Goal: Task Accomplishment & Management: Manage account settings

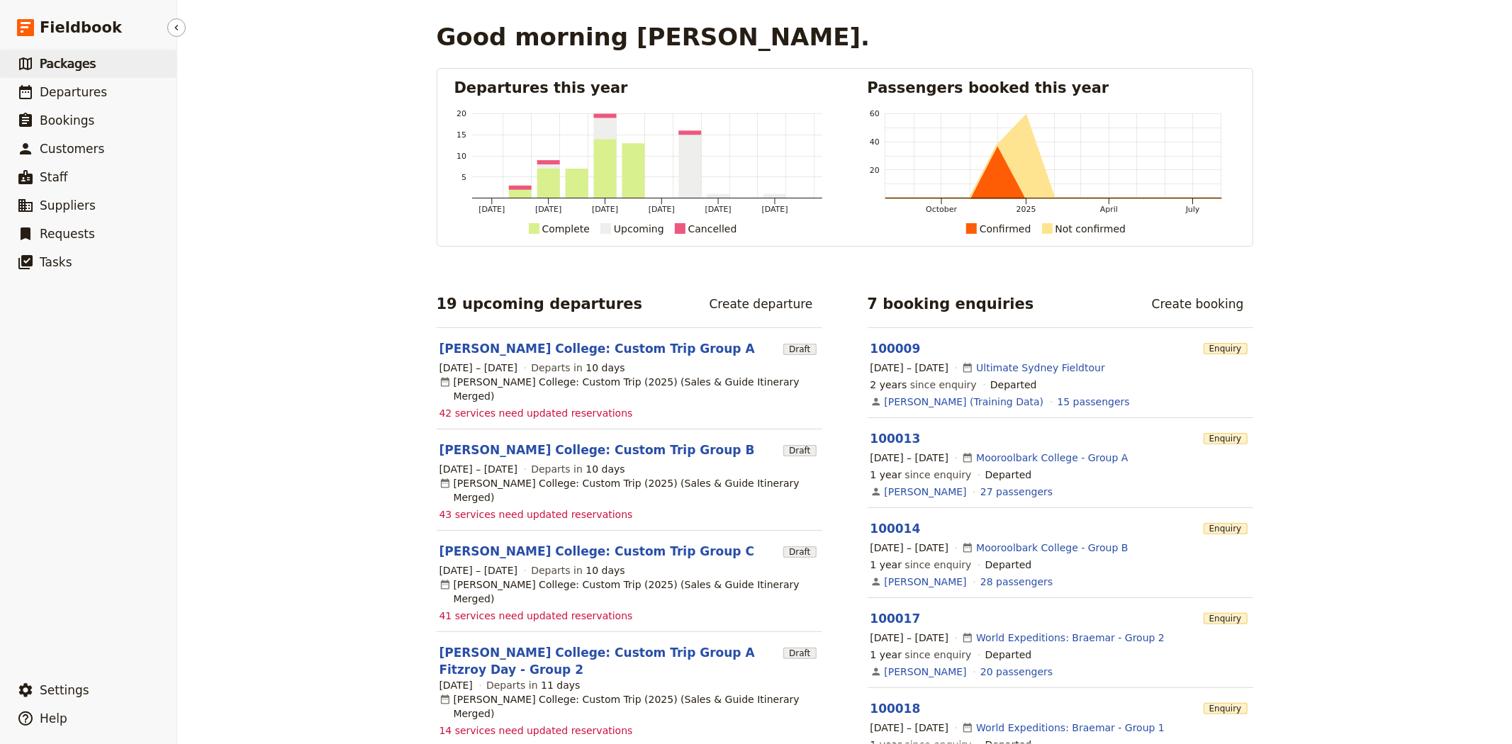
click at [82, 57] on span "Packages" at bounding box center [68, 64] width 56 height 14
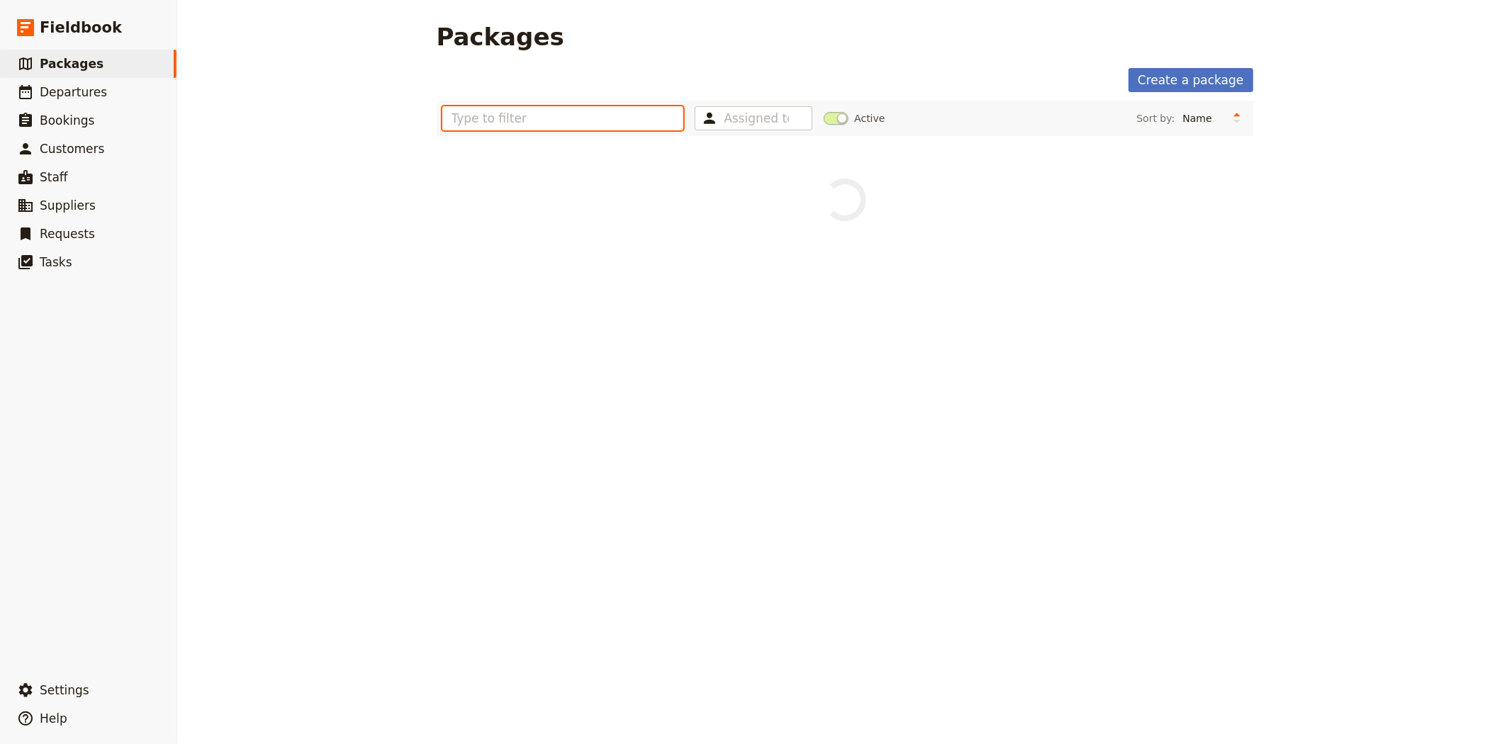
click at [566, 119] on input "text" at bounding box center [563, 118] width 242 height 24
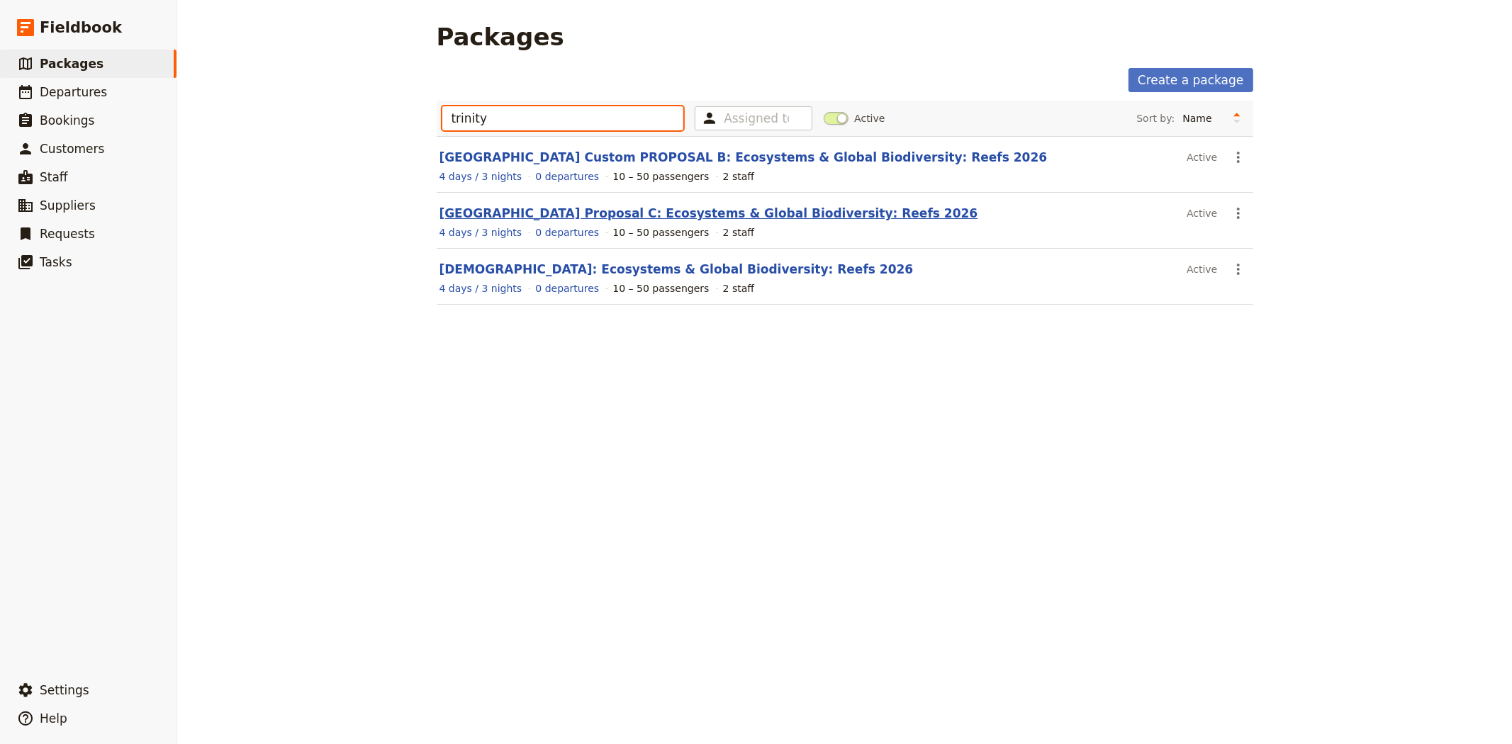
type input "trinity"
click at [668, 215] on link "Trinity Catholic College Proposal C: Ecosystems & Global Biodiversity: Reefs 20…" at bounding box center [708, 213] width 539 height 14
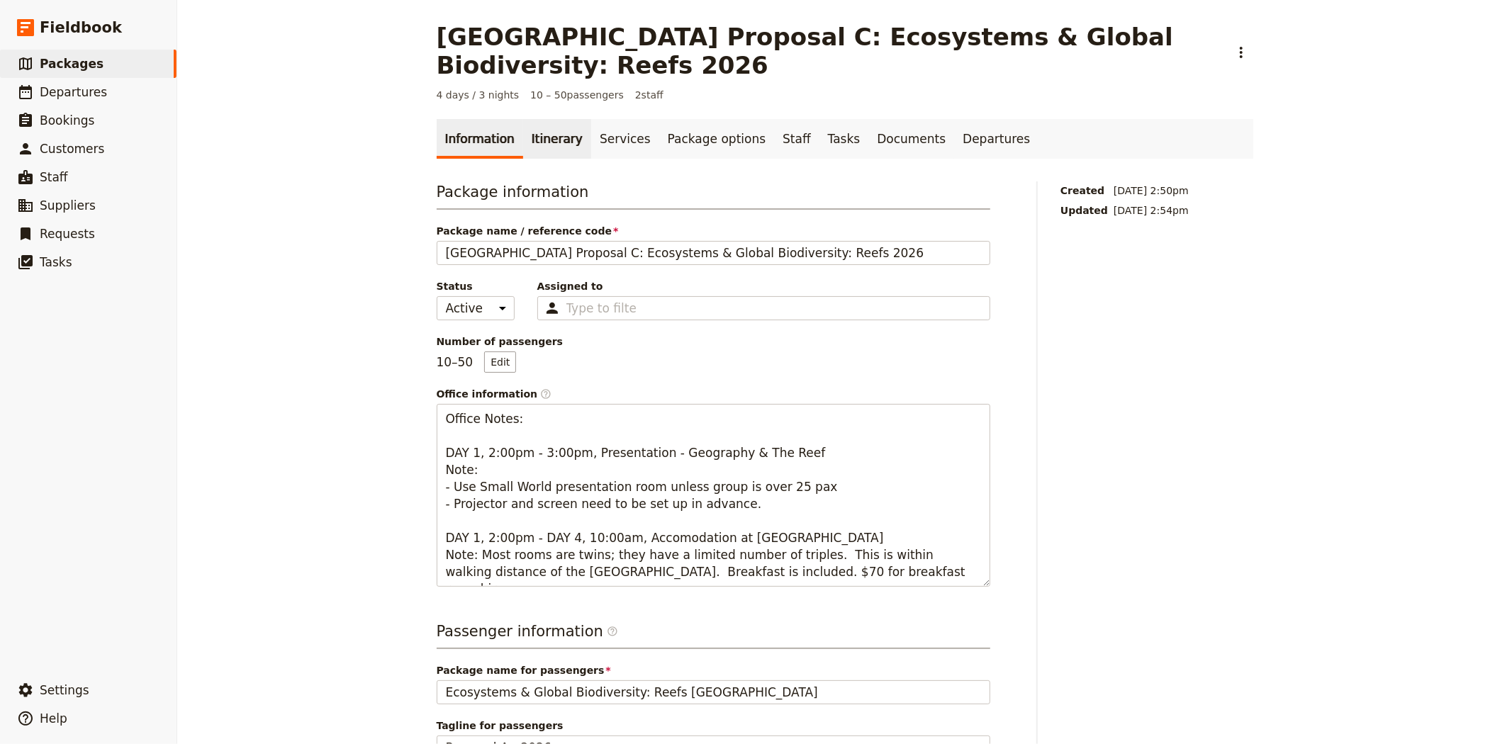
click at [536, 144] on link "Itinerary" at bounding box center [557, 139] width 68 height 40
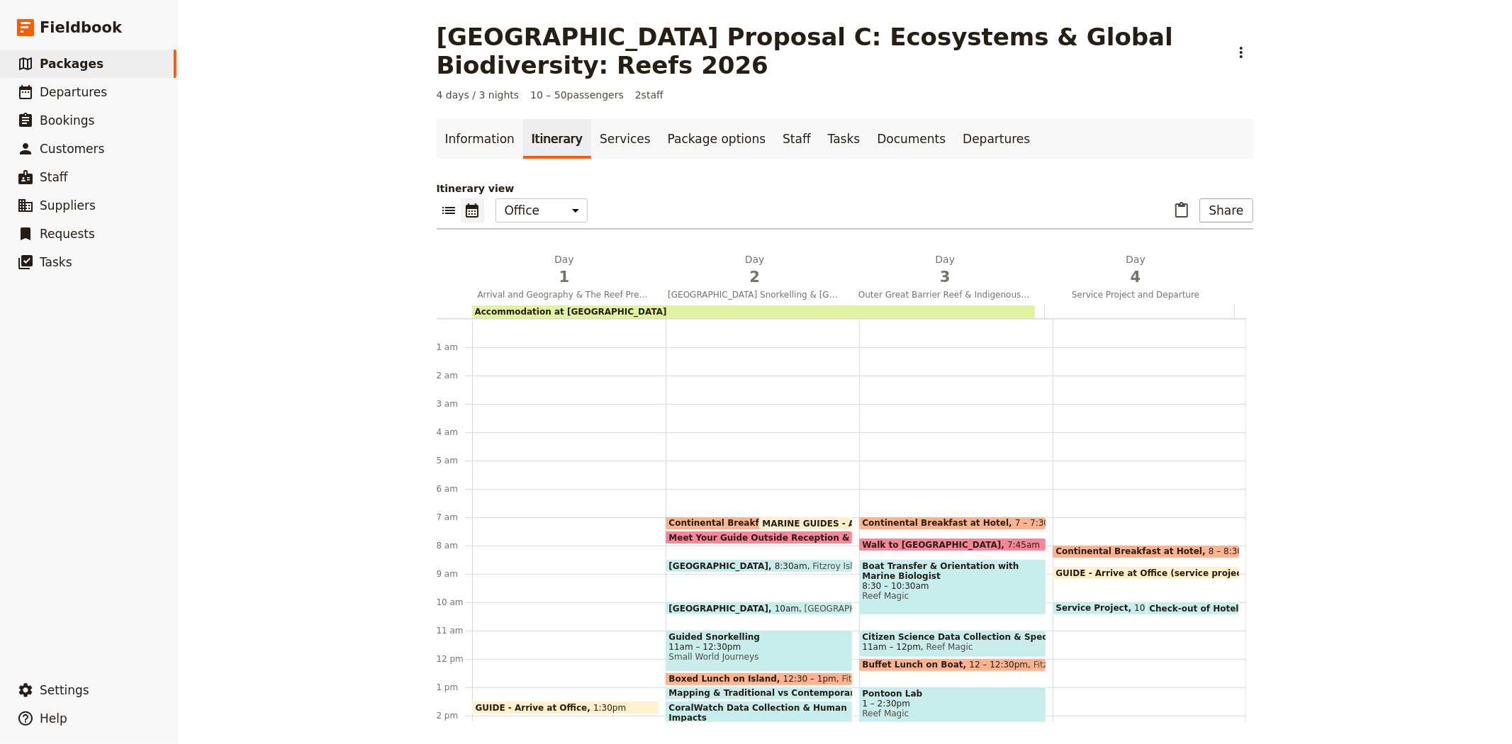
scroll to position [184, 0]
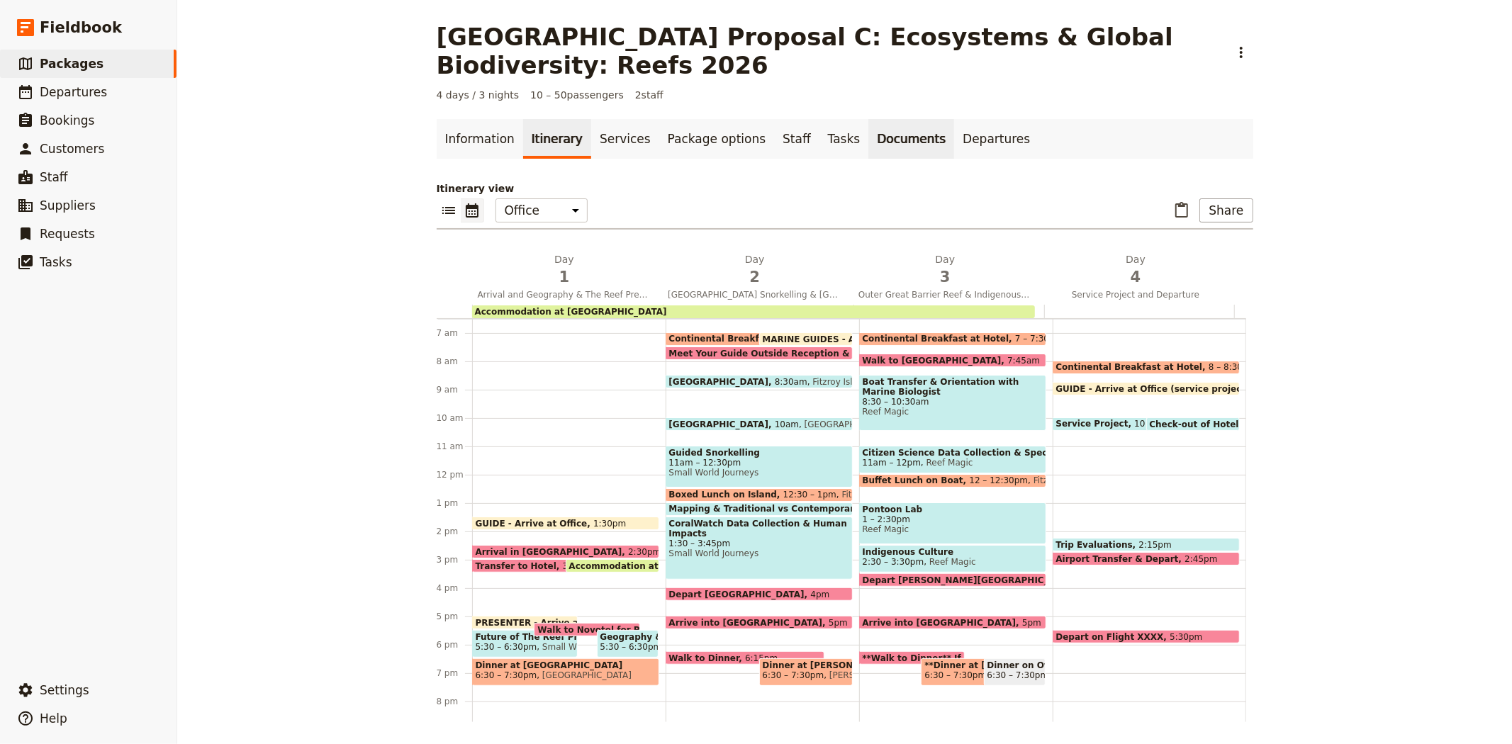
click at [870, 140] on link "Documents" at bounding box center [911, 139] width 86 height 40
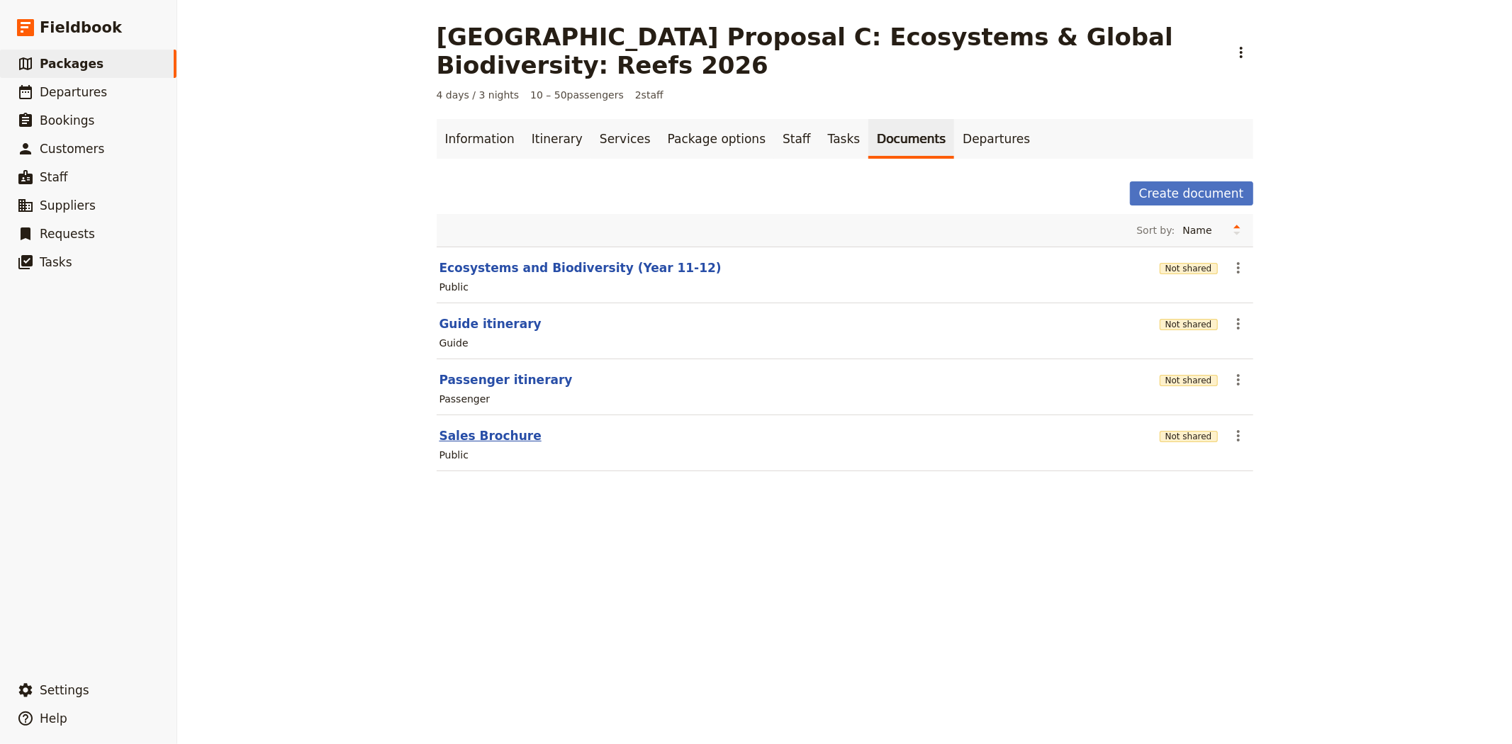
click at [483, 437] on button "Sales Brochure" at bounding box center [490, 435] width 102 height 17
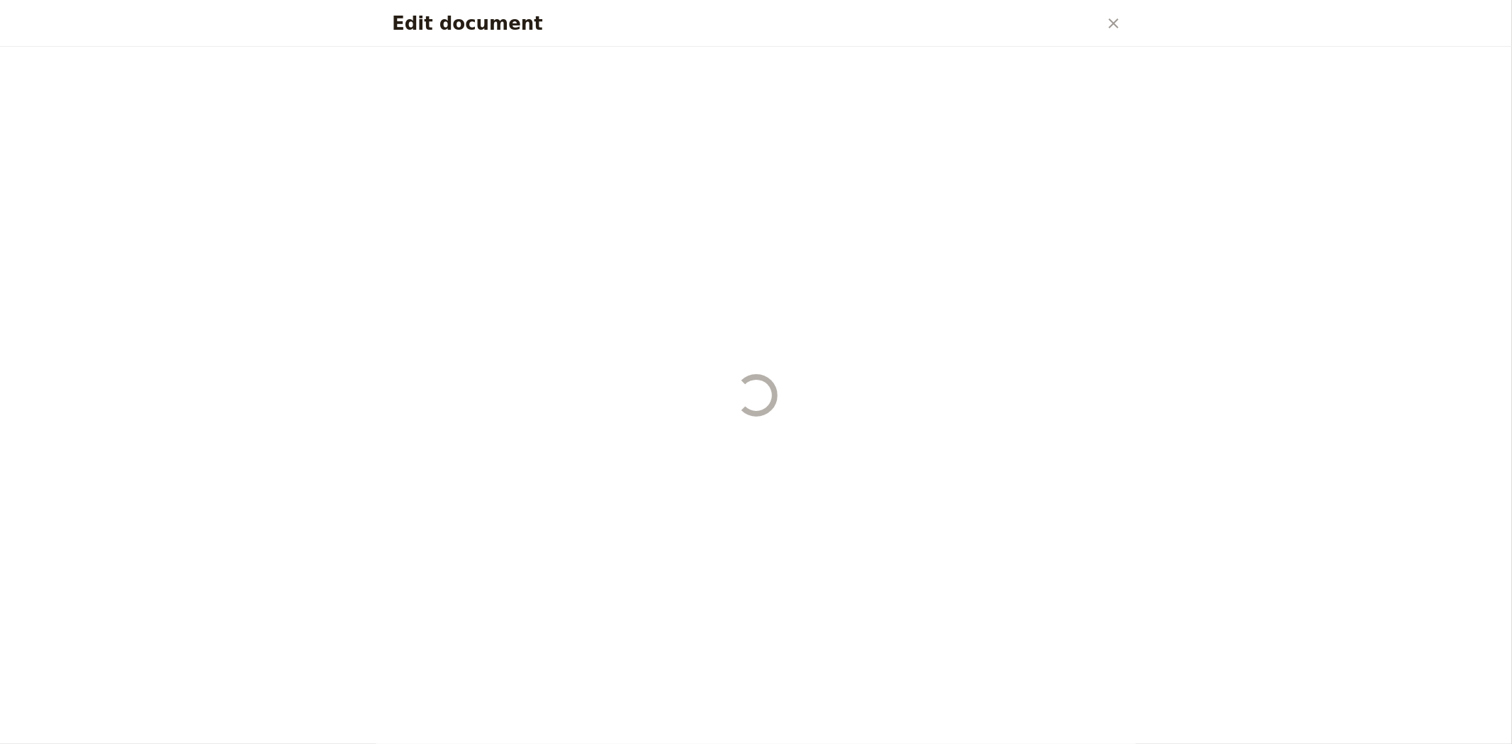
select select "DEFAULT"
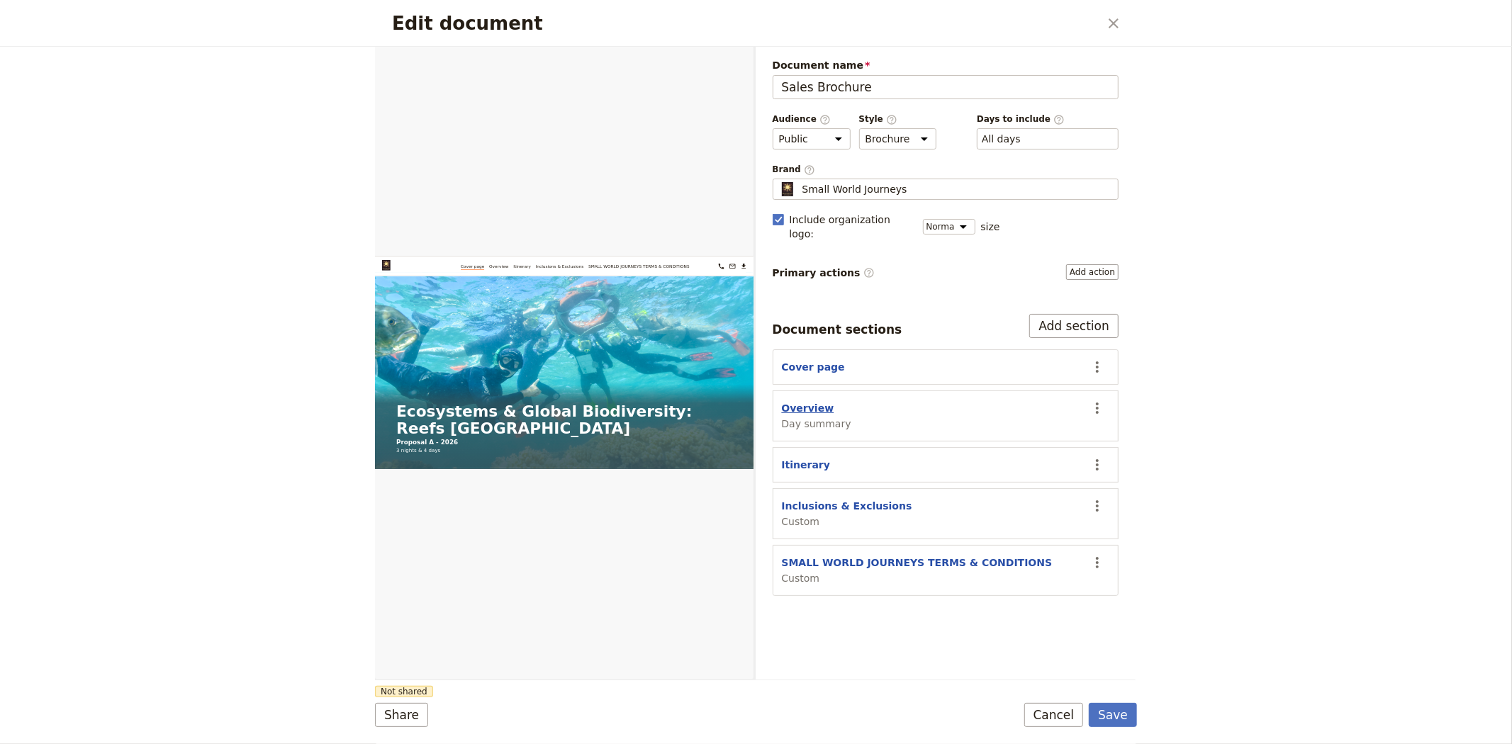
click at [802, 401] on button "Overview" at bounding box center [808, 408] width 52 height 14
select select "DAY_SUMMARY"
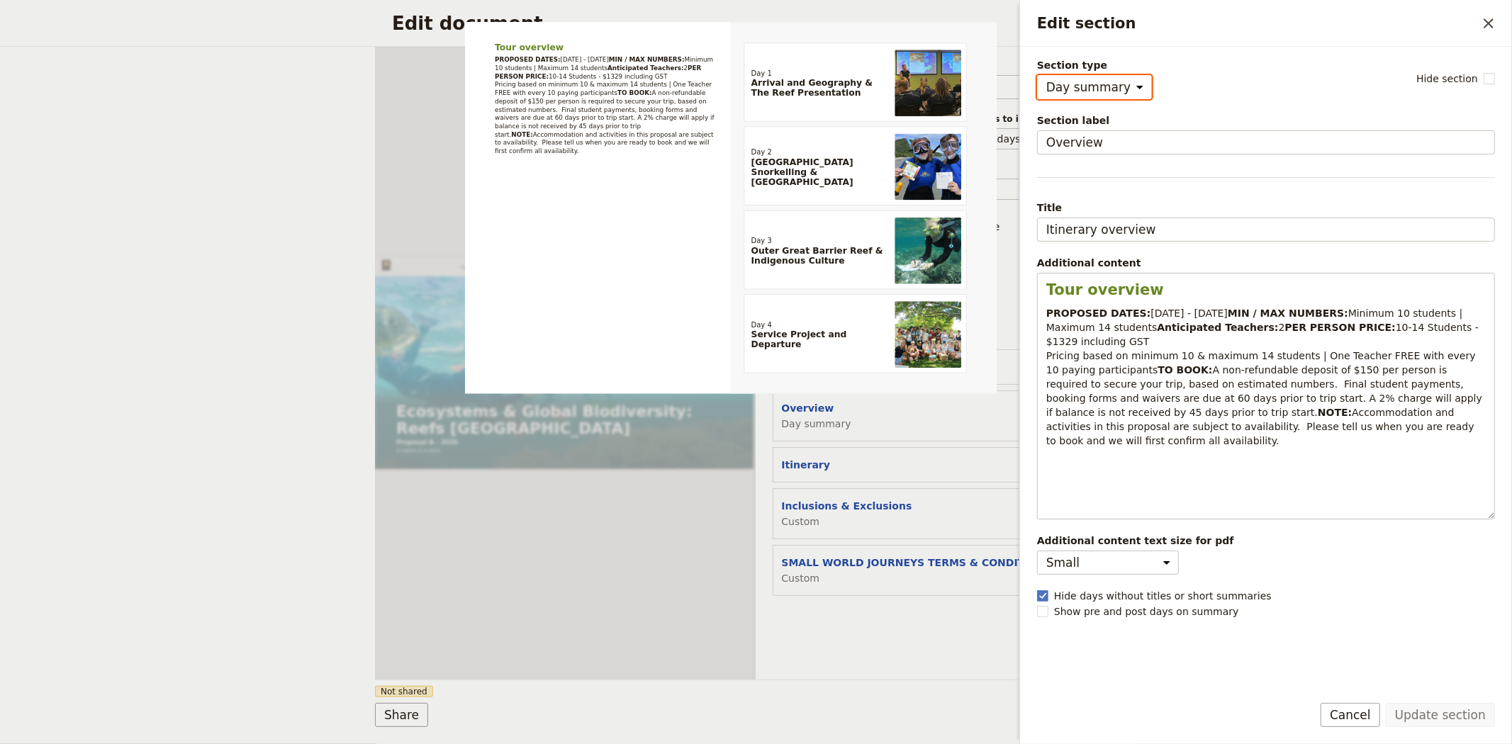
click at [844, 685] on form "Web PDF ​ Document name Sales Brochure Preview Audience ​ Public Passenger Guid…" at bounding box center [756, 395] width 762 height 697
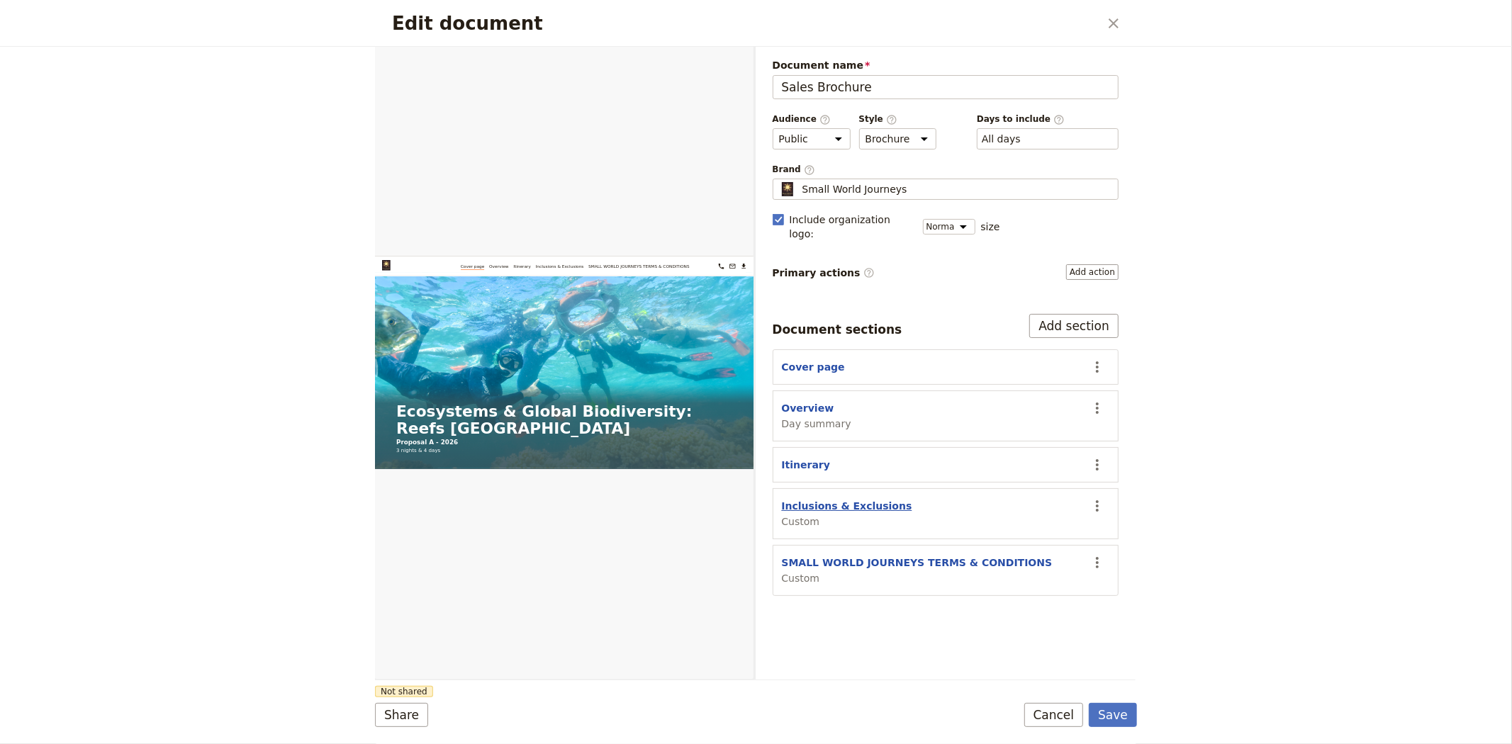
click at [860, 499] on button "Inclusions & Exclusions" at bounding box center [847, 506] width 130 height 14
select select "CUSTOM"
select select "default"
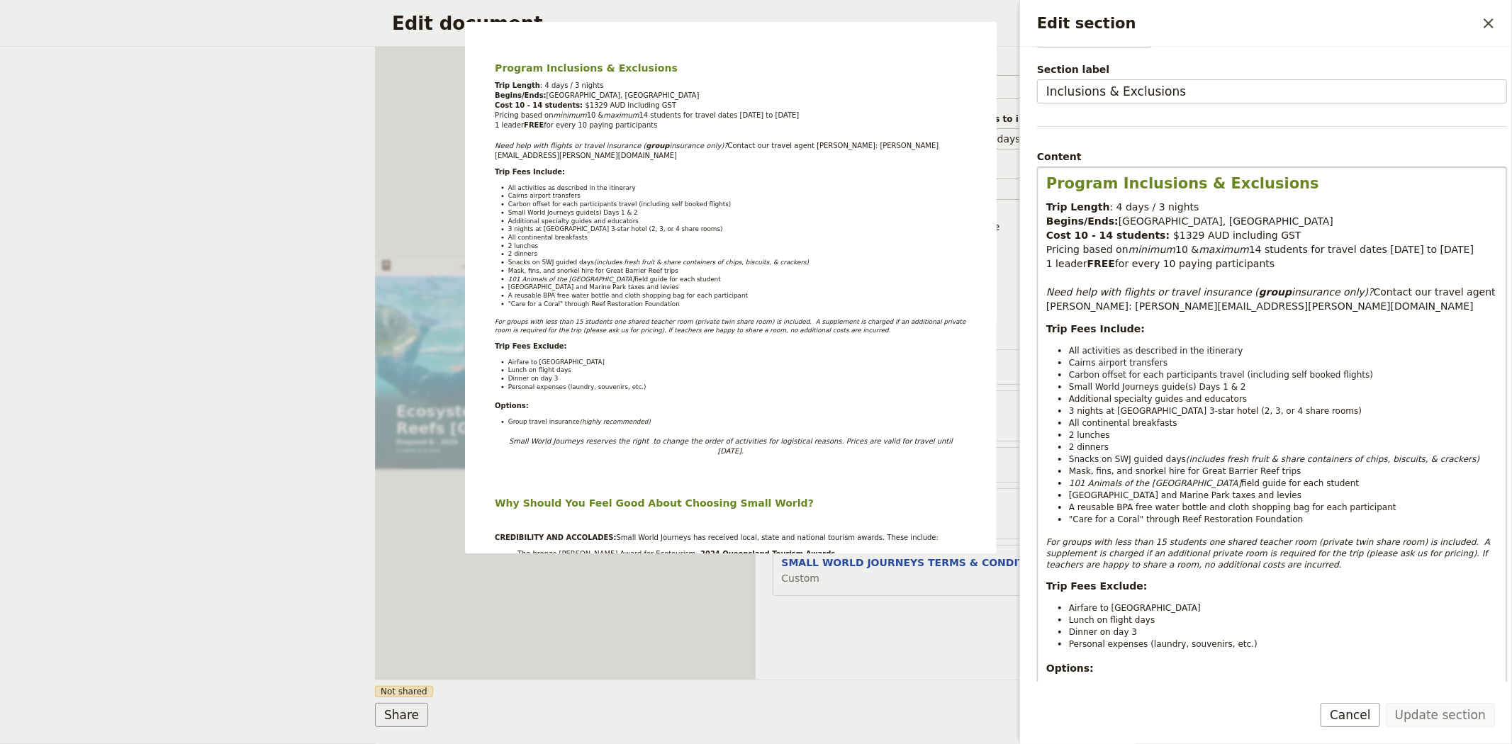
scroll to position [79, 0]
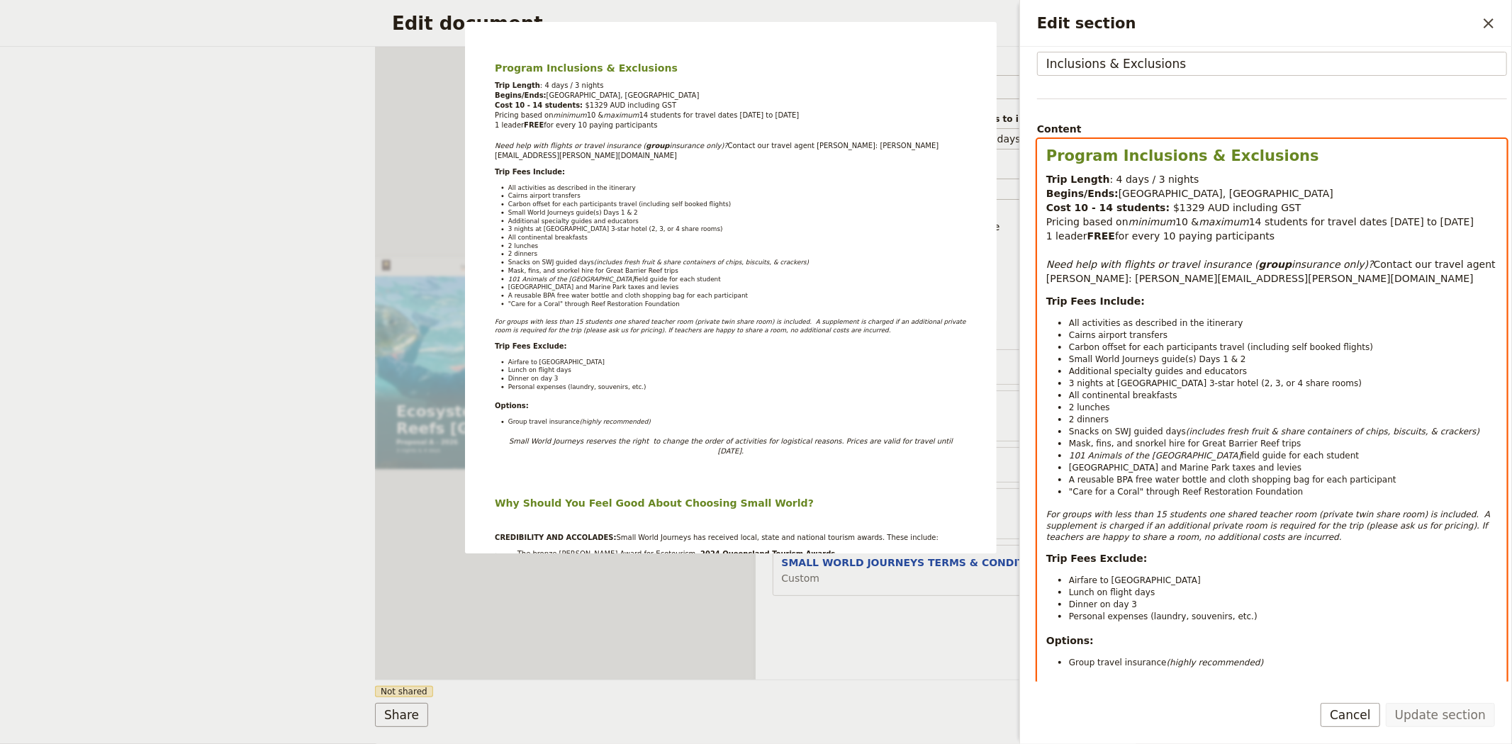
select select "paragraph-small"
click at [1414, 517] on em "For groups with less than 15 students one shared teacher room (private twin sha…" at bounding box center [1269, 526] width 446 height 33
click at [1481, 515] on p "For groups with less than 15 students one shared teacher room (private twin sha…" at bounding box center [1271, 526] width 451 height 34
drag, startPoint x: 1065, startPoint y: 529, endPoint x: 1043, endPoint y: 527, distance: 22.0
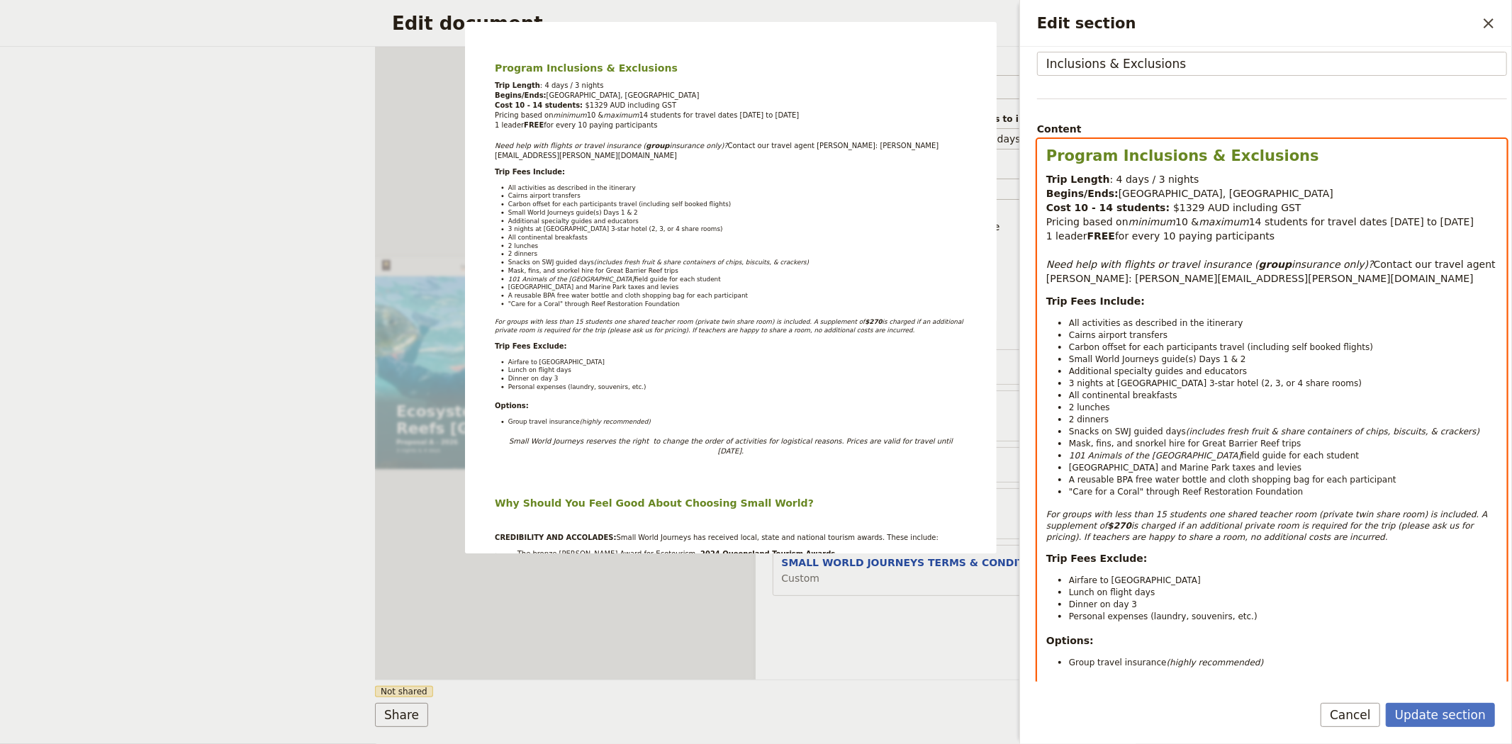
click at [1198, 536] on em "is charged if an additional private room is required for the trip (please ask u…" at bounding box center [1261, 531] width 430 height 21
drag, startPoint x: 1296, startPoint y: 524, endPoint x: 1389, endPoint y: 528, distance: 93.6
click at [1389, 528] on em "is charged if an additional private room is required for the trip (please ask u…" at bounding box center [1261, 531] width 430 height 21
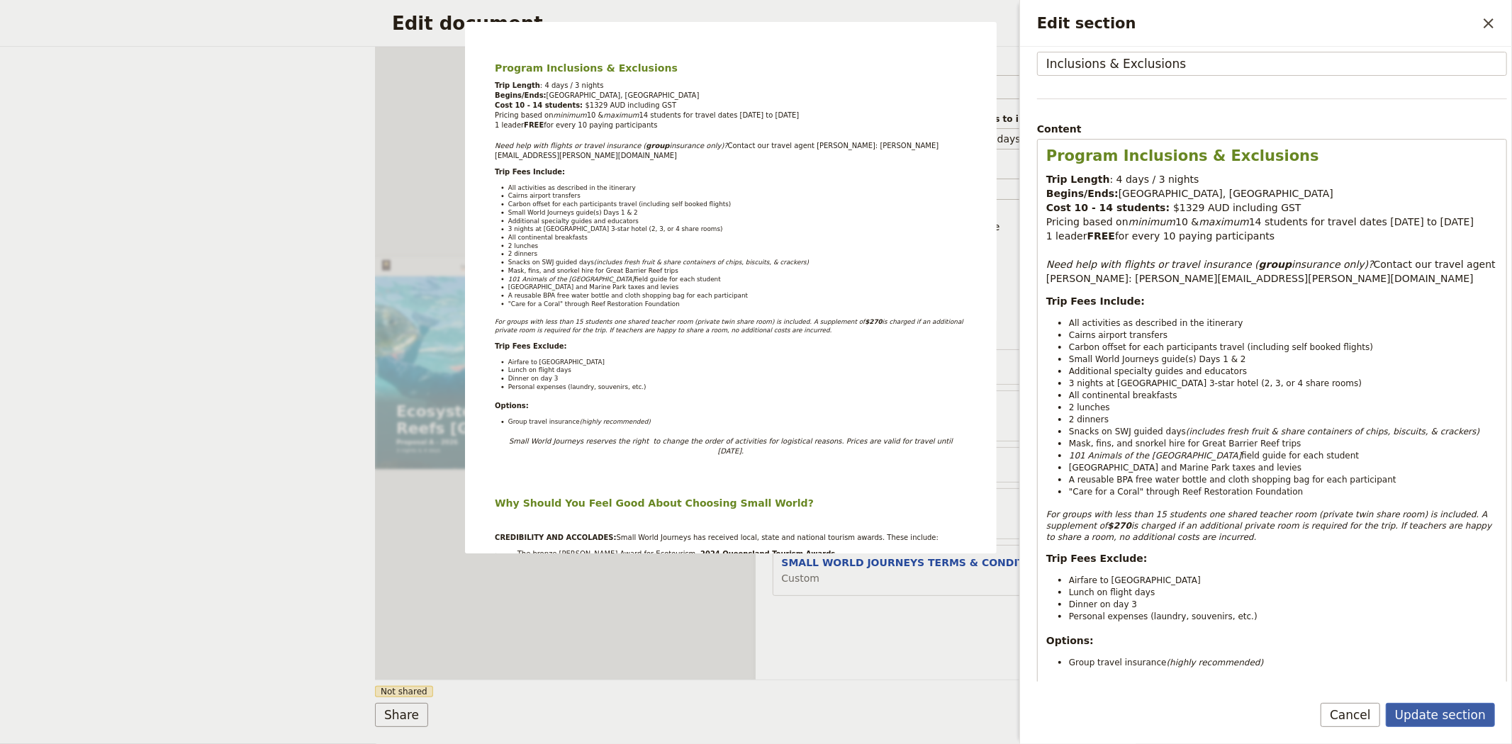
click at [1448, 718] on button "Update section" at bounding box center [1440, 715] width 109 height 24
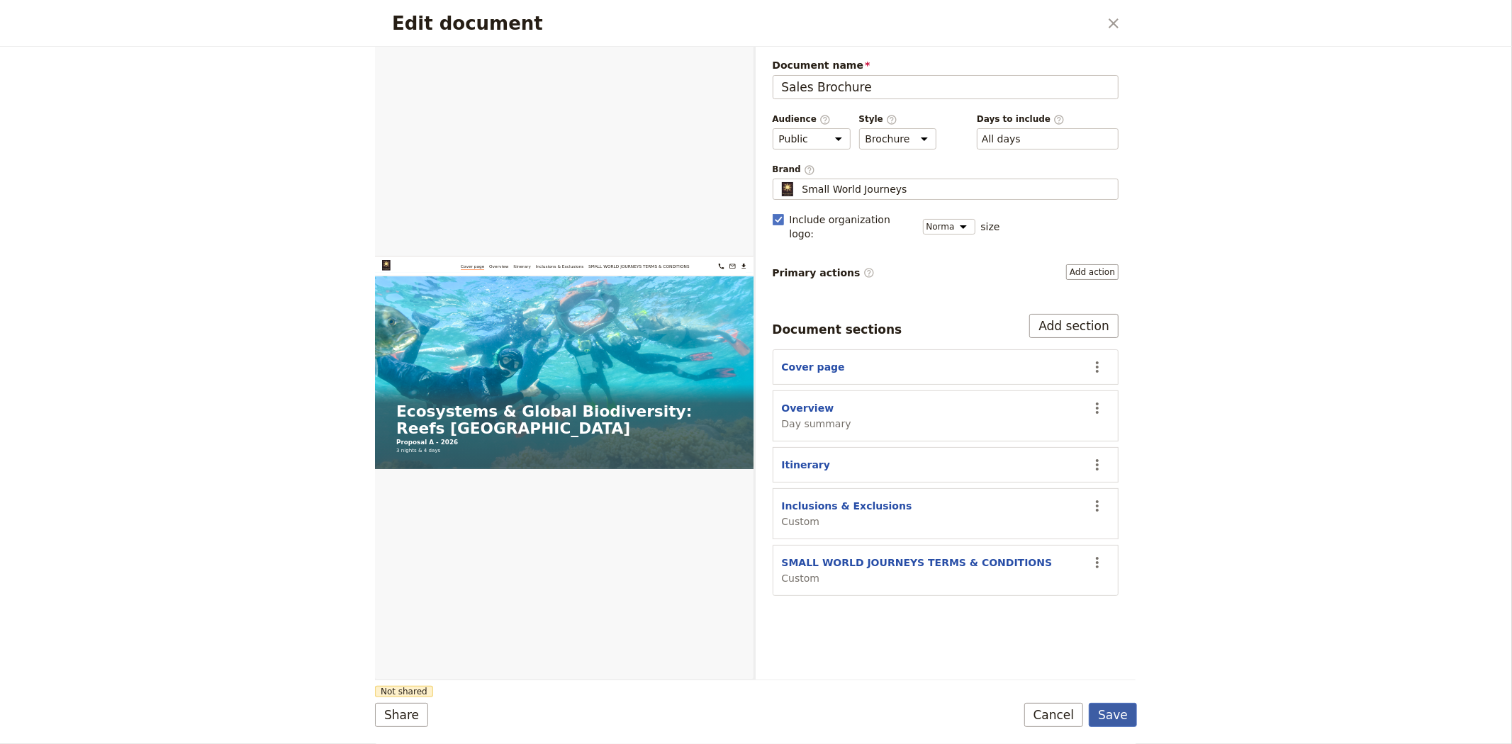
click at [1116, 718] on button "Save" at bounding box center [1113, 715] width 48 height 24
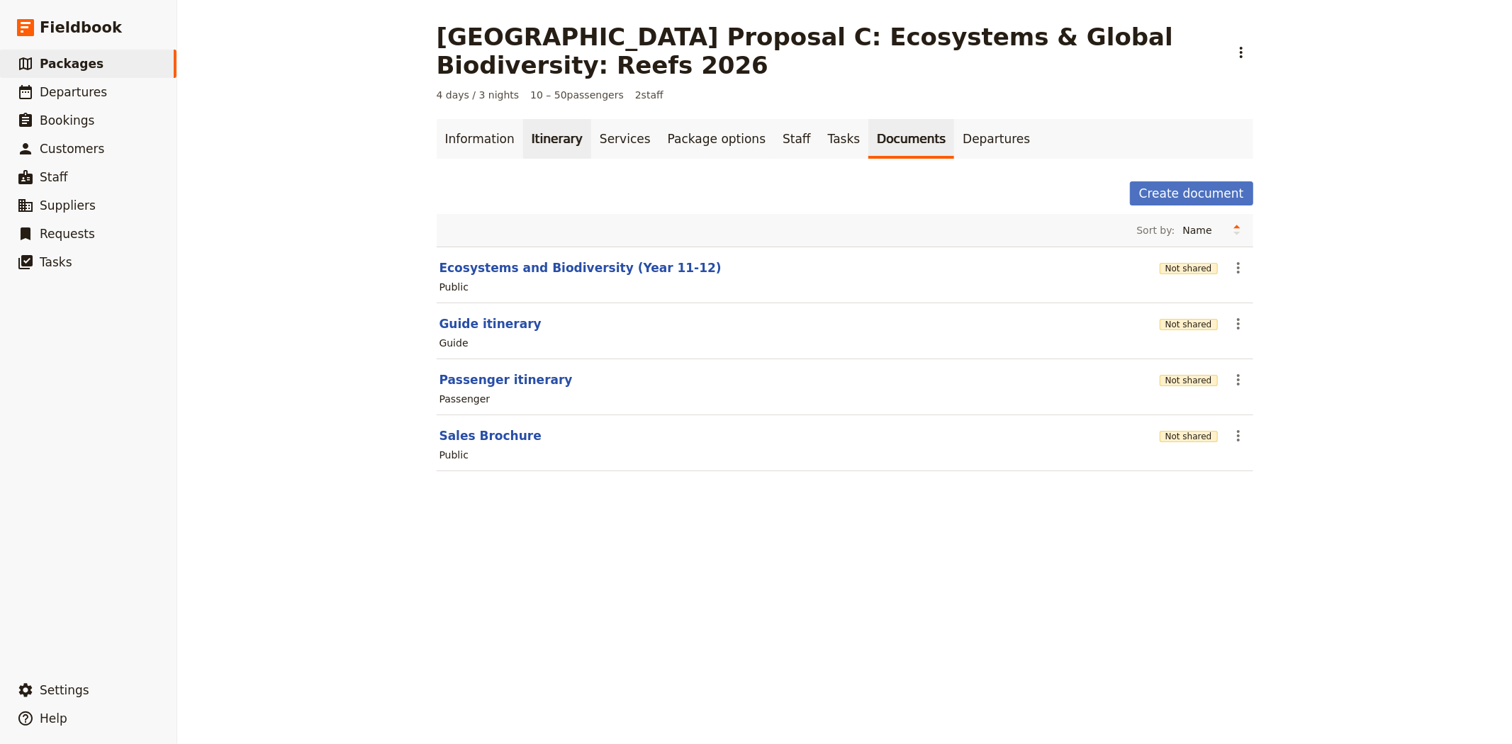
click at [534, 143] on link "Itinerary" at bounding box center [557, 139] width 68 height 40
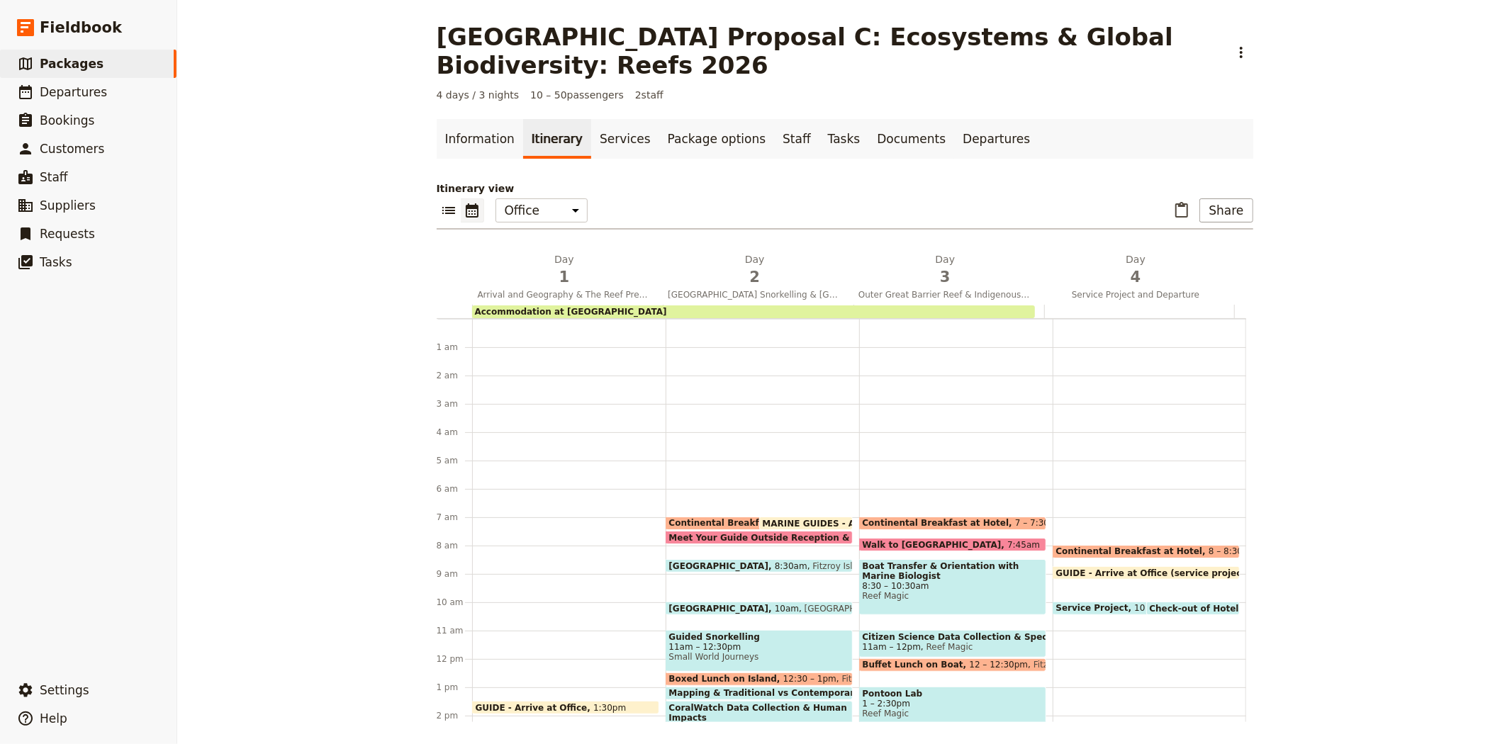
scroll to position [184, 0]
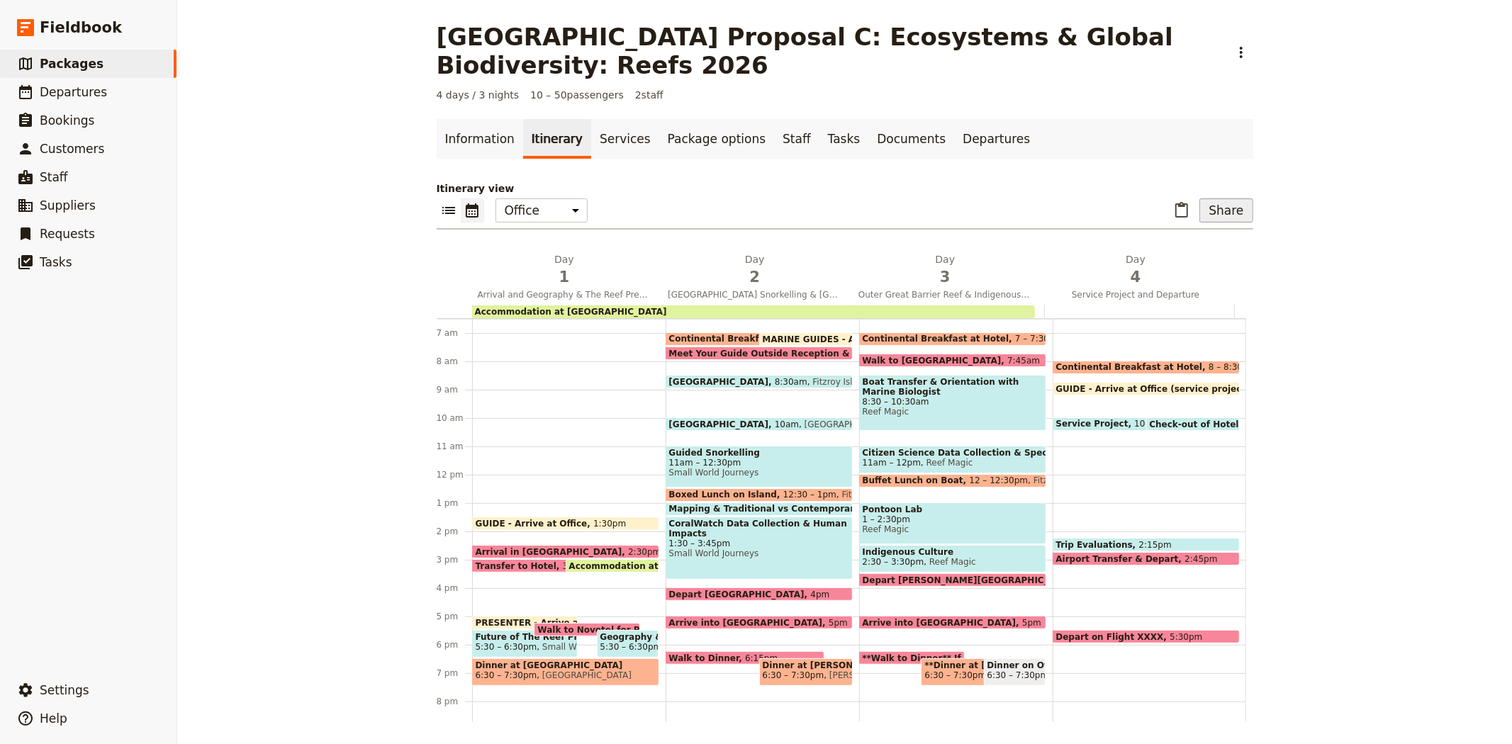
click at [1208, 209] on button "Share" at bounding box center [1225, 210] width 53 height 24
click at [1055, 300] on span "Sales Brochure" at bounding box center [1018, 301] width 74 height 14
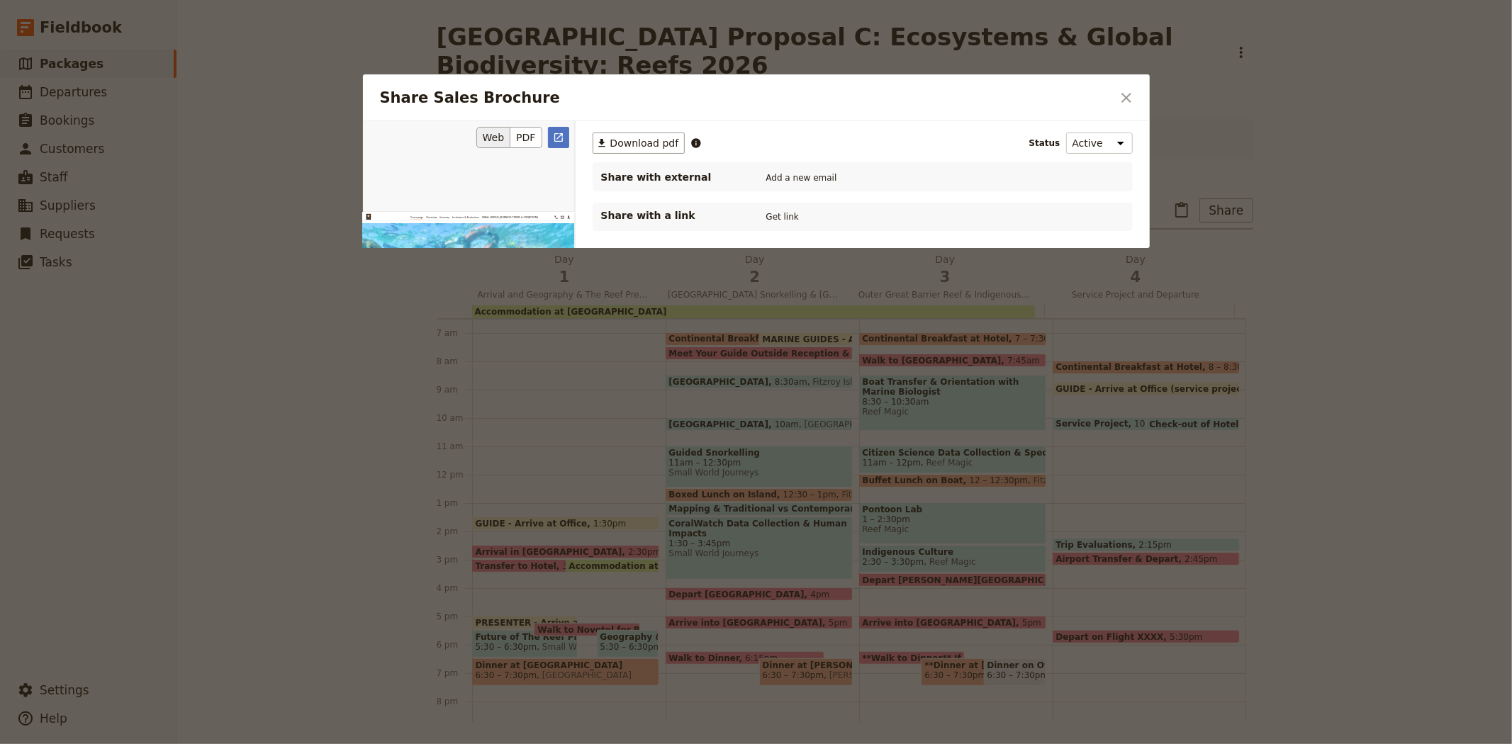
scroll to position [0, 0]
click at [529, 142] on button "PDF" at bounding box center [525, 137] width 31 height 21
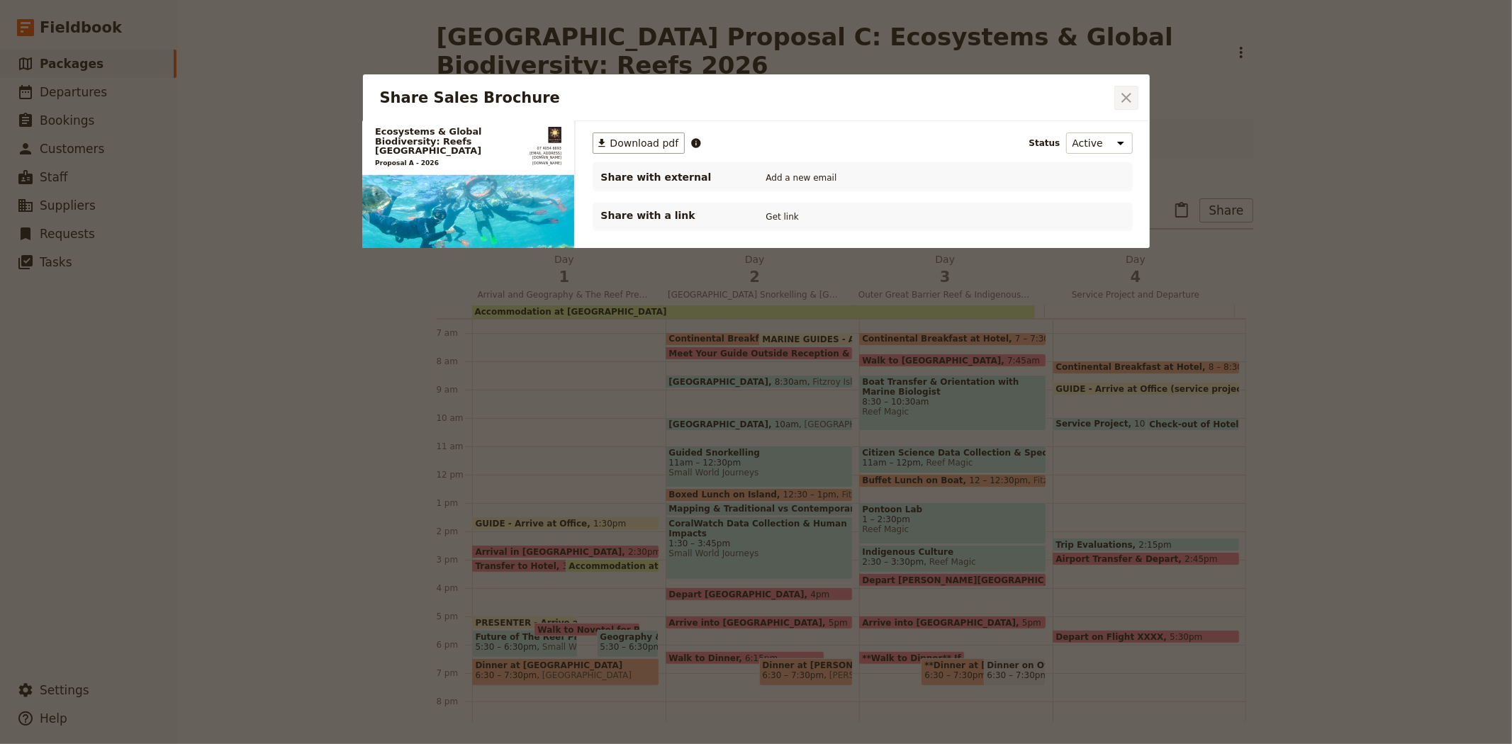
click at [1122, 102] on icon "Close dialog" at bounding box center [1126, 98] width 10 height 10
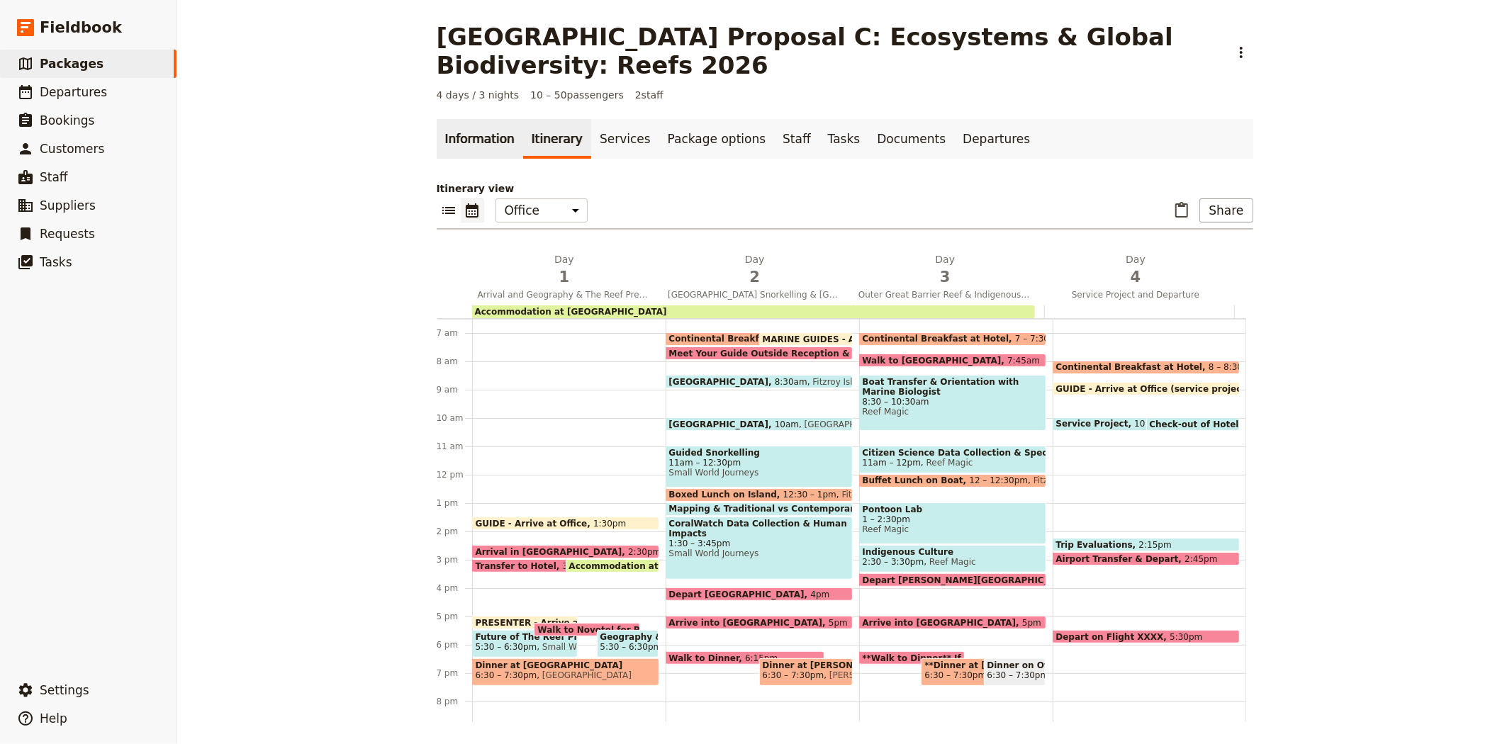
click at [456, 132] on link "Information" at bounding box center [480, 139] width 86 height 40
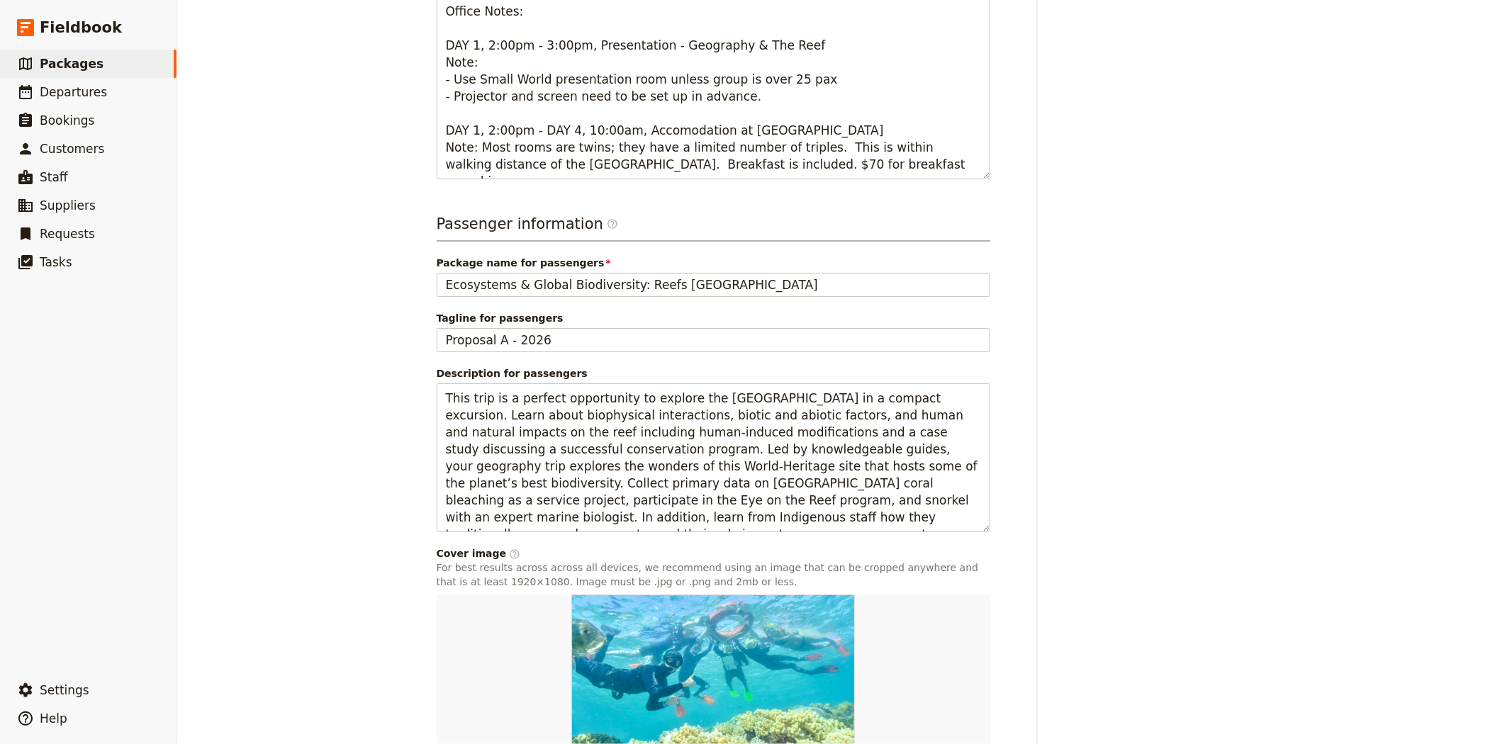
scroll to position [527, 0]
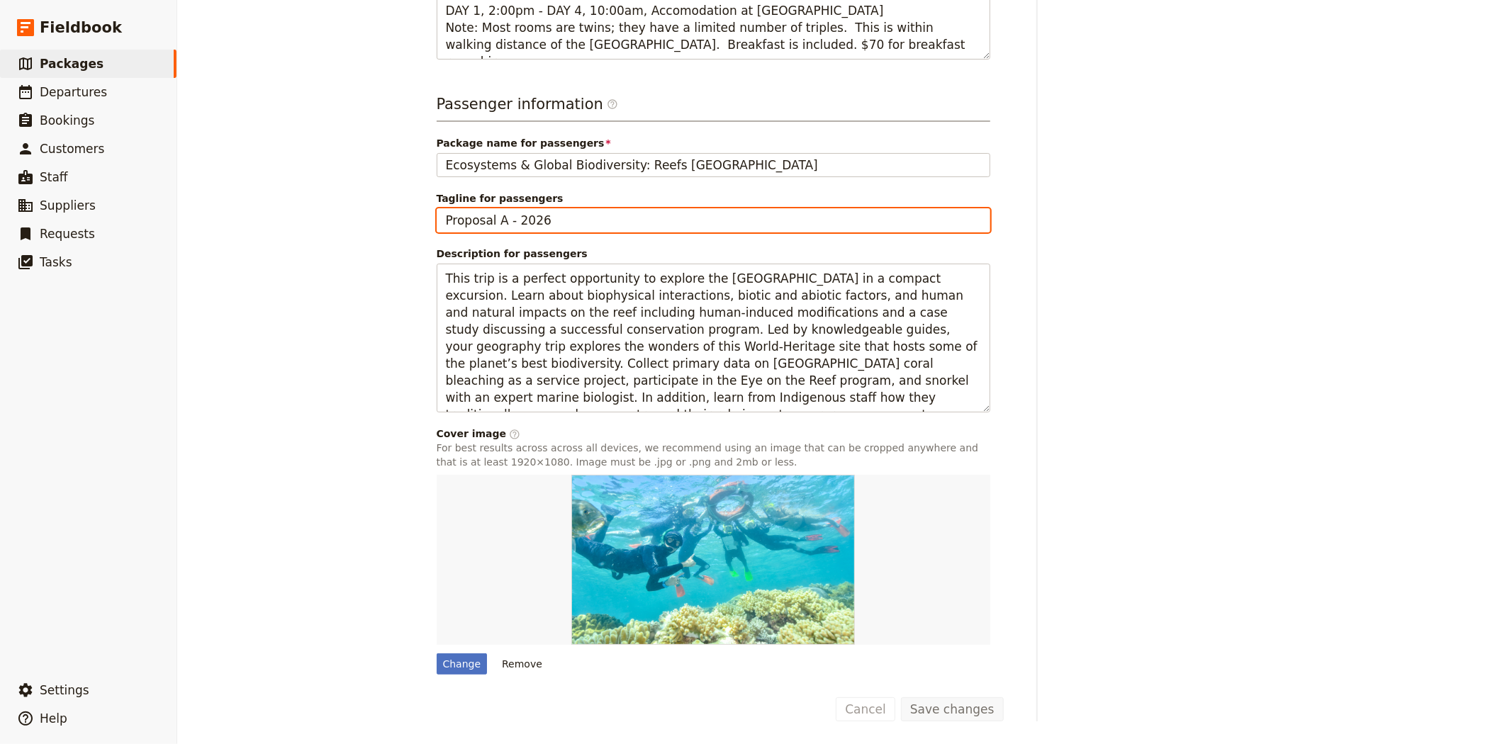
click at [498, 221] on input "Proposal A - 2026" at bounding box center [714, 220] width 554 height 24
type input "Proposal C - 2026"
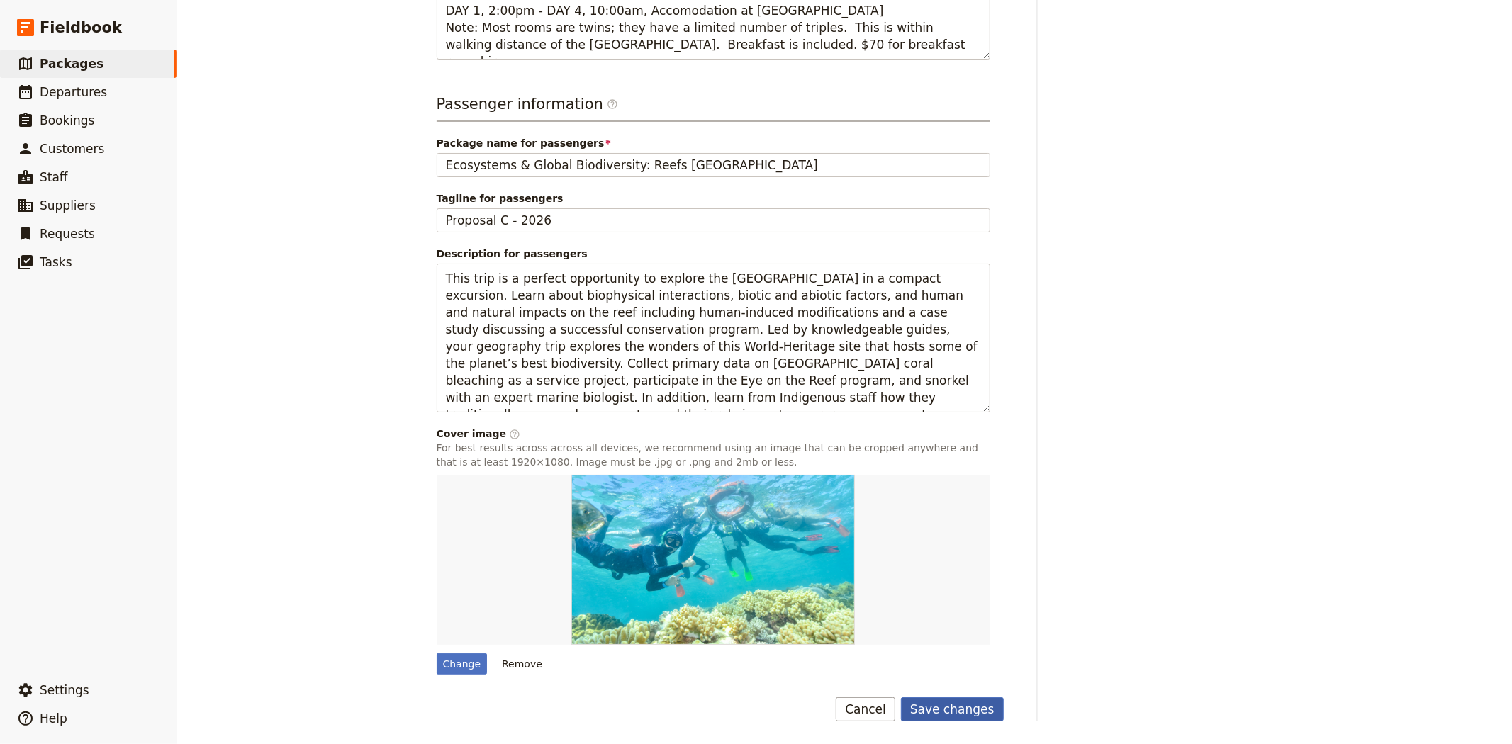
click at [945, 704] on button "Save changes" at bounding box center [952, 709] width 103 height 24
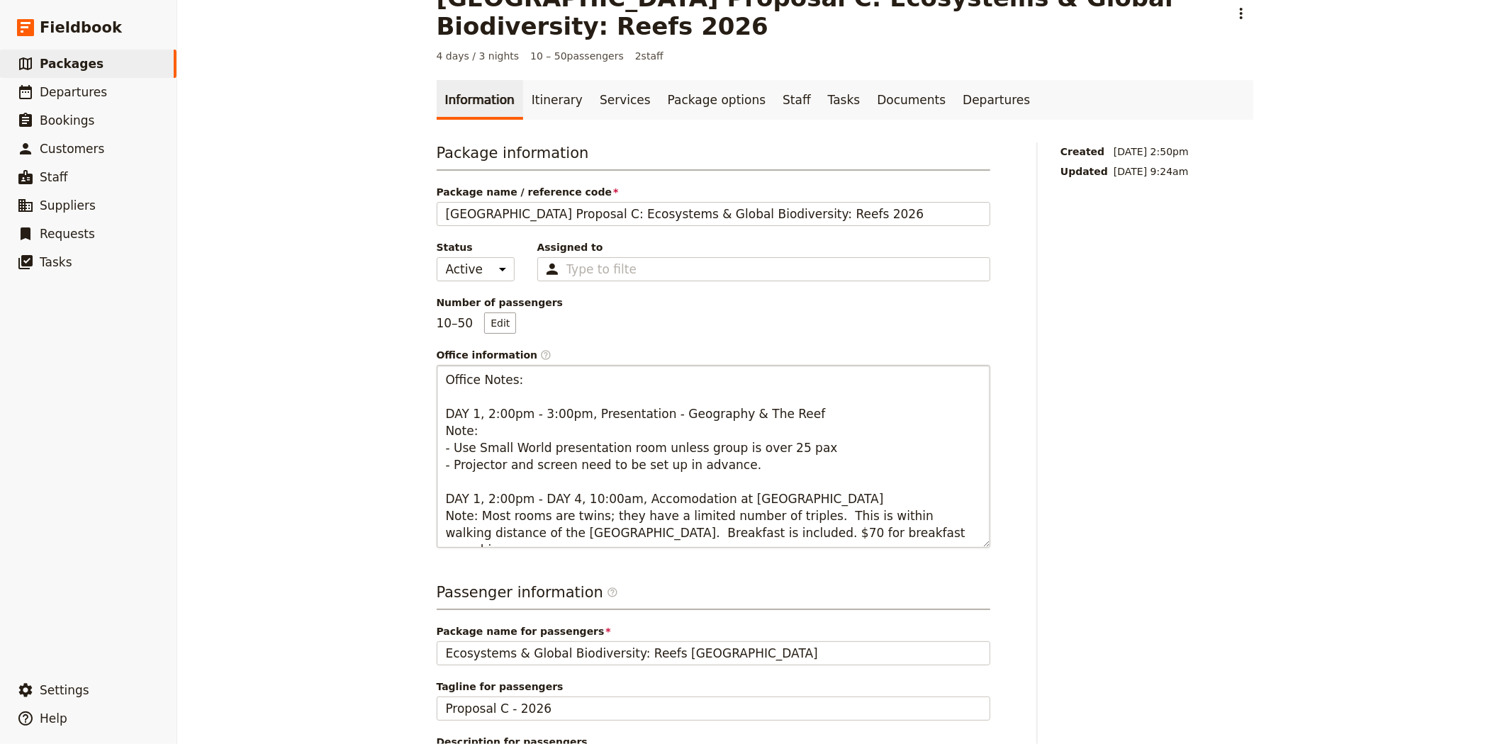
scroll to position [0, 0]
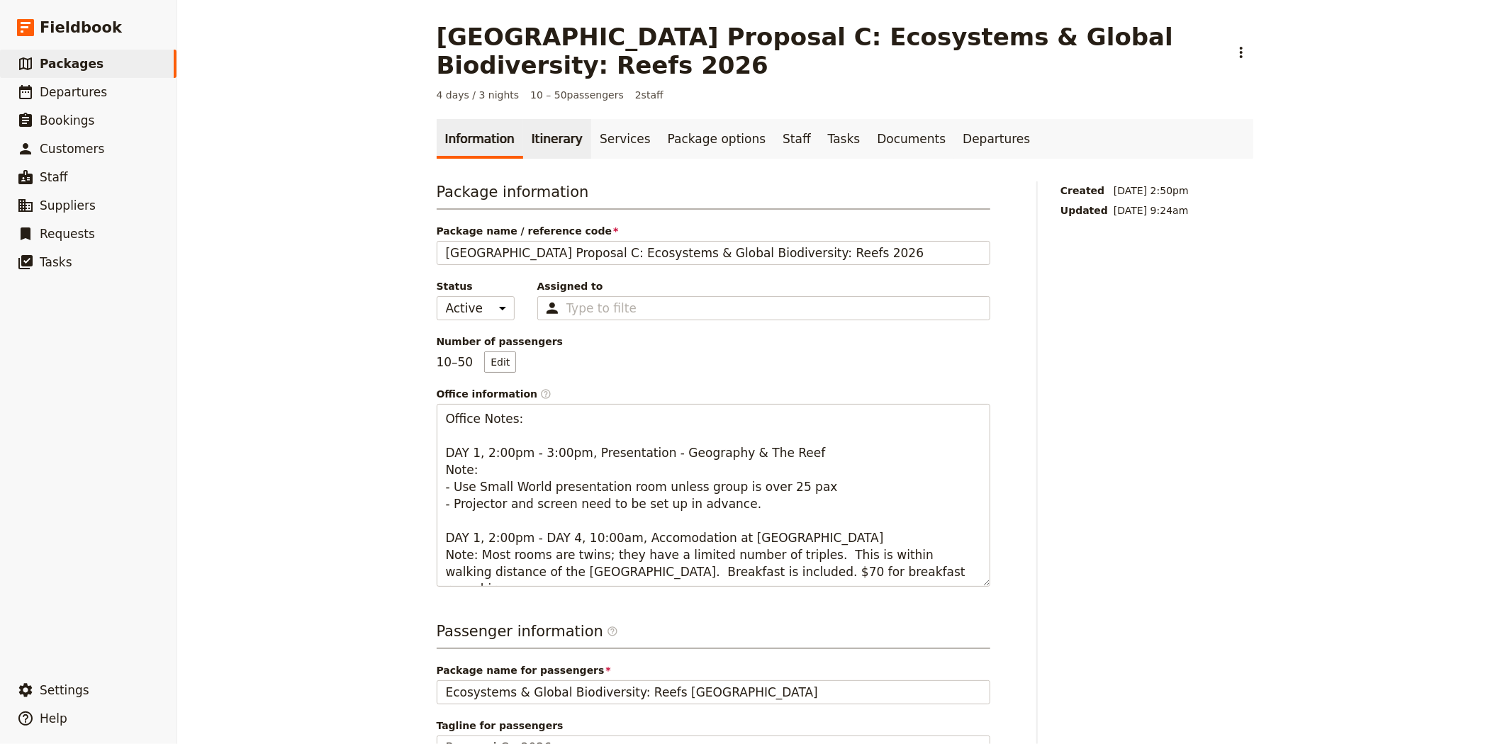
click at [529, 144] on link "Itinerary" at bounding box center [557, 139] width 68 height 40
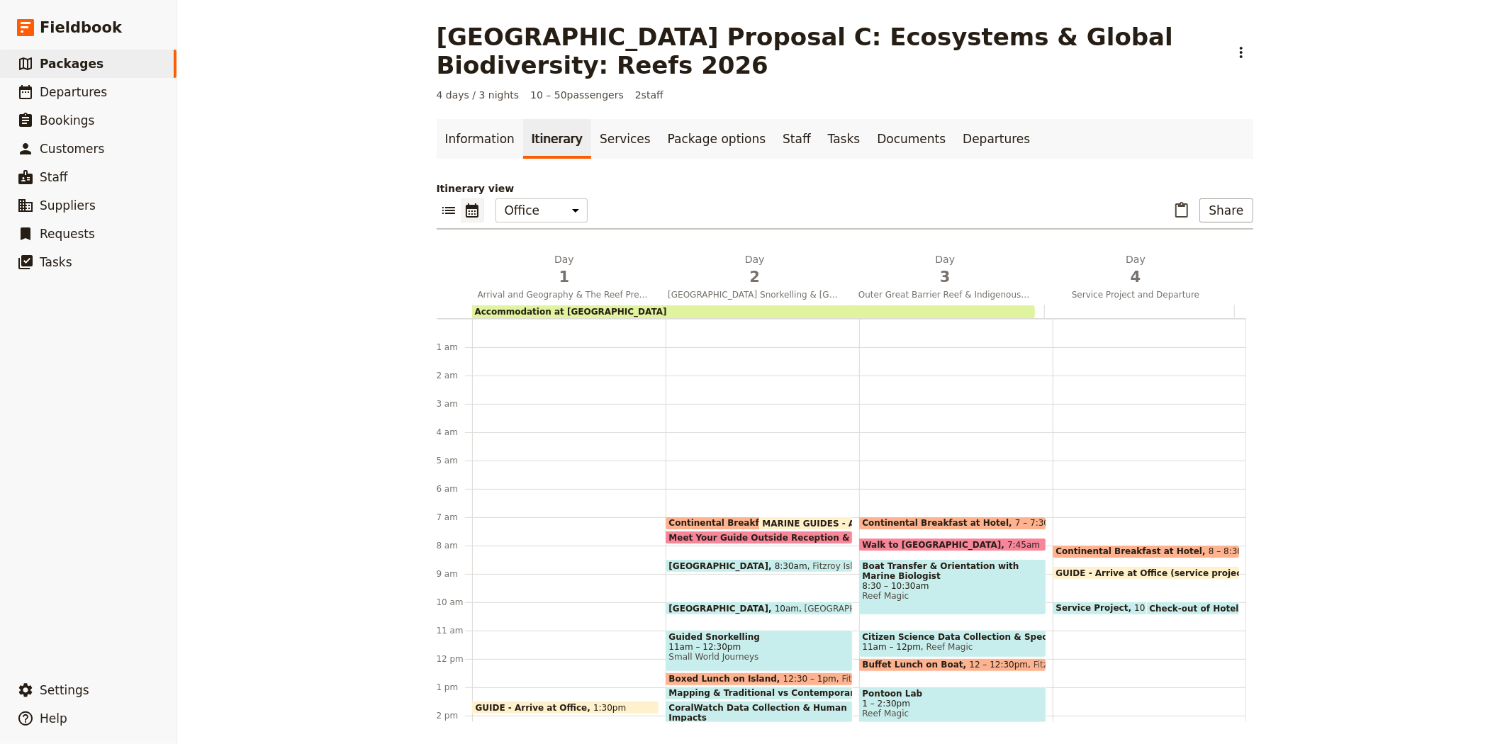
scroll to position [184, 0]
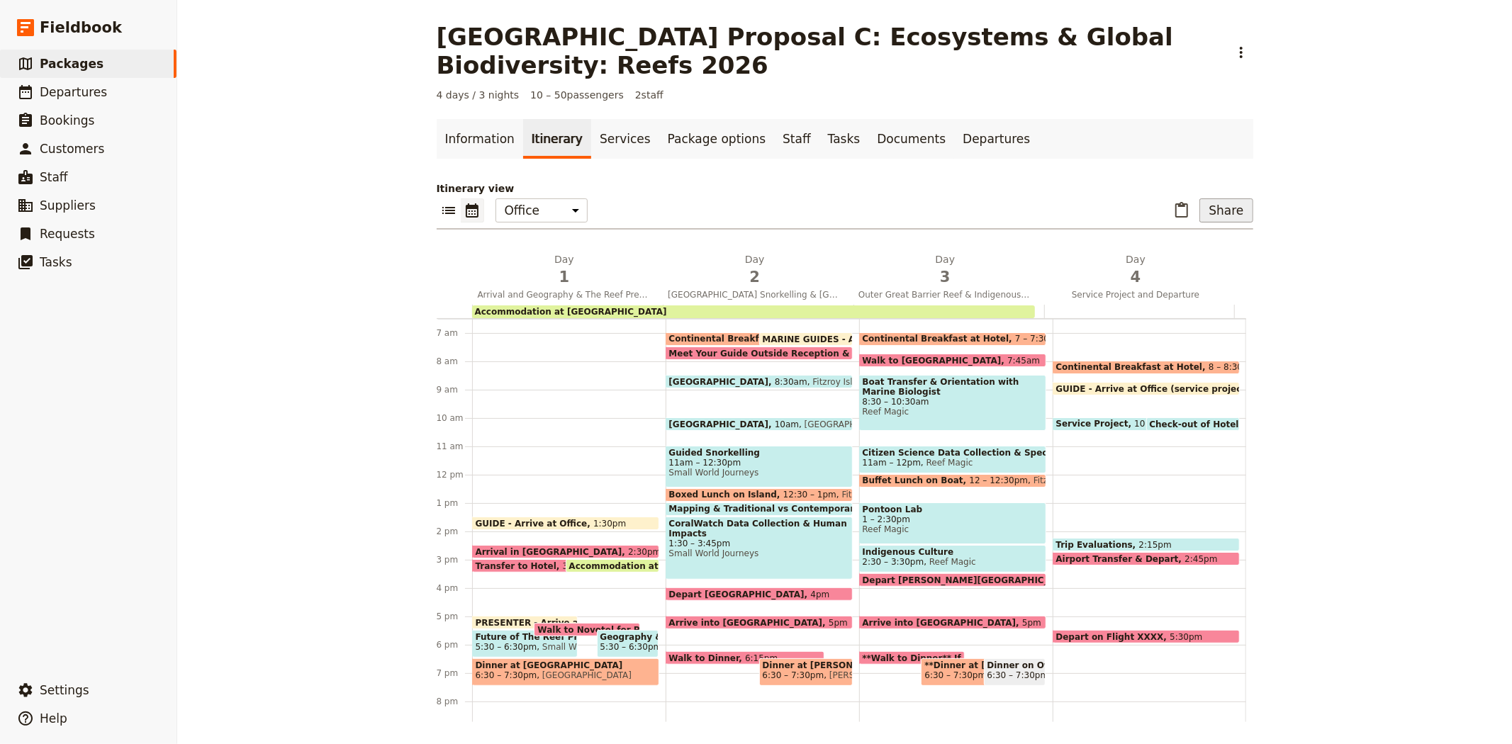
click at [1229, 210] on button "Share" at bounding box center [1225, 210] width 53 height 24
click at [1098, 300] on span "Sales Brochure" at bounding box center [1109, 301] width 257 height 14
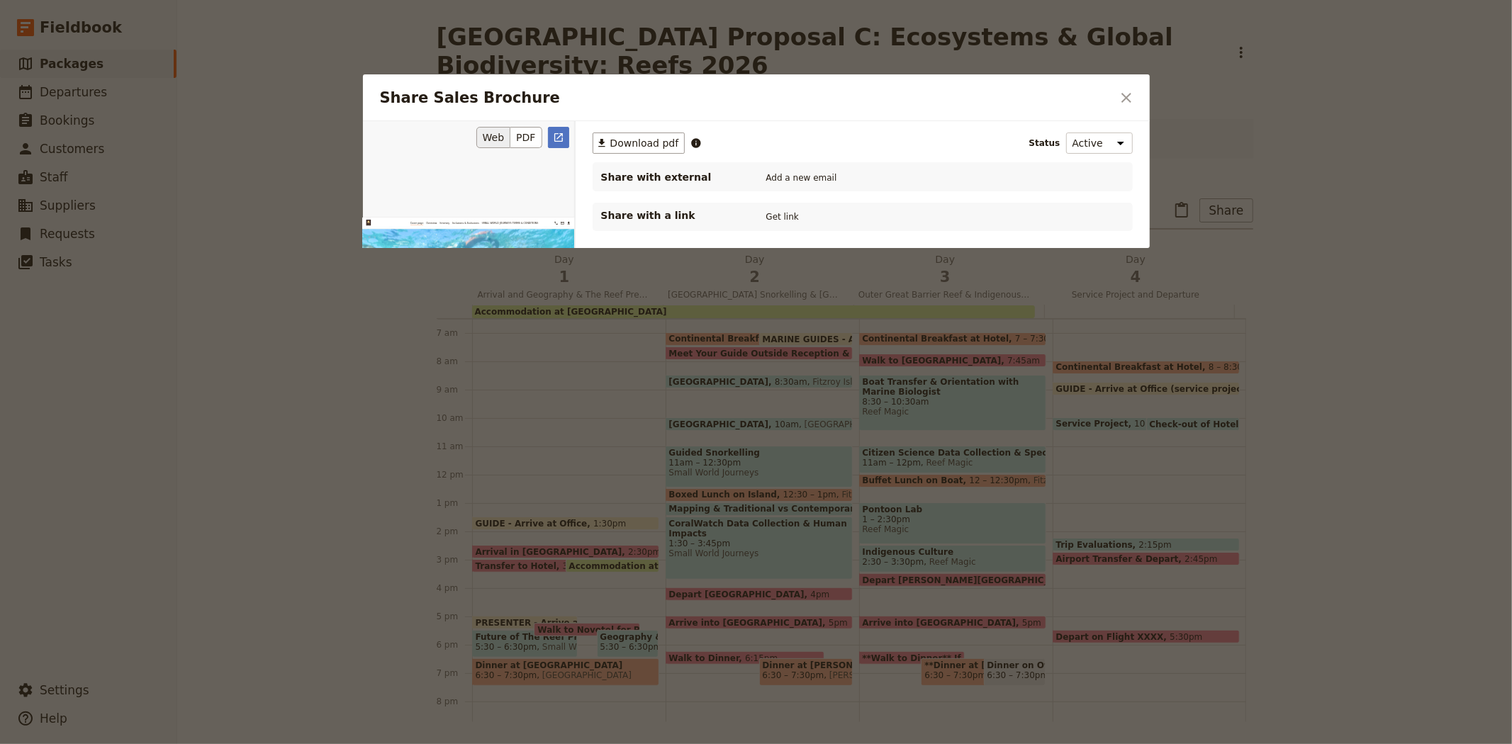
scroll to position [0, 0]
click at [641, 140] on span "Download pdf" at bounding box center [644, 143] width 69 height 14
click at [1129, 99] on icon "Close dialog" at bounding box center [1126, 97] width 17 height 17
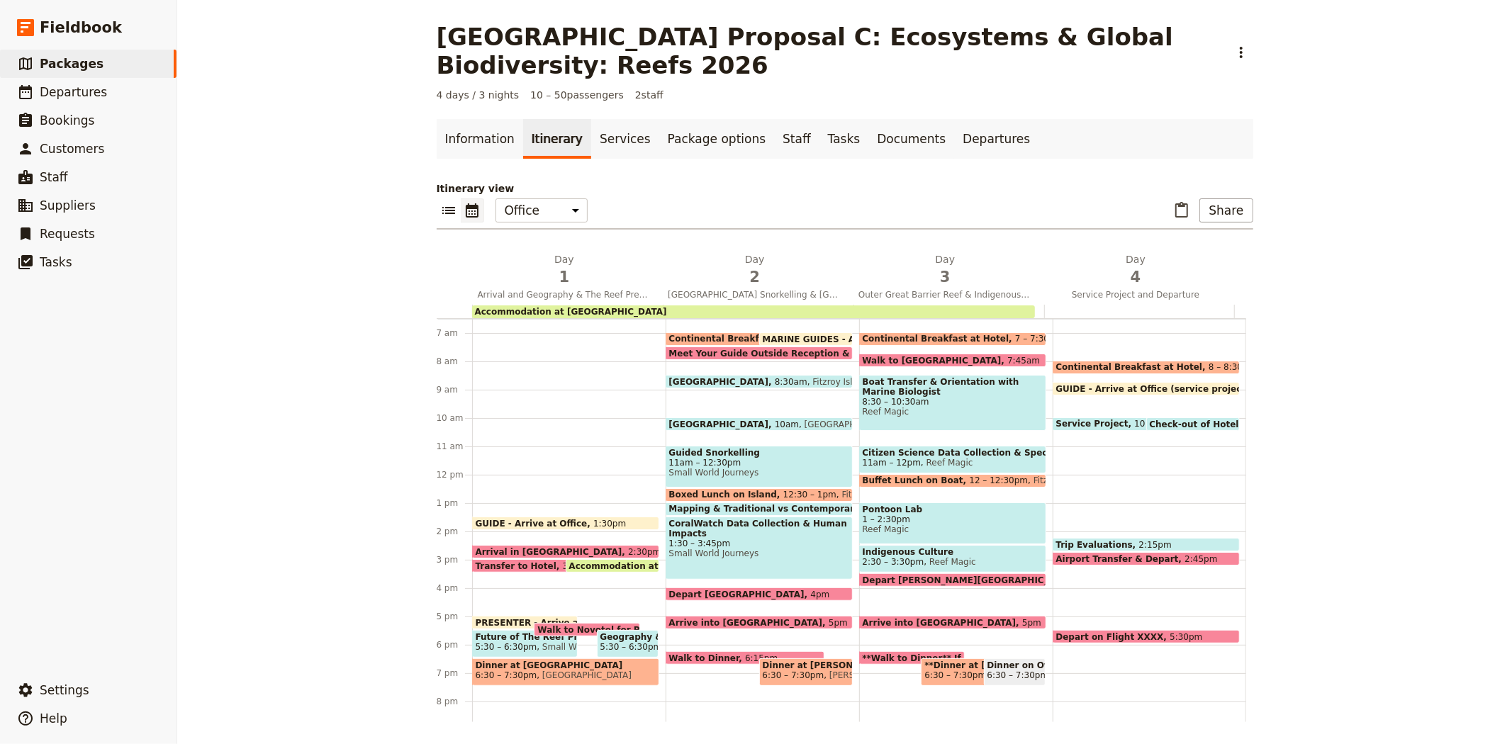
click at [1069, 422] on span "Service Project" at bounding box center [1095, 424] width 79 height 10
select select "4"
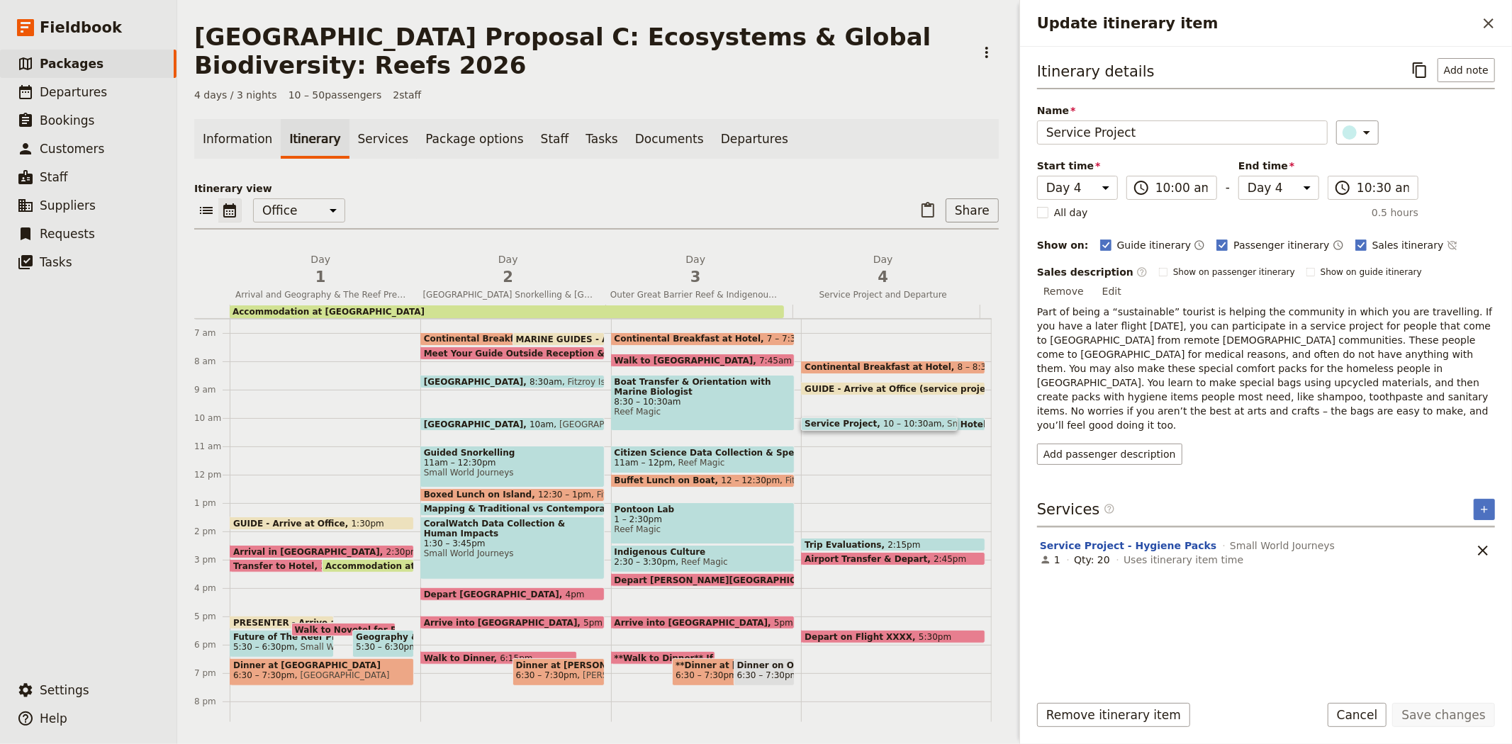
click at [873, 556] on span "Airport Transfer & Depart" at bounding box center [868, 558] width 129 height 9
select select "4"
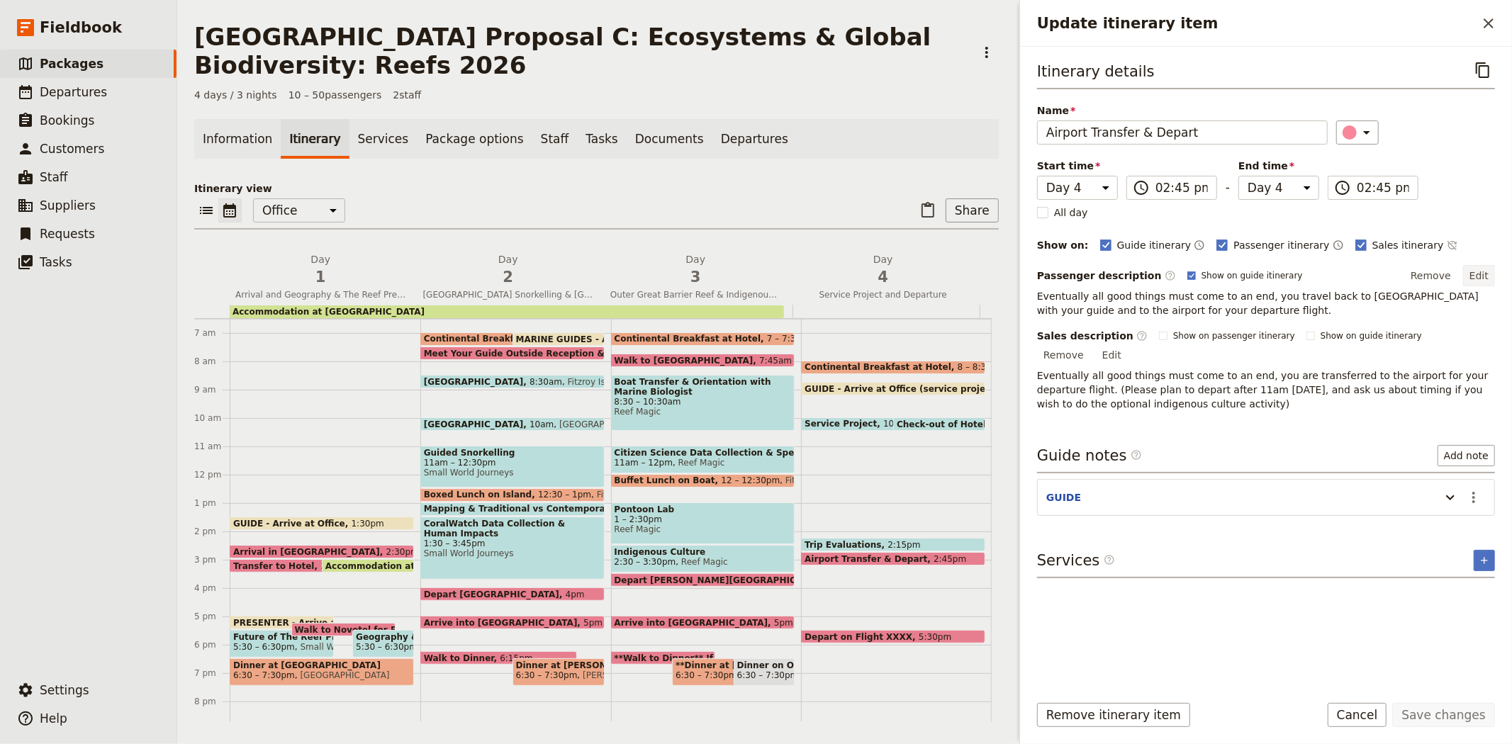
click at [1481, 273] on button "Edit" at bounding box center [1479, 275] width 32 height 21
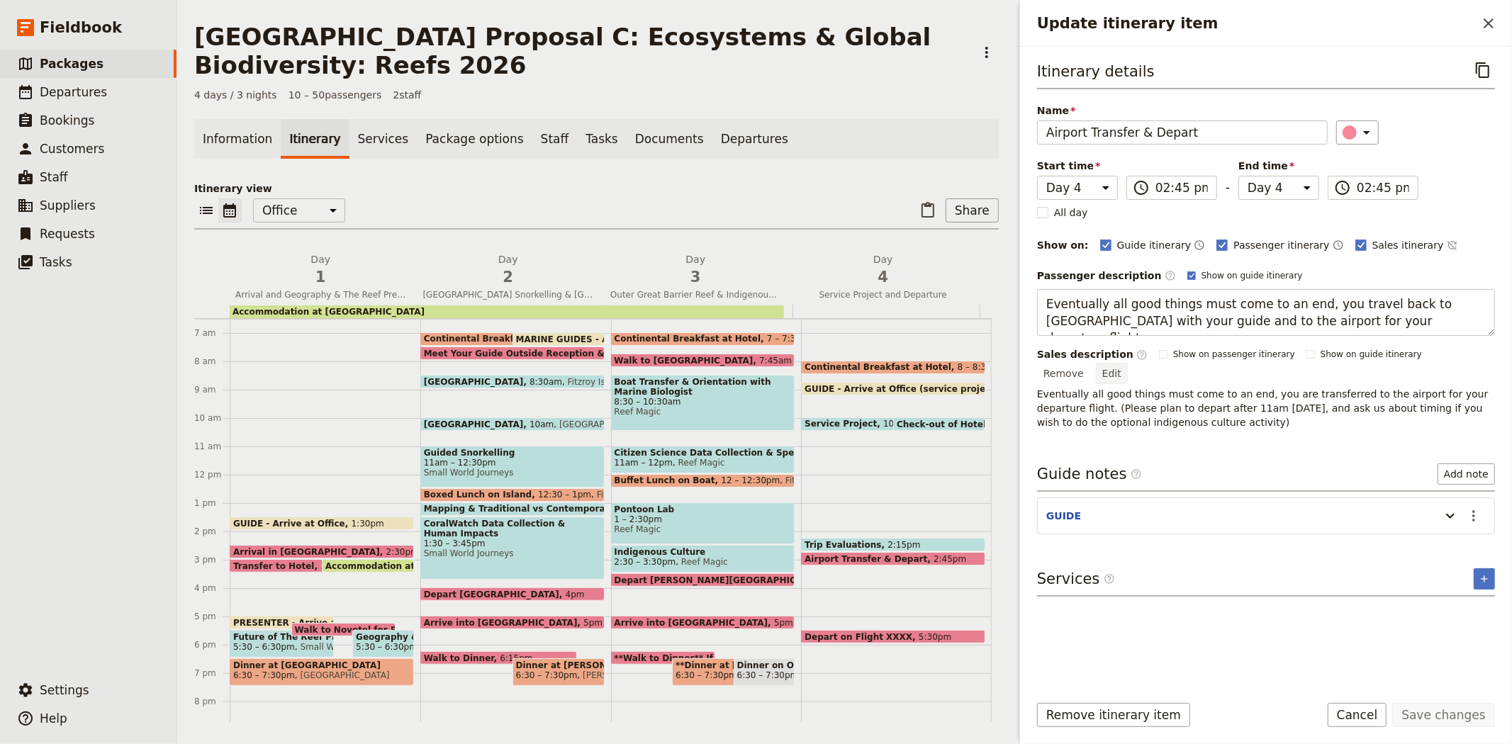
click at [1476, 359] on div "Sales description ​ Show on passenger itinerary Show on guide itinerary Remove …" at bounding box center [1266, 388] width 458 height 82
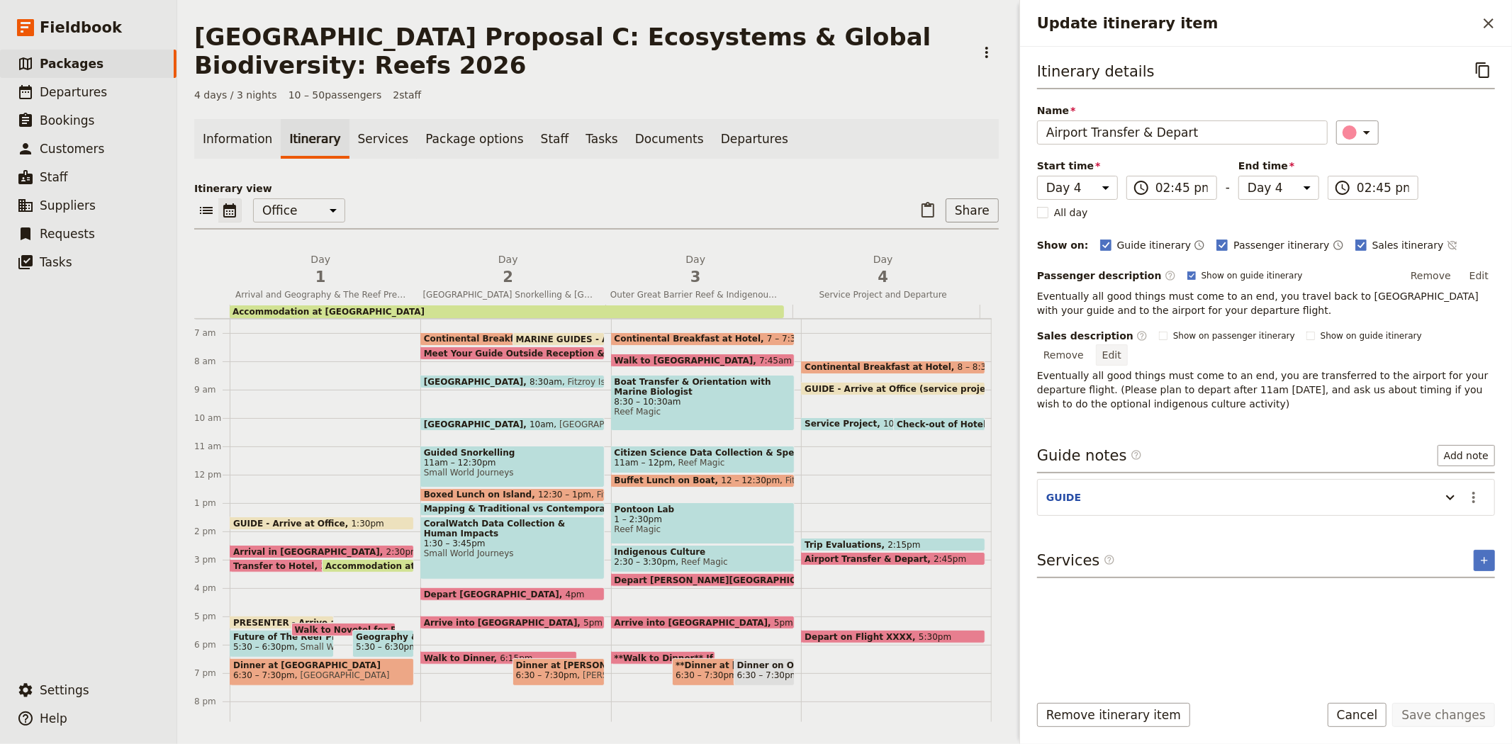
click at [1128, 344] on button "Edit" at bounding box center [1112, 354] width 32 height 21
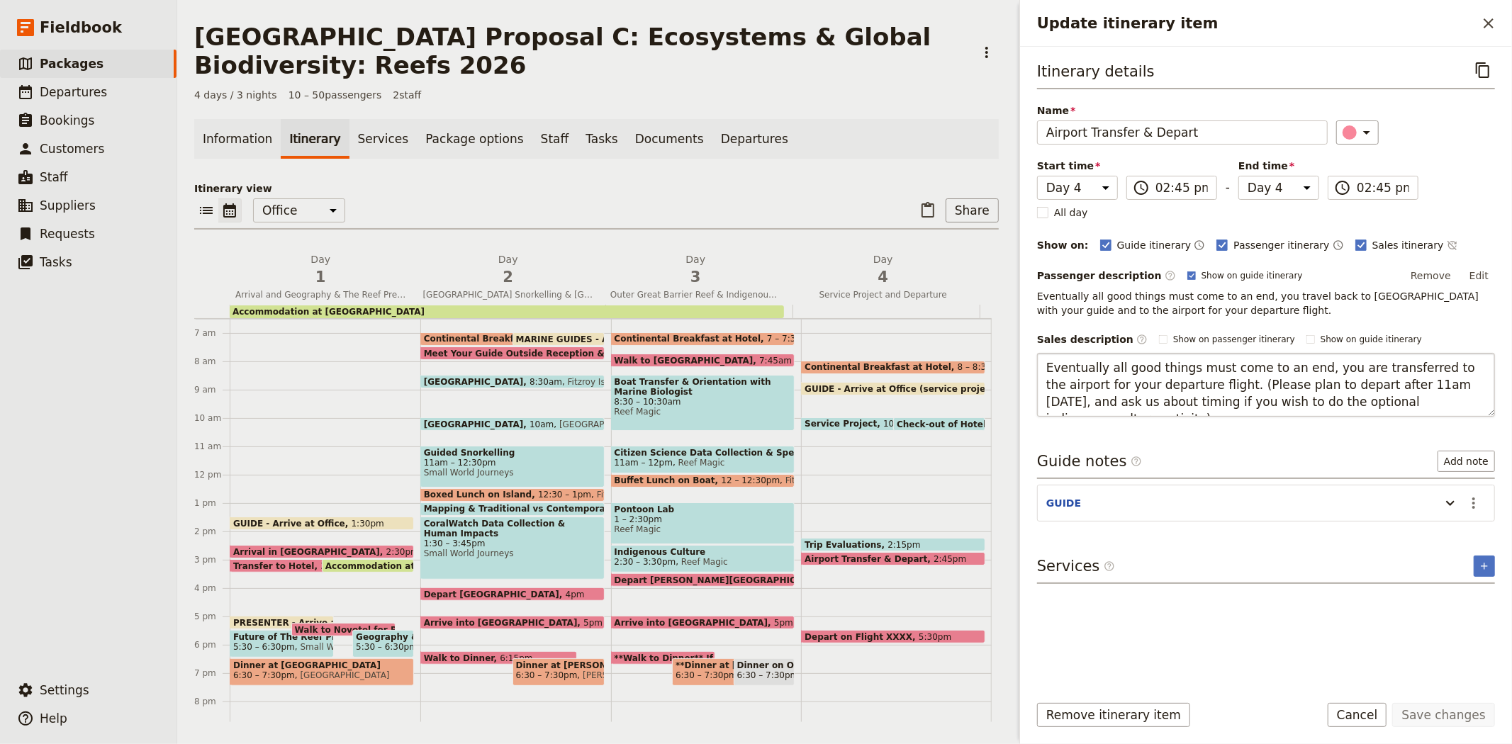
drag, startPoint x: 1391, startPoint y: 387, endPoint x: 1448, endPoint y: 405, distance: 59.6
click at [1448, 405] on textarea "Eventually all good things must come to an end, you are transferred to the airp…" at bounding box center [1266, 385] width 458 height 64
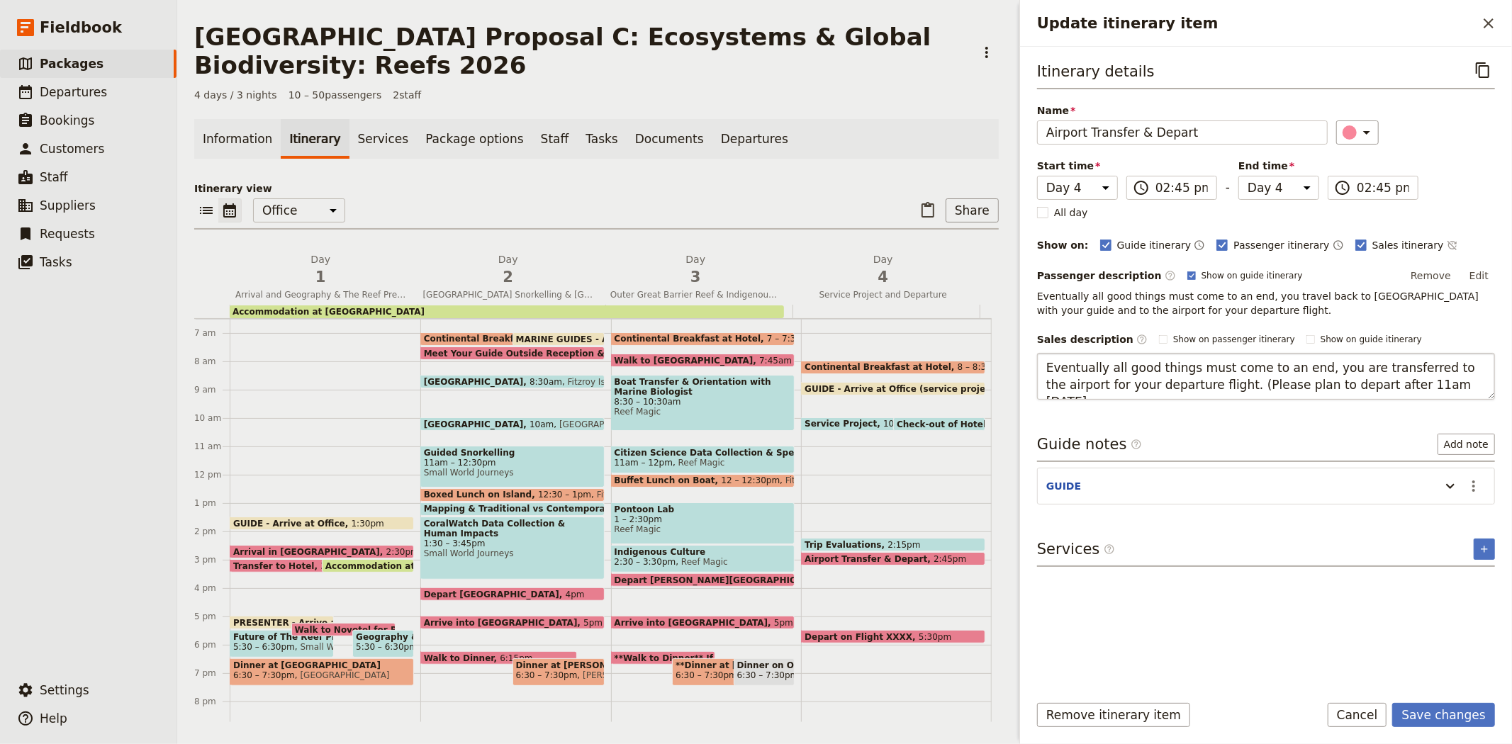
type textarea "Eventually all good things must come to an end, you are transferred to the airp…"
click at [1439, 717] on button "Save changes" at bounding box center [1443, 715] width 103 height 24
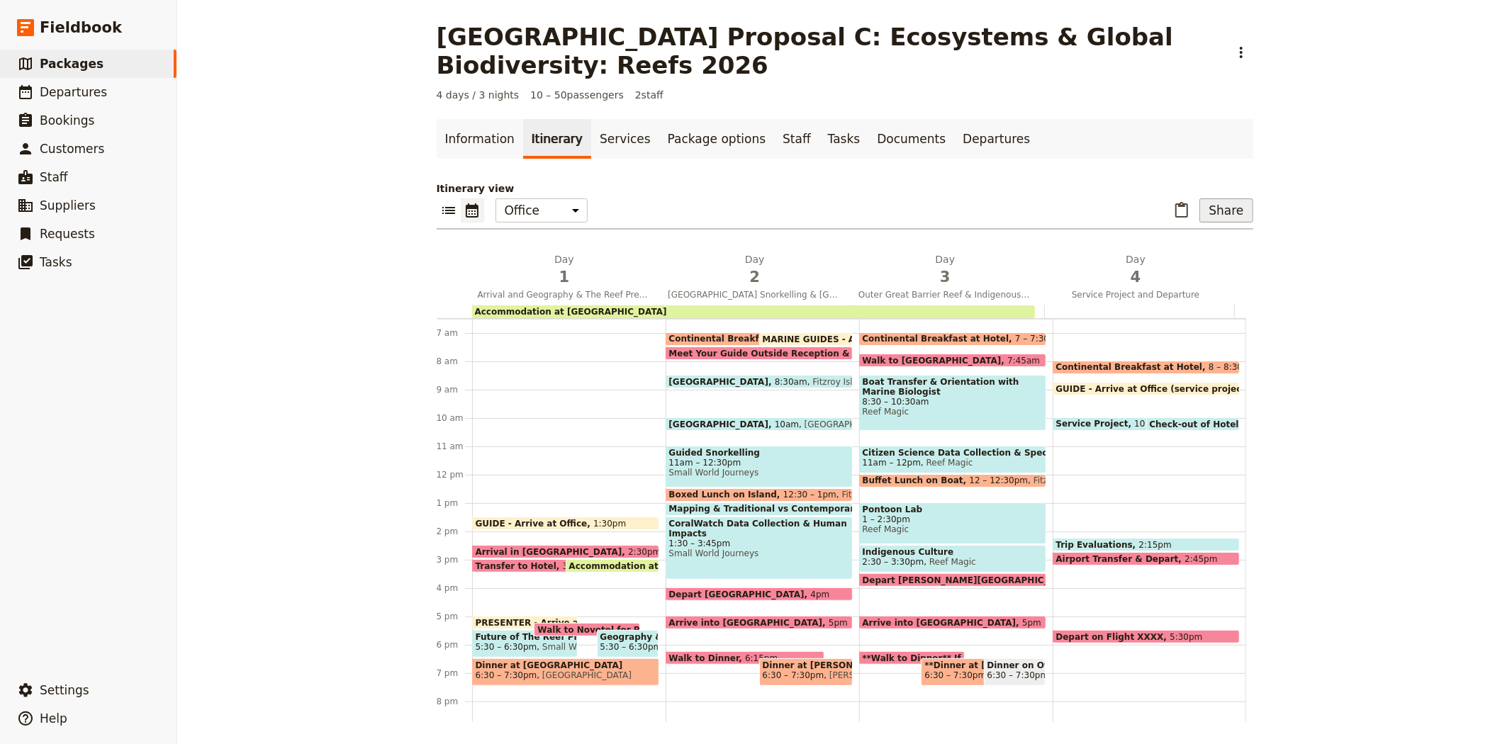
click at [1230, 213] on button "Share" at bounding box center [1225, 210] width 53 height 24
click at [1106, 305] on span "Sales Brochure" at bounding box center [1109, 301] width 257 height 14
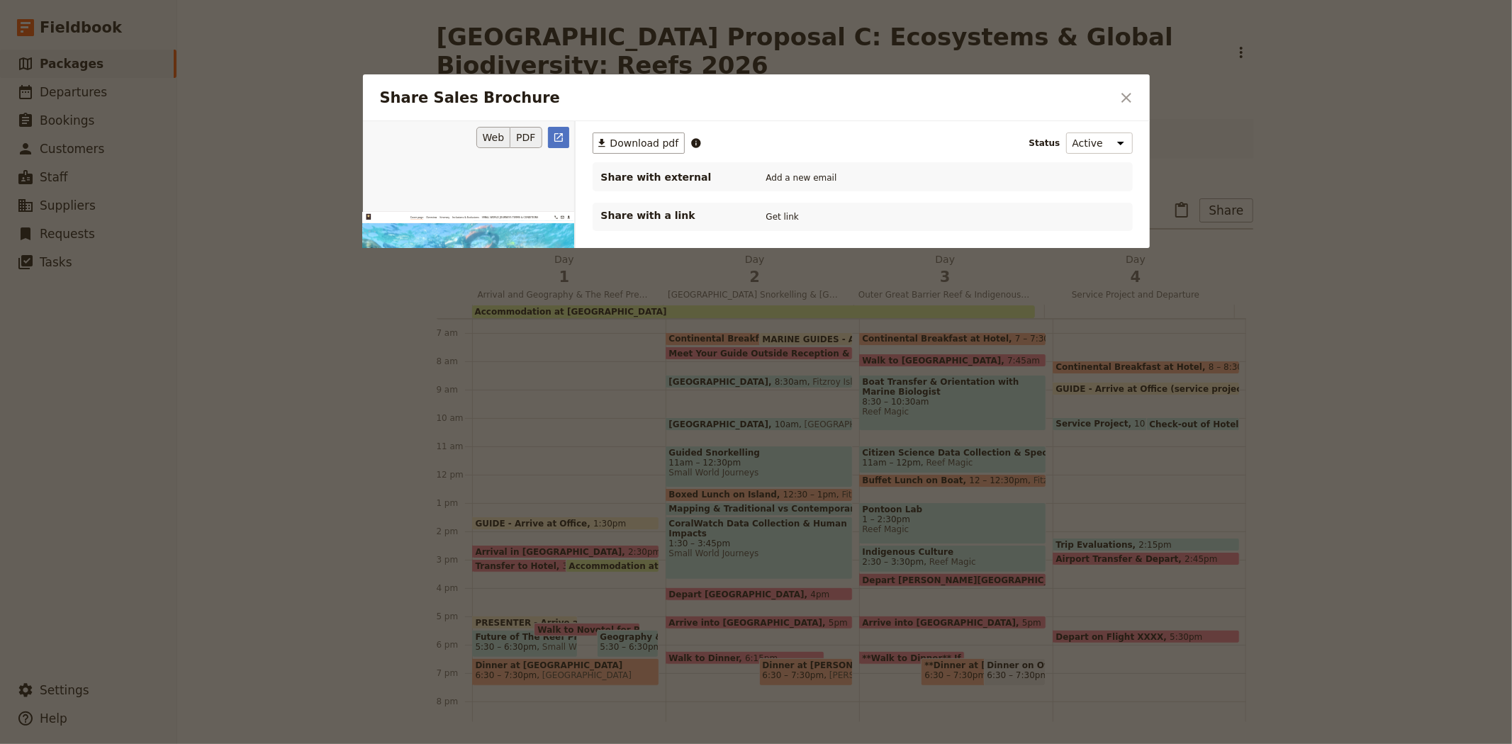
drag, startPoint x: 522, startPoint y: 137, endPoint x: 535, endPoint y: 138, distance: 12.8
click at [522, 137] on button "PDF" at bounding box center [525, 137] width 31 height 21
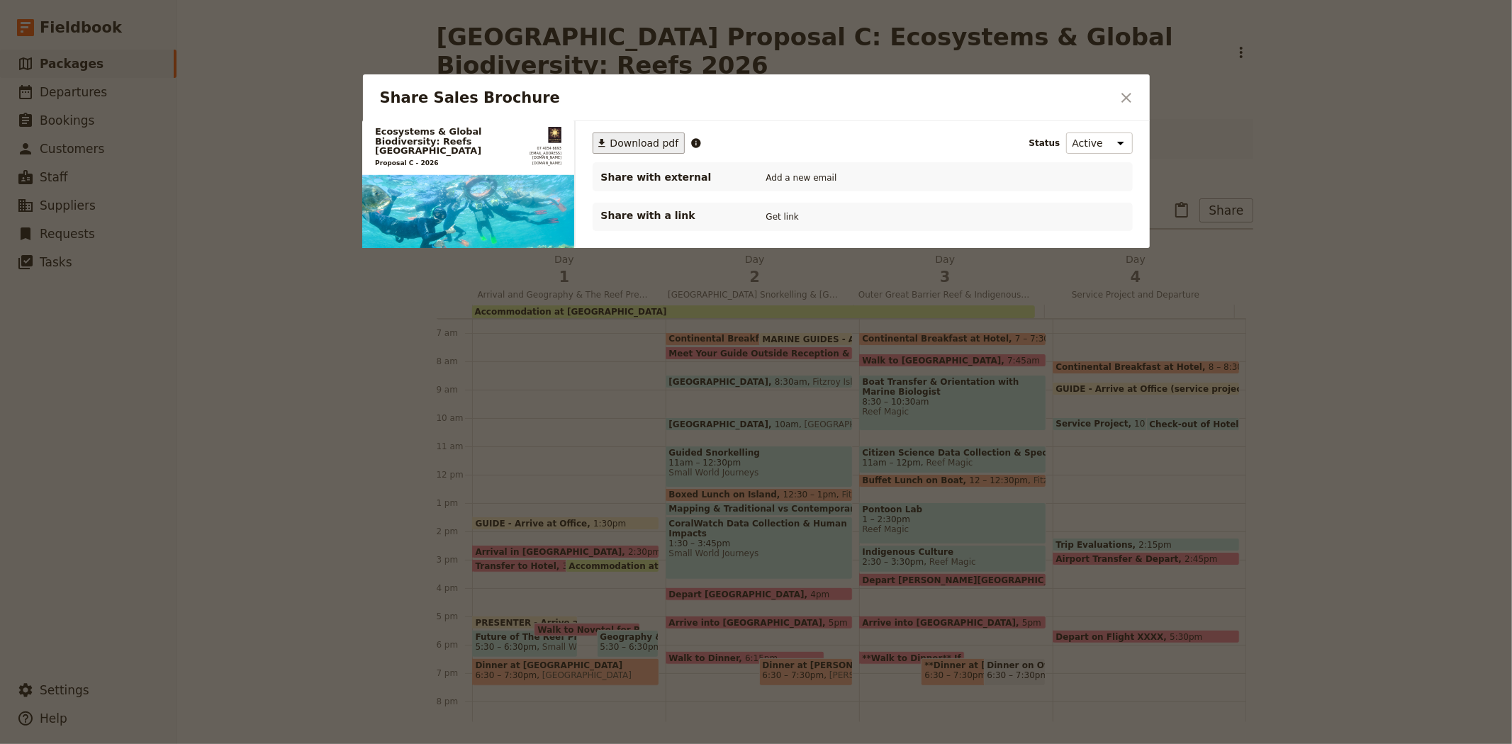
click at [648, 140] on span "Download pdf" at bounding box center [644, 143] width 69 height 14
click at [1133, 95] on icon "Close dialog" at bounding box center [1126, 97] width 17 height 17
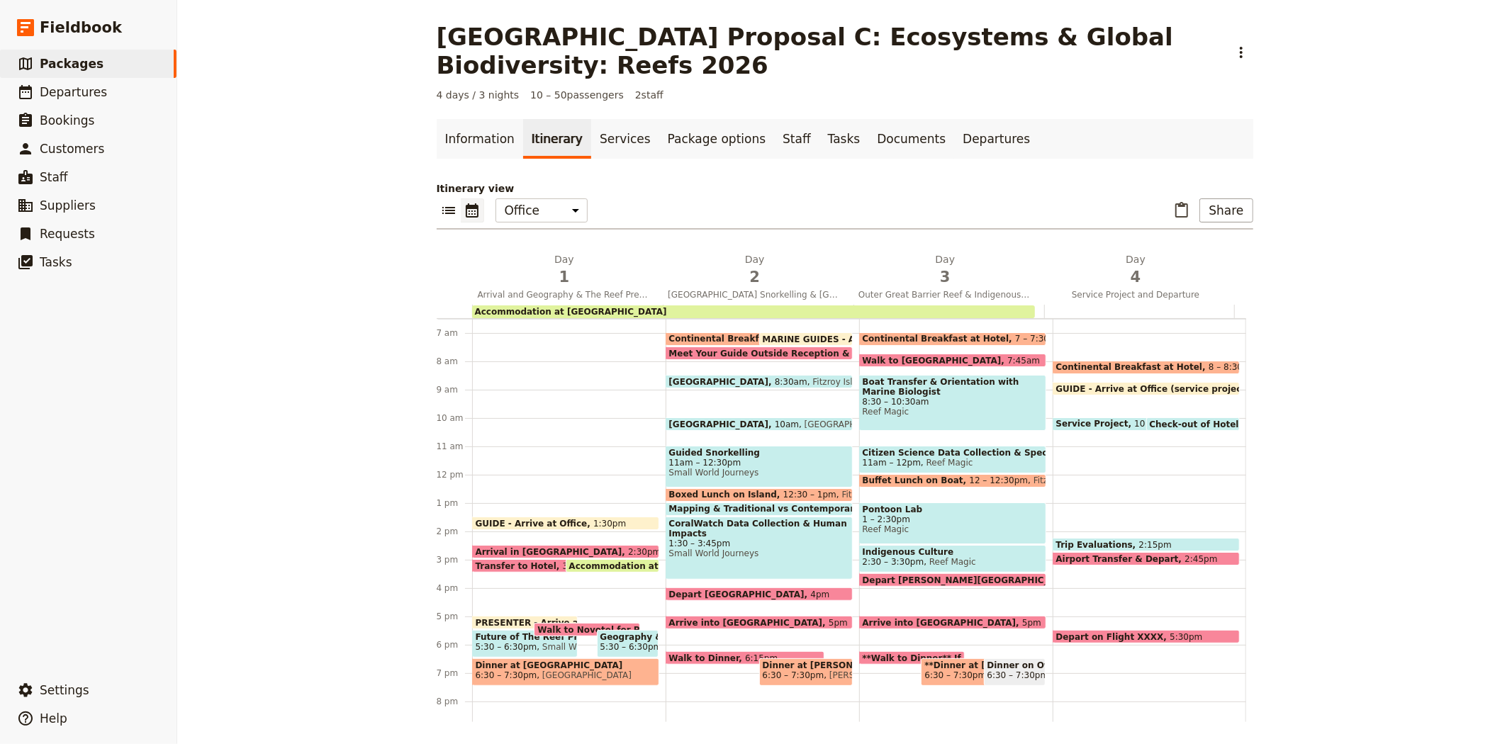
click at [1122, 555] on span "Airport Transfer & Depart" at bounding box center [1120, 558] width 129 height 9
select select "4"
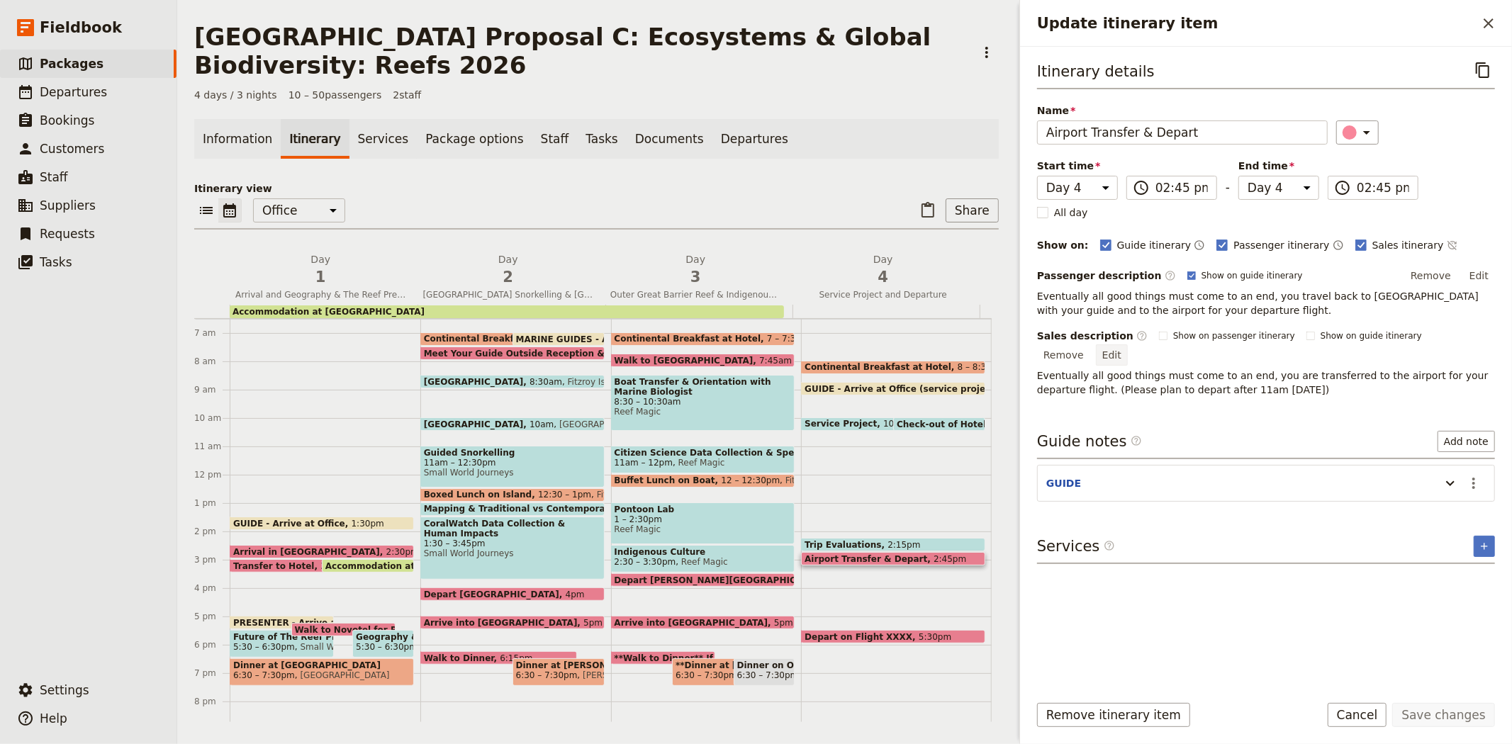
click at [1128, 344] on button "Edit" at bounding box center [1112, 354] width 32 height 21
type textarea "Eventually all good things must come to an end, you are transferred to the airp…"
click at [1448, 724] on button "Save changes" at bounding box center [1443, 715] width 103 height 24
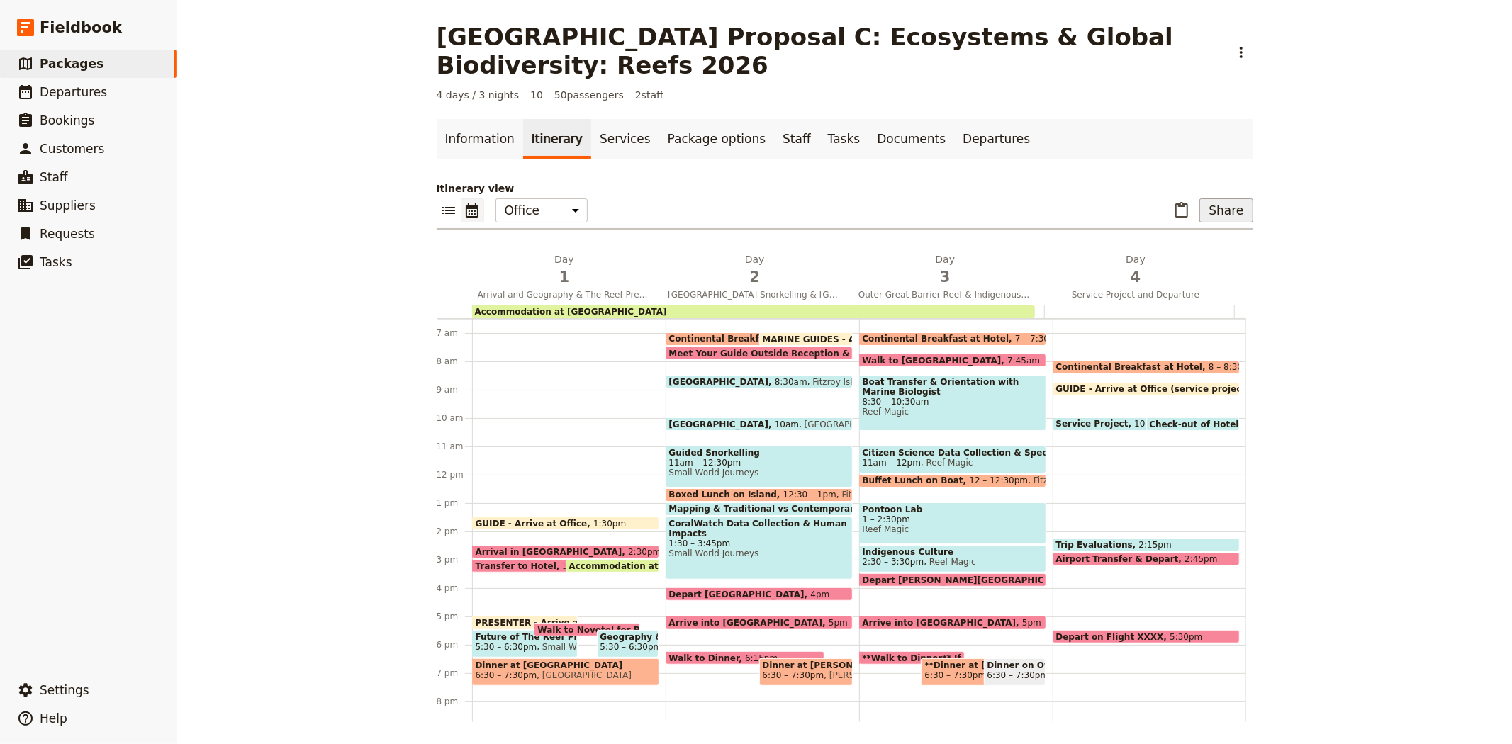
click at [1232, 208] on button "Share" at bounding box center [1225, 210] width 53 height 24
click at [1055, 300] on span "Sales Brochure" at bounding box center [1018, 301] width 74 height 14
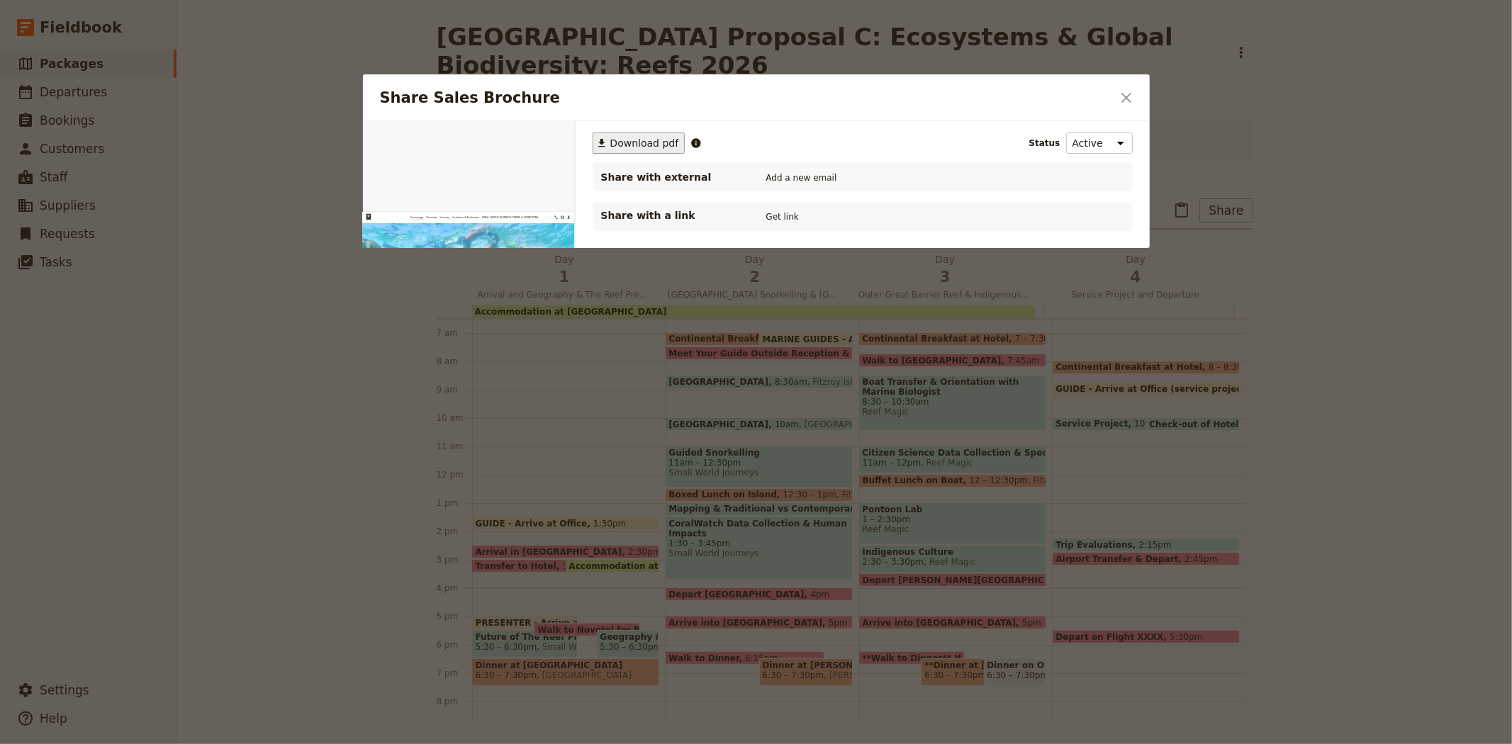
click at [648, 139] on span "Download pdf" at bounding box center [644, 143] width 69 height 14
click at [1131, 95] on icon "Close dialog" at bounding box center [1126, 97] width 17 height 17
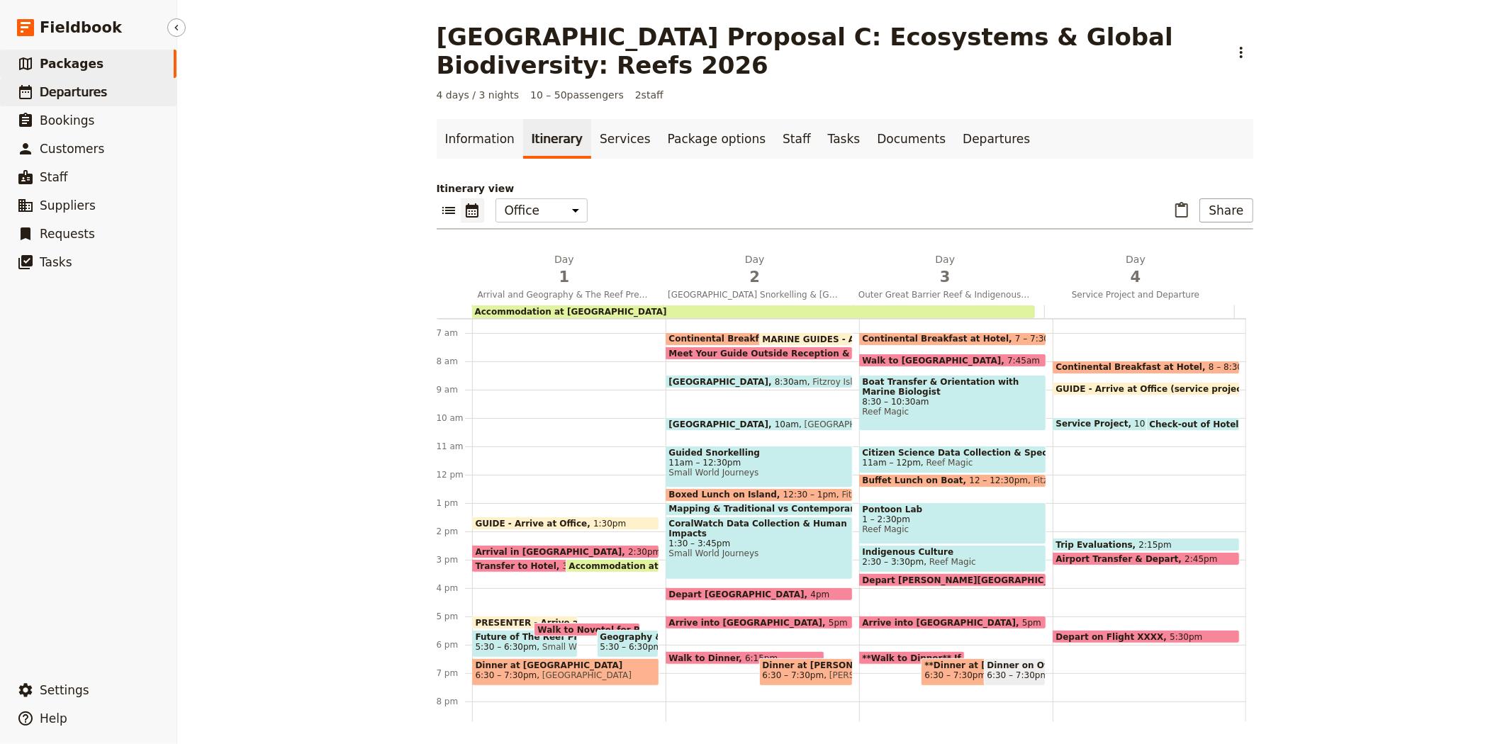
click at [85, 93] on span "Departures" at bounding box center [73, 92] width 67 height 14
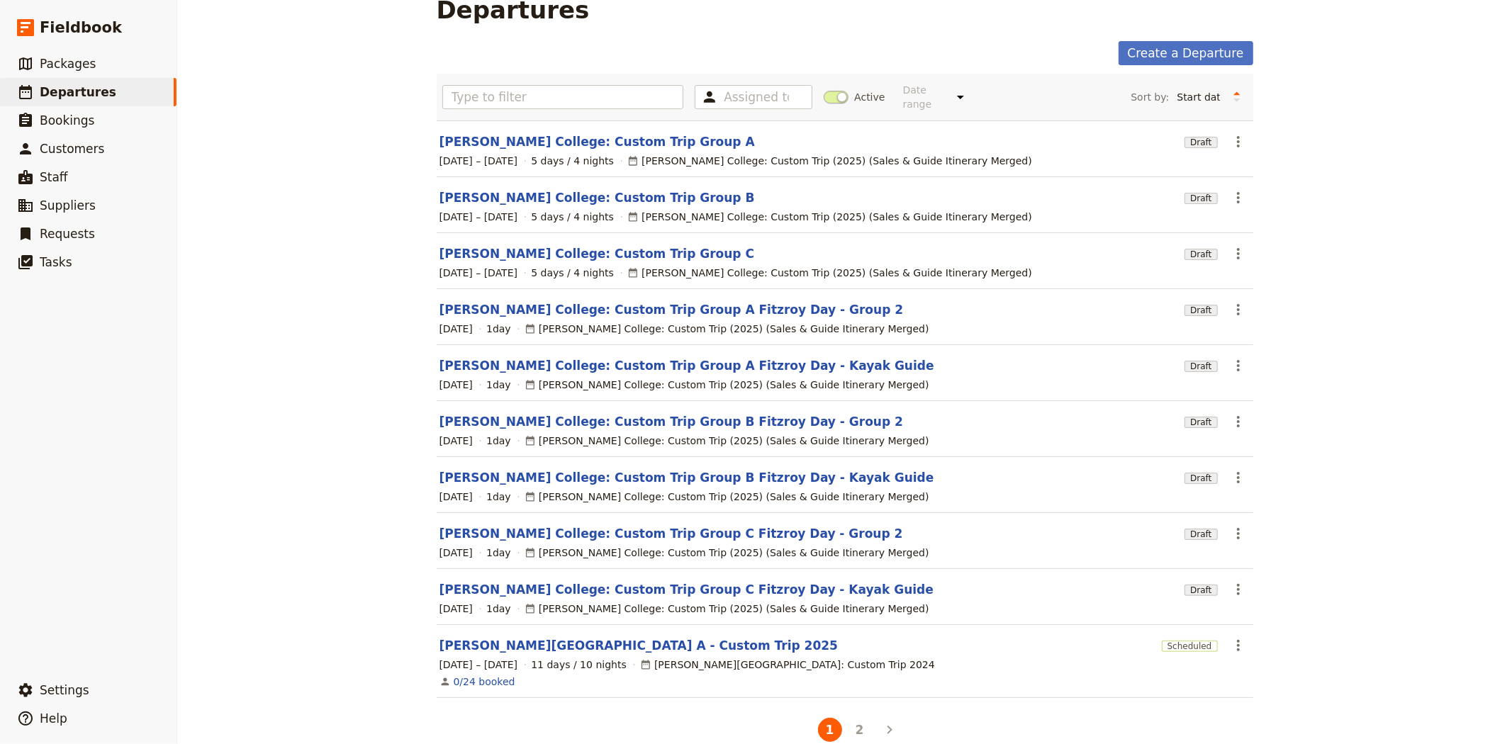
scroll to position [41, 0]
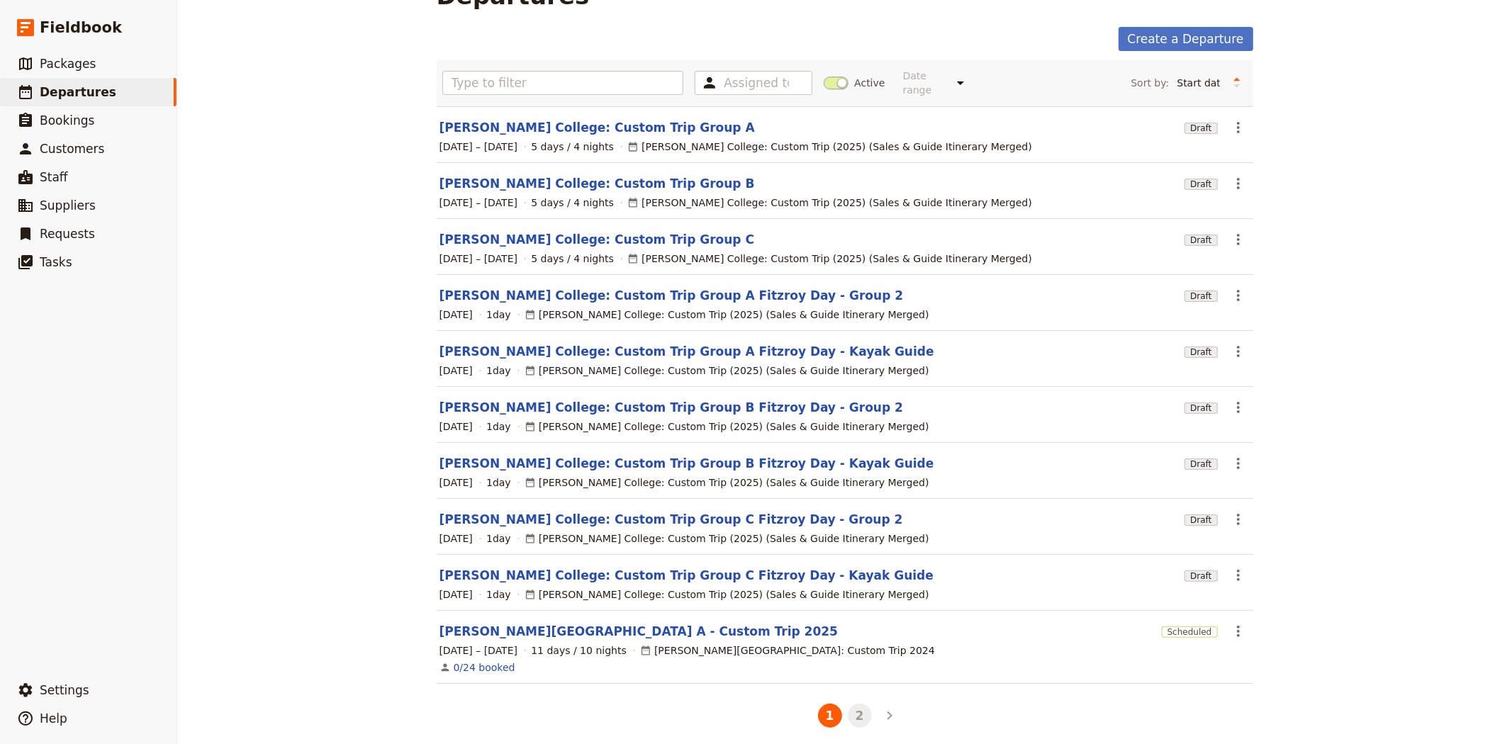
click at [849, 710] on button "2" at bounding box center [860, 716] width 24 height 24
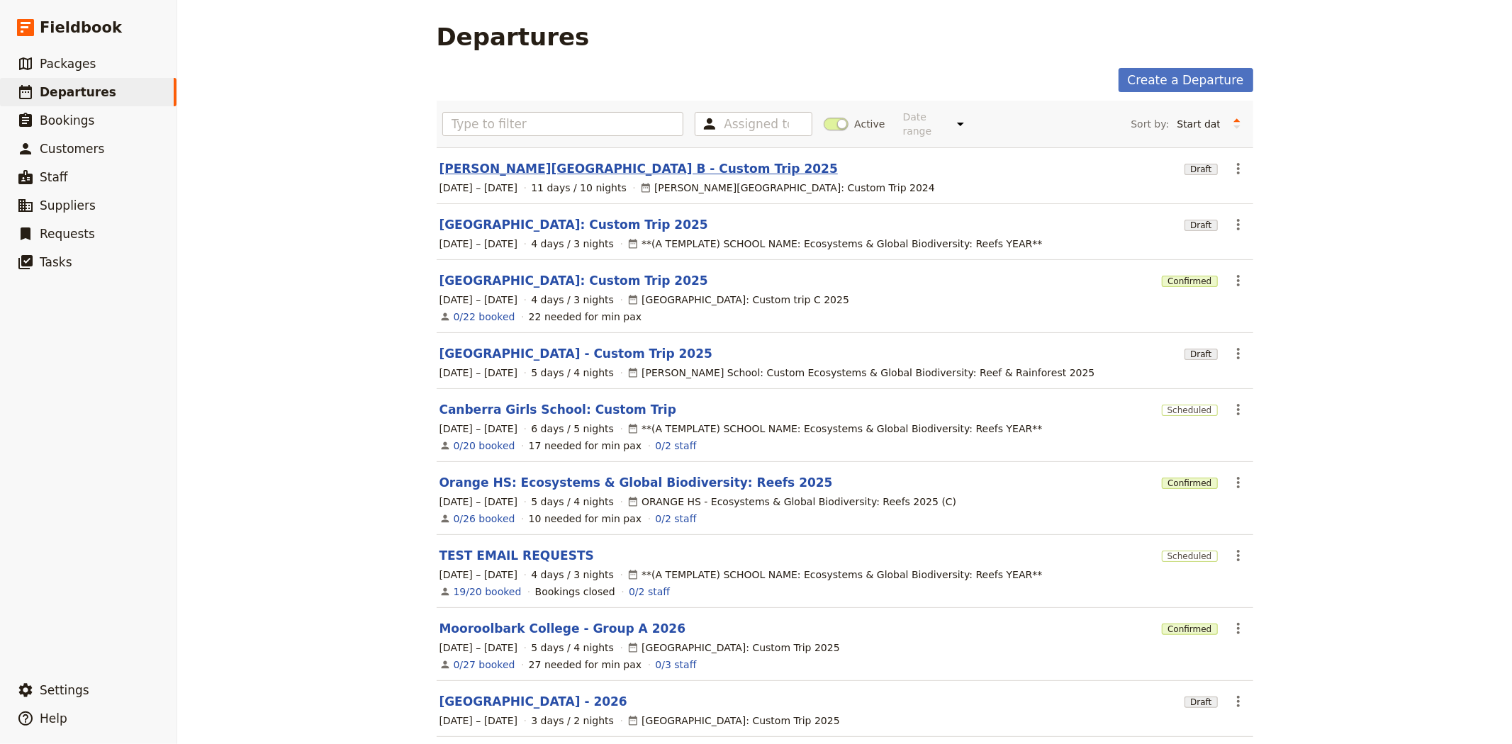
click at [534, 160] on link "[PERSON_NAME][GEOGRAPHIC_DATA] B - Custom Trip 2025" at bounding box center [638, 168] width 398 height 17
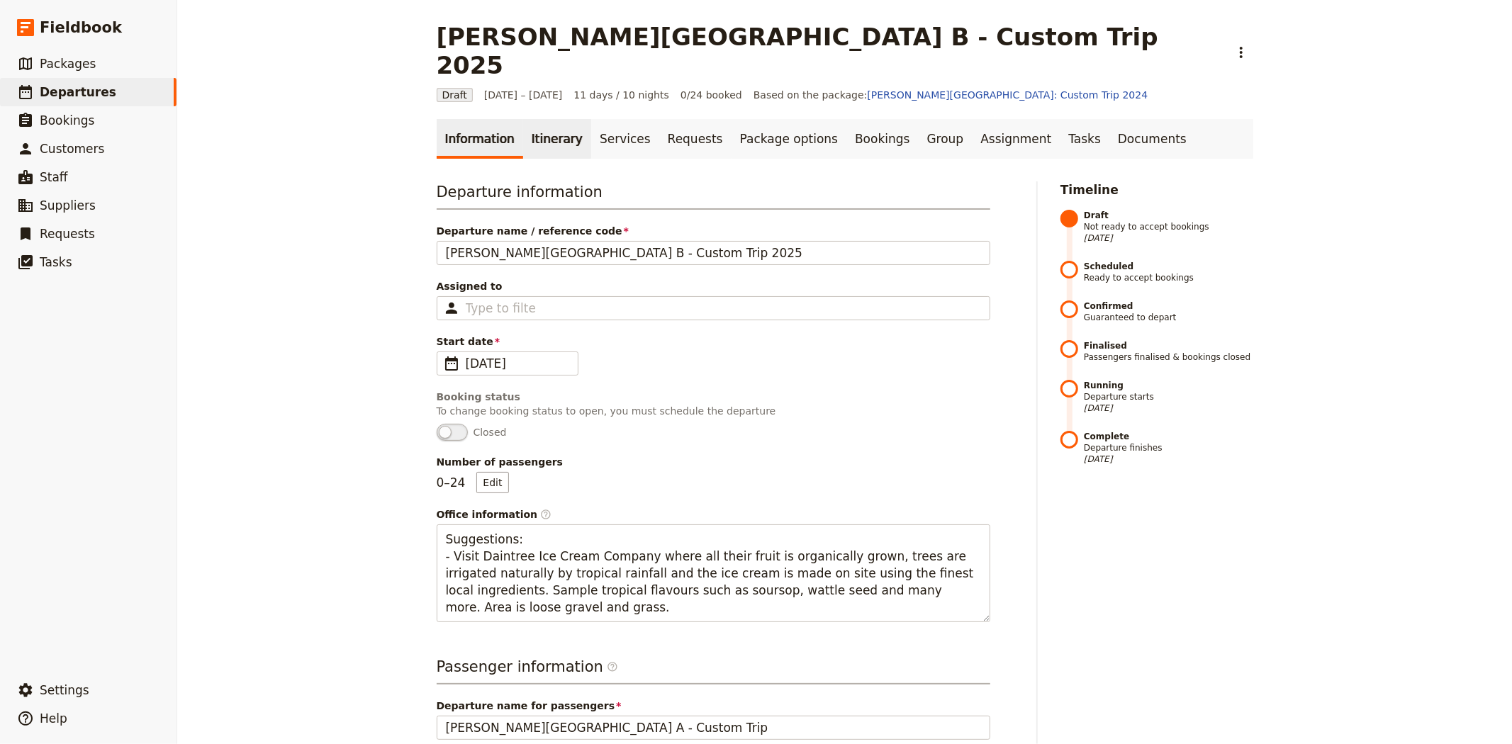
click at [537, 119] on link "Itinerary" at bounding box center [557, 139] width 68 height 40
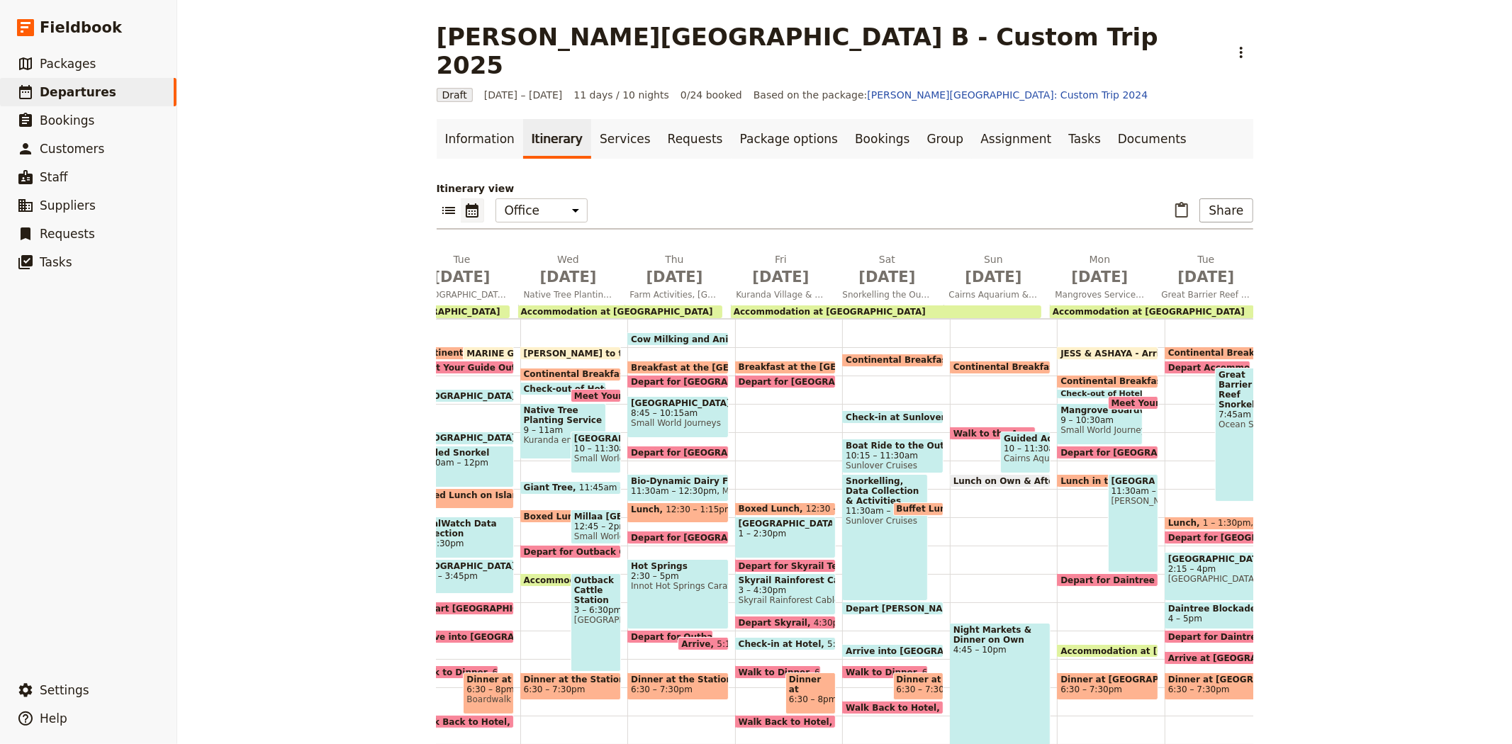
scroll to position [0, 163]
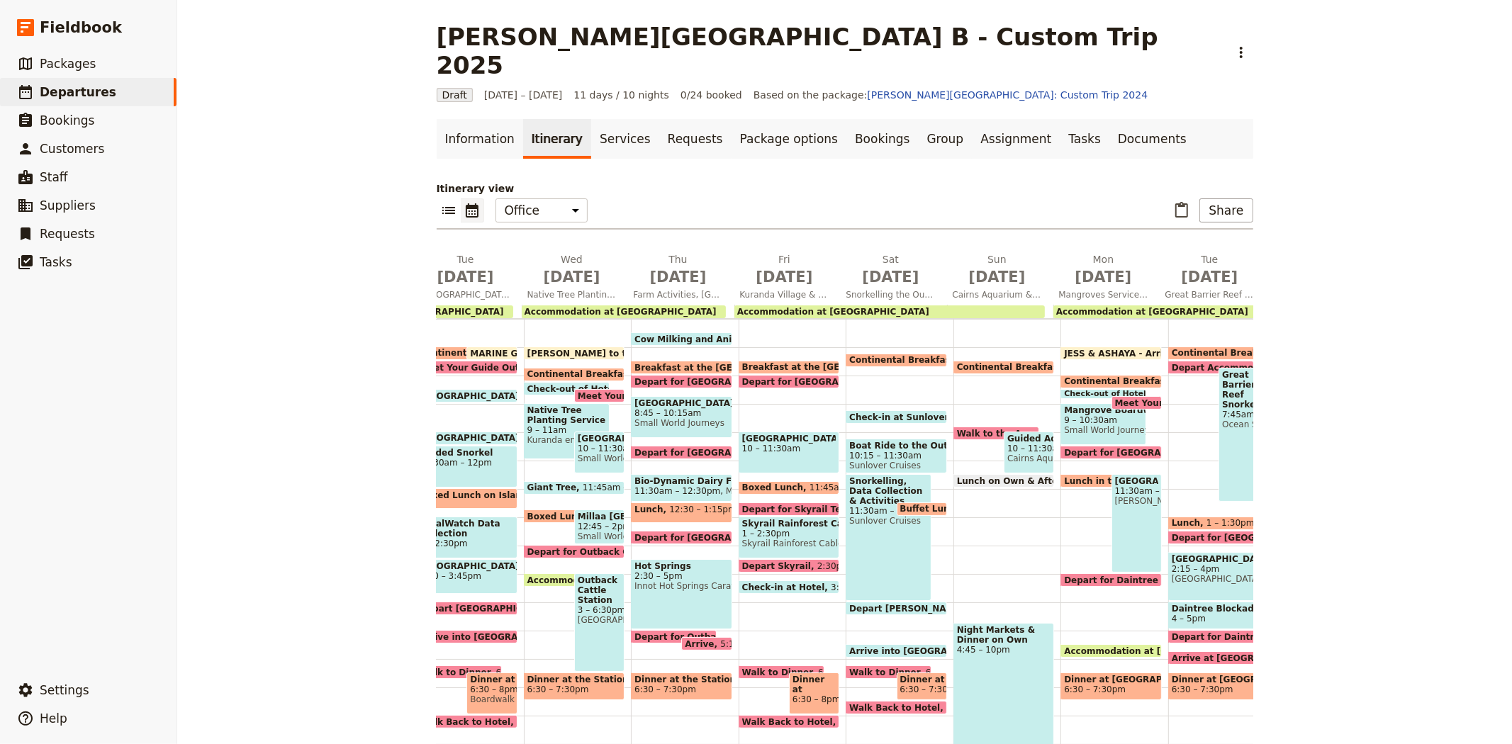
click at [761, 377] on span "Depart for [GEOGRAPHIC_DATA]" at bounding box center [821, 381] width 159 height 9
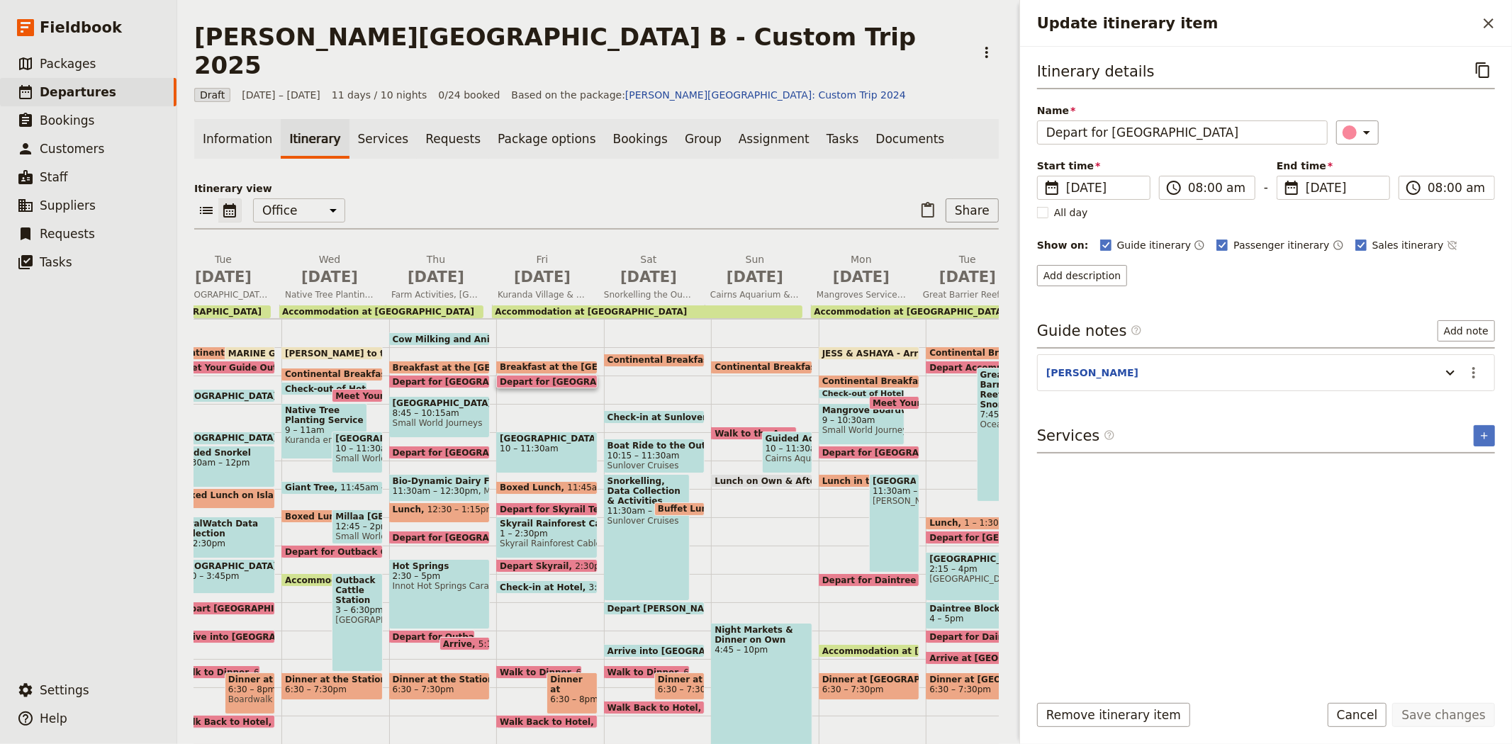
click at [1437, 374] on div "Update itinerary item" at bounding box center [1447, 373] width 28 height 24
click at [1444, 373] on icon "Update itinerary item" at bounding box center [1450, 372] width 17 height 17
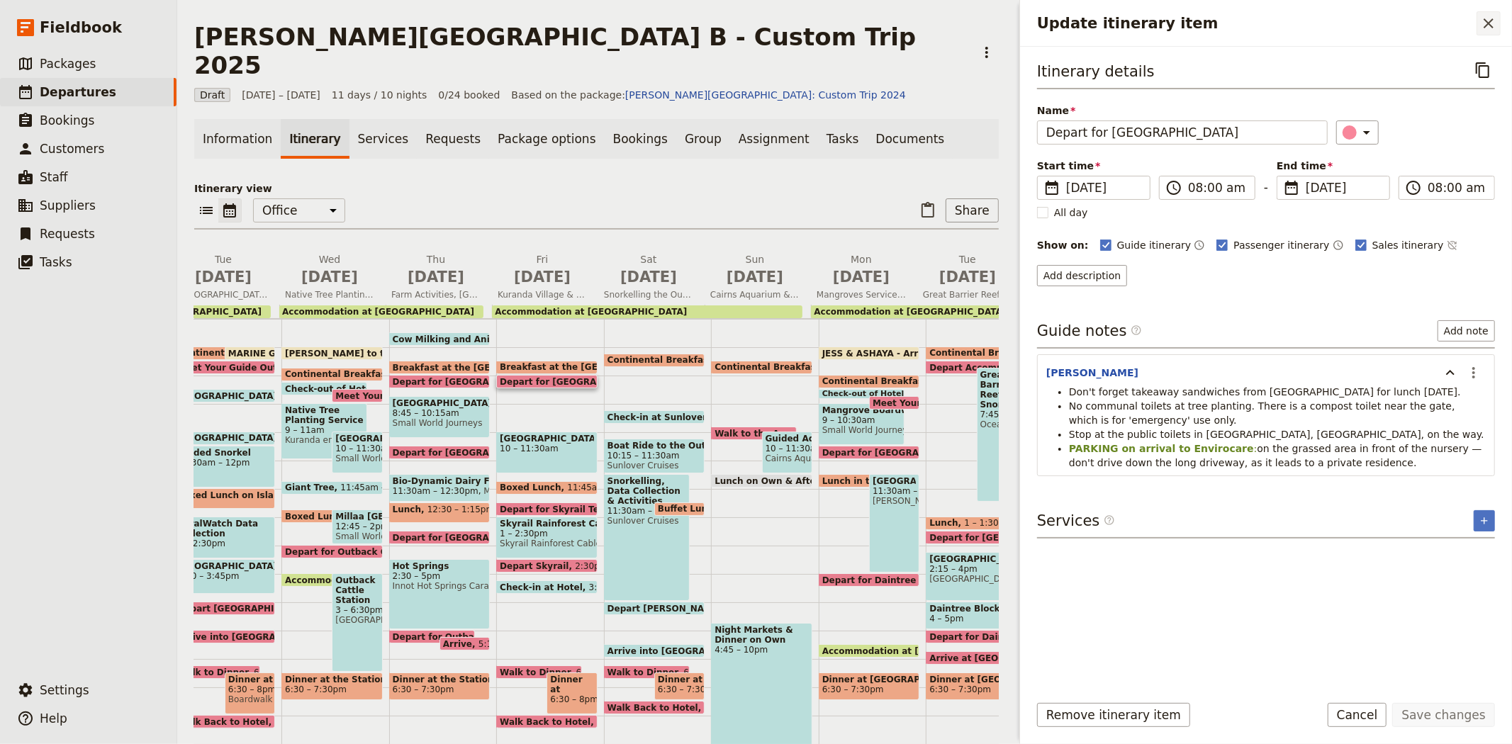
click at [1484, 26] on icon "Close drawer" at bounding box center [1488, 23] width 10 height 10
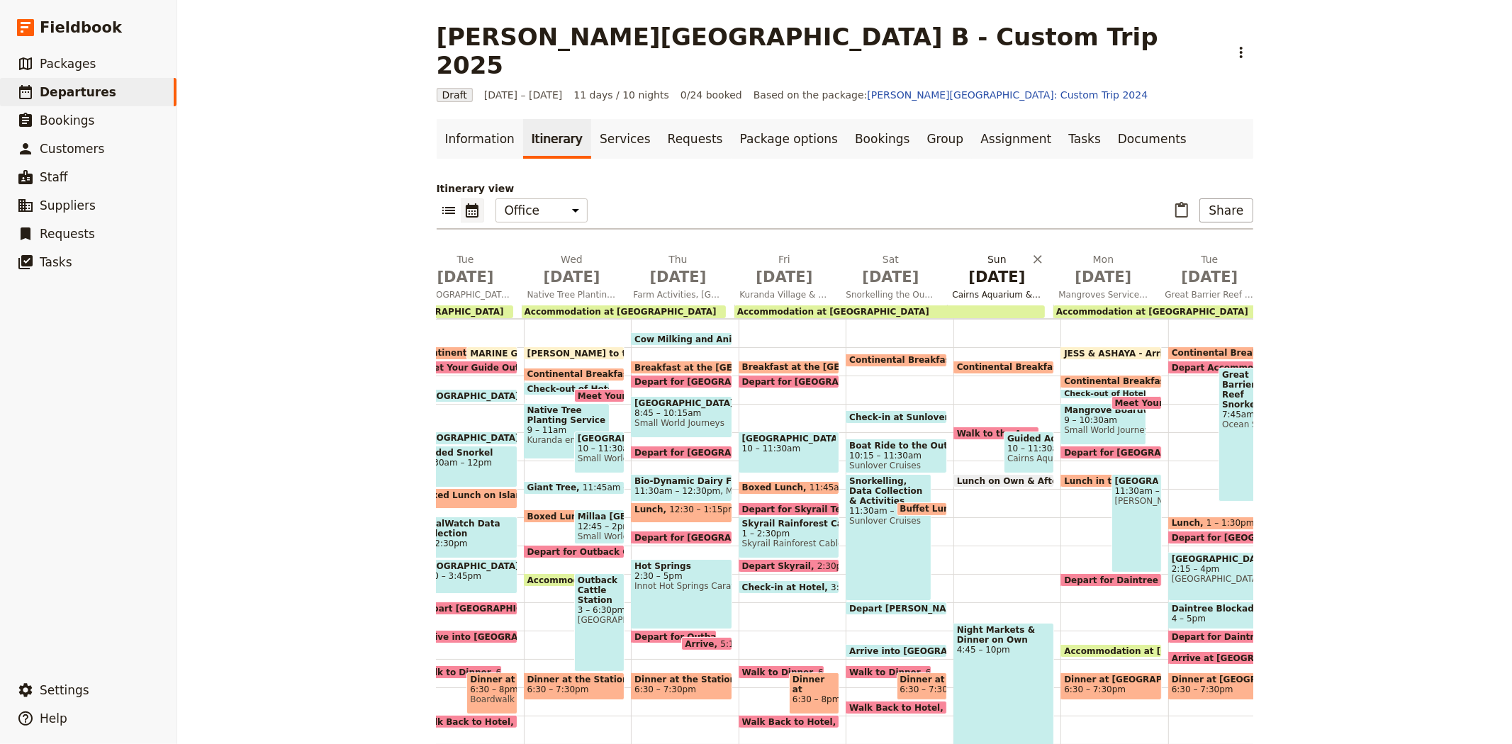
click at [773, 266] on span "[DATE]" at bounding box center [784, 276] width 89 height 21
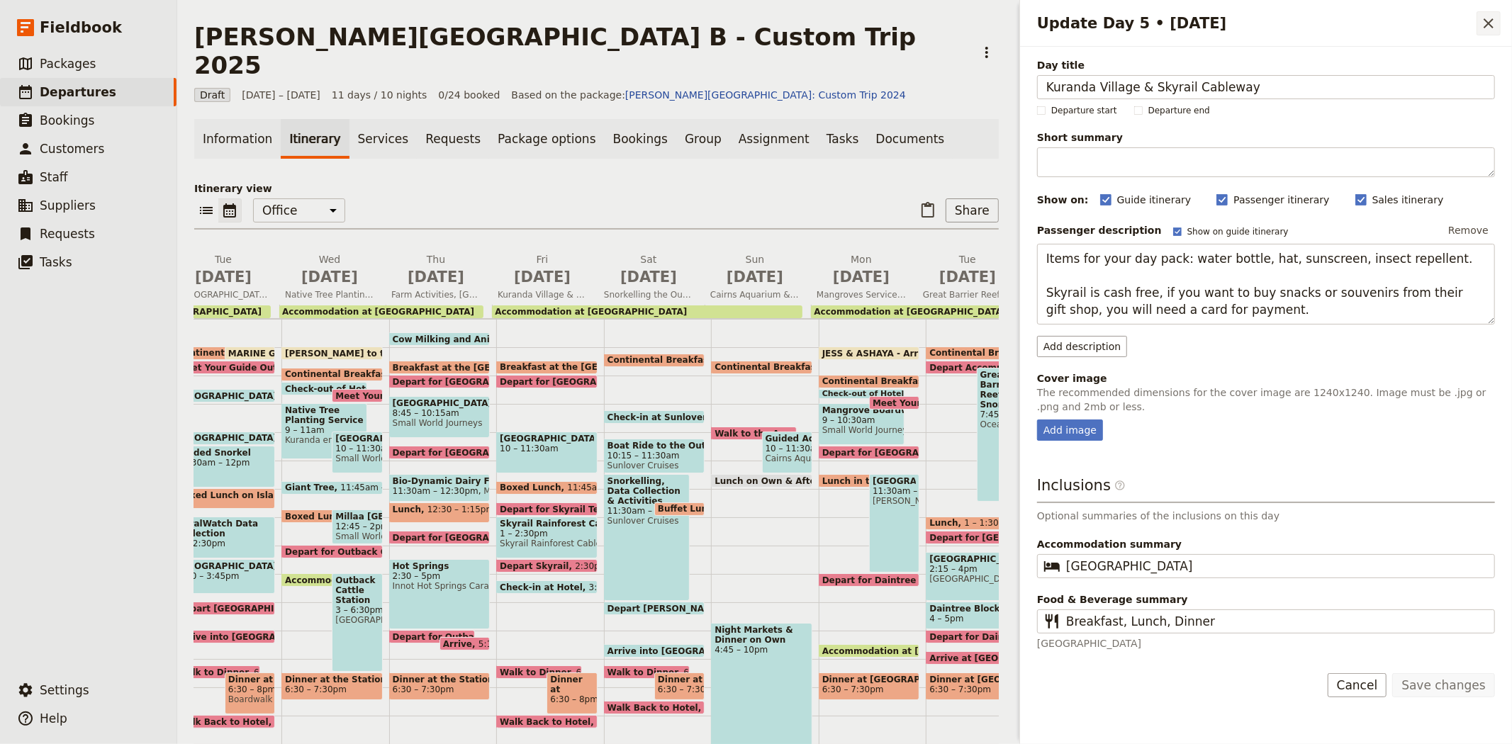
click at [1495, 20] on icon "Close drawer" at bounding box center [1488, 23] width 17 height 17
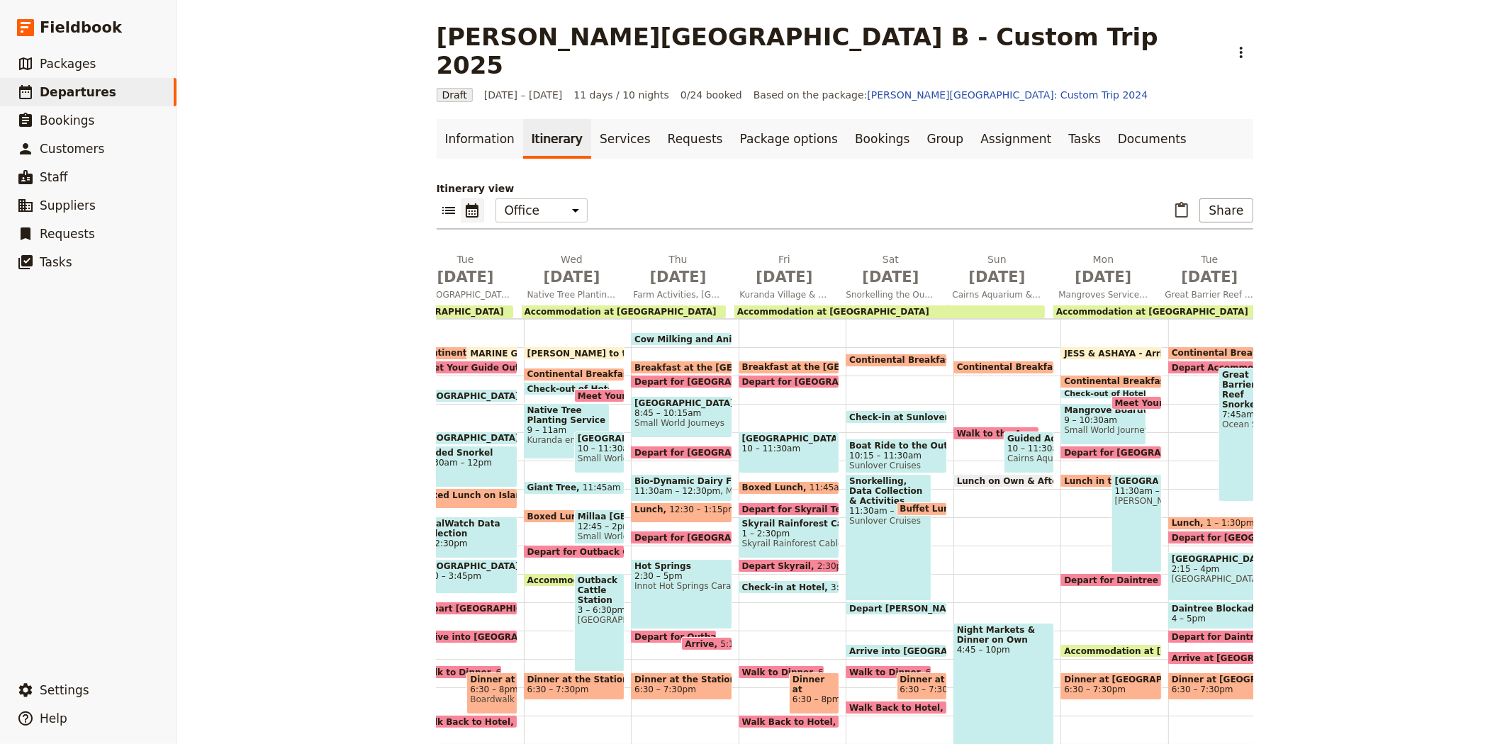
click at [762, 505] on span "Depart for Skyrail Terminal" at bounding box center [810, 509] width 136 height 9
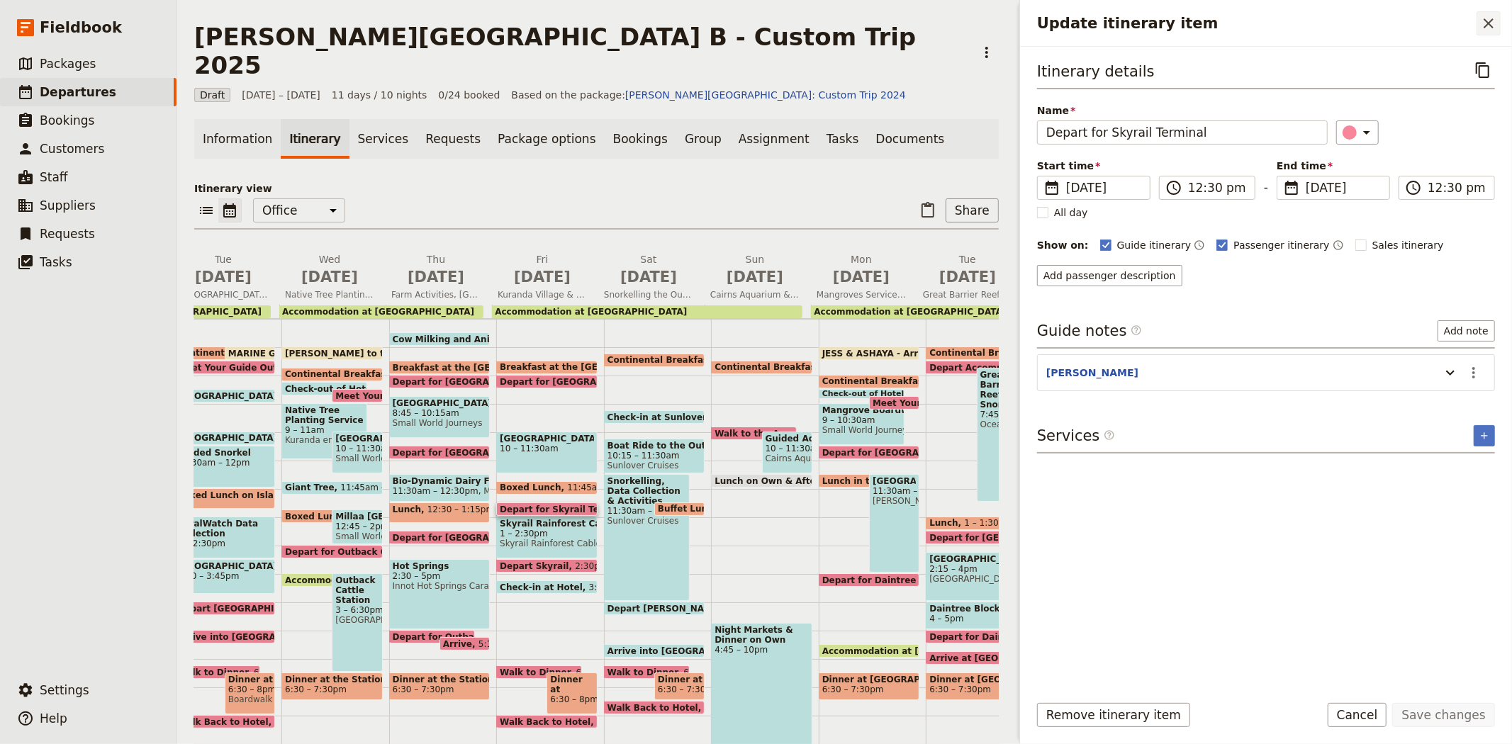
click at [1490, 16] on icon "Close drawer" at bounding box center [1488, 23] width 17 height 17
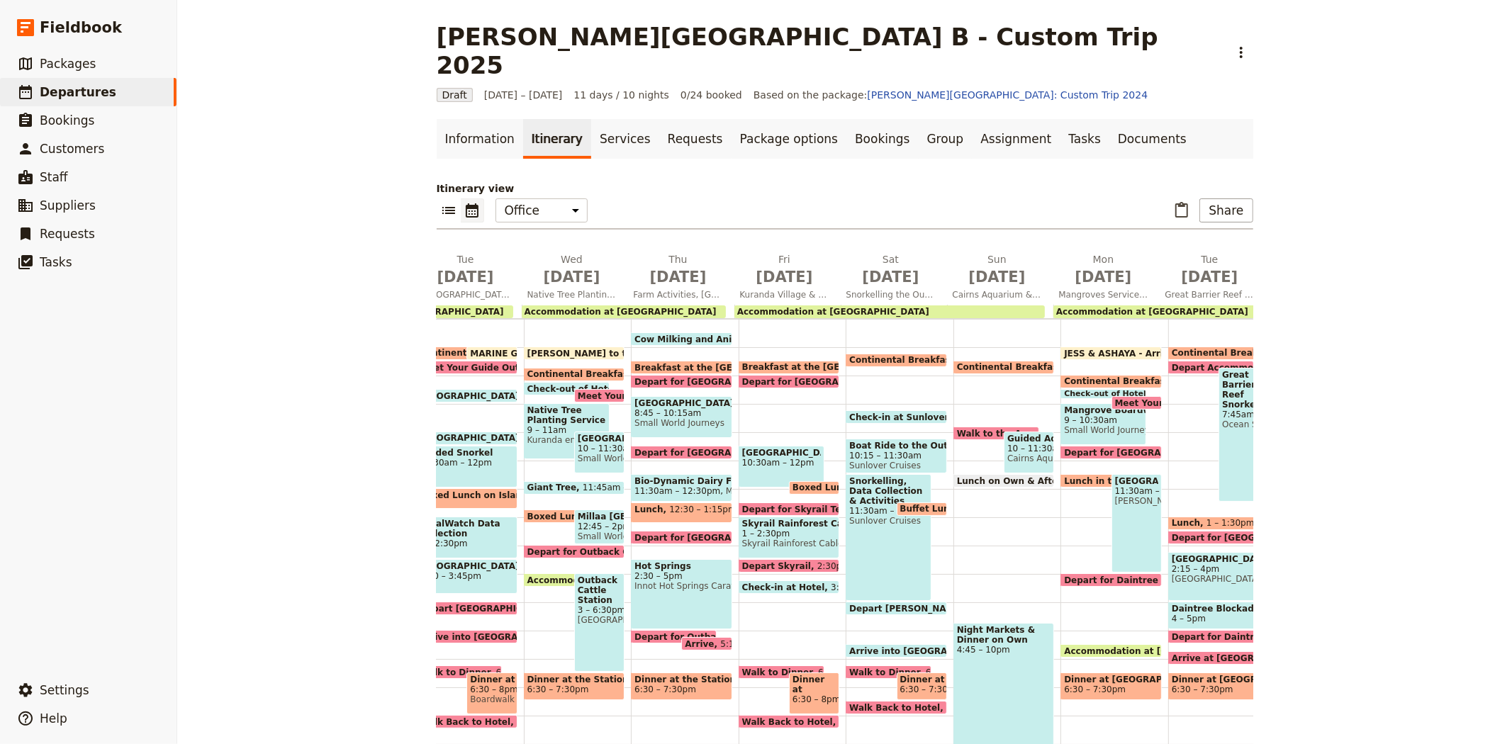
click at [799, 451] on div "[GEOGRAPHIC_DATA] 10:30am – 12pm" at bounding box center [781, 467] width 86 height 42
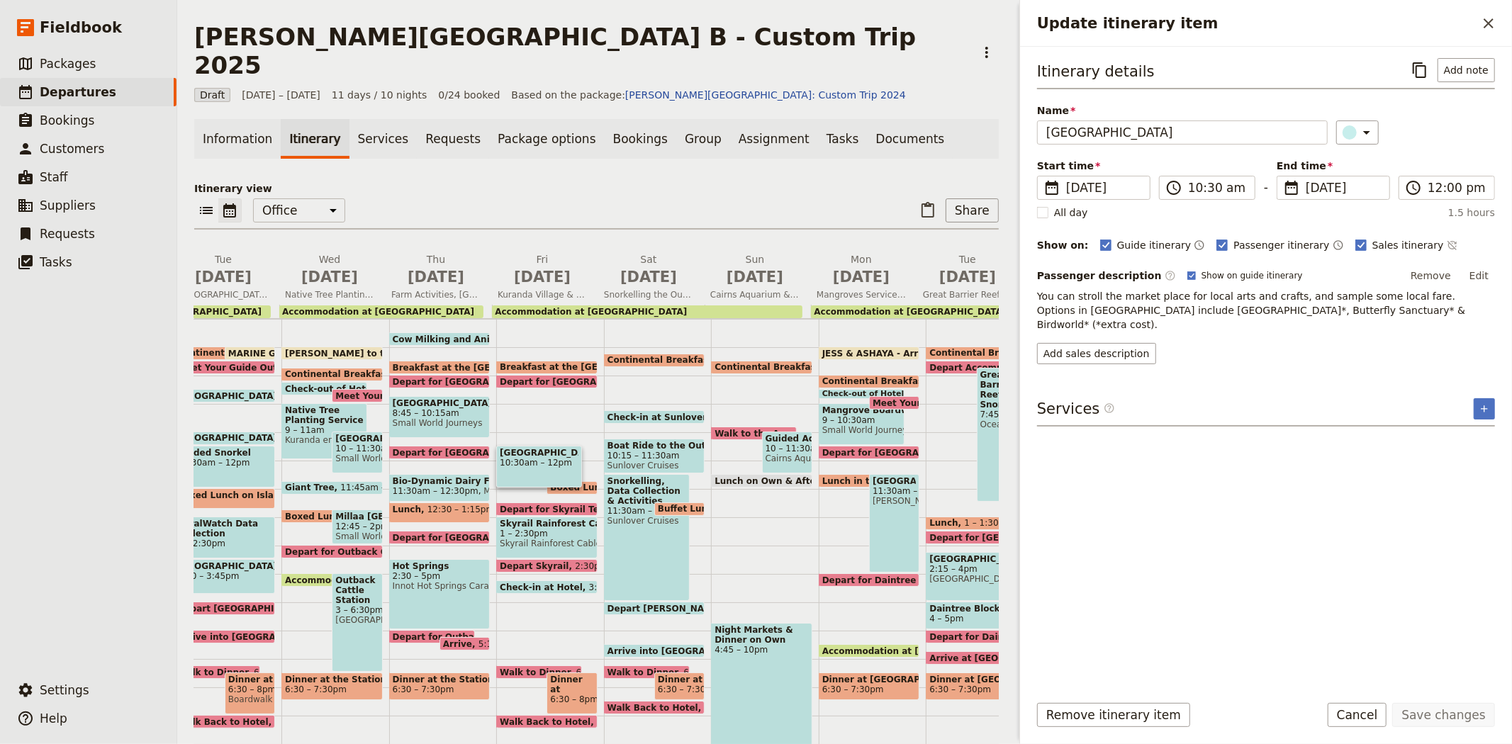
click at [583, 483] on span "Boxed Lunch" at bounding box center [583, 488] width 67 height 10
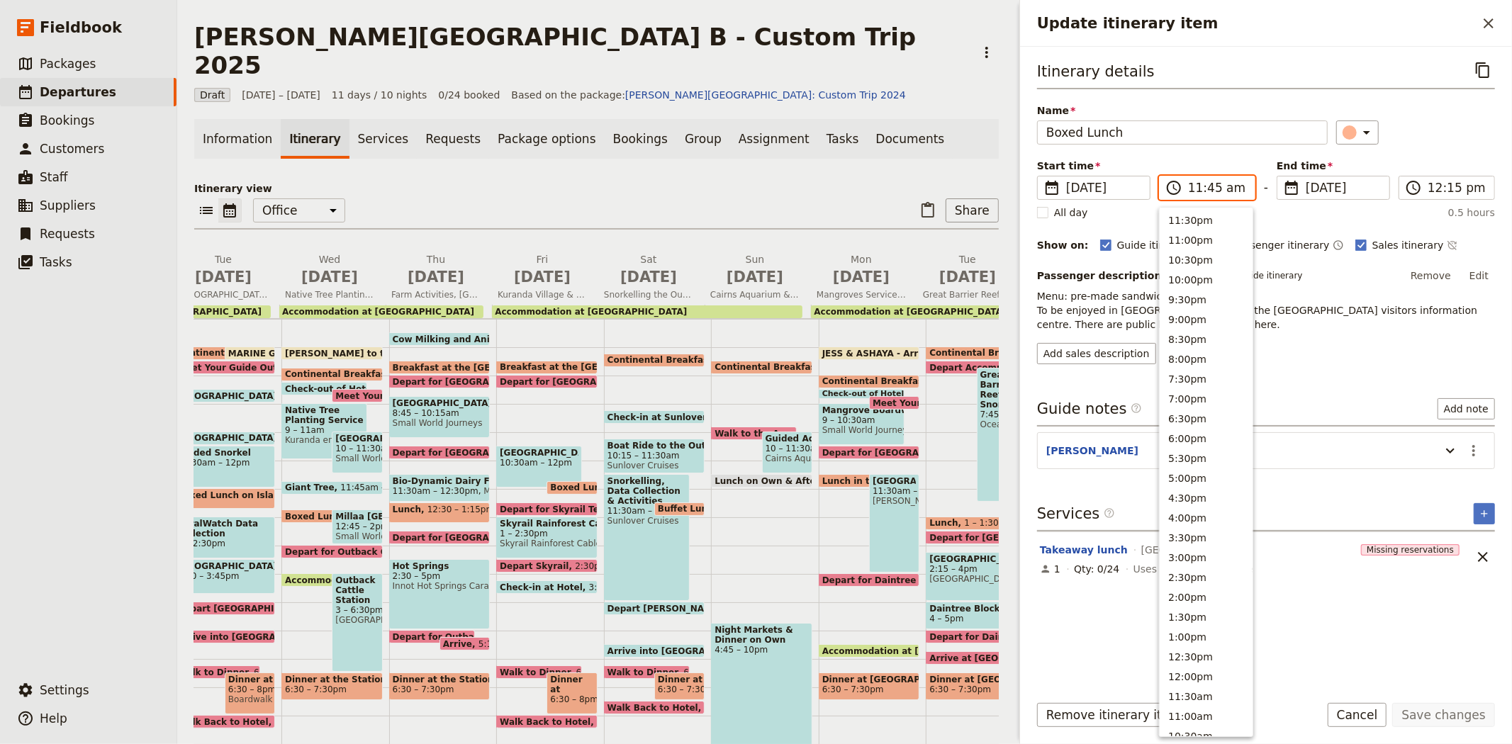
click at [1196, 193] on input "11:45 am" at bounding box center [1217, 187] width 58 height 17
click at [1205, 672] on button "12:00pm" at bounding box center [1205, 677] width 93 height 20
type input "12:00 pm"
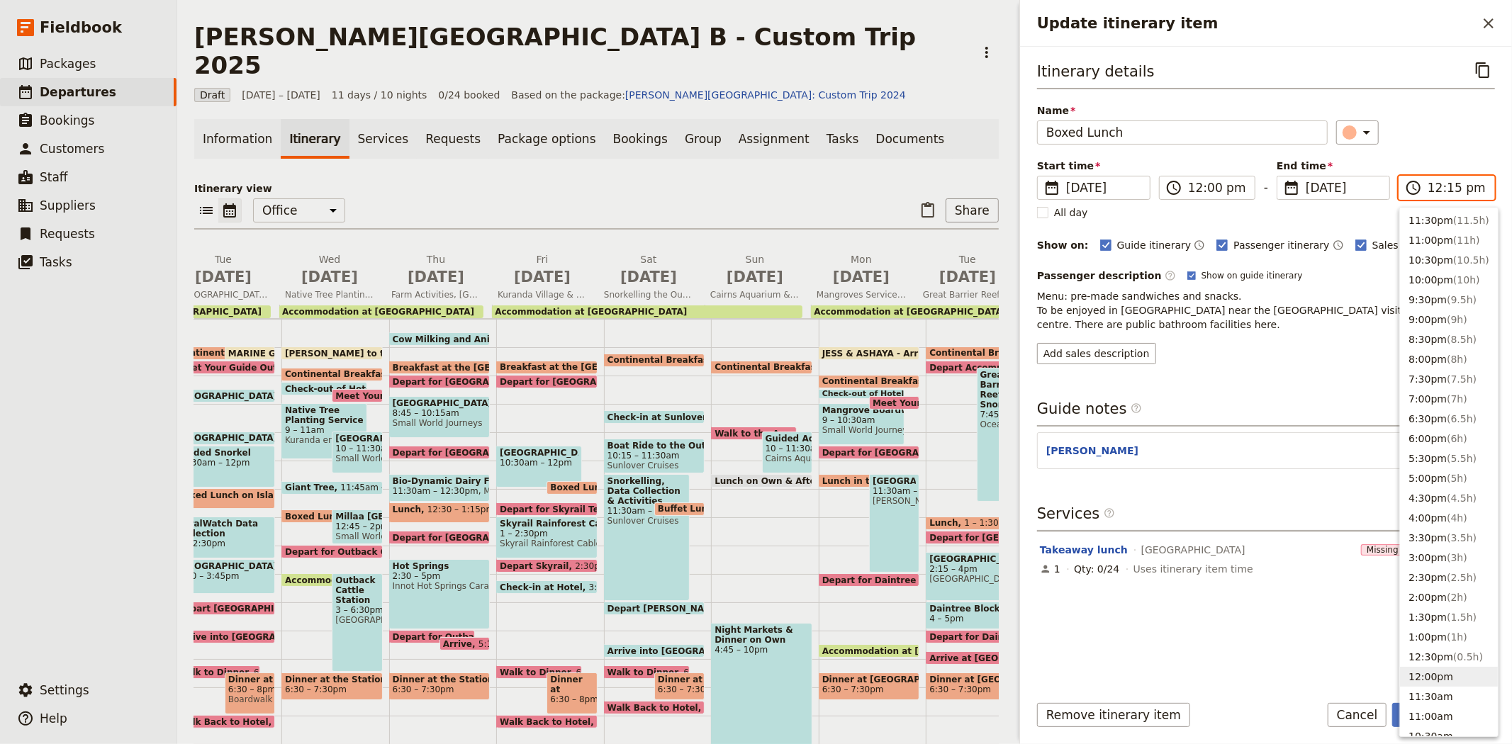
click at [1446, 182] on input "12:15 pm" at bounding box center [1456, 187] width 58 height 17
click at [1453, 660] on span "( 0.5h )" at bounding box center [1468, 656] width 30 height 11
type input "12:30 pm"
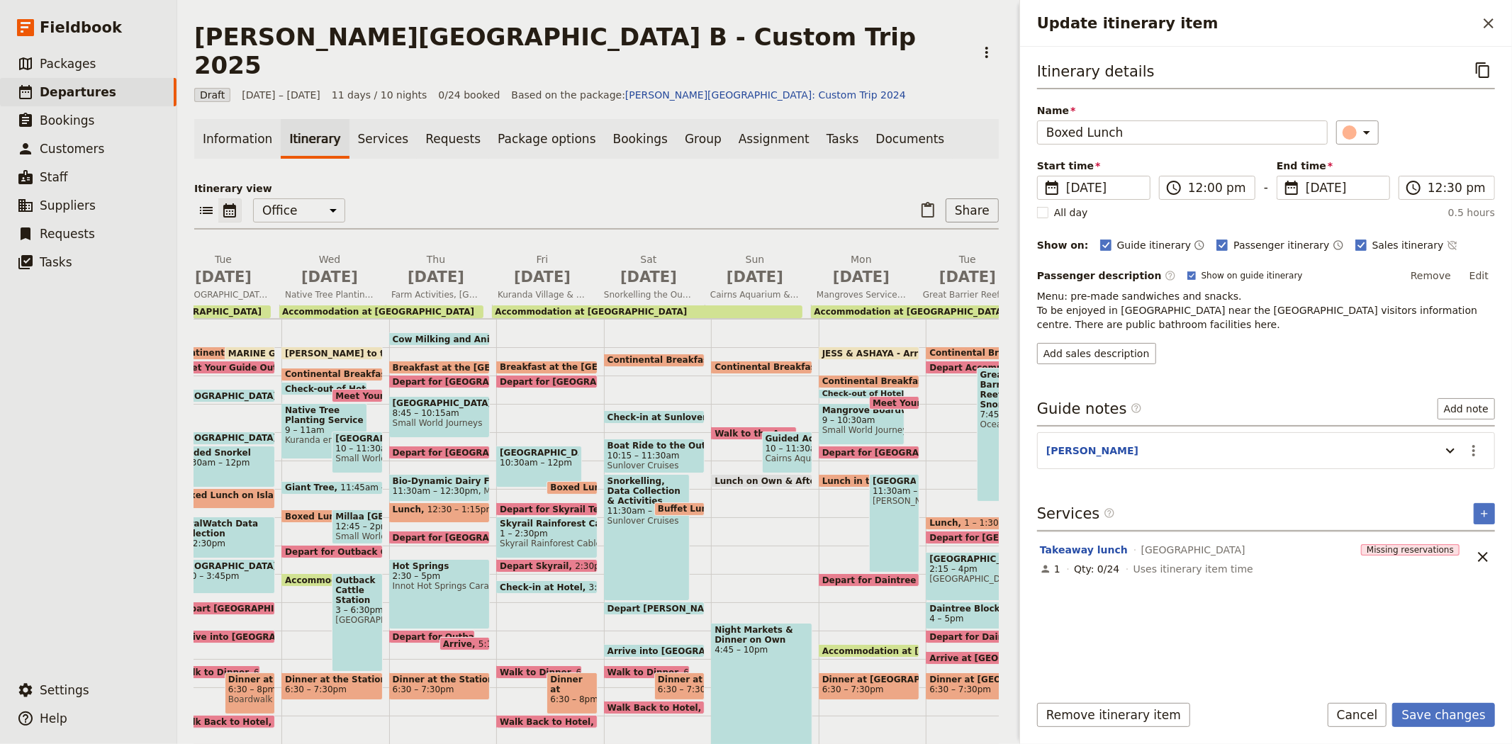
click at [1430, 122] on div "​" at bounding box center [1415, 132] width 159 height 24
click at [1415, 713] on button "Save changes" at bounding box center [1443, 715] width 103 height 24
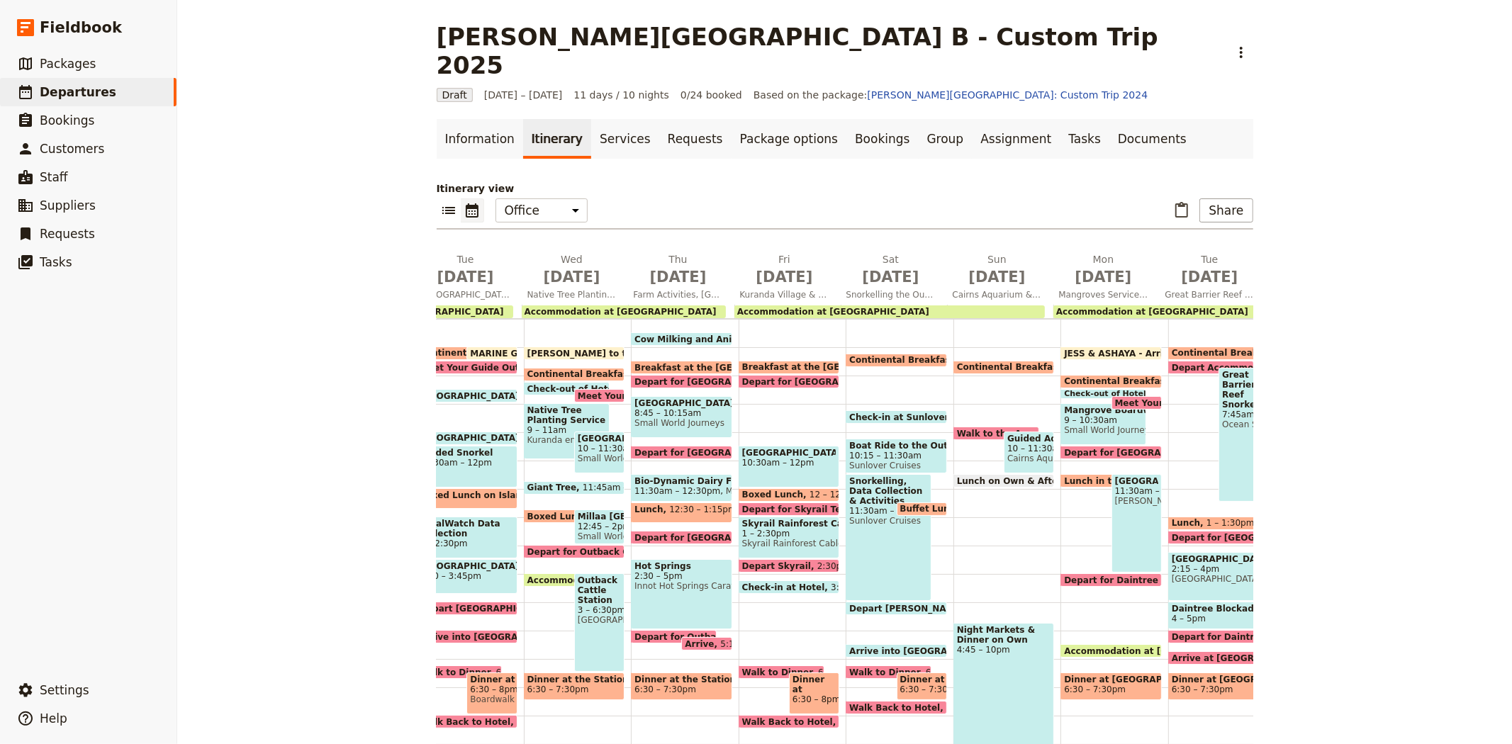
click at [755, 377] on span "Depart for [GEOGRAPHIC_DATA]" at bounding box center [821, 381] width 159 height 9
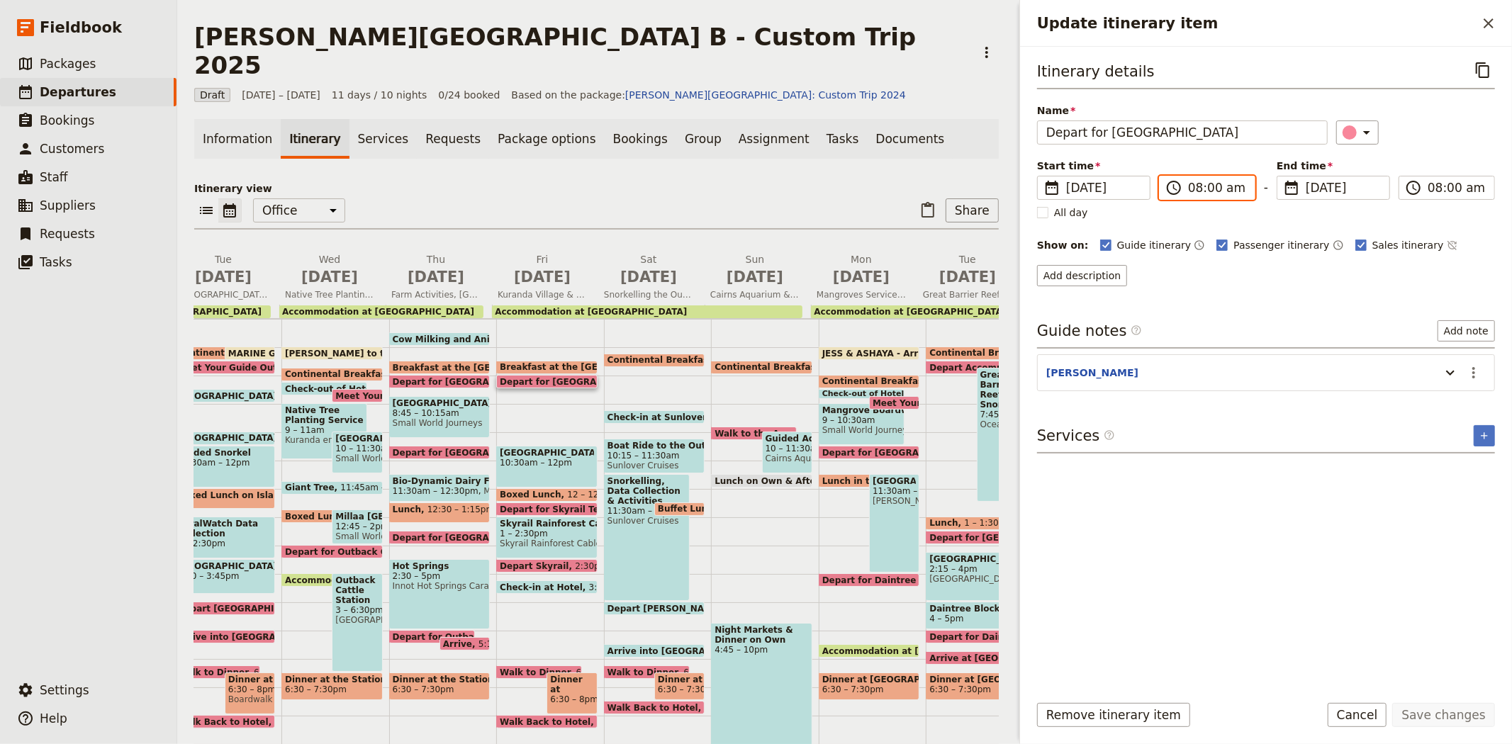
click at [1206, 189] on input "08:00 am" at bounding box center [1217, 187] width 58 height 17
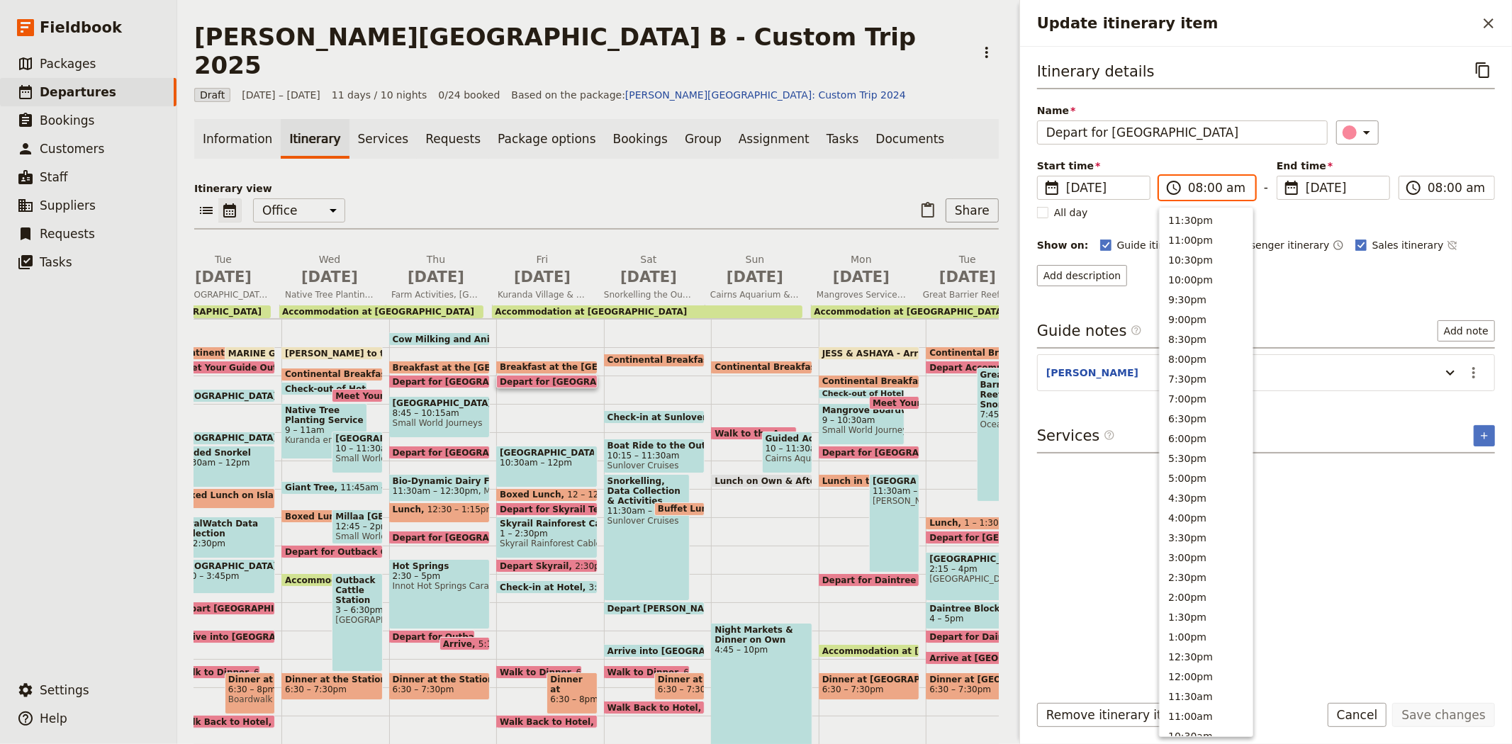
scroll to position [429, 0]
click at [1203, 383] on button "8:30am" at bounding box center [1205, 387] width 93 height 20
type input "08:30 am"
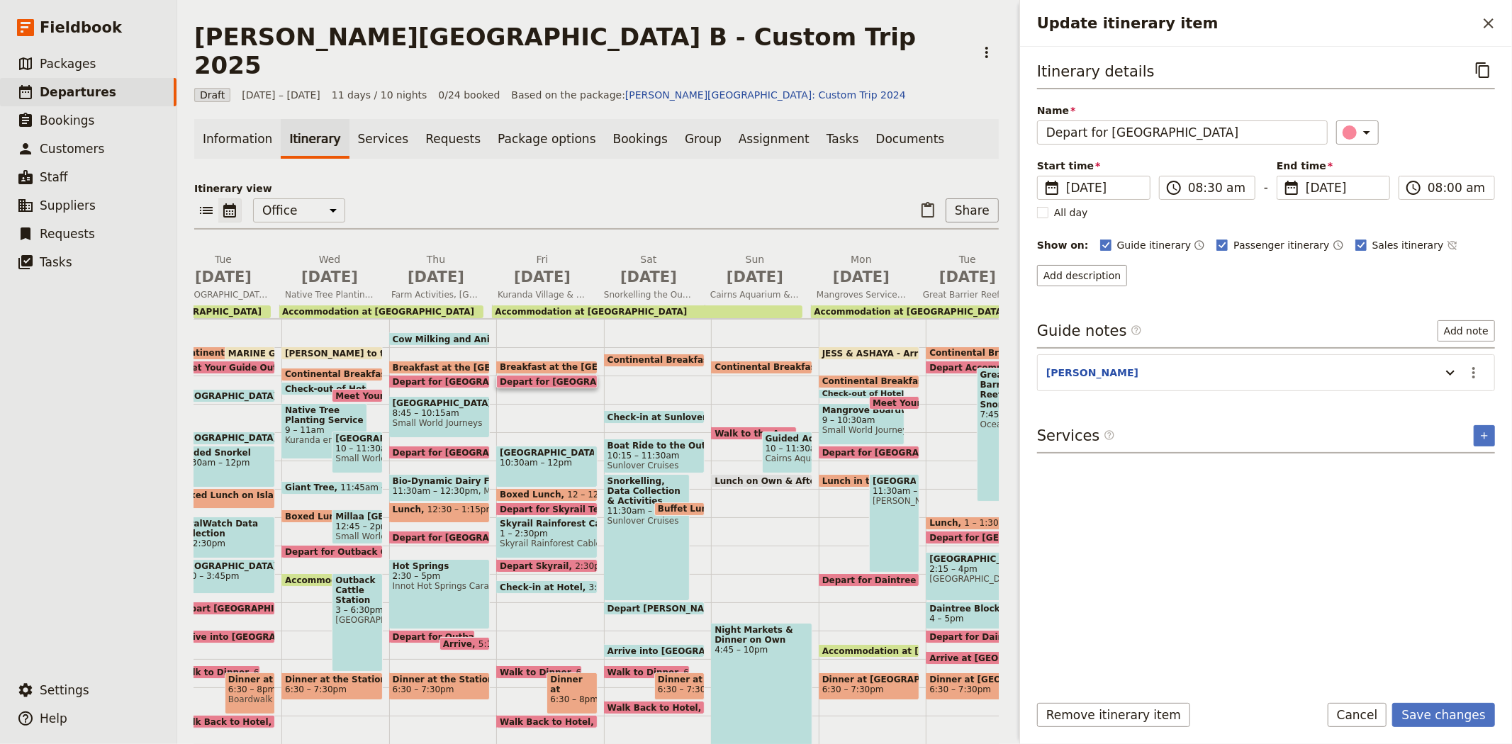
type input "08:30 am"
click at [1313, 315] on div "Itinerary details ​ Name Depart for Kuranda ​ Start time ​ 12 Sep 2025 12/09/20…" at bounding box center [1266, 369] width 458 height 622
click at [1436, 717] on button "Save changes" at bounding box center [1443, 715] width 103 height 24
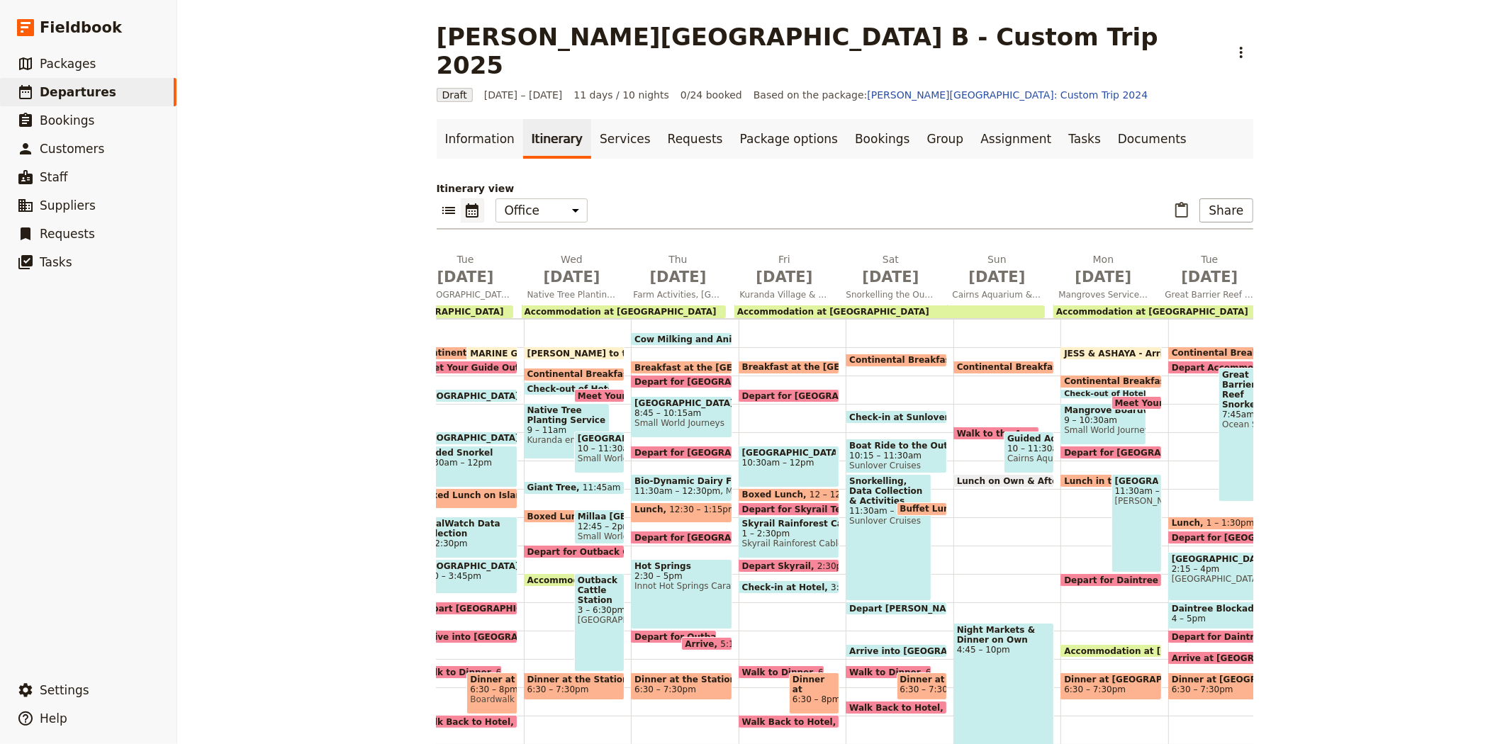
click at [783, 362] on span "Breakfast at the [GEOGRAPHIC_DATA]" at bounding box center [835, 367] width 187 height 10
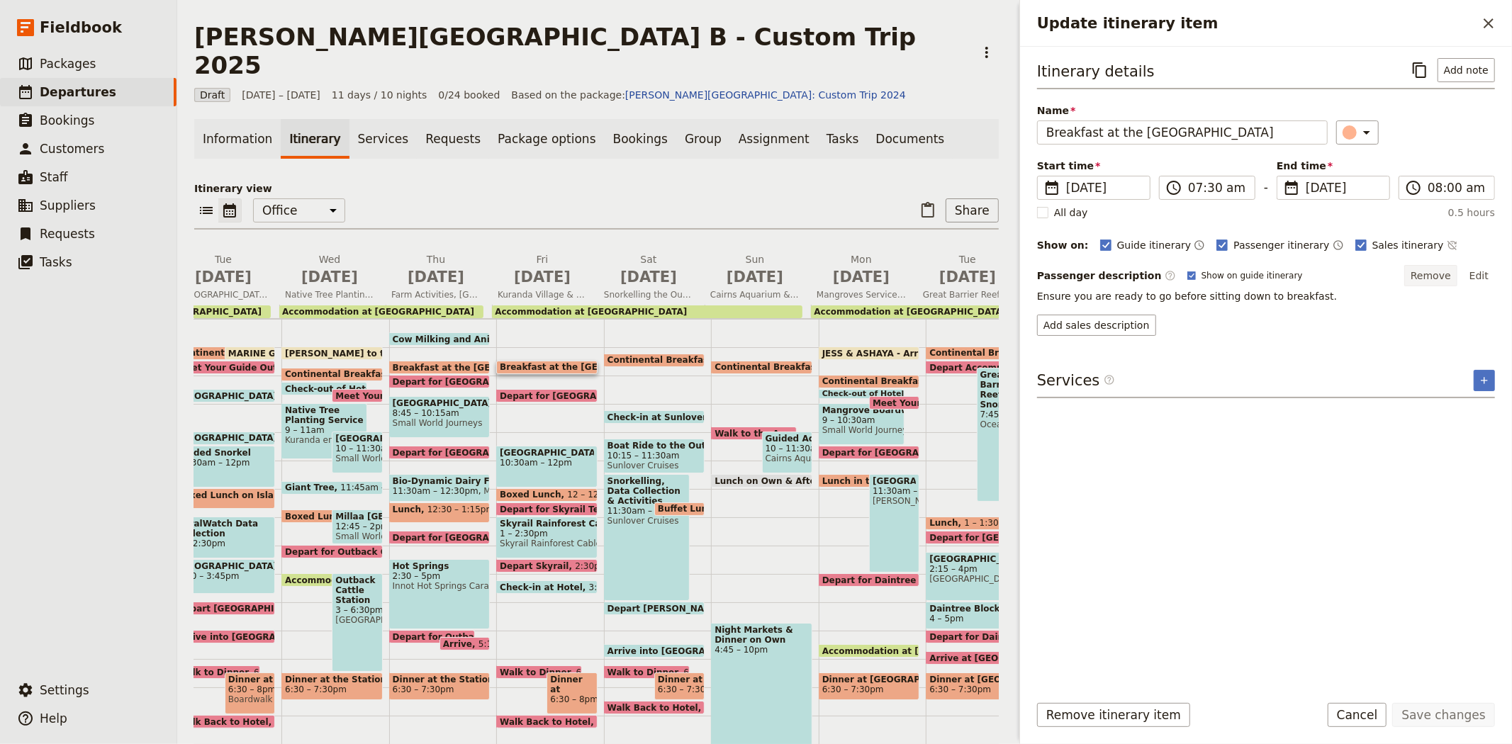
click at [1425, 279] on button "Remove" at bounding box center [1430, 275] width 53 height 21
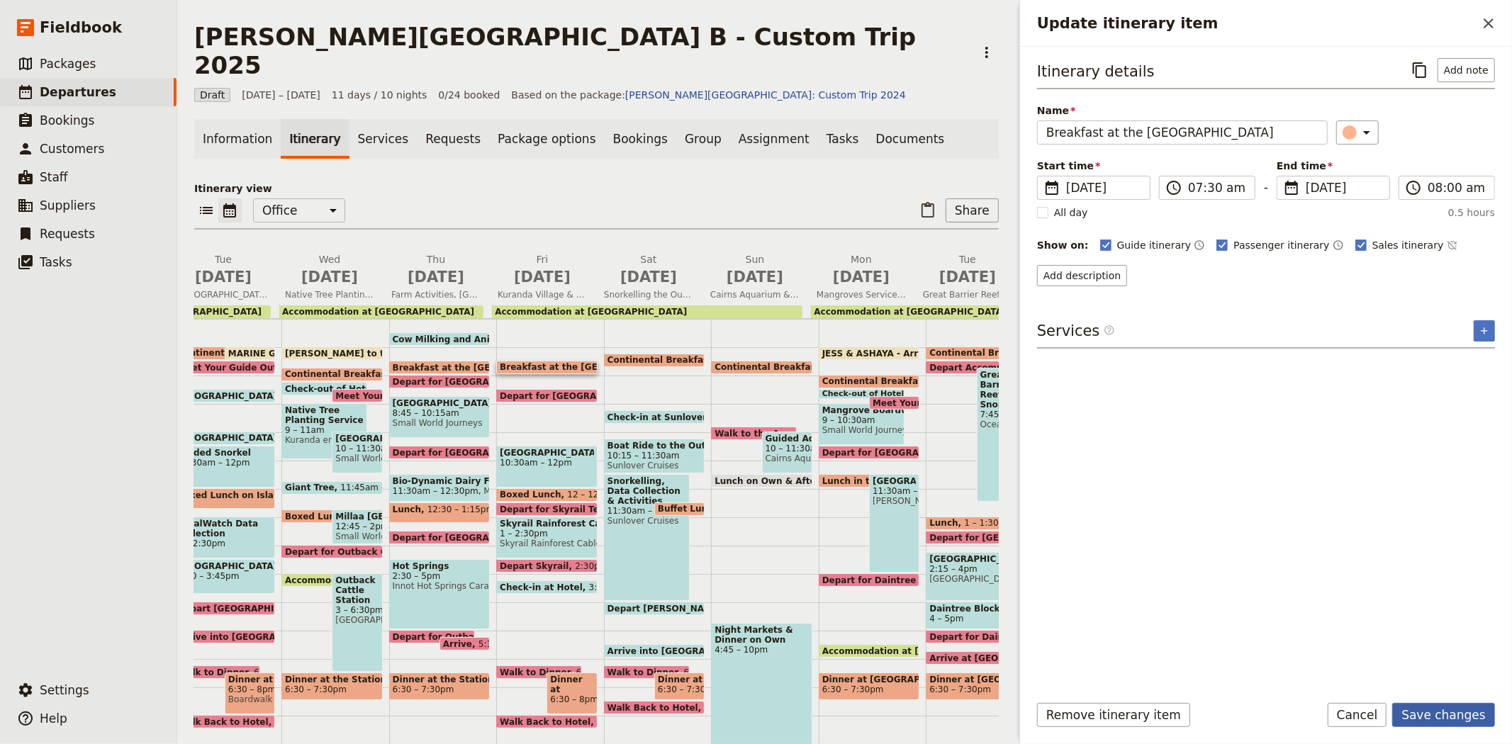
click at [1471, 724] on button "Save changes" at bounding box center [1443, 715] width 103 height 24
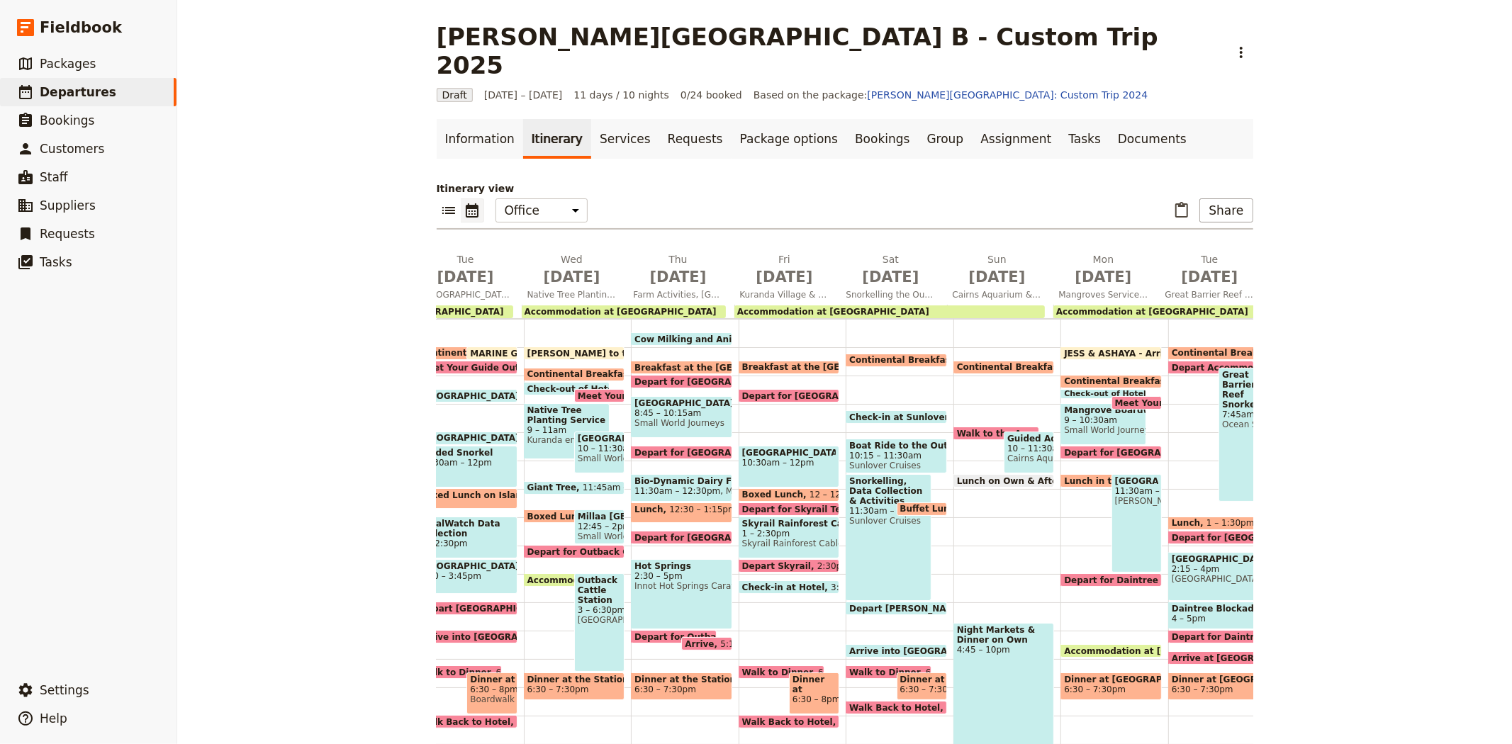
click at [755, 583] on span "Check-in at Hotel" at bounding box center [786, 587] width 89 height 9
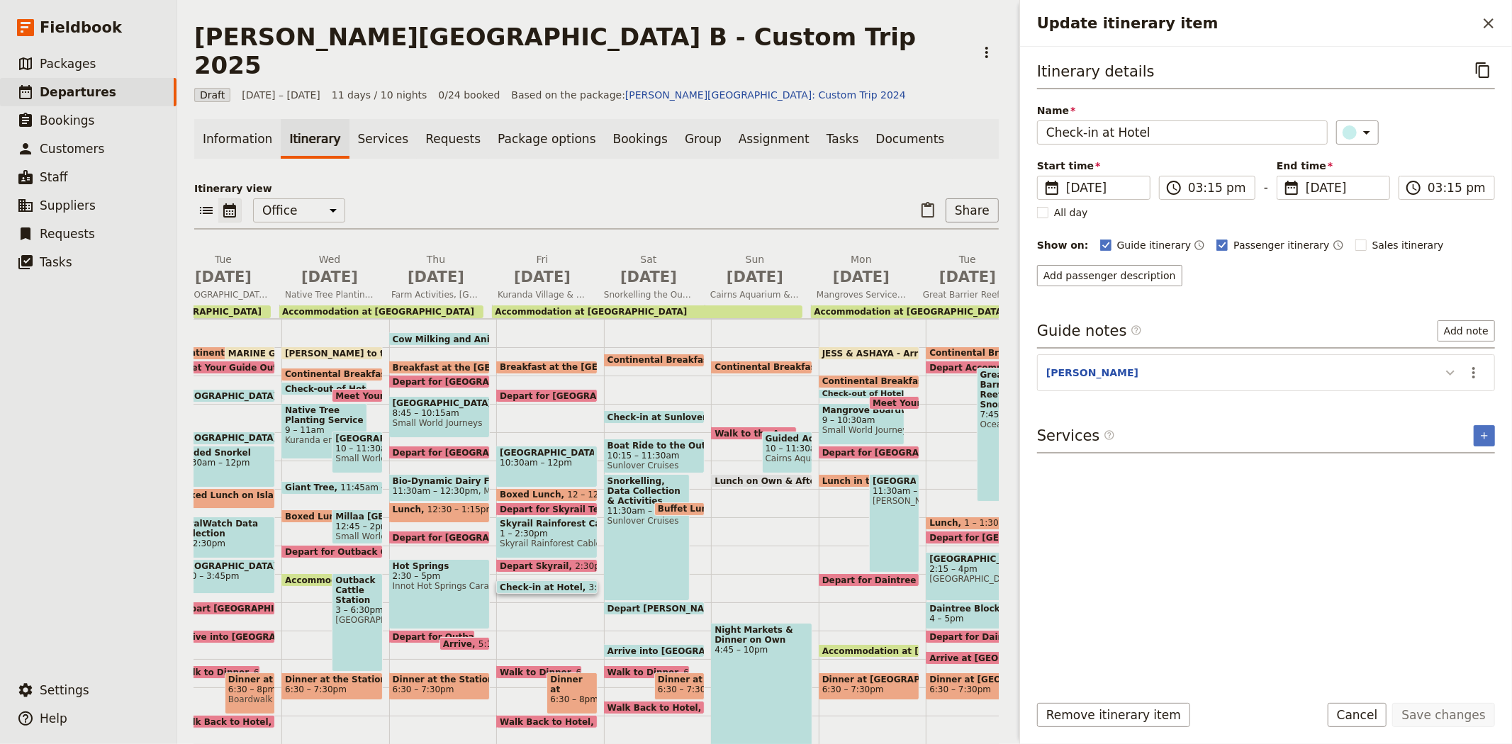
click at [1443, 369] on icon "Update itinerary item" at bounding box center [1450, 372] width 17 height 17
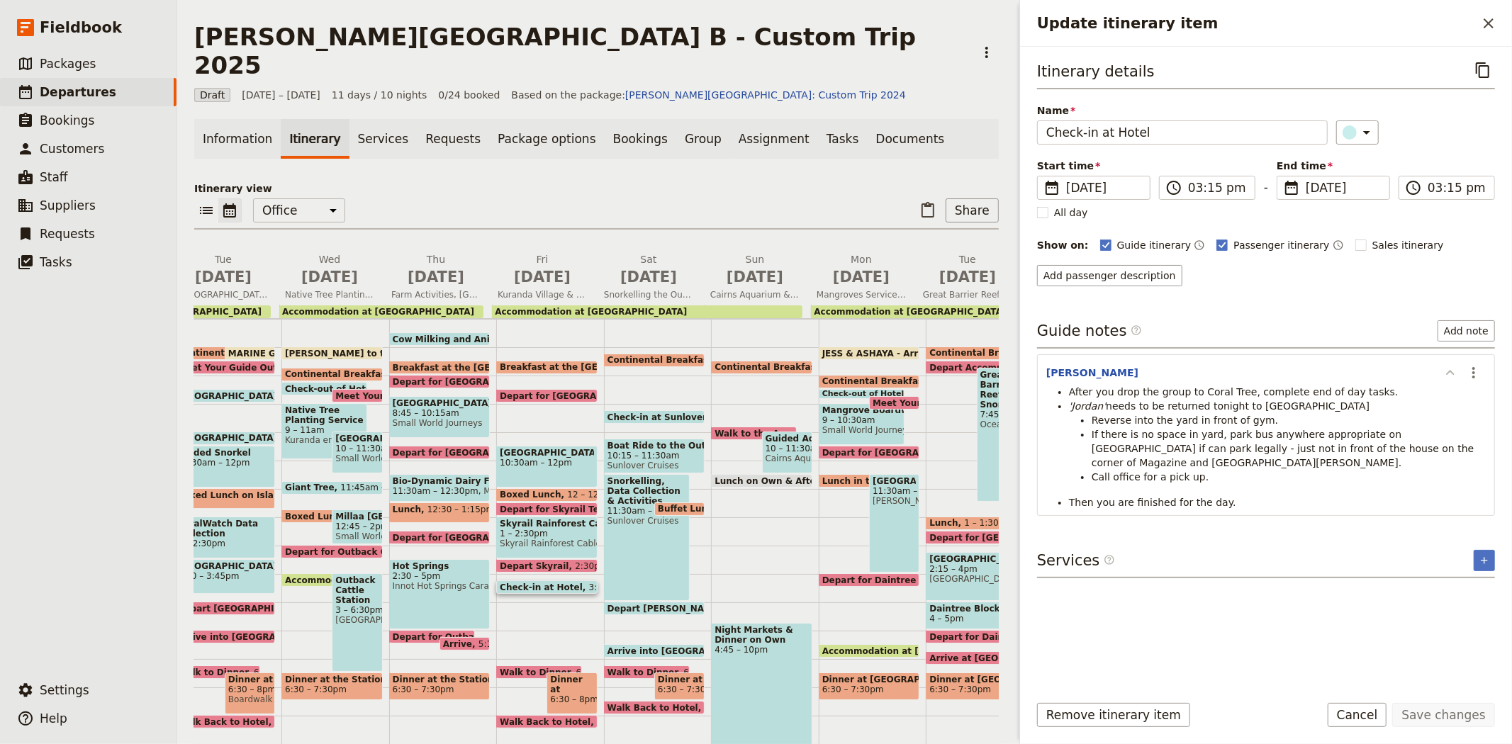
click at [1443, 369] on icon "Update itinerary item" at bounding box center [1450, 372] width 17 height 17
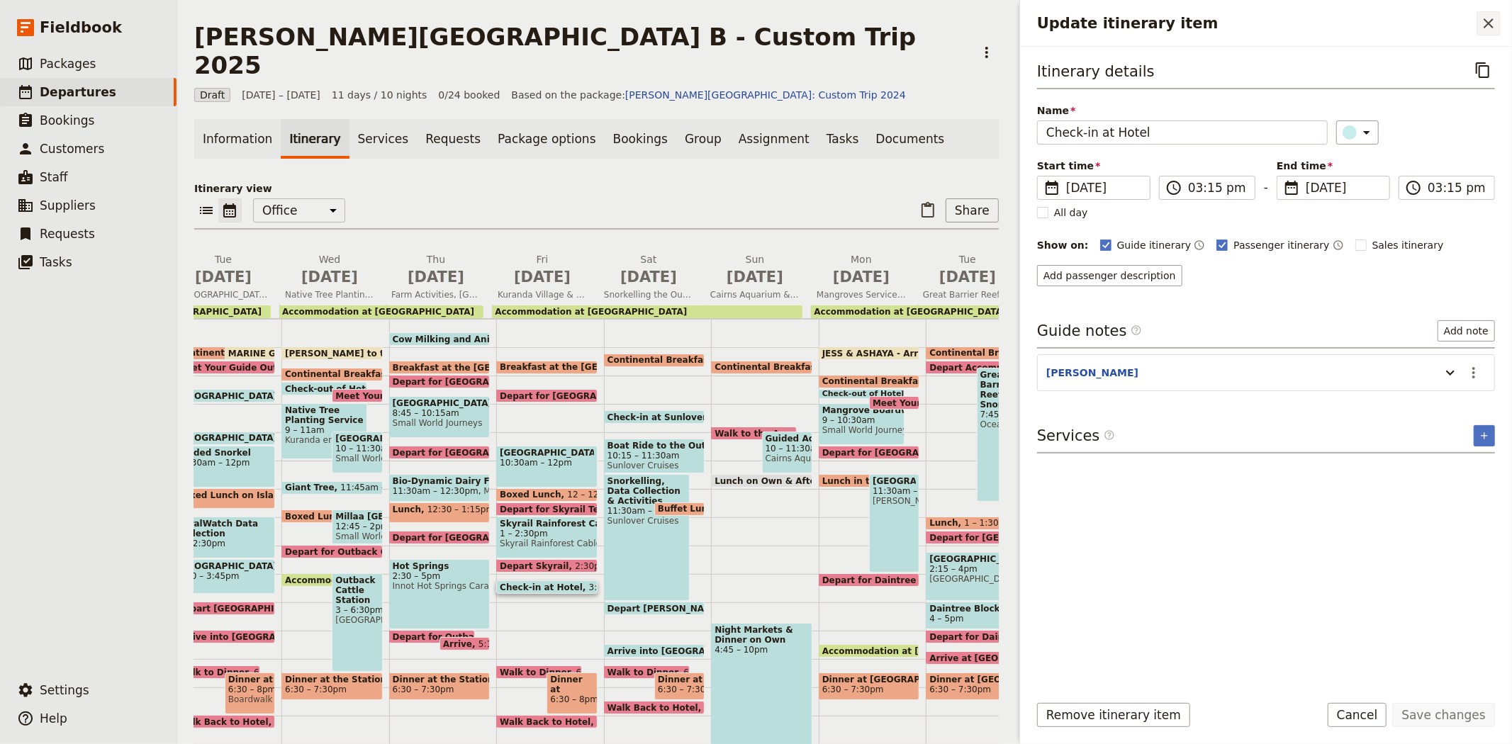
click at [1487, 23] on icon "Close drawer" at bounding box center [1488, 23] width 10 height 10
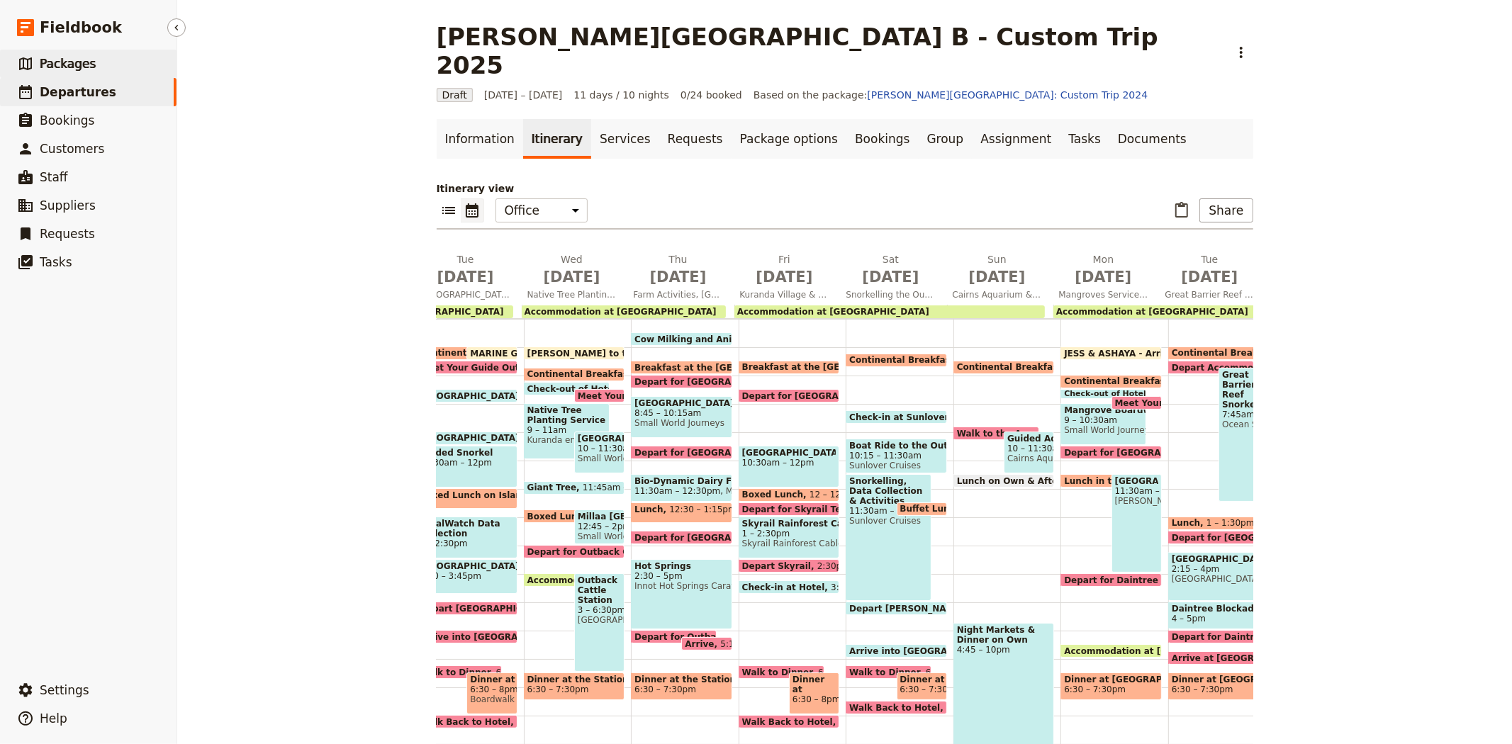
click at [74, 68] on span "Packages" at bounding box center [68, 64] width 56 height 14
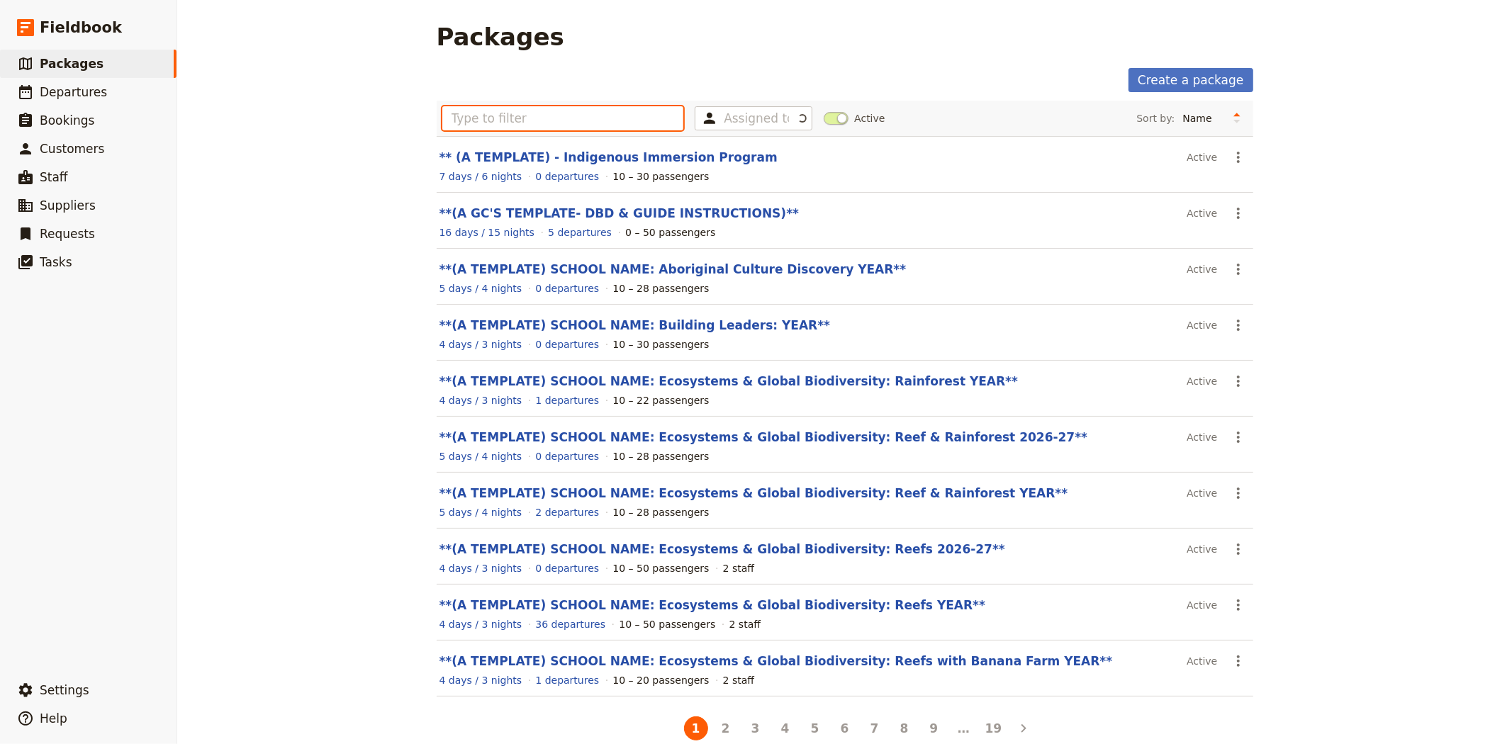
click at [499, 106] on input "text" at bounding box center [563, 118] width 242 height 24
type input "r"
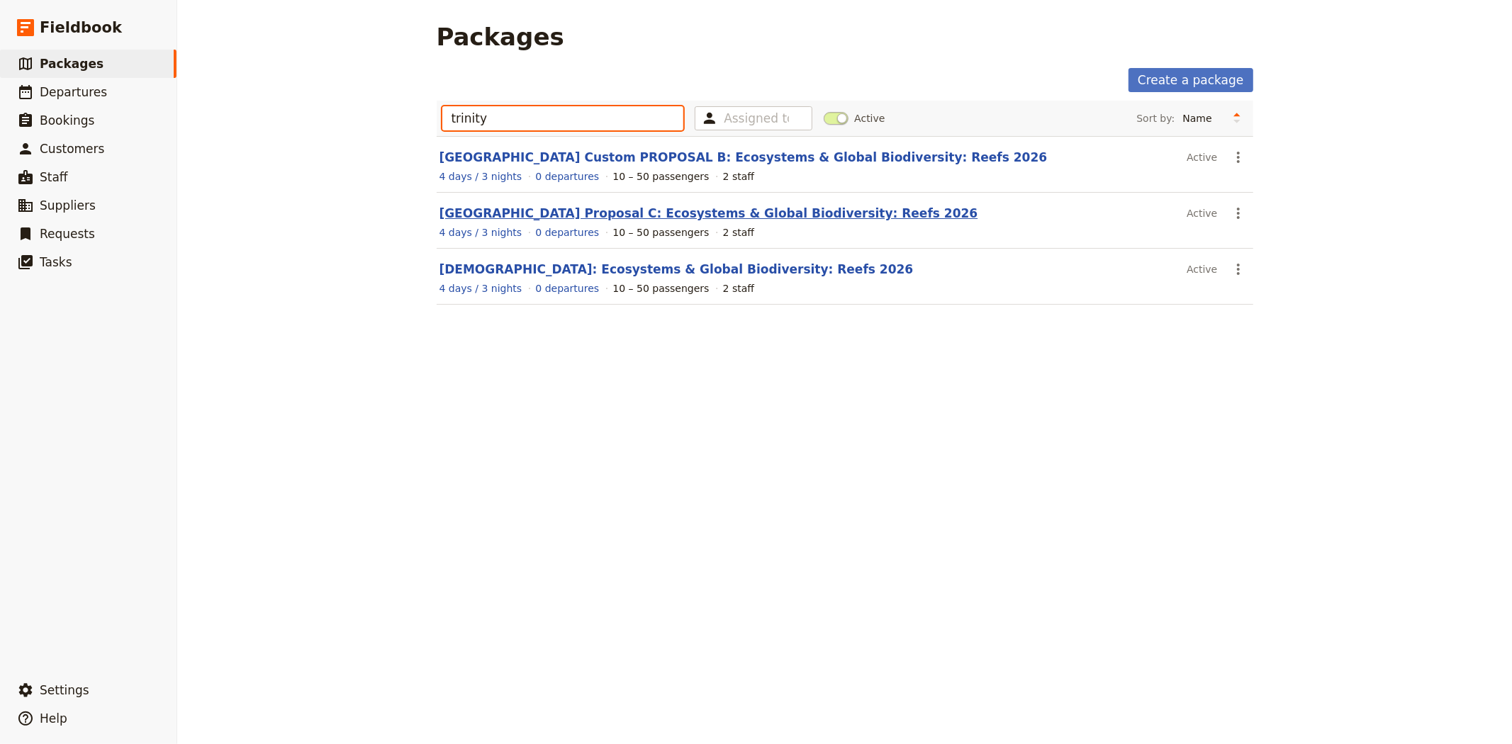
type input "trinity"
click at [540, 206] on link "Trinity Catholic College Proposal C: Ecosystems & Global Biodiversity: Reefs 20…" at bounding box center [708, 213] width 539 height 14
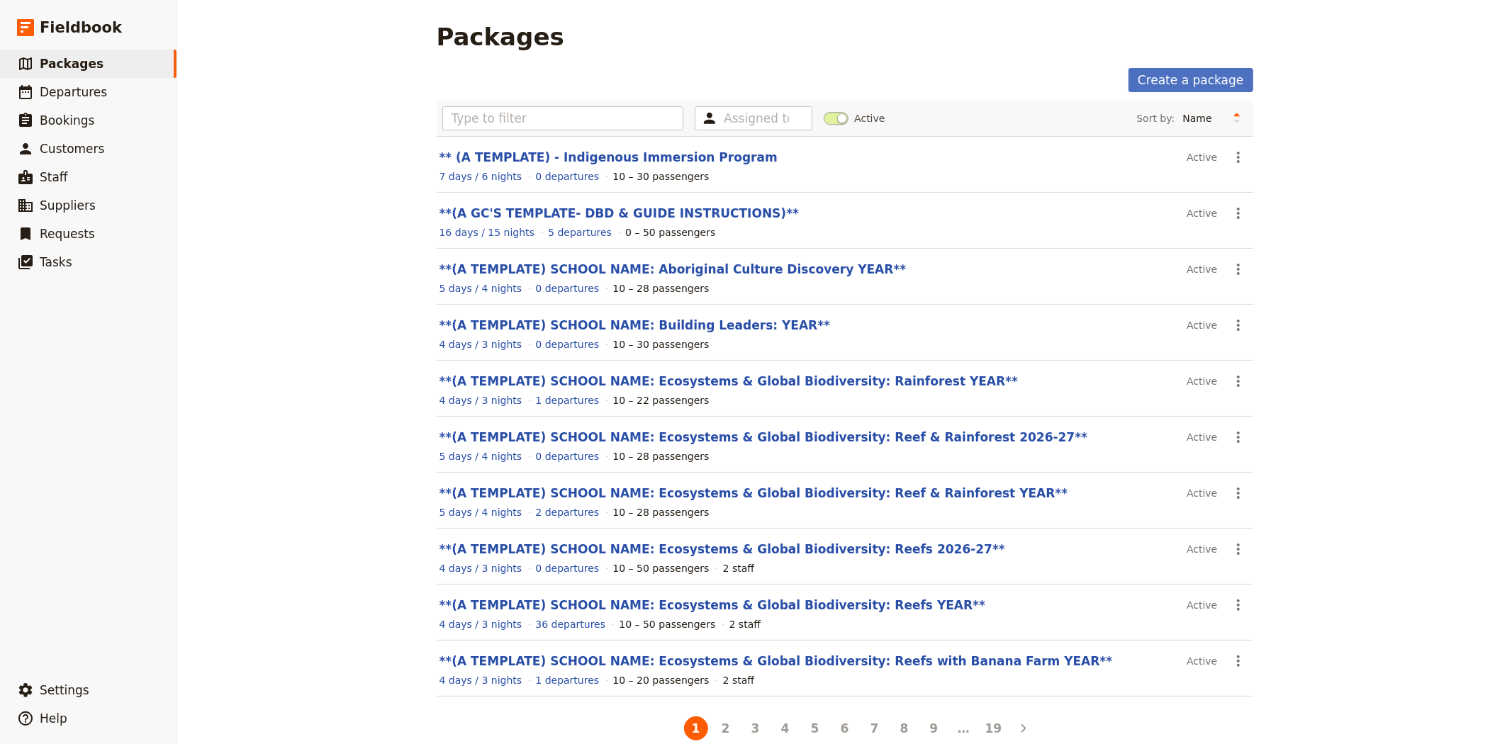
click at [561, 99] on div "Create a package Assigned to Active Sort by: Name Number of departures Duration…" at bounding box center [845, 405] width 816 height 675
click at [558, 108] on input "text" at bounding box center [563, 118] width 242 height 24
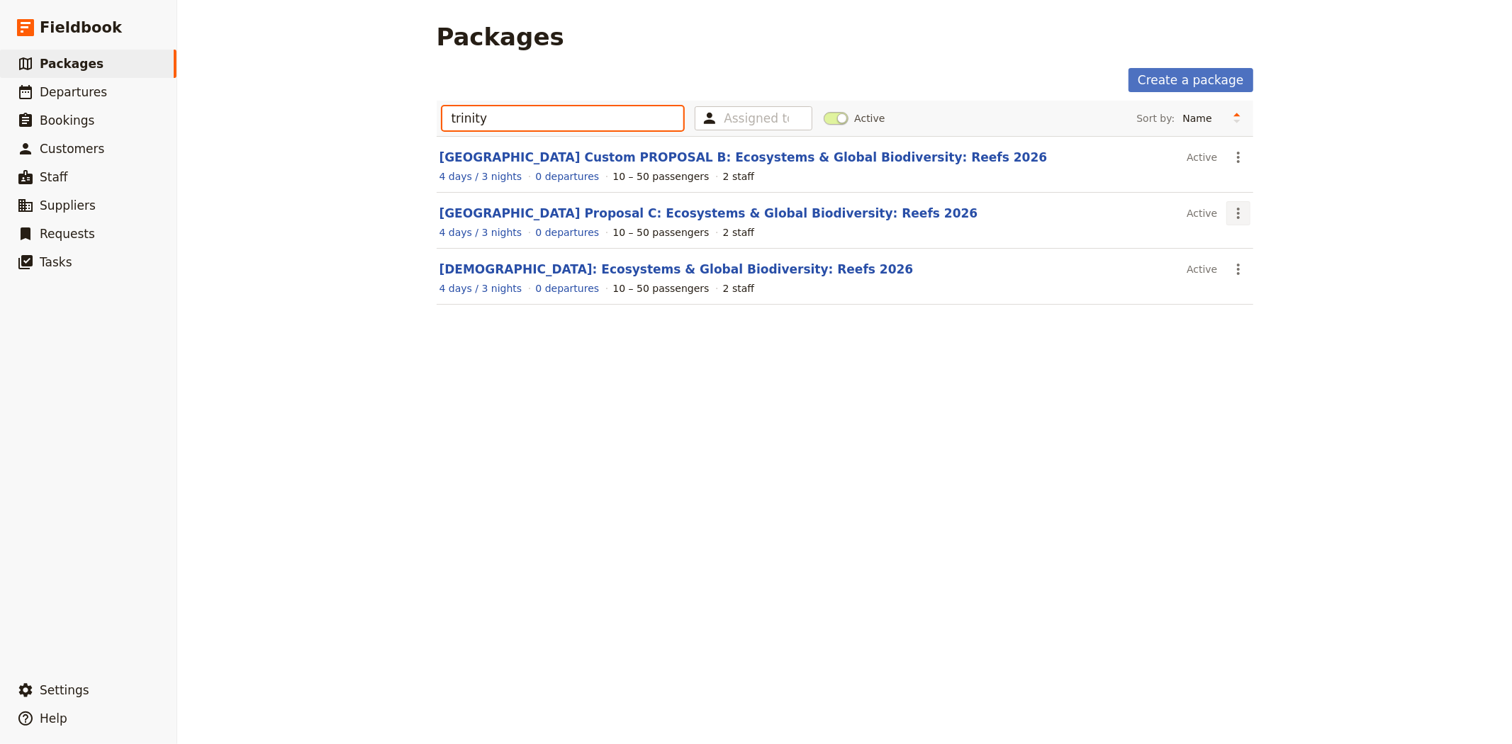
type input "trinity"
click at [1235, 209] on icon "Actions" at bounding box center [1238, 213] width 17 height 17
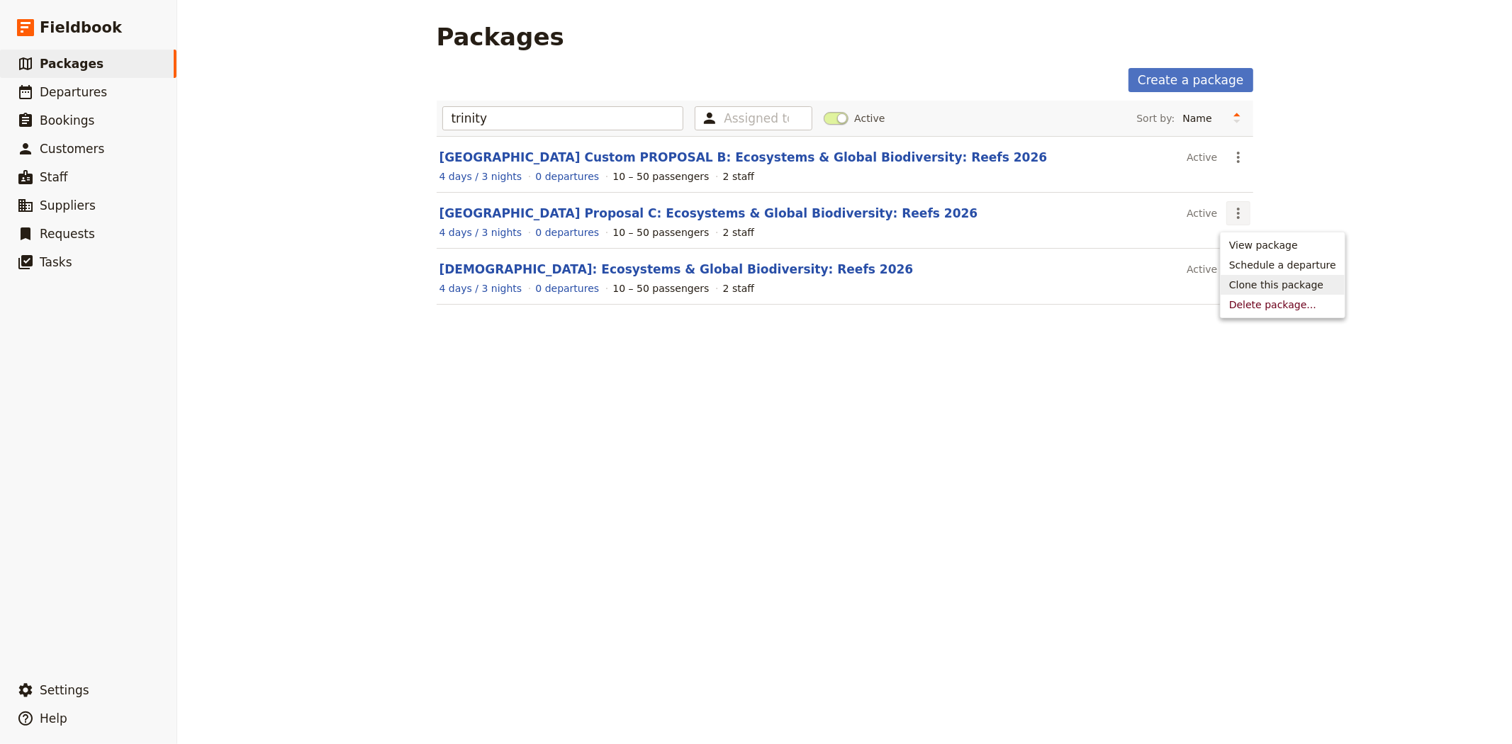
click at [1271, 287] on span "Clone this package" at bounding box center [1276, 285] width 94 height 14
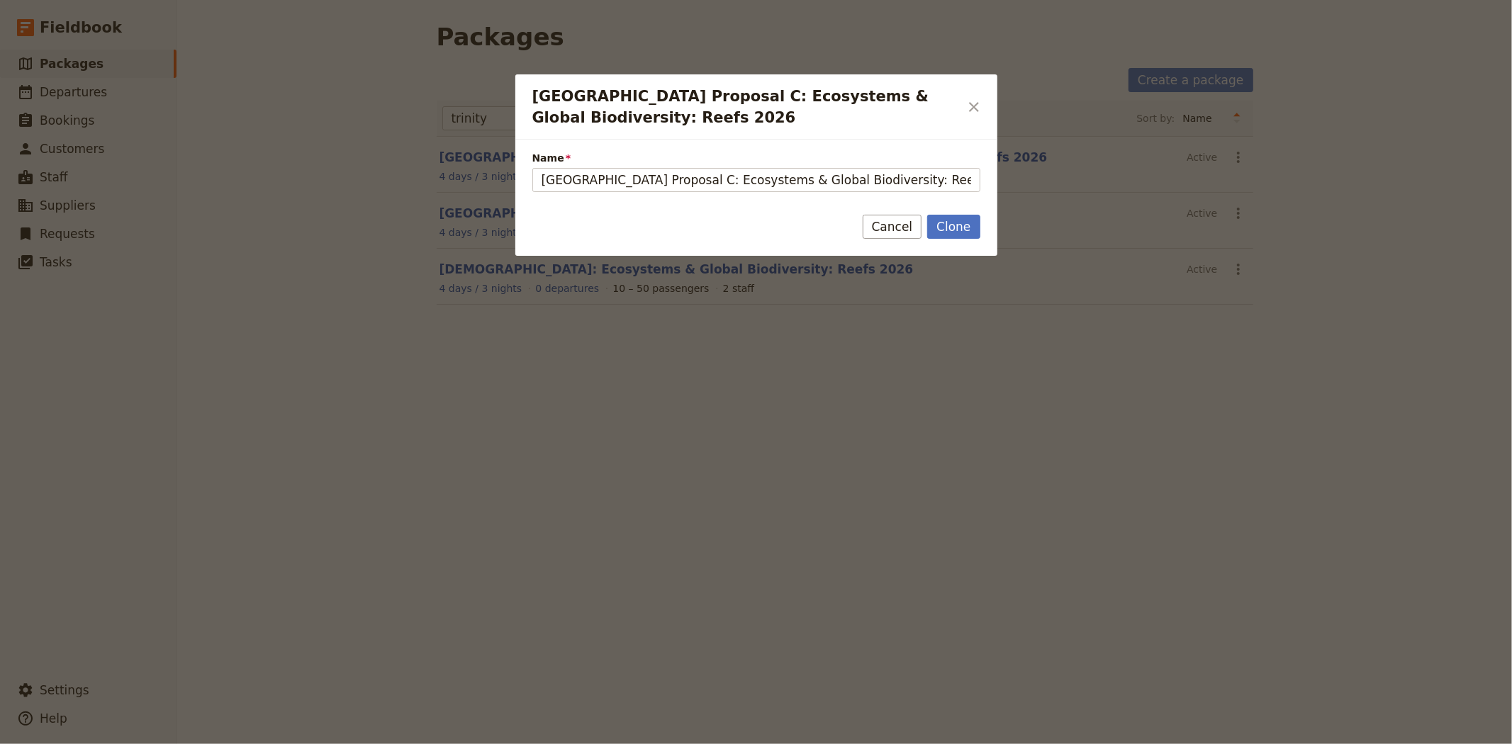
scroll to position [0, 21]
click at [645, 179] on input "Trinity Catholic College Proposal C: Ecosystems & Global Biodiversity: Reefs 20…" at bounding box center [756, 180] width 448 height 24
type input "[GEOGRAPHIC_DATA] CUSTOM Proposal C1: Ecosystems & Global Biodiversity: Reefs 2…"
click at [950, 232] on button "Clone" at bounding box center [953, 227] width 52 height 24
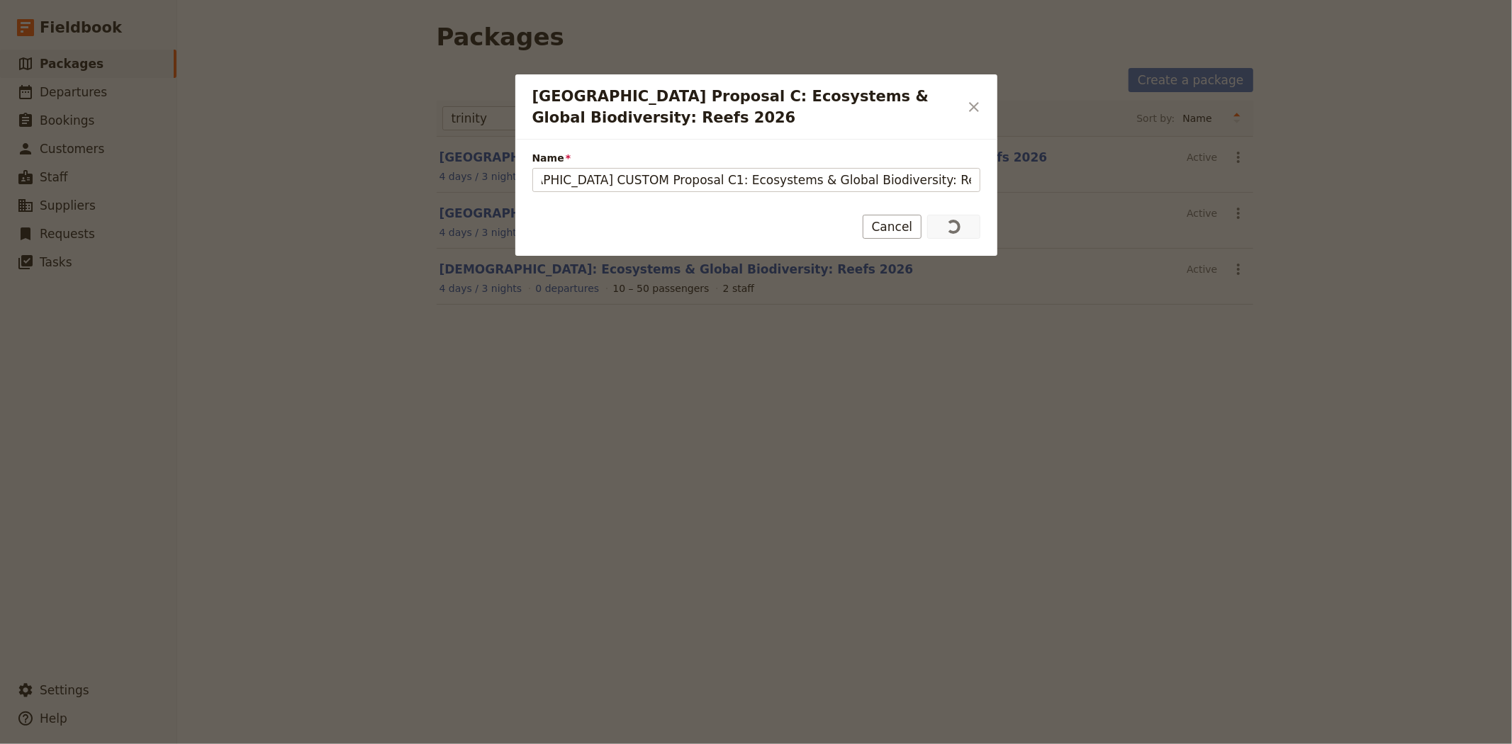
scroll to position [0, 0]
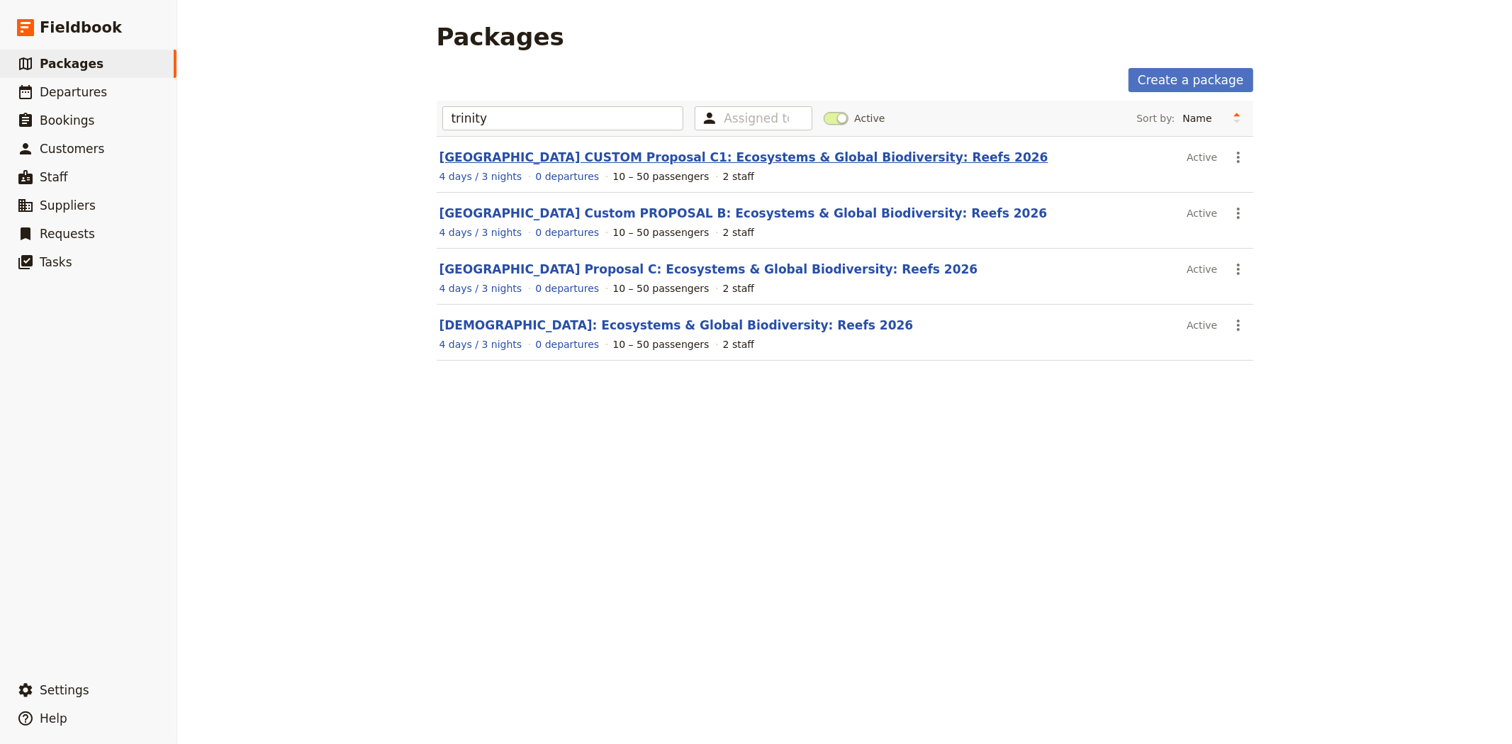
click at [804, 154] on link "[GEOGRAPHIC_DATA] CUSTOM Proposal C1: Ecosystems & Global Biodiversity: Reefs 2…" at bounding box center [743, 157] width 609 height 14
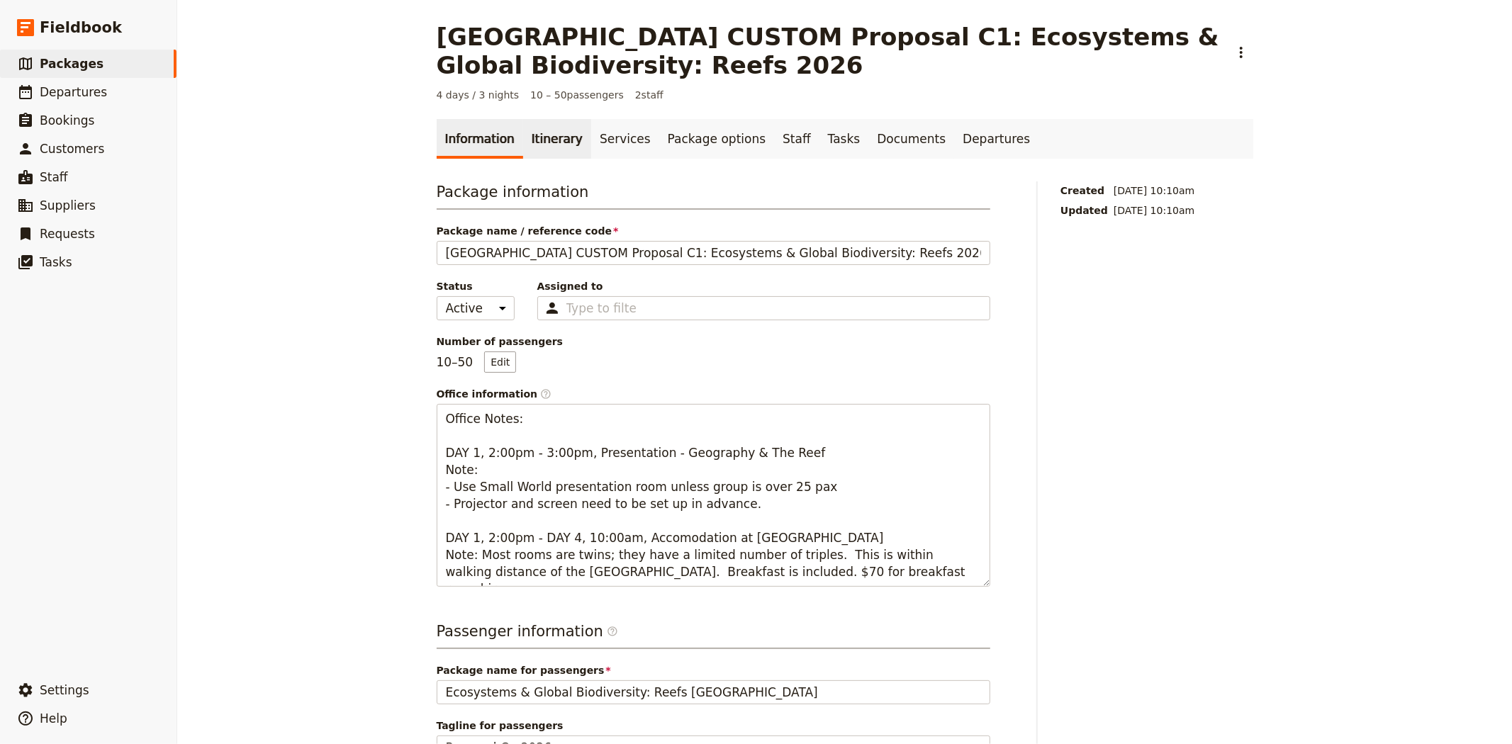
click at [530, 144] on link "Itinerary" at bounding box center [557, 139] width 68 height 40
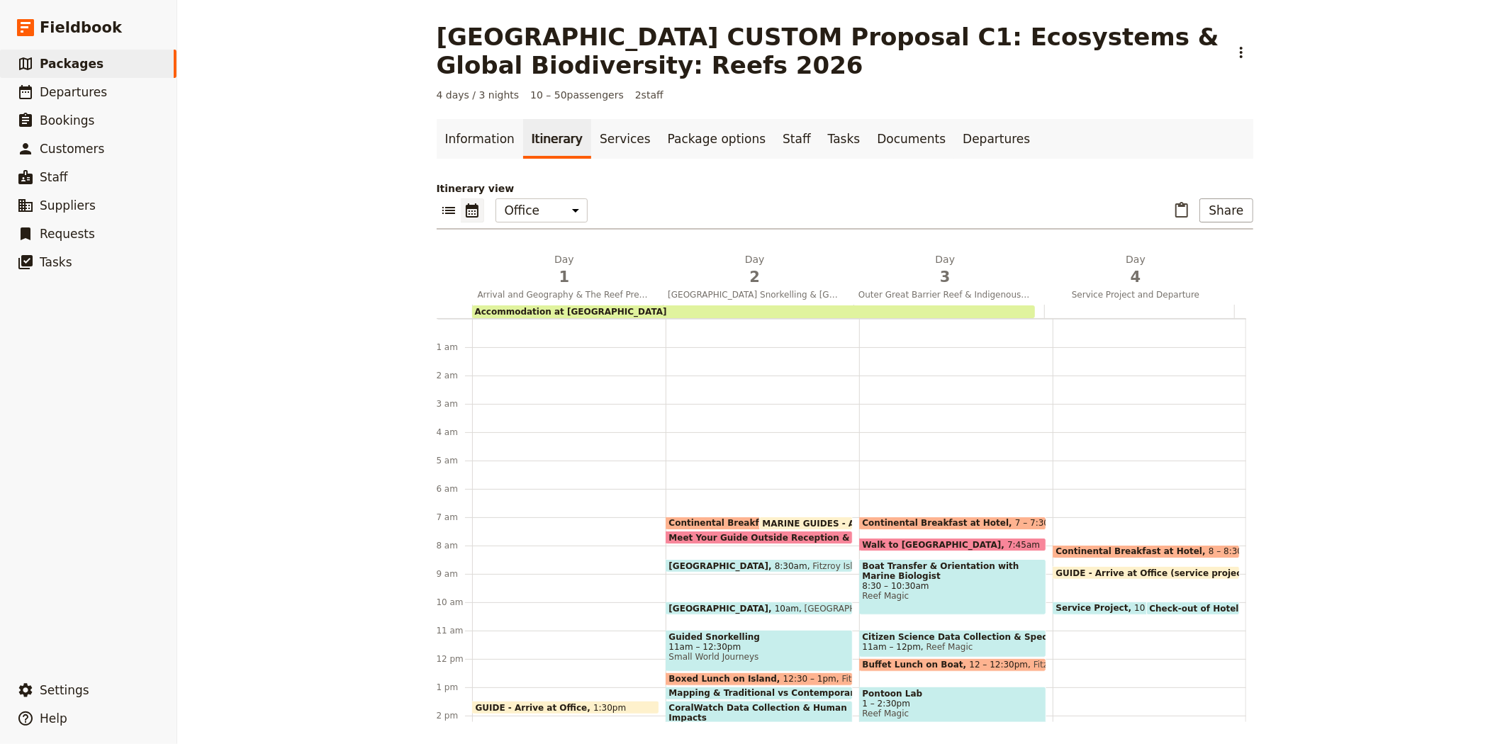
scroll to position [184, 0]
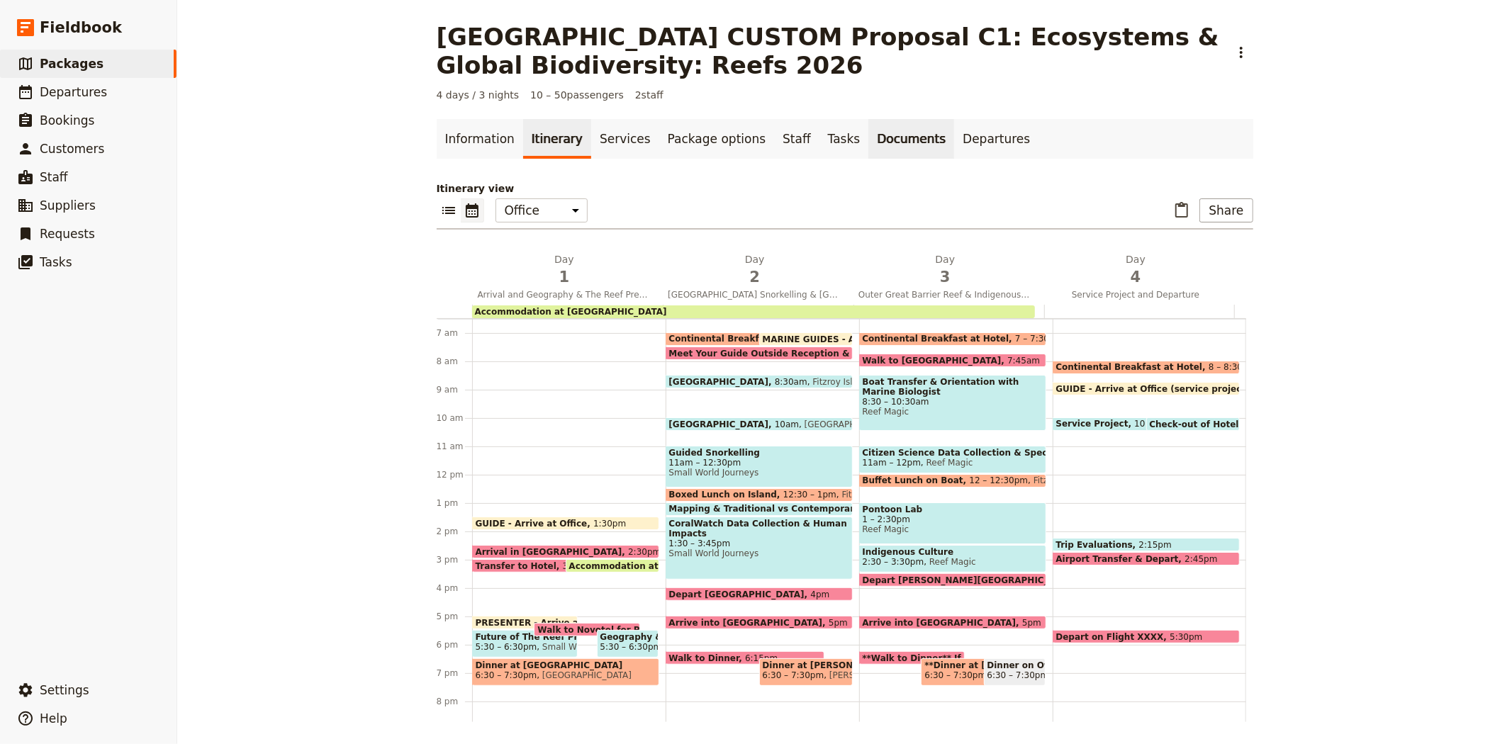
click at [868, 140] on link "Documents" at bounding box center [911, 139] width 86 height 40
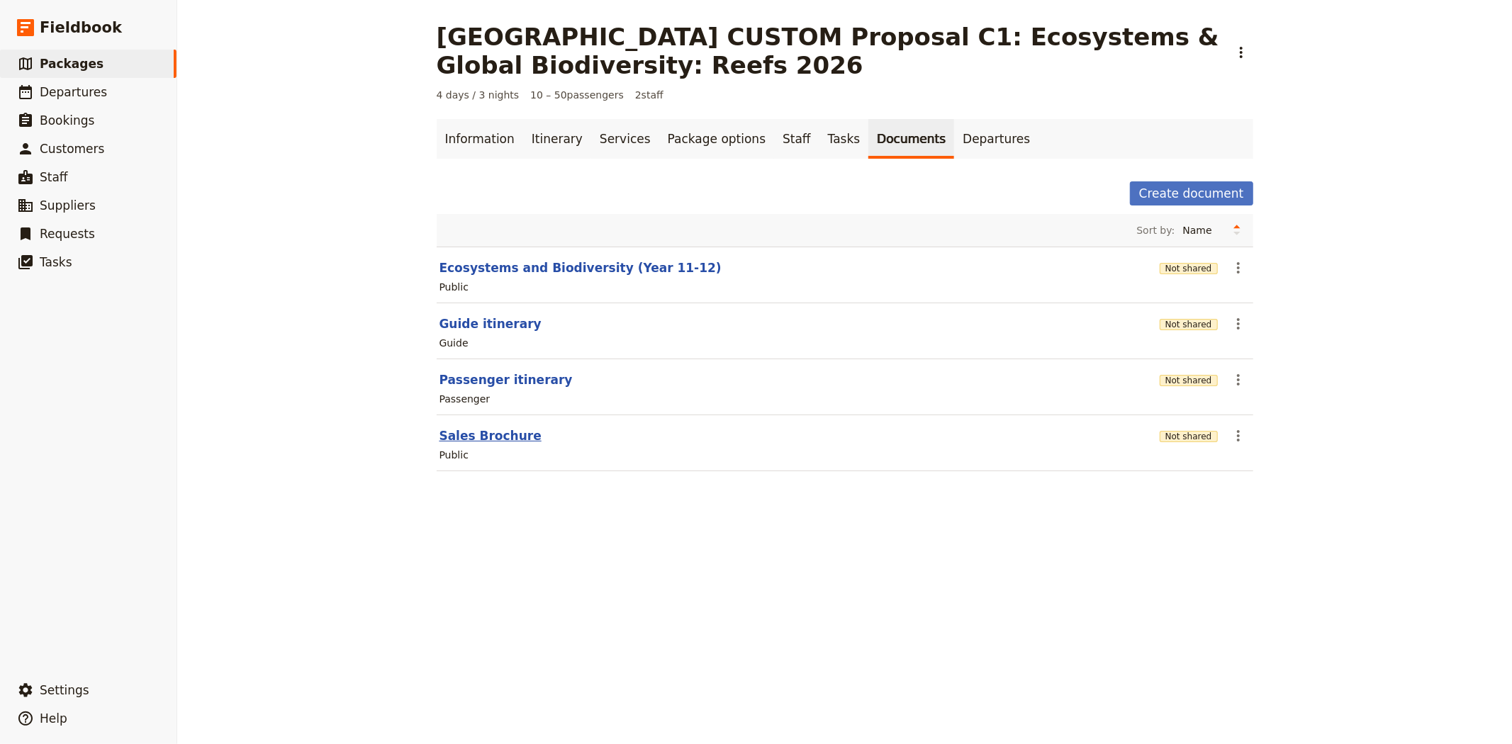
click at [482, 441] on button "Sales Brochure" at bounding box center [490, 435] width 102 height 17
select select "DEFAULT"
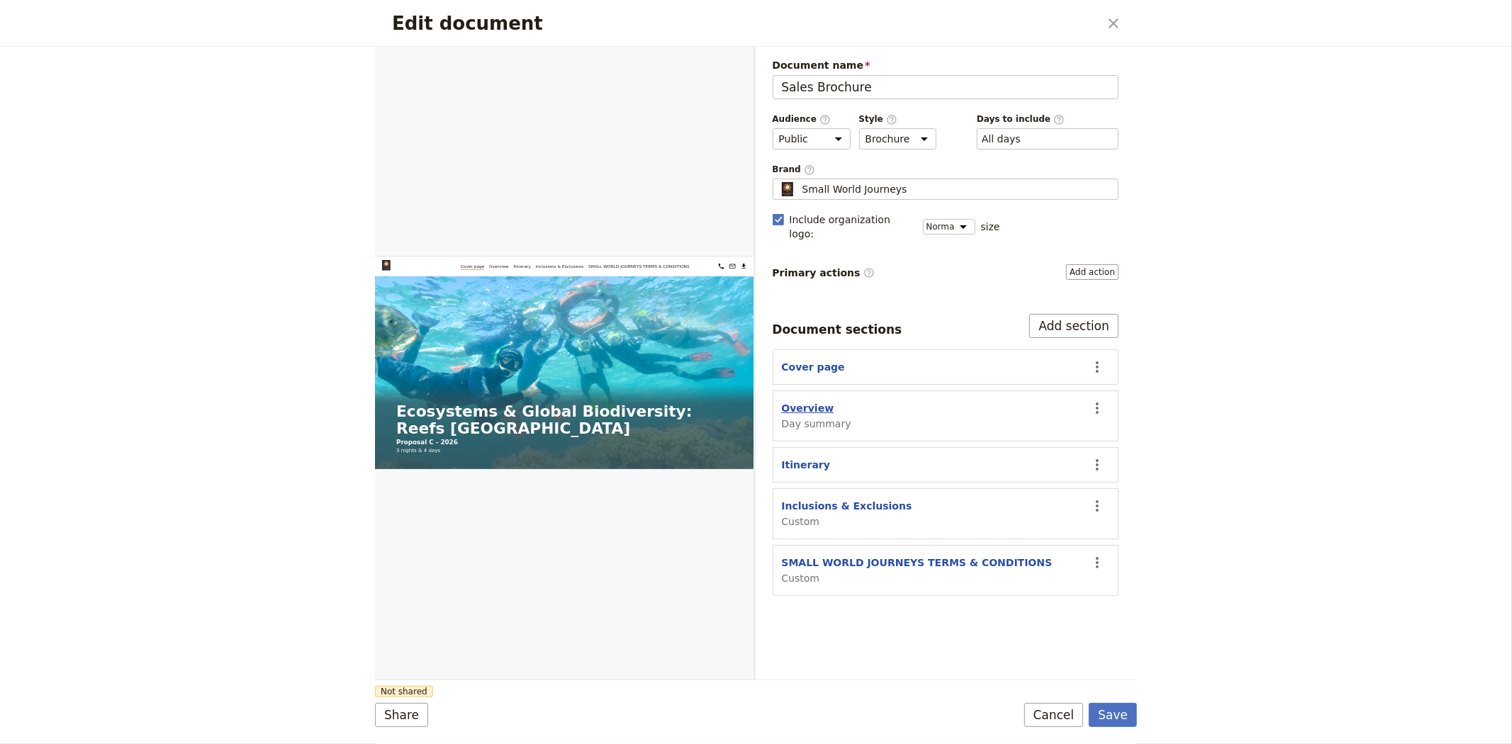
click at [799, 402] on button "Overview" at bounding box center [808, 408] width 52 height 14
select select "DAY_SUMMARY"
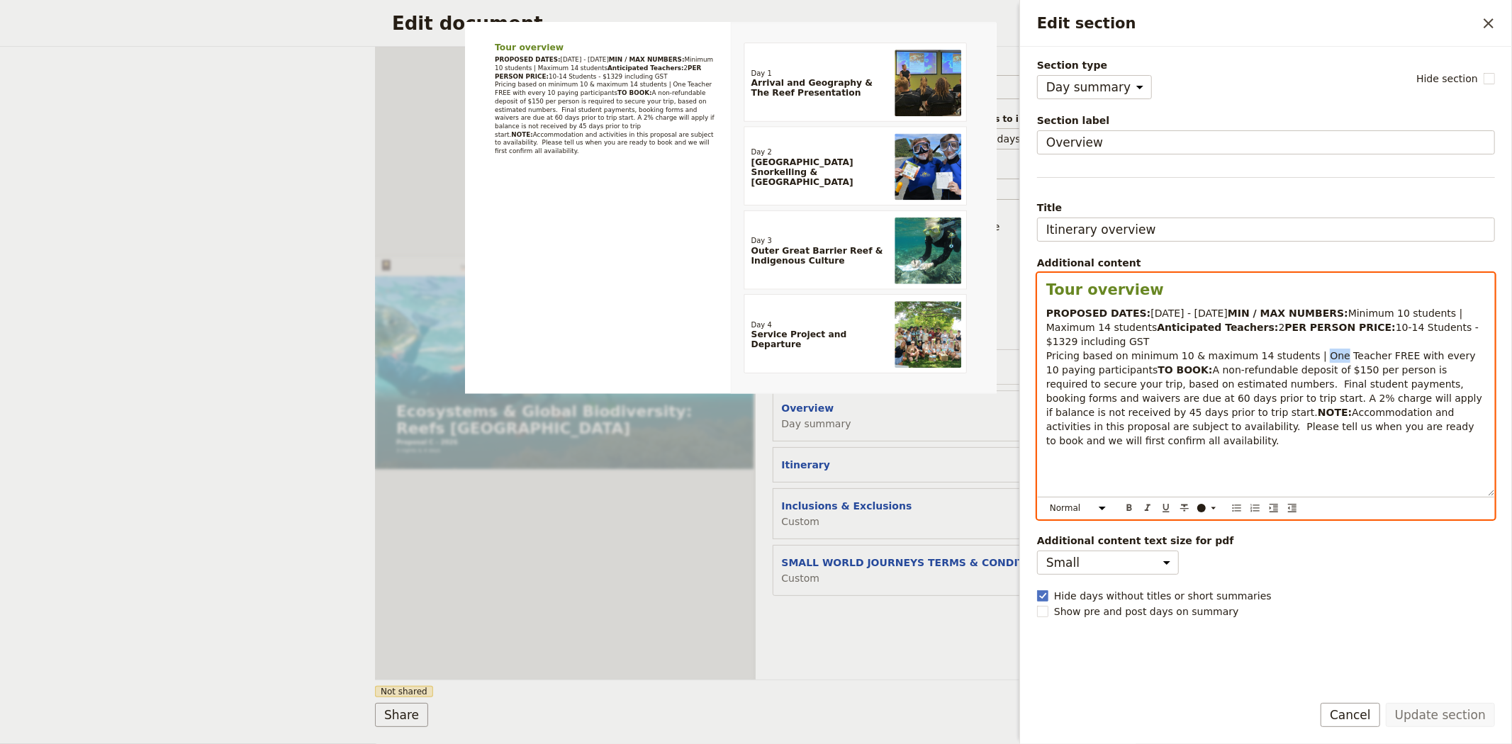
drag, startPoint x: 1296, startPoint y: 370, endPoint x: 1312, endPoint y: 371, distance: 16.4
click at [1312, 371] on span "10-14 Students - $1329 including GST Pricing based on minimum 10 & maximum 14 s…" at bounding box center [1263, 349] width 435 height 54
click at [1402, 373] on span "10-14 Students - $1329 including GST Pricing based on minimum 10 & maximum 14 s…" at bounding box center [1264, 349] width 436 height 54
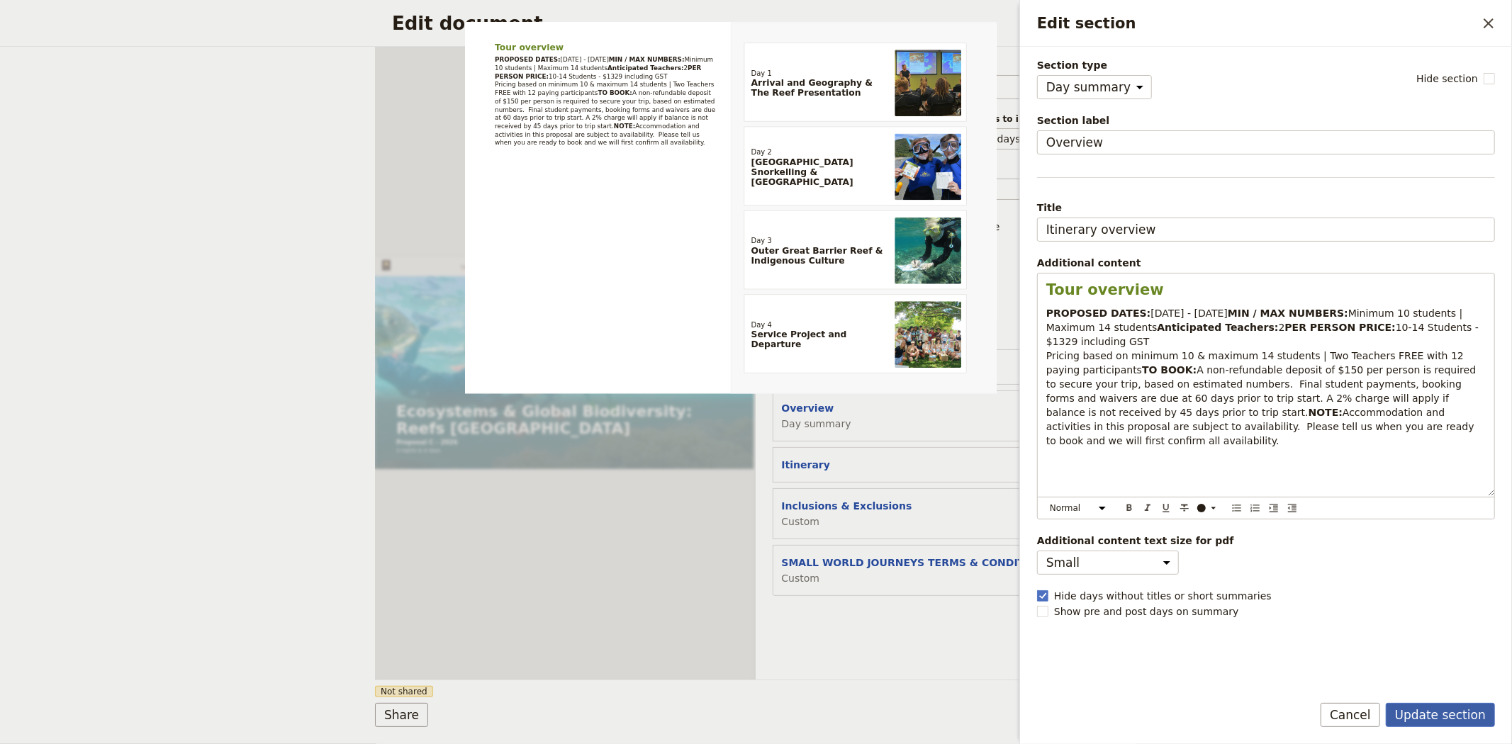
click at [1459, 714] on button "Update section" at bounding box center [1440, 715] width 109 height 24
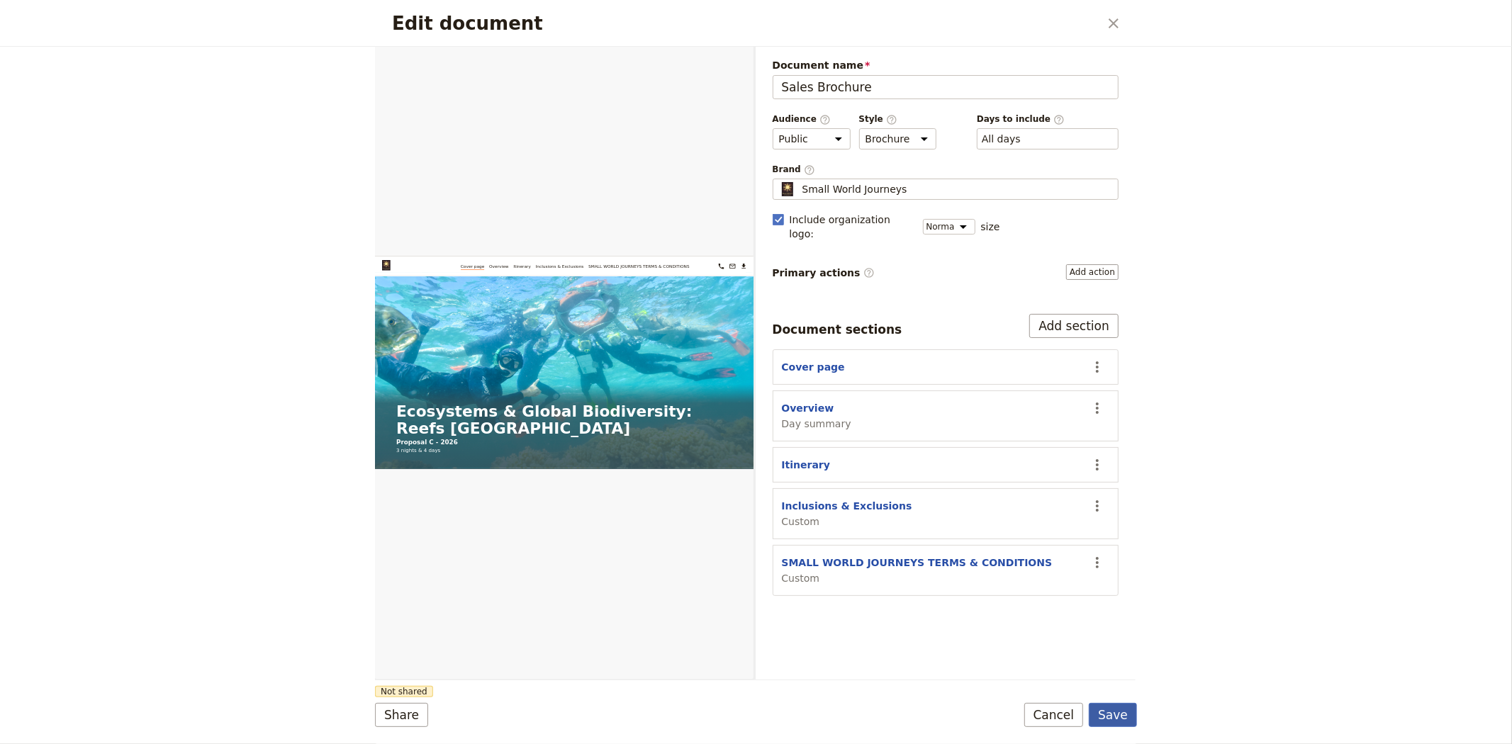
click at [1106, 717] on button "Save" at bounding box center [1113, 715] width 48 height 24
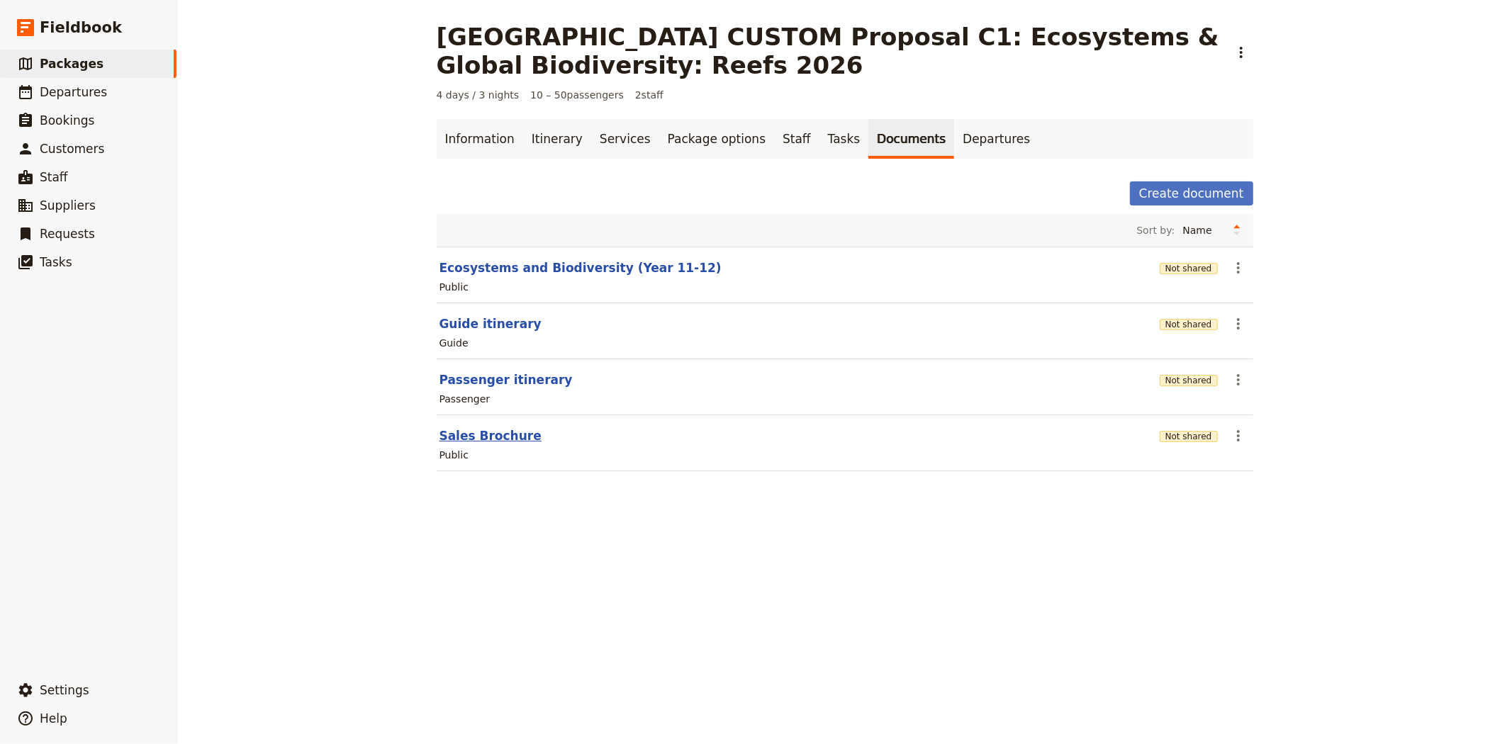
click at [481, 442] on button "Sales Brochure" at bounding box center [490, 435] width 102 height 17
select select "DEFAULT"
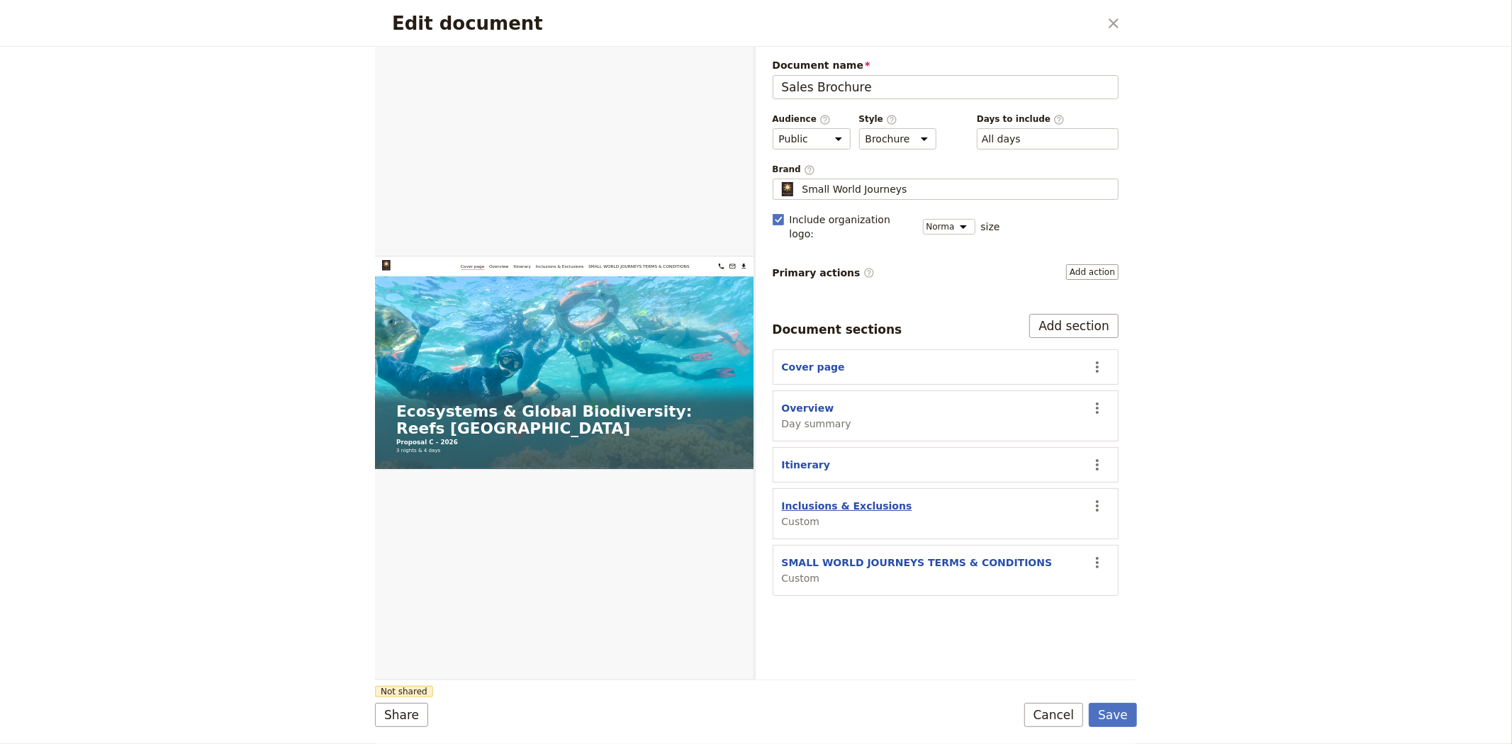
click at [838, 499] on button "Inclusions & Exclusions" at bounding box center [847, 506] width 130 height 14
select select "CUSTOM"
select select "default"
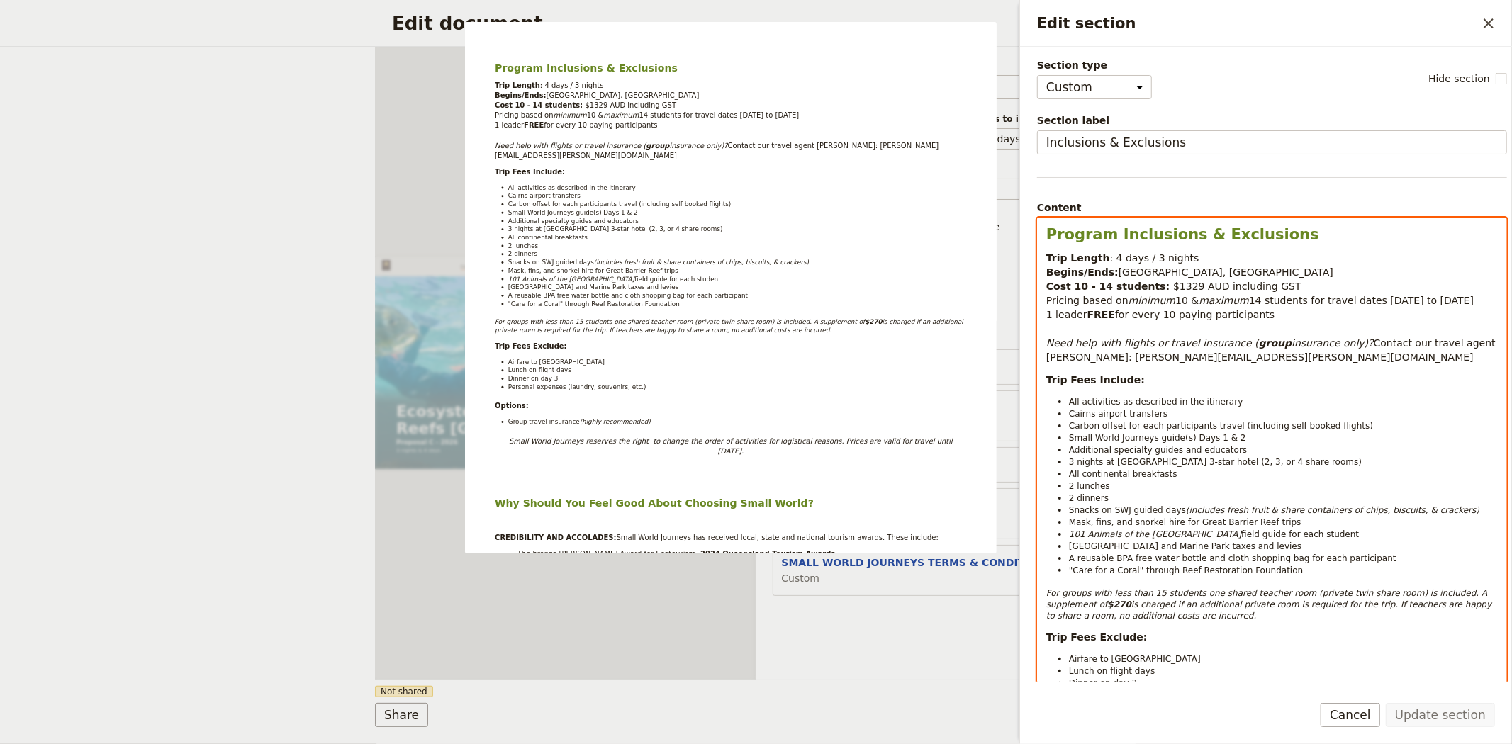
click at [1132, 310] on span "for 12 paying participants" at bounding box center [1191, 314] width 128 height 11
click at [1177, 363] on span "Contact our travel agent [PERSON_NAME]: [PERSON_NAME][EMAIL_ADDRESS][PERSON_NAM…" at bounding box center [1272, 350] width 452 height 26
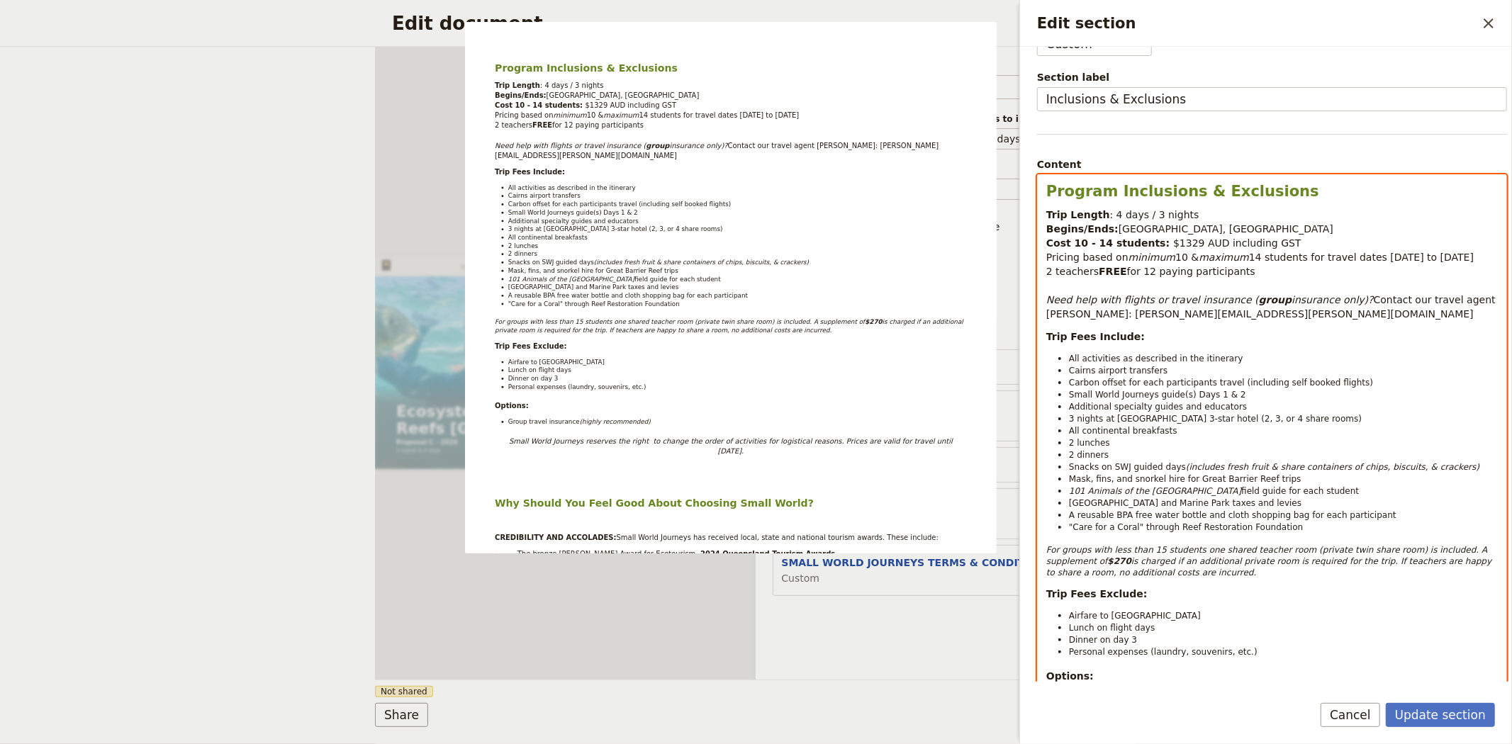
scroll to position [79, 0]
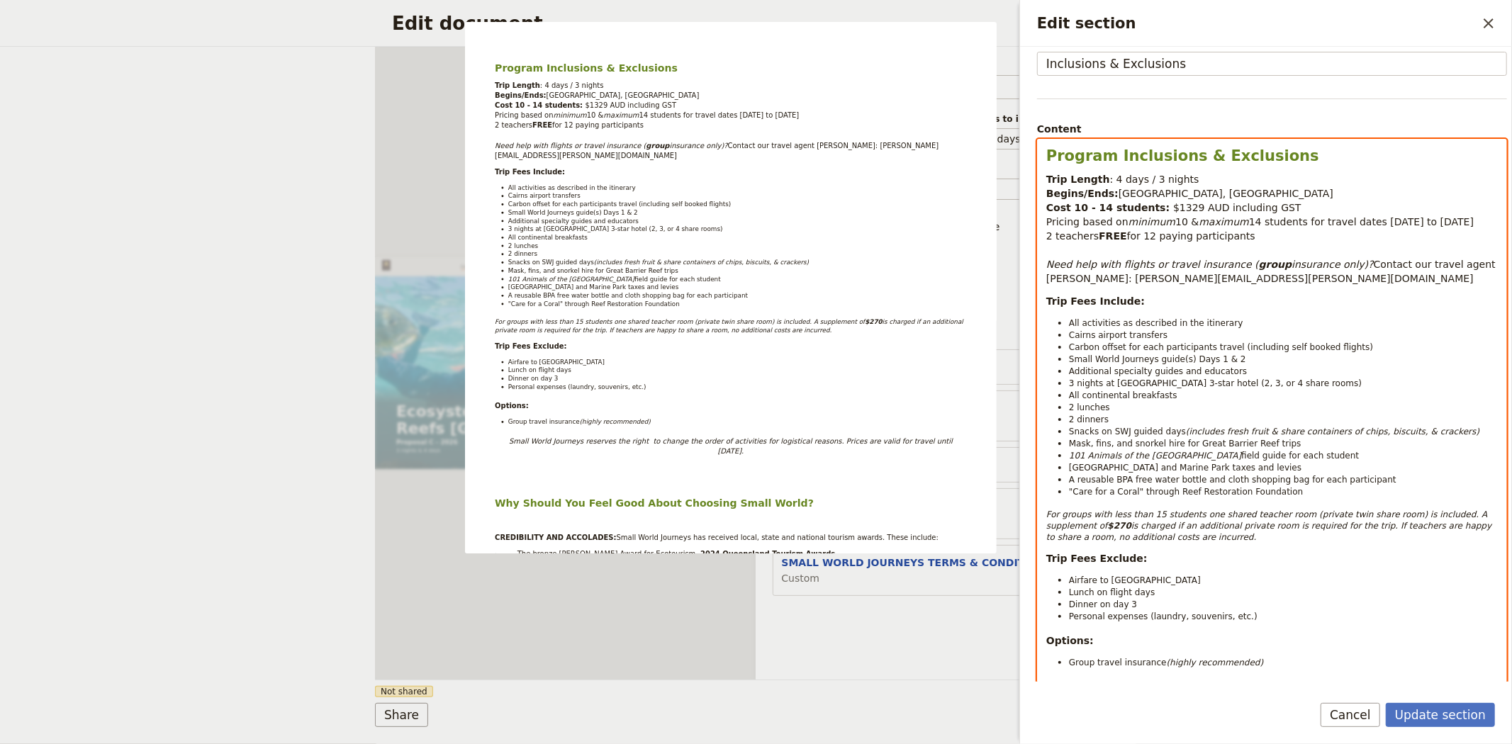
select select "paragraph-small"
click at [1046, 518] on em "For groups with less than 15 students one shared teacher room (private twin sha…" at bounding box center [1268, 520] width 444 height 21
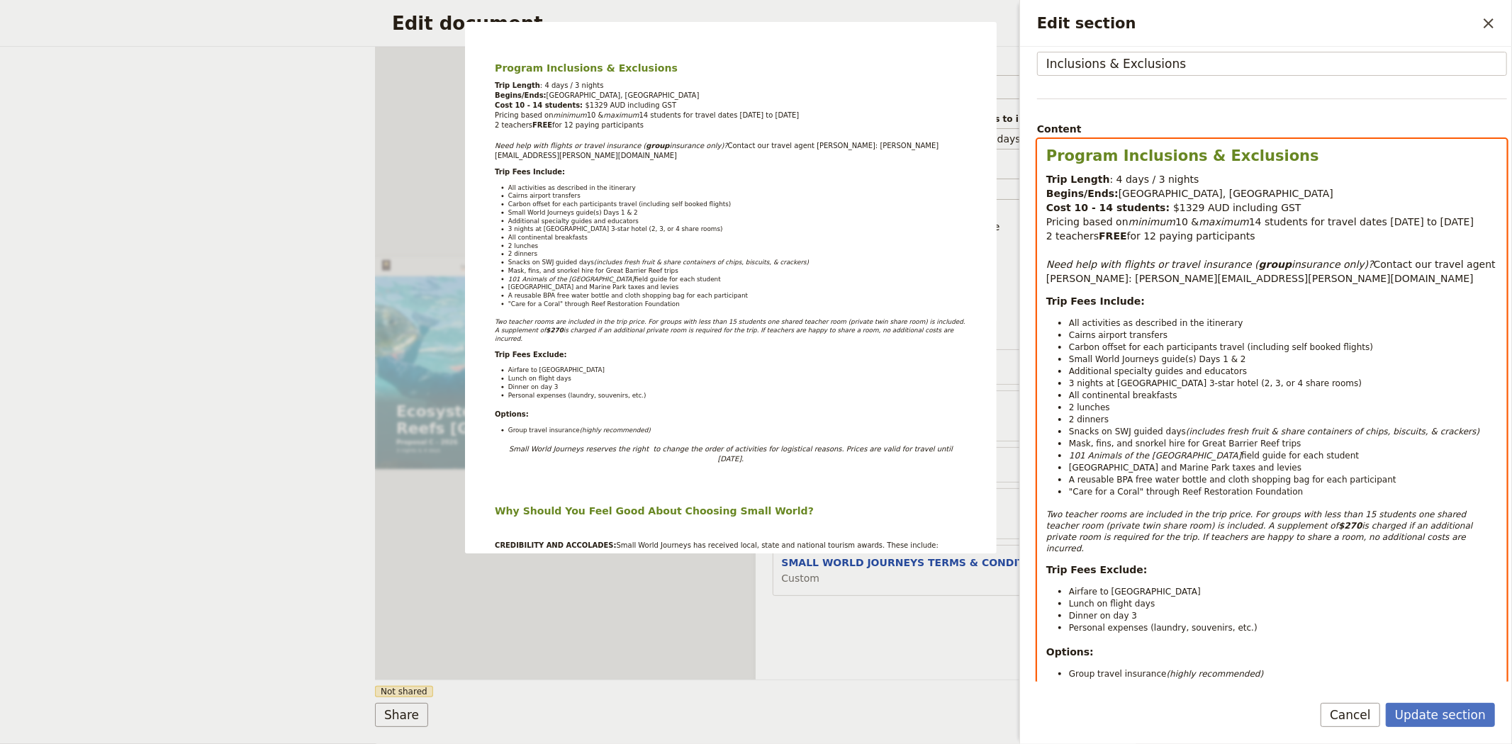
click at [1060, 512] on em "Two teacher rooms are included in the trip price. For groups with less than 15 …" at bounding box center [1257, 520] width 422 height 21
drag, startPoint x: 1334, startPoint y: 539, endPoint x: 1249, endPoint y: 517, distance: 87.2
click at [1249, 517] on p "Two private teacher rooms are included in the trip price. For groups with less …" at bounding box center [1271, 531] width 451 height 45
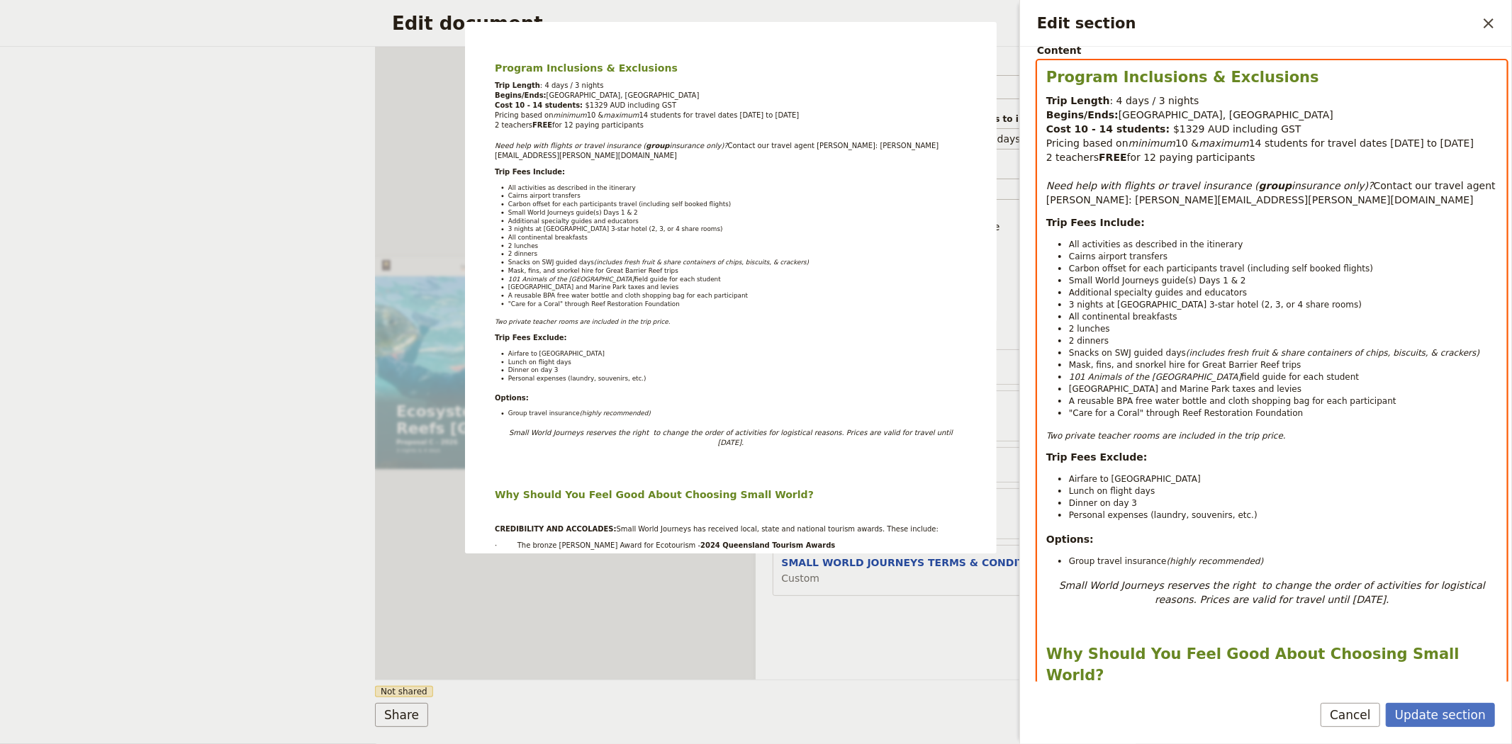
scroll to position [0, 0]
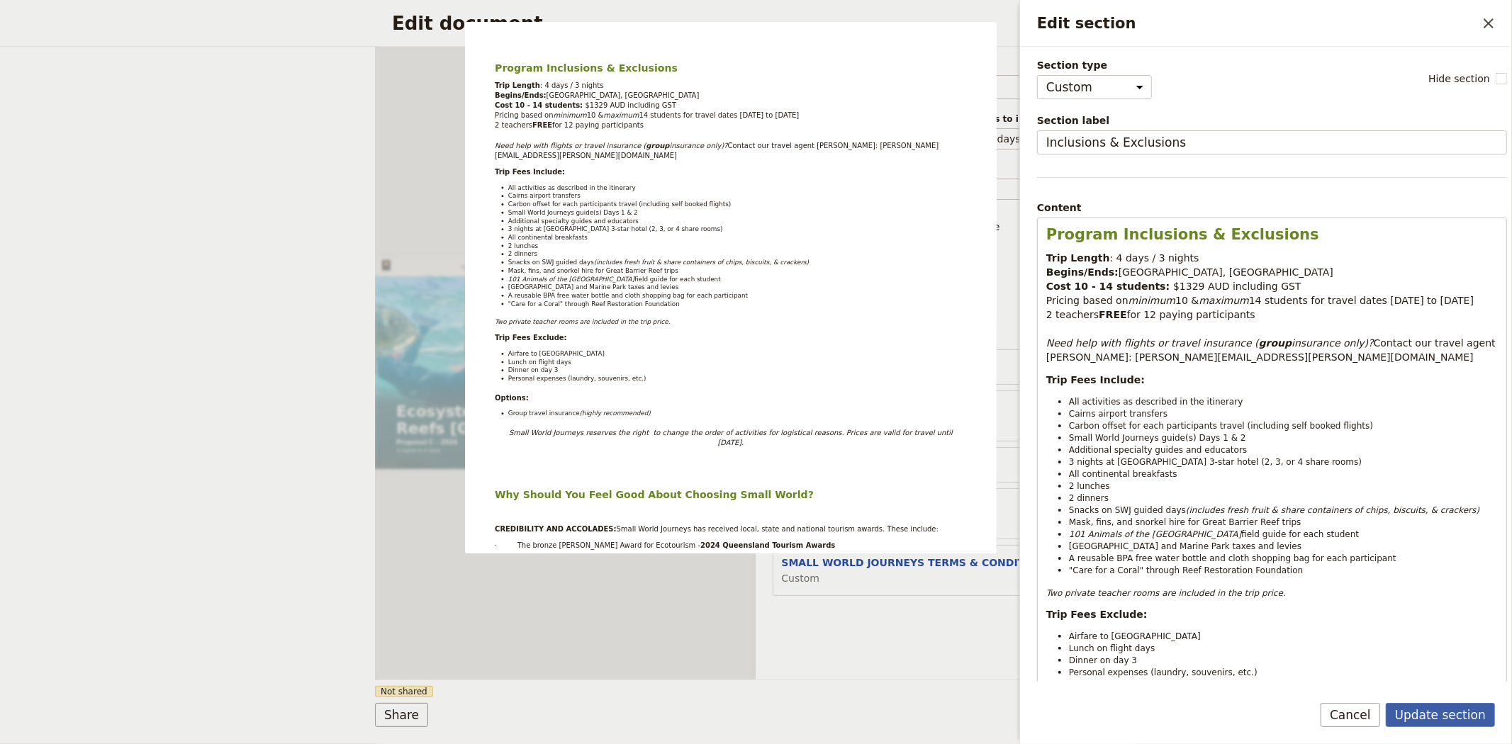
click at [1434, 717] on button "Update section" at bounding box center [1440, 715] width 109 height 24
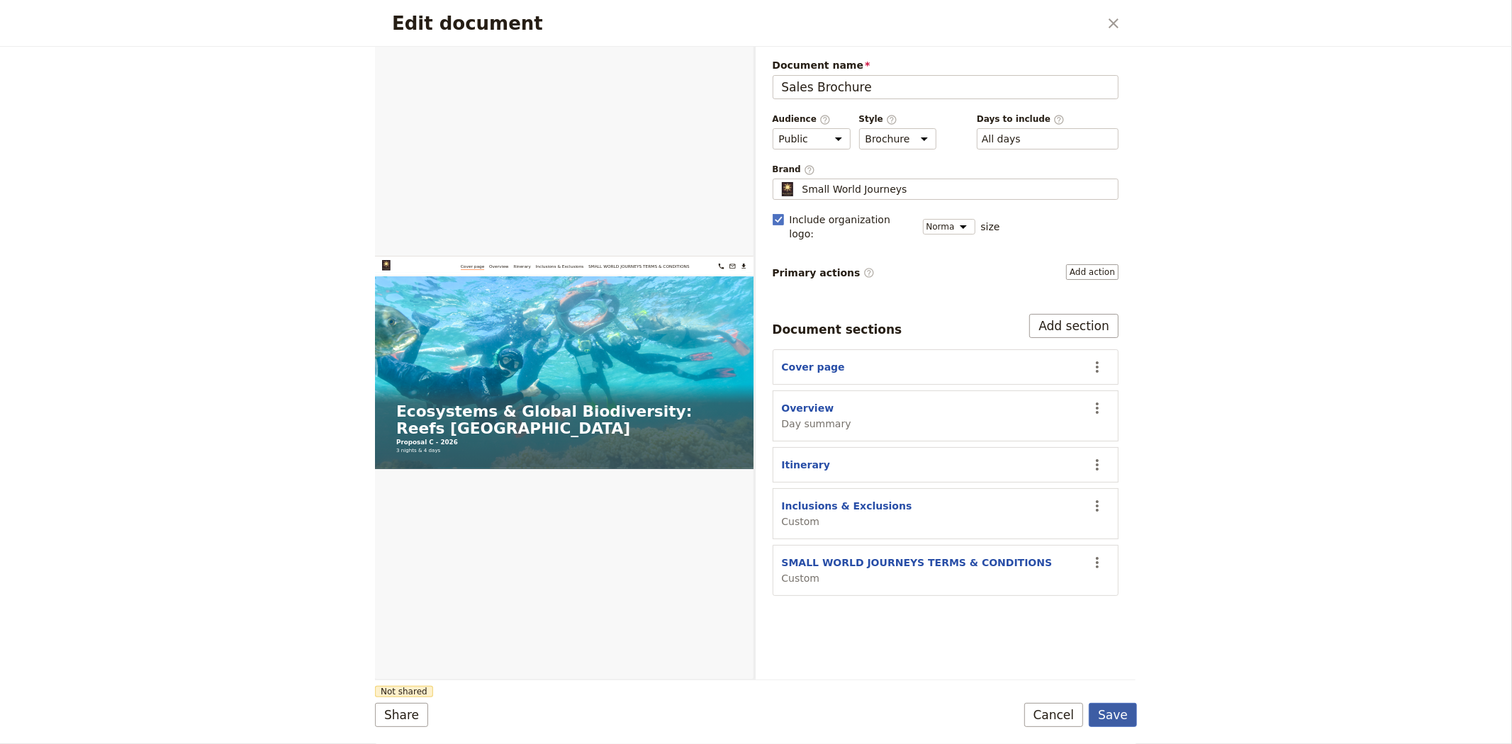
click at [1128, 717] on button "Save" at bounding box center [1113, 715] width 48 height 24
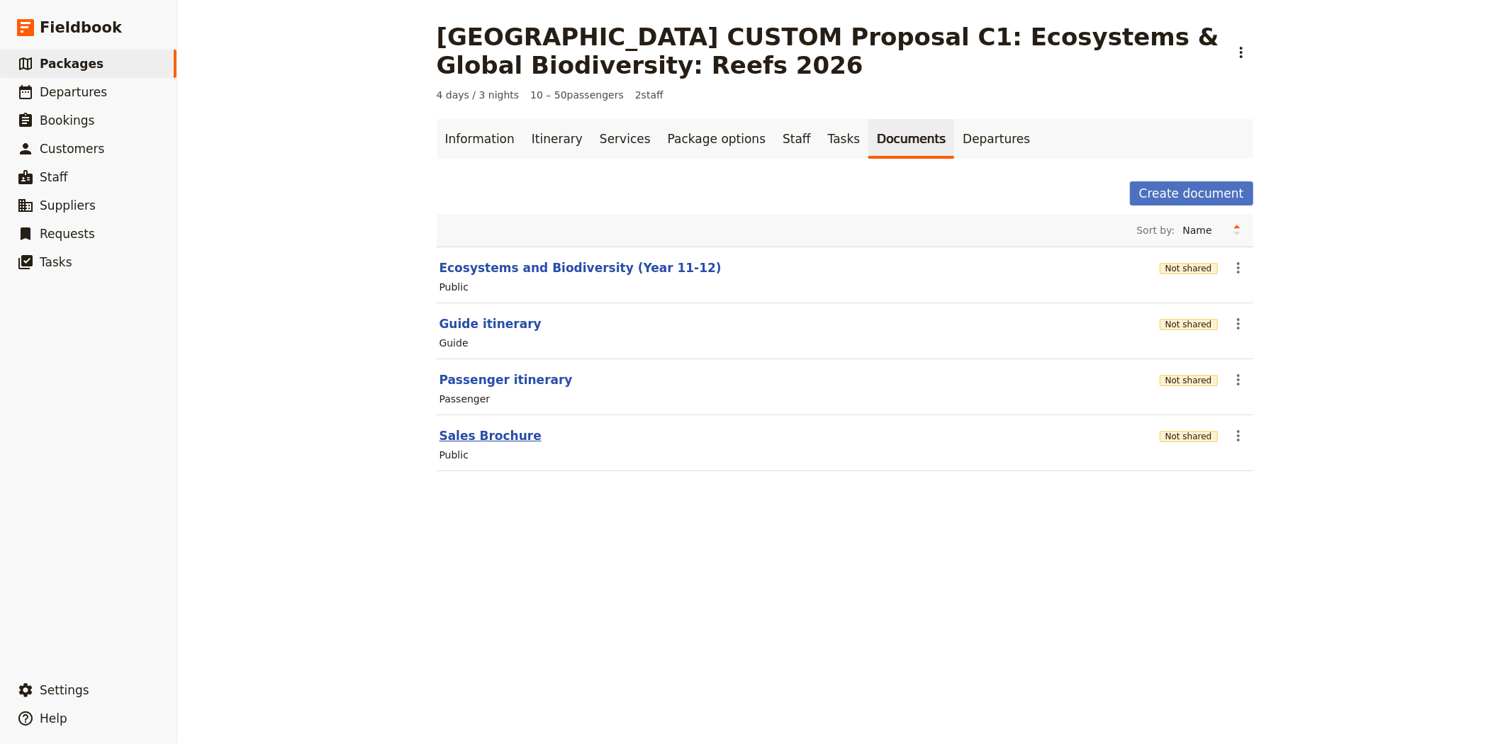
click at [485, 440] on button "Sales Brochure" at bounding box center [490, 435] width 102 height 17
select select "DEFAULT"
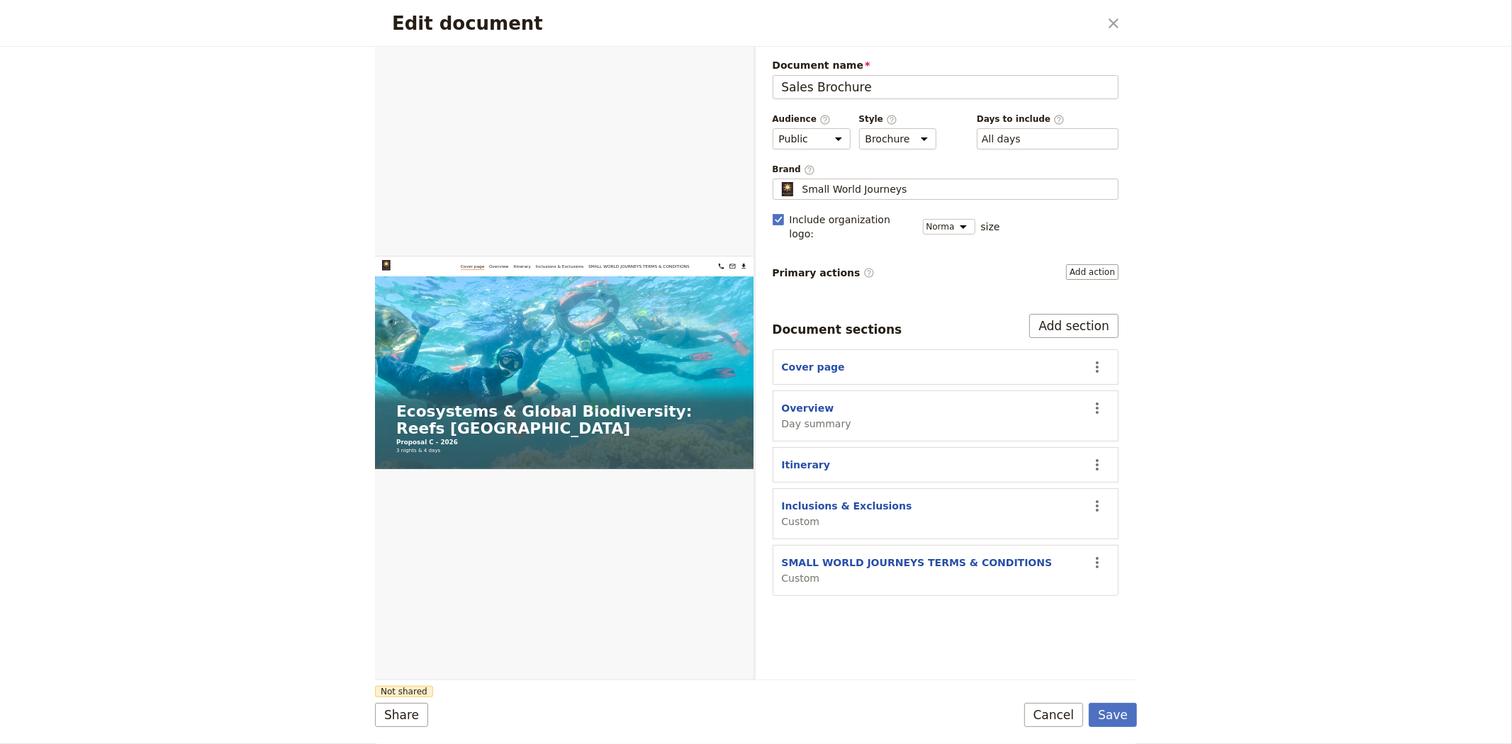
click at [797, 390] on section "Overview Day summary ​" at bounding box center [945, 415] width 347 height 51
click at [799, 401] on button "Overview" at bounding box center [808, 408] width 52 height 14
select select "DAY_SUMMARY"
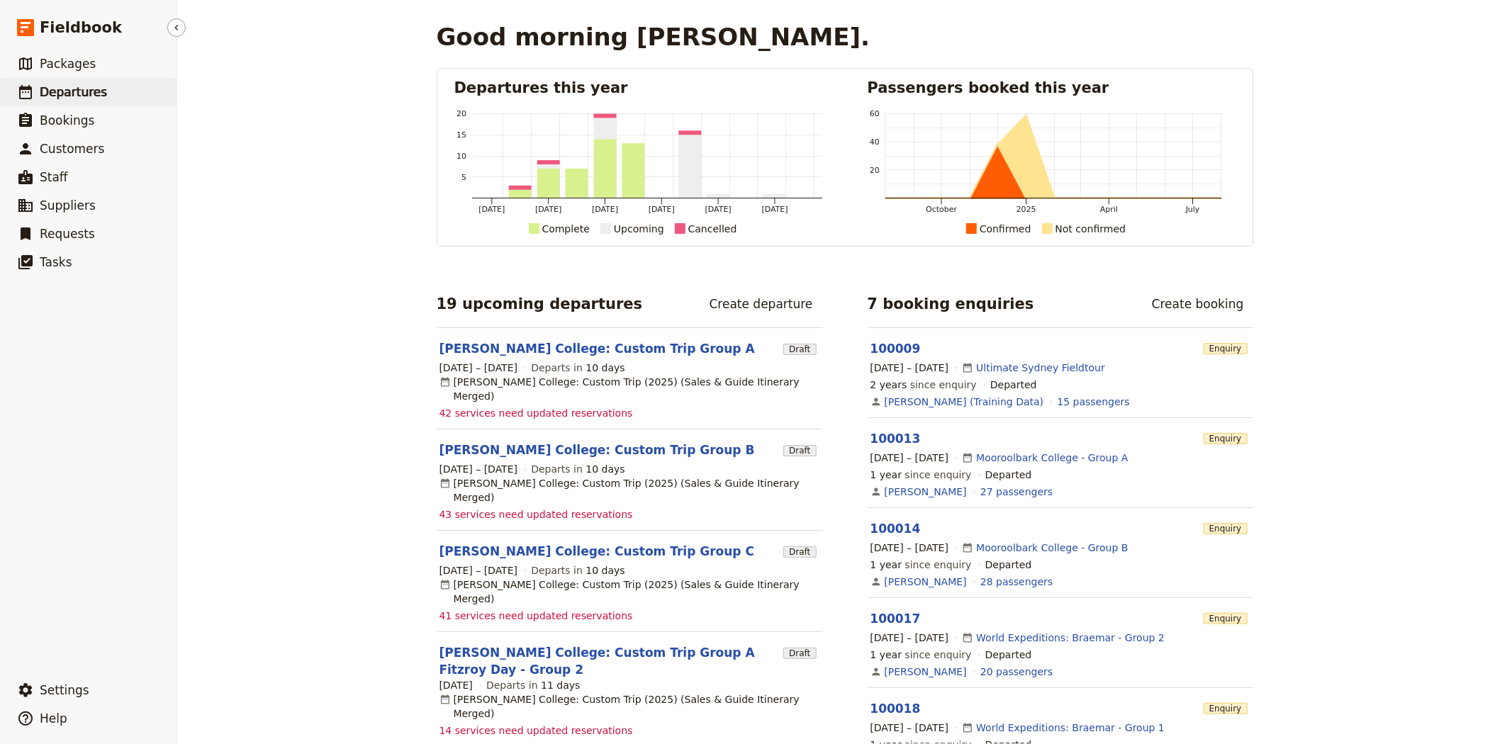
click at [105, 98] on link "​ Departures" at bounding box center [88, 92] width 176 height 28
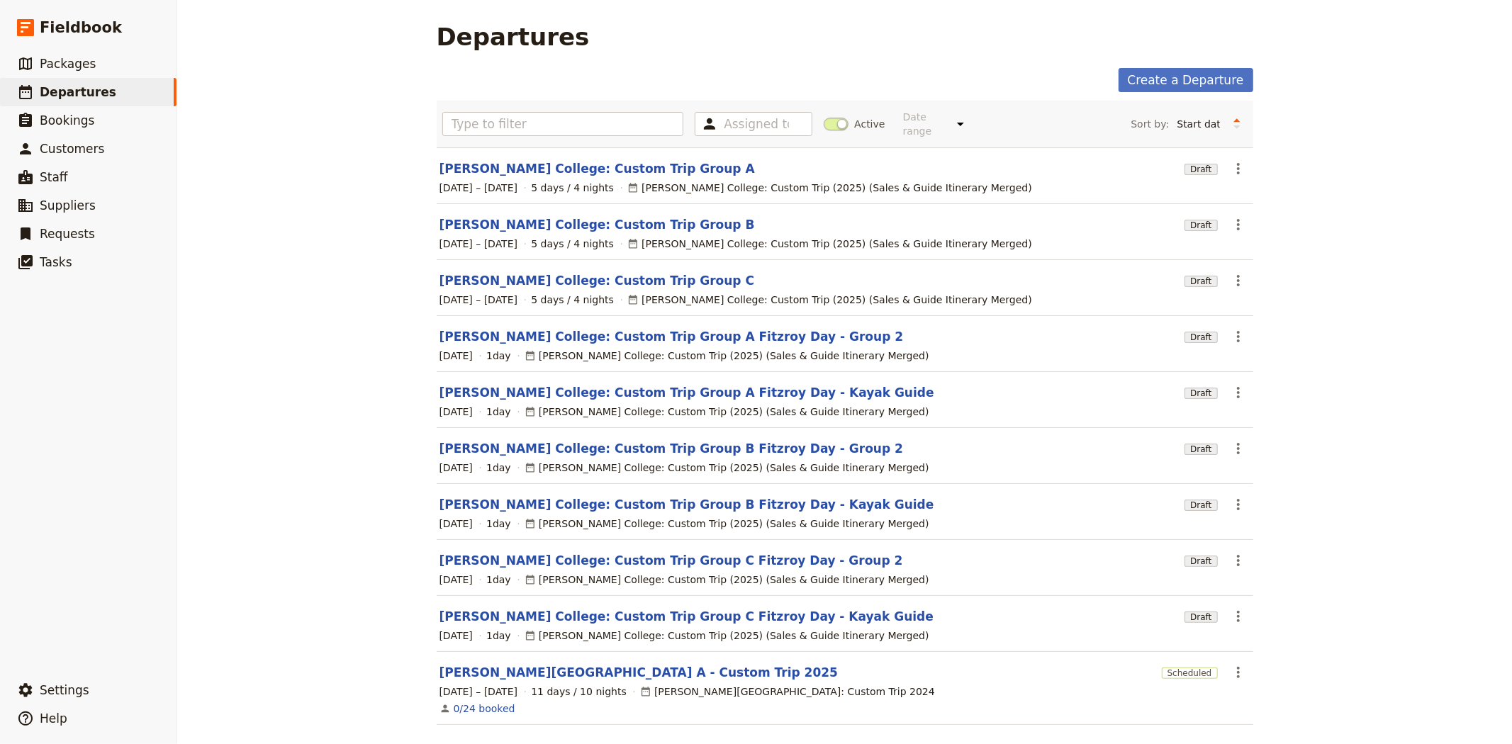
click at [562, 667] on link "[PERSON_NAME][GEOGRAPHIC_DATA] A - Custom Trip 2025" at bounding box center [638, 672] width 399 height 17
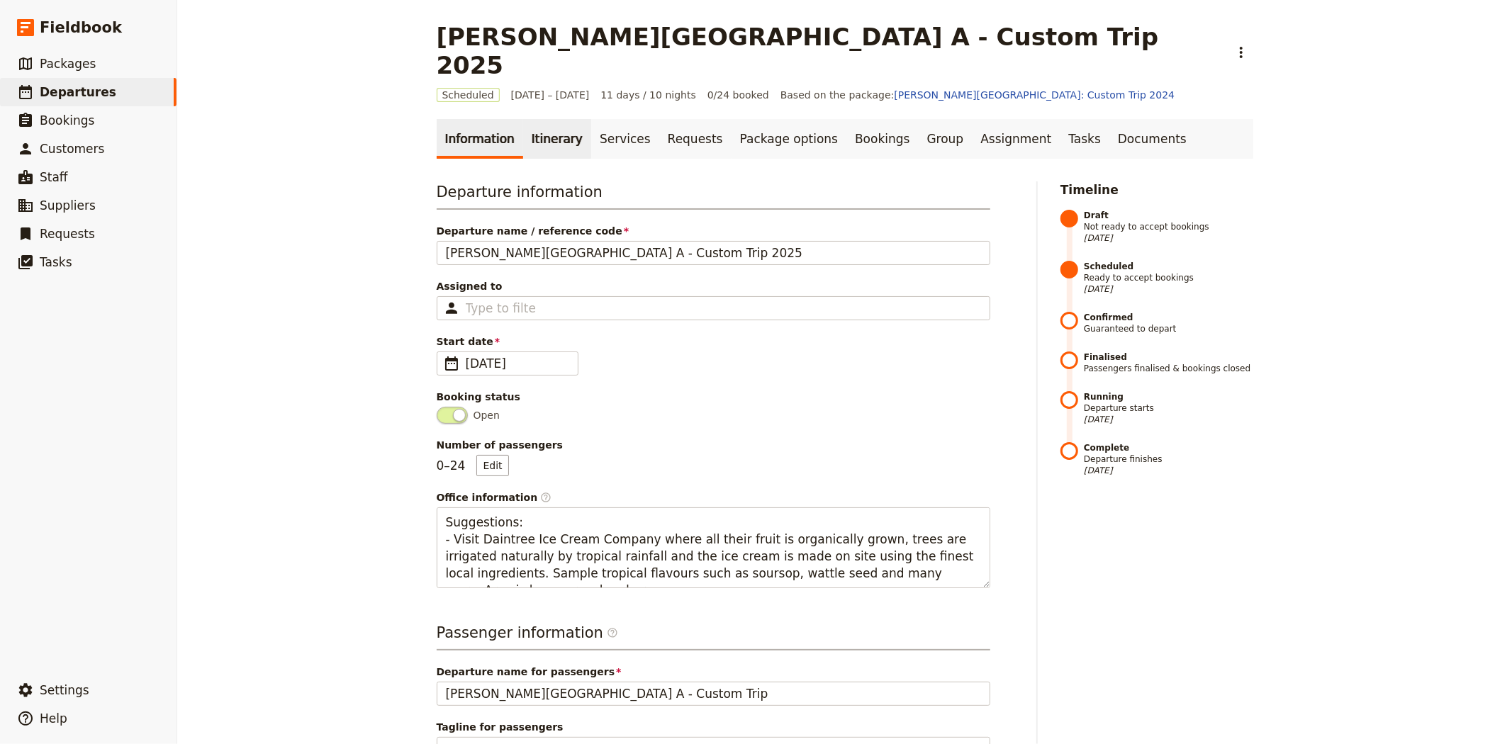
click at [537, 119] on link "Itinerary" at bounding box center [557, 139] width 68 height 40
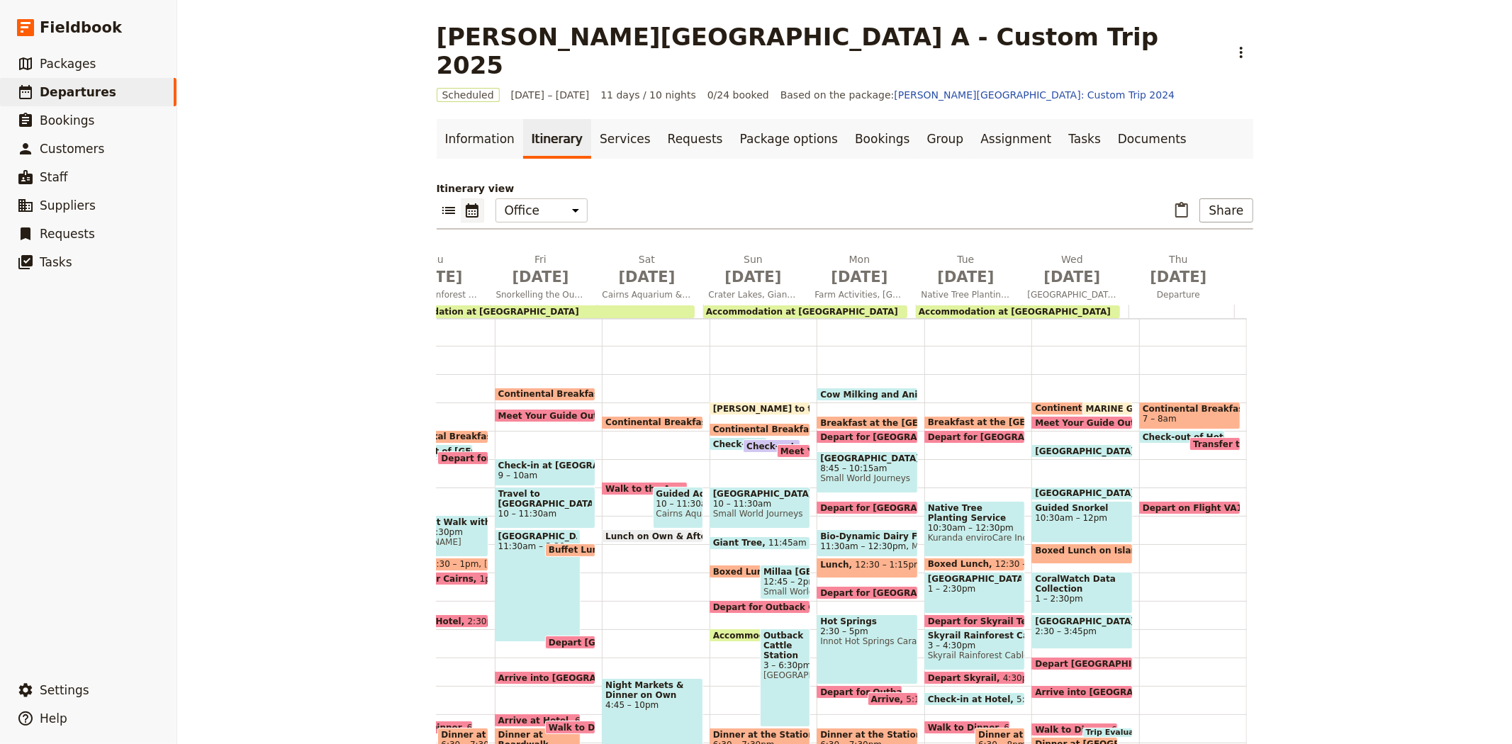
scroll to position [193, 0]
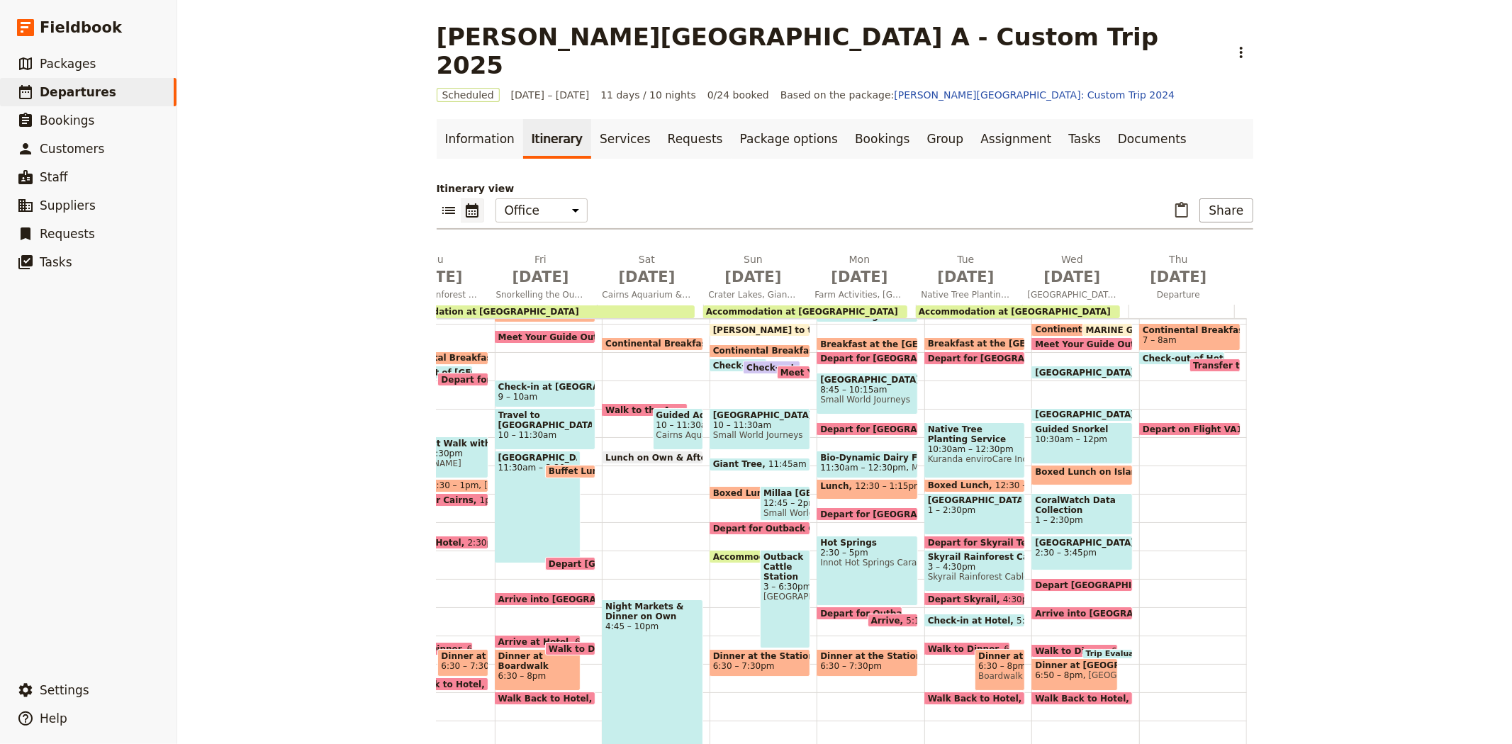
click at [775, 459] on span "11:45am – 12:15pm" at bounding box center [811, 464] width 86 height 10
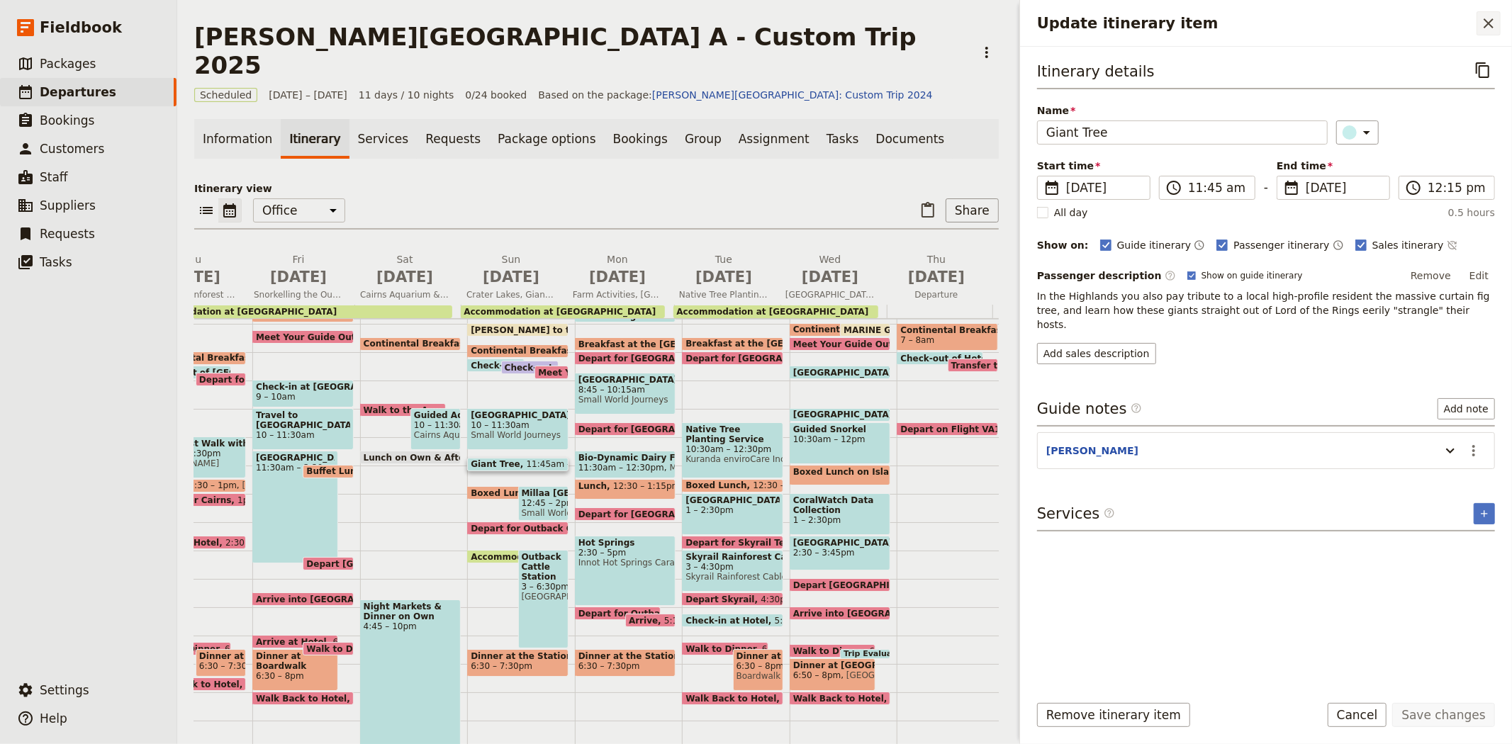
click at [1494, 22] on icon "Close drawer" at bounding box center [1488, 23] width 17 height 17
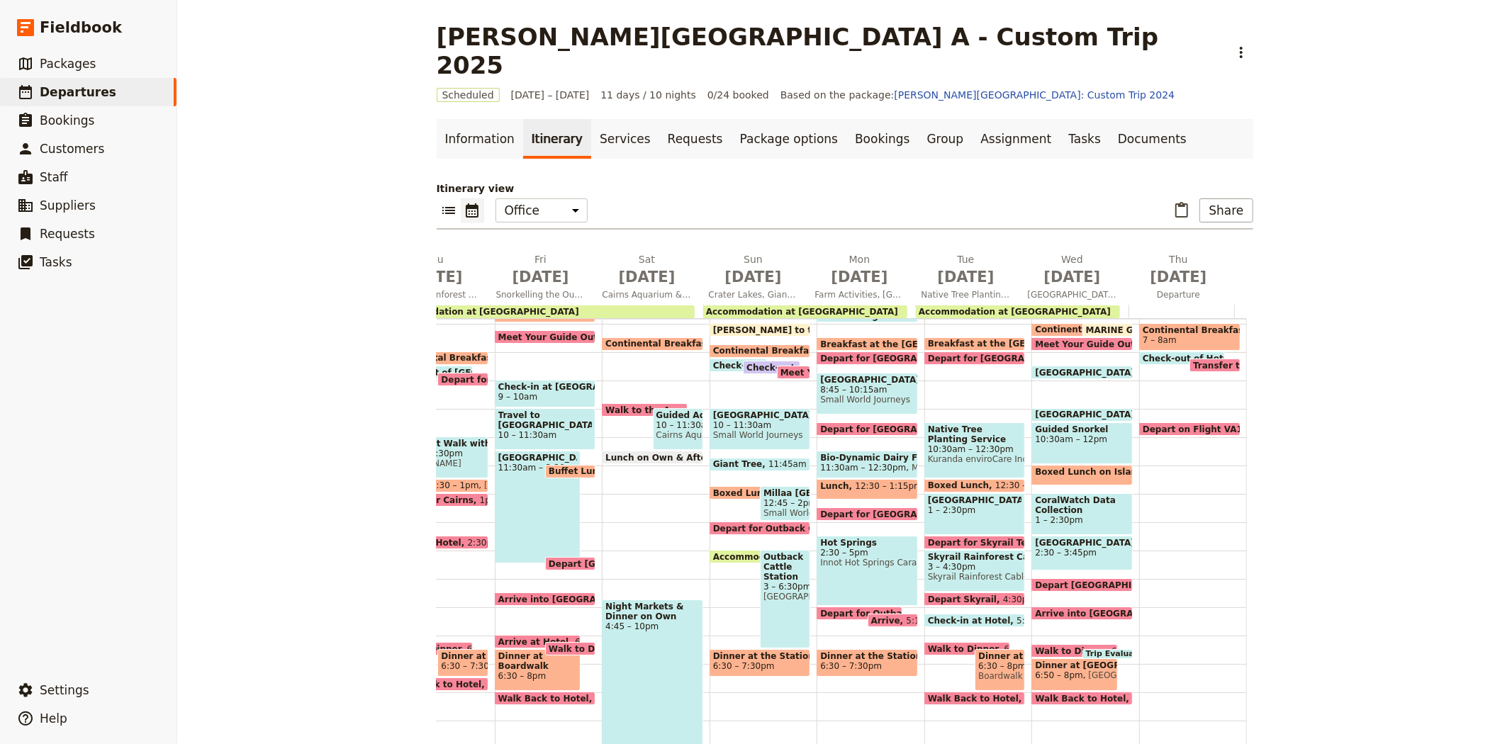
click at [741, 524] on span "Depart for Outback Cattle Station" at bounding box center [797, 528] width 168 height 9
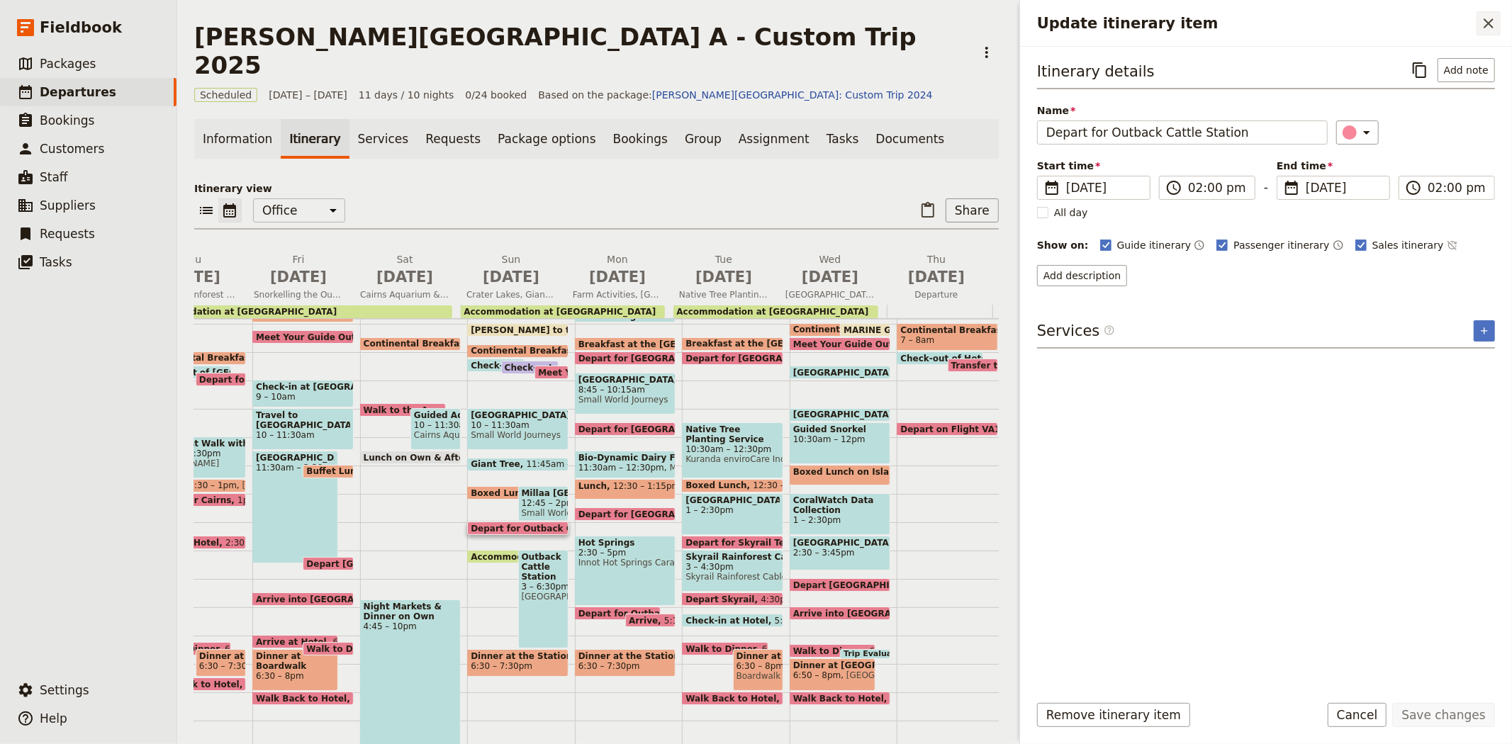
click at [1489, 24] on icon "Close drawer" at bounding box center [1488, 23] width 10 height 10
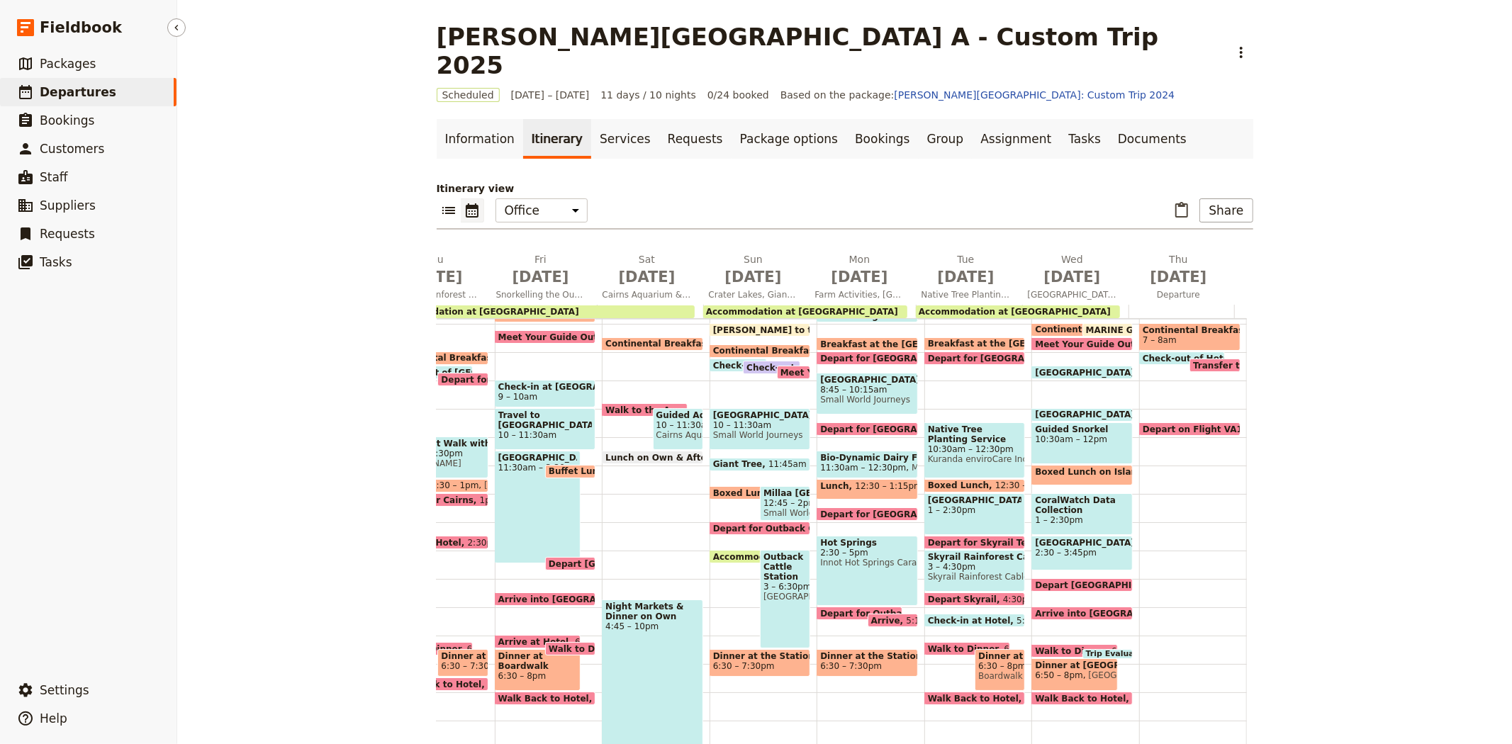
click at [52, 78] on link "​ Departures" at bounding box center [88, 92] width 176 height 28
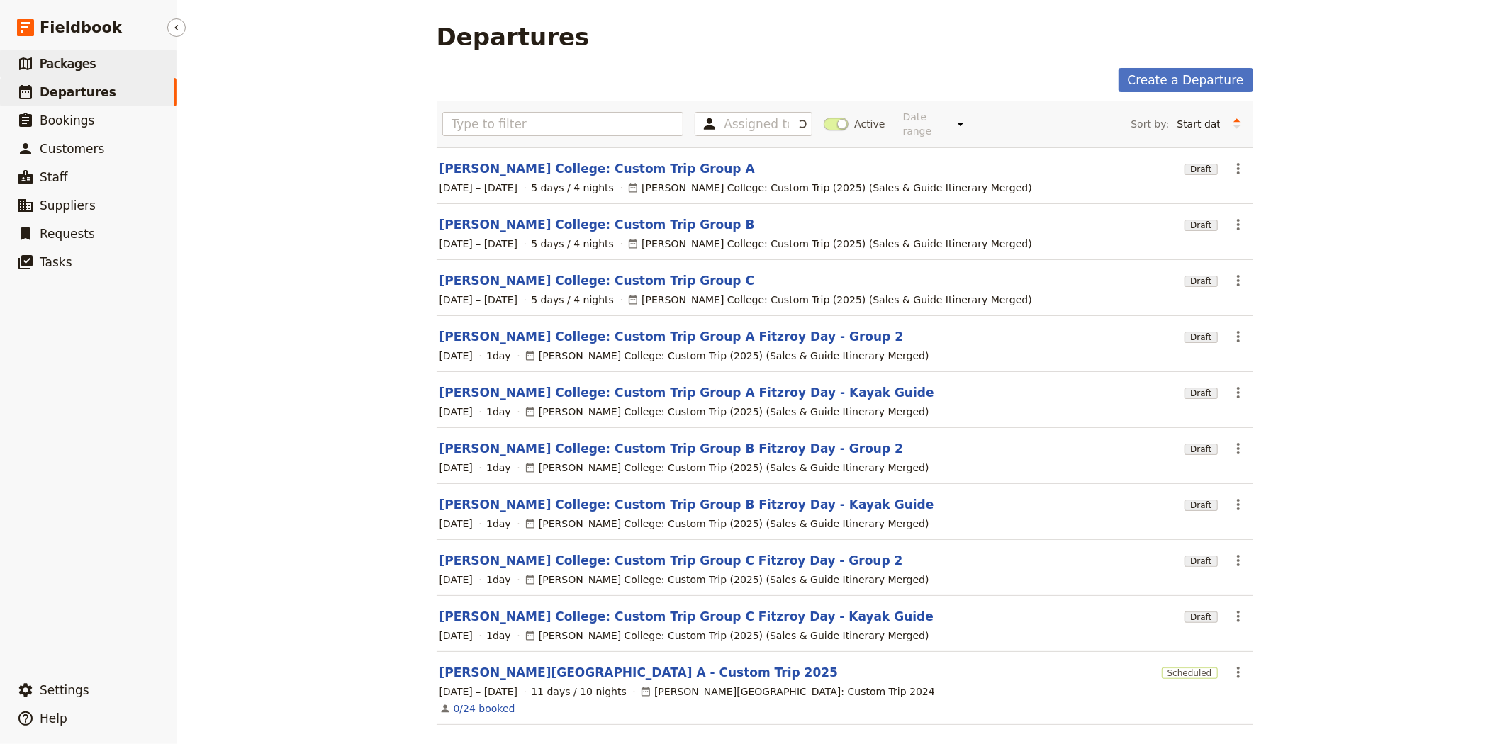
click at [52, 62] on span "Packages" at bounding box center [68, 64] width 56 height 14
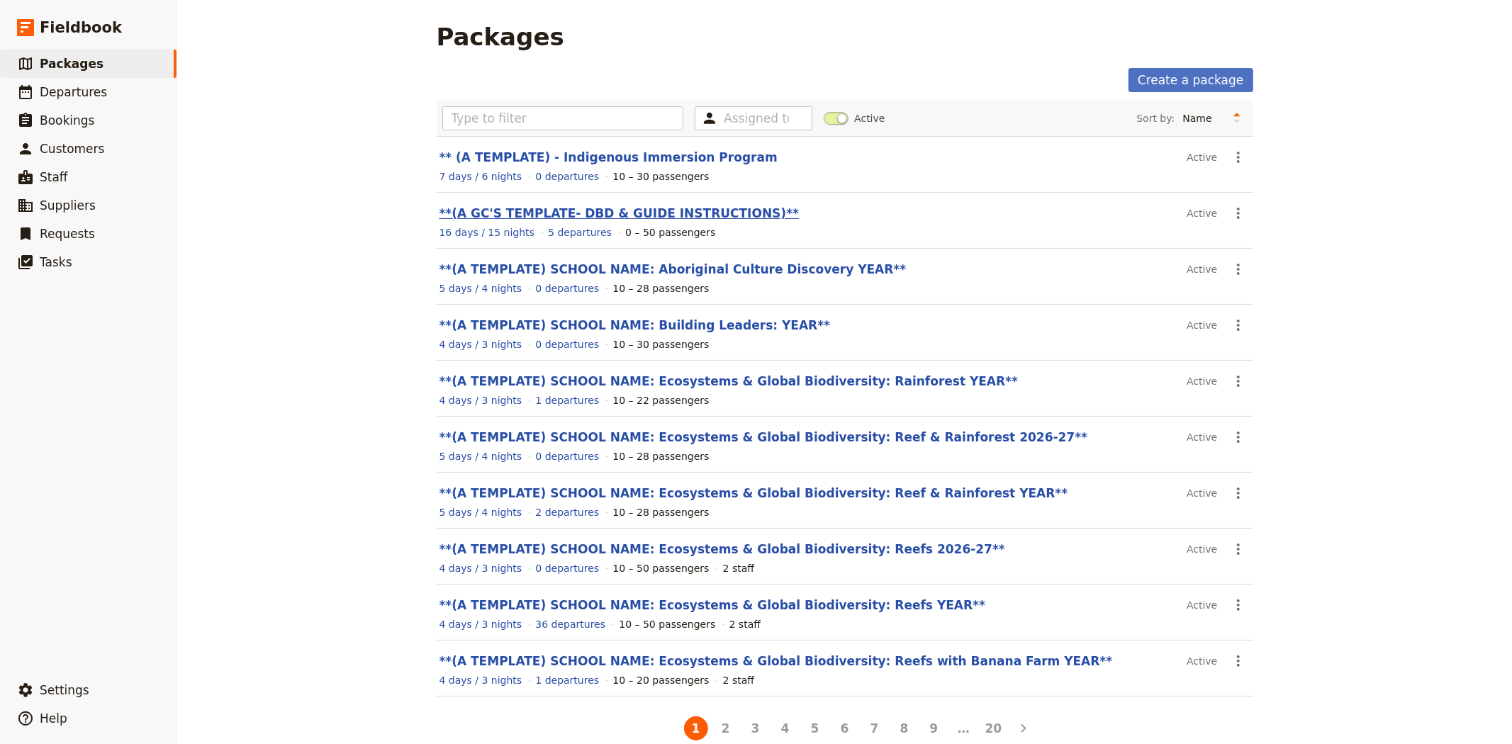
click at [608, 206] on link "**(A GC'S TEMPLATE- DBD & GUIDE INSTRUCTIONS)**" at bounding box center [619, 213] width 360 height 14
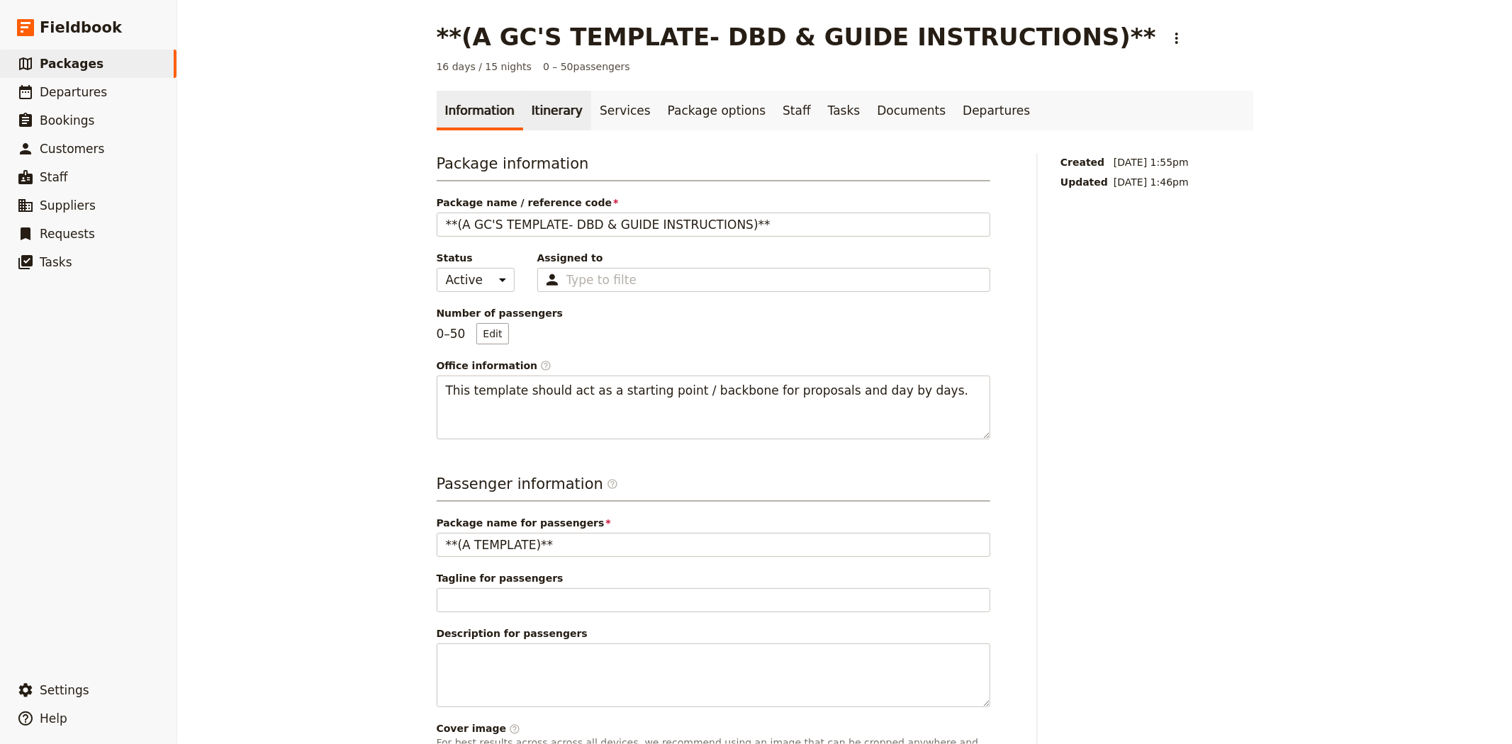
click at [527, 118] on link "Itinerary" at bounding box center [557, 111] width 68 height 40
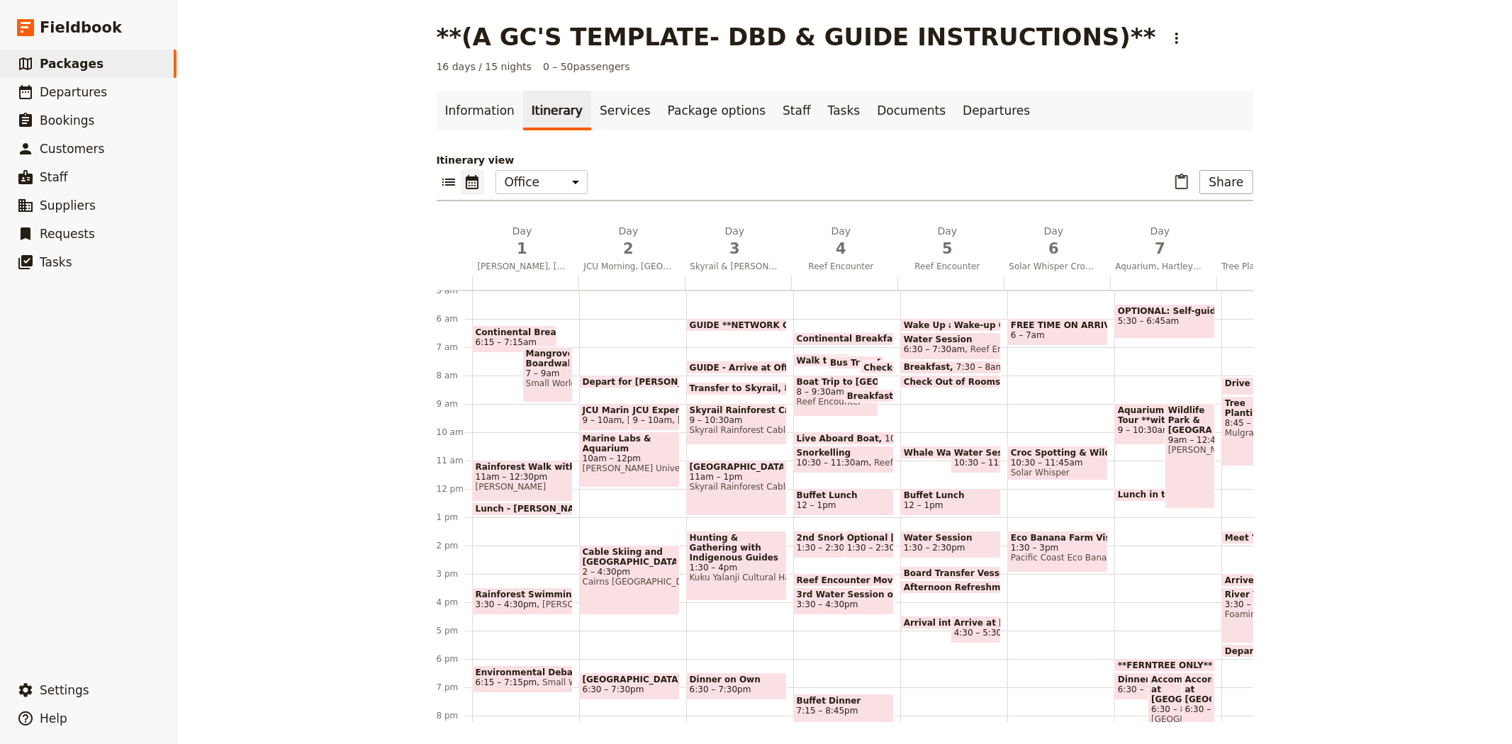
scroll to position [0, 850]
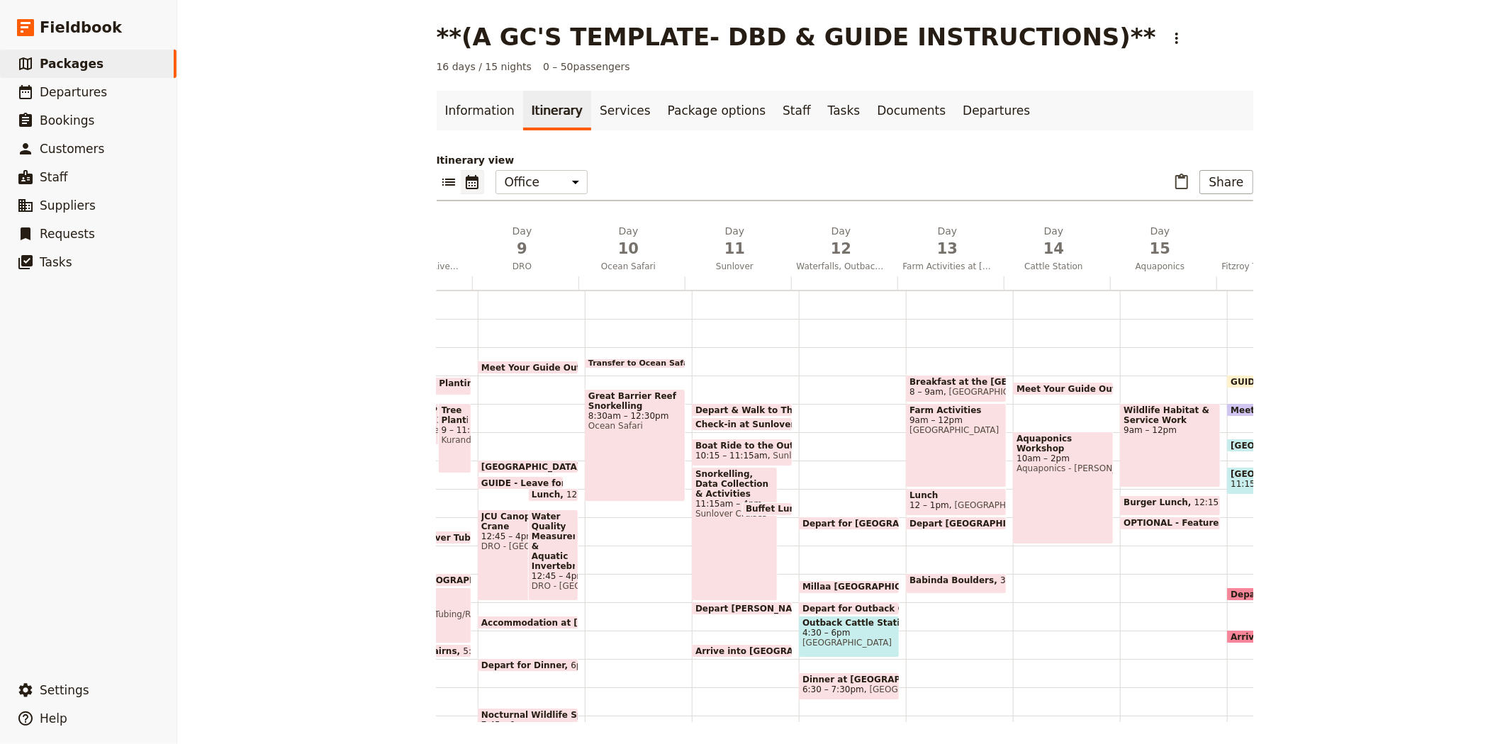
click at [826, 583] on span "Millaa [GEOGRAPHIC_DATA]" at bounding box center [870, 587] width 137 height 10
select select "12"
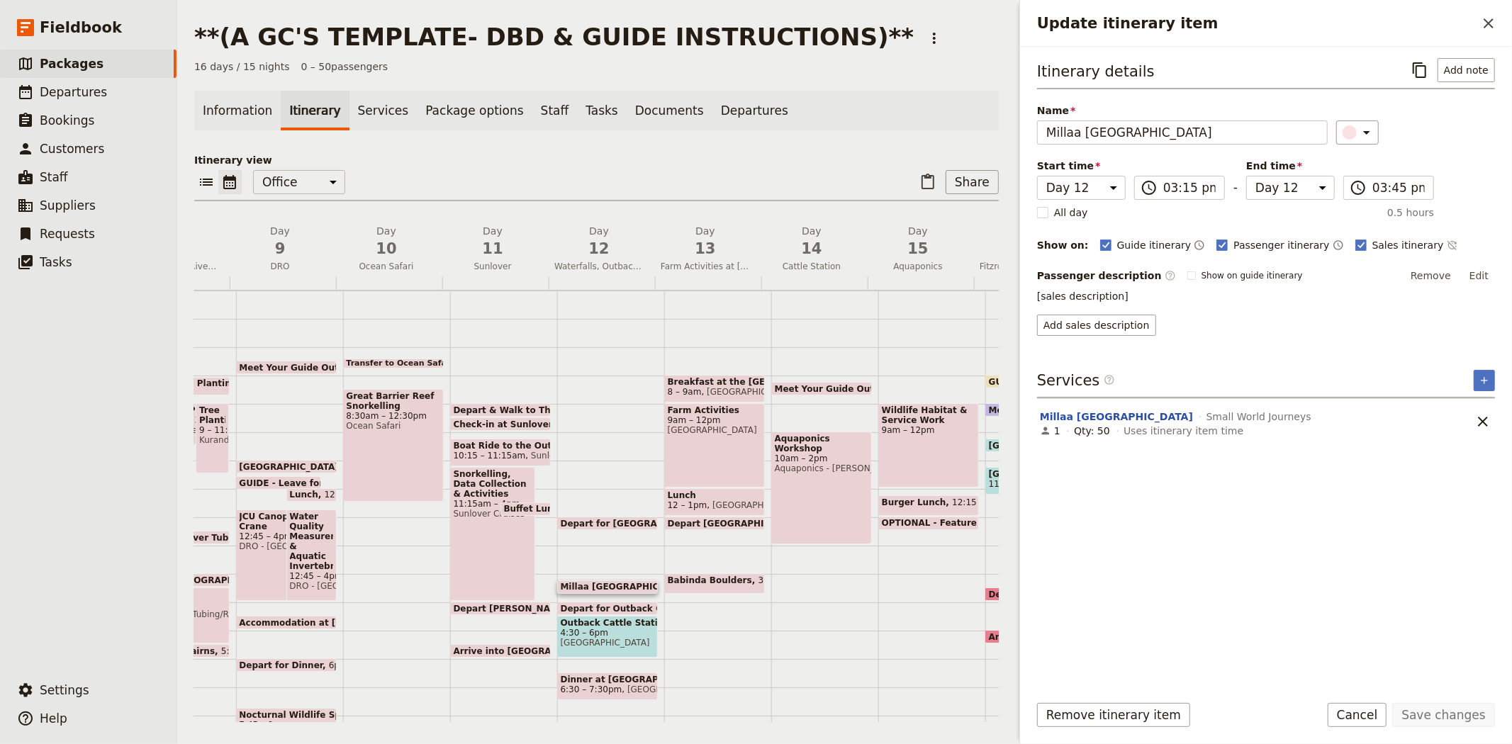
click at [590, 521] on span "Depart for Millaa Millaa Falls" at bounding box center [640, 523] width 159 height 9
select select "12"
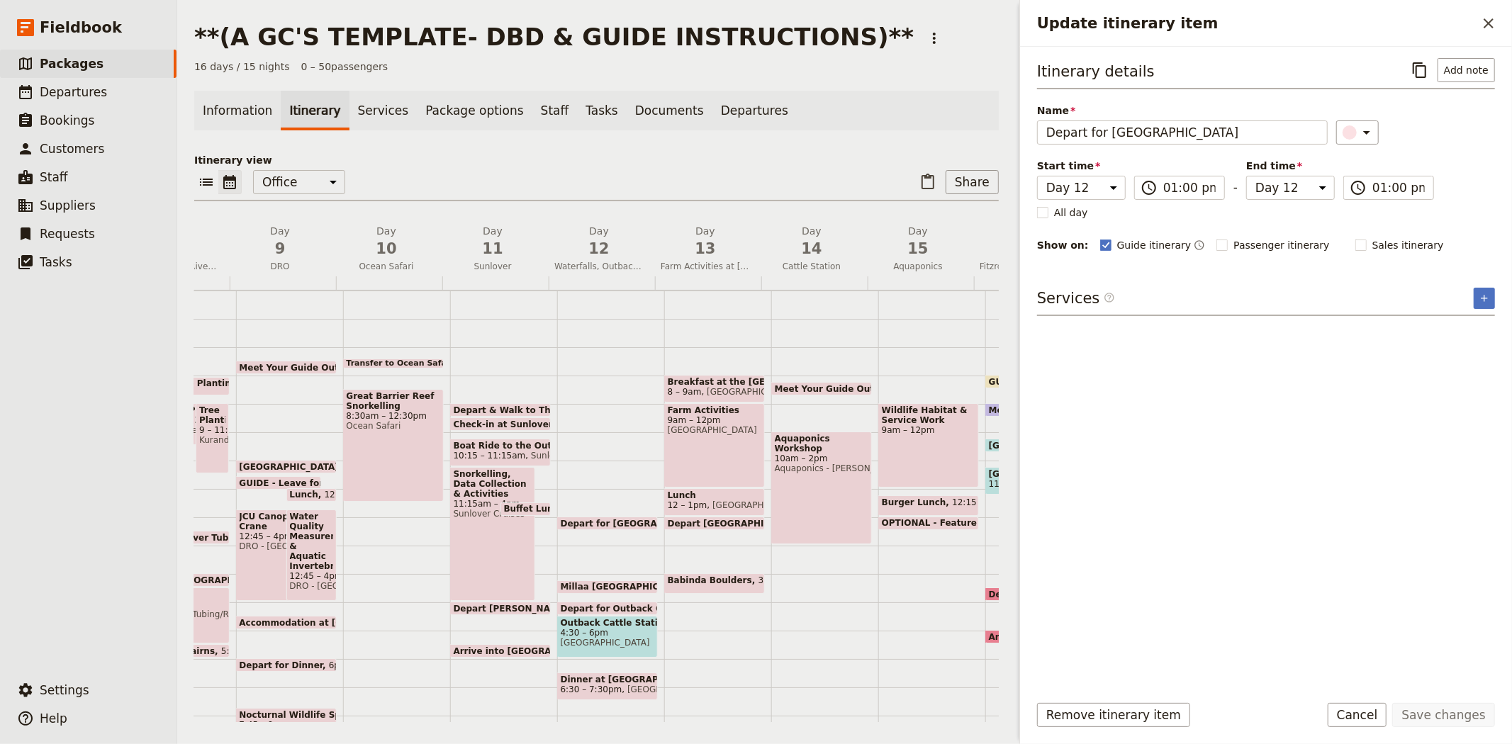
click at [581, 604] on span "Depart for Outback Cattle Station" at bounding box center [645, 608] width 168 height 9
select select "12"
click at [1450, 338] on icon "Update itinerary item" at bounding box center [1450, 340] width 17 height 17
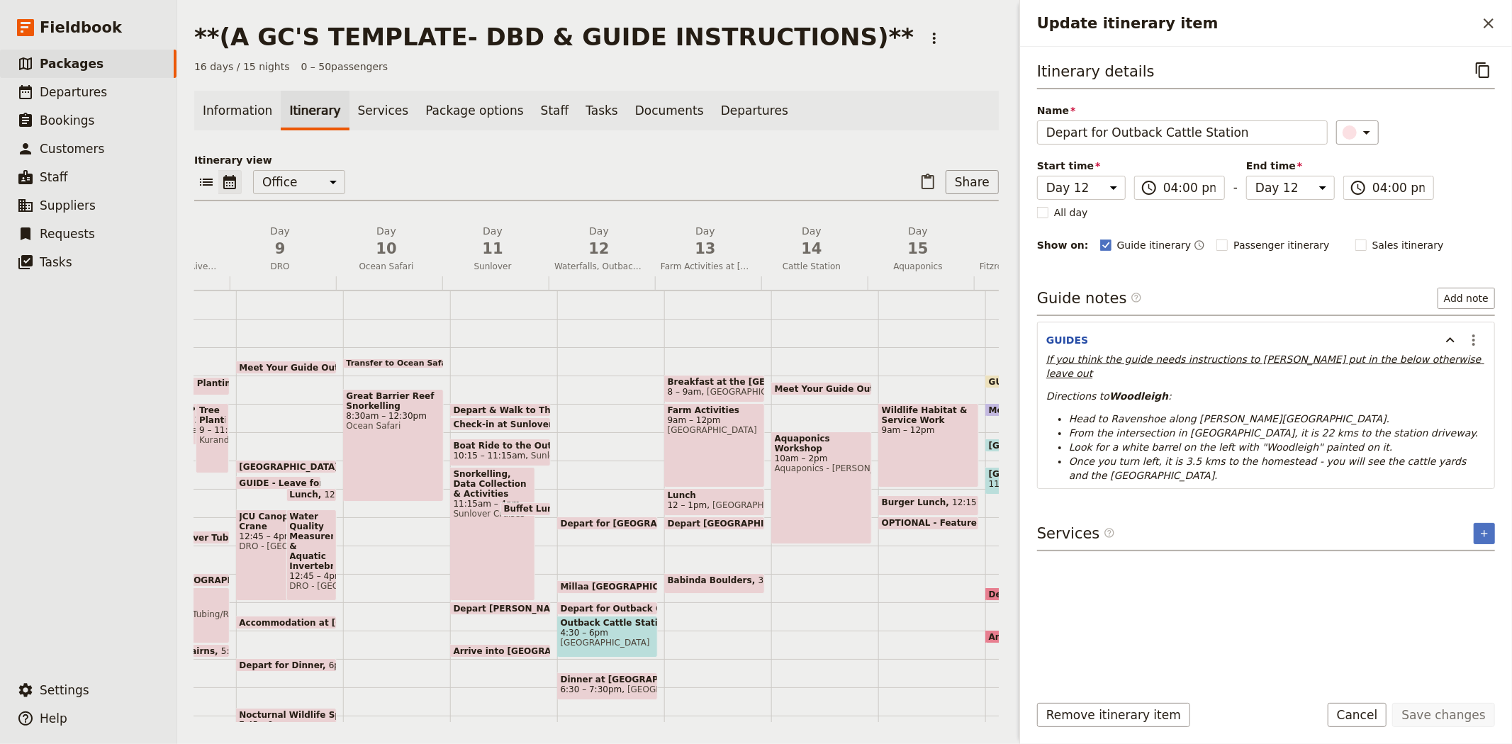
drag, startPoint x: 1159, startPoint y: 463, endPoint x: 1037, endPoint y: 377, distance: 149.4
click at [1037, 377] on section "GUIDES ​ If you think the guide needs instructions to Woodleigh put in the belo…" at bounding box center [1266, 405] width 458 height 167
copy div "Directions to [GEOGRAPHIC_DATA] : Head to [GEOGRAPHIC_DATA] along [PERSON_NAME]…"
click at [603, 625] on span "Outback Cattle Station" at bounding box center [608, 623] width 94 height 10
select select "12"
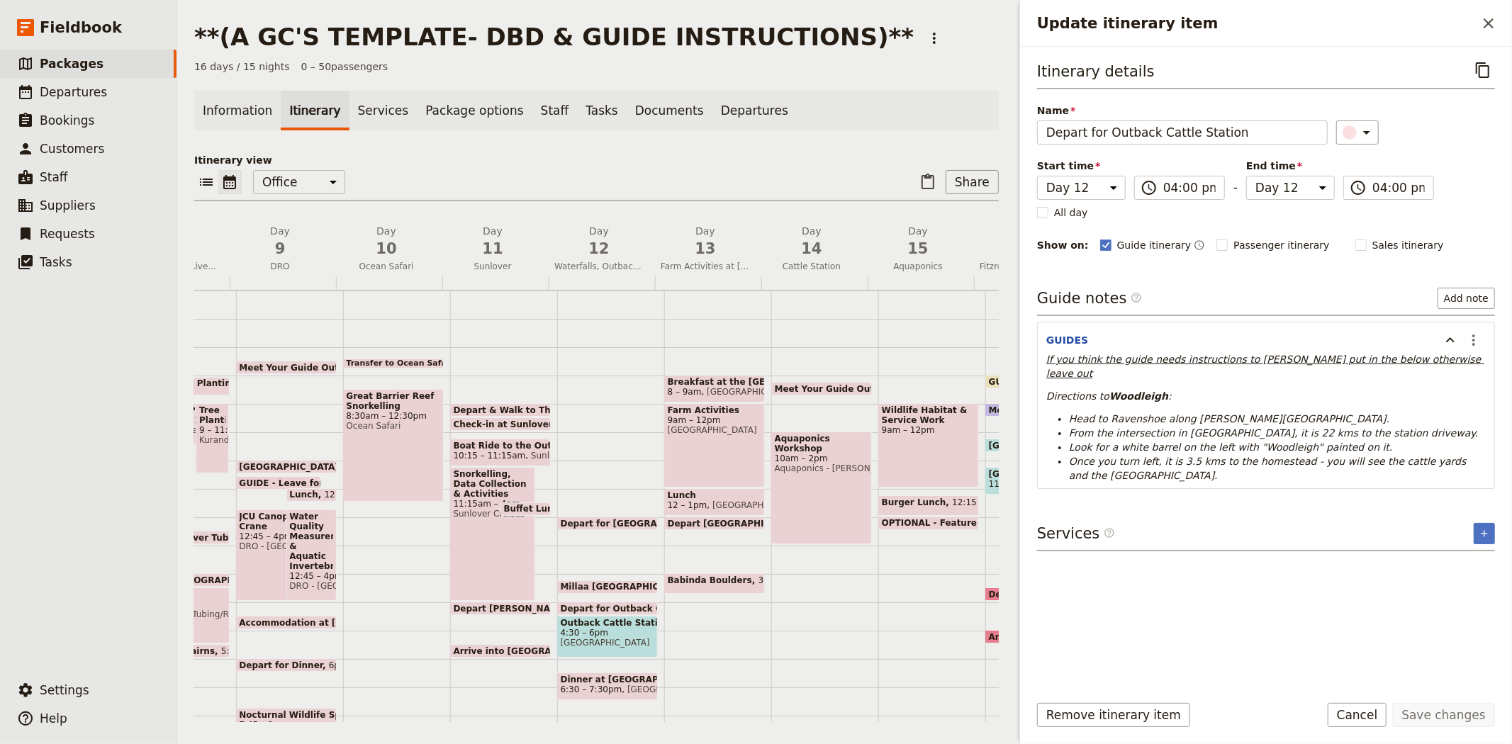
select select "12"
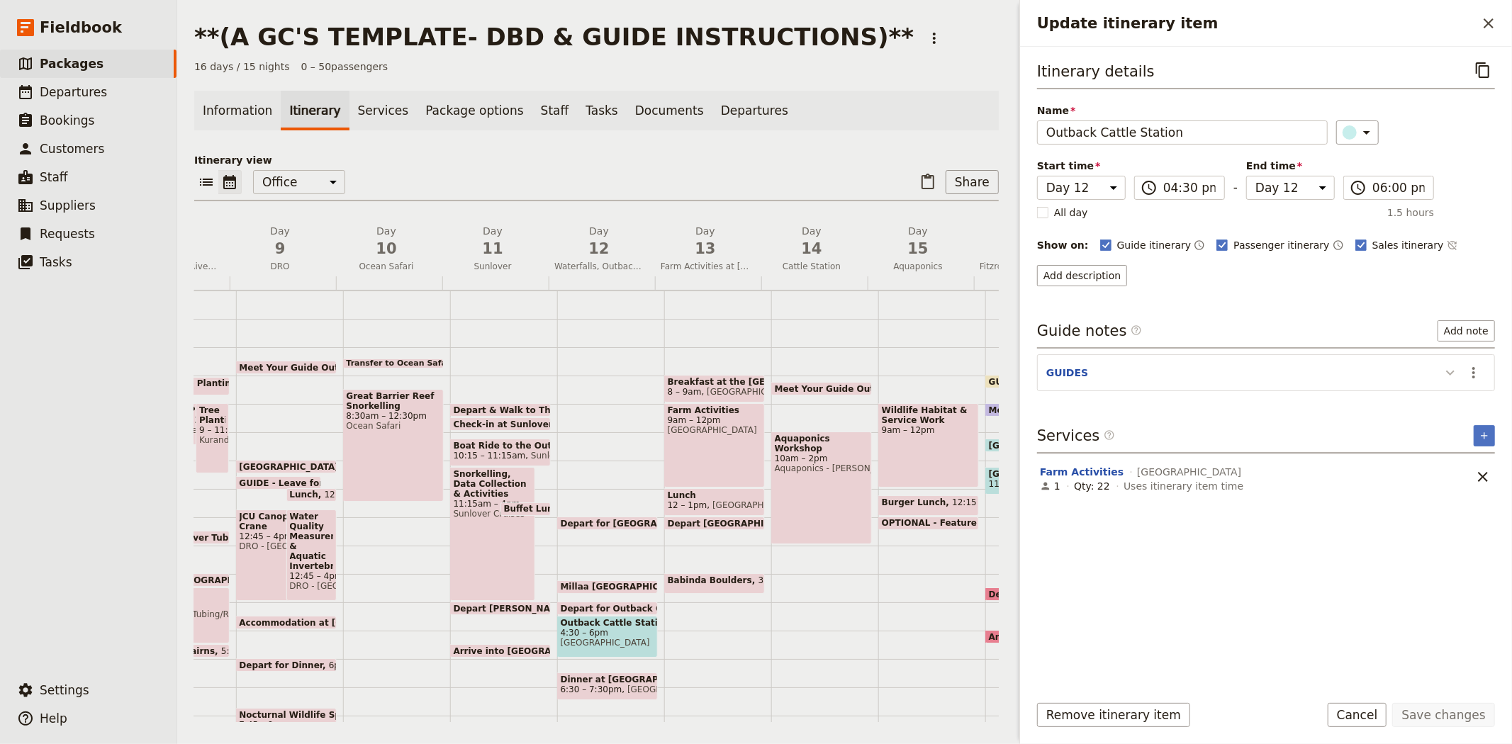
click at [1450, 376] on icon "Update itinerary item" at bounding box center [1450, 372] width 17 height 17
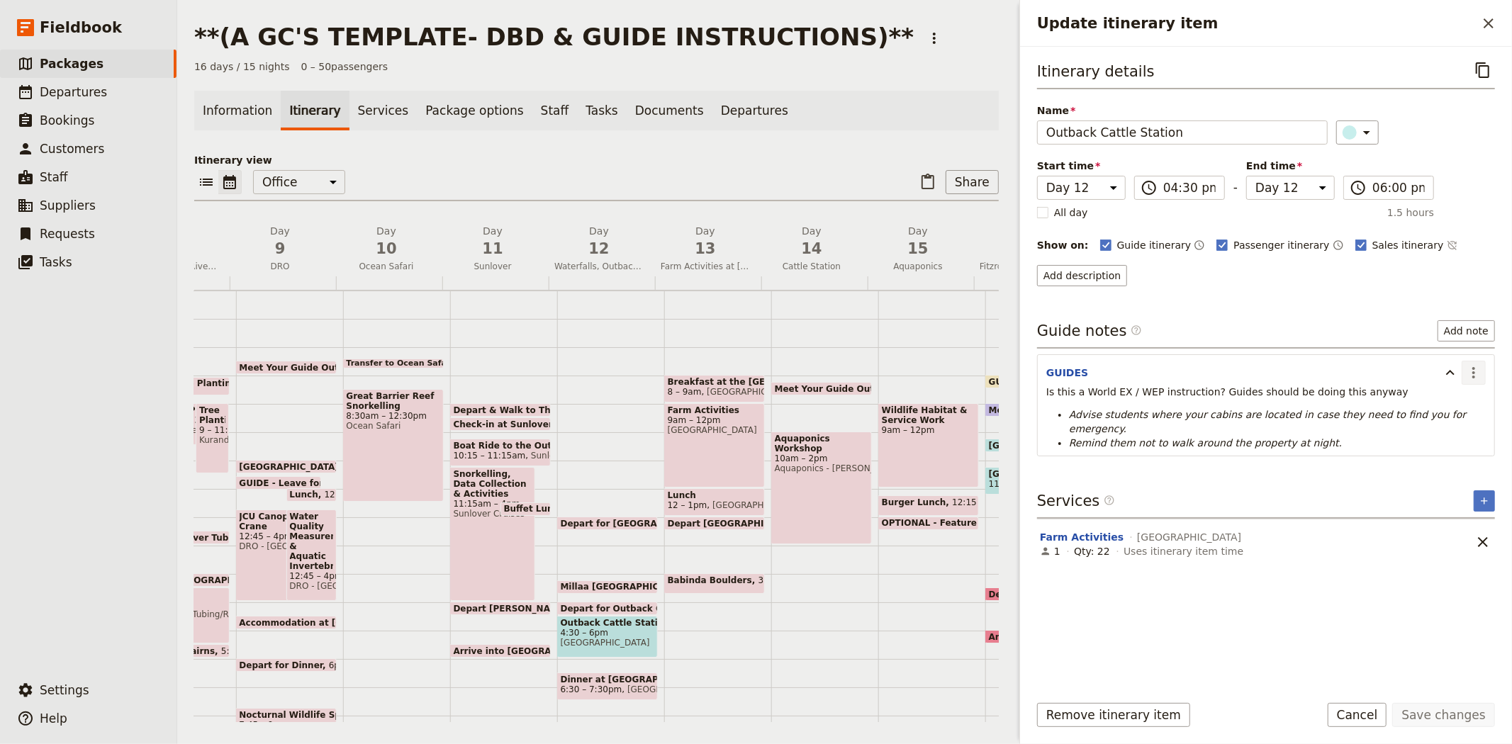
click at [1463, 376] on button "​" at bounding box center [1473, 373] width 24 height 24
click at [1246, 335] on div "Guide notes ​ Add note" at bounding box center [1266, 334] width 458 height 28
click at [1370, 714] on button "Cancel" at bounding box center [1357, 715] width 60 height 24
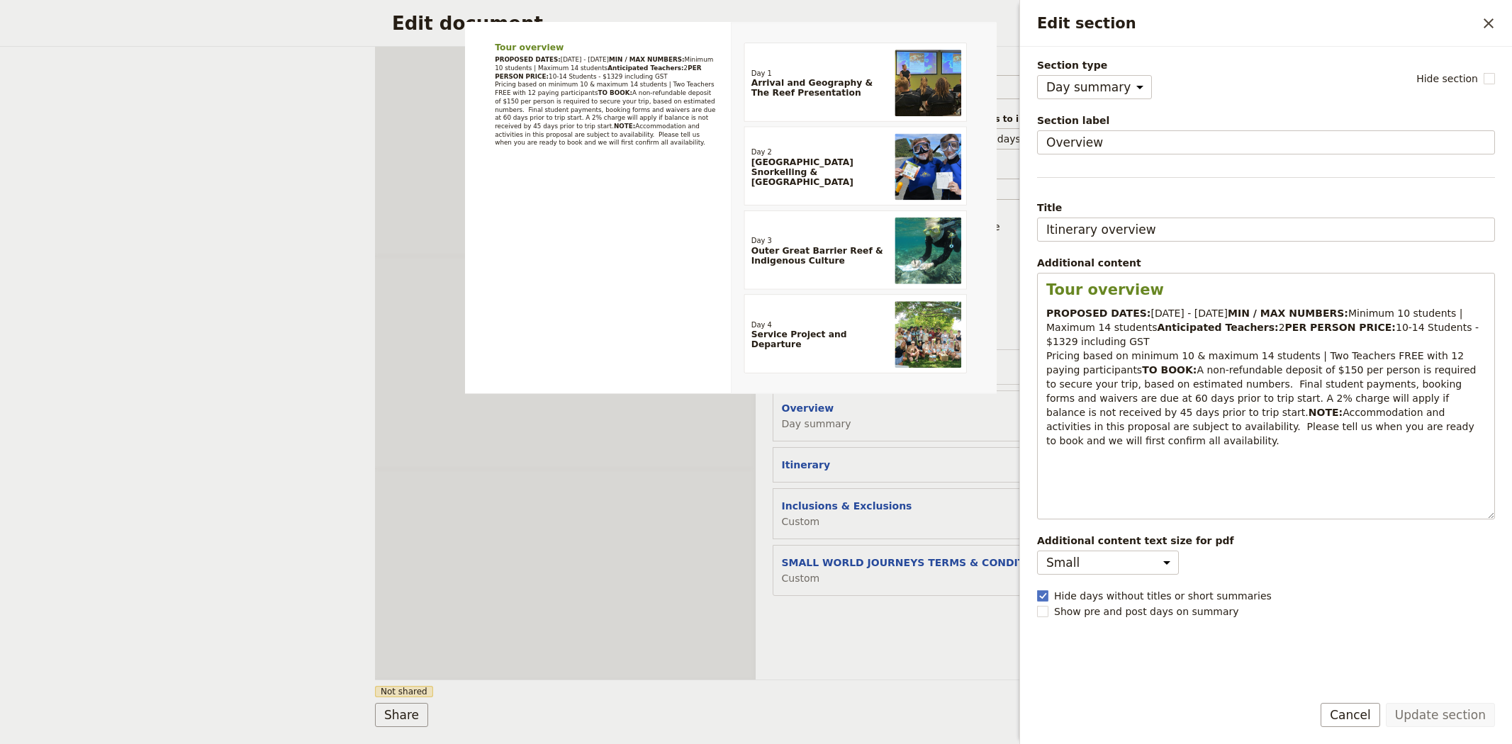
select select "DAY_SUMMARY"
select select "DEFAULT"
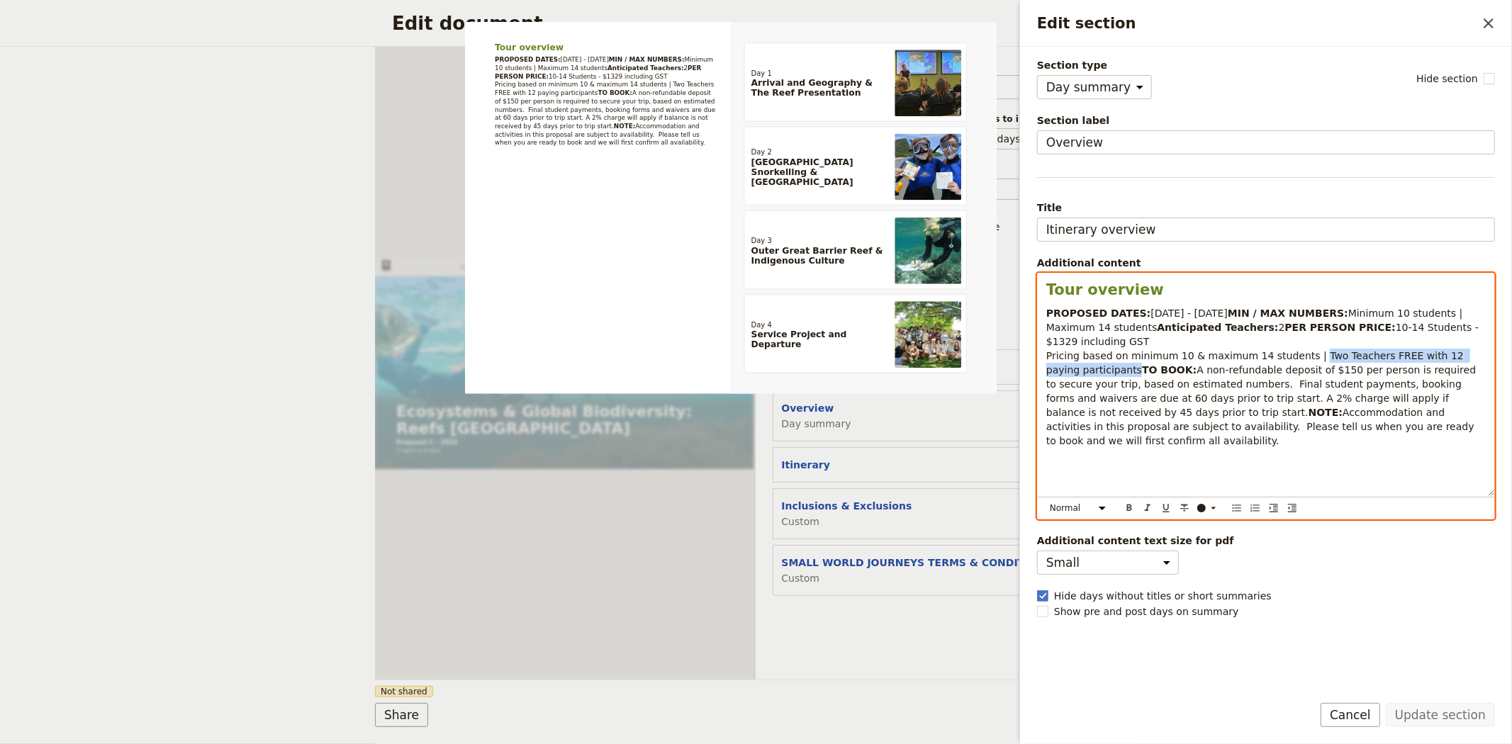
drag, startPoint x: 0, startPoint y: 0, endPoint x: 1416, endPoint y: 381, distance: 1466.4
click at [1416, 381] on p "PROPOSED DATES: [DATE] - [DATE] MIN / MAX NUMBERS: Minimum 10 students | Maximu…" at bounding box center [1265, 377] width 439 height 142
copy span "Two Teachers FREE with 12 paying participants"
click at [1262, 395] on p "PROPOSED DATES: [DATE] - [DATE] MIN / MAX NUMBERS: Minimum 10 students | Maximu…" at bounding box center [1265, 377] width 439 height 142
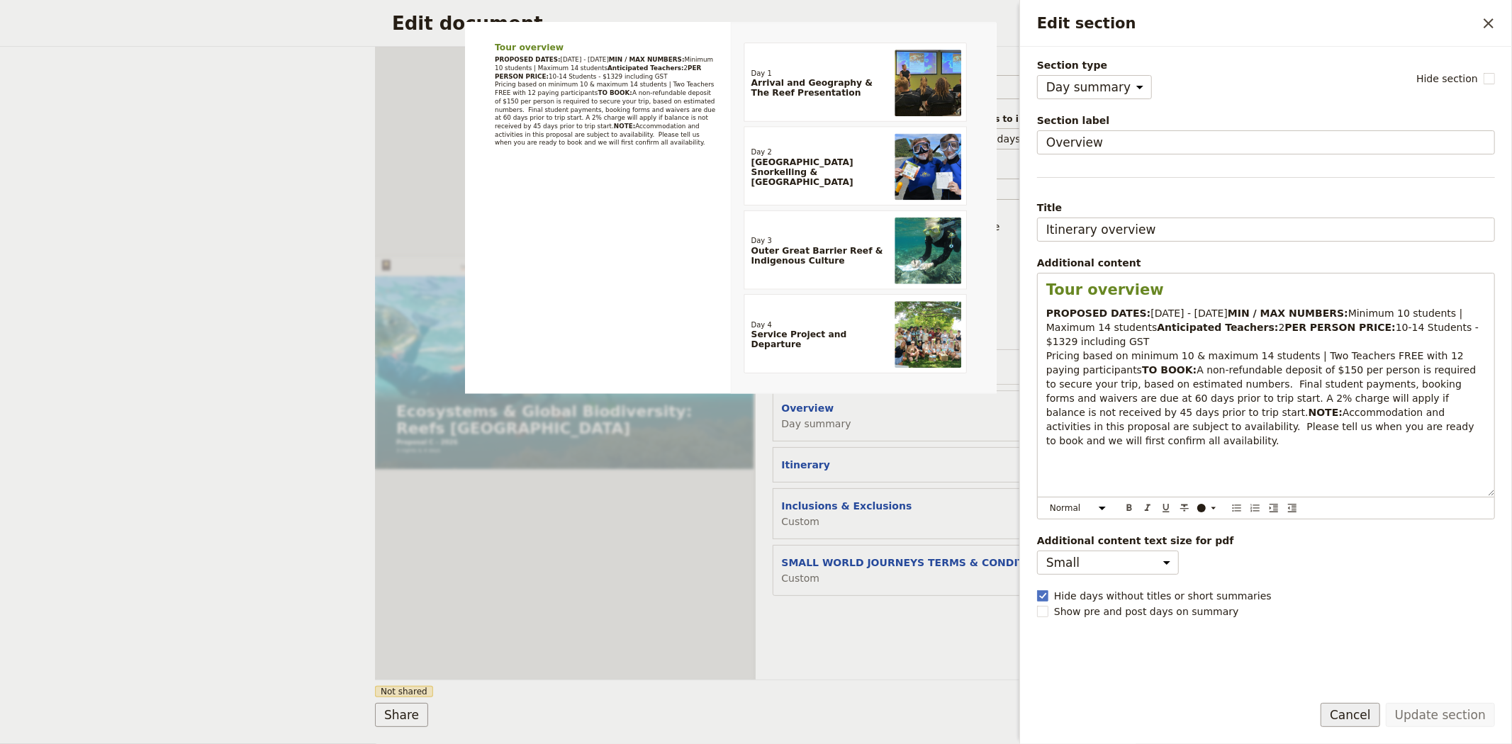
click at [1373, 725] on button "Cancel" at bounding box center [1350, 715] width 60 height 24
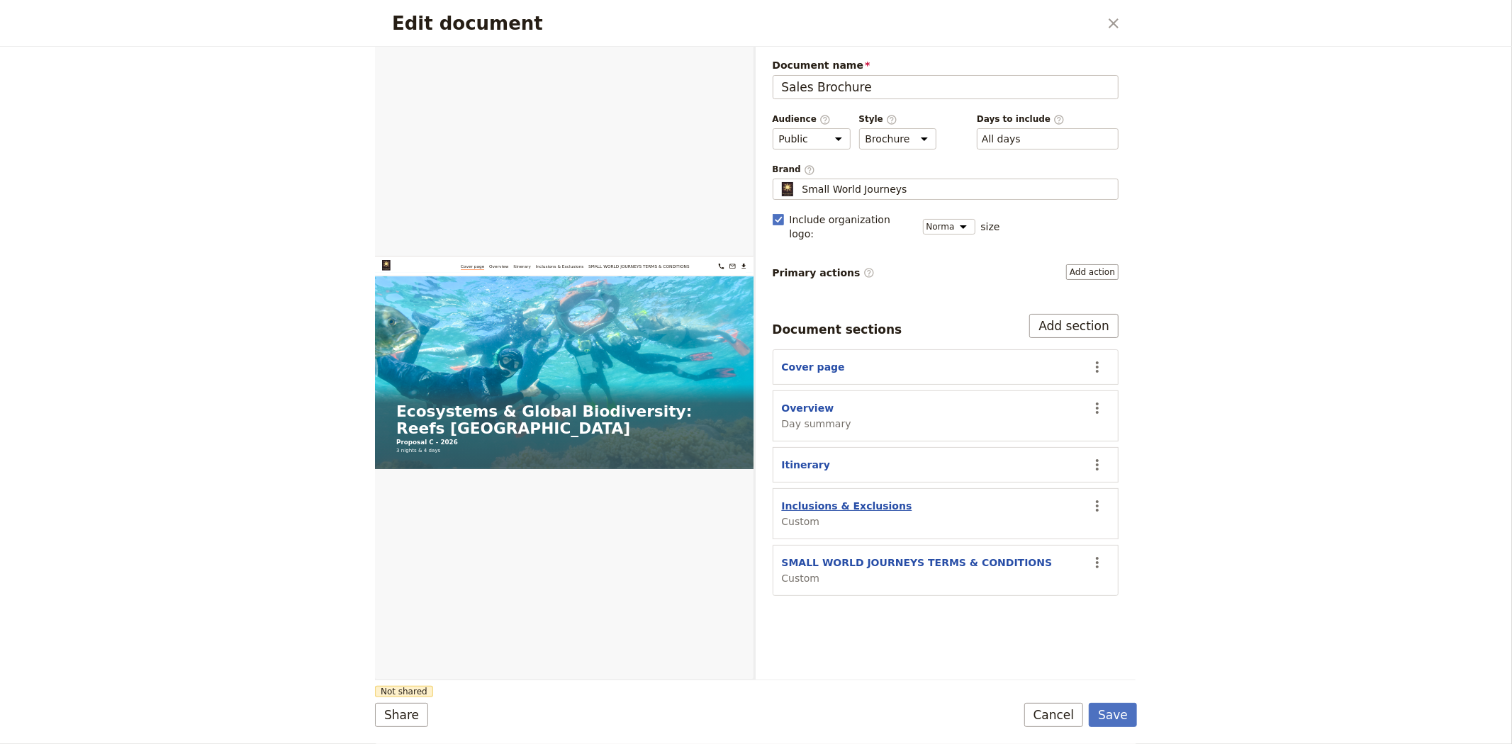
click at [858, 499] on button "Inclusions & Exclusions" at bounding box center [847, 506] width 130 height 14
select select "CUSTOM"
select select "default"
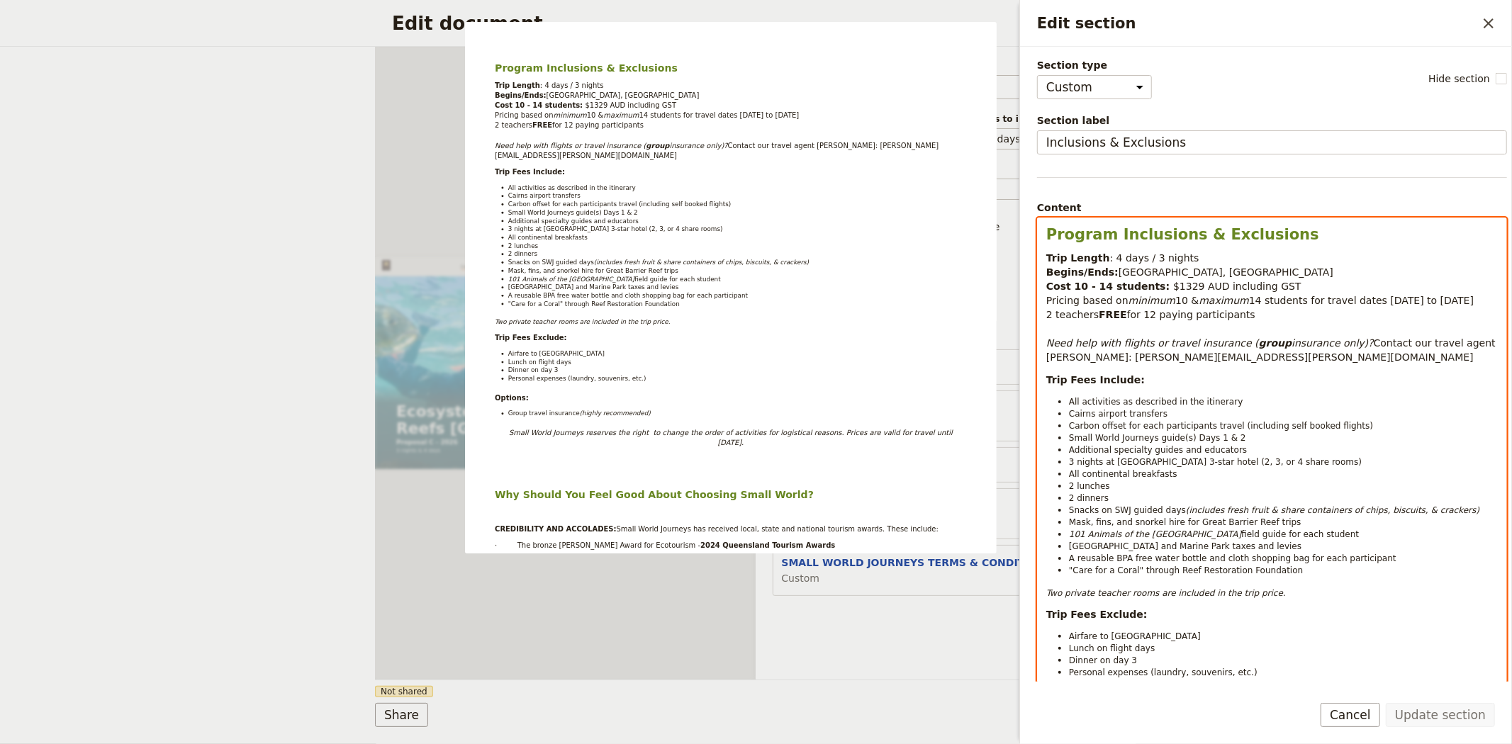
select select "paragraph-small"
drag, startPoint x: 1253, startPoint y: 596, endPoint x: 1007, endPoint y: 585, distance: 246.2
click at [1007, 585] on body "Fieldbook ​ ​ Fieldbook ​ ​ Packages ​ Departures ​ Bookings ​ Customers ​ Staf…" at bounding box center [756, 372] width 1512 height 744
copy em "Two private teacher rooms are included in the trip price."
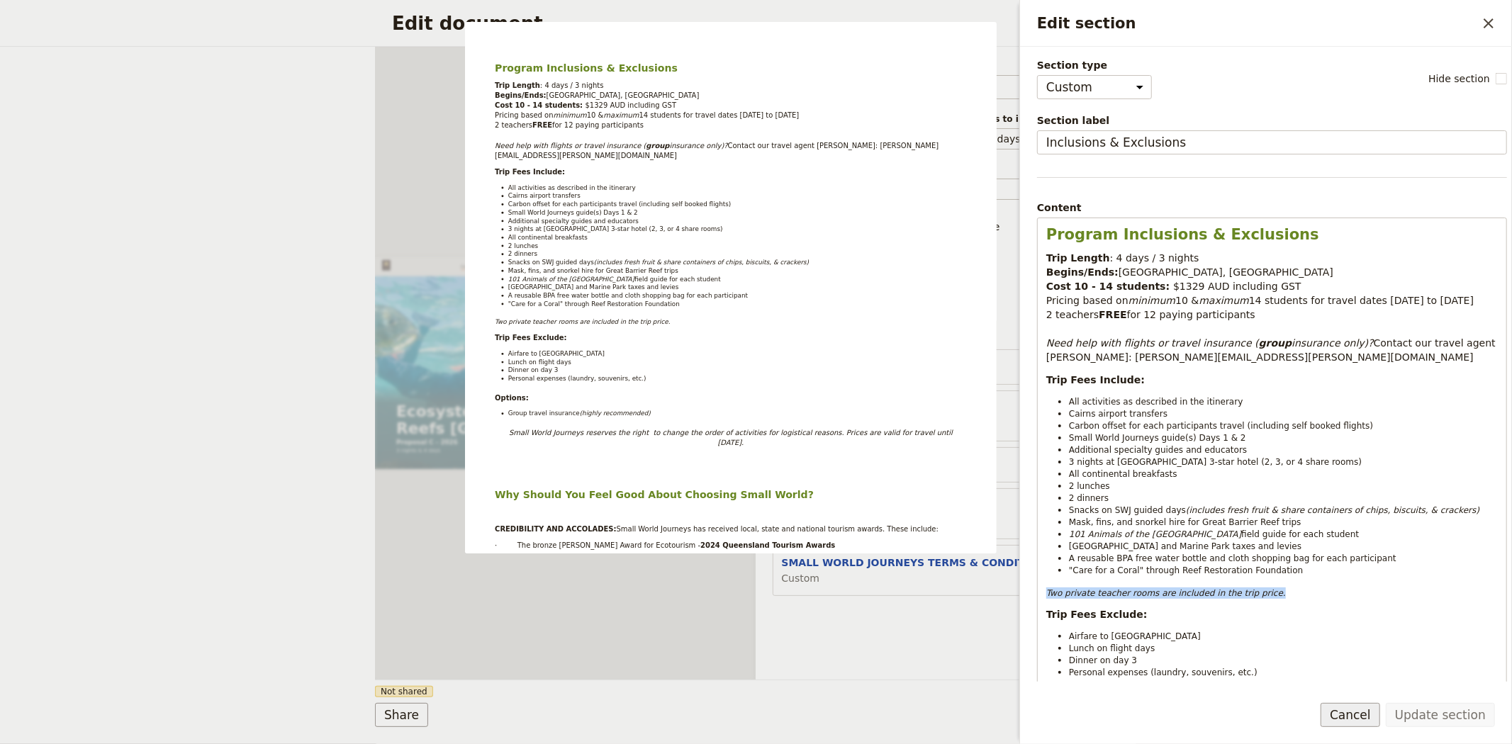
click at [1362, 707] on button "Cancel" at bounding box center [1350, 715] width 60 height 24
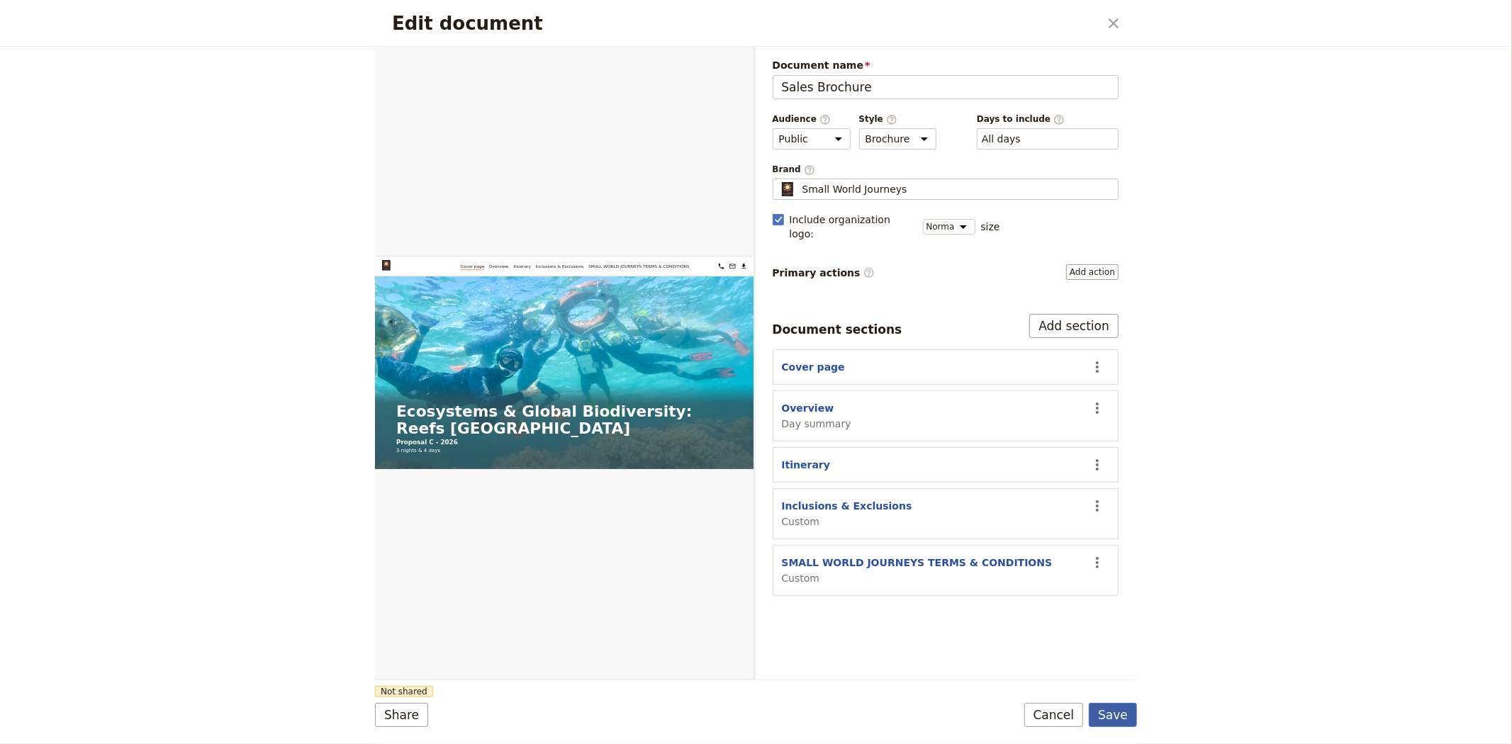
click at [1133, 718] on button "Save" at bounding box center [1113, 715] width 48 height 24
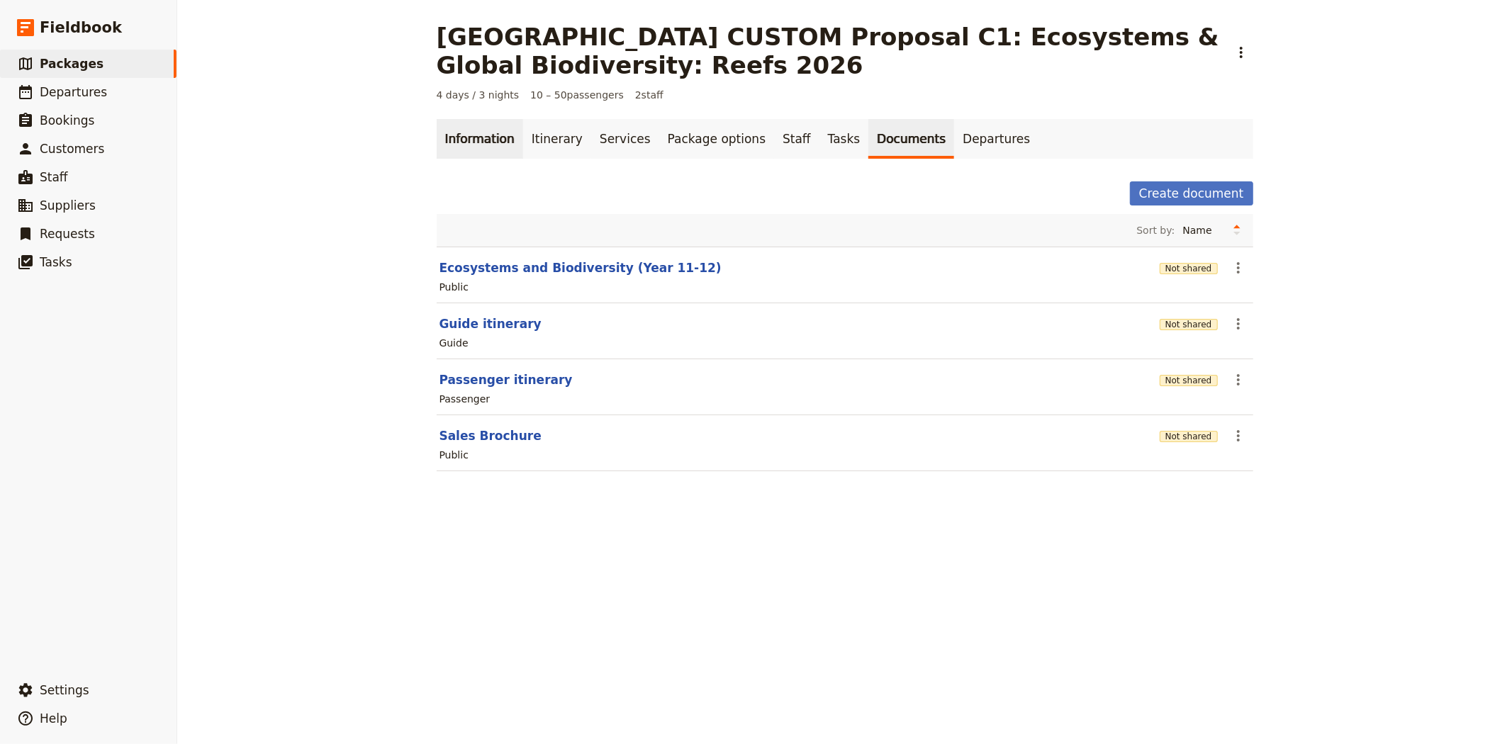
click at [503, 129] on link "Information" at bounding box center [480, 139] width 86 height 40
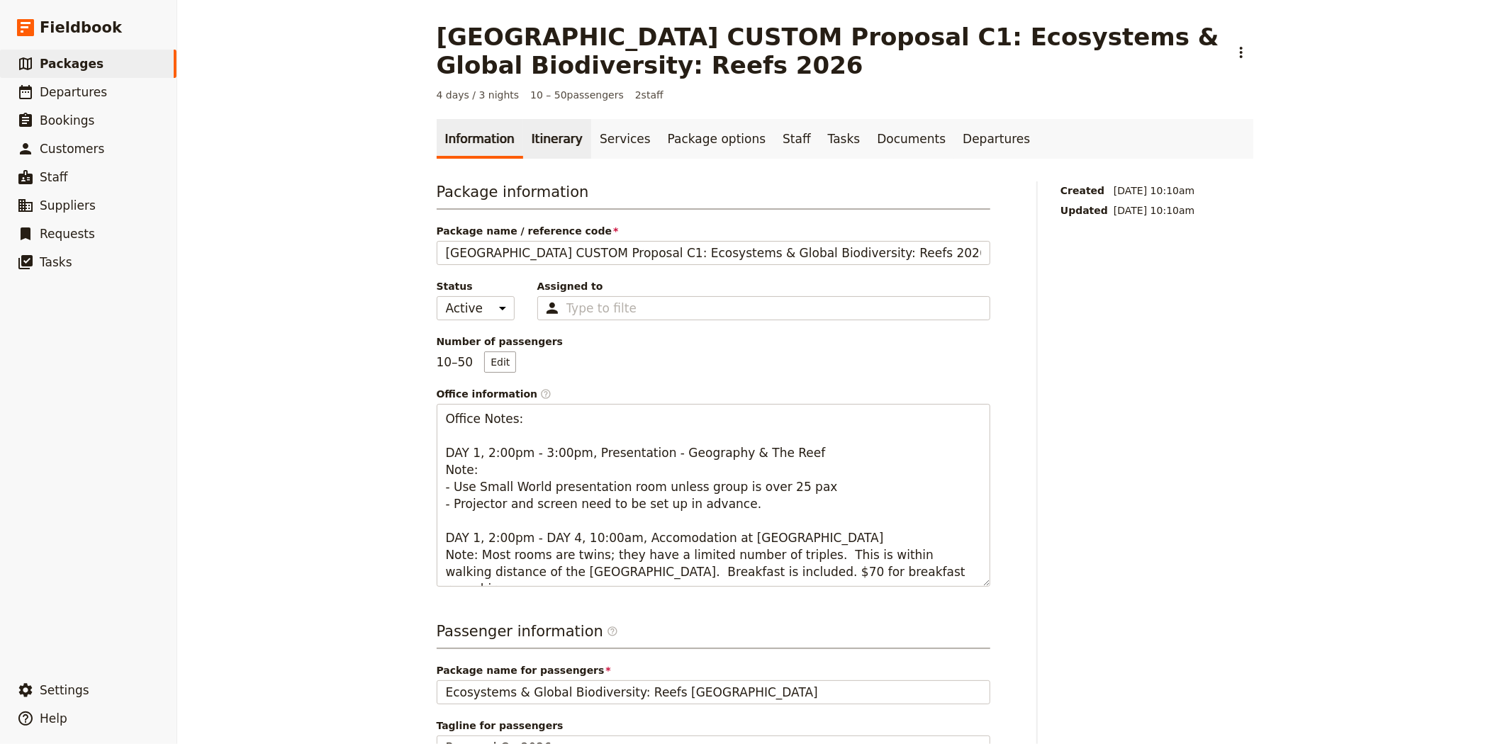
click at [527, 140] on link "Itinerary" at bounding box center [557, 139] width 68 height 40
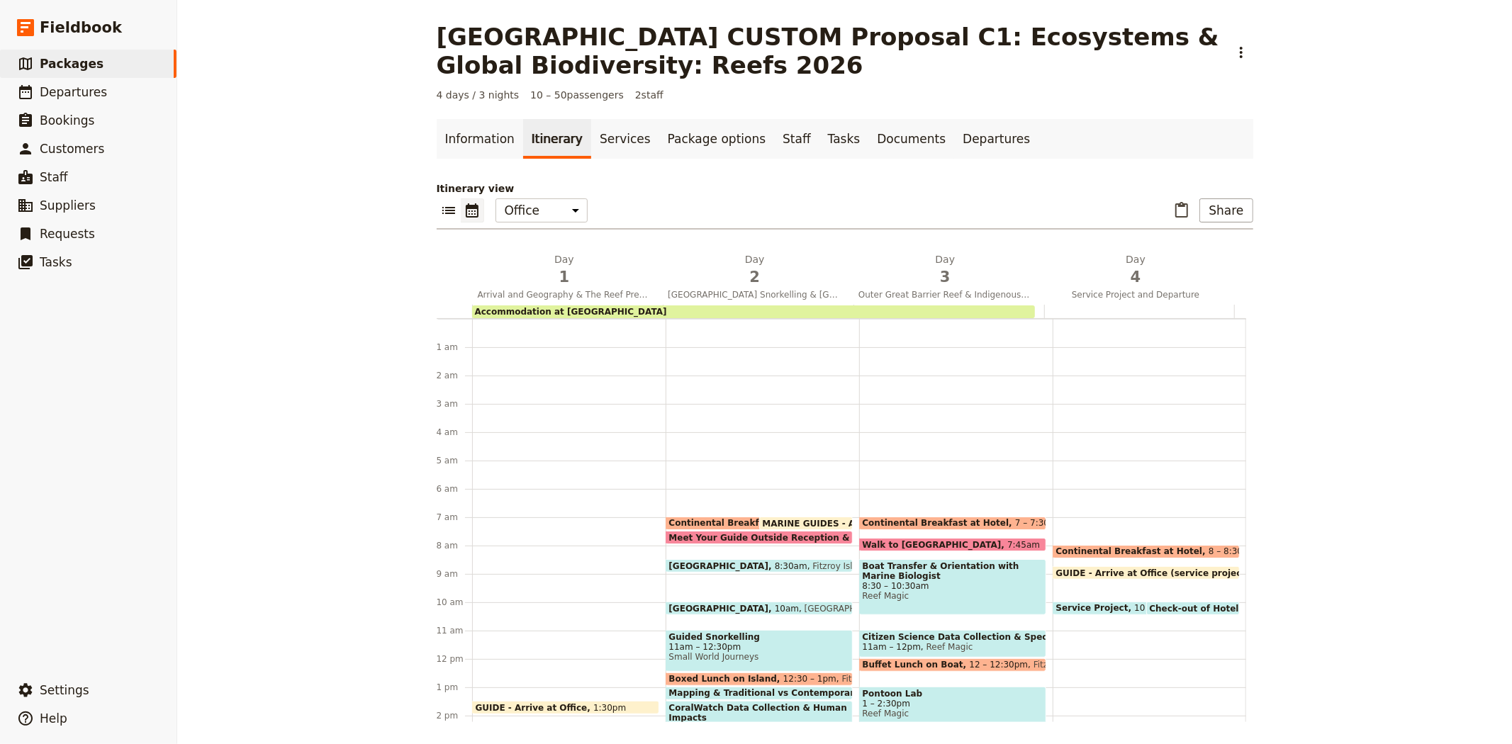
scroll to position [184, 0]
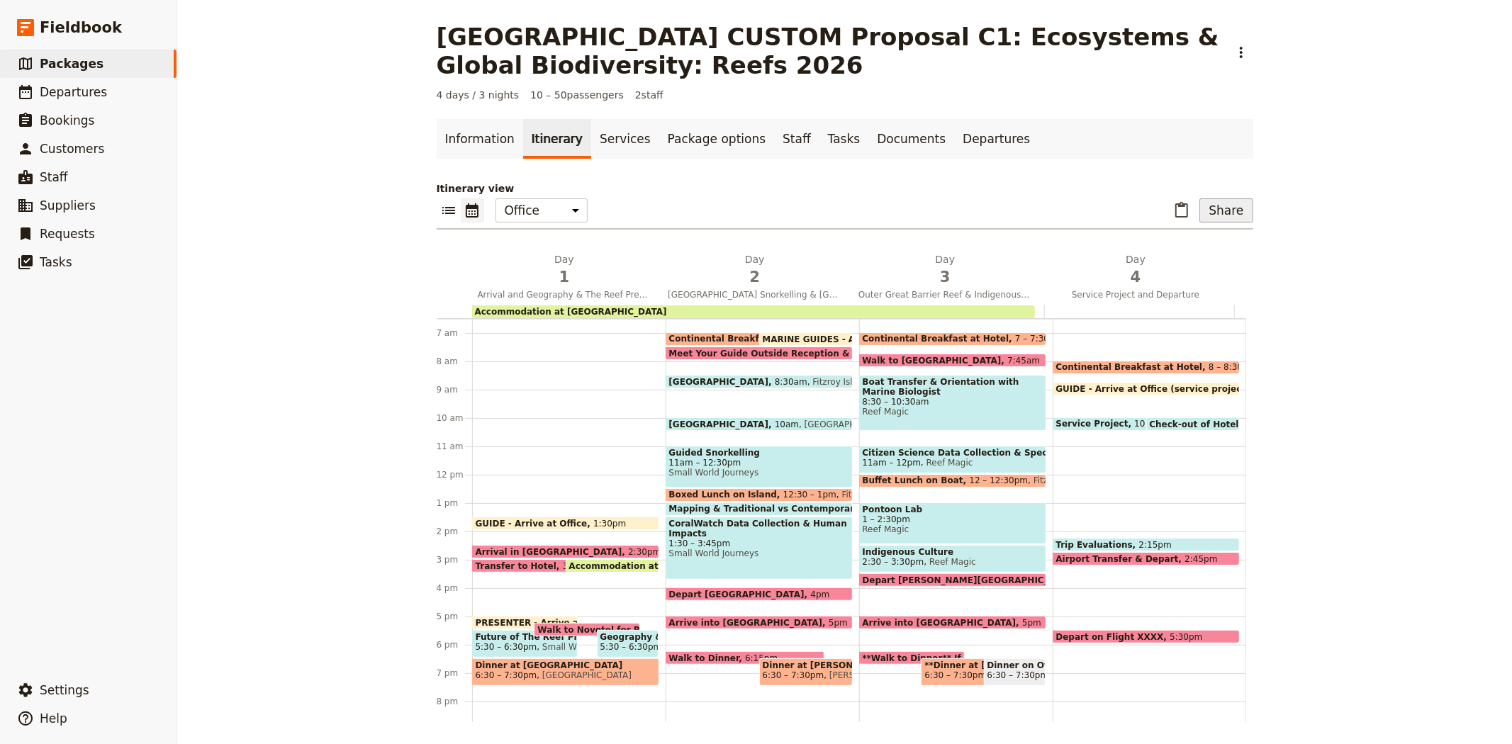
click at [1223, 217] on button "Share" at bounding box center [1225, 210] width 53 height 24
click at [1045, 298] on span "Sales Brochure" at bounding box center [1018, 301] width 74 height 14
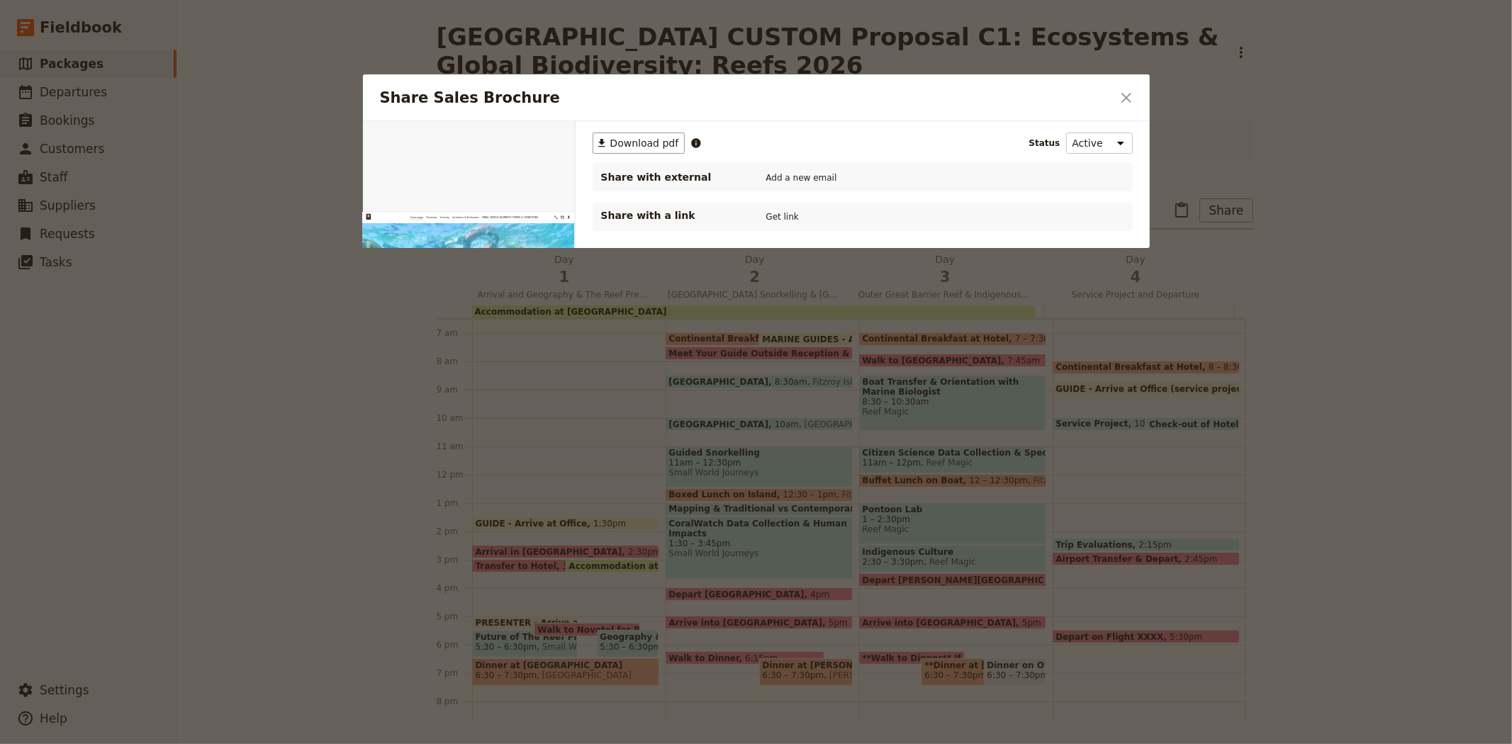
scroll to position [0, 0]
click at [525, 137] on button "PDF" at bounding box center [525, 137] width 31 height 21
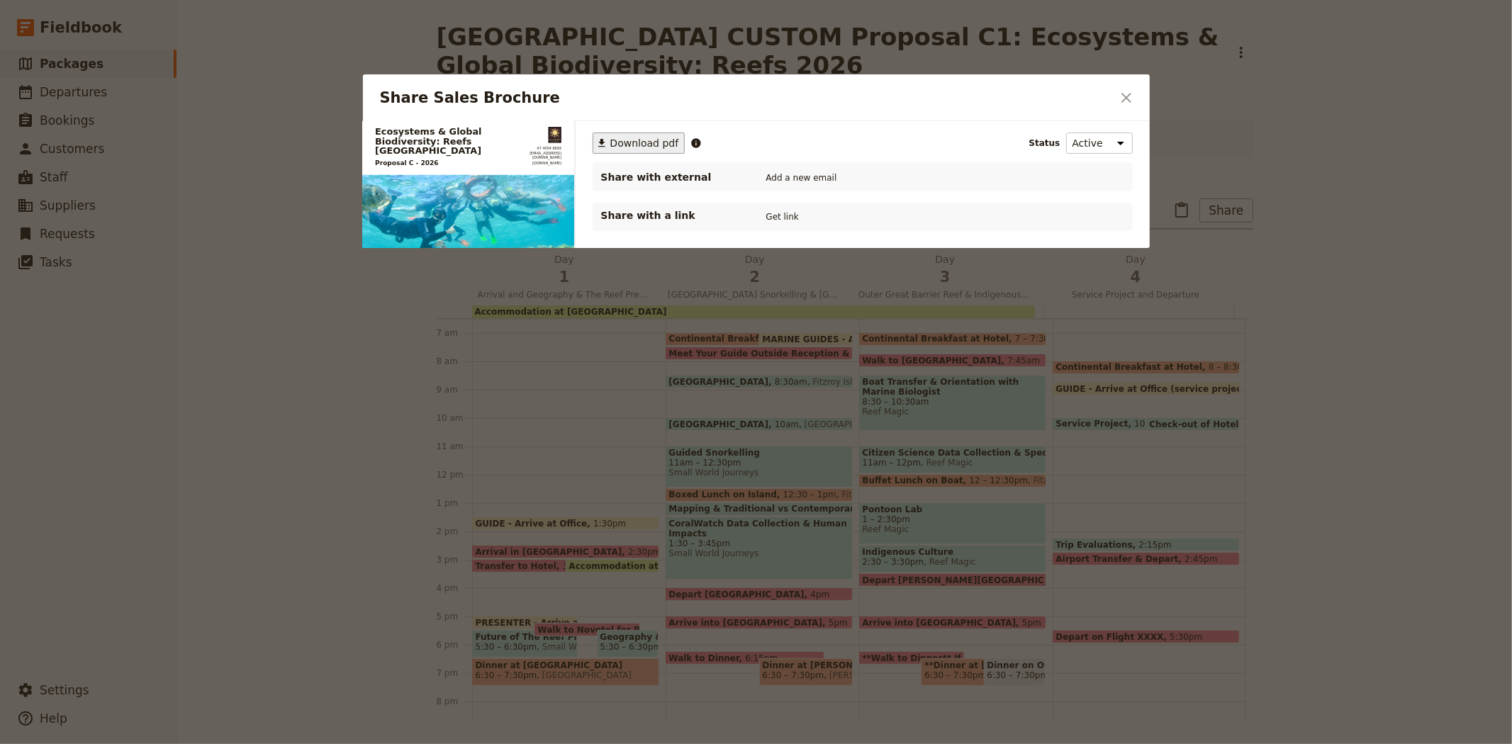
click at [605, 140] on icon "Share Sales Brochure" at bounding box center [601, 142] width 11 height 11
click at [1114, 97] on button "​" at bounding box center [1126, 98] width 24 height 24
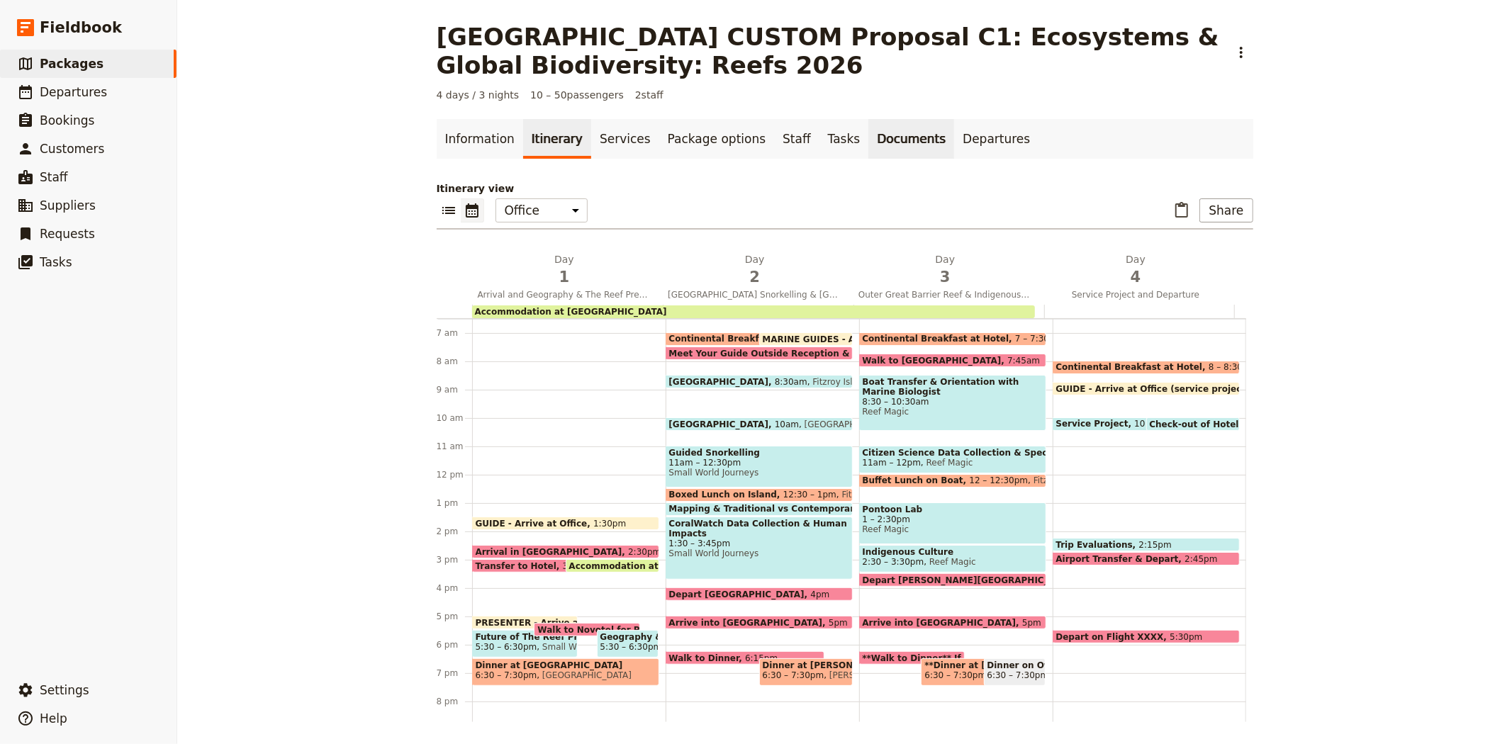
click at [868, 130] on link "Documents" at bounding box center [911, 139] width 86 height 40
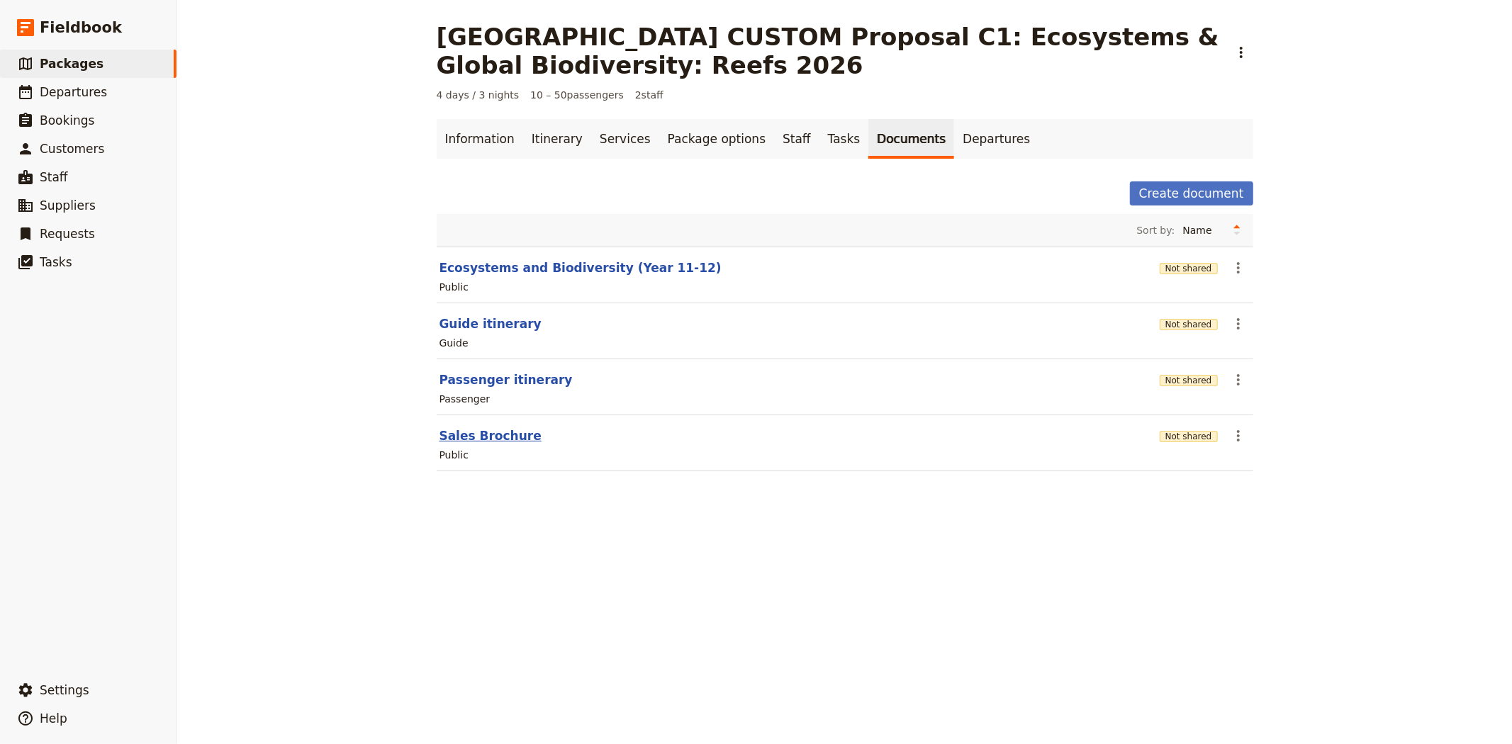
click at [468, 436] on button "Sales Brochure" at bounding box center [490, 435] width 102 height 17
select select "DEFAULT"
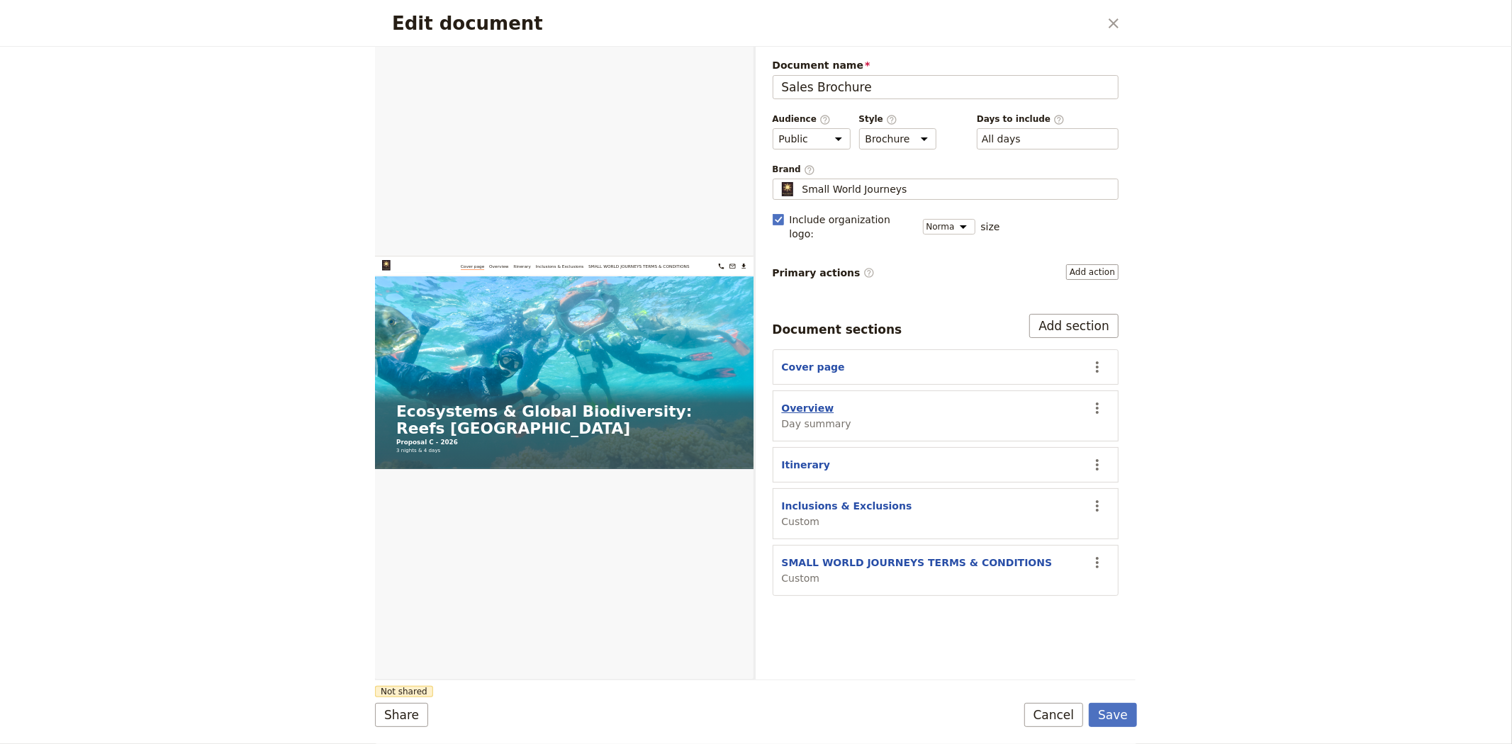
click at [805, 401] on button "Overview" at bounding box center [808, 408] width 52 height 14
select select "DAY_SUMMARY"
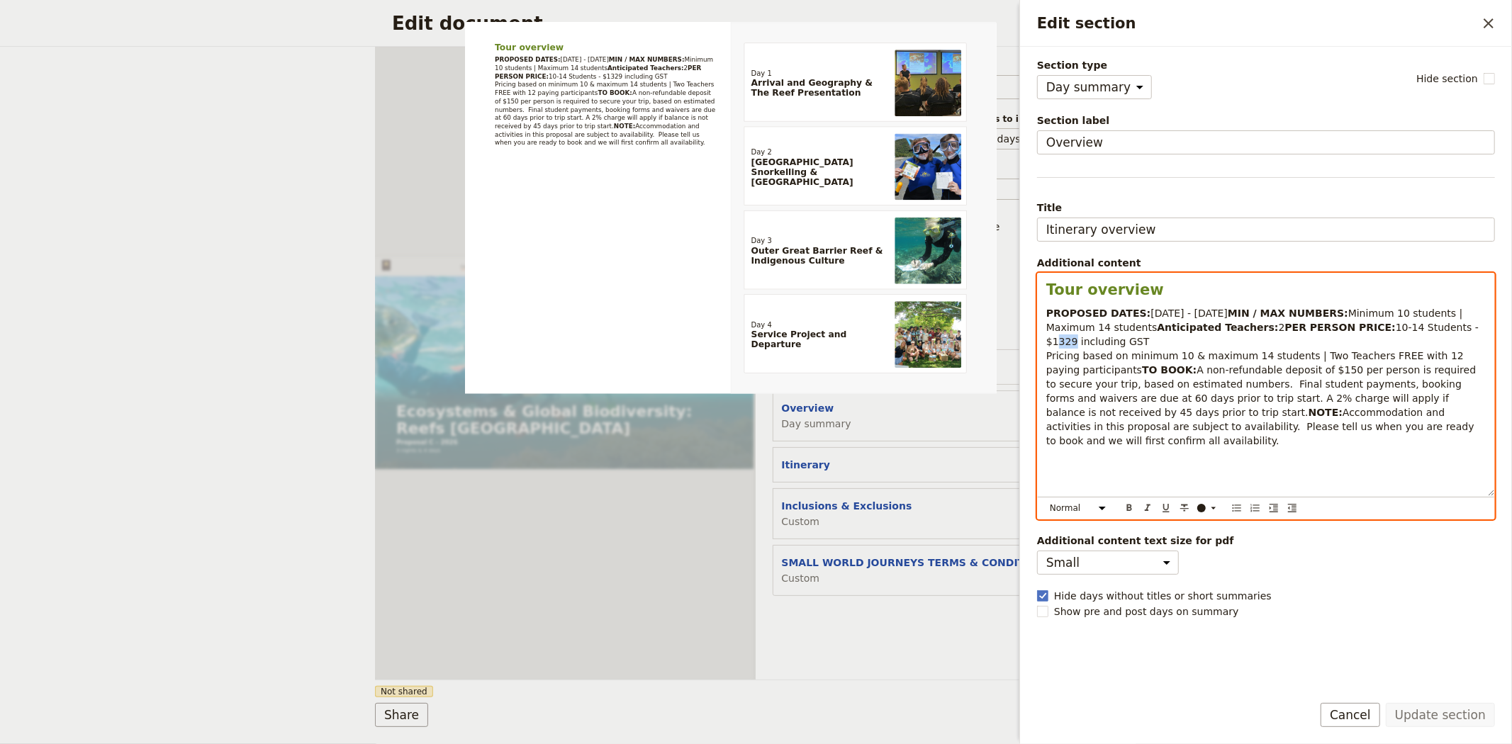
drag, startPoint x: 1225, startPoint y: 358, endPoint x: 1242, endPoint y: 359, distance: 17.7
click at [1242, 359] on span "10-14 Students - $1329 including GST Pricing based on minimum 10 & maximum 14 s…" at bounding box center [1263, 349] width 435 height 54
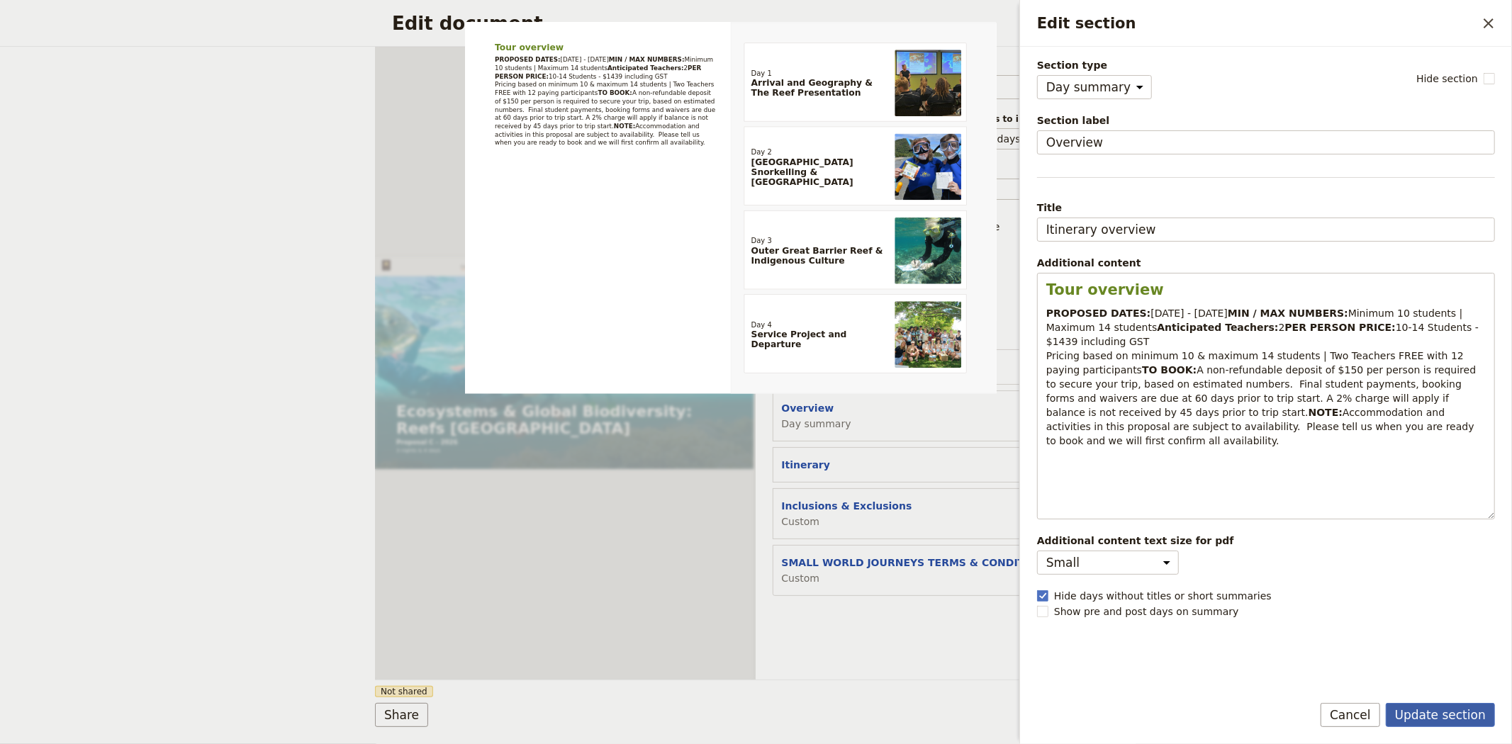
click at [1409, 716] on button "Update section" at bounding box center [1440, 715] width 109 height 24
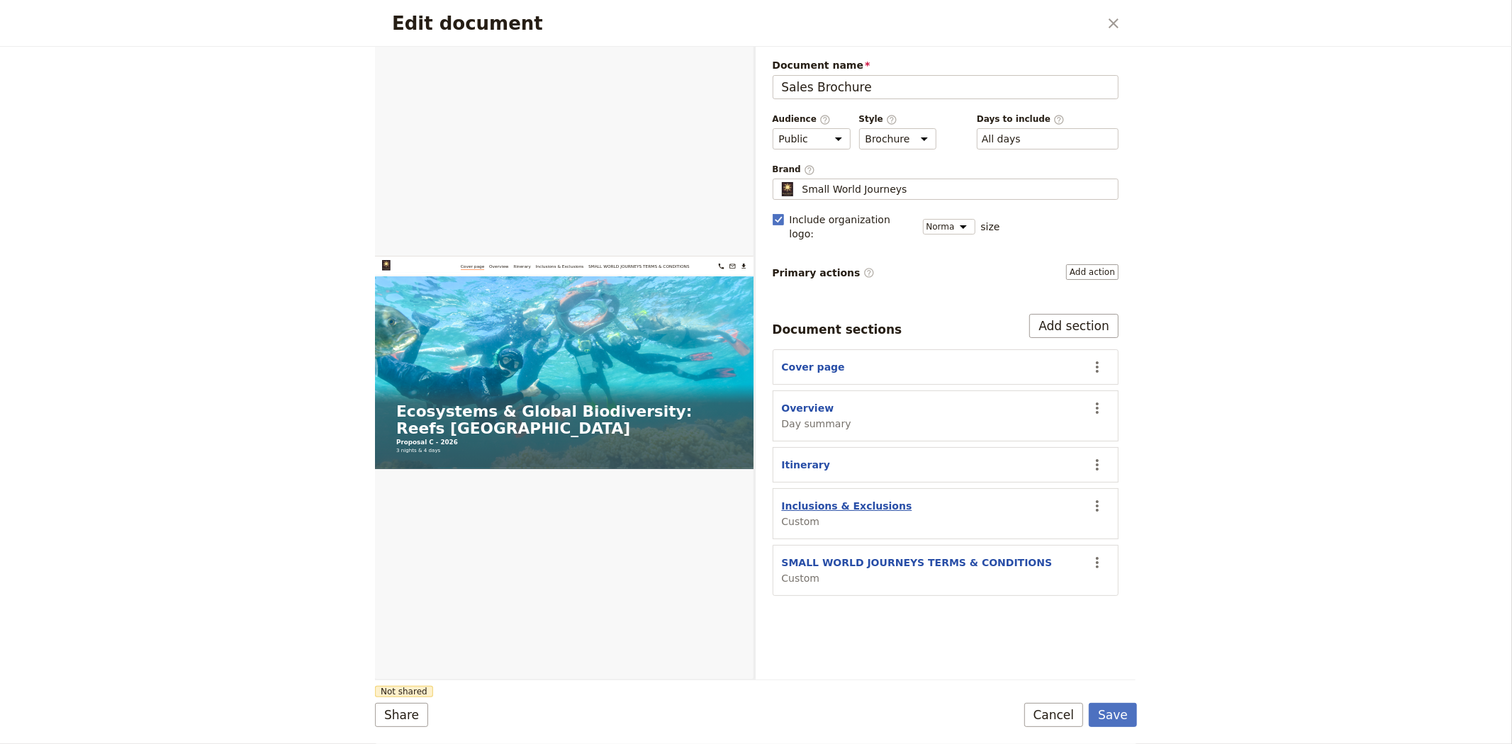
click at [859, 499] on button "Inclusions & Exclusions" at bounding box center [847, 506] width 130 height 14
select select "CUSTOM"
select select "default"
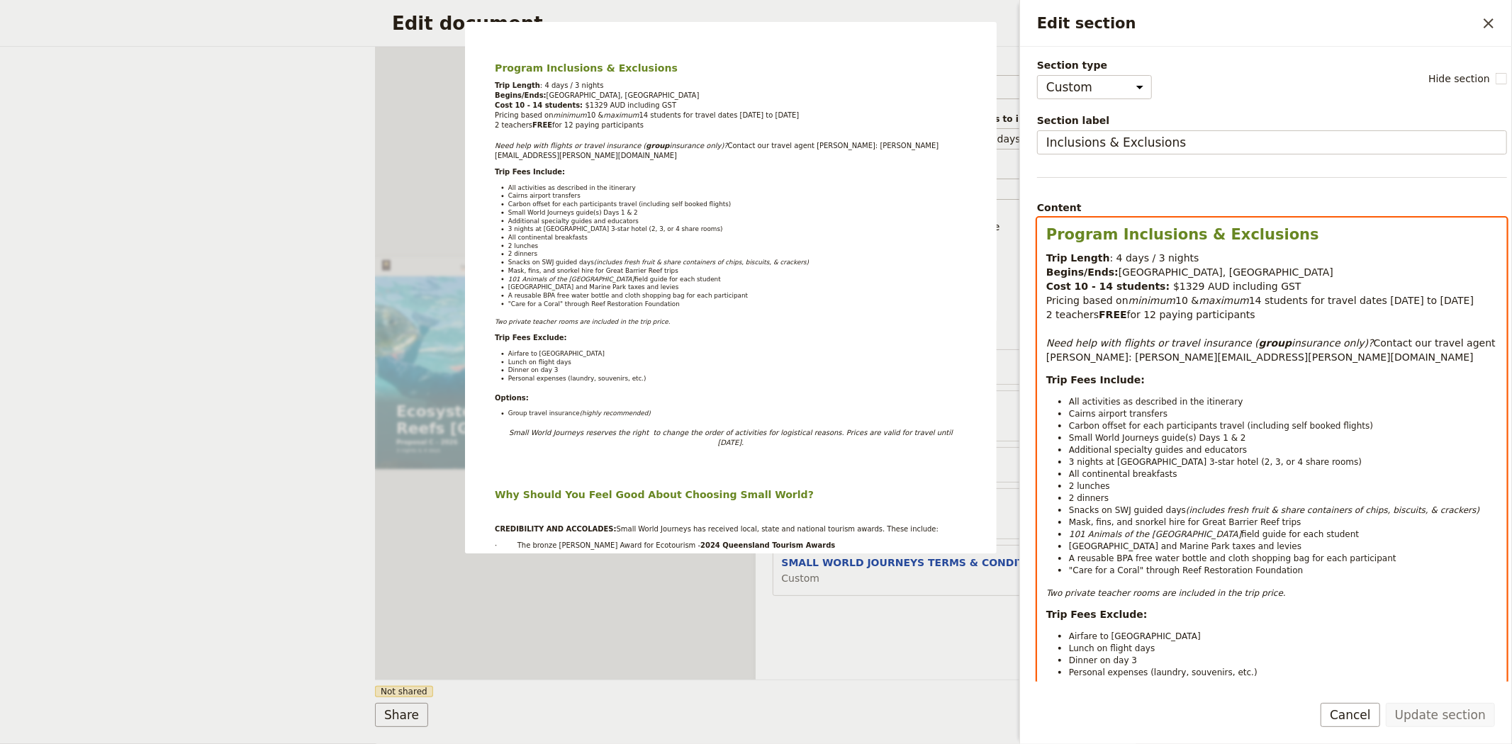
click at [1173, 284] on span "$1329 AUD including GST" at bounding box center [1237, 286] width 128 height 11
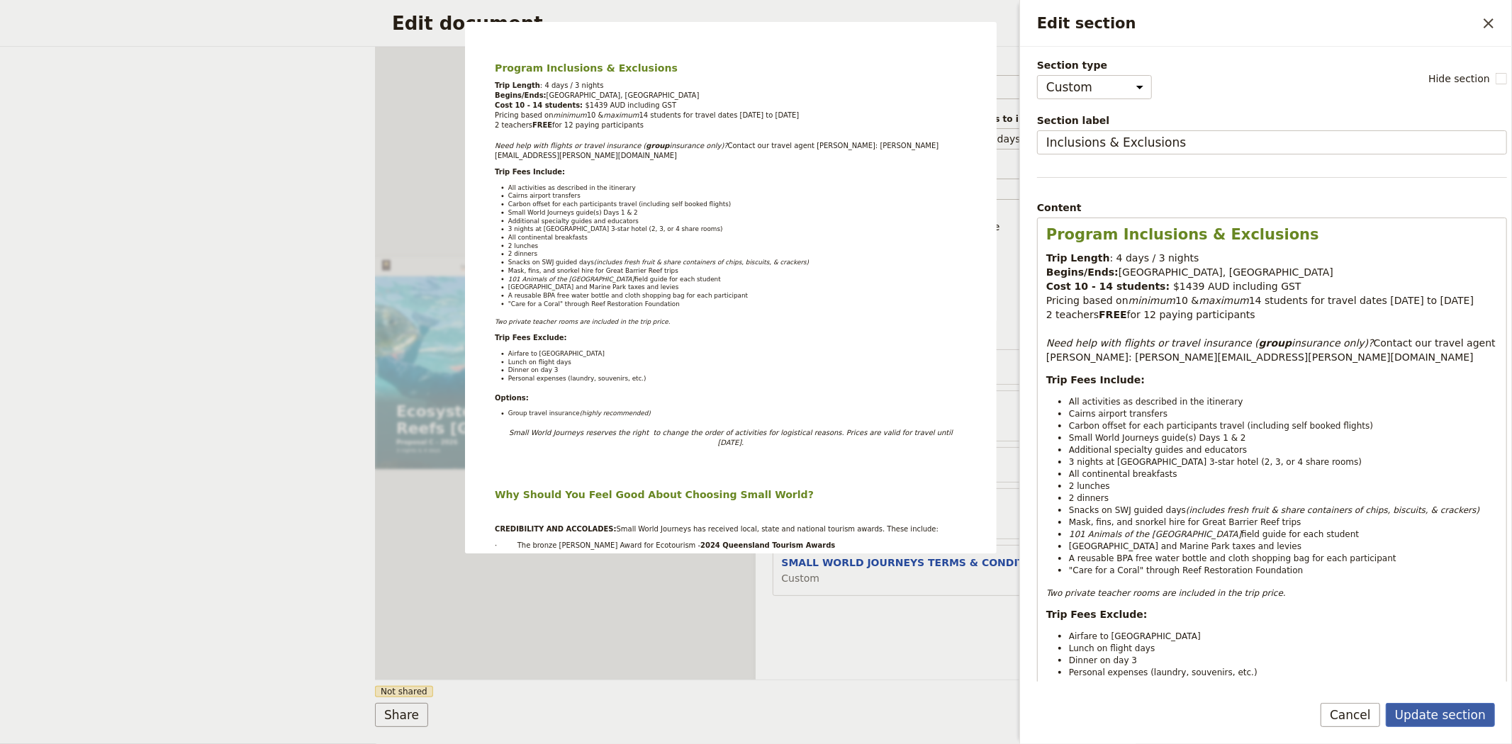
click at [1442, 725] on button "Update section" at bounding box center [1440, 715] width 109 height 24
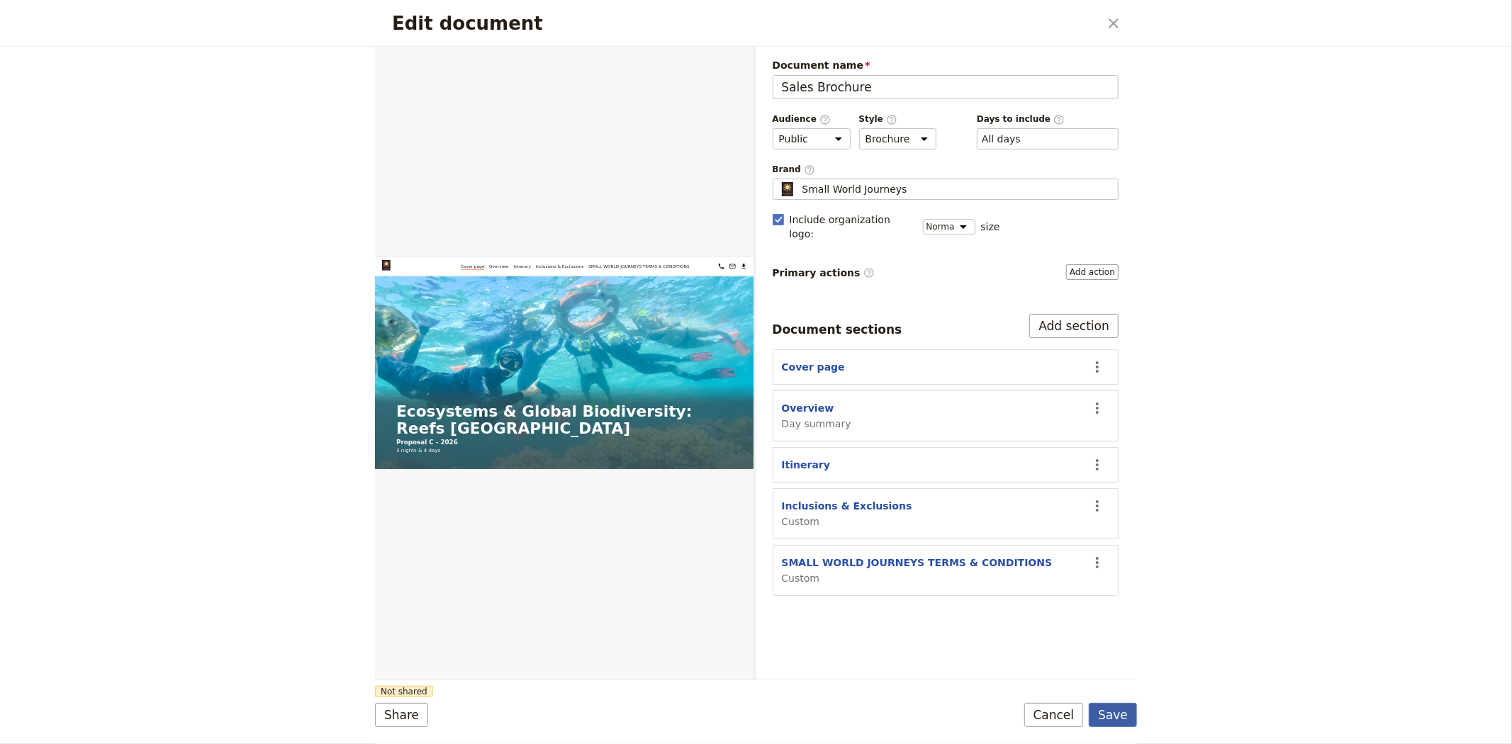
click at [1128, 719] on button "Save" at bounding box center [1113, 715] width 48 height 24
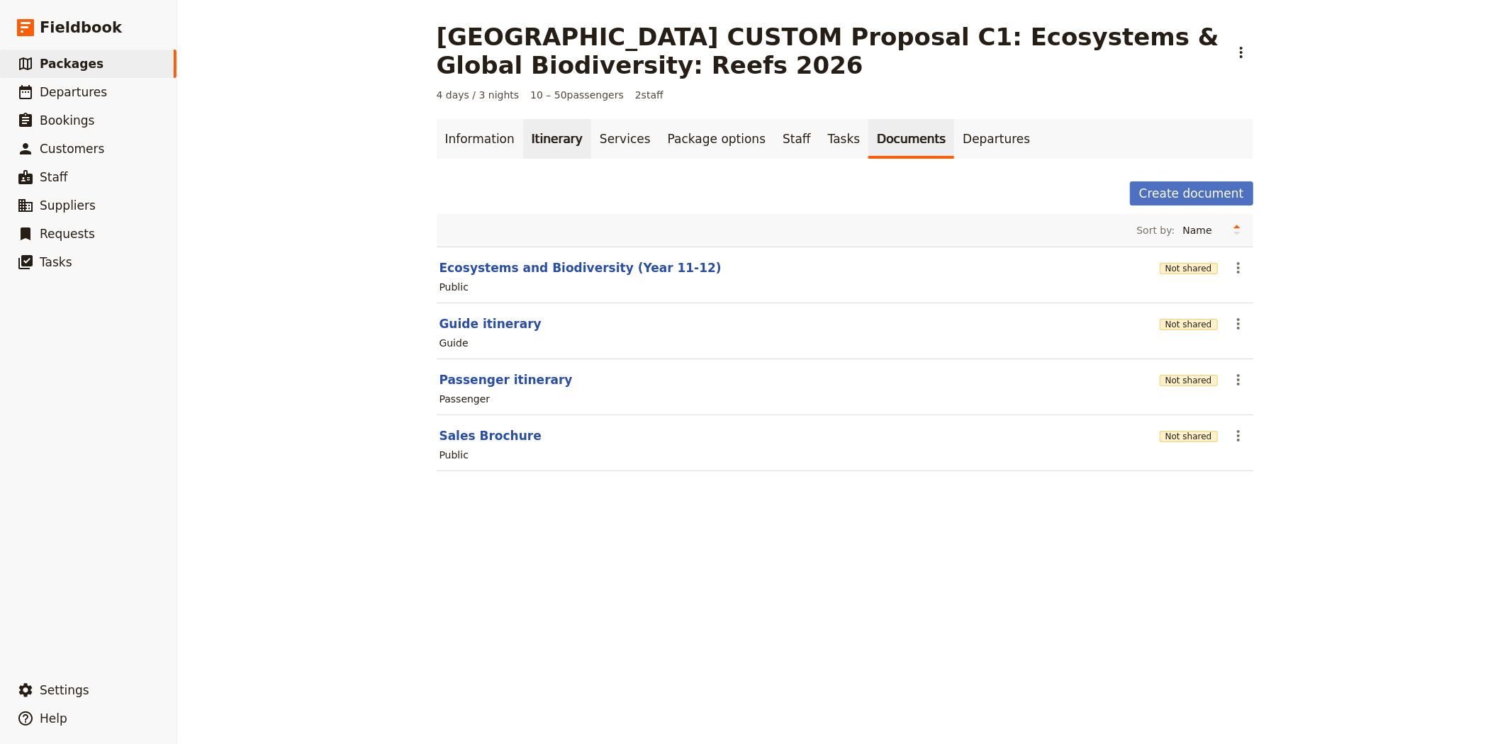
click at [539, 150] on link "Itinerary" at bounding box center [557, 139] width 68 height 40
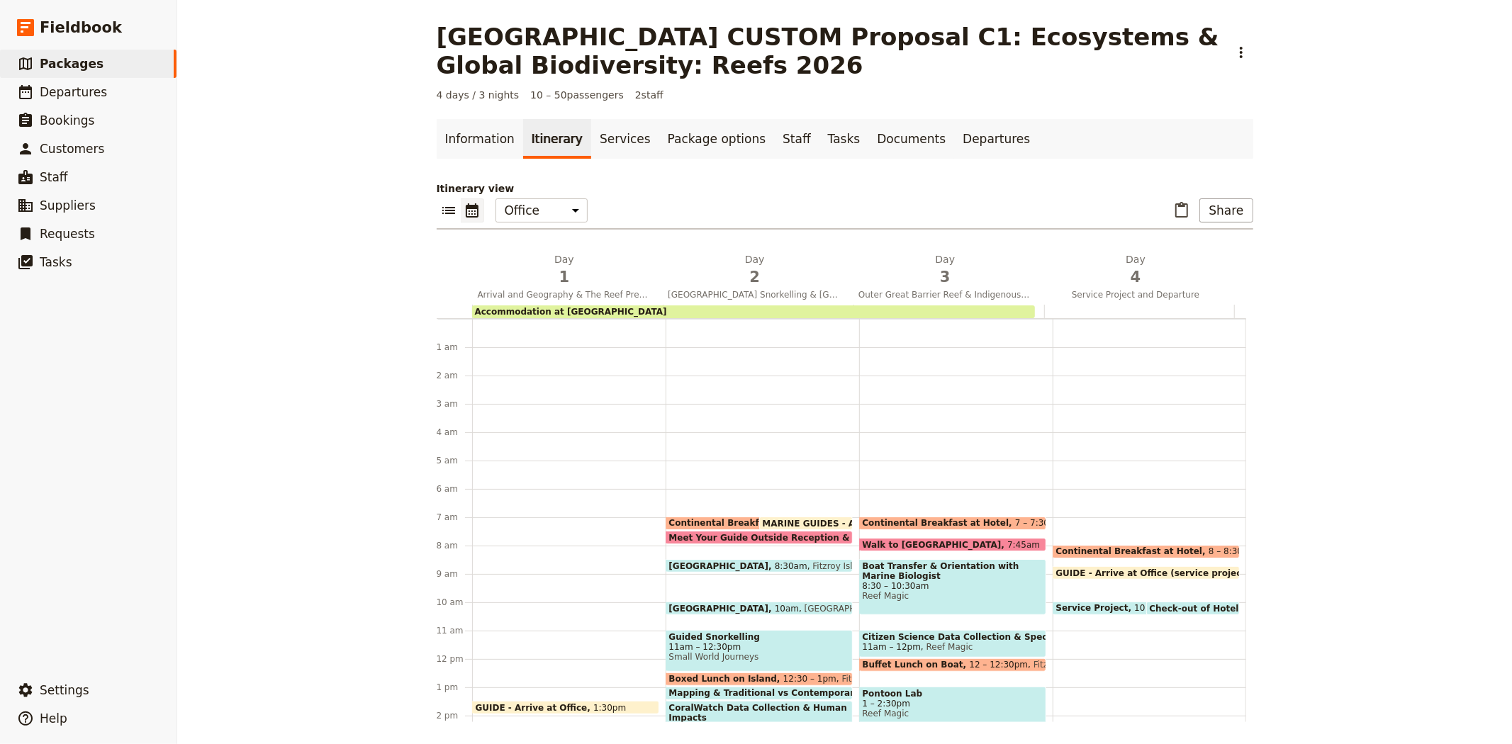
scroll to position [184, 0]
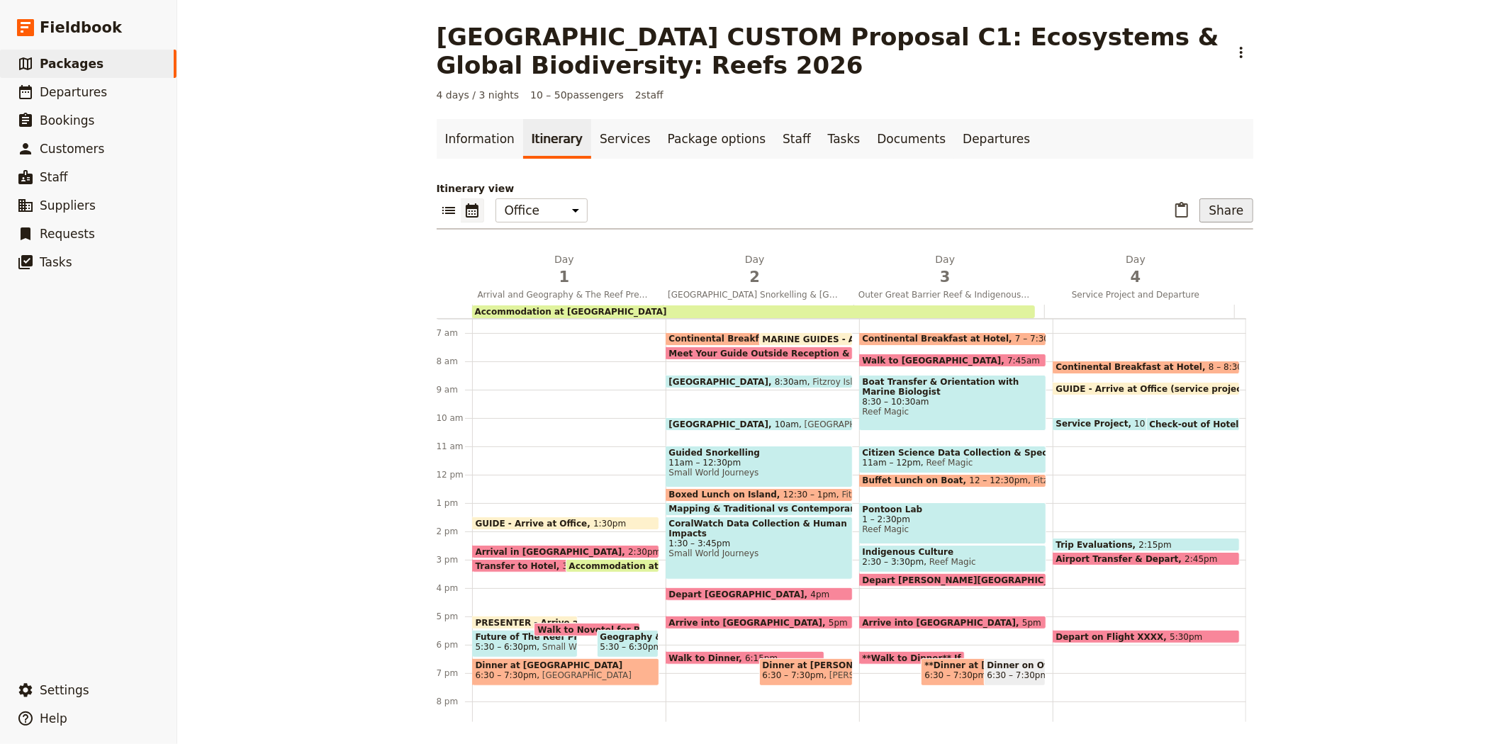
click at [1223, 217] on button "Share" at bounding box center [1225, 210] width 53 height 24
click at [1031, 308] on span "Sales Brochure" at bounding box center [1018, 301] width 74 height 14
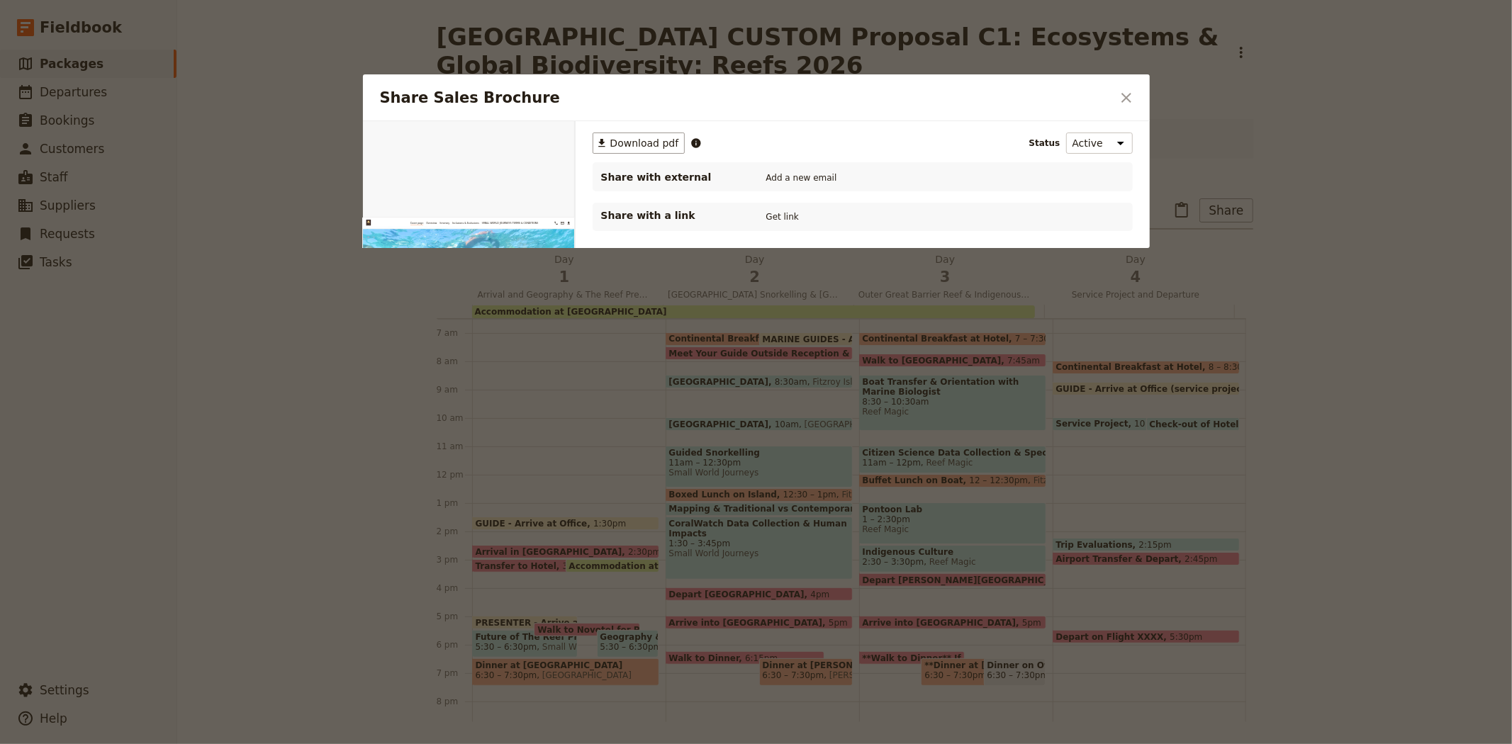
scroll to position [0, 0]
click at [643, 139] on span "Download pdf" at bounding box center [644, 143] width 69 height 14
click at [1116, 94] on button "​" at bounding box center [1126, 98] width 24 height 24
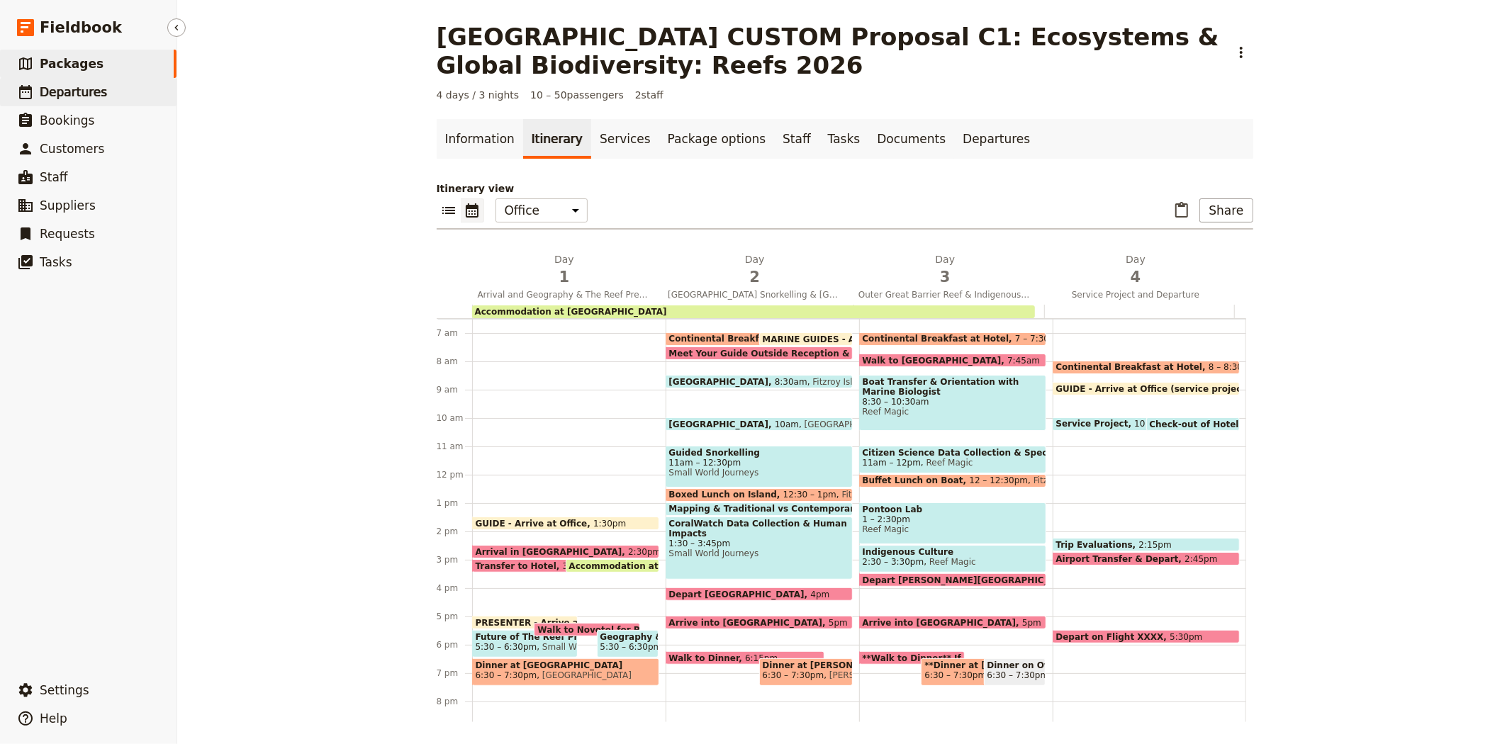
click at [101, 96] on link "​ Departures" at bounding box center [88, 92] width 176 height 28
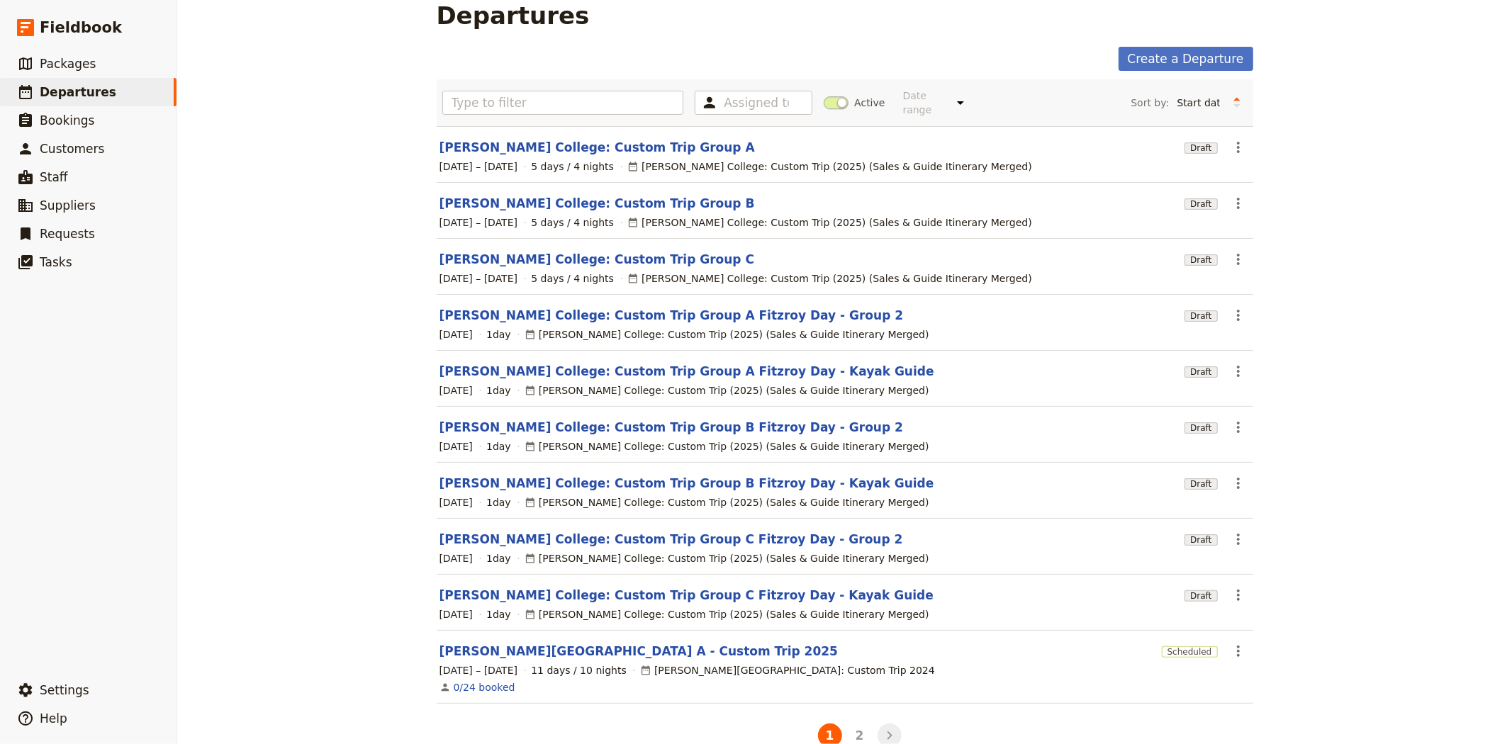
scroll to position [41, 0]
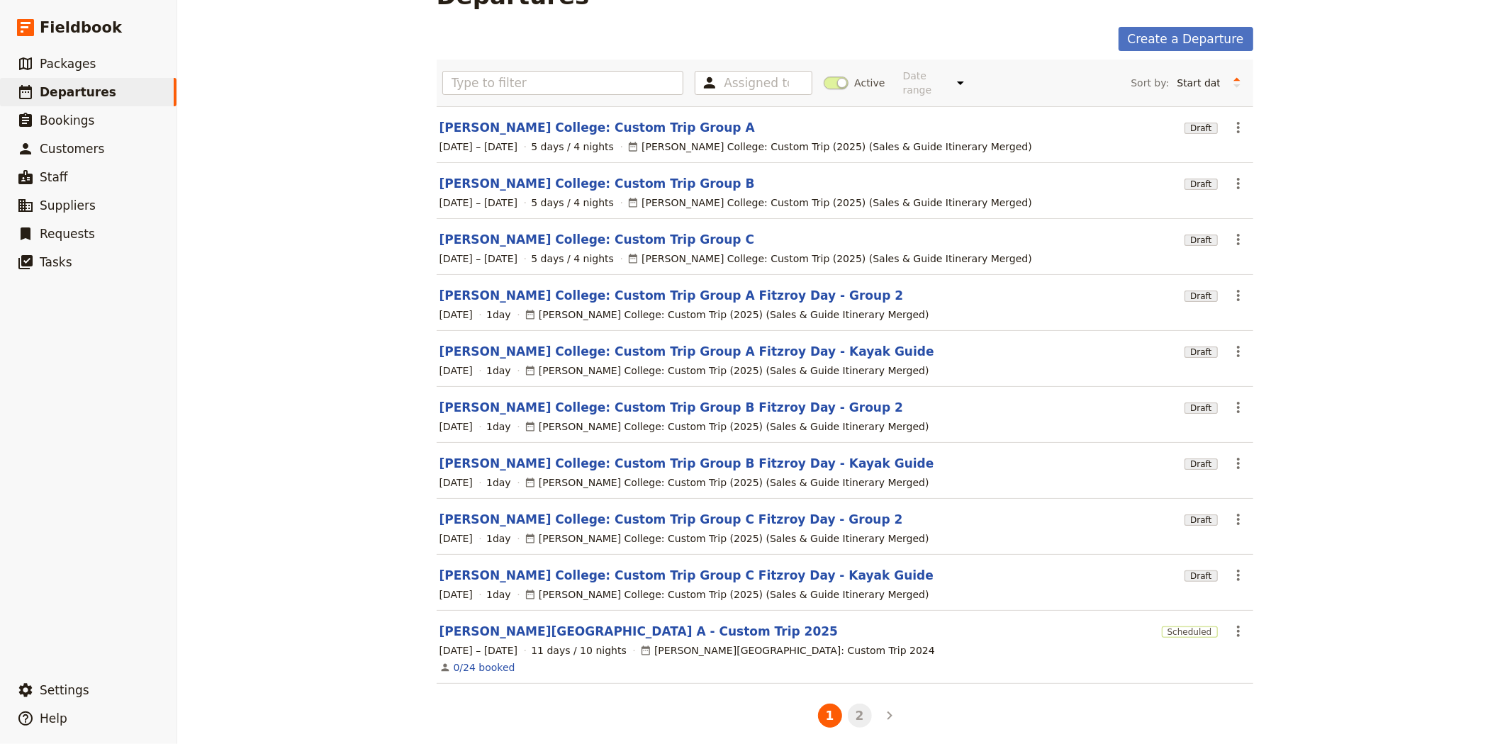
click at [858, 709] on button "2" at bounding box center [860, 716] width 24 height 24
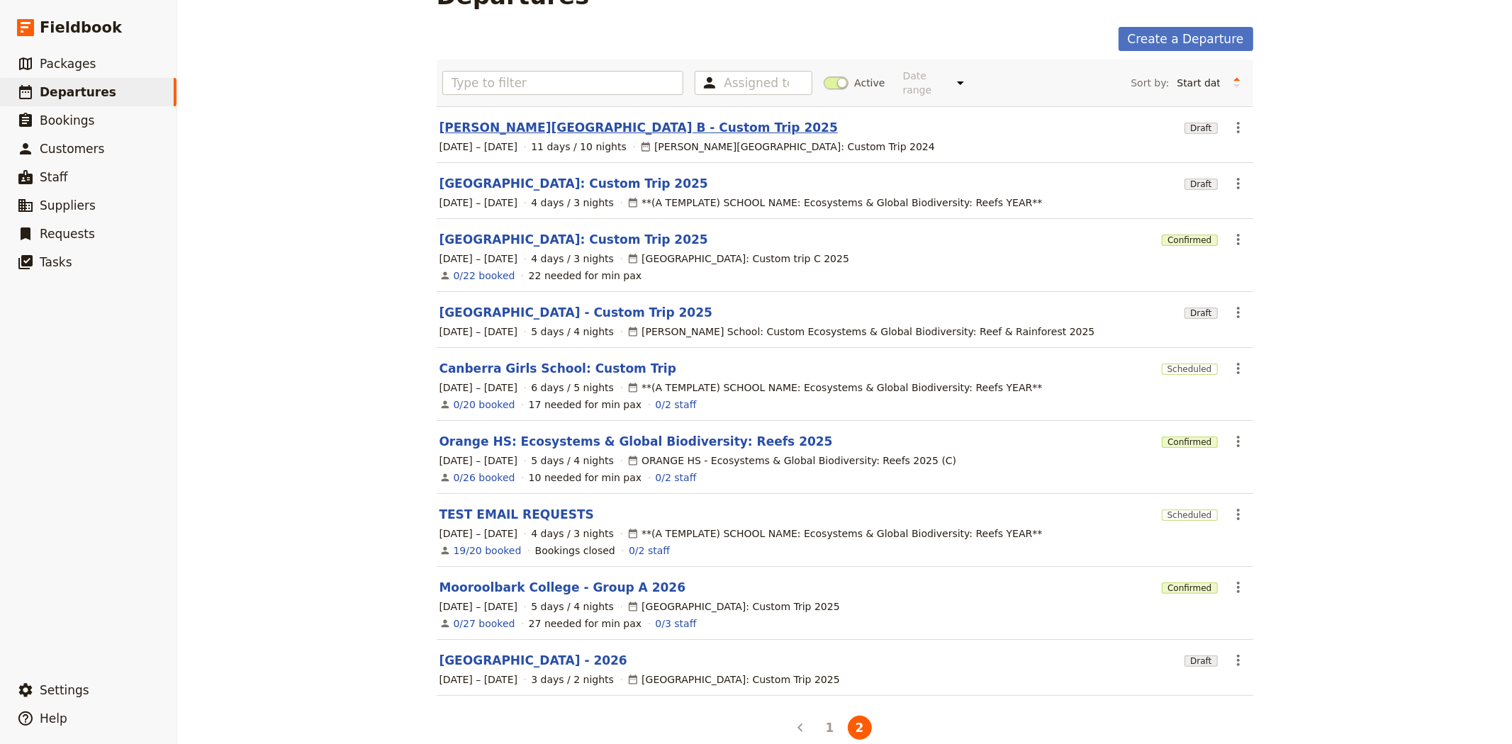
click at [580, 119] on link "[PERSON_NAME][GEOGRAPHIC_DATA] B - Custom Trip 2025" at bounding box center [638, 127] width 398 height 17
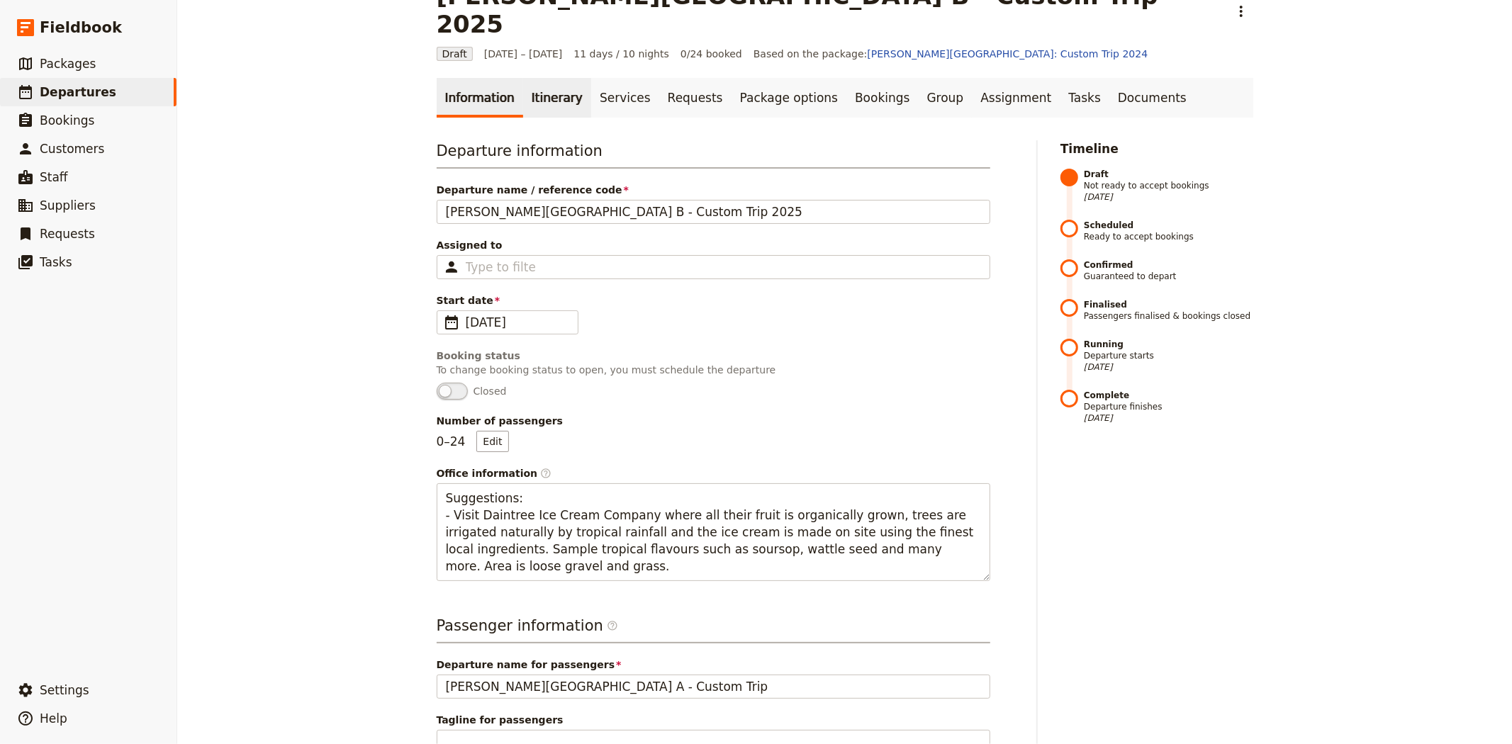
click at [536, 78] on link "Itinerary" at bounding box center [557, 98] width 68 height 40
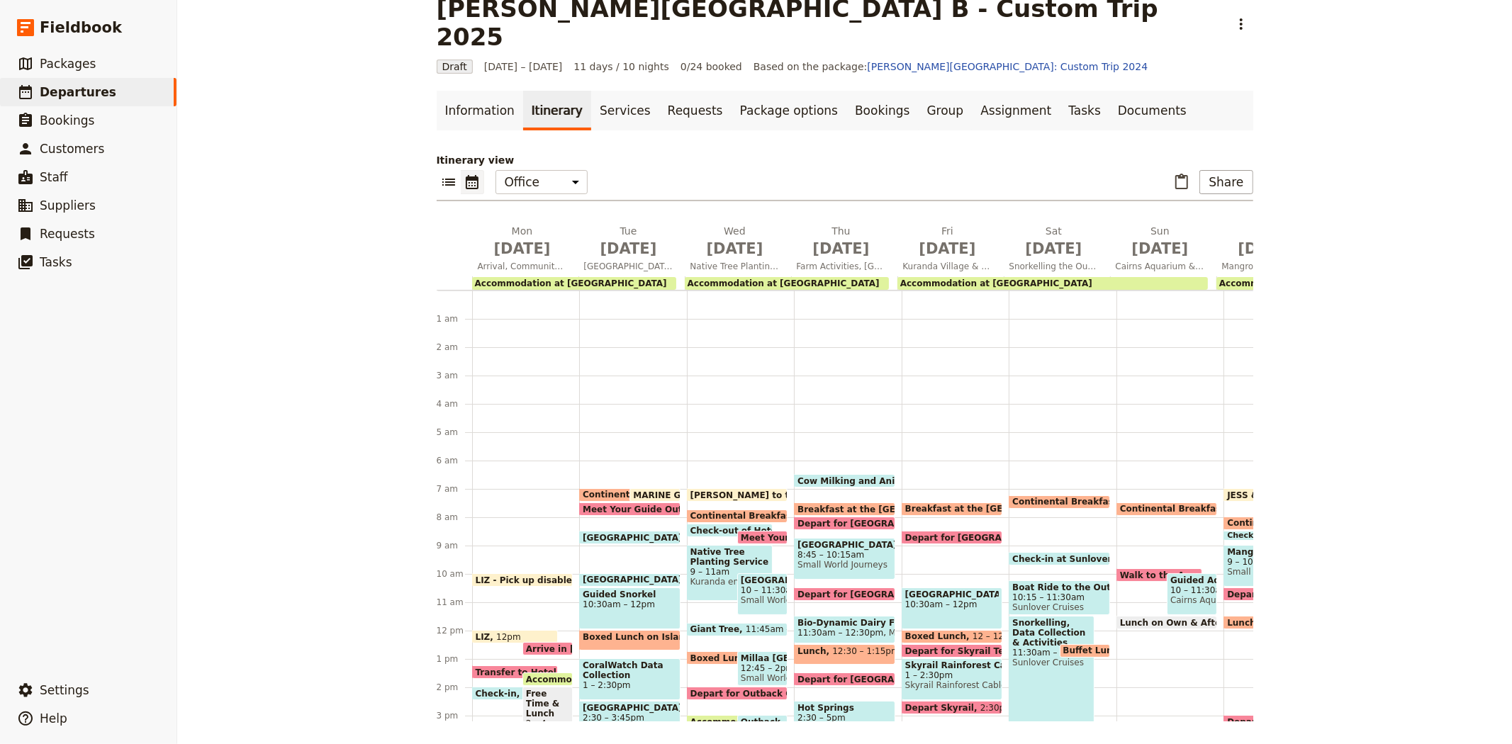
scroll to position [170, 0]
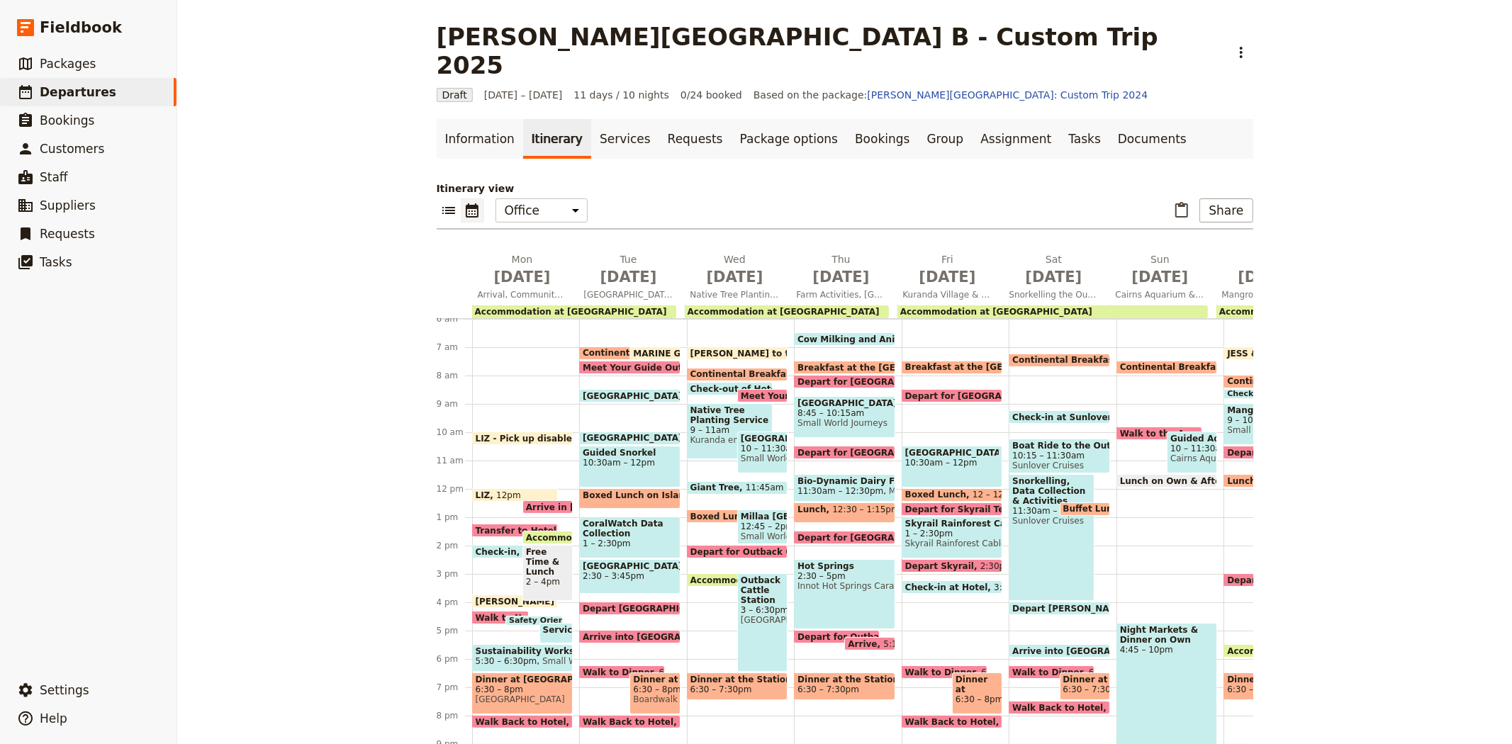
click at [748, 391] on span "Meet Your Guide Outside Reception & Depart" at bounding box center [852, 395] width 223 height 9
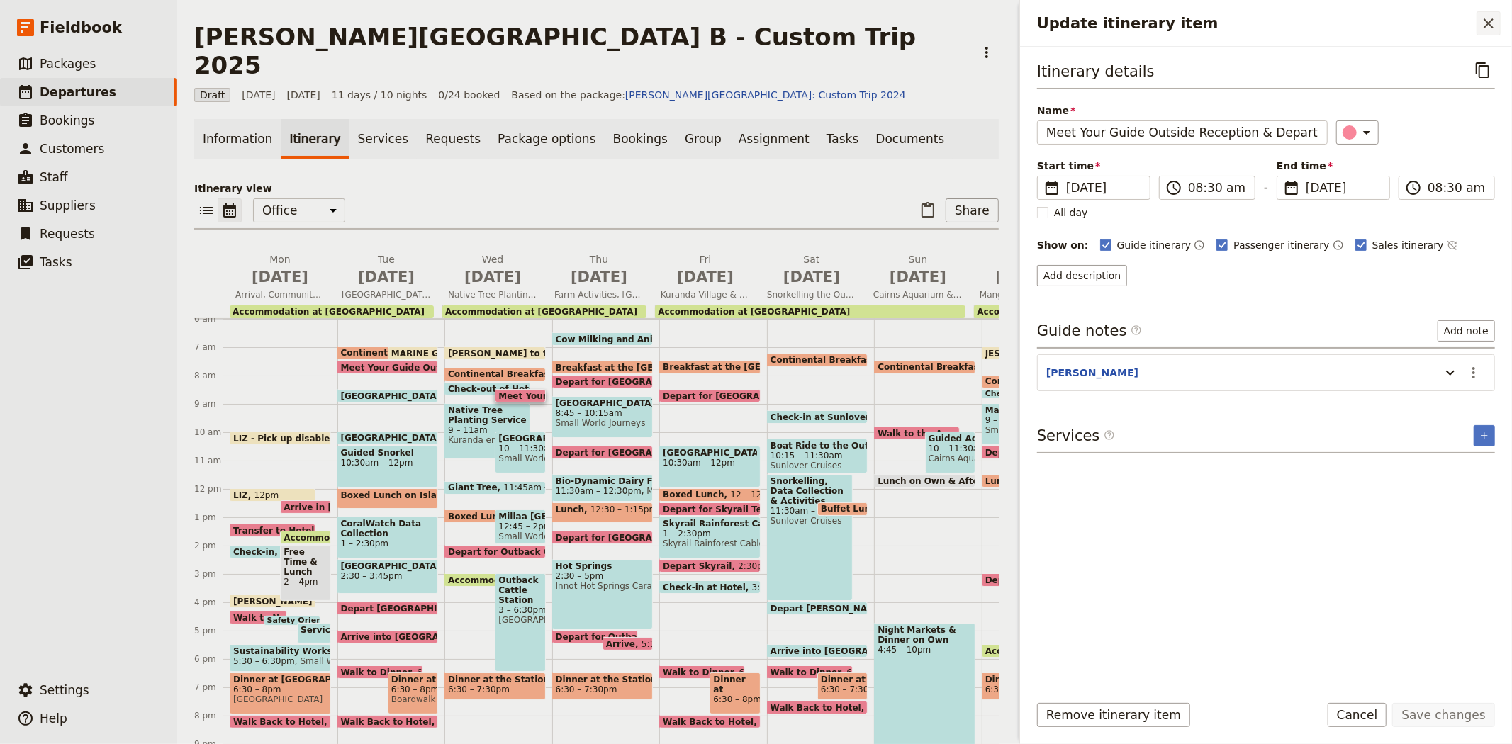
click at [1489, 26] on icon "Close drawer" at bounding box center [1488, 23] width 17 height 17
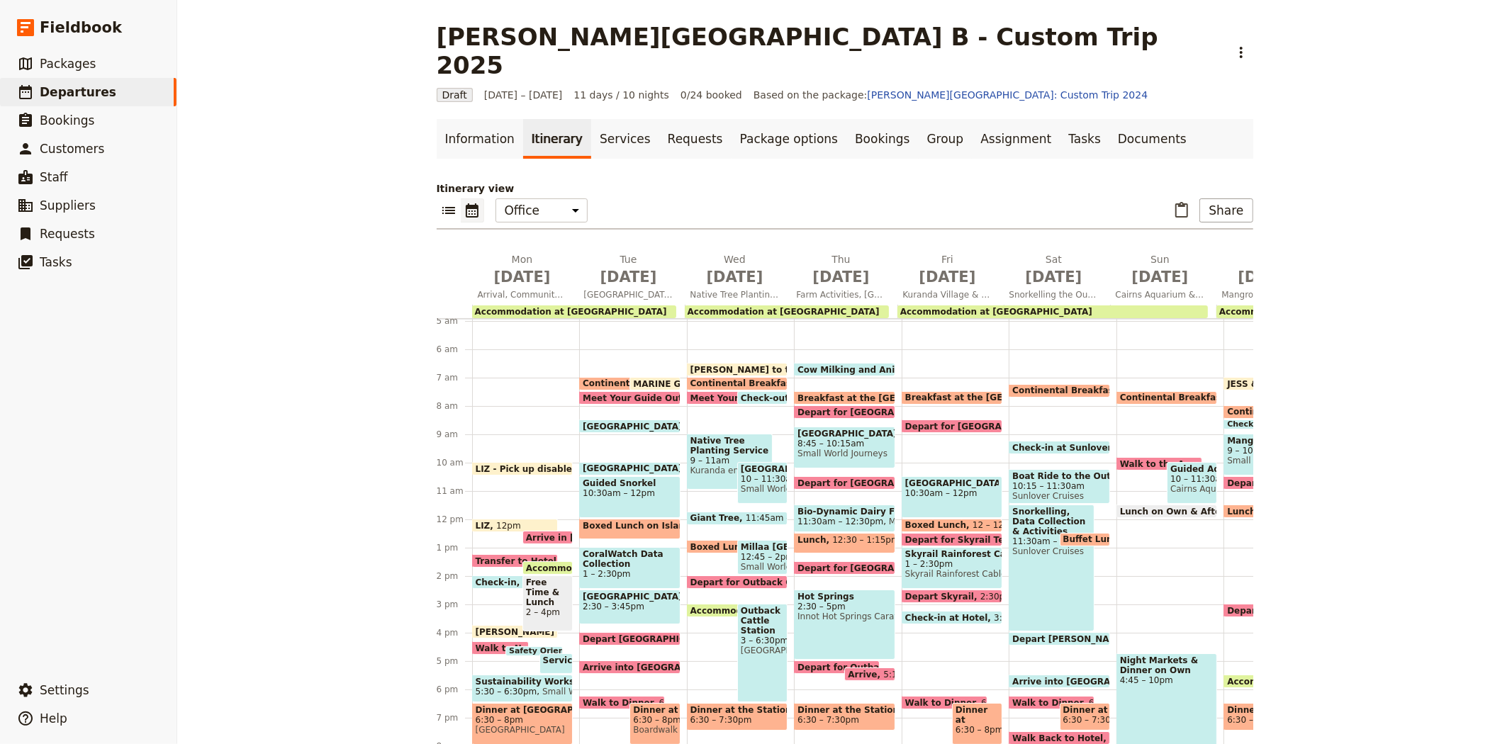
scroll to position [115, 0]
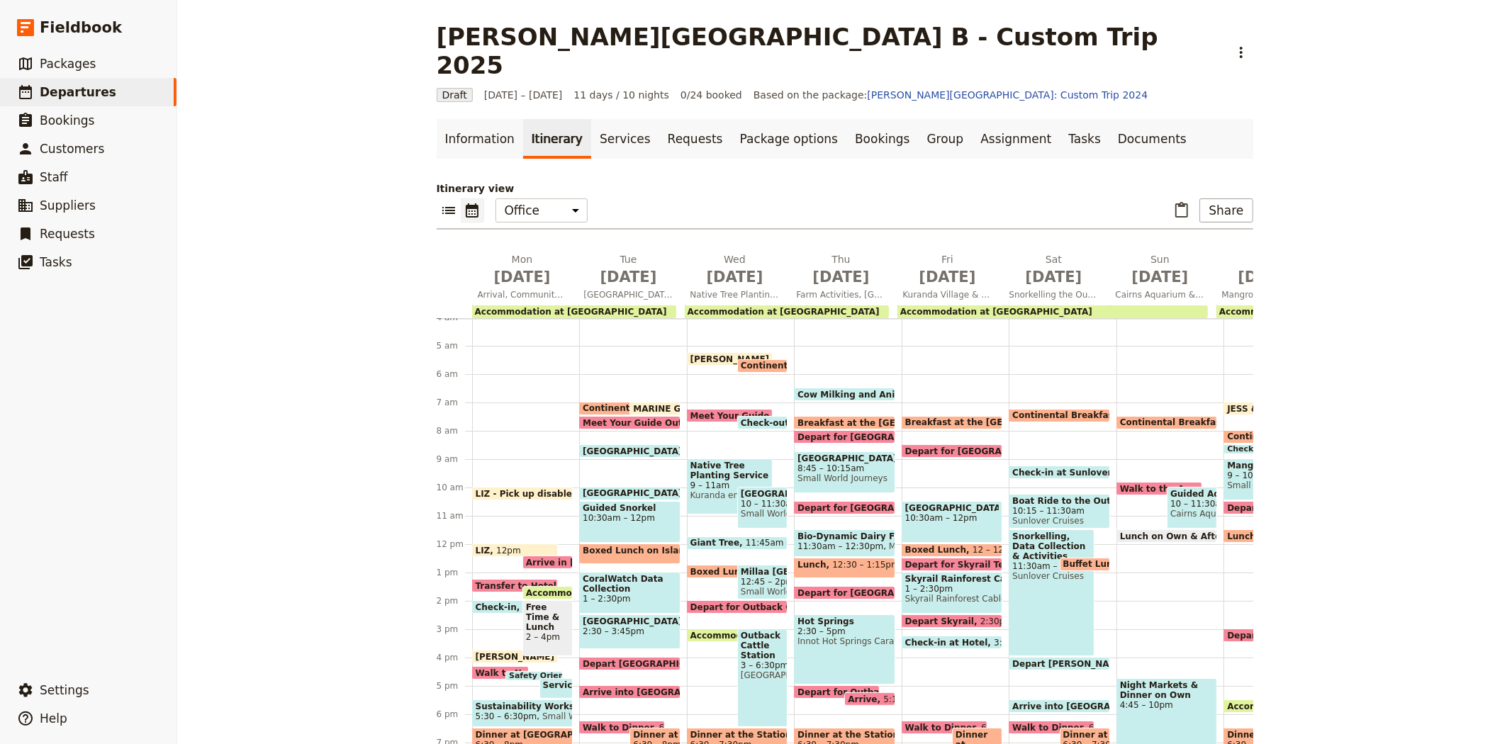
click at [702, 411] on span "Meet Your Guide Outside Reception & Depart" at bounding box center [801, 415] width 223 height 9
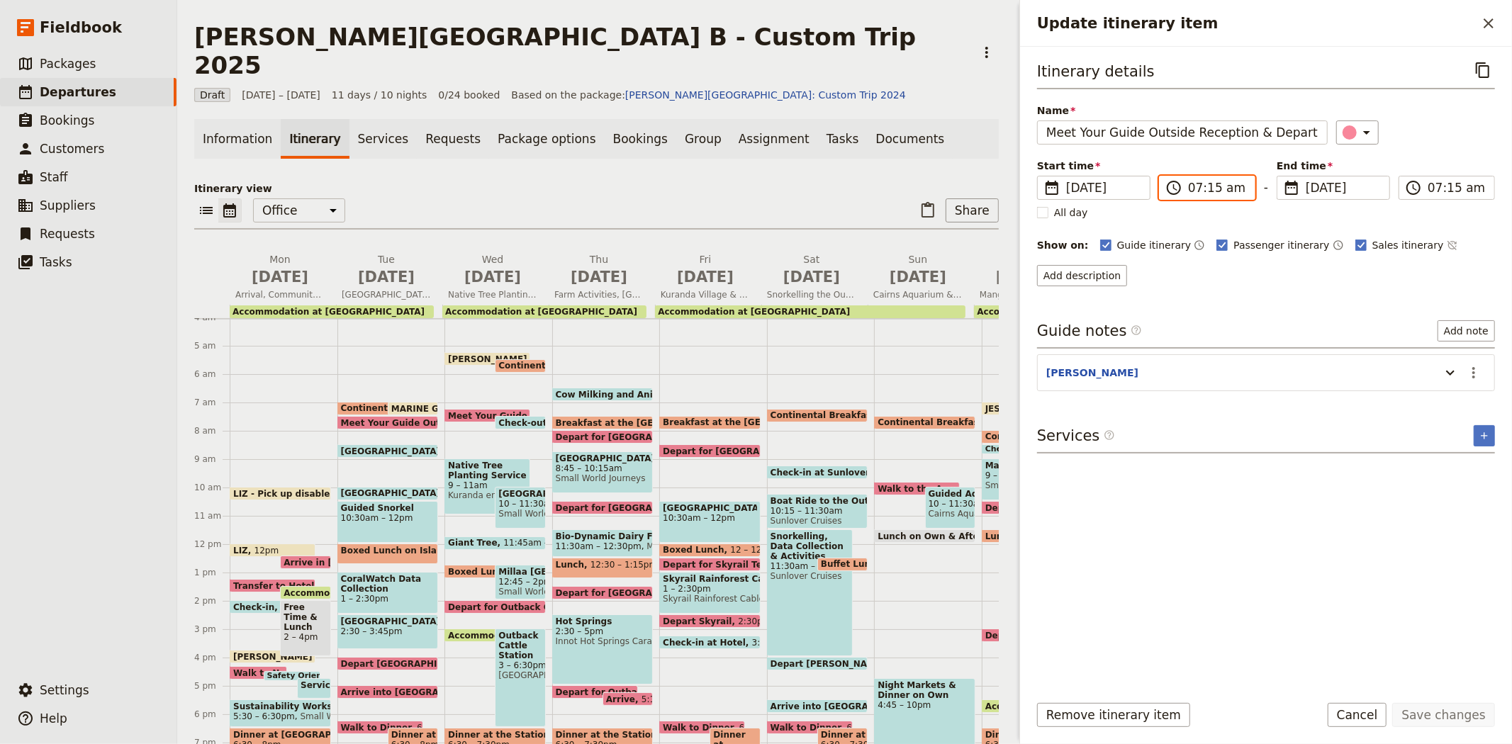
click at [1191, 181] on input "07:15 am" at bounding box center [1217, 187] width 58 height 17
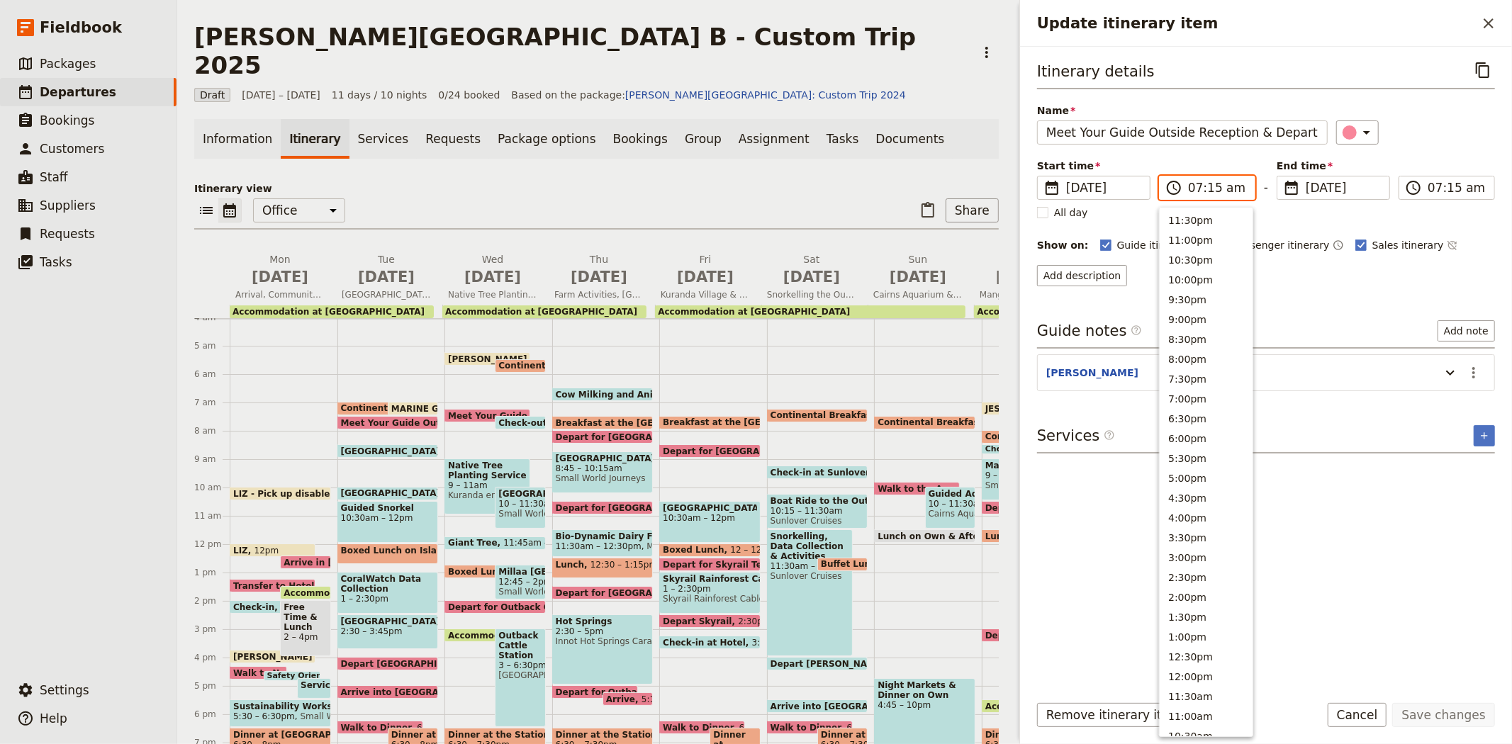
scroll to position [429, 0]
click at [1203, 417] on button "7:30am" at bounding box center [1205, 427] width 93 height 20
type input "07:30 am"
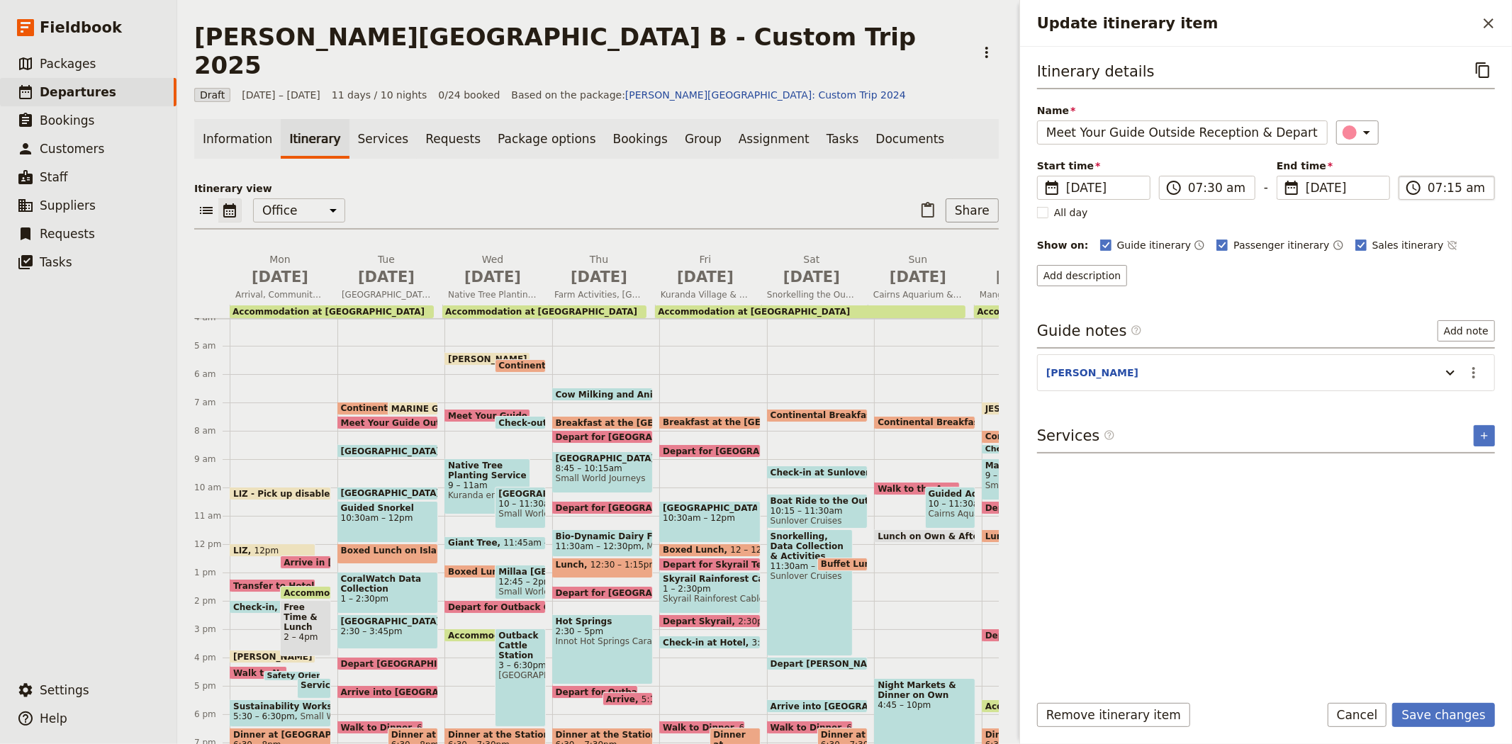
type input "07:30 am"
click at [1436, 190] on input "07:30 am" at bounding box center [1456, 187] width 58 height 17
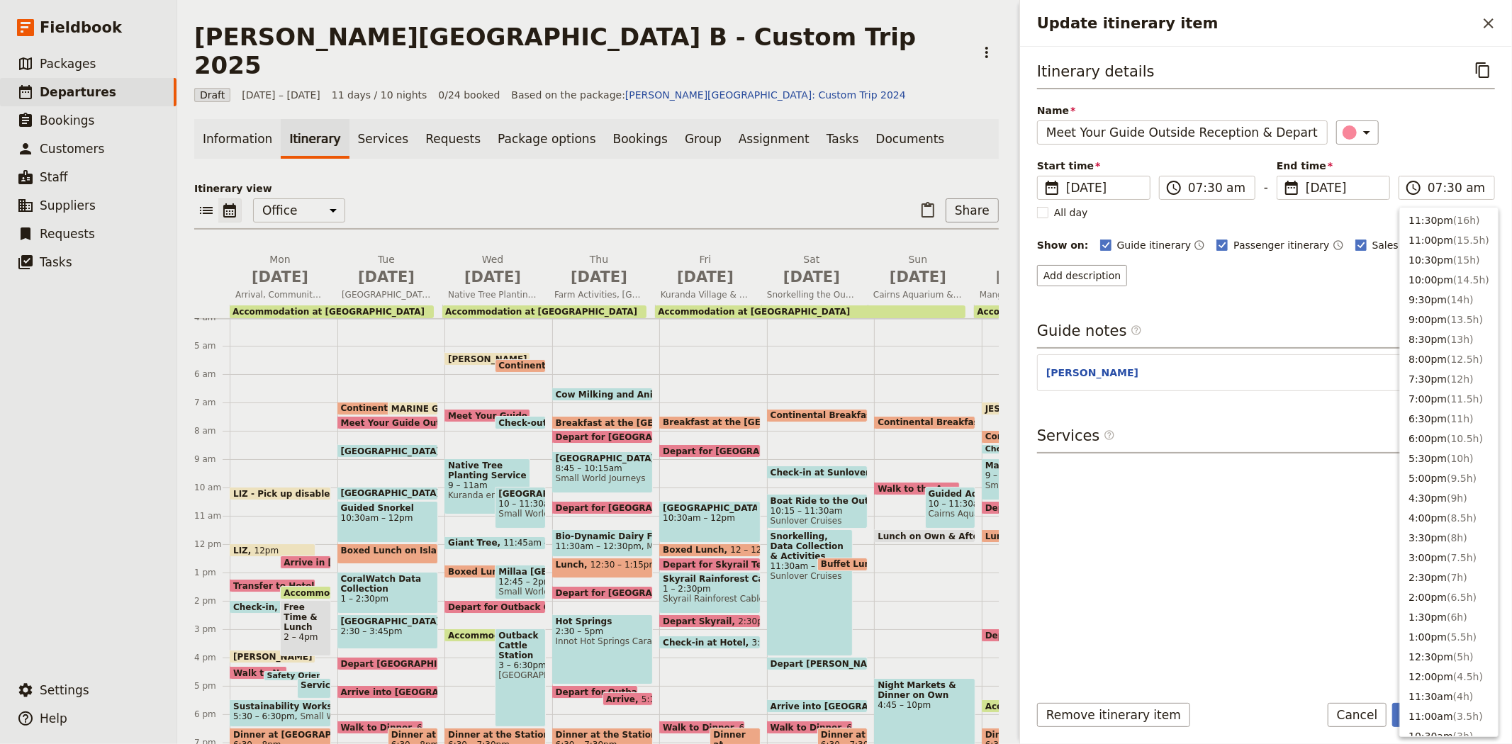
scroll to position [0, 0]
click at [1436, 131] on div "​" at bounding box center [1415, 132] width 159 height 24
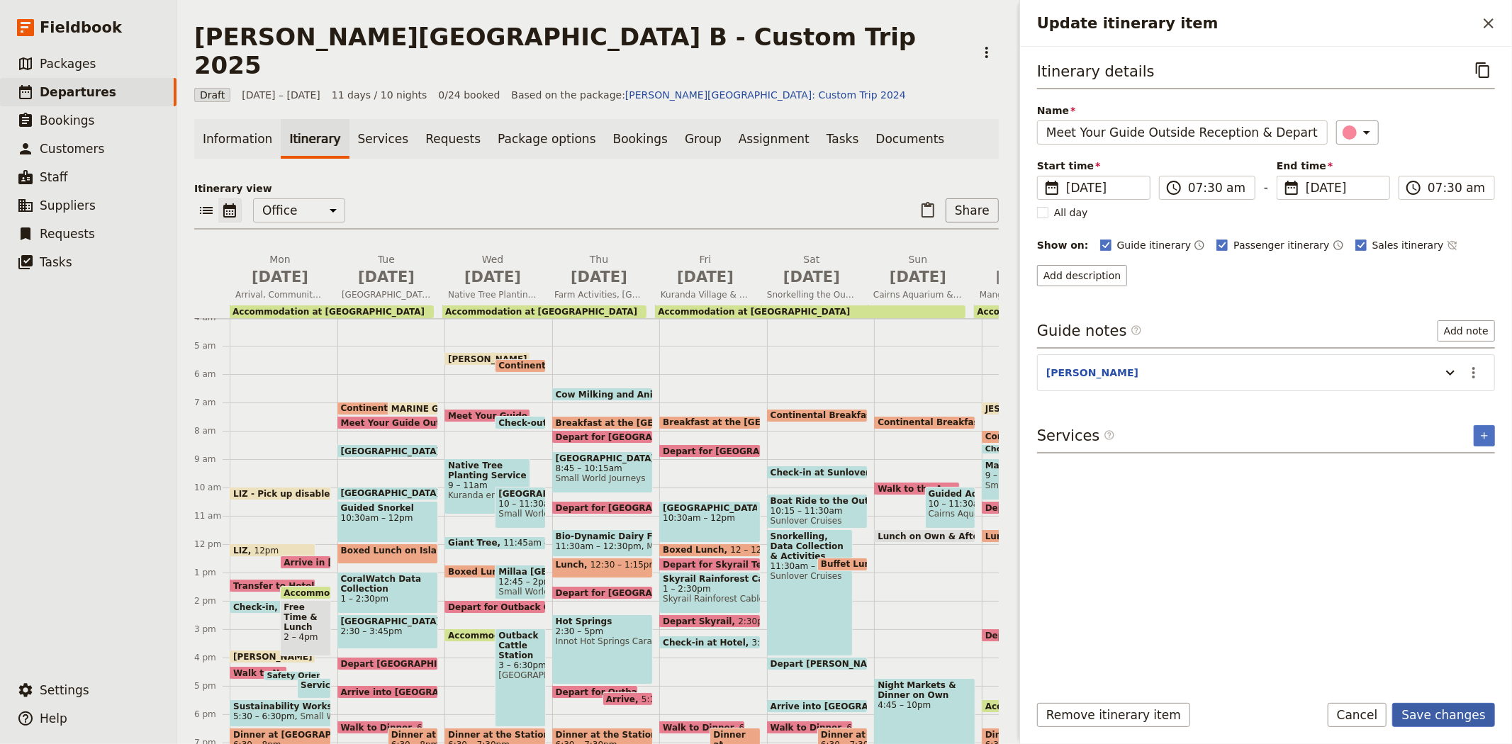
click at [1442, 713] on button "Save changes" at bounding box center [1443, 715] width 103 height 24
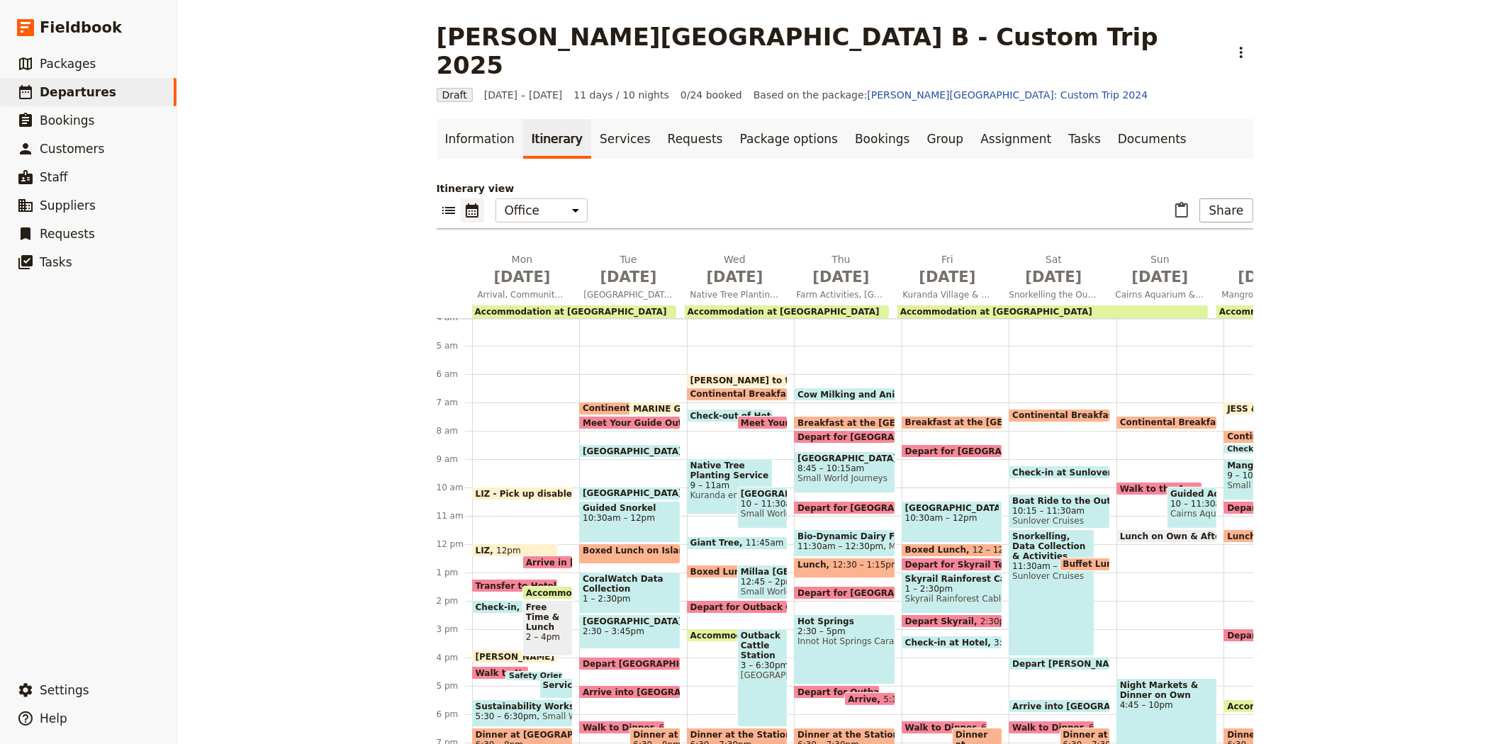
click at [310, 497] on div "[PERSON_NAME][GEOGRAPHIC_DATA] B - Custom Trip 2025 ​ Draft [DATE] – [DATE] 11 …" at bounding box center [844, 372] width 1334 height 744
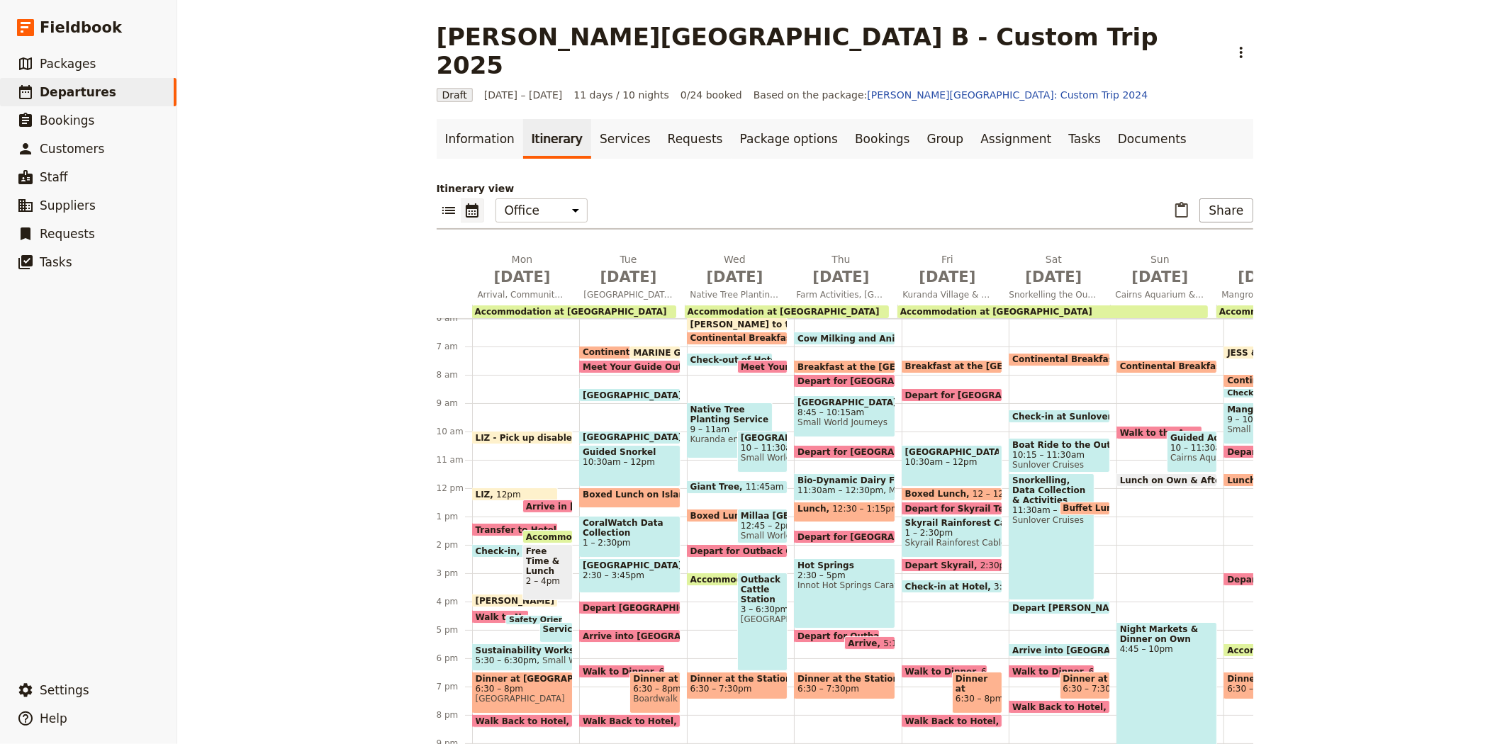
scroll to position [193, 0]
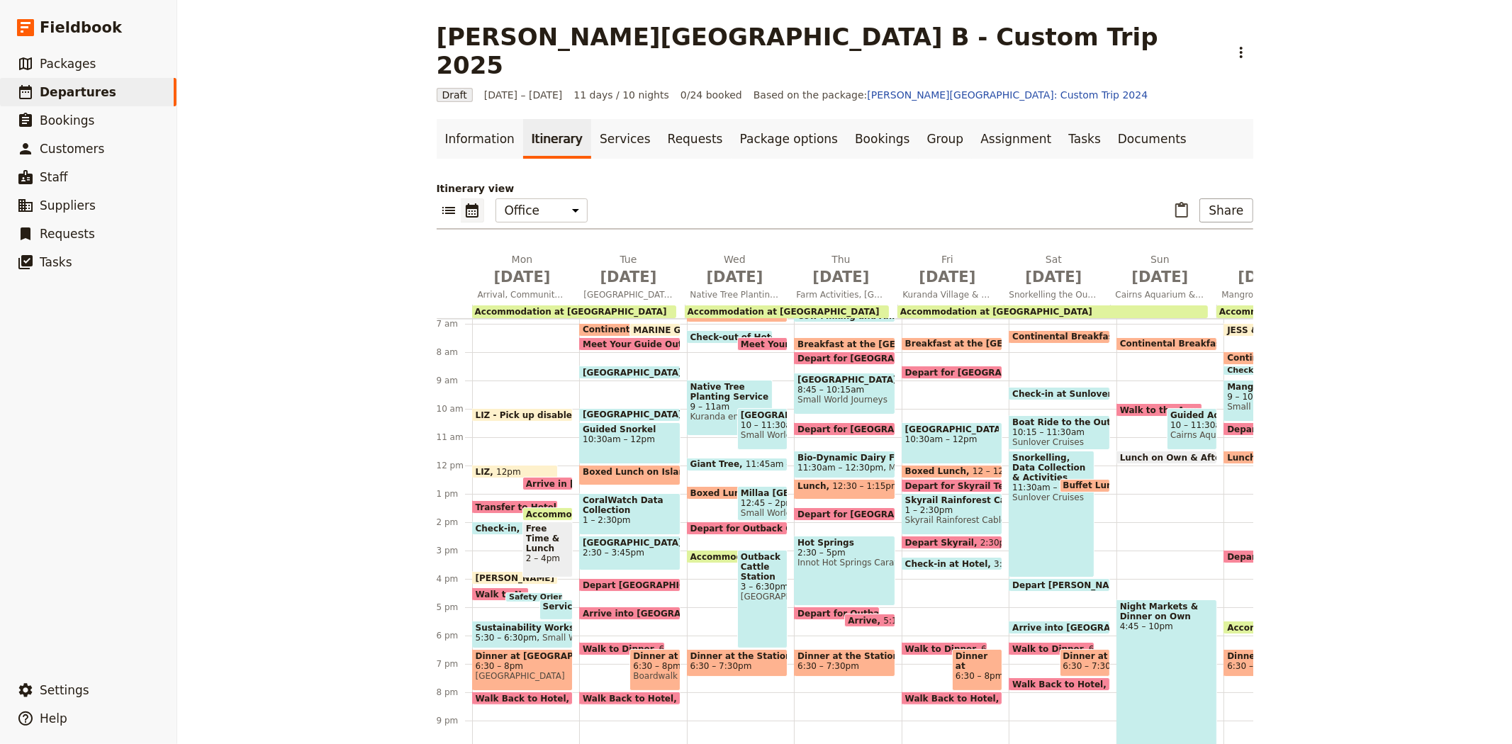
click at [760, 420] on span "10 – 11:30am" at bounding box center [762, 425] width 43 height 10
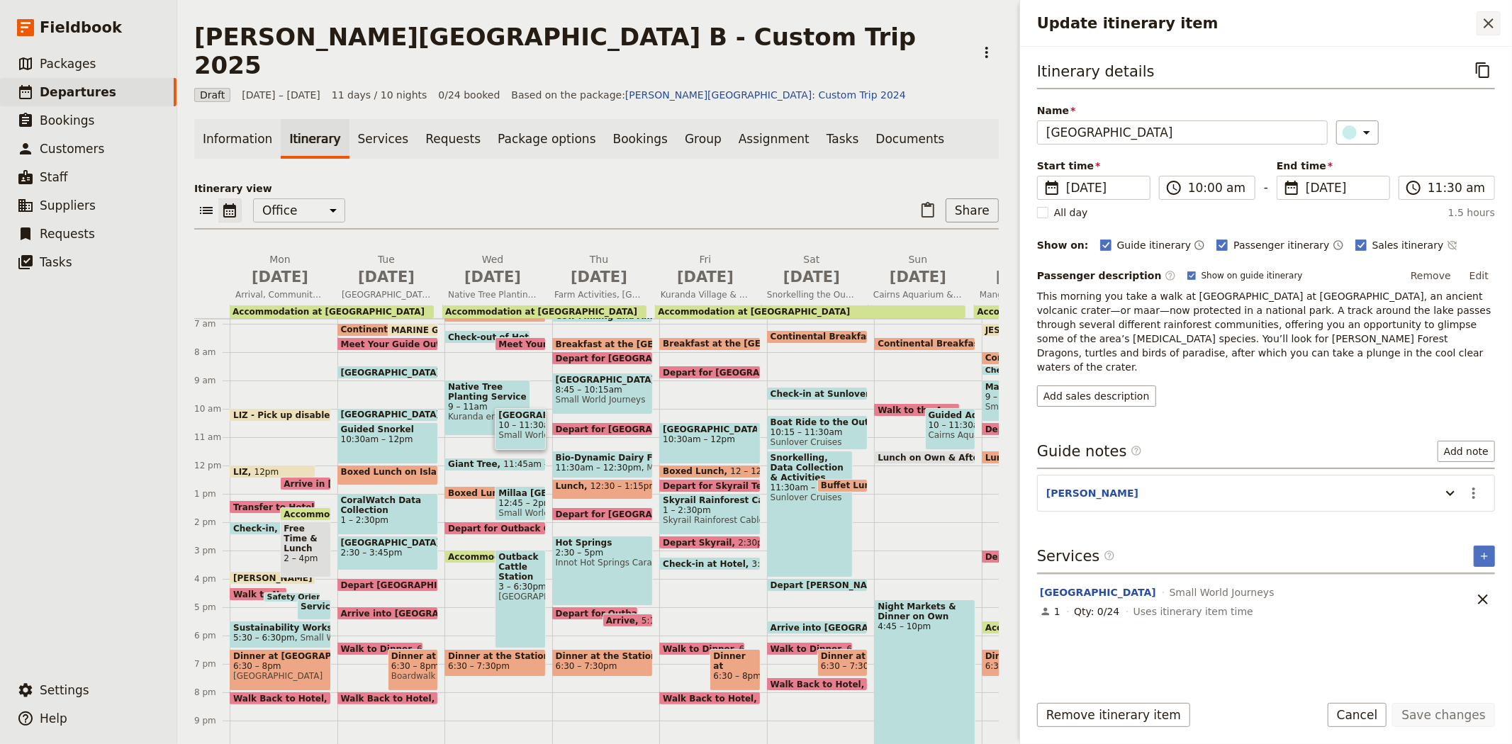
click at [1490, 22] on icon "Close drawer" at bounding box center [1488, 23] width 10 height 10
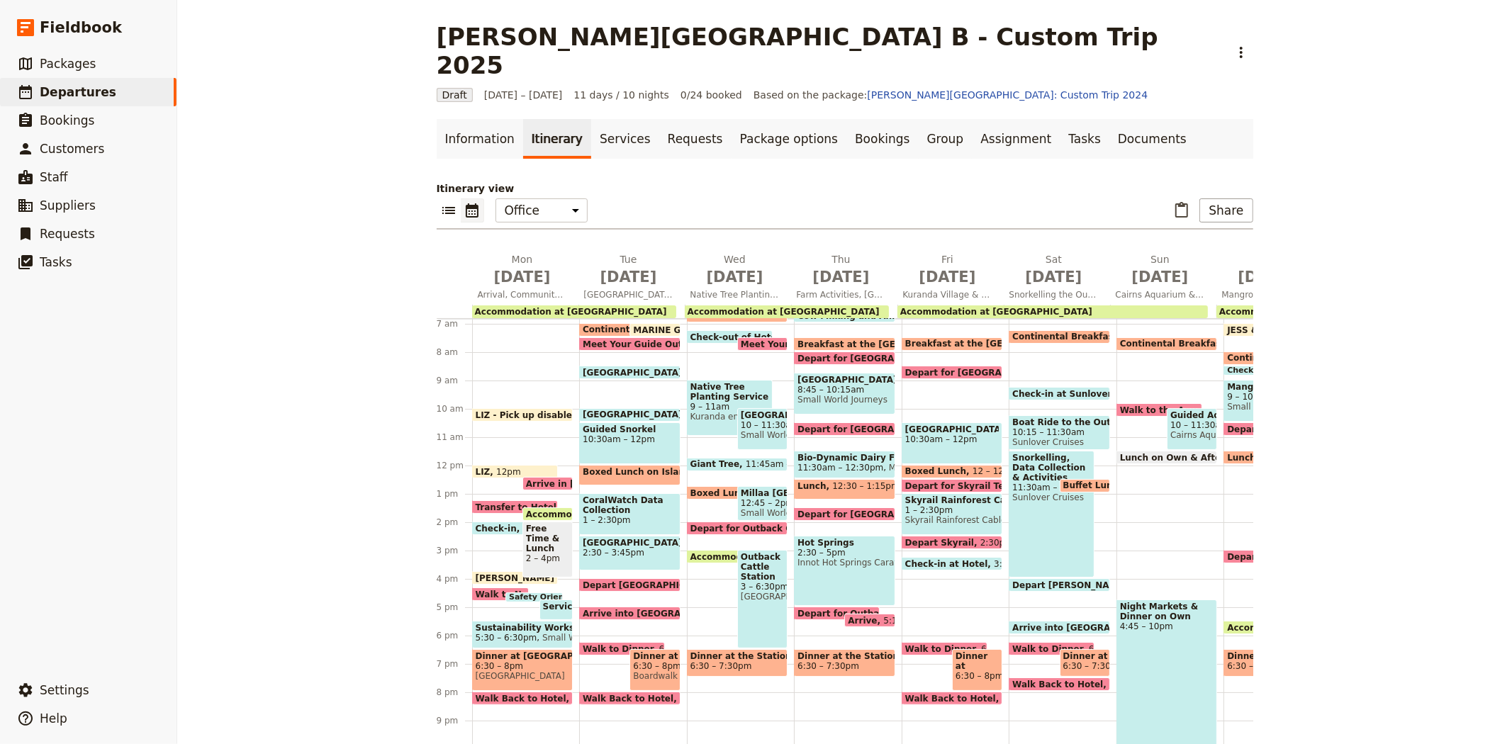
click at [695, 408] on div "[PERSON_NAME] - Arrive to the Office 6am Continental Breakfast at Hotel 6:30 – …" at bounding box center [741, 465] width 108 height 680
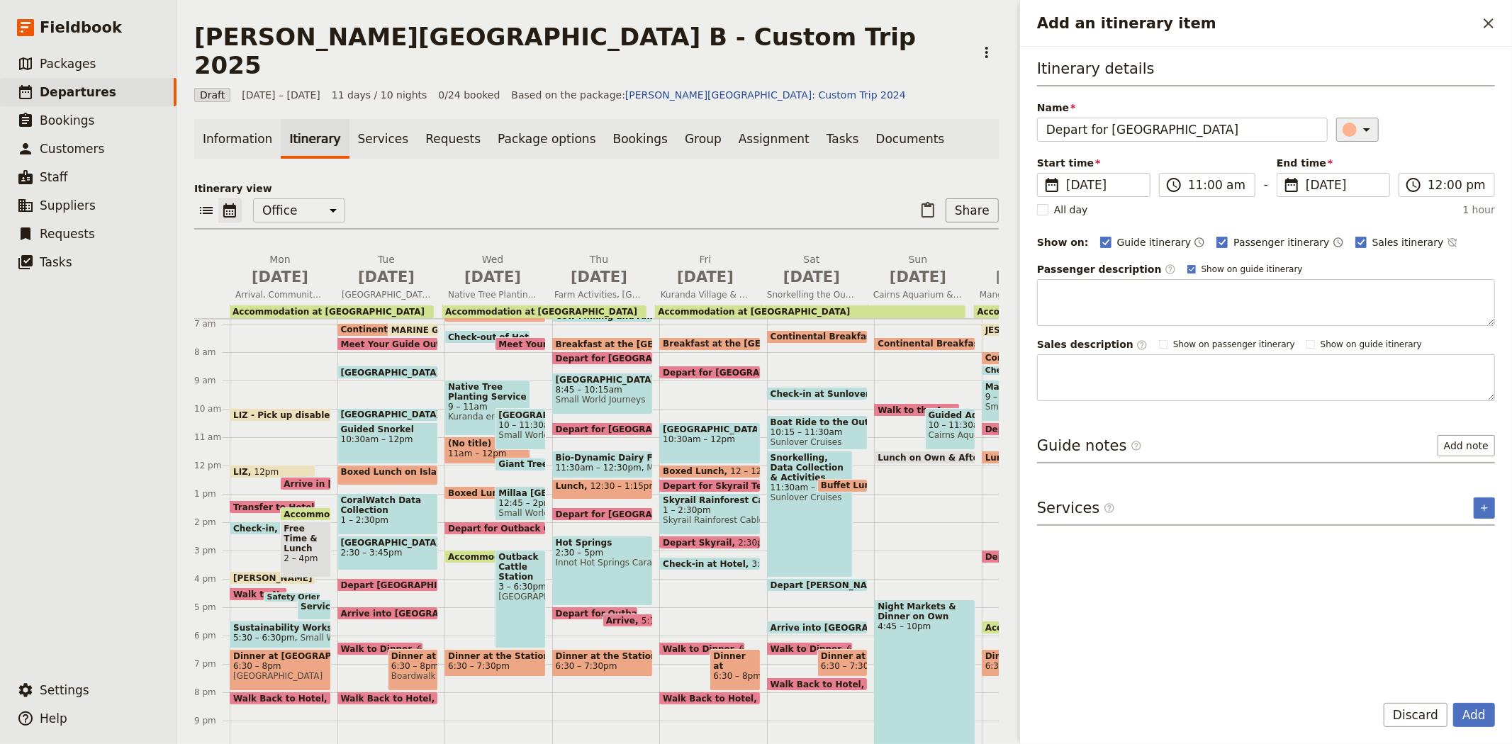
type input "Depart for [GEOGRAPHIC_DATA]"
drag, startPoint x: 1352, startPoint y: 124, endPoint x: 1356, endPoint y: 144, distance: 20.5
click at [1358, 124] on icon "Add an itinerary item" at bounding box center [1366, 129] width 17 height 17
click at [1349, 217] on div "button" at bounding box center [1356, 210] width 14 height 14
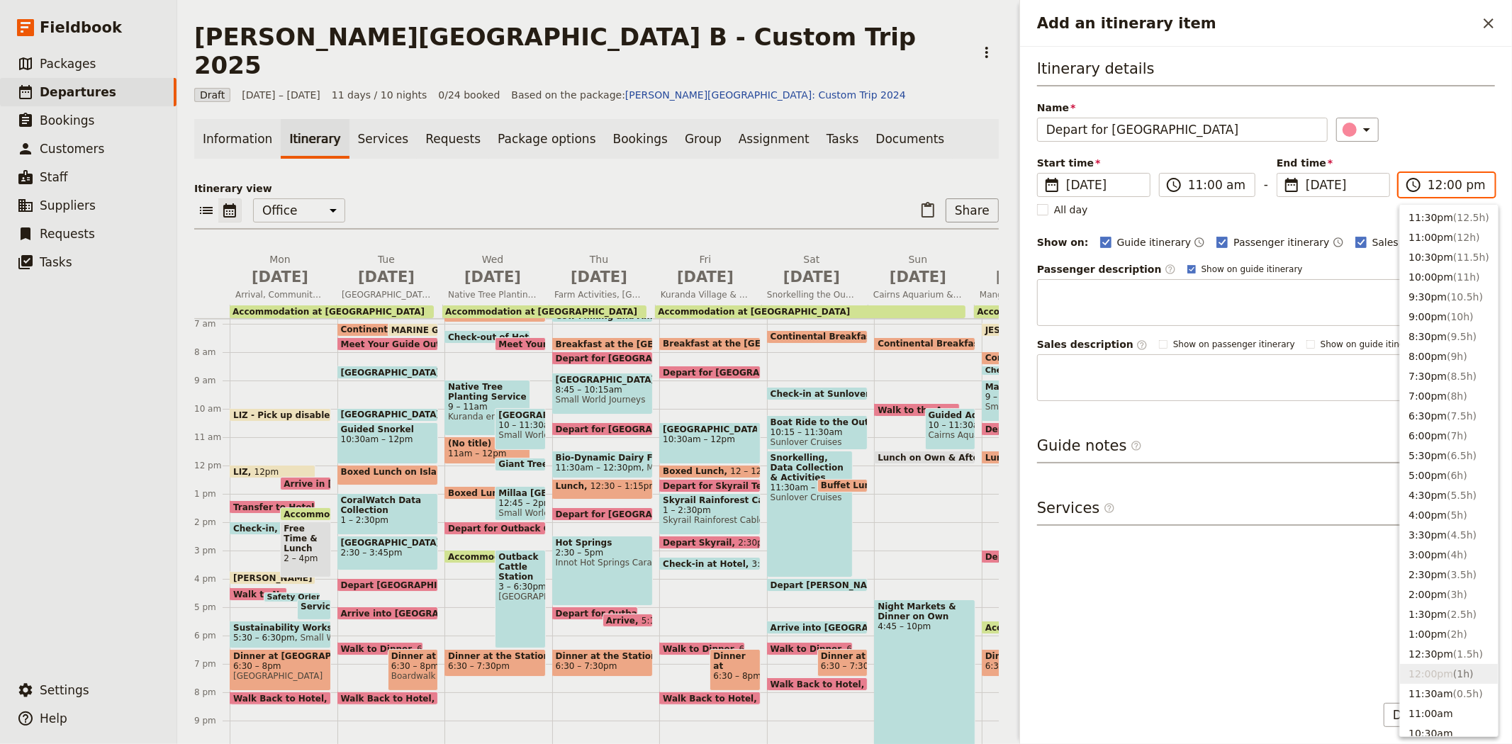
click at [1437, 186] on input "12:00 pm" at bounding box center [1456, 184] width 58 height 17
click at [1444, 707] on button "11:00am" at bounding box center [1449, 714] width 98 height 20
type input "11:00 am"
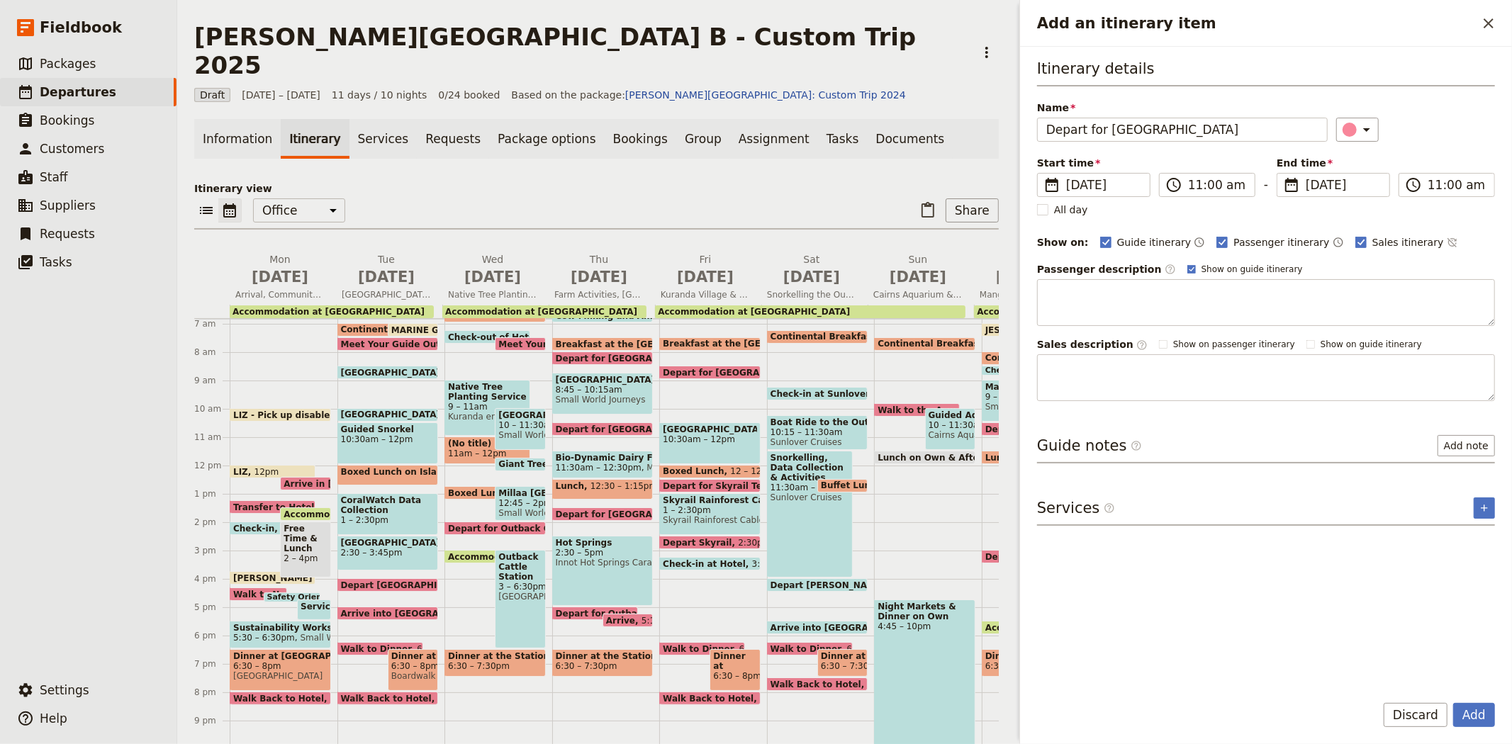
click at [1434, 151] on div "Itinerary details Name Depart for [GEOGRAPHIC_DATA] ​ Start time ​ [DATE] [DATE…" at bounding box center [1266, 229] width 458 height 343
click at [1372, 245] on span "Sales itinerary" at bounding box center [1408, 242] width 72 height 14
click at [1354, 235] on input "Sales itinerary" at bounding box center [1354, 235] width 1 height 1
checkbox input "false"
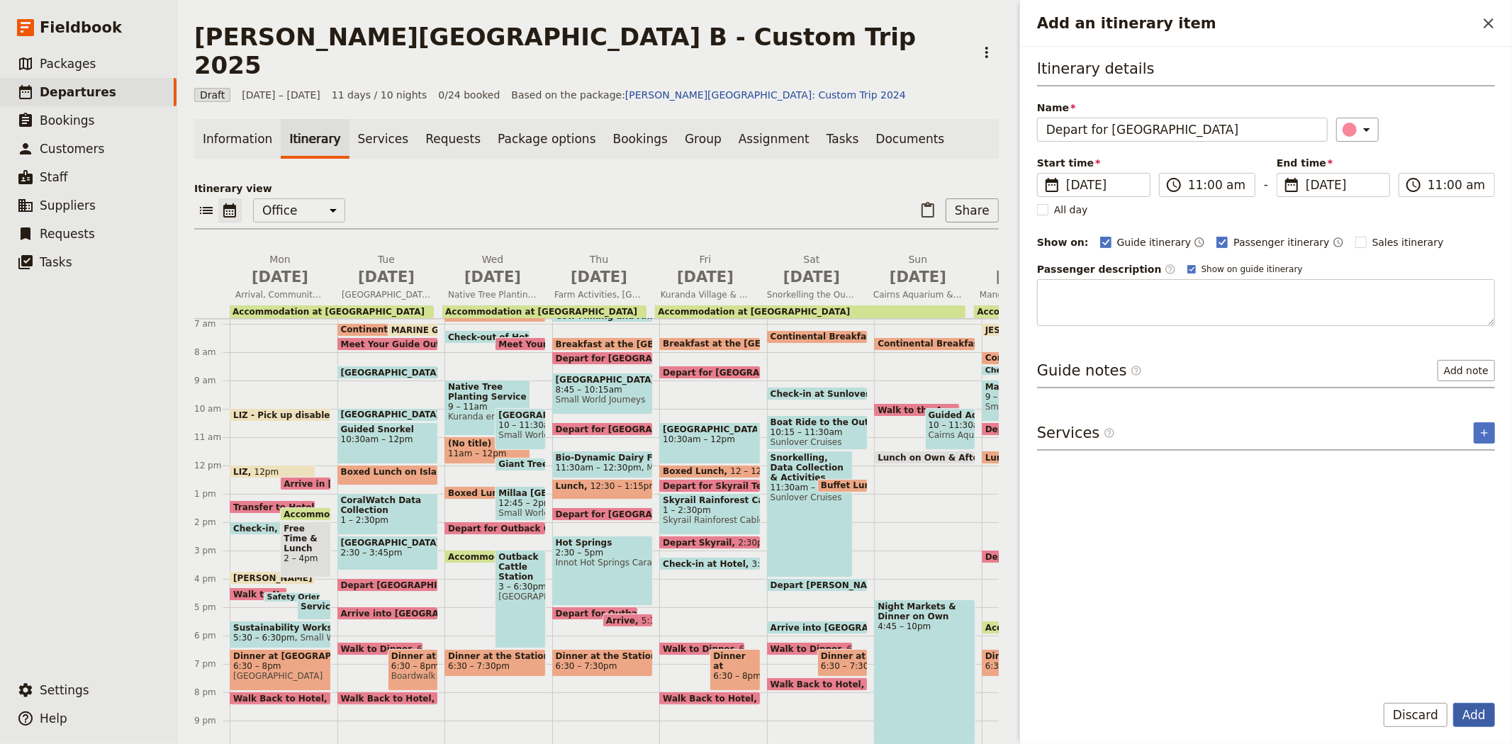
click at [1468, 718] on button "Add" at bounding box center [1474, 715] width 42 height 24
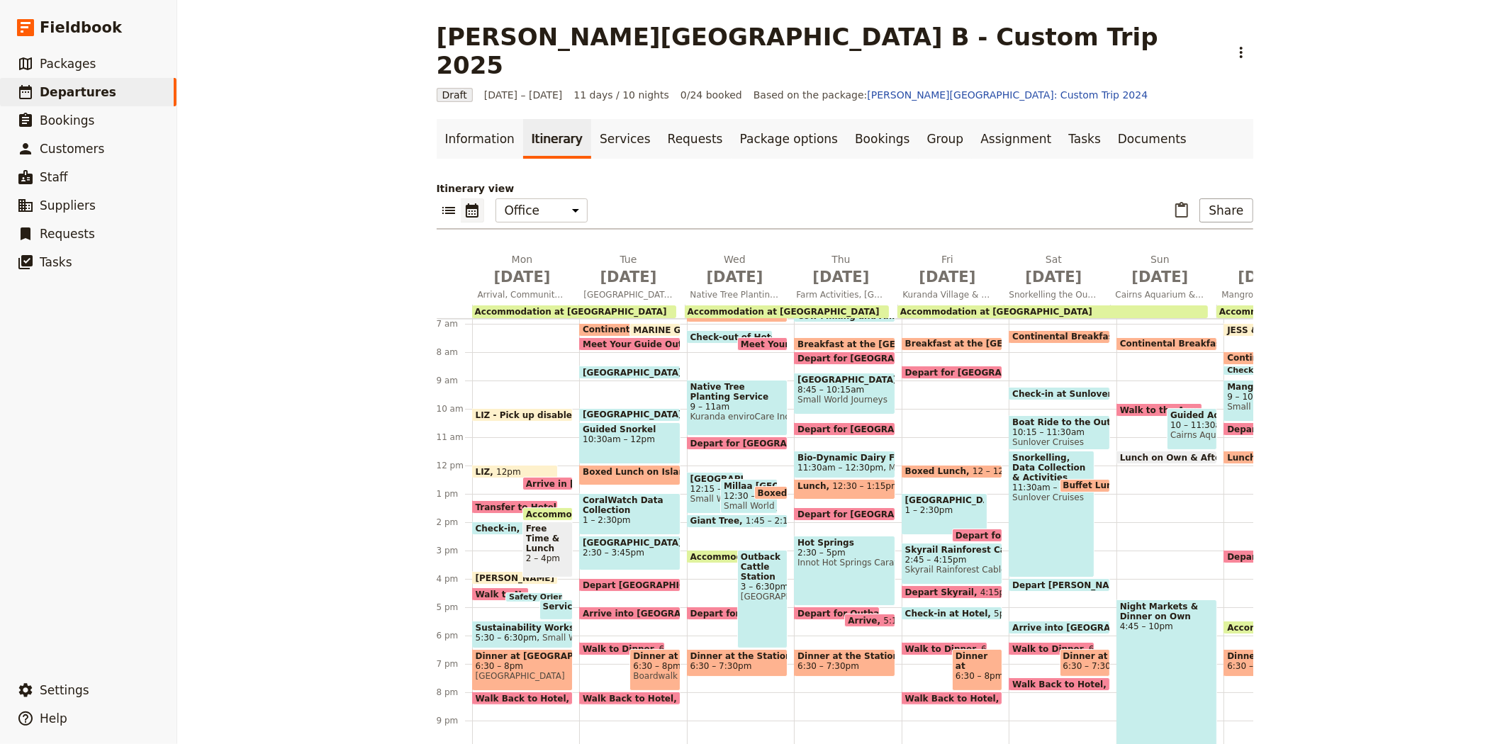
click at [969, 531] on span "Depart for Skyrail Terminal" at bounding box center [1023, 535] width 136 height 9
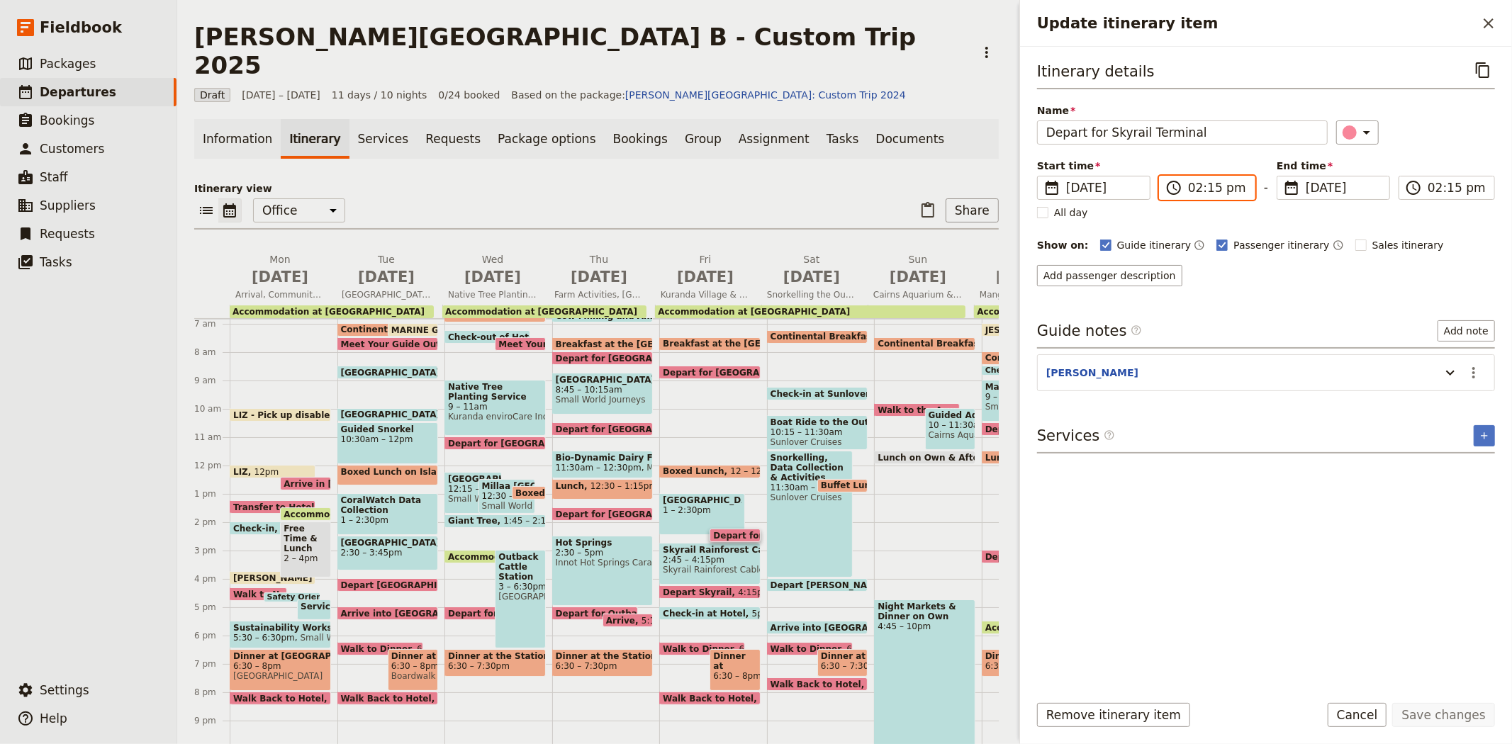
click at [1210, 192] on input "02:15 pm" at bounding box center [1217, 187] width 58 height 17
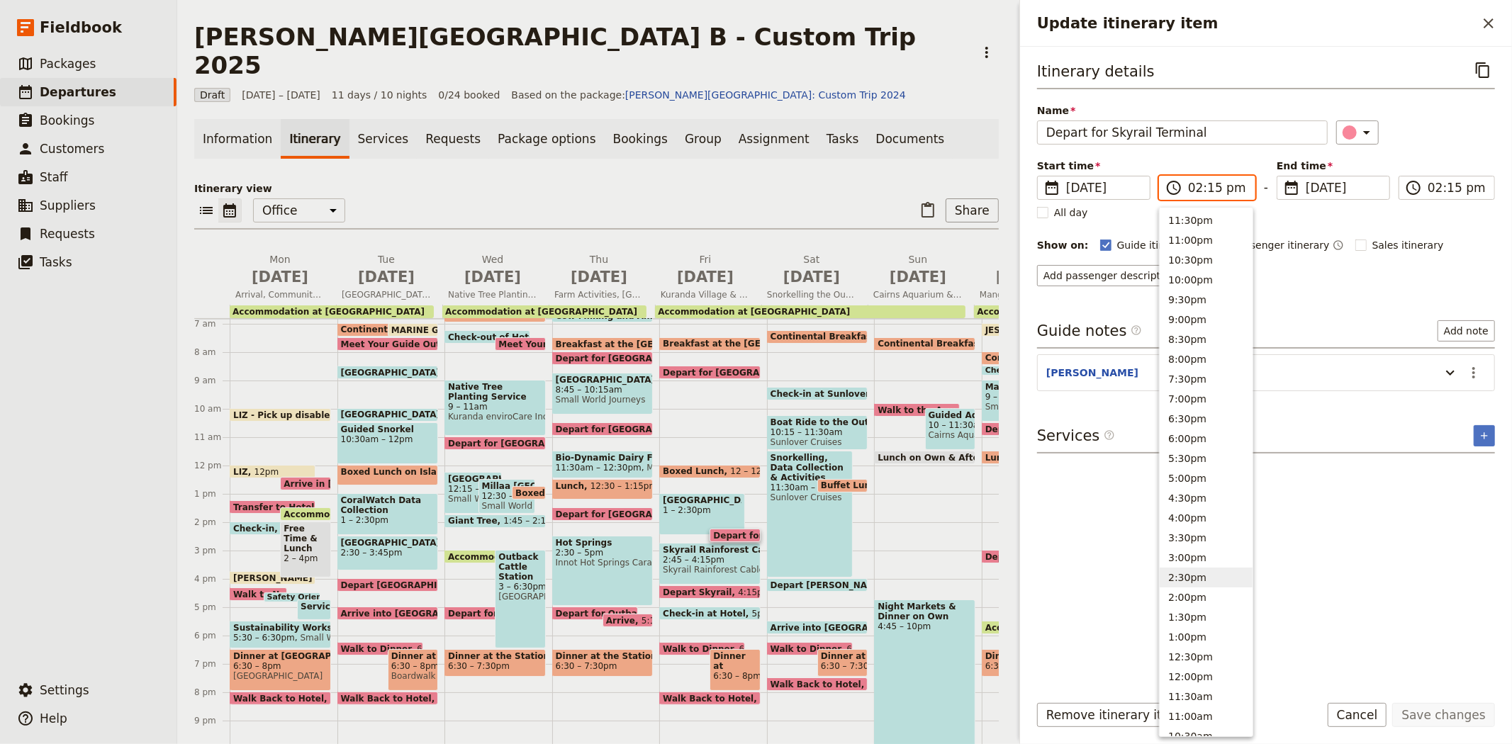
click at [1189, 575] on button "2:30pm" at bounding box center [1205, 578] width 93 height 20
type input "02:30 pm"
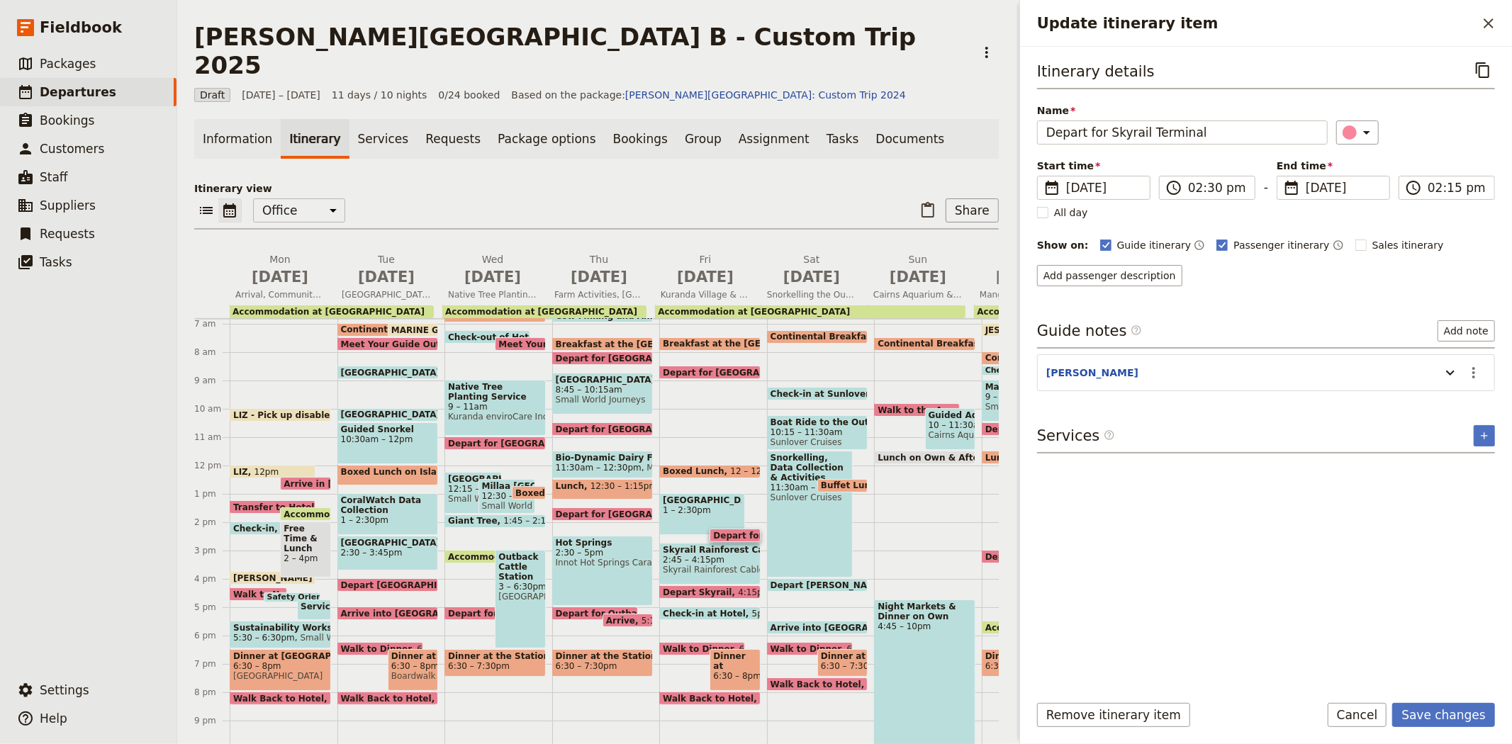
type input "02:30 pm"
click at [1313, 568] on div "Itinerary details ​ Name Depart for Skyrail Terminal ​ Start time ​ [DATE] [DAT…" at bounding box center [1266, 369] width 458 height 622
click at [1420, 711] on button "Save changes" at bounding box center [1443, 715] width 103 height 24
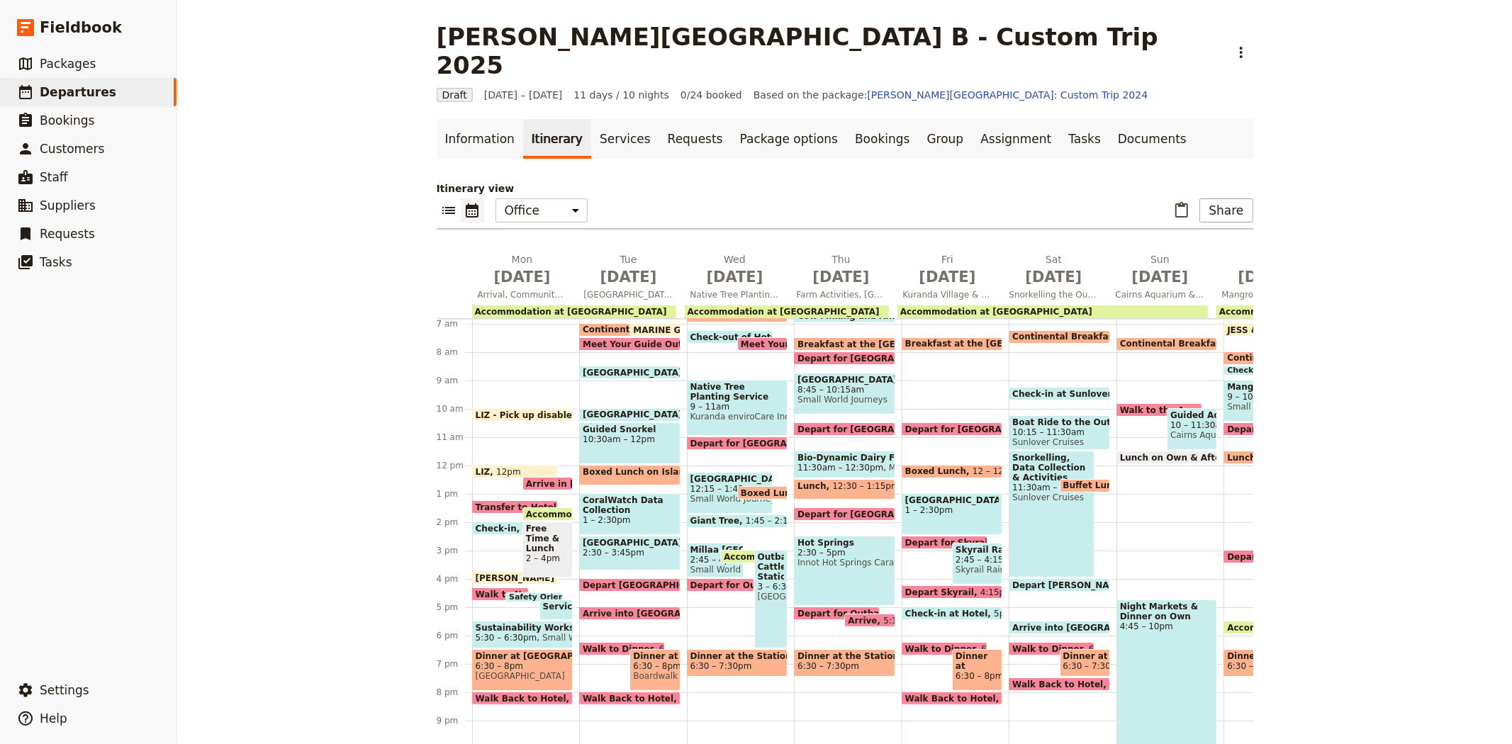
click at [697, 555] on span "2:45 – 4pm" at bounding box center [715, 560] width 50 height 10
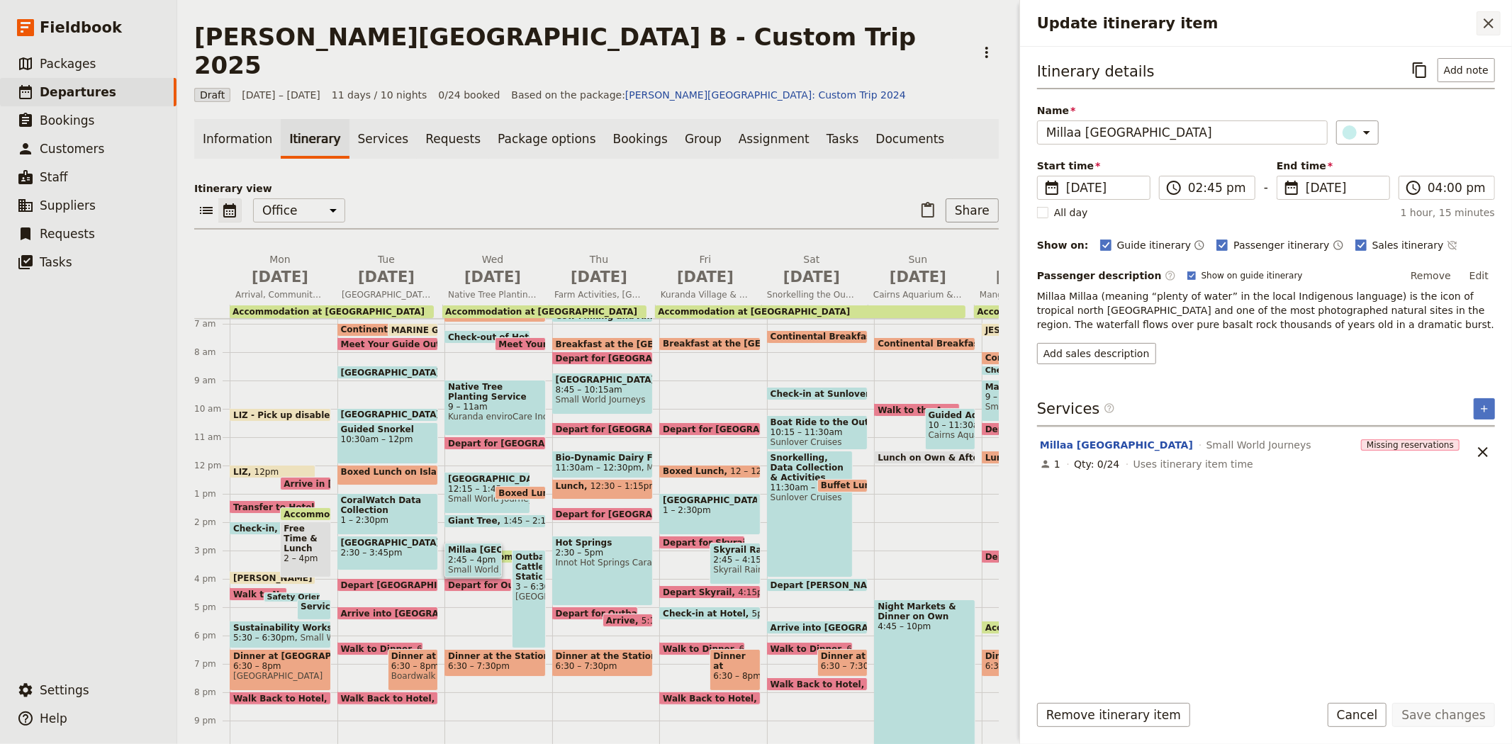
click at [1485, 23] on icon "Close drawer" at bounding box center [1488, 23] width 17 height 17
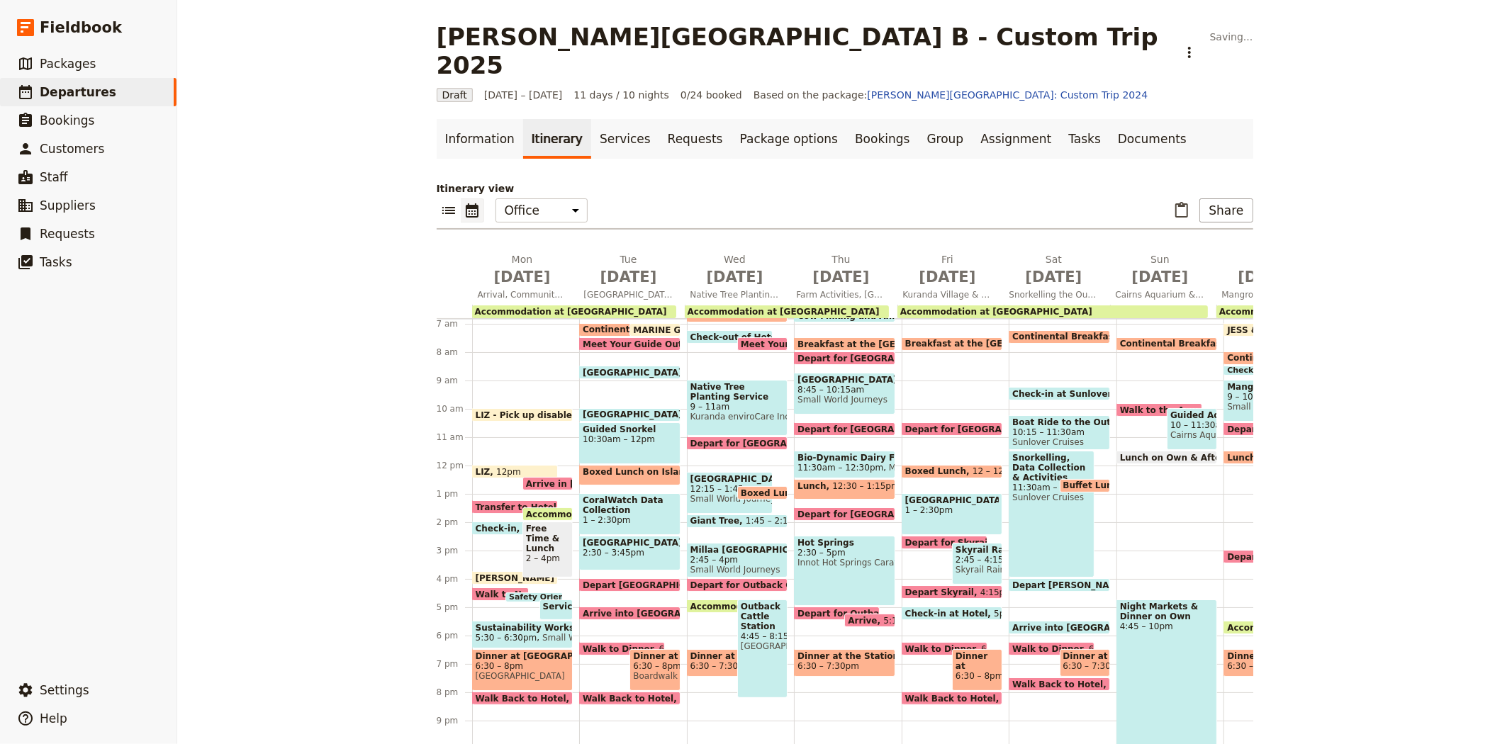
click at [760, 631] on span "4:45 – 8:15pm" at bounding box center [762, 636] width 43 height 10
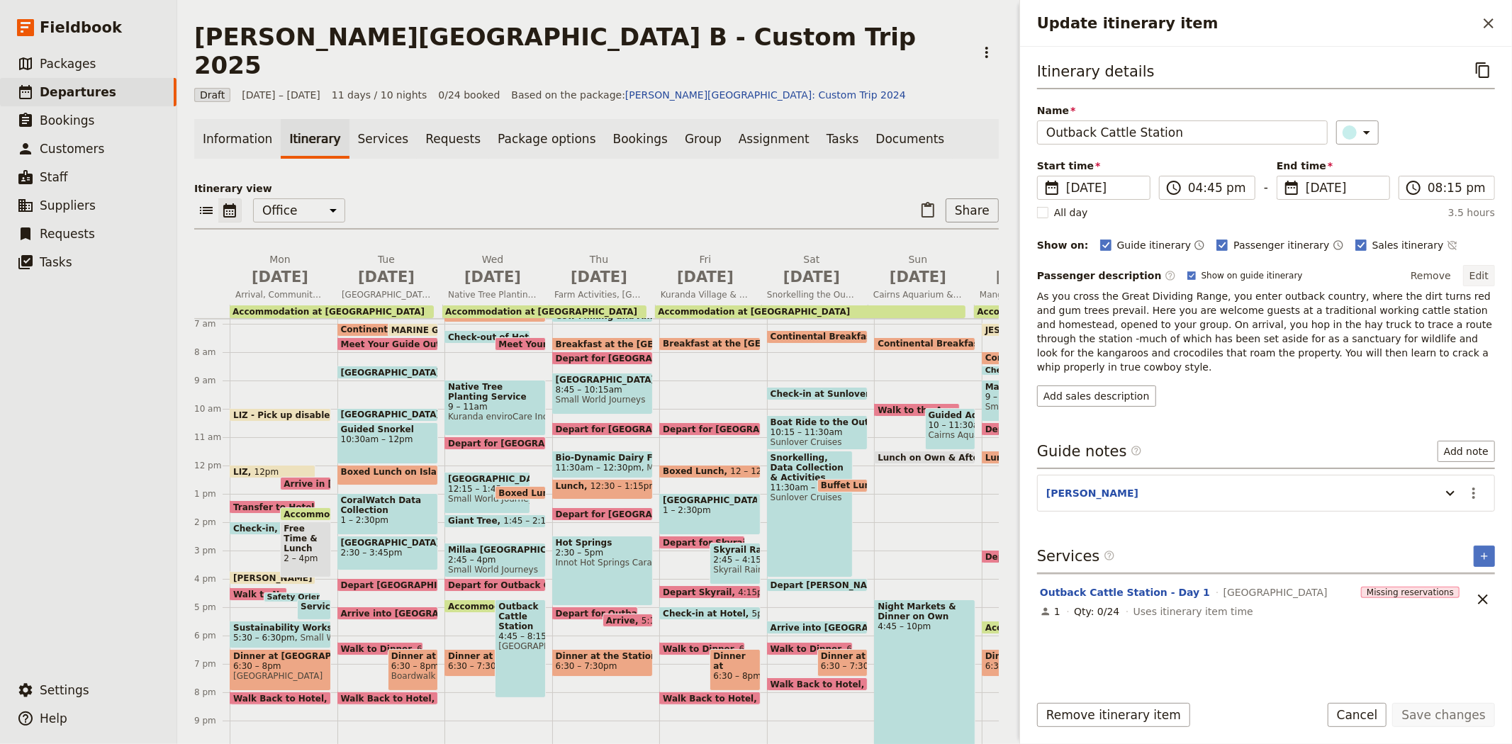
click at [1479, 274] on button "Edit" at bounding box center [1479, 275] width 32 height 21
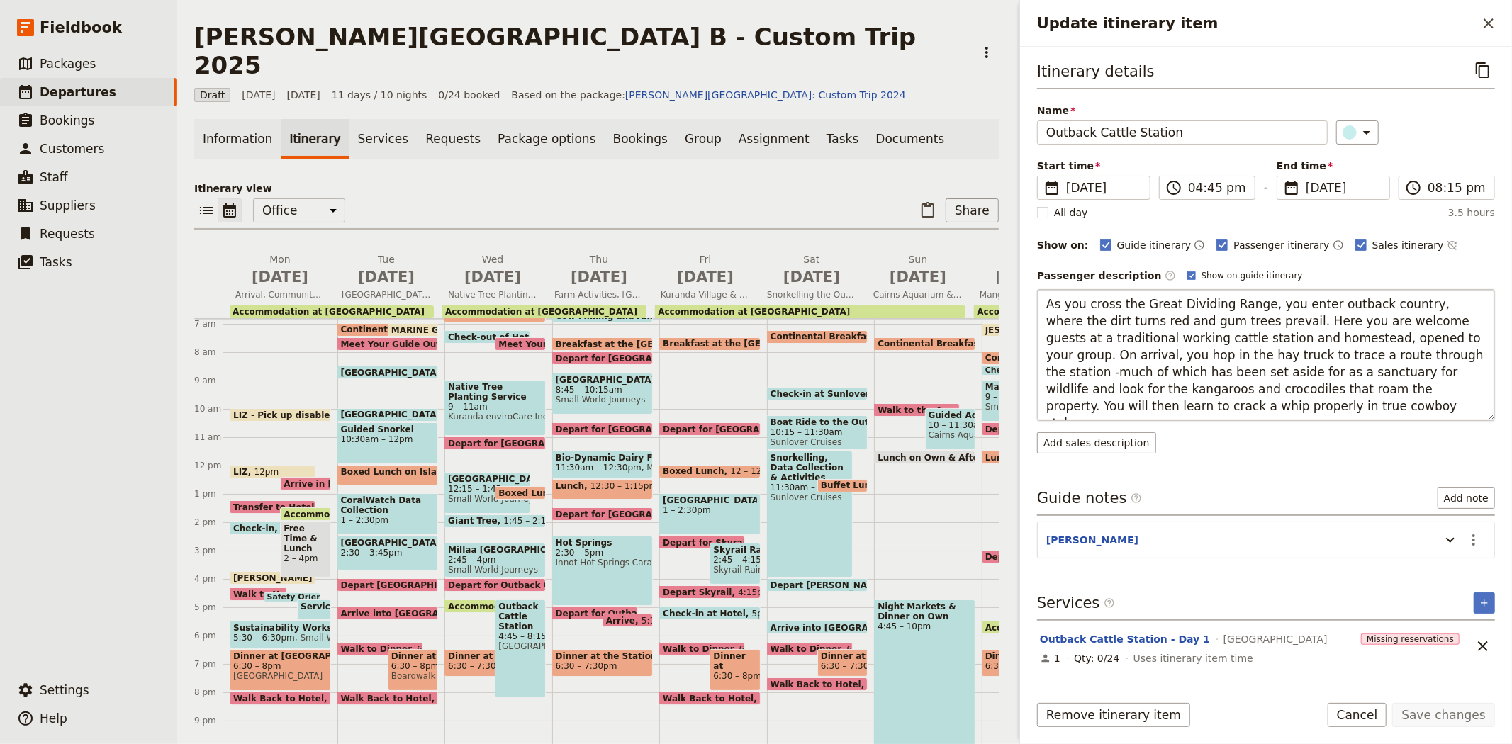
drag, startPoint x: 1088, startPoint y: 408, endPoint x: 1377, endPoint y: 332, distance: 298.9
click at [1377, 332] on textarea "As you cross the Great Dividing Range, you enter outback country, where the dir…" at bounding box center [1266, 355] width 458 height 132
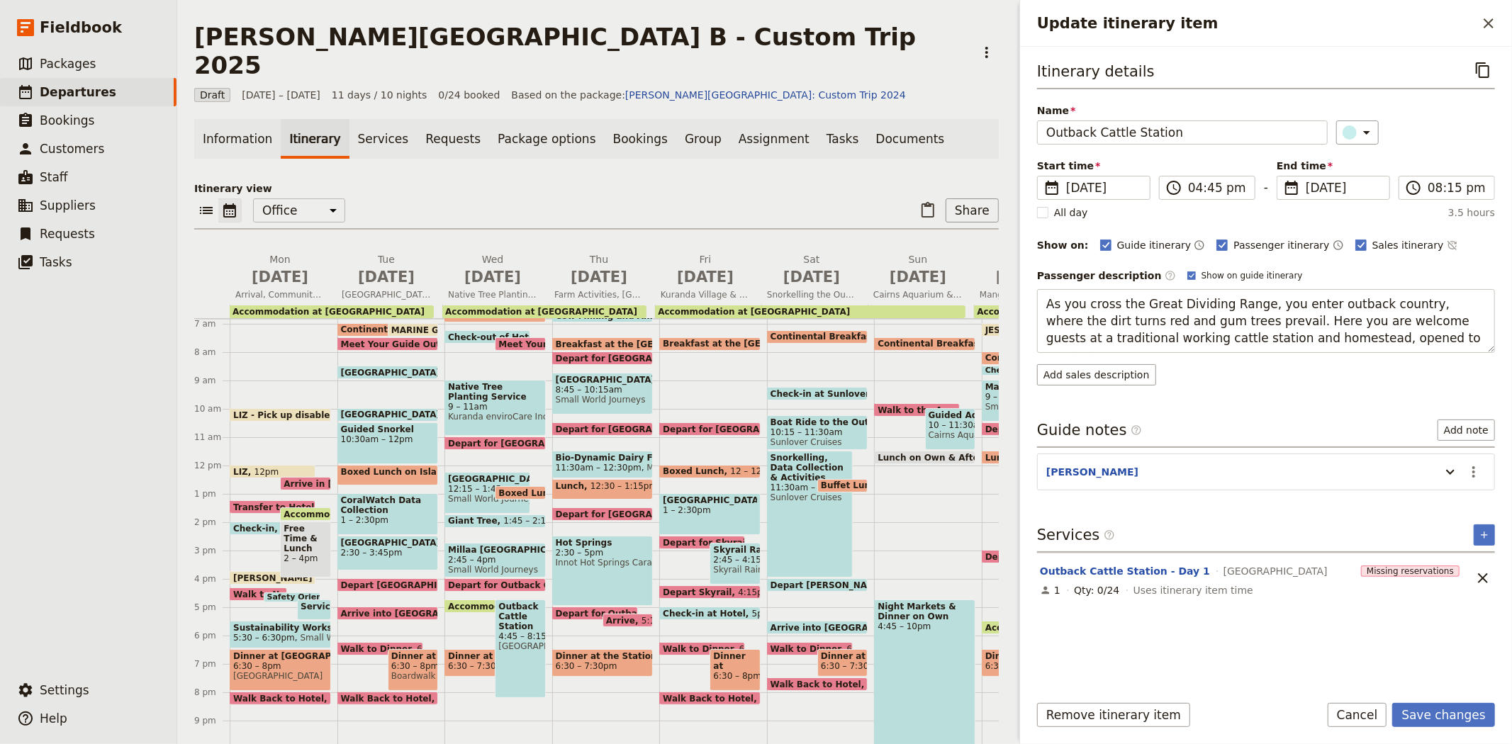
type textarea "As you cross the Great Dividing Range, you enter outback country, where the dir…"
click at [1451, 716] on button "Save changes" at bounding box center [1443, 715] width 103 height 24
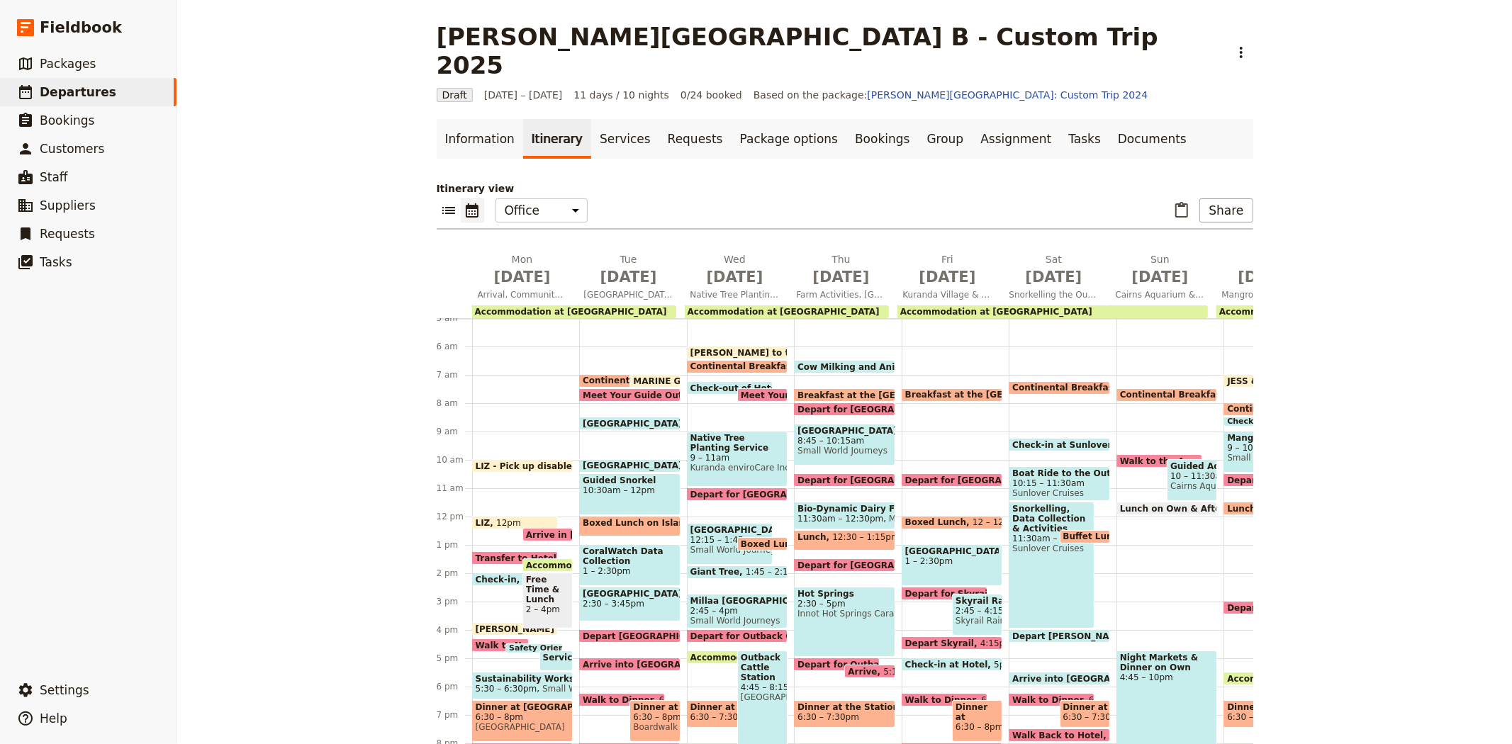
scroll to position [115, 0]
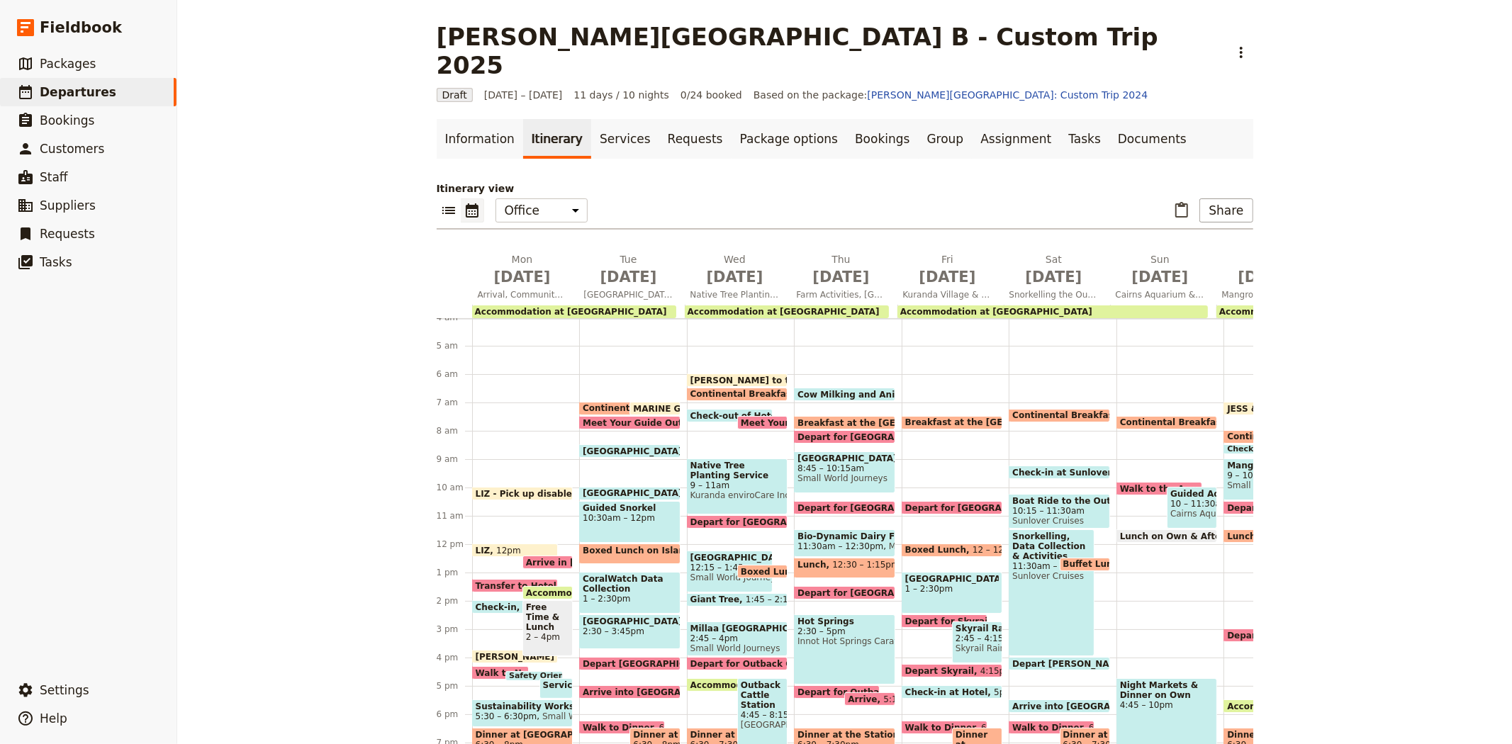
click at [844, 390] on span "Cow Milking and Animals" at bounding box center [860, 394] width 126 height 9
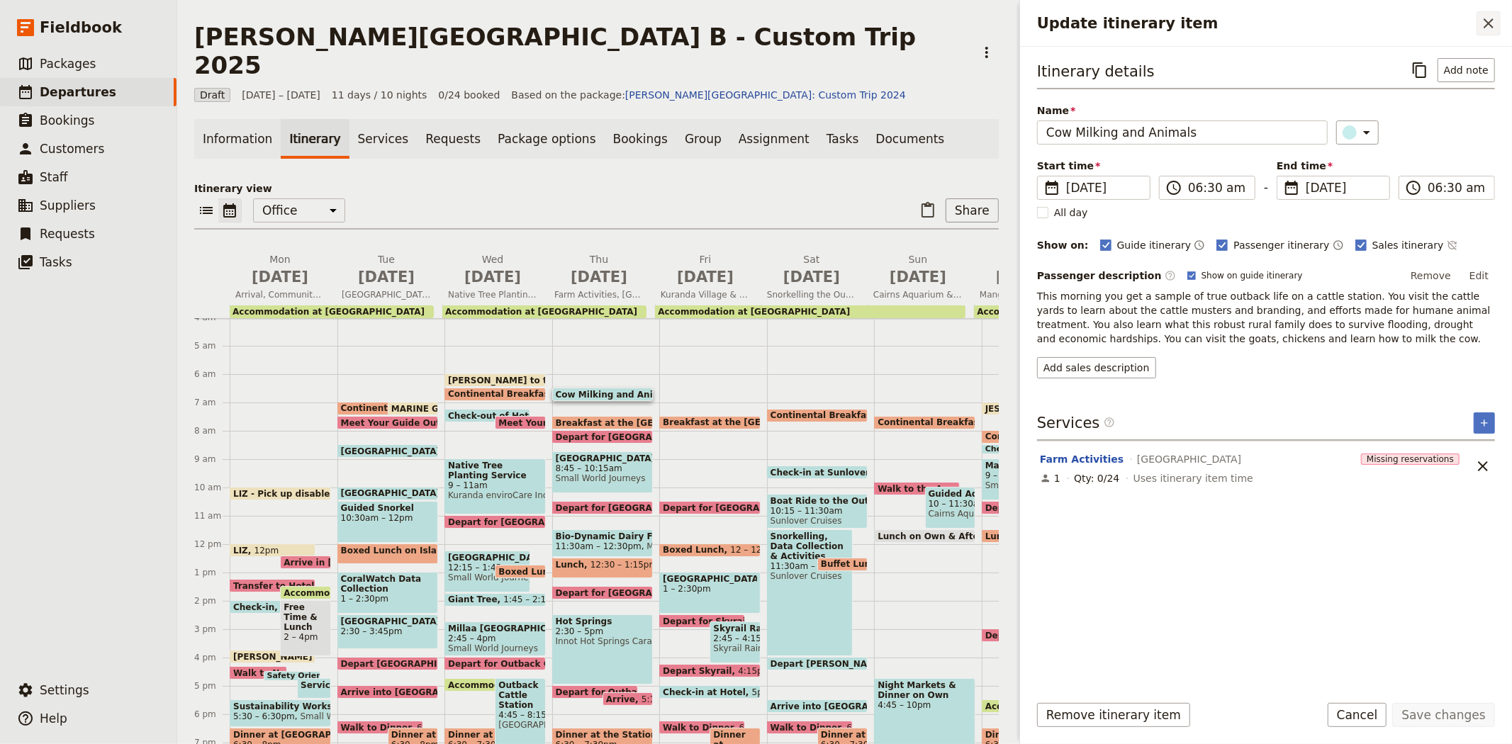
click at [1485, 28] on icon "Close drawer" at bounding box center [1488, 23] width 17 height 17
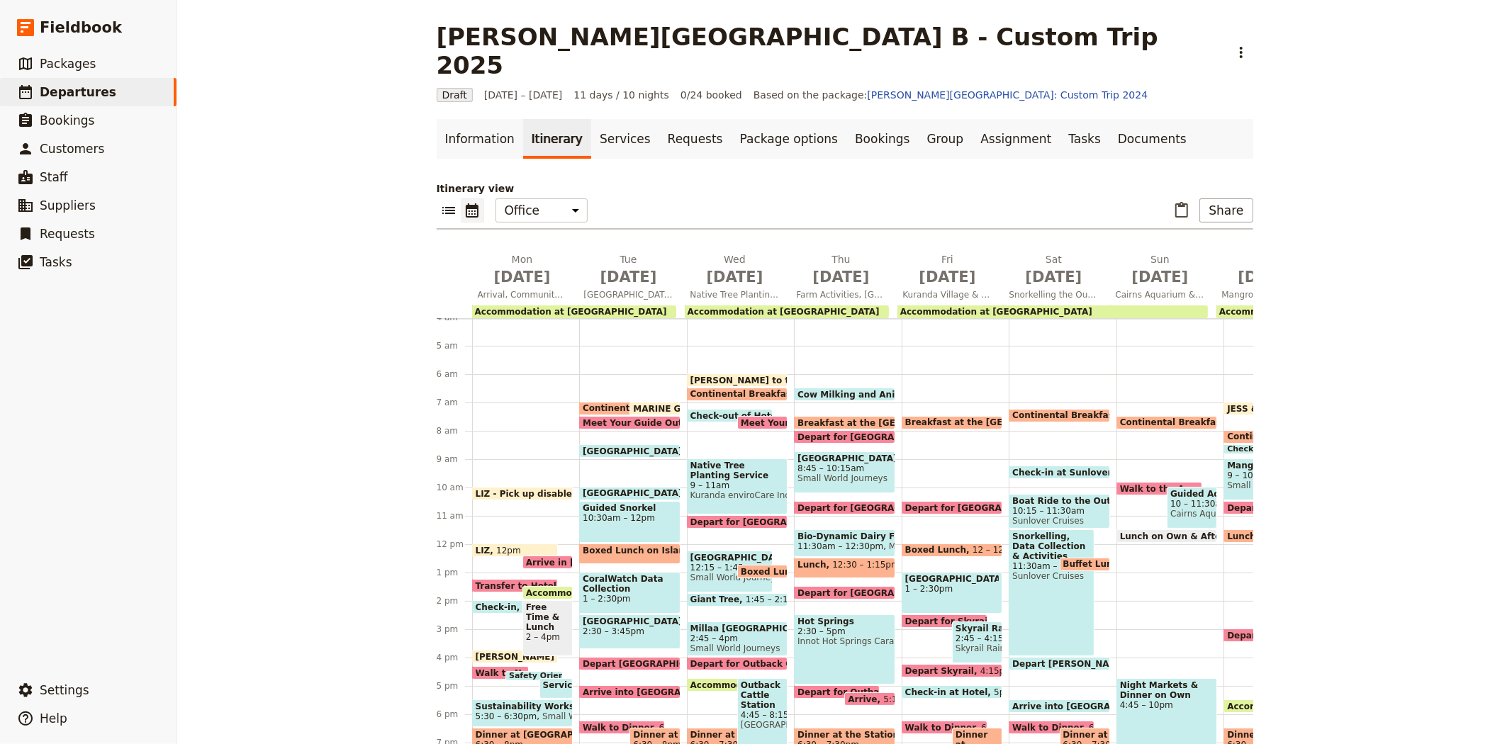
click at [904, 403] on div "Breakfast at the [GEOGRAPHIC_DATA] 7:30 – 8am Depart for [GEOGRAPHIC_DATA] 10:3…" at bounding box center [955, 544] width 108 height 680
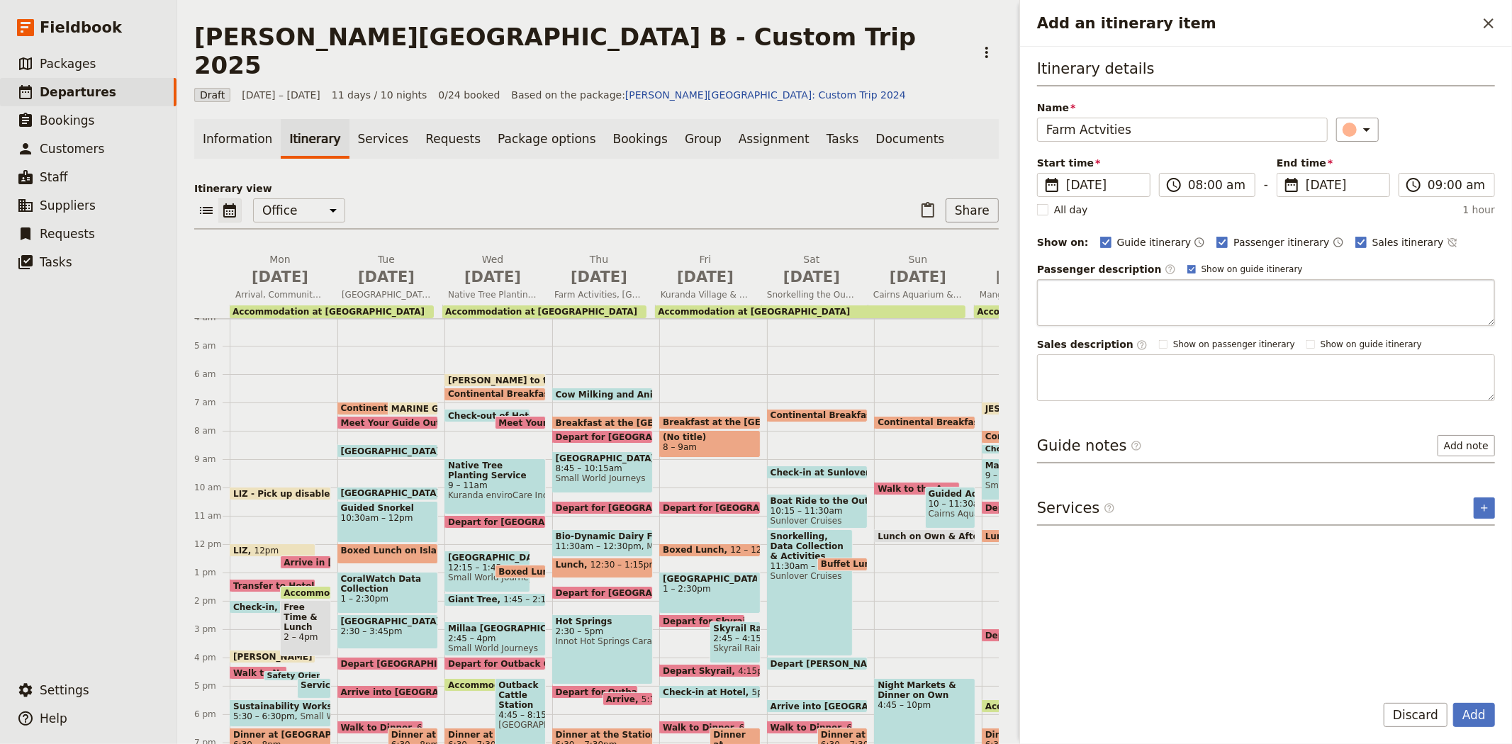
type input "Farm Actvities"
click at [1160, 312] on textarea "Add an itinerary item" at bounding box center [1266, 302] width 458 height 47
paste textarea "On arrival, you hop in the hay truck to trace a route through the station -much…"
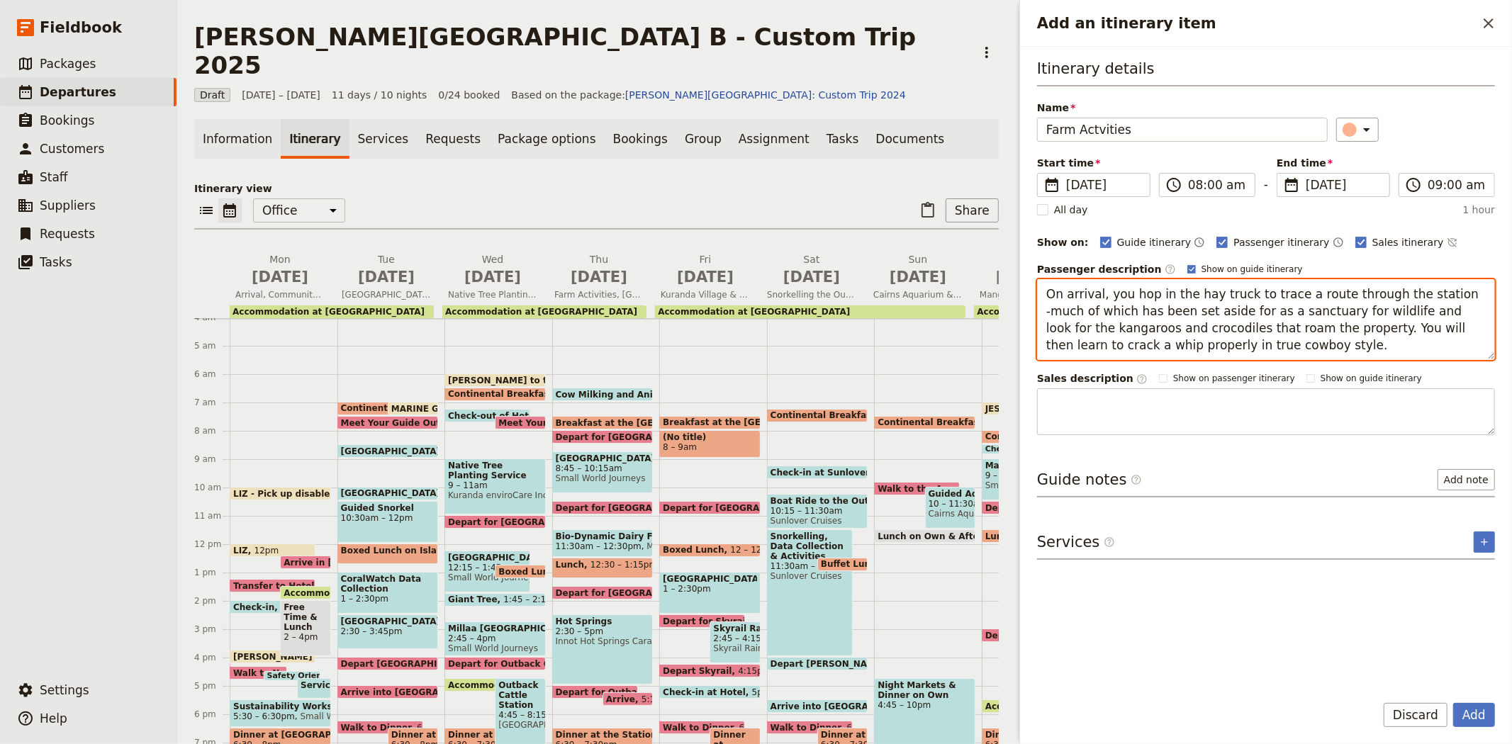
drag, startPoint x: 1096, startPoint y: 293, endPoint x: 881, endPoint y: 296, distance: 215.5
click at [891, 291] on div "[PERSON_NAME][GEOGRAPHIC_DATA] B - Custom Trip 2025 ​ Draft [DATE] – [DATE] 11 …" at bounding box center [844, 372] width 1334 height 744
click at [1449, 293] on textarea "This morning, you hop in the hay truck to trace a route through the station -mu…" at bounding box center [1266, 319] width 458 height 81
type textarea "This morning, you hop in the hay truck to trace a route through the station - m…"
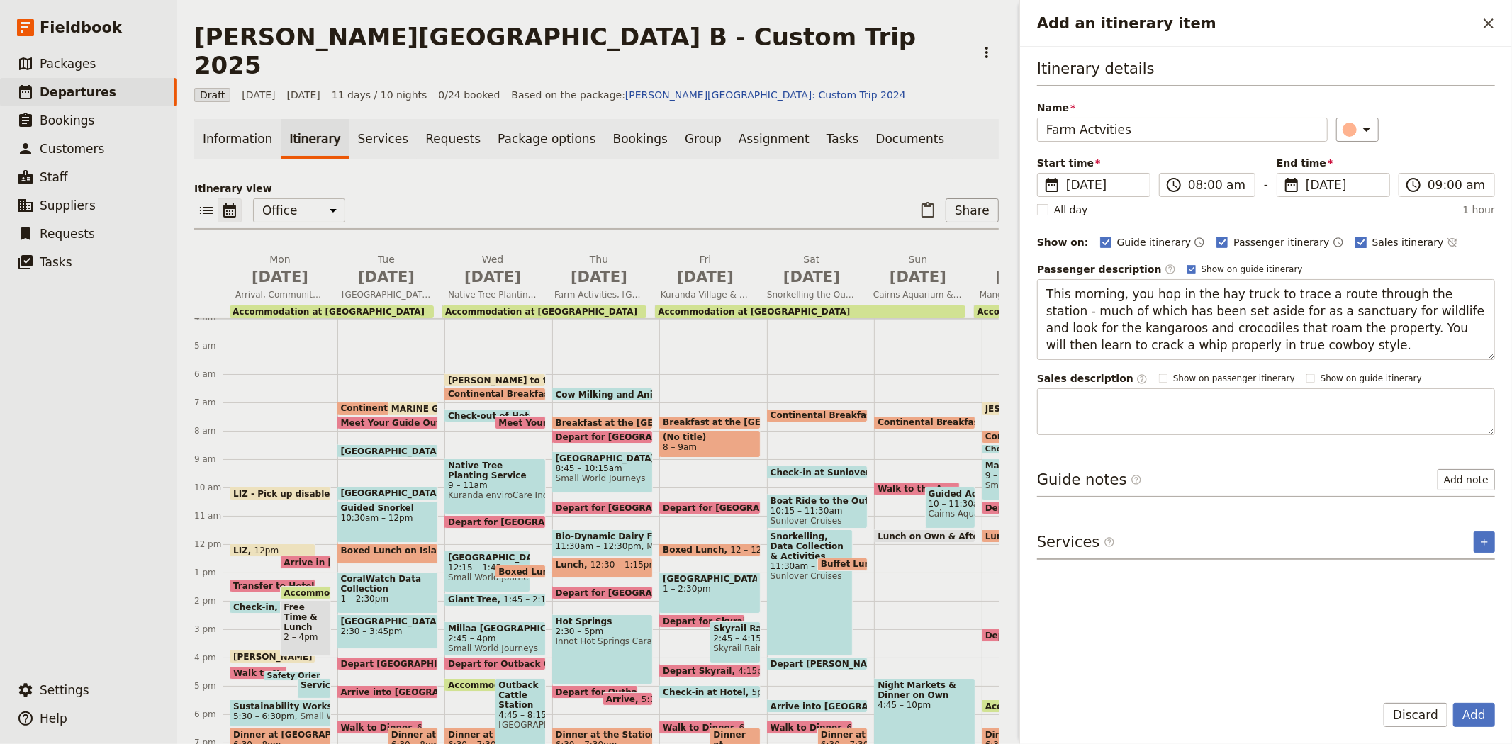
click at [1372, 242] on span "Sales itinerary" at bounding box center [1408, 242] width 72 height 14
click at [1355, 235] on input "Sales itinerary" at bounding box center [1354, 235] width 1 height 1
checkbox input "false"
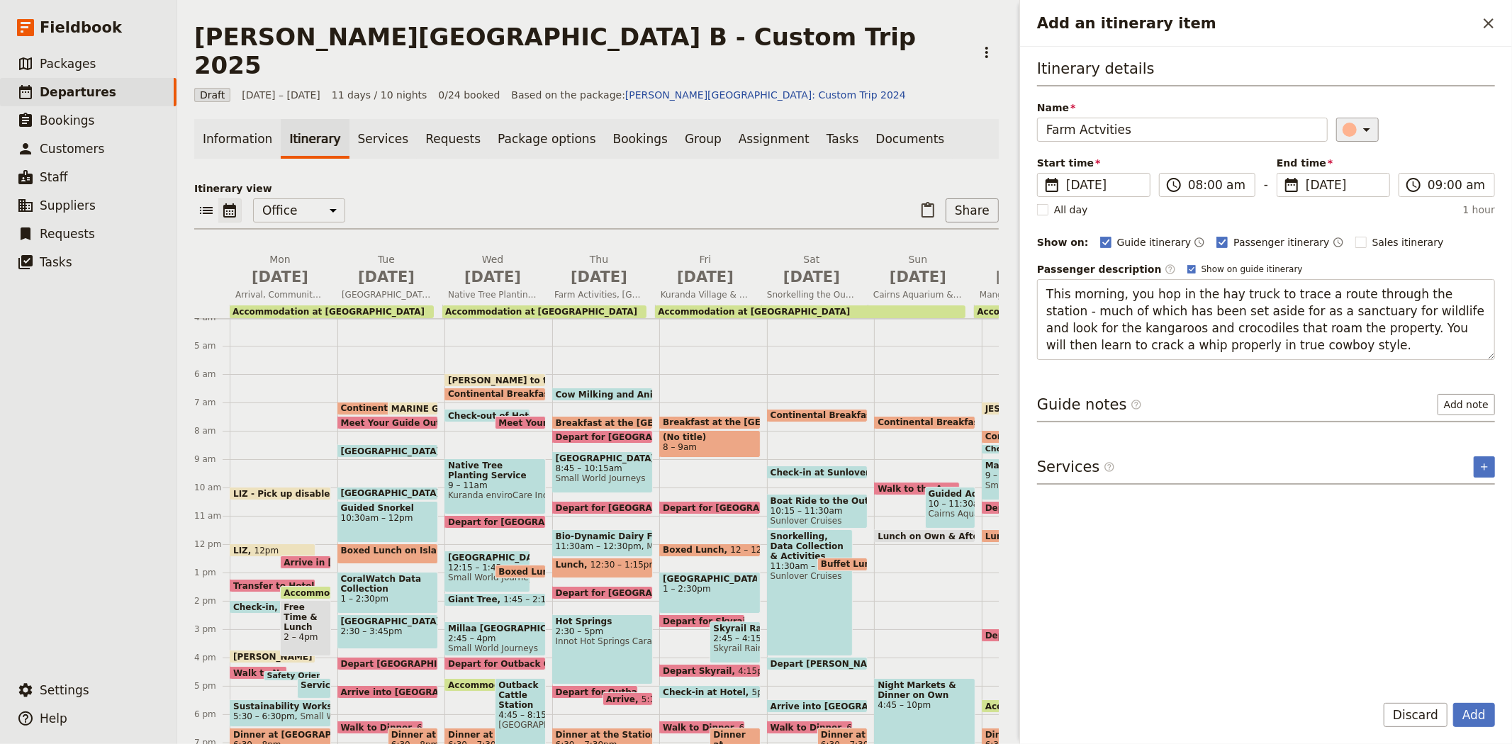
click at [1358, 128] on icon "Add an itinerary item" at bounding box center [1366, 129] width 17 height 17
click at [1349, 183] on div "button" at bounding box center [1356, 176] width 14 height 14
click at [1439, 189] on input "09:00 am" at bounding box center [1456, 184] width 58 height 17
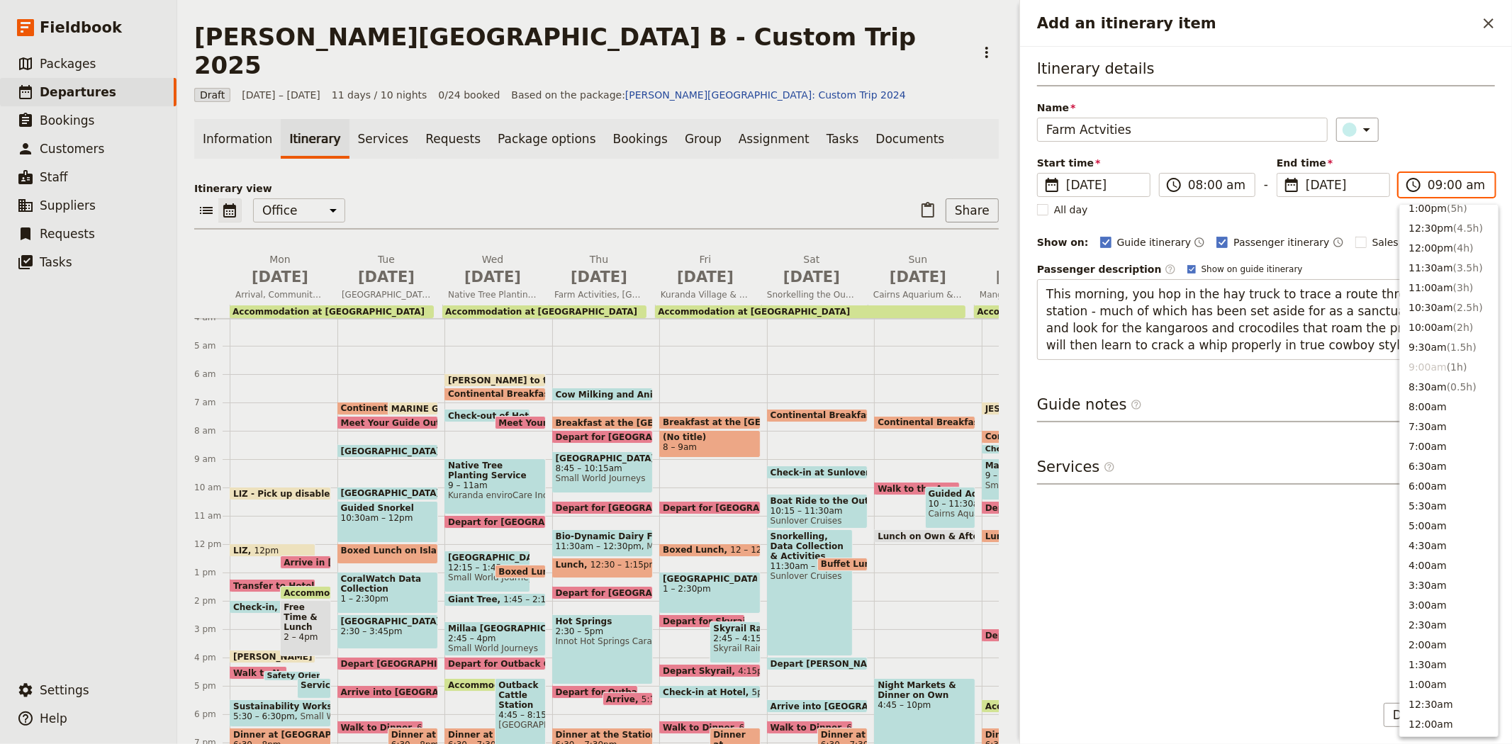
scroll to position [420, 0]
click at [1436, 326] on button "10:00am ( 2h )" at bounding box center [1449, 333] width 98 height 20
type input "10:00 am"
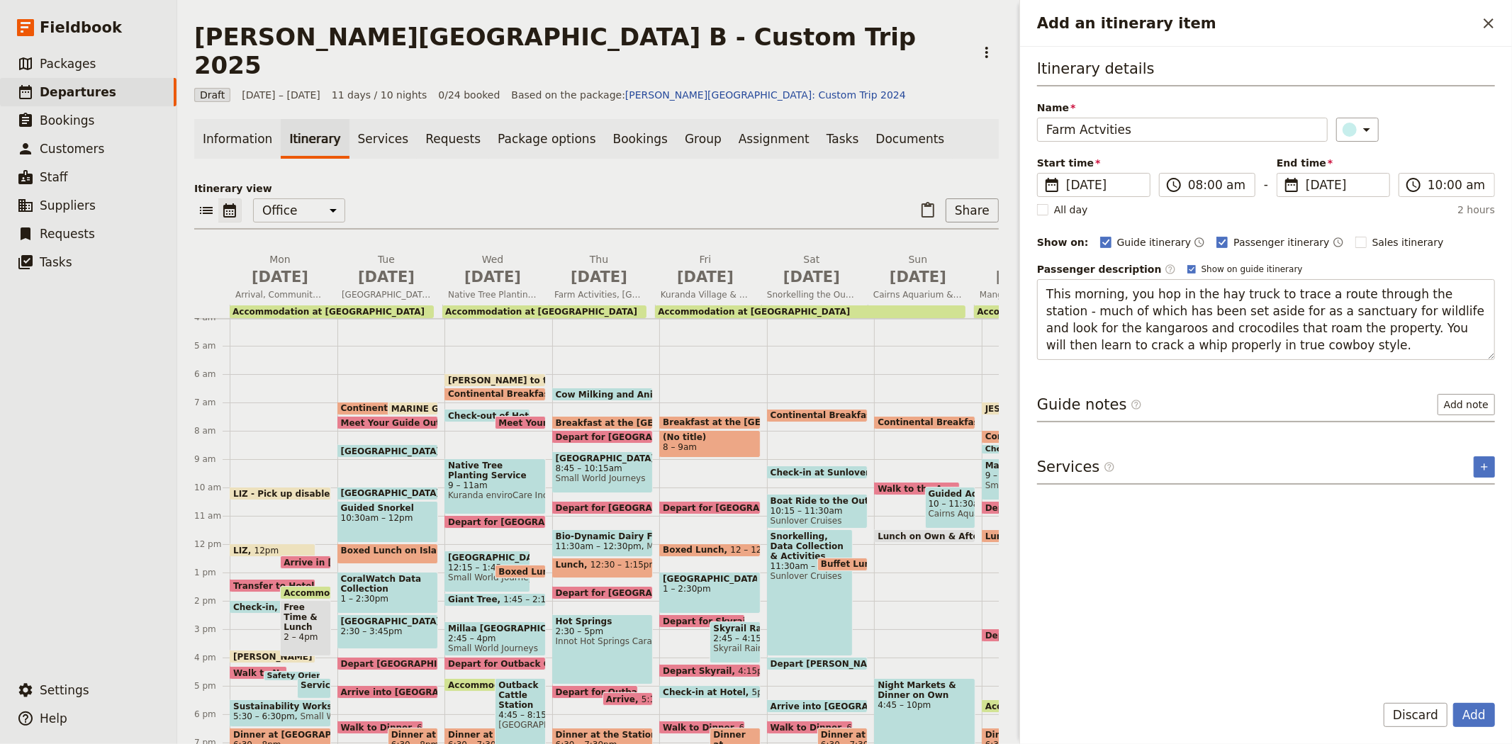
click at [1344, 527] on div "Itinerary details Name Farm Actvities ​ Start time ​ [DATE] [DATE] [DATE] 08:00…" at bounding box center [1266, 369] width 458 height 622
click at [1456, 717] on button "Add" at bounding box center [1474, 715] width 42 height 24
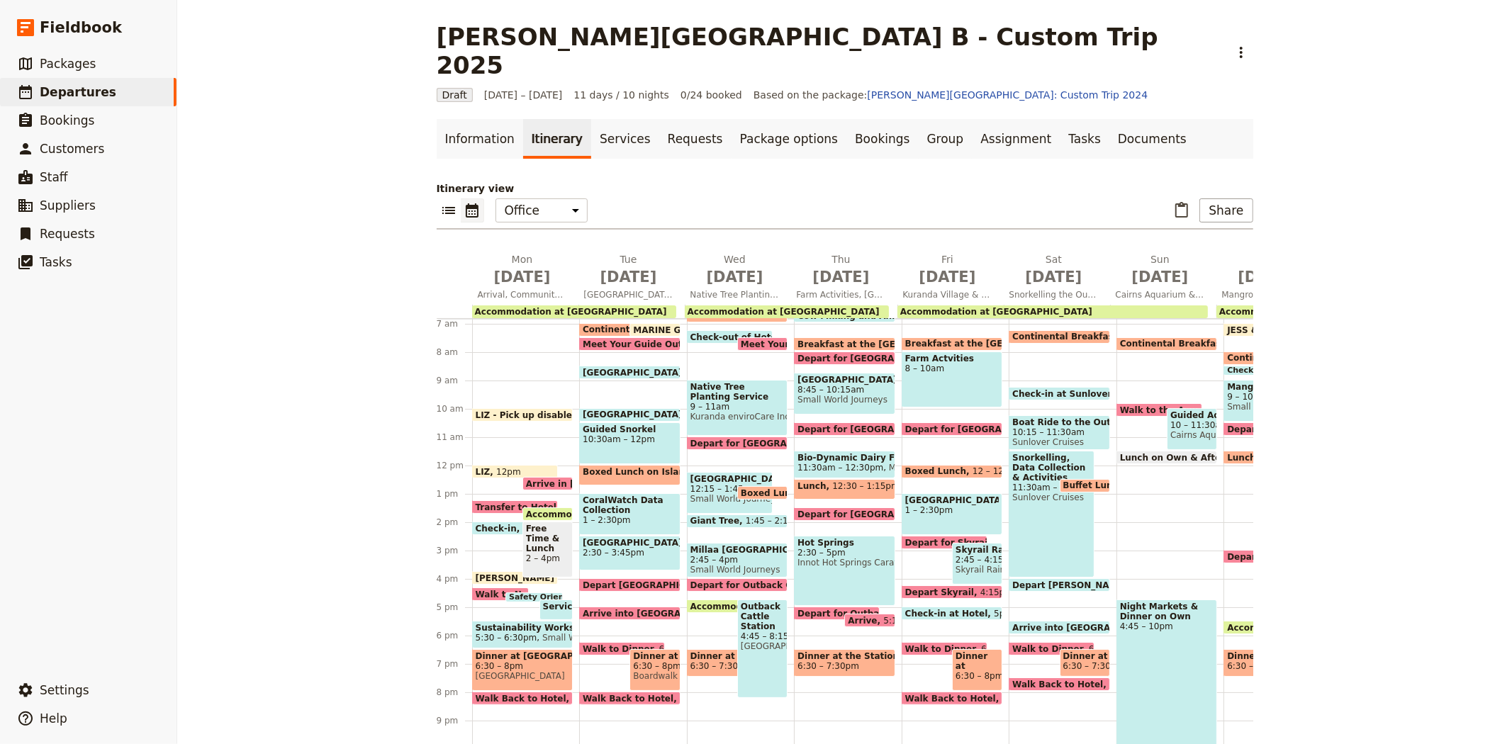
scroll to position [272, 0]
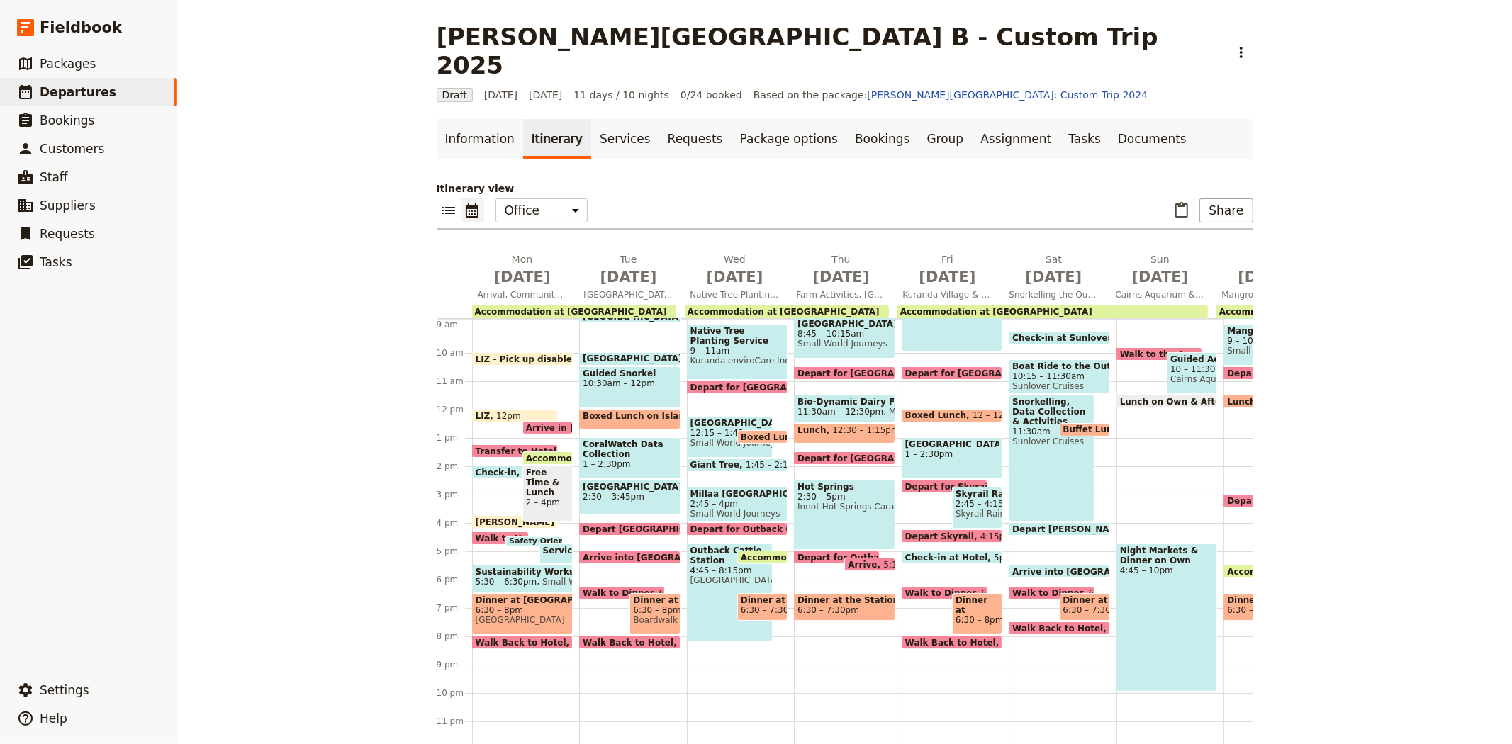
click at [702, 575] on span "[GEOGRAPHIC_DATA]" at bounding box center [729, 580] width 79 height 10
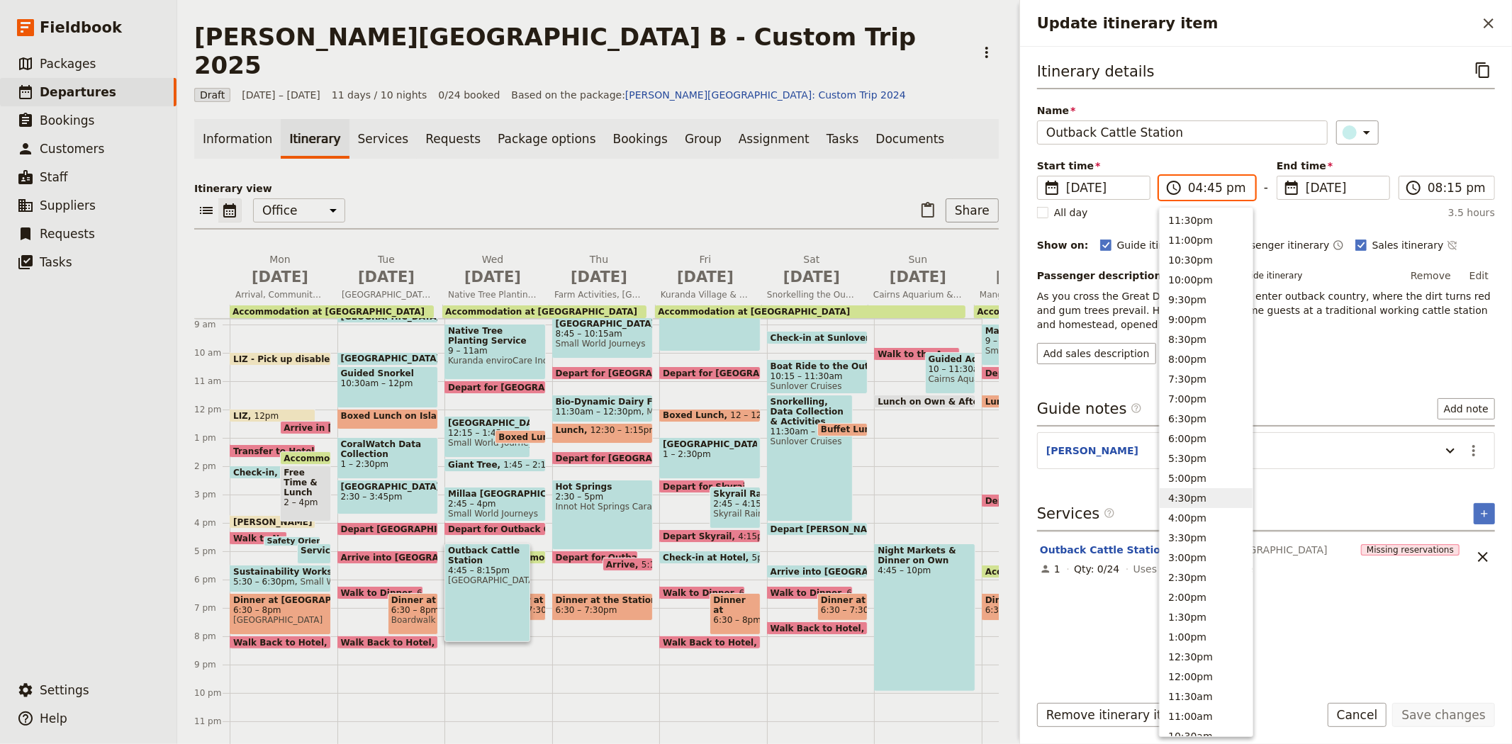
click at [1200, 189] on input "04:45 pm" at bounding box center [1217, 187] width 58 height 17
click at [1198, 471] on button "5:00pm" at bounding box center [1205, 478] width 93 height 20
type input "05:00 pm"
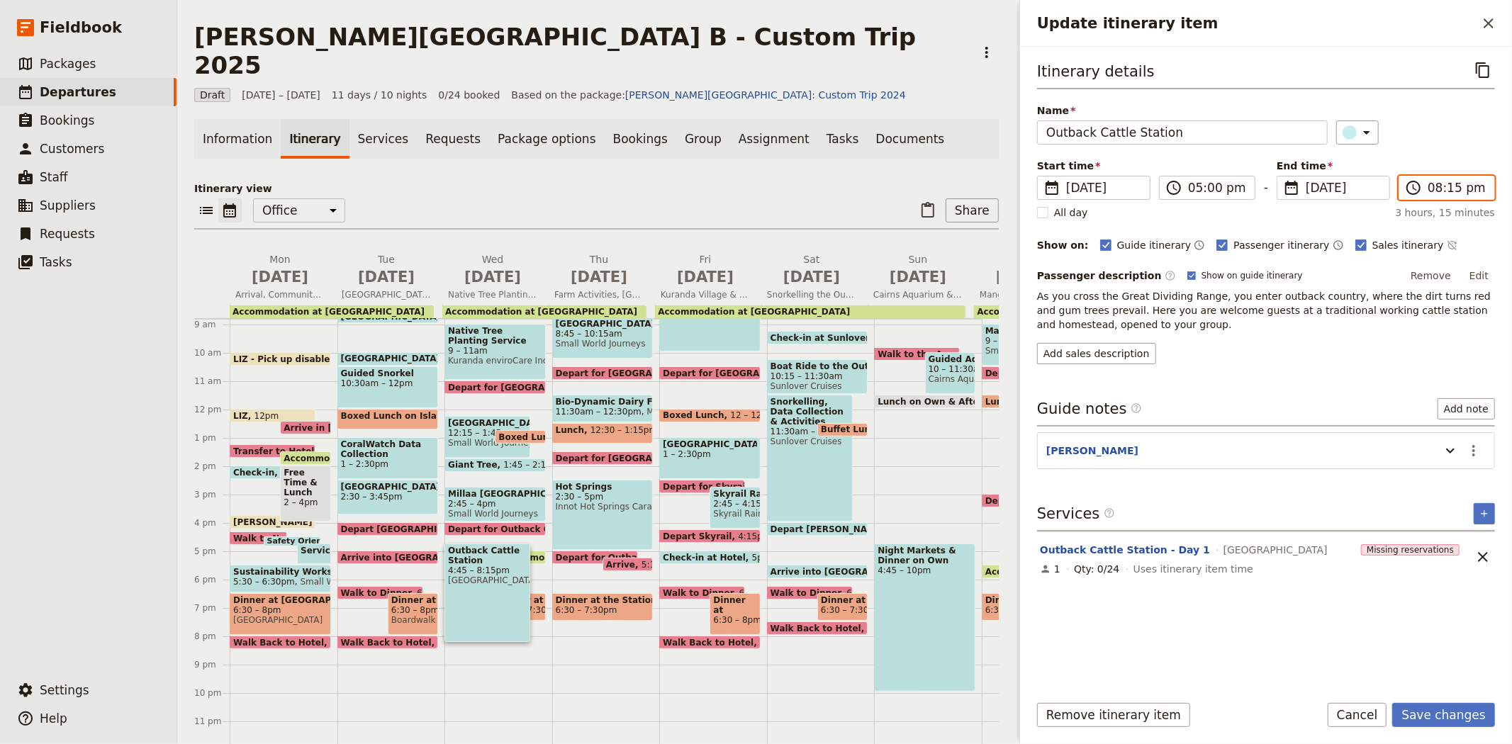
click at [1442, 186] on input "08:15 pm" at bounding box center [1456, 187] width 58 height 17
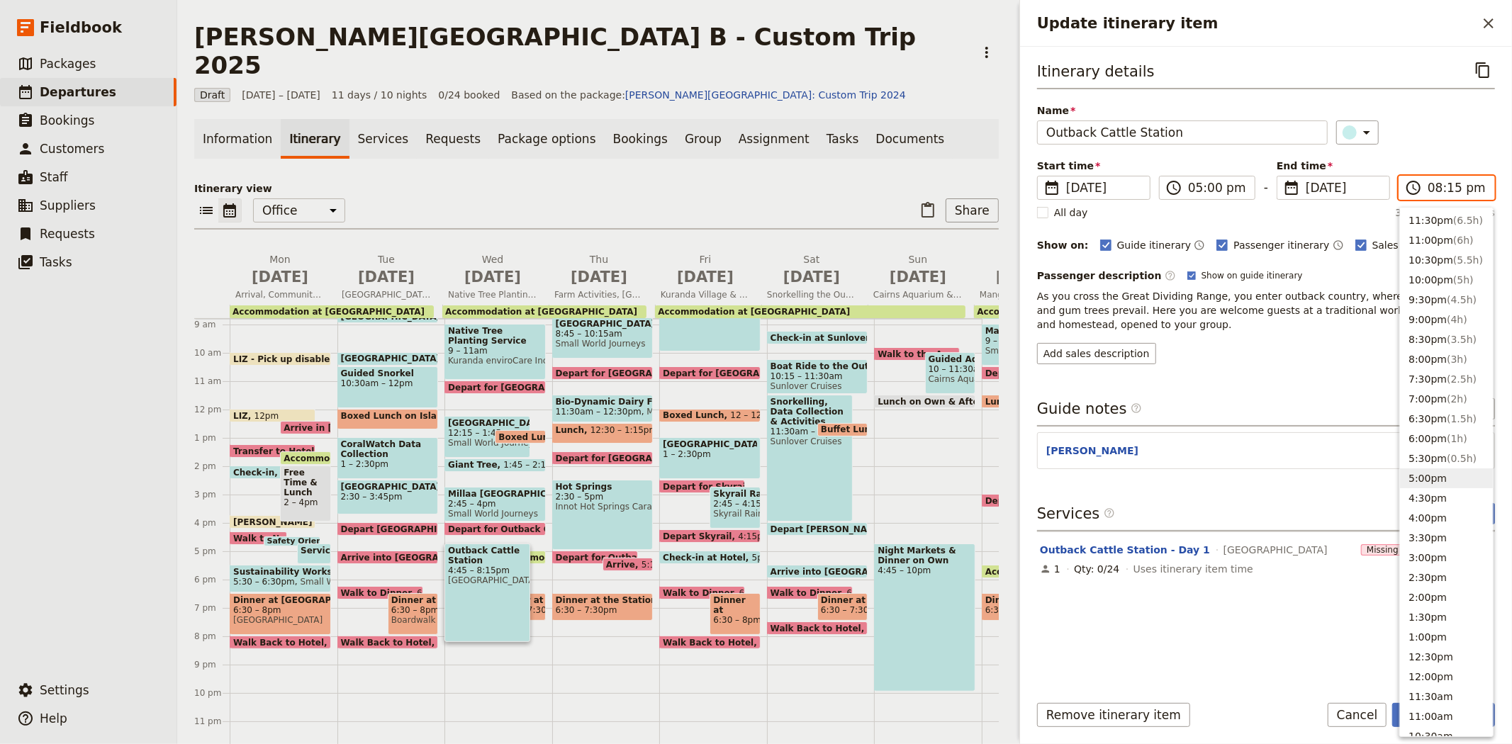
click at [1446, 480] on button "5:00pm" at bounding box center [1446, 478] width 93 height 20
type input "05:00 pm"
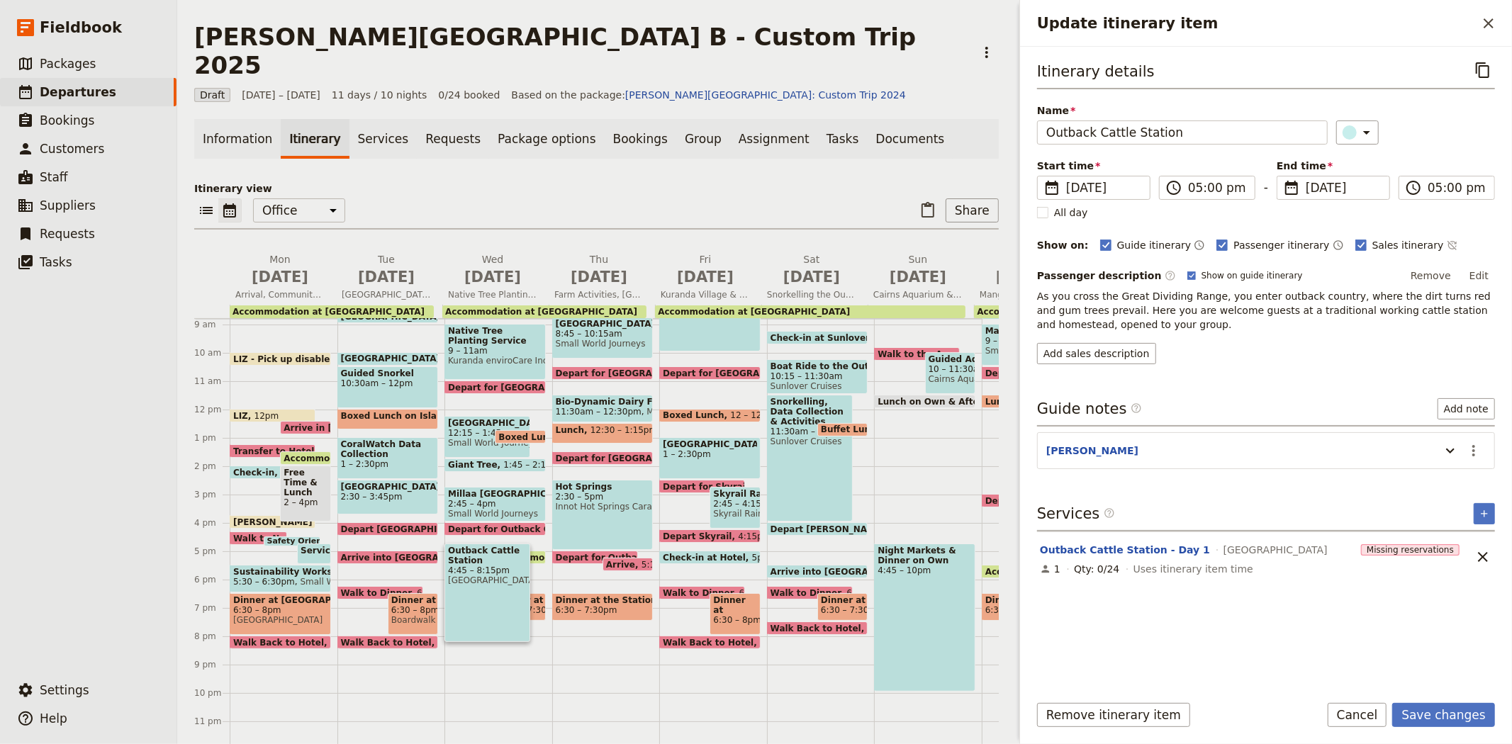
click at [1301, 330] on p "As you cross the Great Dividing Range, you enter outback country, where the dir…" at bounding box center [1266, 310] width 458 height 43
click at [1447, 721] on button "Save changes" at bounding box center [1443, 715] width 103 height 24
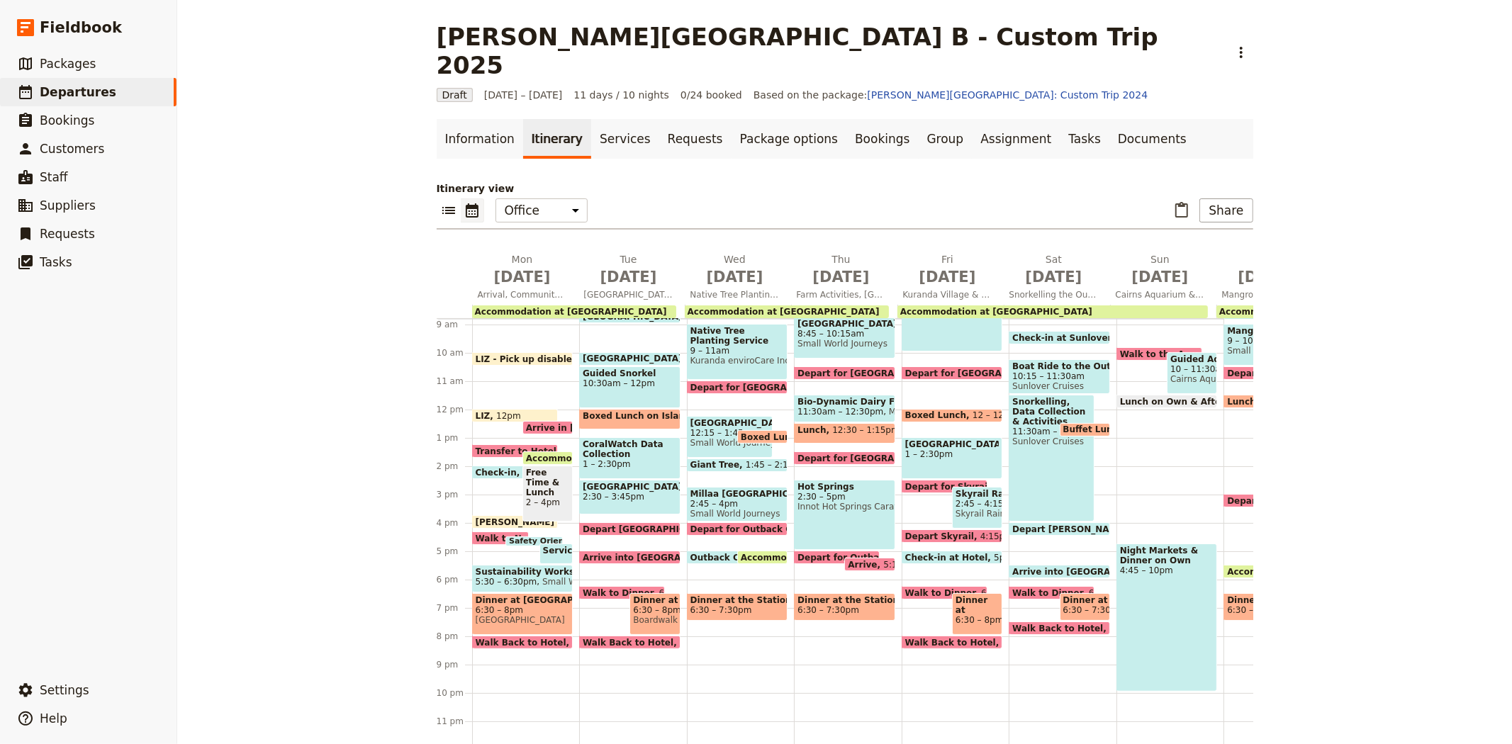
click at [718, 551] on div "Outback Cattle Station 5pm [GEOGRAPHIC_DATA]" at bounding box center [730, 557] width 86 height 13
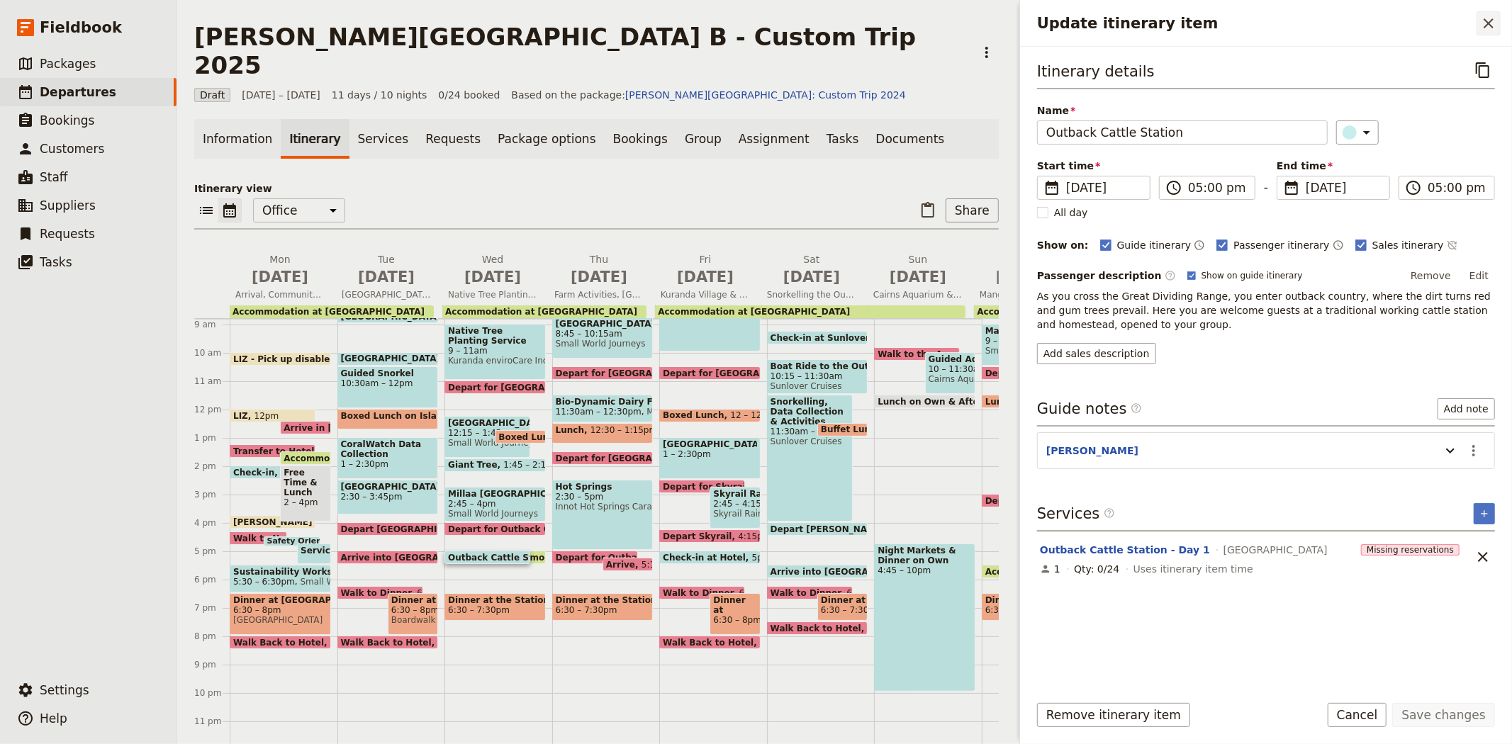
click at [1482, 24] on icon "Close drawer" at bounding box center [1488, 23] width 17 height 17
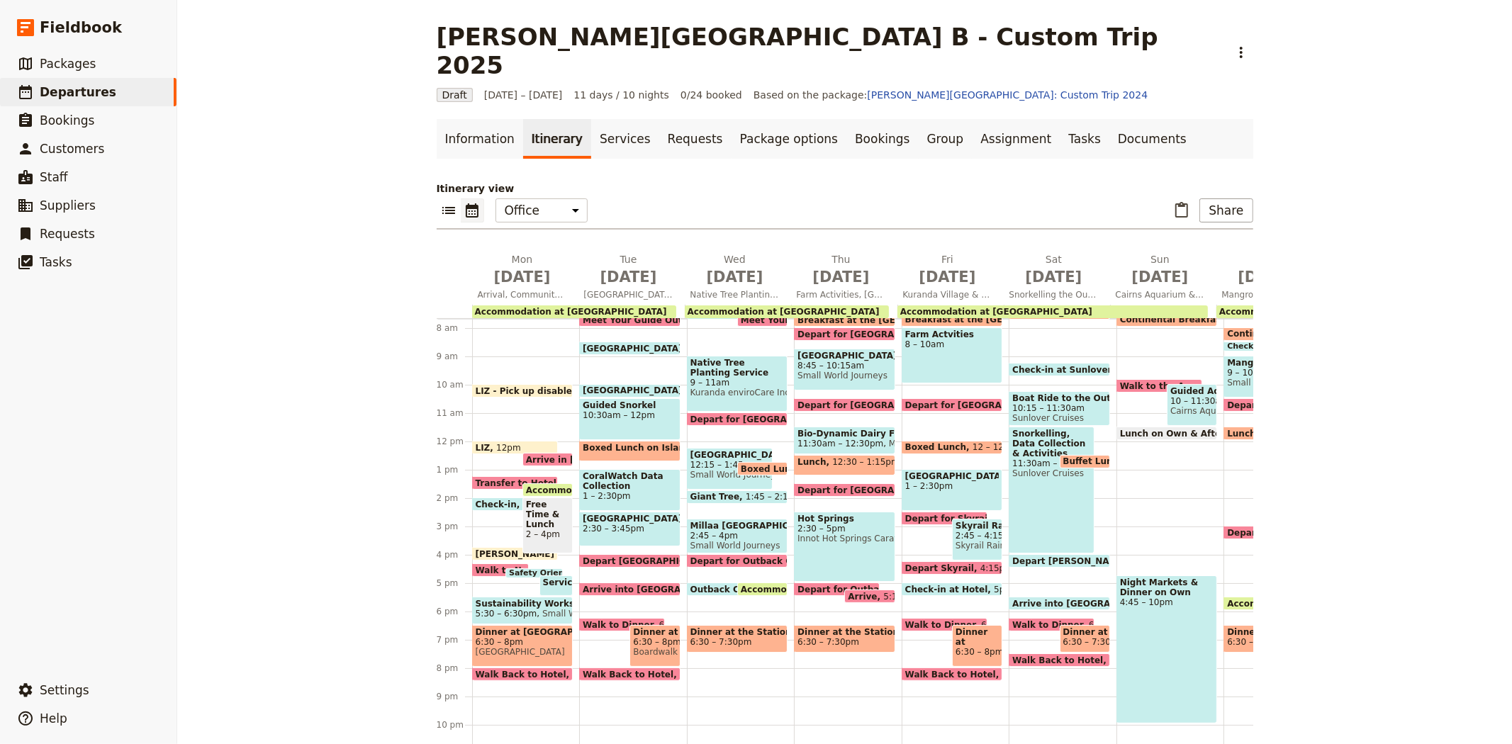
scroll to position [193, 0]
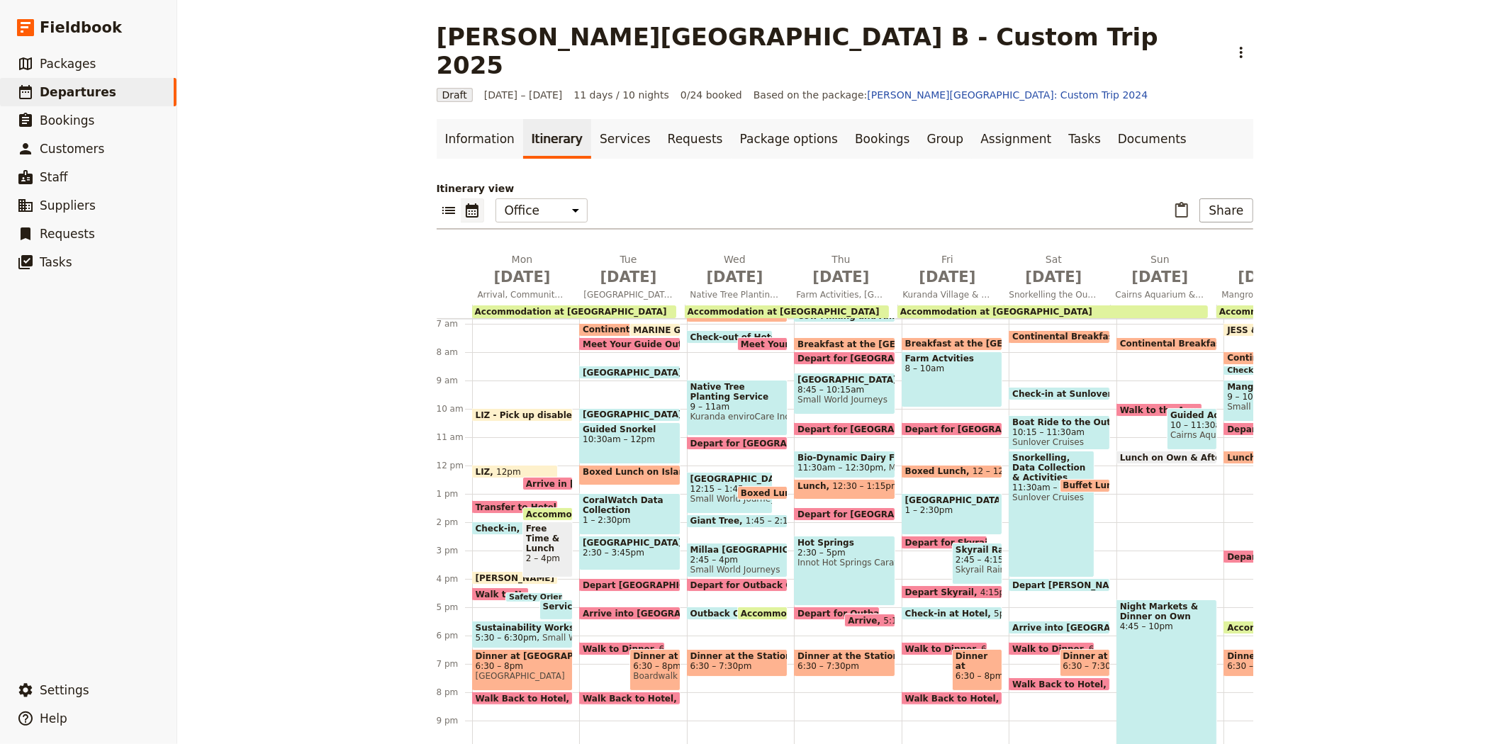
click at [703, 609] on span "Outback Cattle Station" at bounding box center [748, 613] width 116 height 9
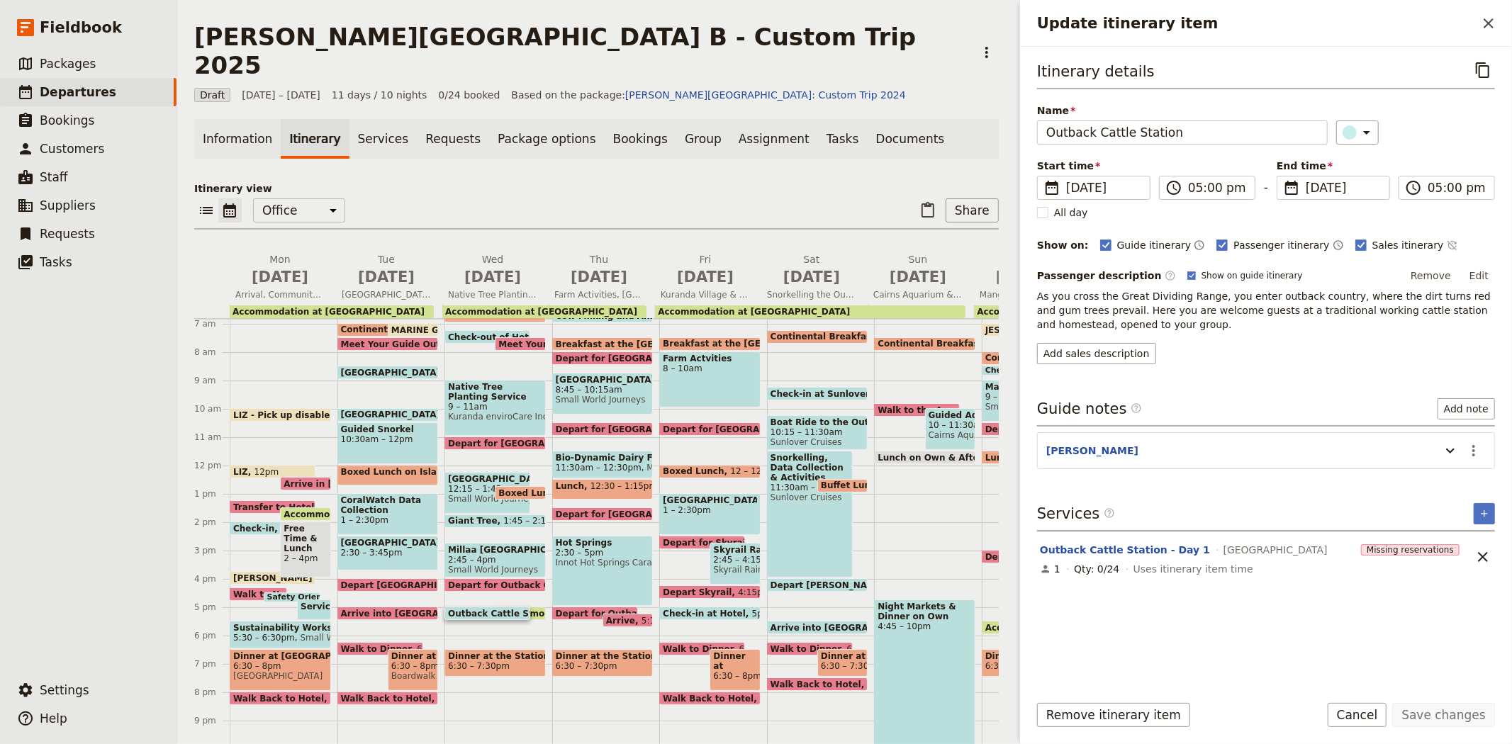
click at [648, 216] on div "Itinerary view ​ ​ Office Guide Passenger Sales ​ Share [DATE] Arrival, Communi…" at bounding box center [596, 465] width 804 height 568
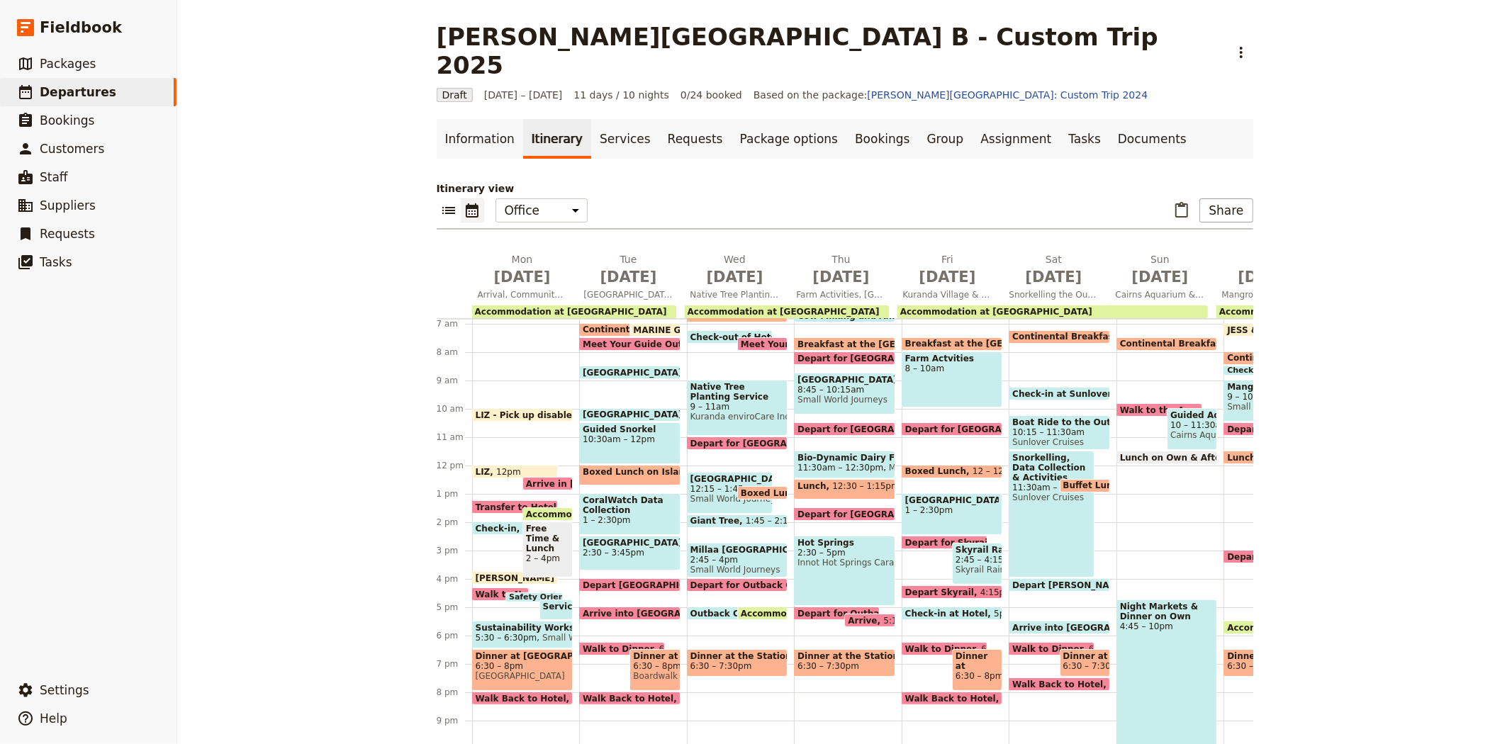
click at [718, 609] on span "Outback Cattle Station" at bounding box center [748, 613] width 116 height 9
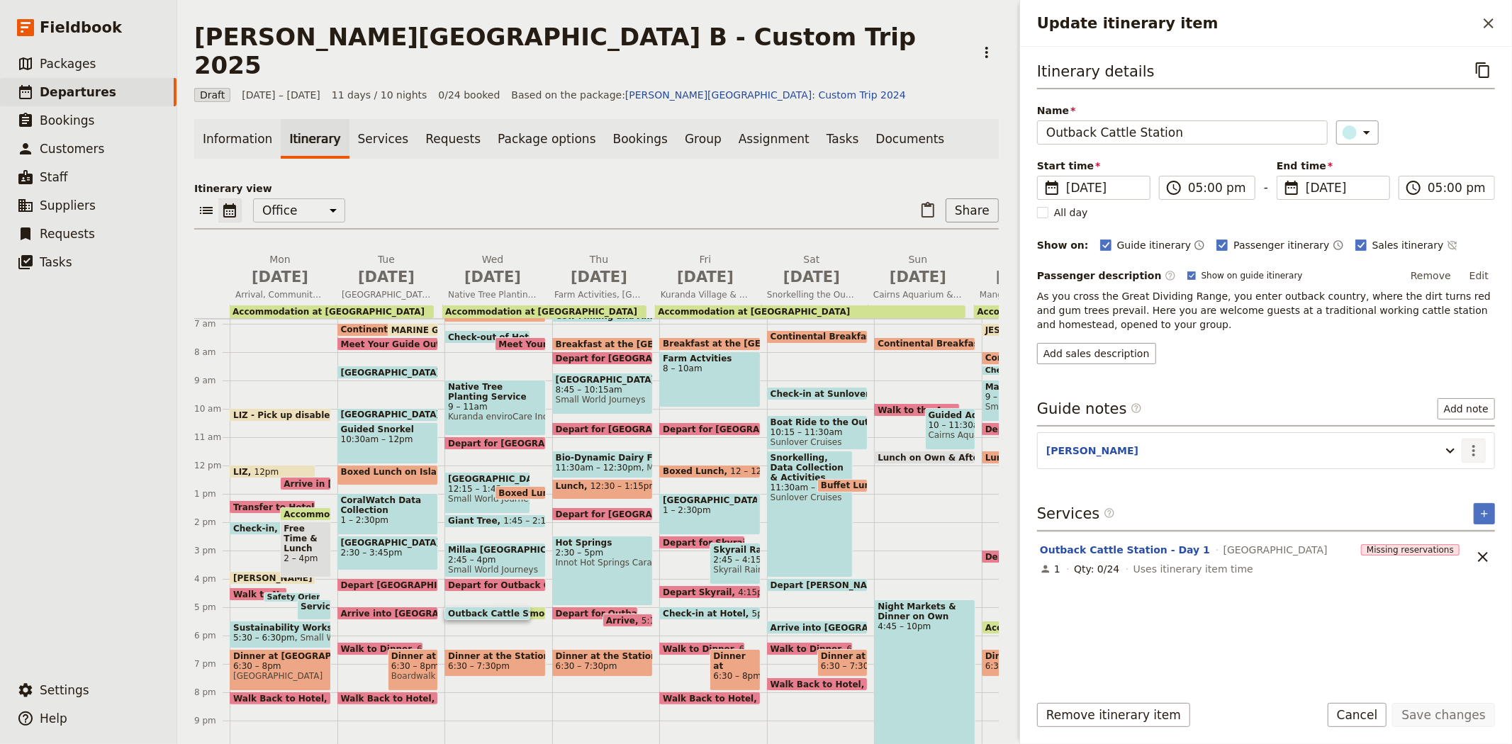
click at [1472, 452] on icon "Actions" at bounding box center [1473, 450] width 17 height 17
click at [1454, 483] on span "Edit note" at bounding box center [1432, 482] width 45 height 14
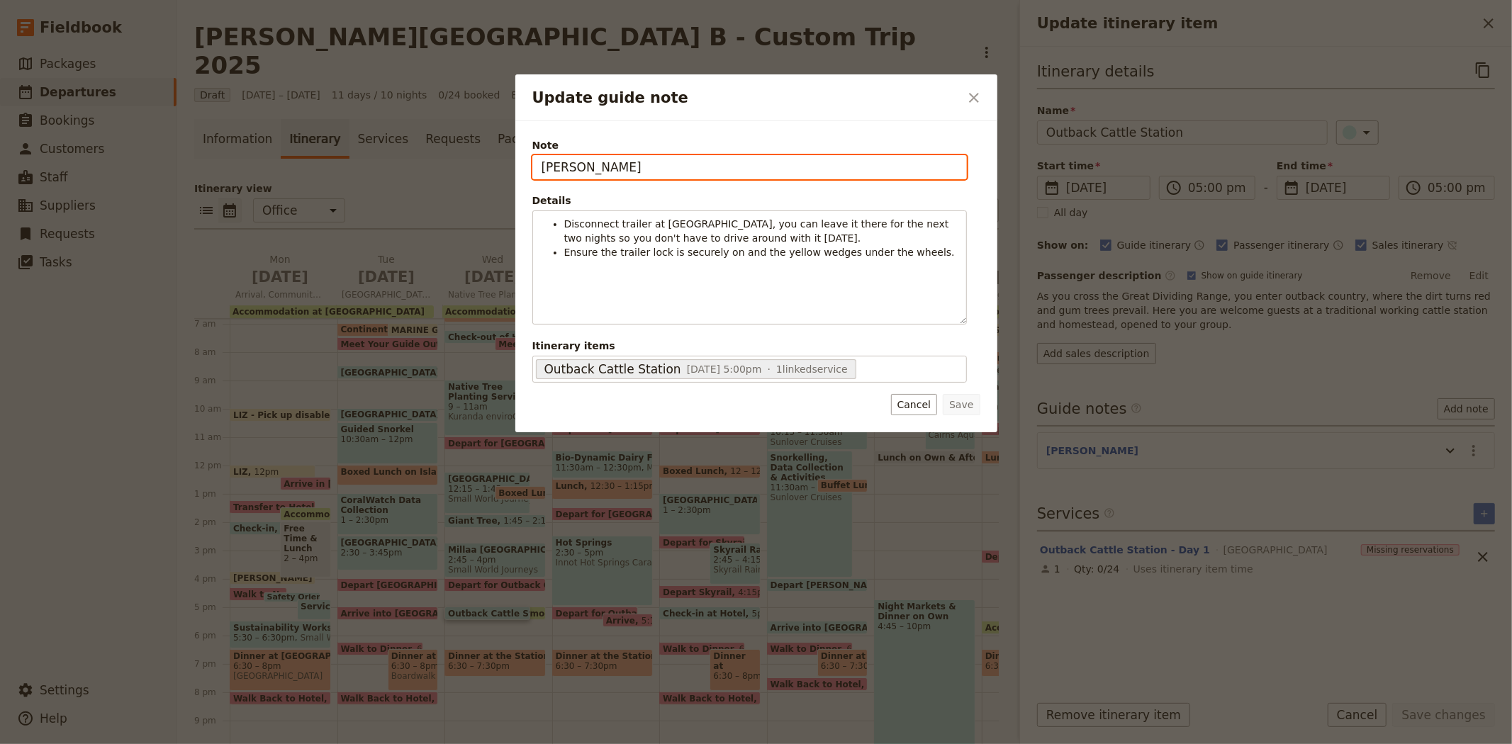
drag, startPoint x: 580, startPoint y: 164, endPoint x: 403, endPoint y: 154, distance: 177.5
click at [403, 743] on div "Update guide note ​ Note [PERSON_NAME] Details Disconnect trailer at [GEOGRAPHI…" at bounding box center [756, 744] width 1512 height 0
type input "[PERSON_NAME]"
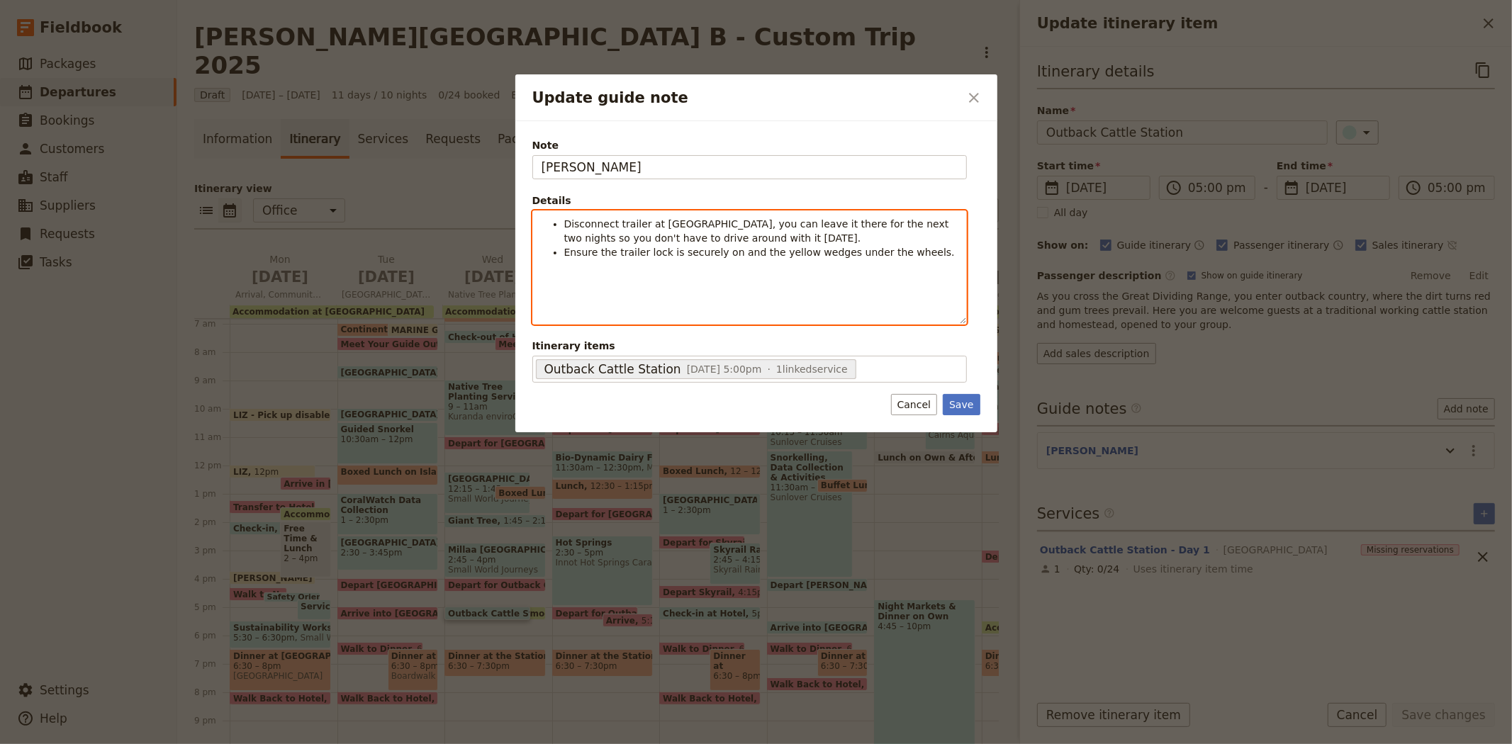
click at [924, 254] on li "Ensure the trailer lock is securely on and the yellow wedges under the wheels." at bounding box center [760, 252] width 393 height 14
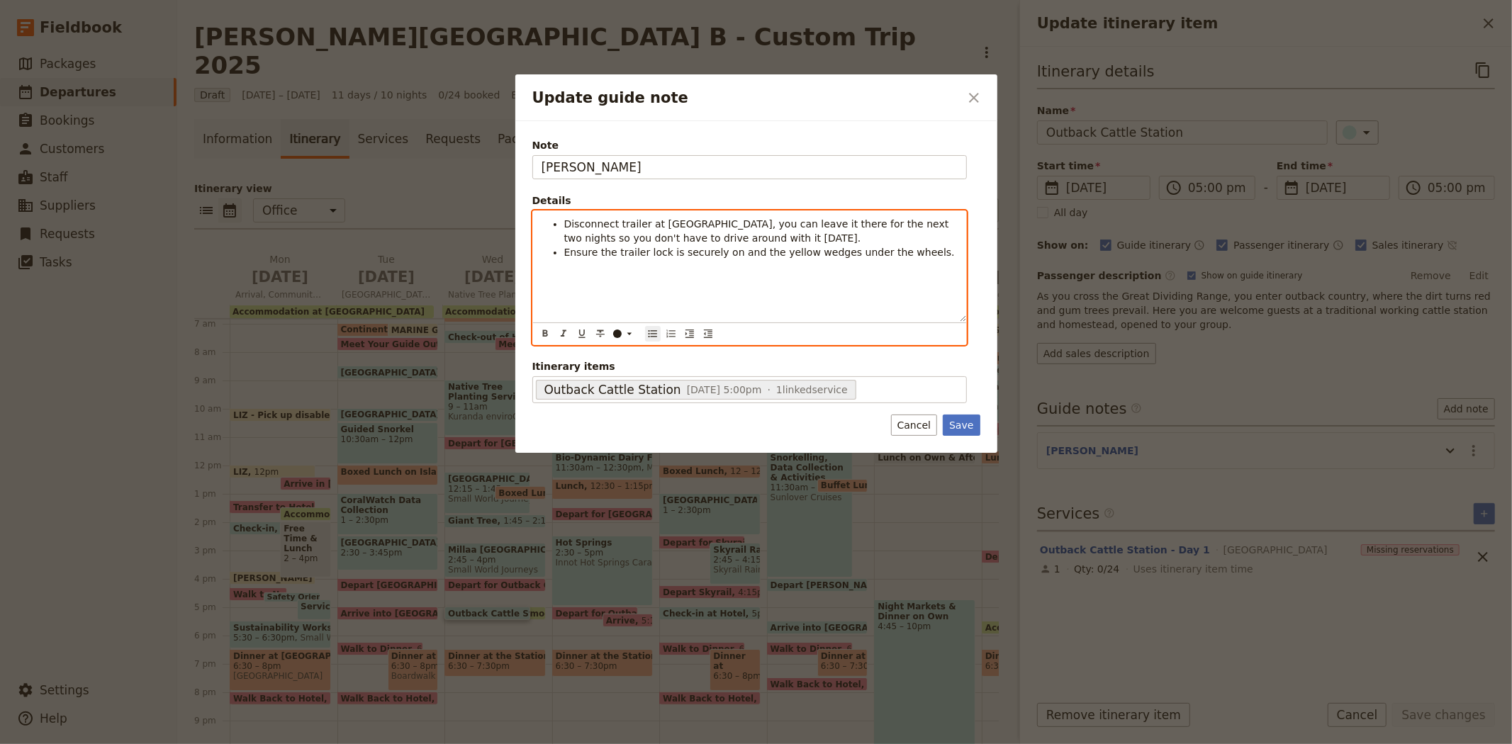
click at [567, 223] on span "Disconnect trailer at [GEOGRAPHIC_DATA], you can leave it there for the next tw…" at bounding box center [758, 231] width 388 height 26
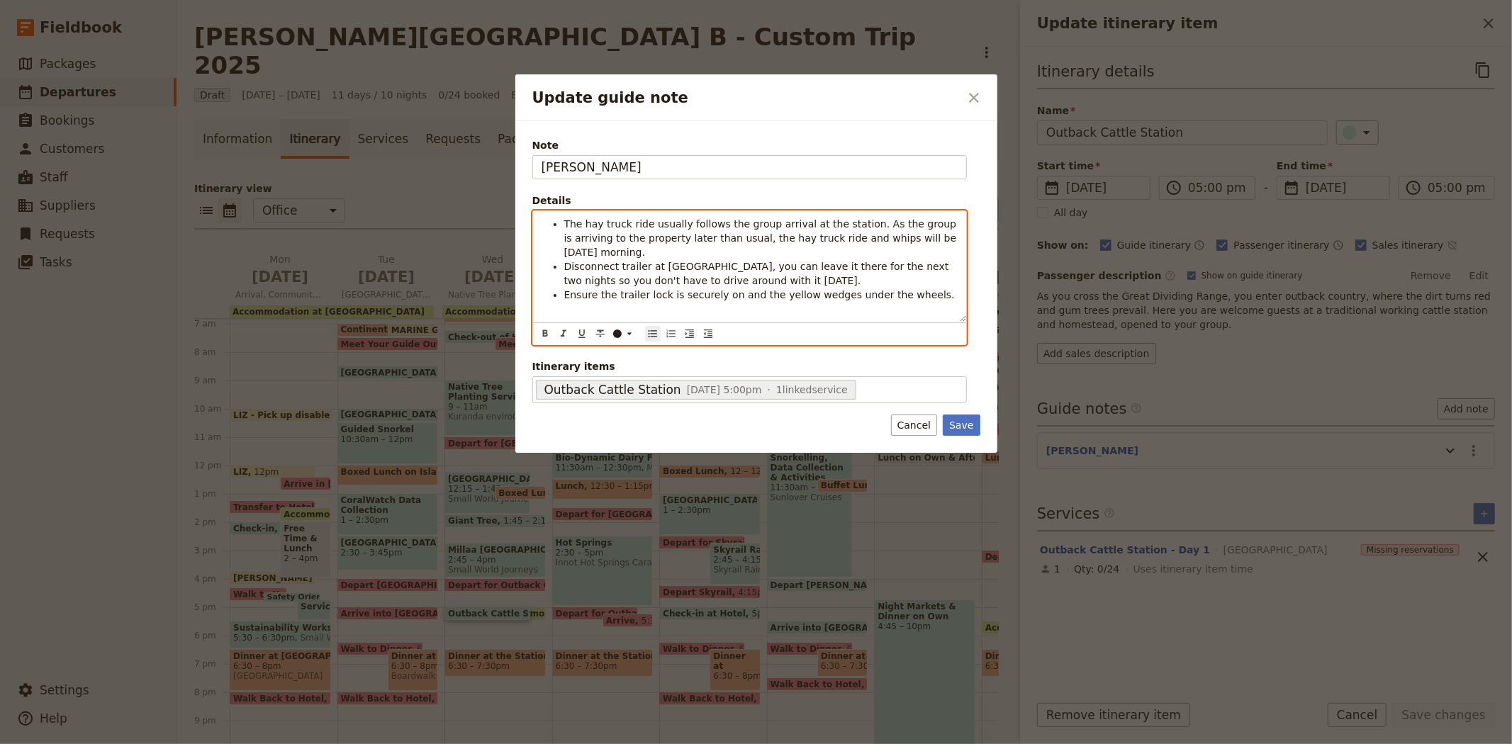
drag, startPoint x: 952, startPoint y: 241, endPoint x: 549, endPoint y: 216, distance: 404.0
click at [549, 217] on ul "The hay truck ride usually follows the group arrival at the station. As the gro…" at bounding box center [749, 259] width 416 height 85
copy span "The hay truck ride usually follows the group arrival at the station. As the gro…"
drag, startPoint x: 767, startPoint y: 239, endPoint x: 845, endPoint y: 241, distance: 78.0
click at [767, 239] on span "The hay truck ride usually follows the group arrival at the station. As the gro…" at bounding box center [761, 238] width 395 height 40
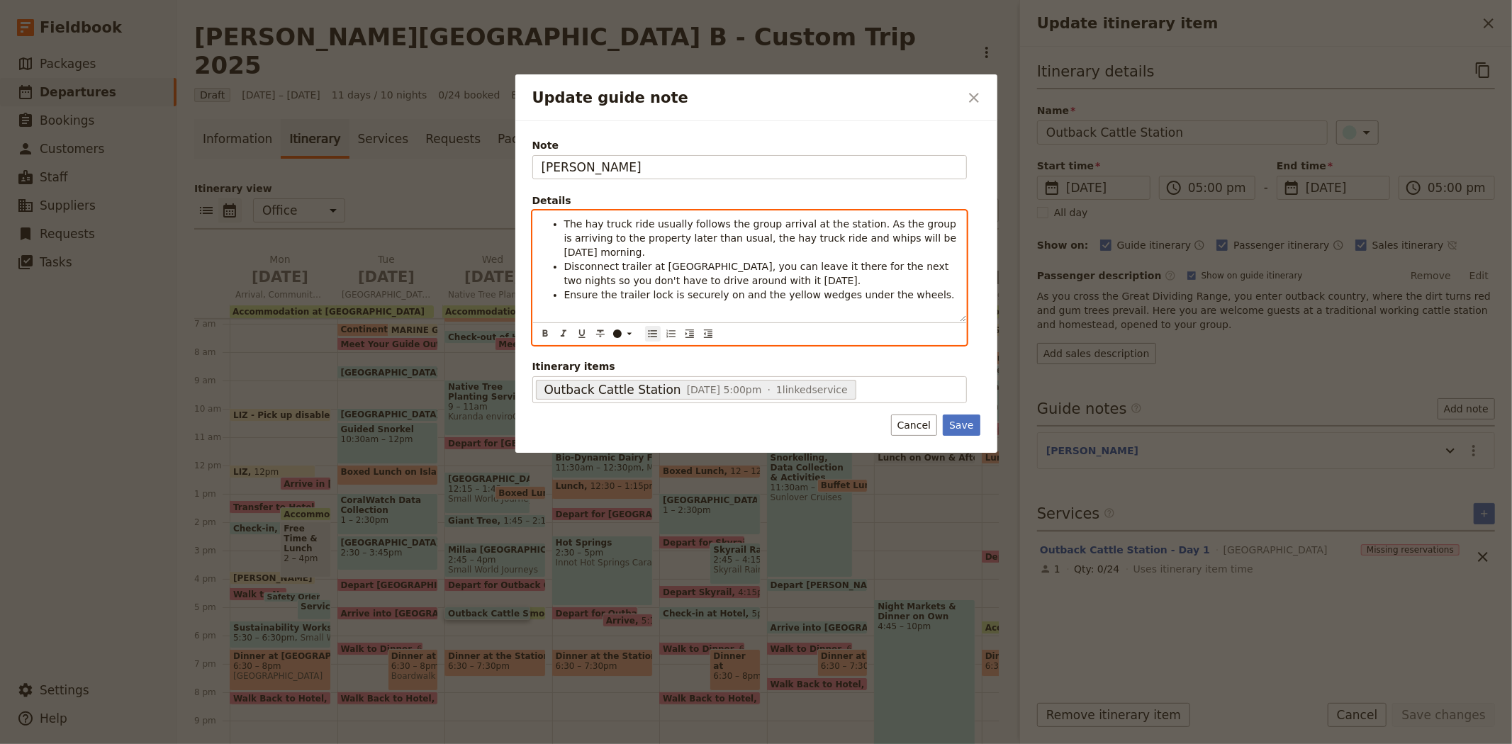
drag, startPoint x: 945, startPoint y: 238, endPoint x: 537, endPoint y: 218, distance: 408.7
click at [537, 218] on div "The hay truck ride usually follows the group arrival at the station. As the gro…" at bounding box center [749, 266] width 433 height 111
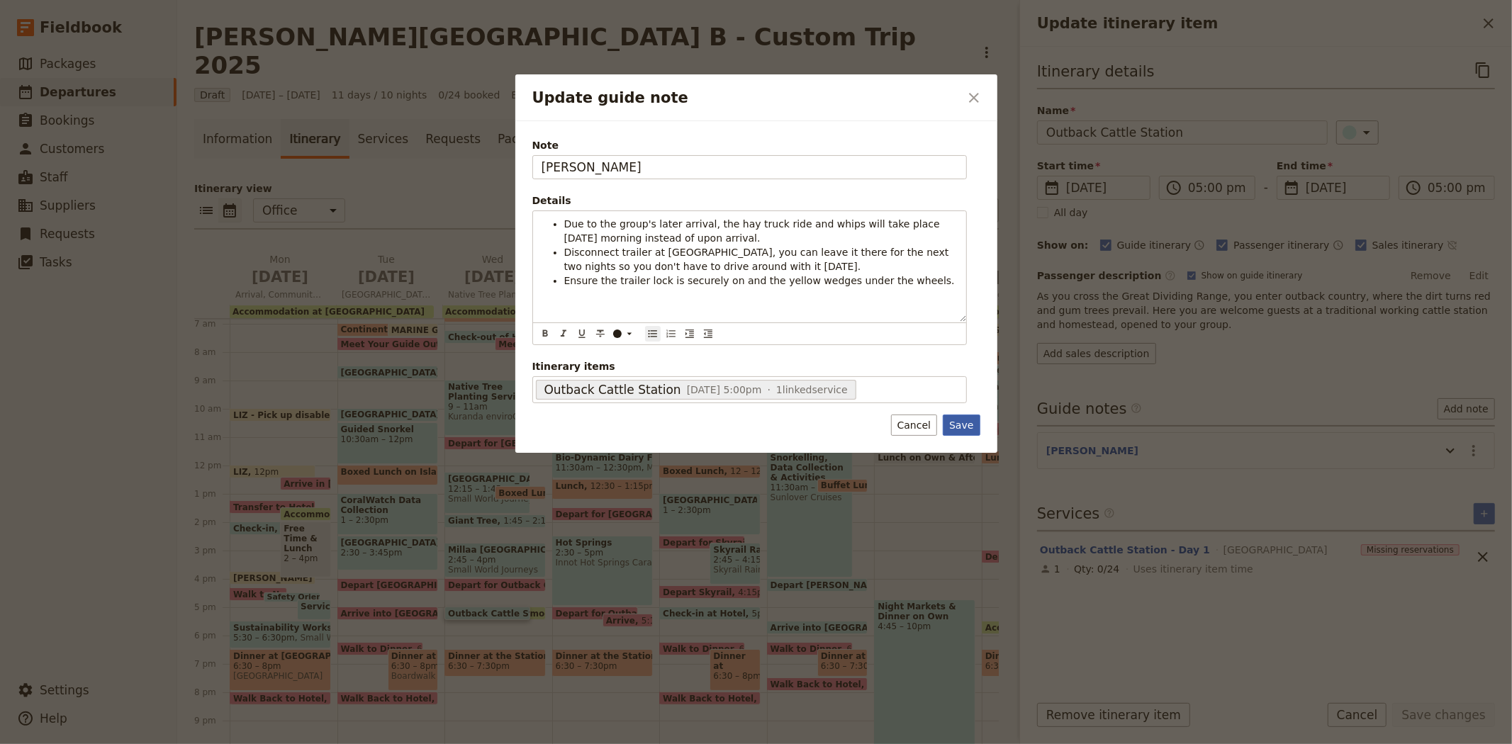
click at [953, 429] on button "Save" at bounding box center [961, 425] width 37 height 21
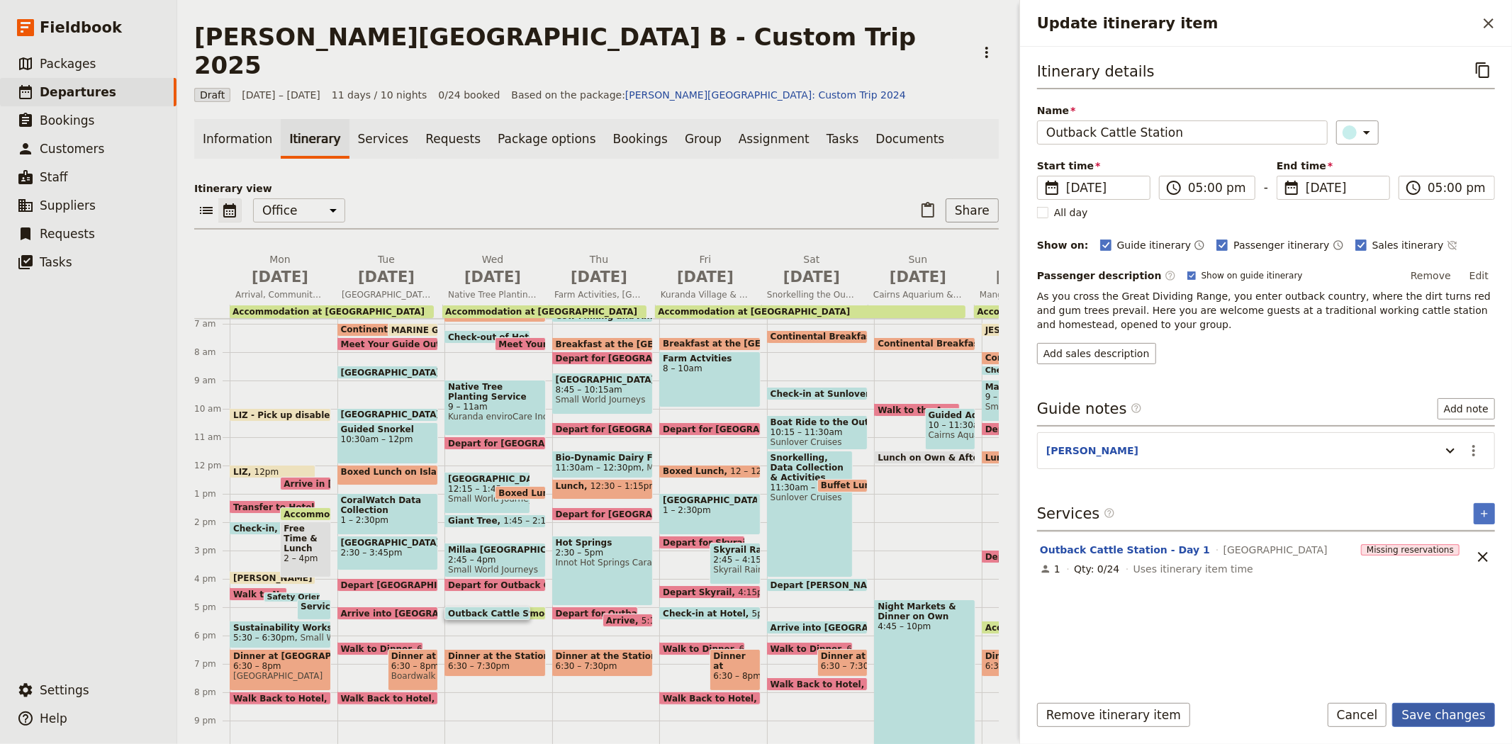
click at [1451, 726] on button "Save changes" at bounding box center [1443, 715] width 103 height 24
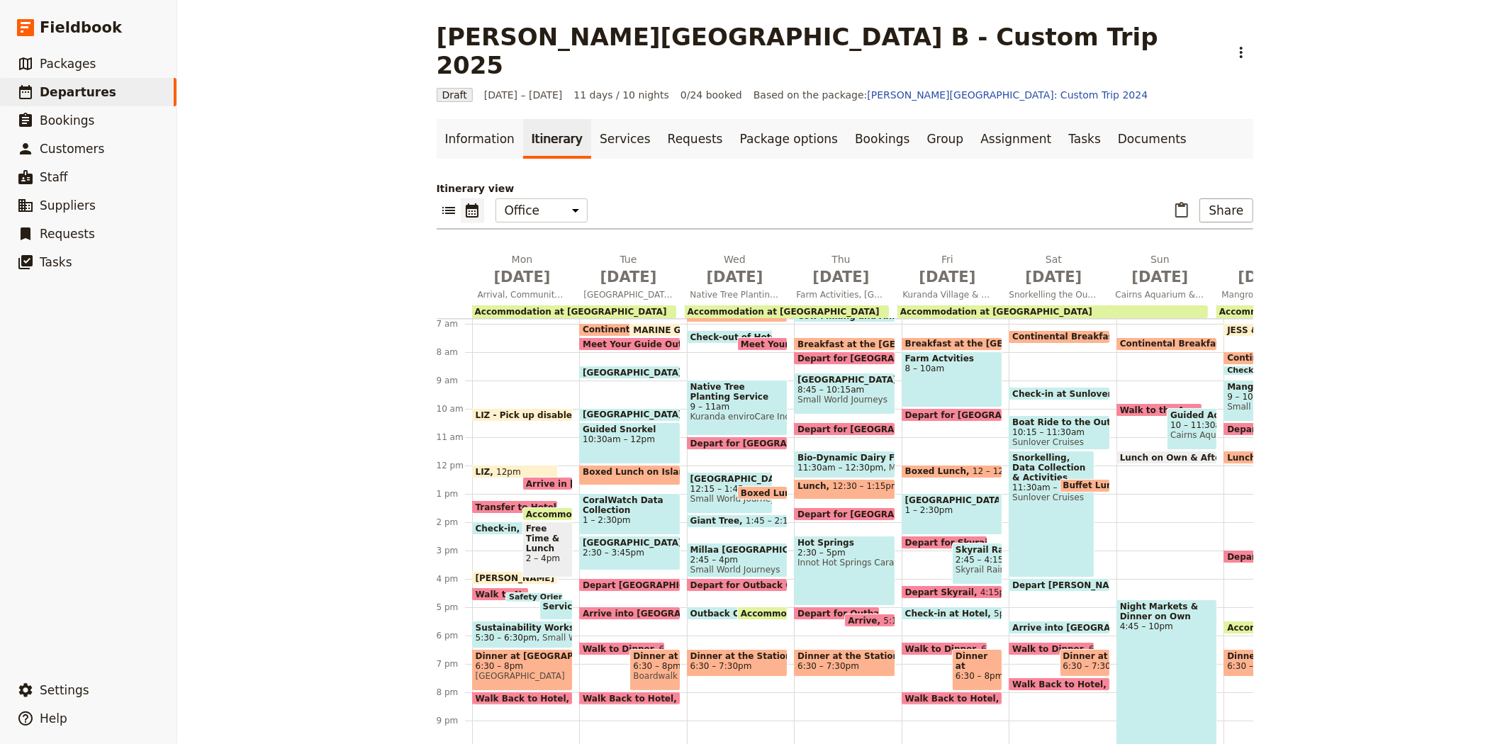
click at [929, 344] on span at bounding box center [952, 347] width 100 height 6
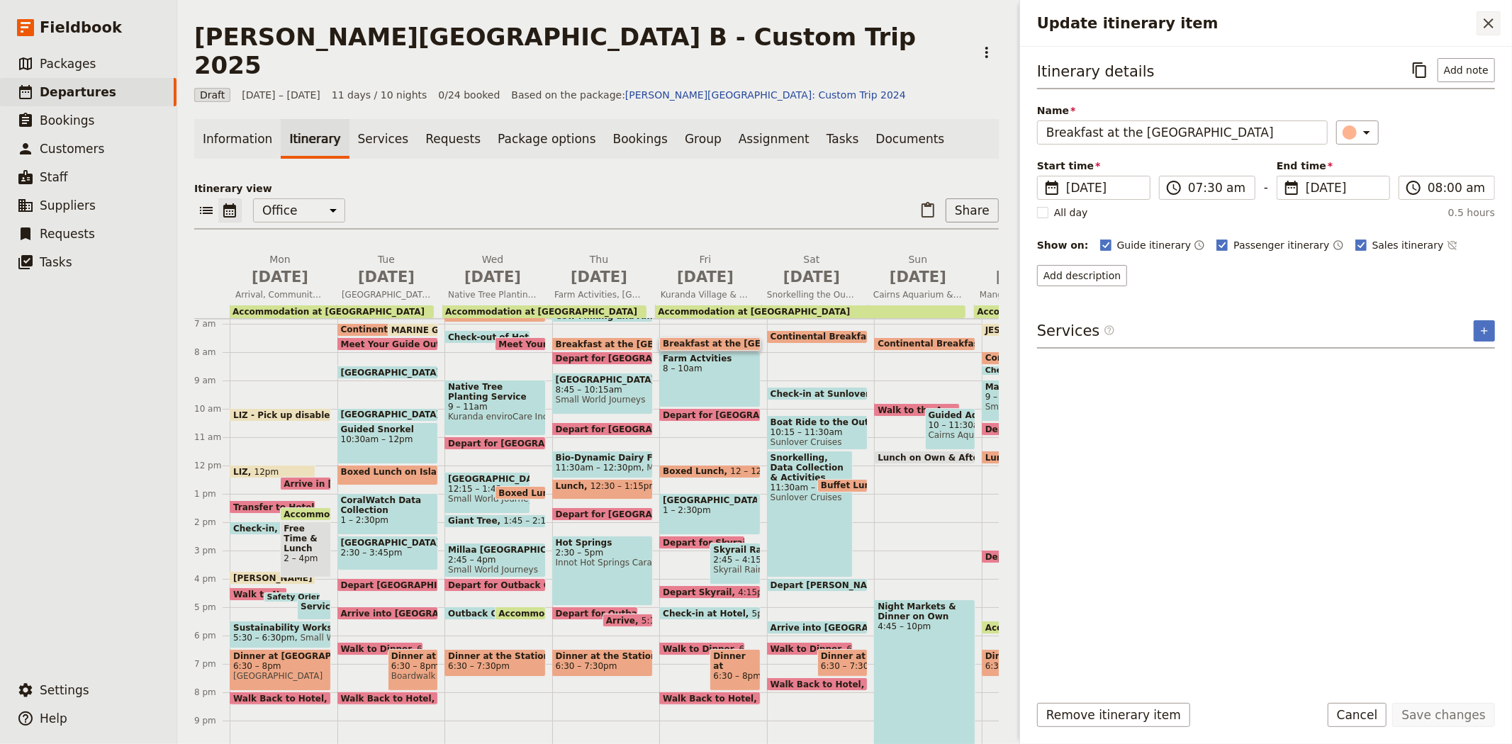
click at [1491, 21] on icon "Close drawer" at bounding box center [1488, 23] width 10 height 10
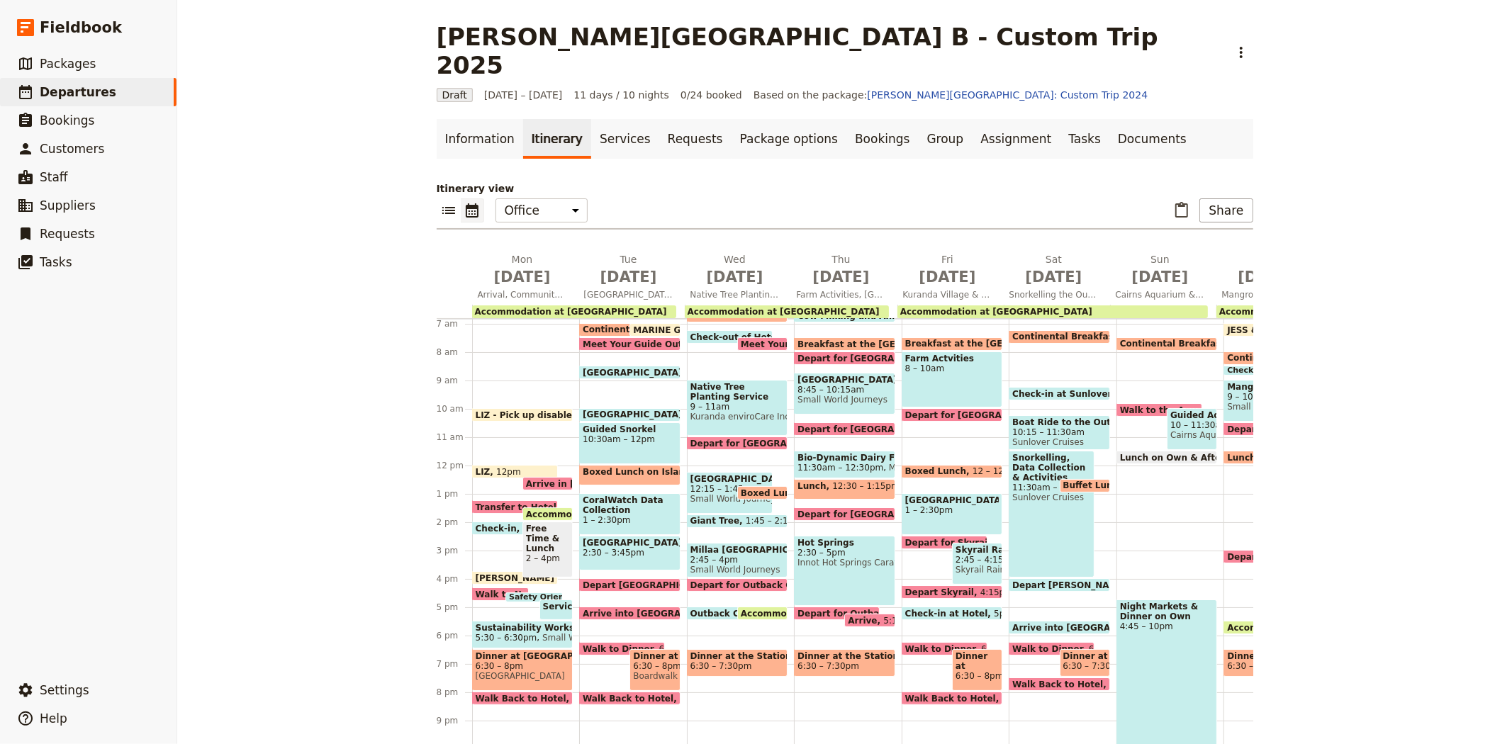
click at [746, 516] on span "1:45 – 2:15pm" at bounding box center [777, 521] width 62 height 10
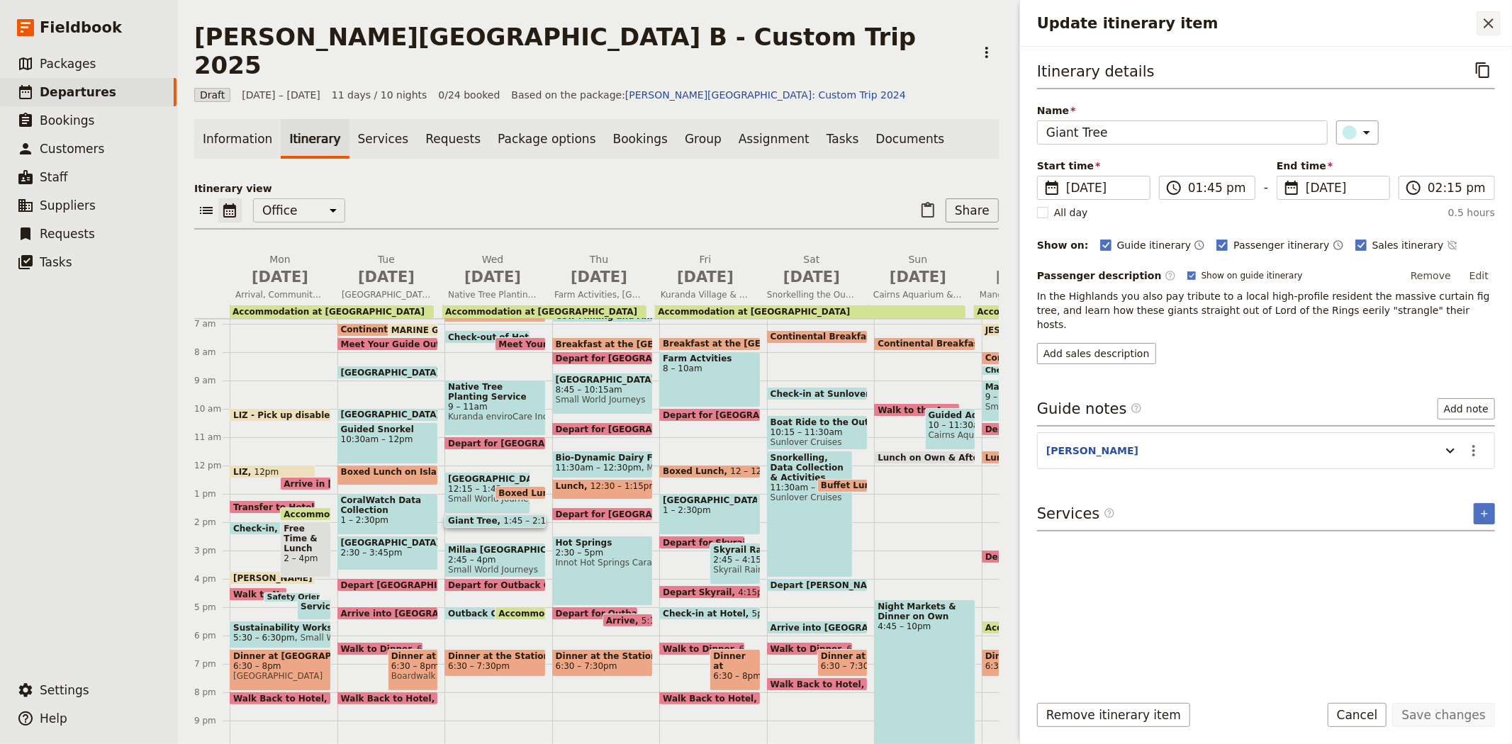
click at [1476, 18] on button "​" at bounding box center [1488, 23] width 24 height 24
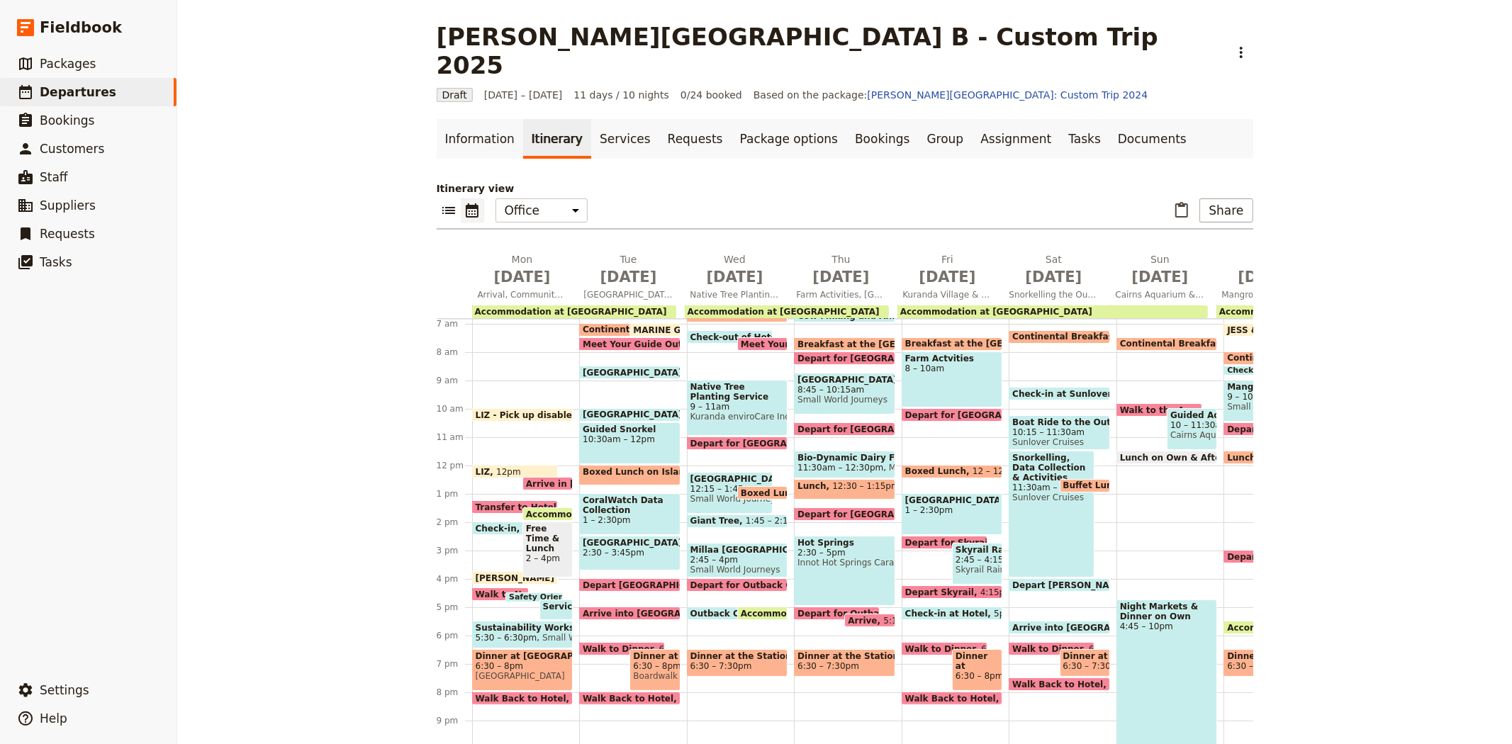
click at [703, 516] on span "Giant Tree" at bounding box center [717, 521] width 55 height 10
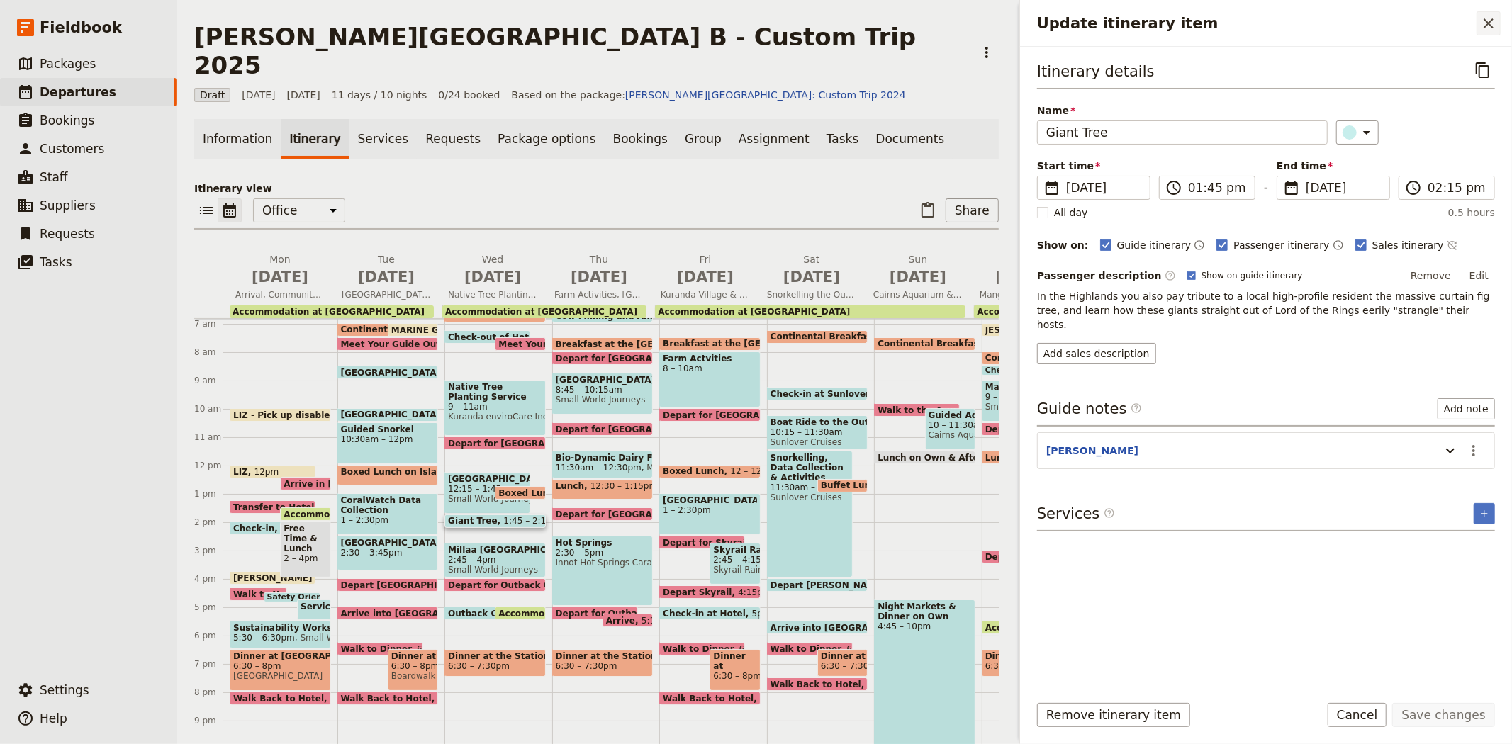
click at [1487, 17] on icon "Close drawer" at bounding box center [1488, 23] width 17 height 17
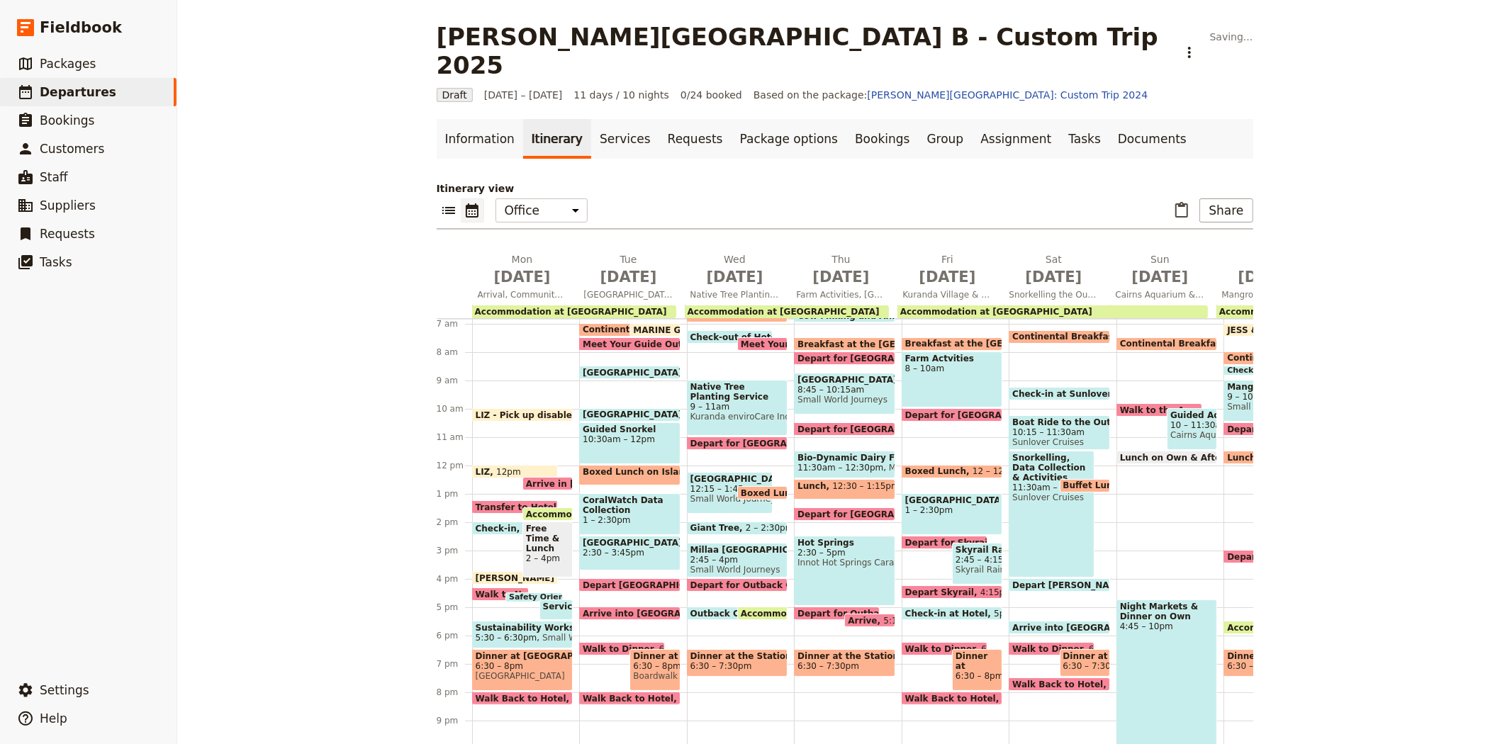
click at [746, 523] on span "2 – 2:30pm" at bounding box center [770, 528] width 48 height 10
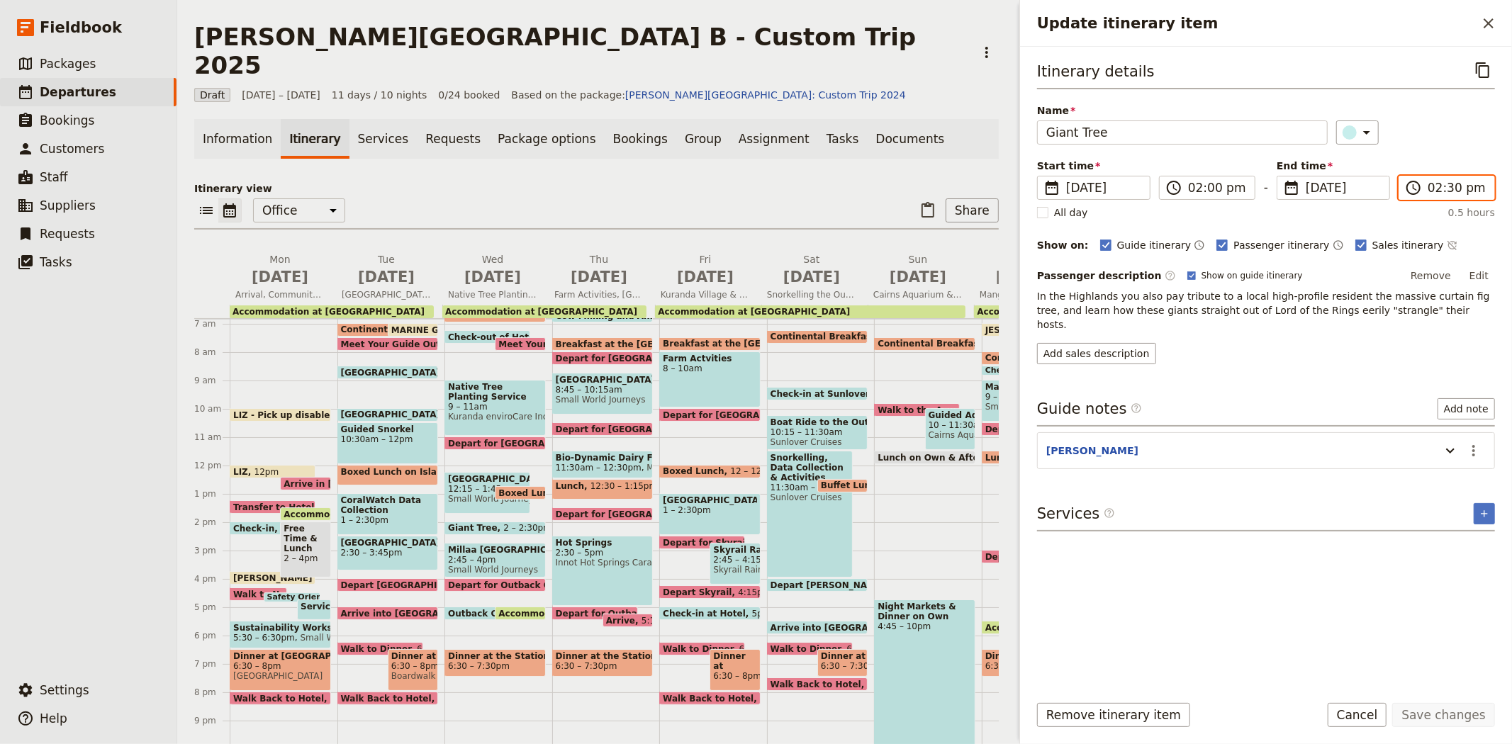
click at [1439, 189] on input "02:30 pm" at bounding box center [1456, 187] width 58 height 17
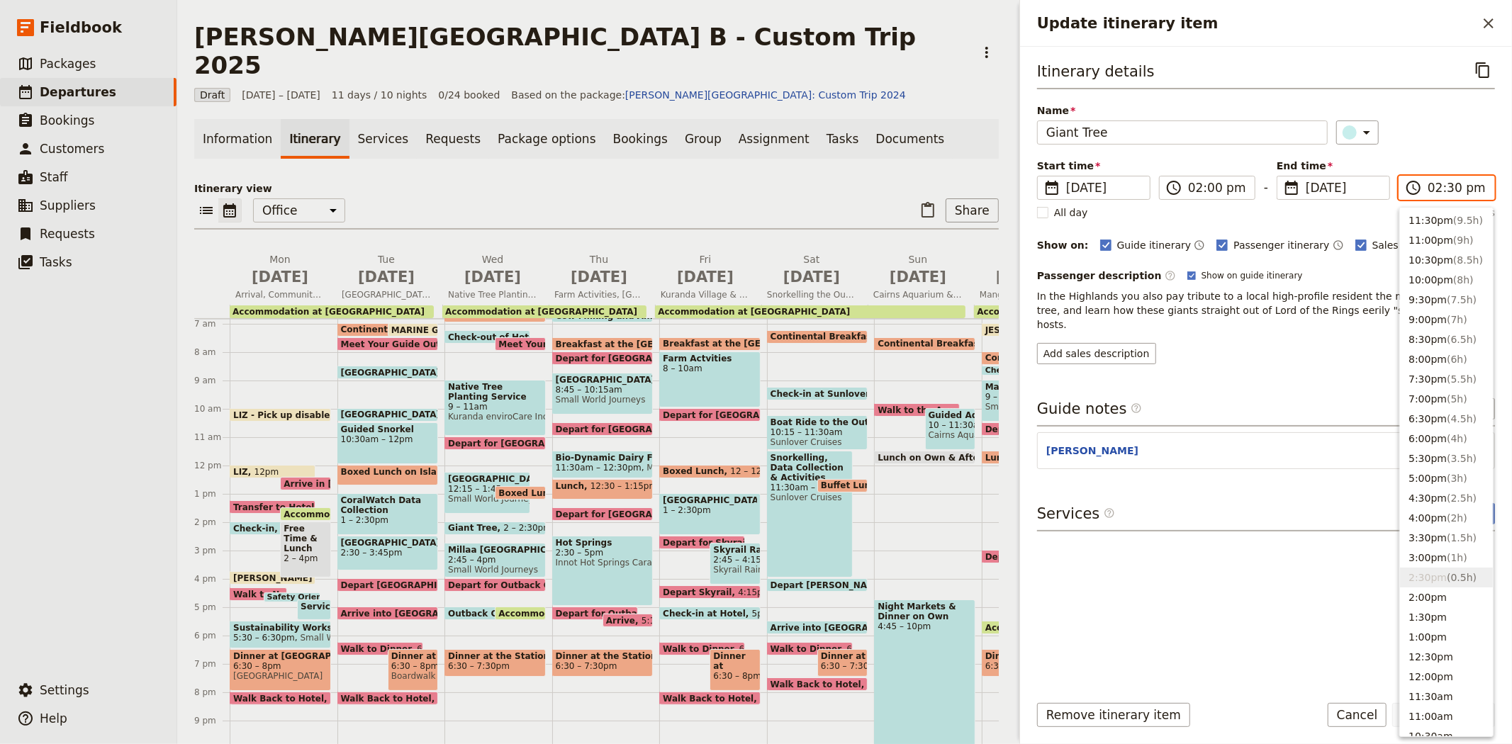
click at [1448, 181] on input "02:30 pm" at bounding box center [1456, 187] width 58 height 17
type input "02:15 pm"
click at [1427, 123] on div "​" at bounding box center [1415, 132] width 159 height 24
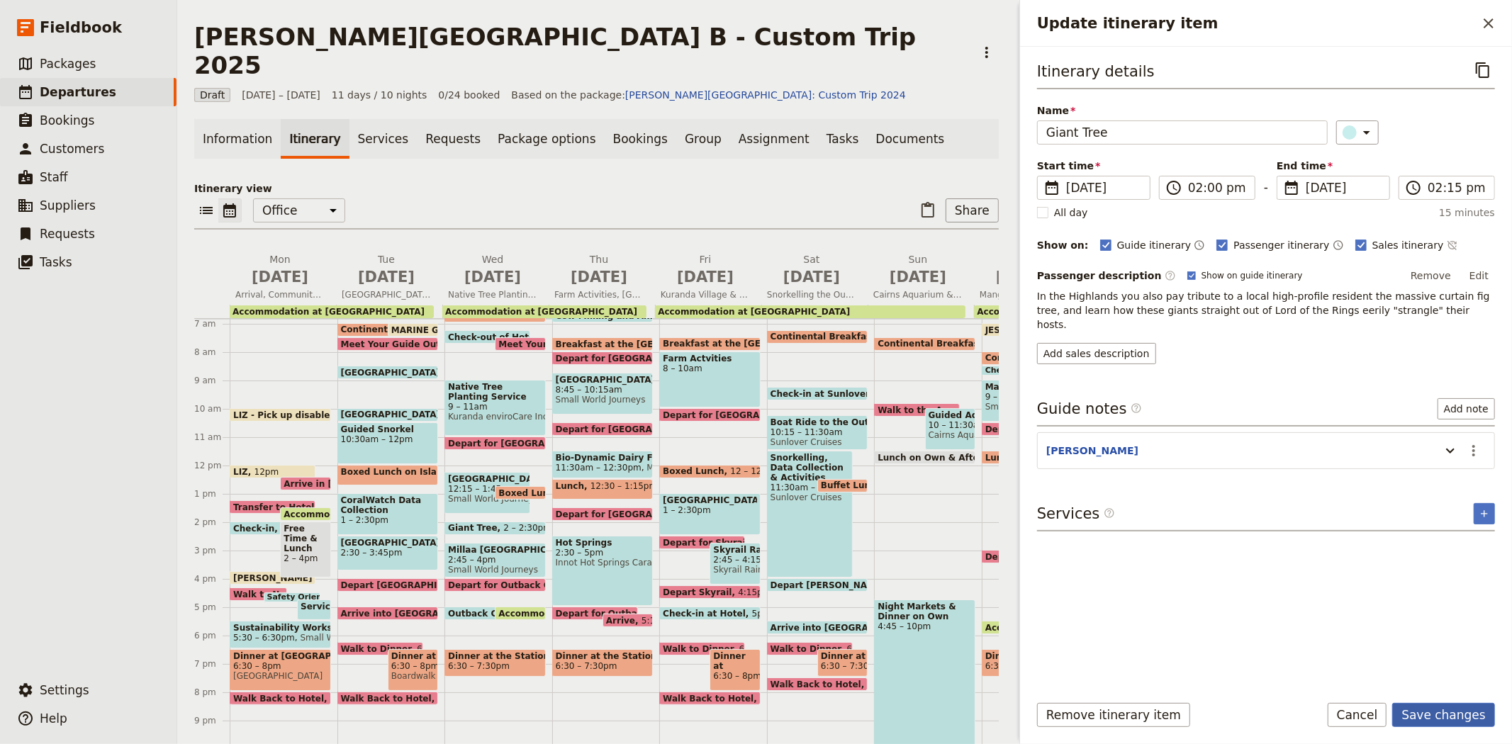
click at [1443, 707] on button "Save changes" at bounding box center [1443, 715] width 103 height 24
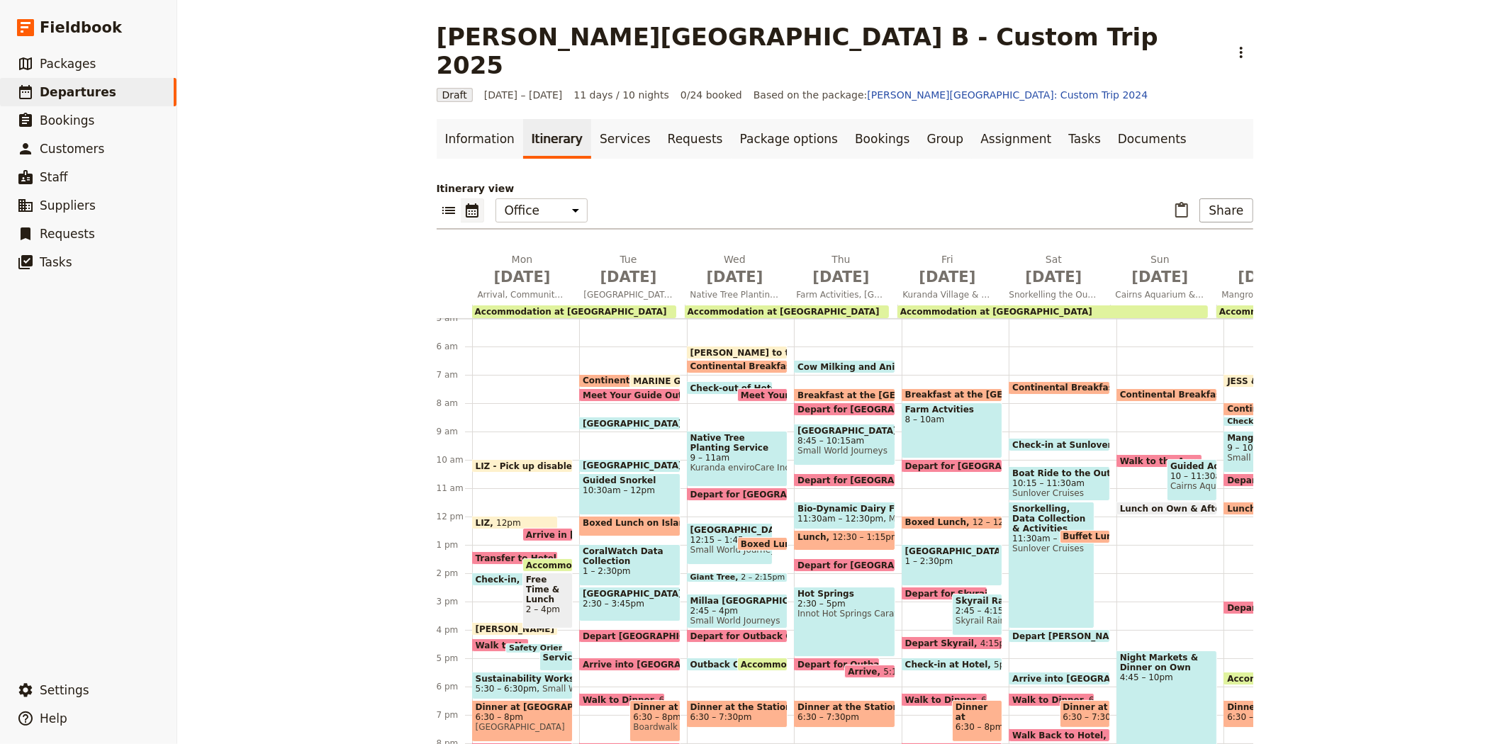
scroll to position [115, 0]
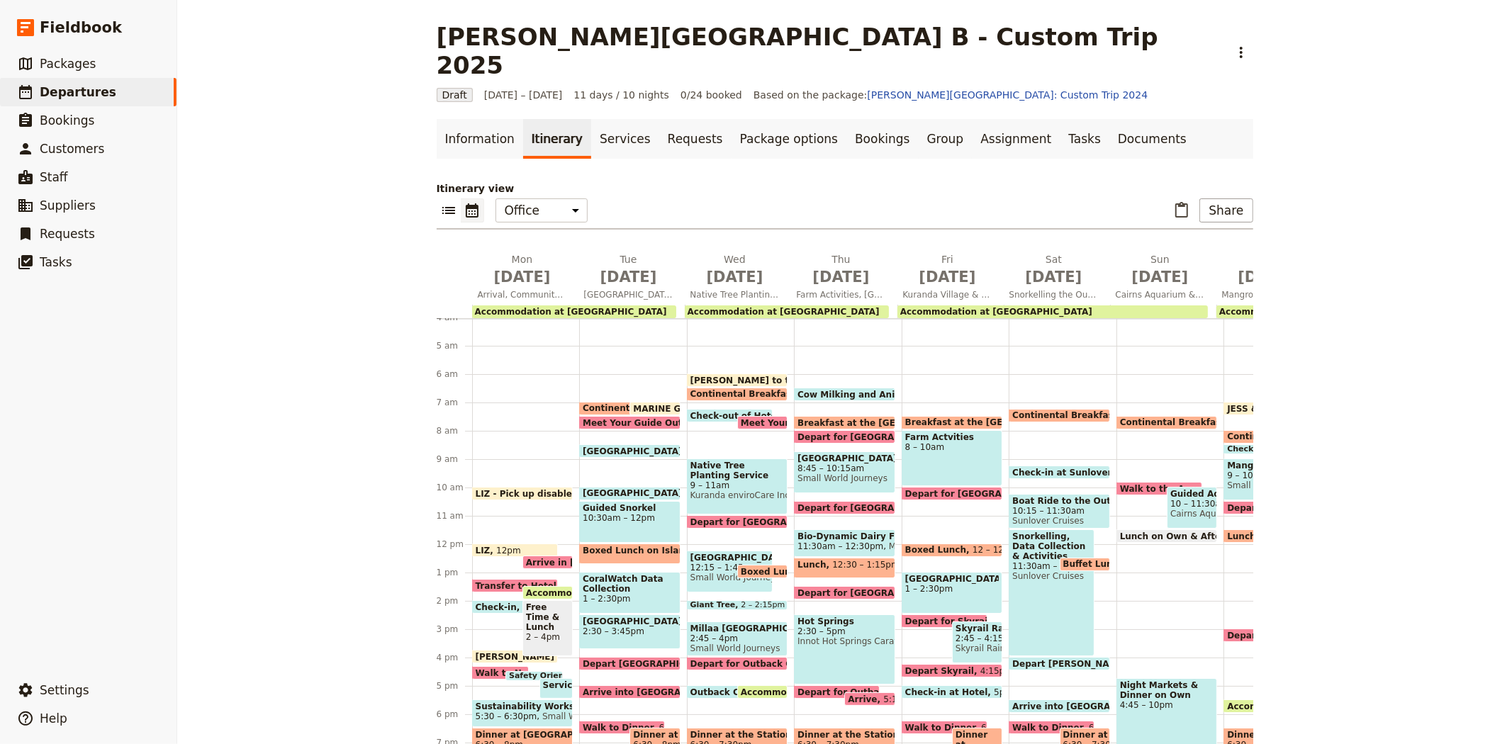
click at [641, 409] on span at bounding box center [654, 412] width 49 height 6
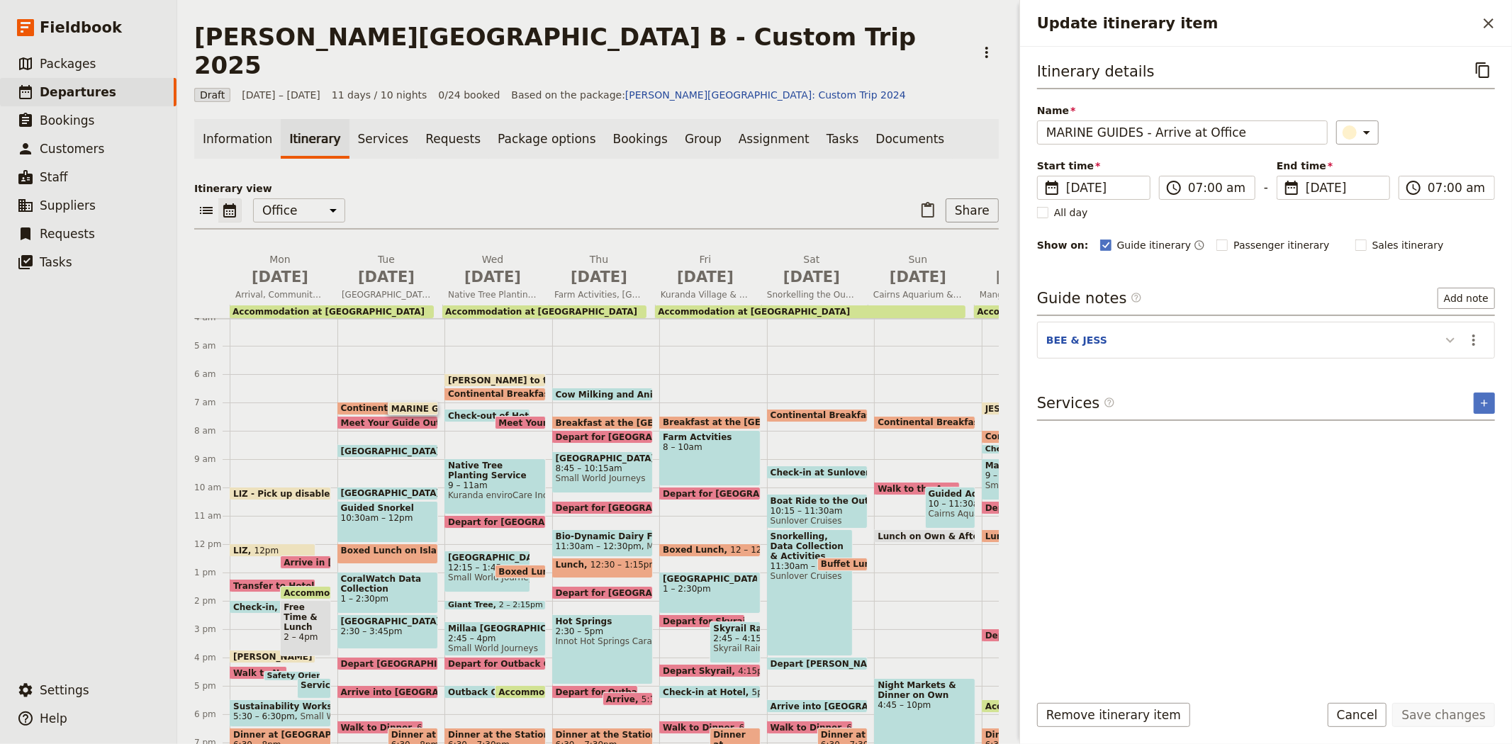
click at [1451, 342] on icon "Update itinerary item" at bounding box center [1450, 340] width 17 height 17
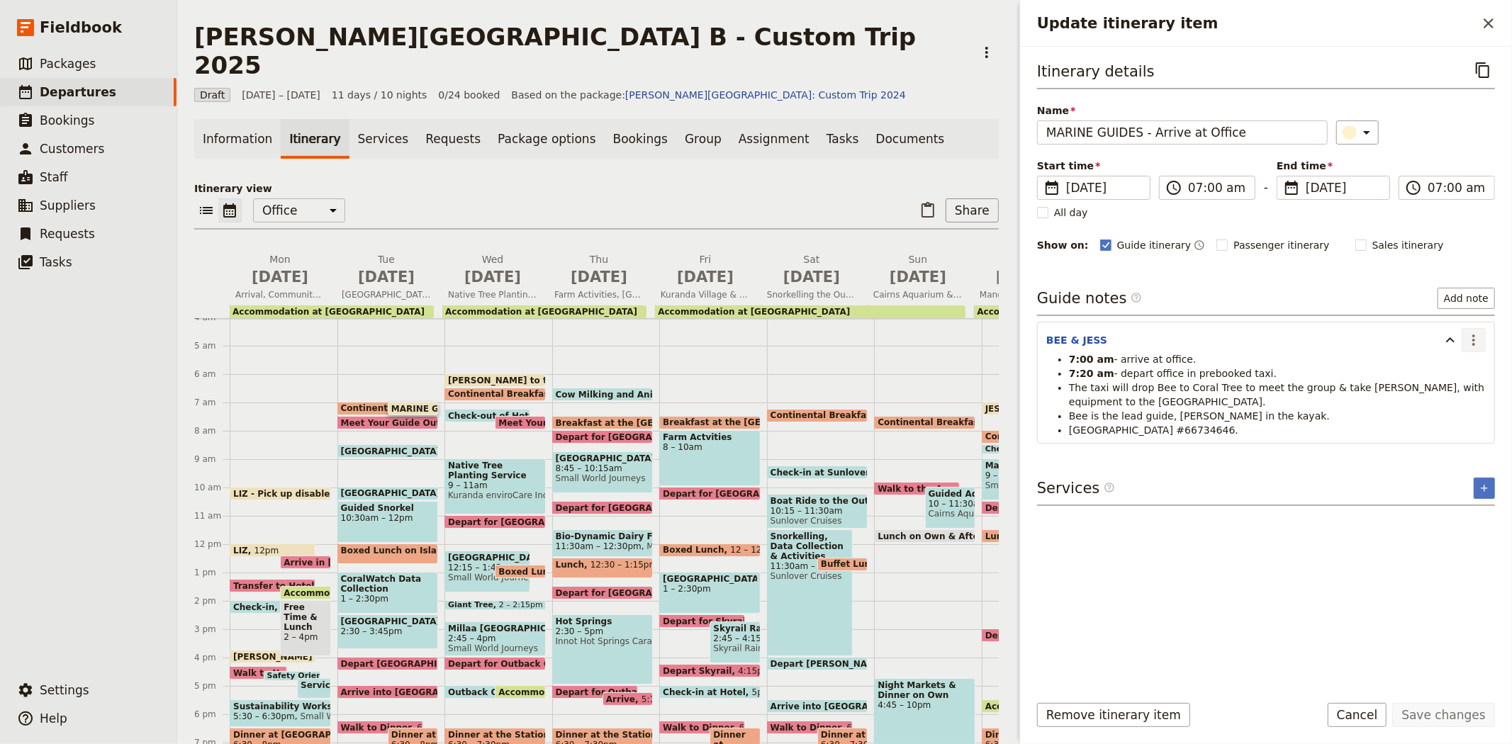
click at [1477, 342] on icon "Actions" at bounding box center [1473, 340] width 17 height 17
click at [1466, 373] on span "Edit note" at bounding box center [1443, 371] width 66 height 14
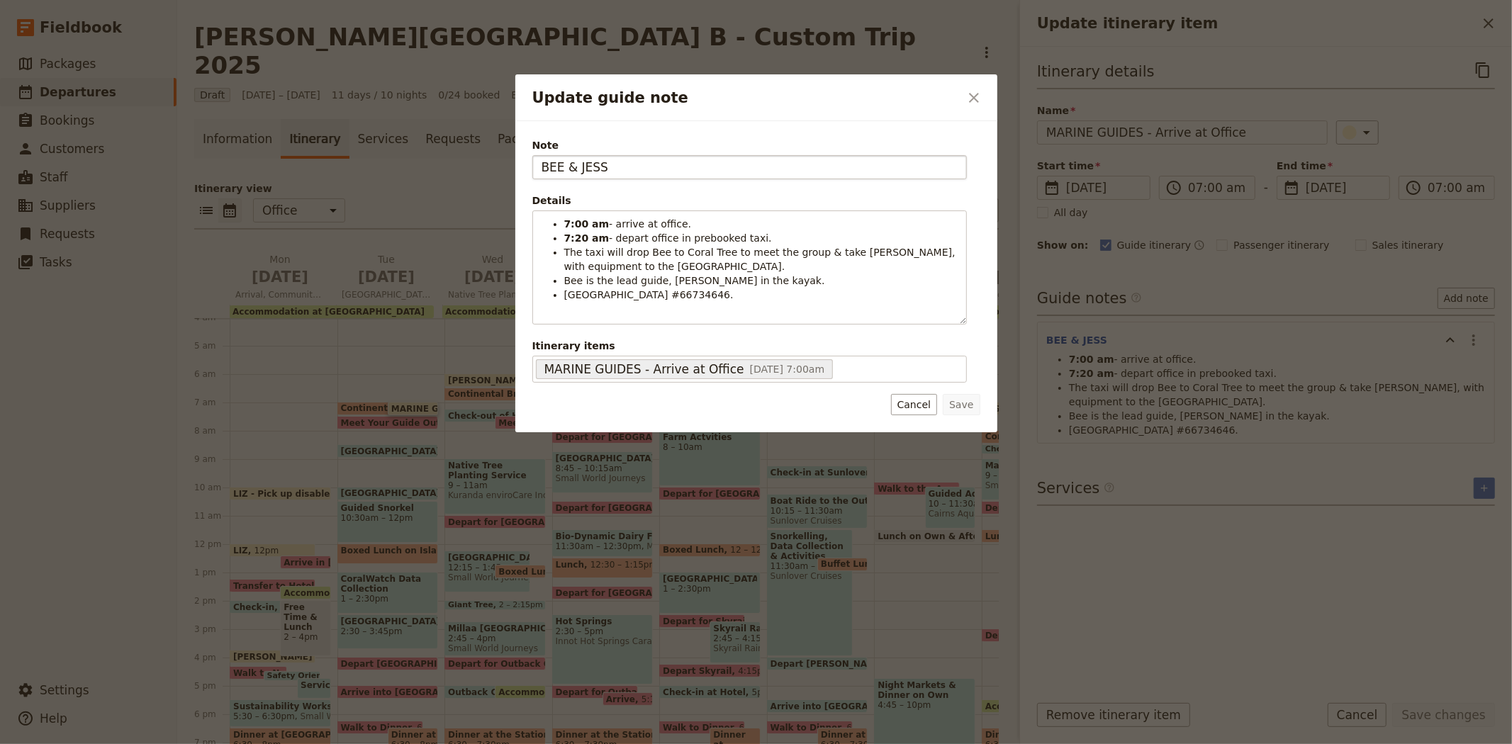
click at [590, 166] on input "BEE & JESS" at bounding box center [749, 167] width 434 height 24
type input "BEE & [PERSON_NAME]"
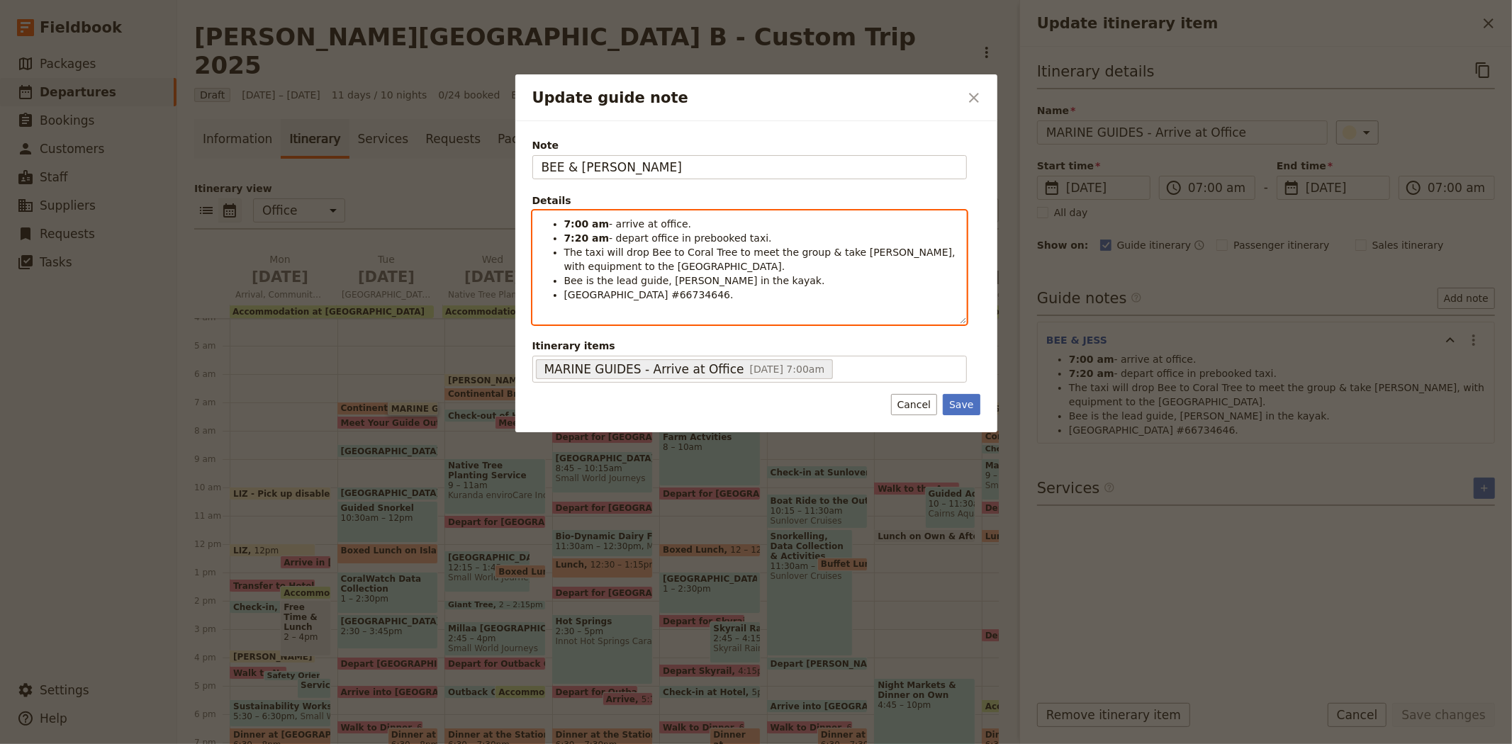
click at [843, 251] on span "The taxi will drop Bee to Coral Tree to meet the group & take [PERSON_NAME], wi…" at bounding box center [761, 260] width 395 height 26
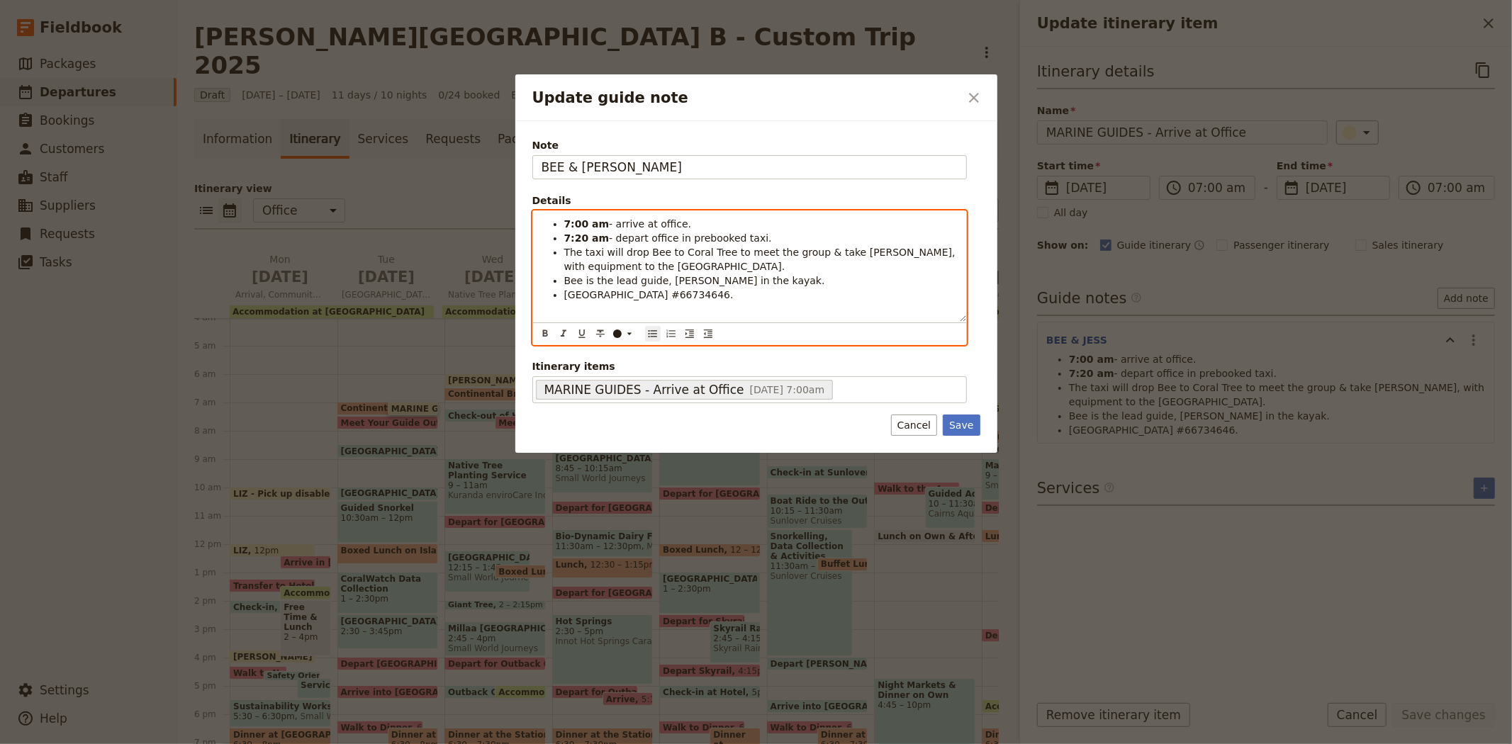
click at [673, 275] on span "Bee is the lead guide, [PERSON_NAME] in the kayak." at bounding box center [694, 280] width 261 height 11
click at [700, 292] on span "[GEOGRAPHIC_DATA] #66734646." at bounding box center [648, 294] width 169 height 11
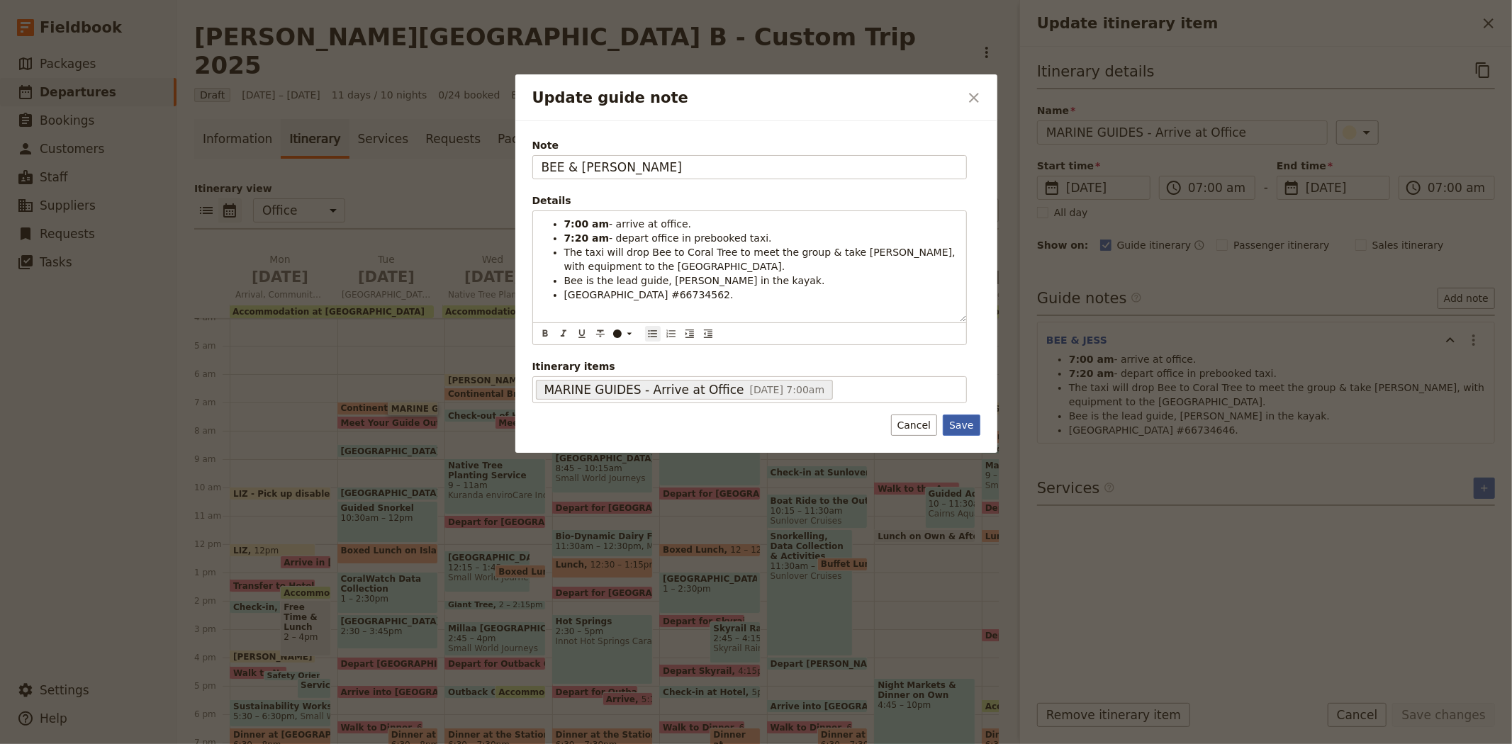
click at [955, 426] on button "Save" at bounding box center [961, 425] width 37 height 21
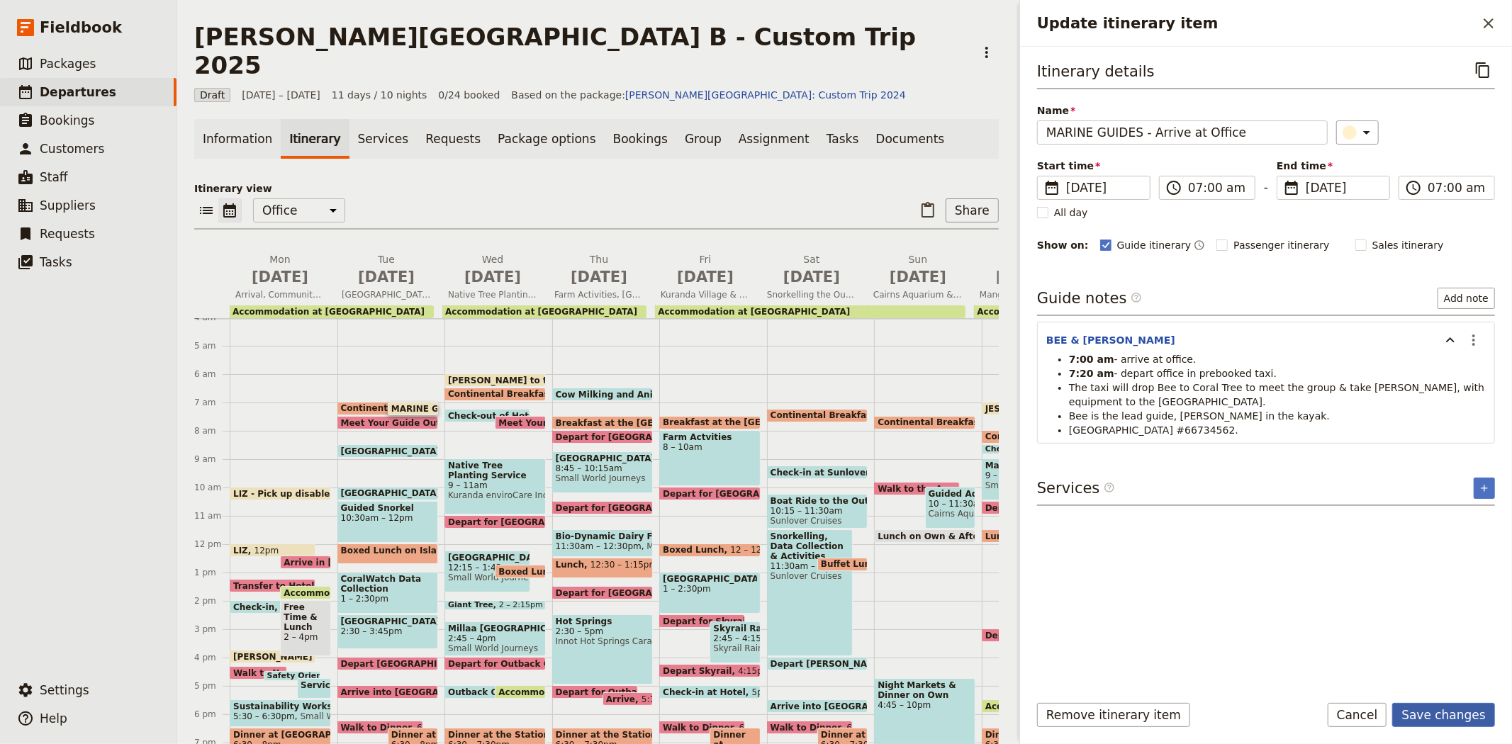
click at [1458, 720] on button "Save changes" at bounding box center [1443, 715] width 103 height 24
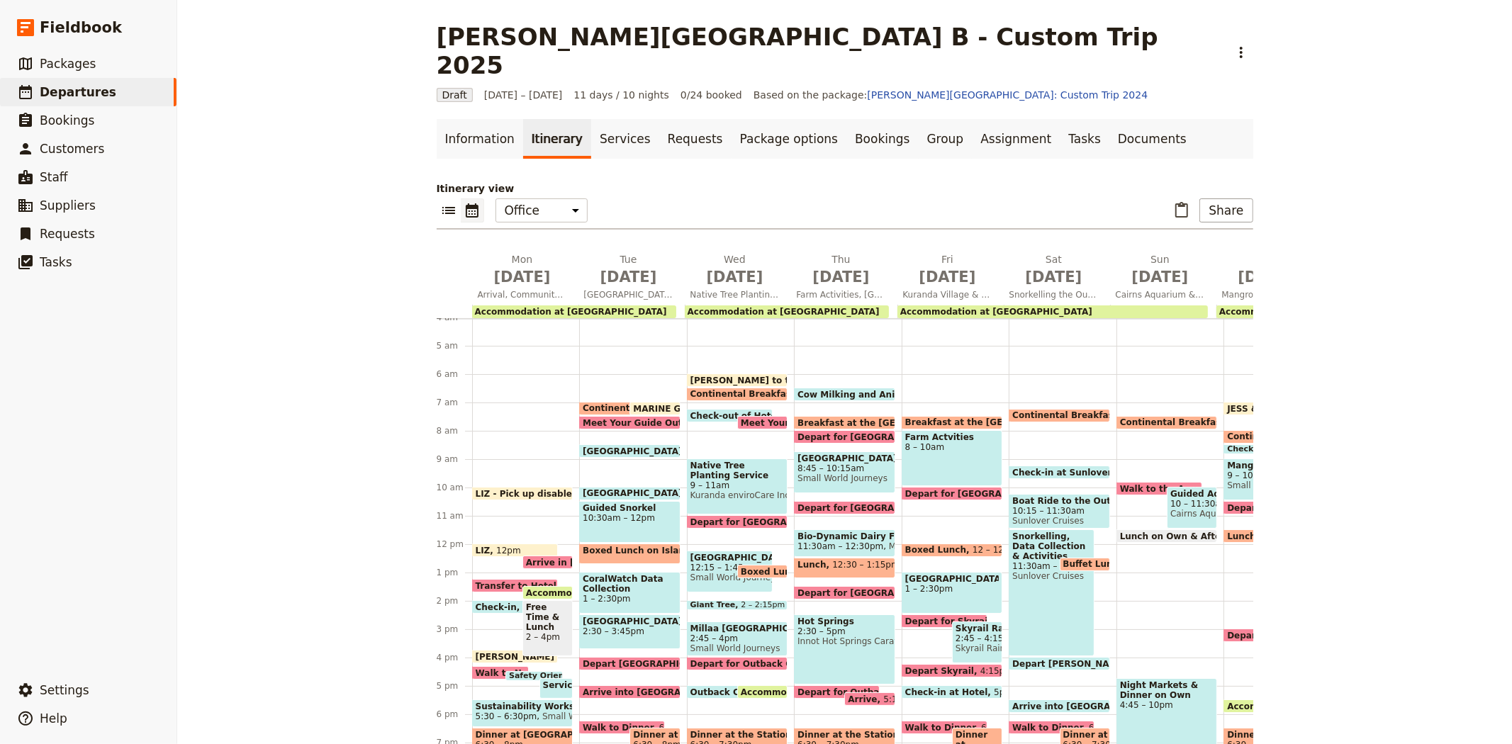
click at [619, 488] on span "[GEOGRAPHIC_DATA]" at bounding box center [636, 493] width 106 height 10
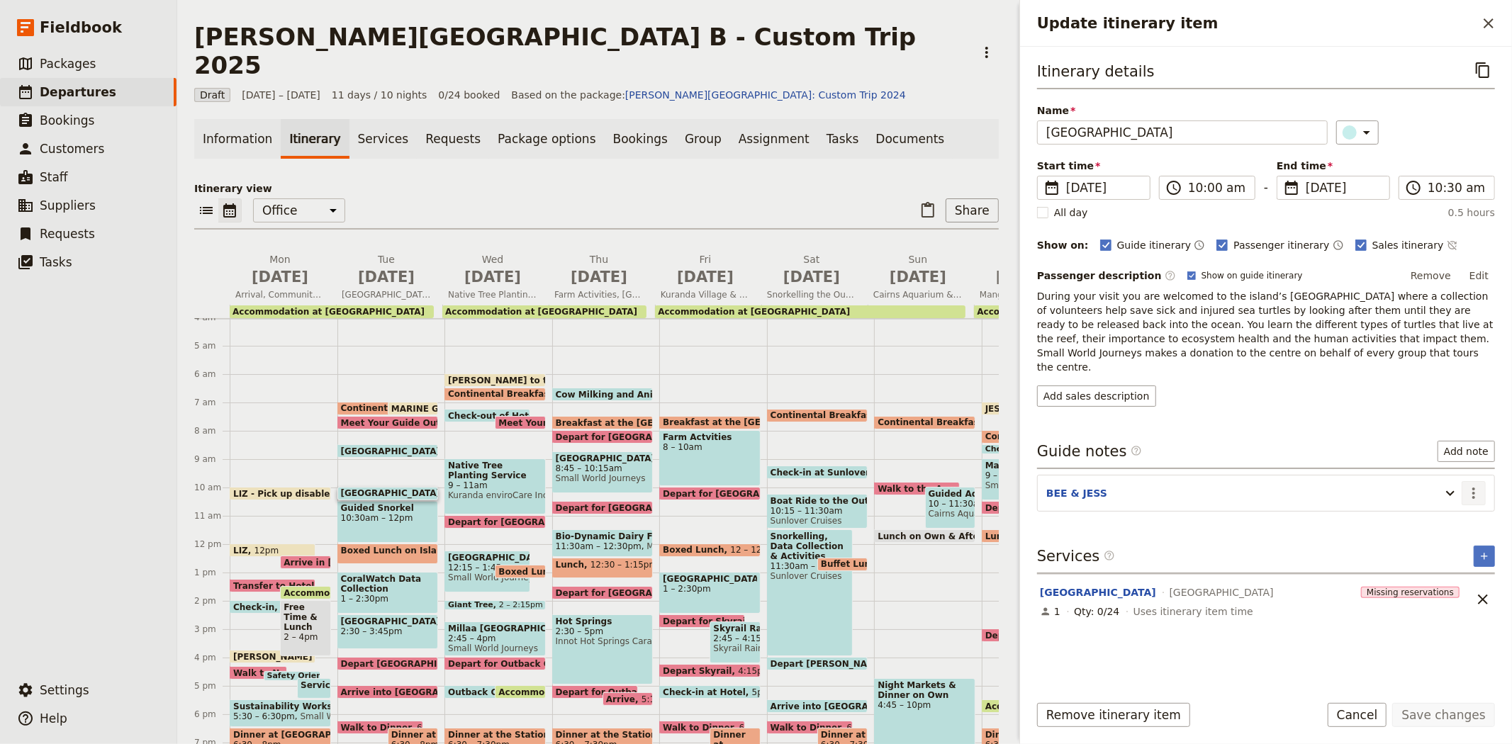
click at [1471, 485] on icon "Actions" at bounding box center [1473, 493] width 17 height 17
click at [1453, 507] on span "Edit note" at bounding box center [1432, 510] width 45 height 14
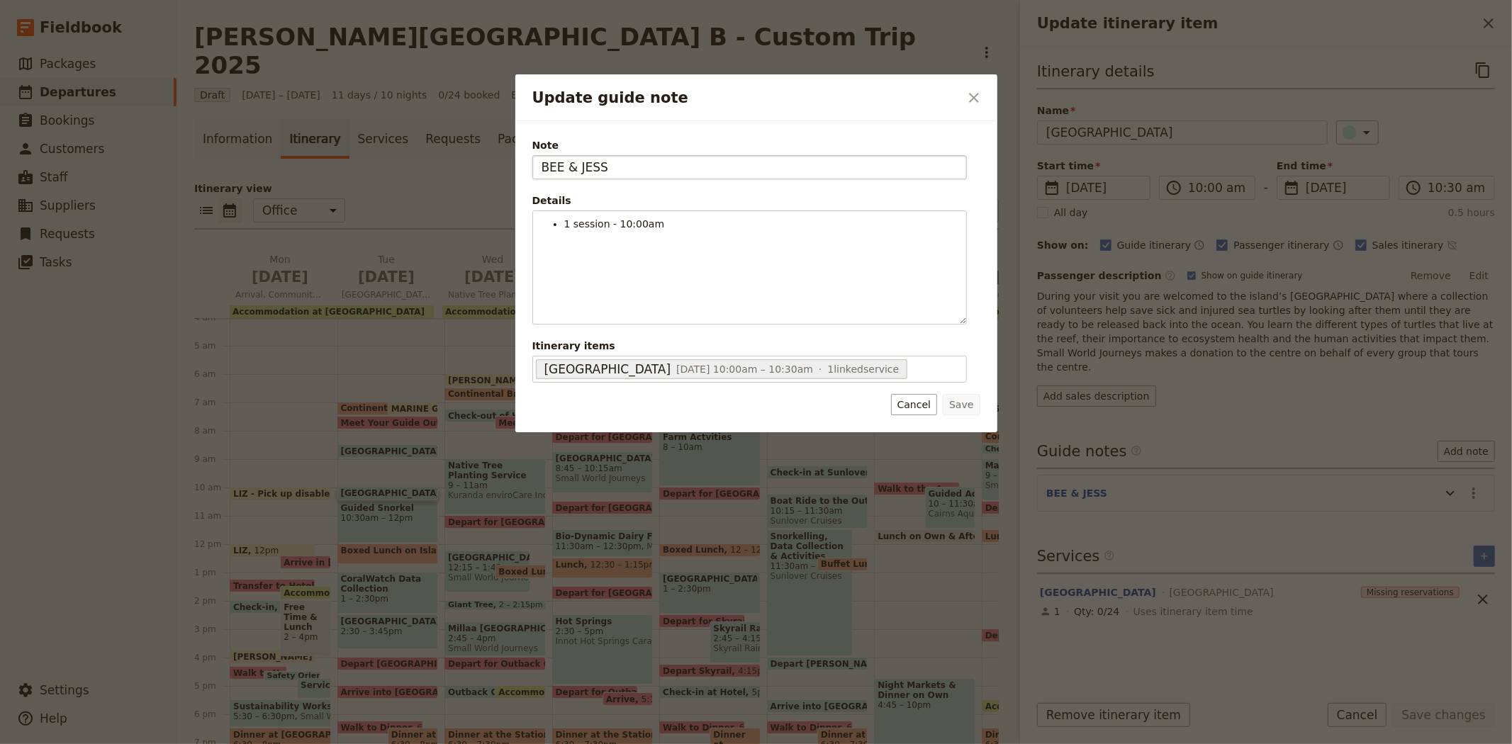
click at [595, 167] on input "BEE & JESS" at bounding box center [749, 167] width 434 height 24
type input "BEE & [PERSON_NAME]"
click at [978, 398] on button "Save" at bounding box center [961, 404] width 37 height 21
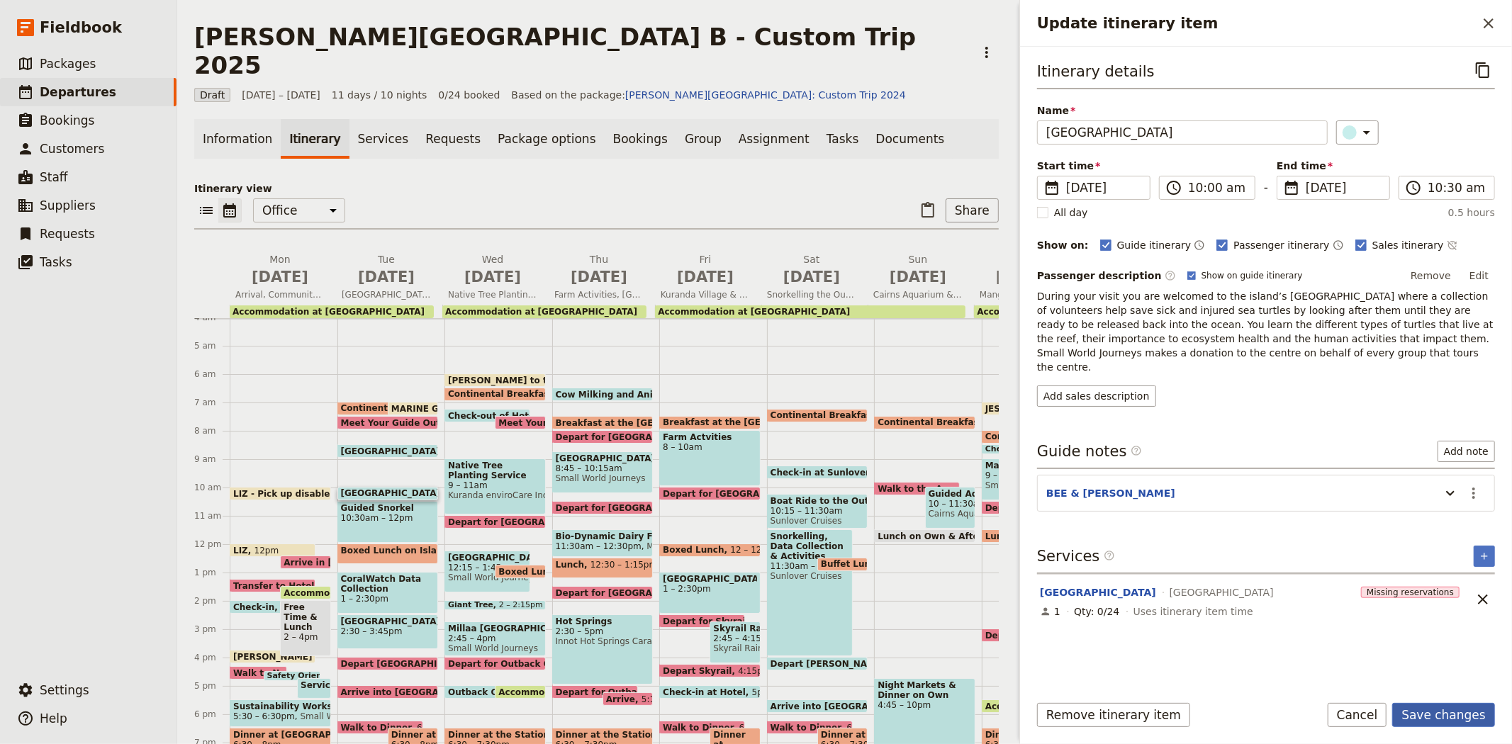
click at [1420, 712] on button "Save changes" at bounding box center [1443, 715] width 103 height 24
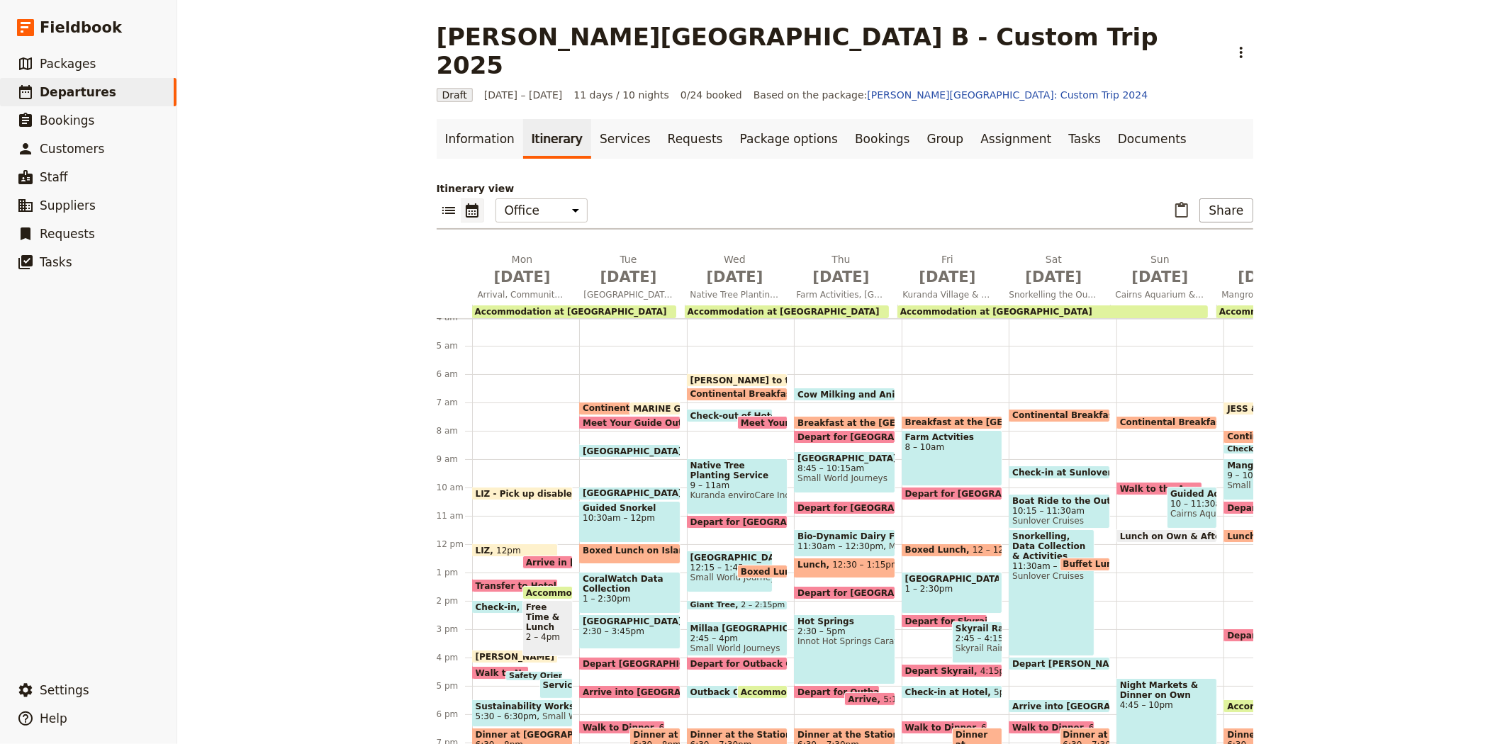
click at [624, 546] on span "Boxed Lunch on Island" at bounding box center [640, 551] width 114 height 10
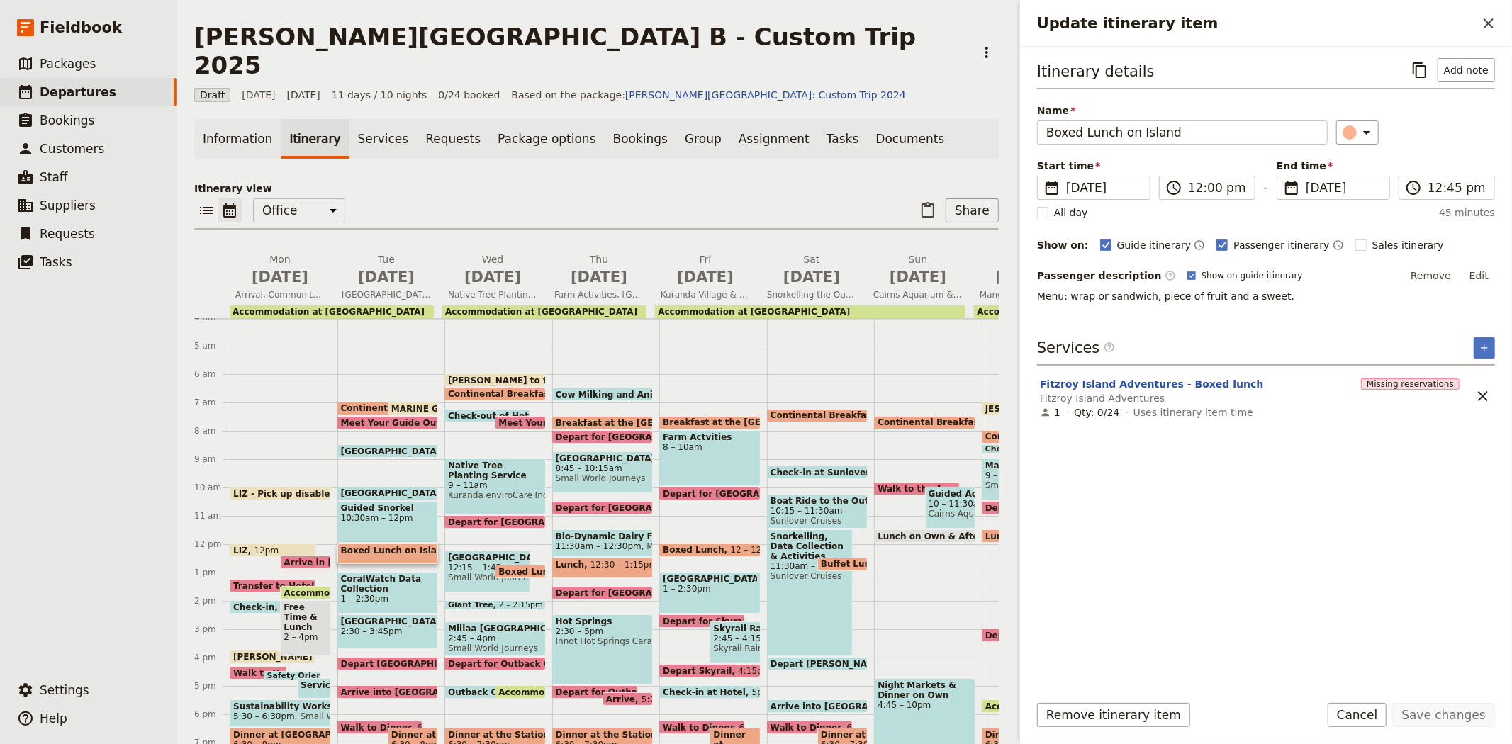
click at [371, 574] on span "CoralWatch Data Collection" at bounding box center [388, 584] width 94 height 20
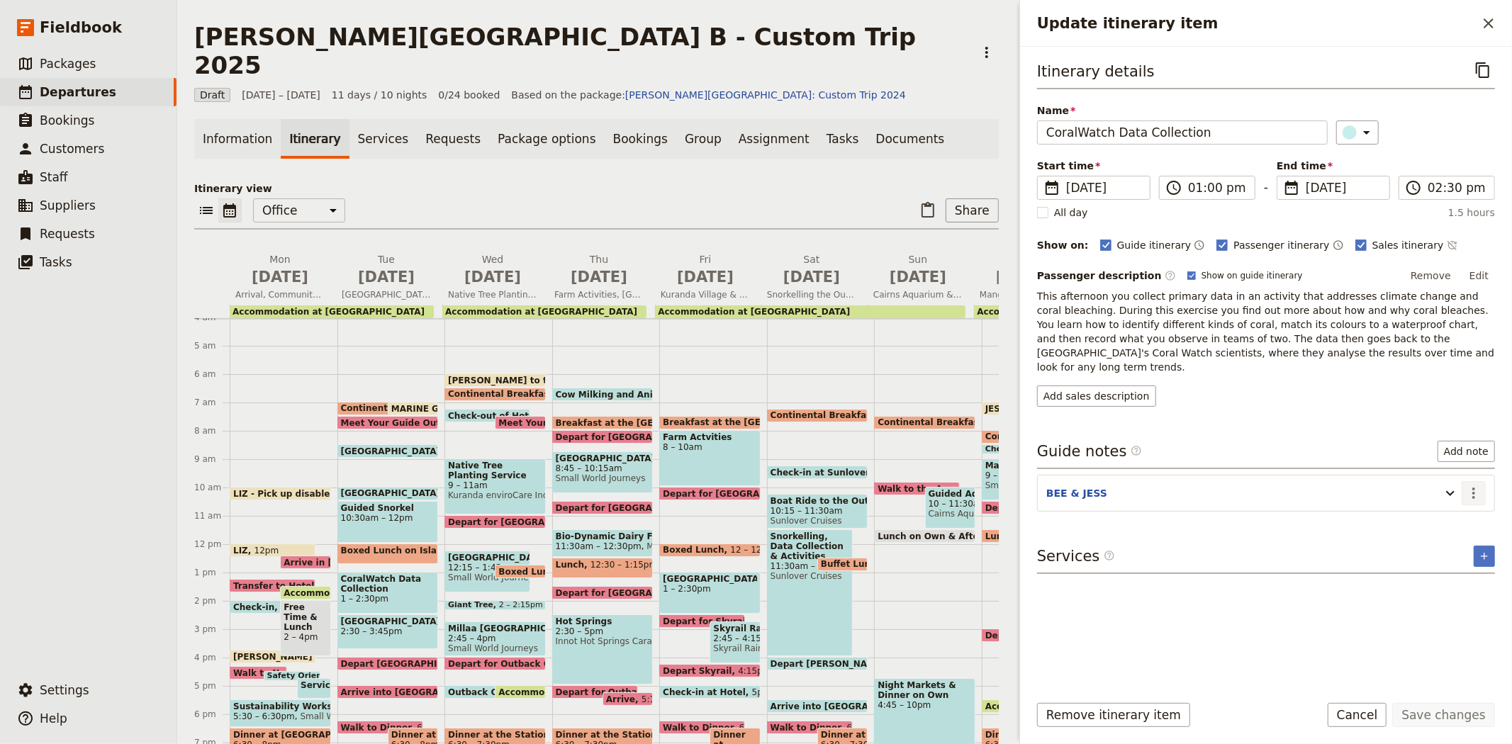
click at [1478, 485] on icon "Actions" at bounding box center [1473, 493] width 17 height 17
click at [1465, 505] on span "Edit note" at bounding box center [1443, 510] width 66 height 14
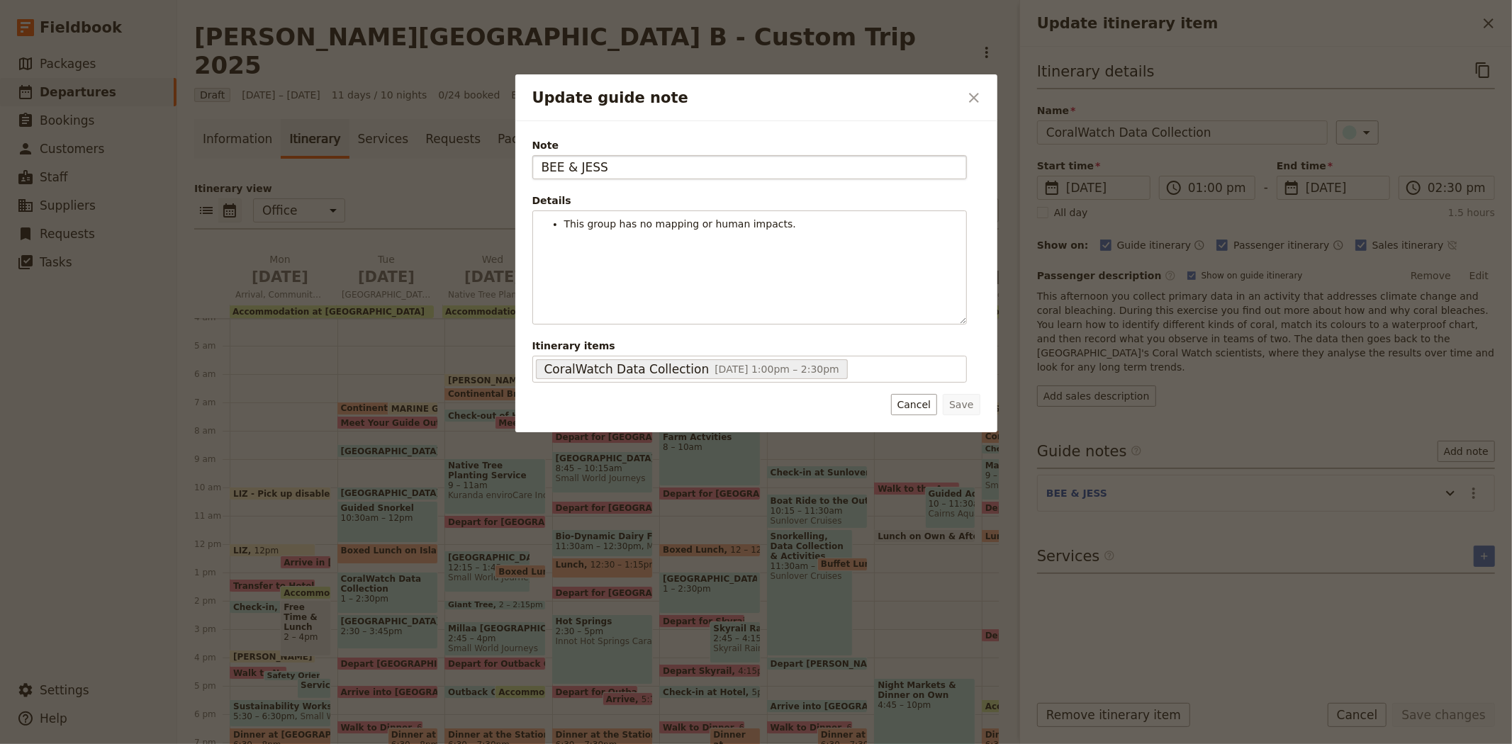
click at [586, 167] on input "BEE & JESS" at bounding box center [749, 167] width 434 height 24
type input "BEE & [PERSON_NAME]"
click at [960, 405] on button "Save" at bounding box center [961, 404] width 37 height 21
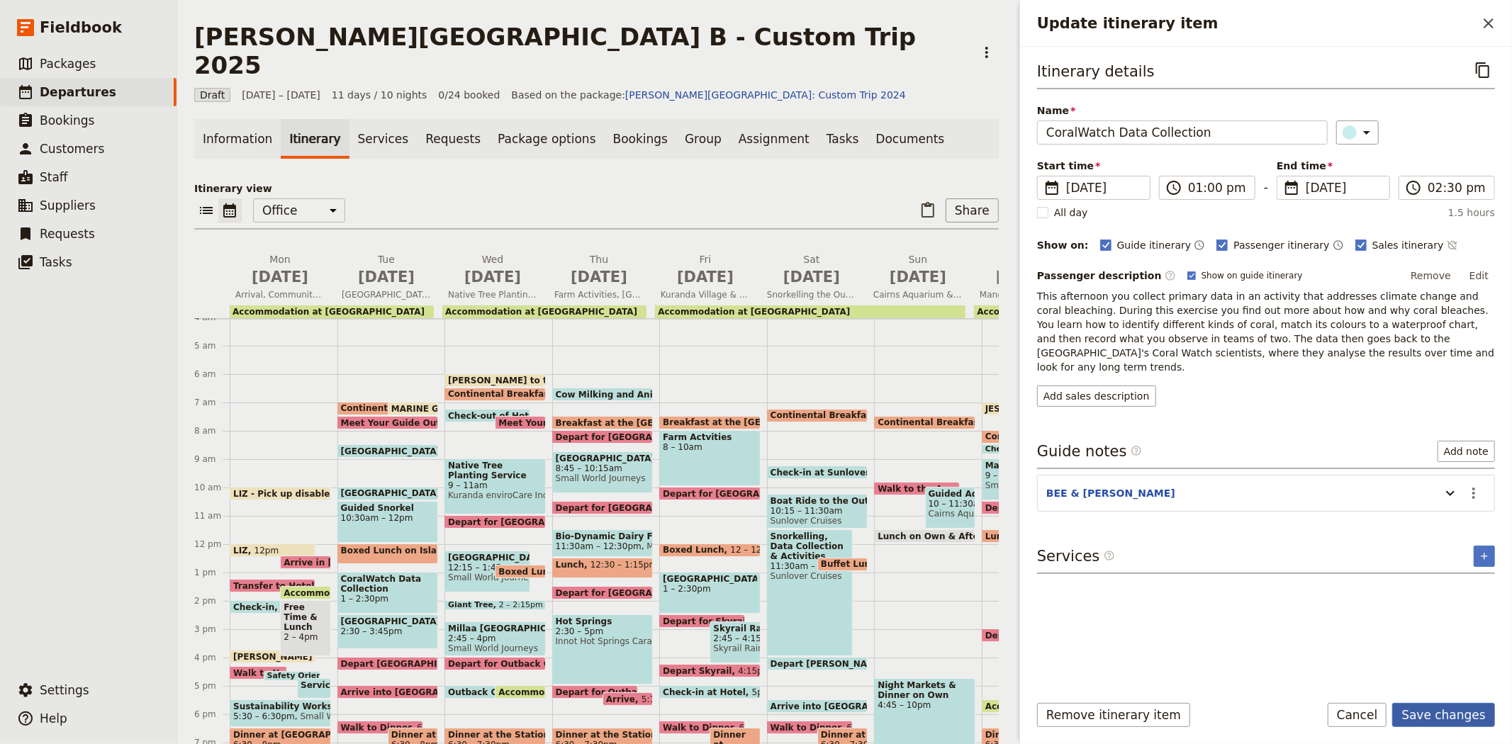
click at [1467, 716] on button "Save changes" at bounding box center [1443, 715] width 103 height 24
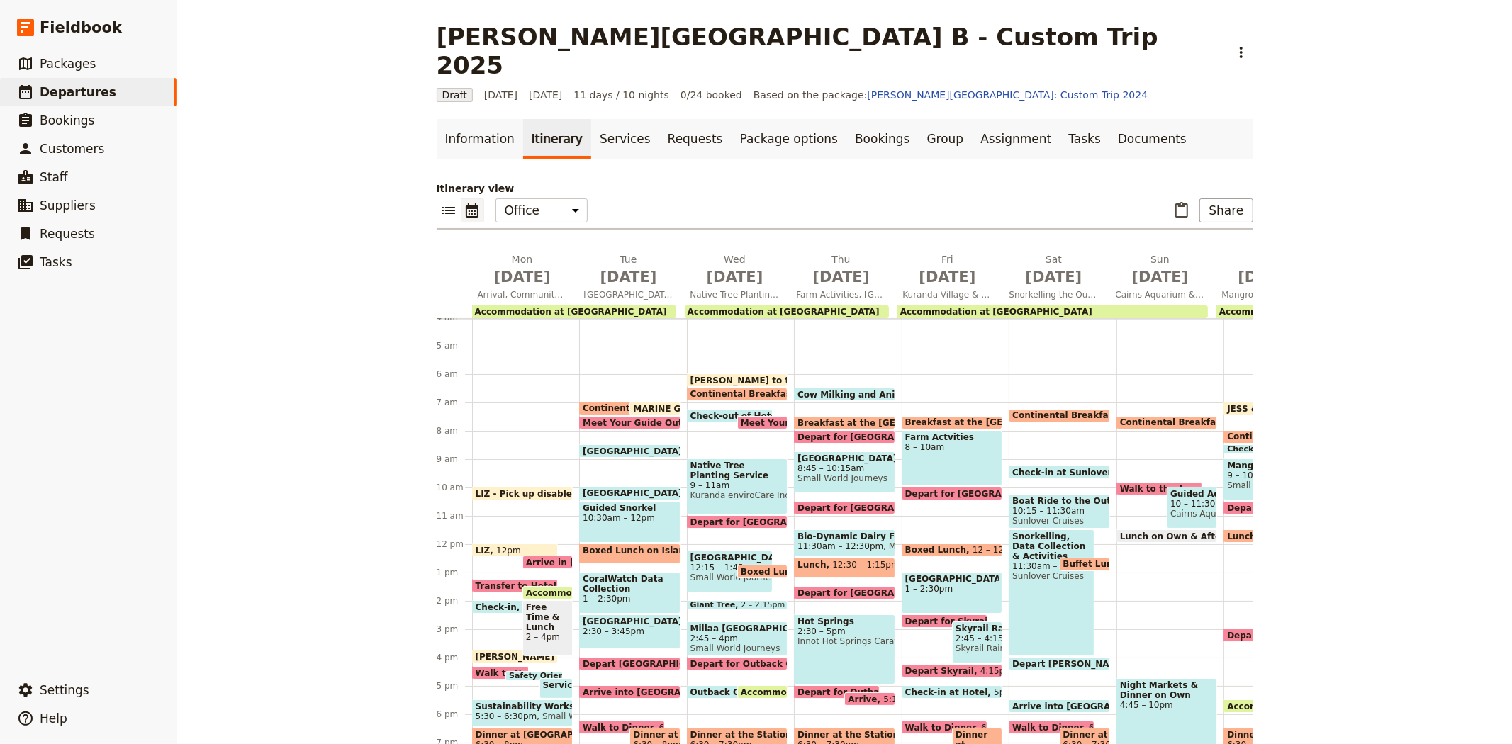
click at [629, 626] on span "2:30 – 3:45pm" at bounding box center [630, 631] width 94 height 10
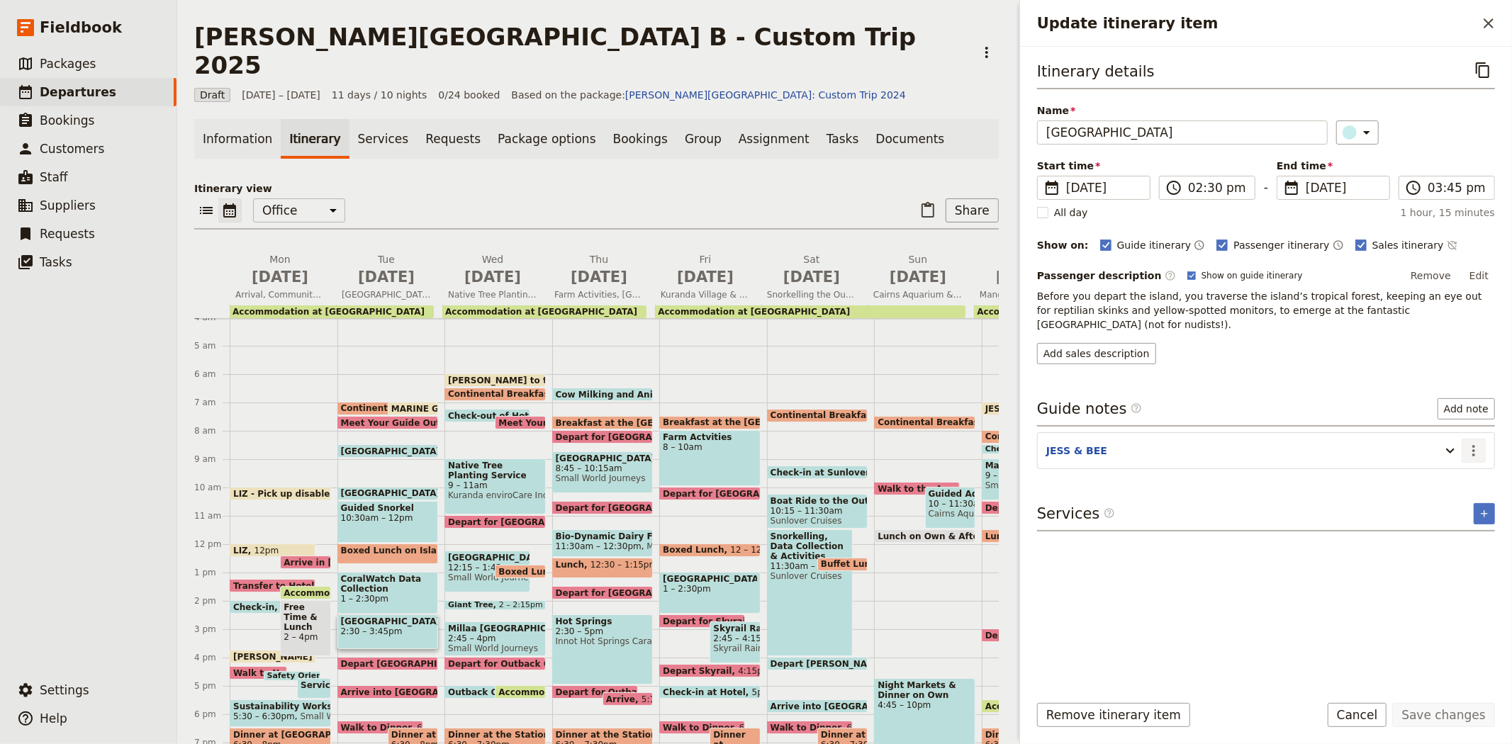
click at [1467, 442] on icon "Actions" at bounding box center [1473, 450] width 17 height 17
click at [1461, 466] on span "Edit note" at bounding box center [1443, 468] width 66 height 14
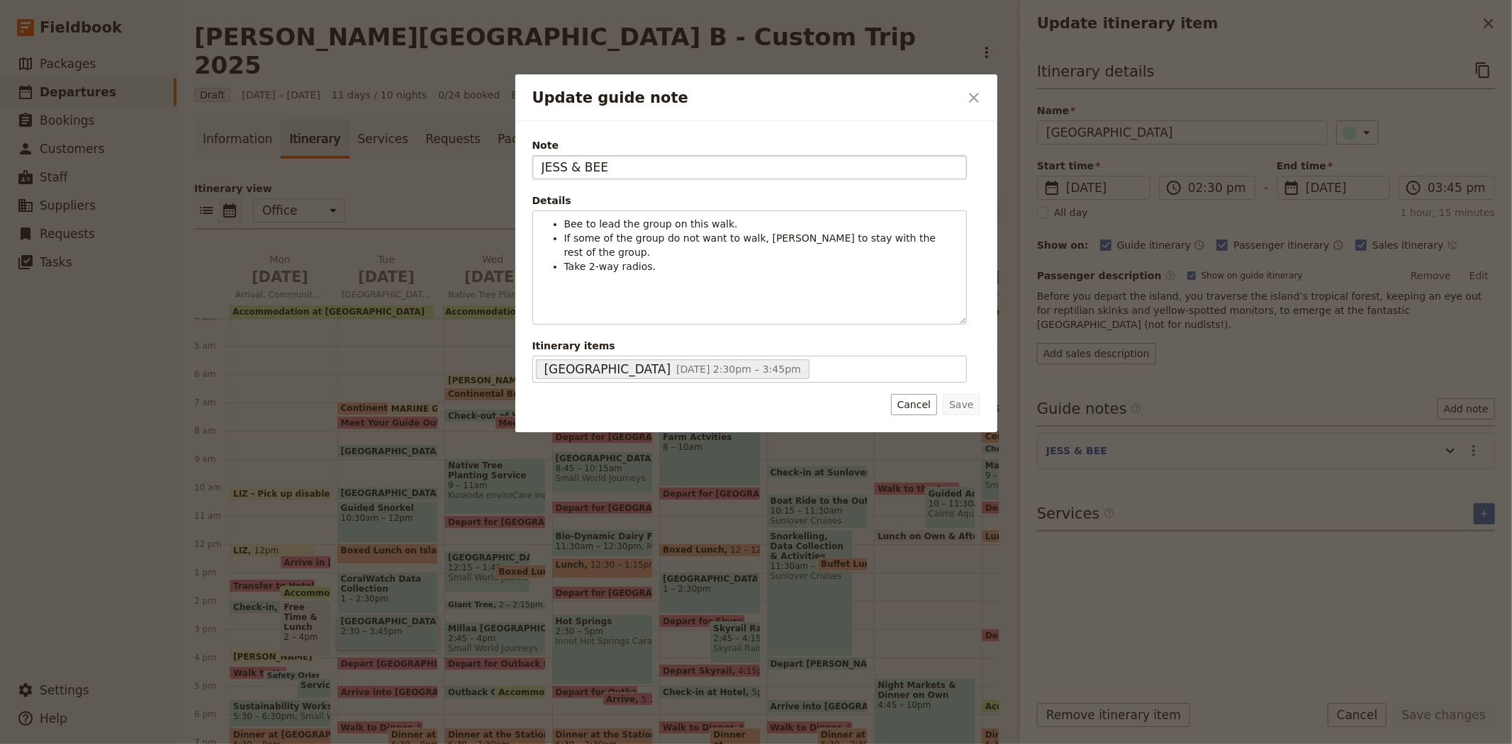
click at [595, 167] on input "JESS & BEE" at bounding box center [749, 167] width 434 height 24
type input "JESS & [PERSON_NAME]"
click at [950, 400] on button "Save" at bounding box center [961, 404] width 37 height 21
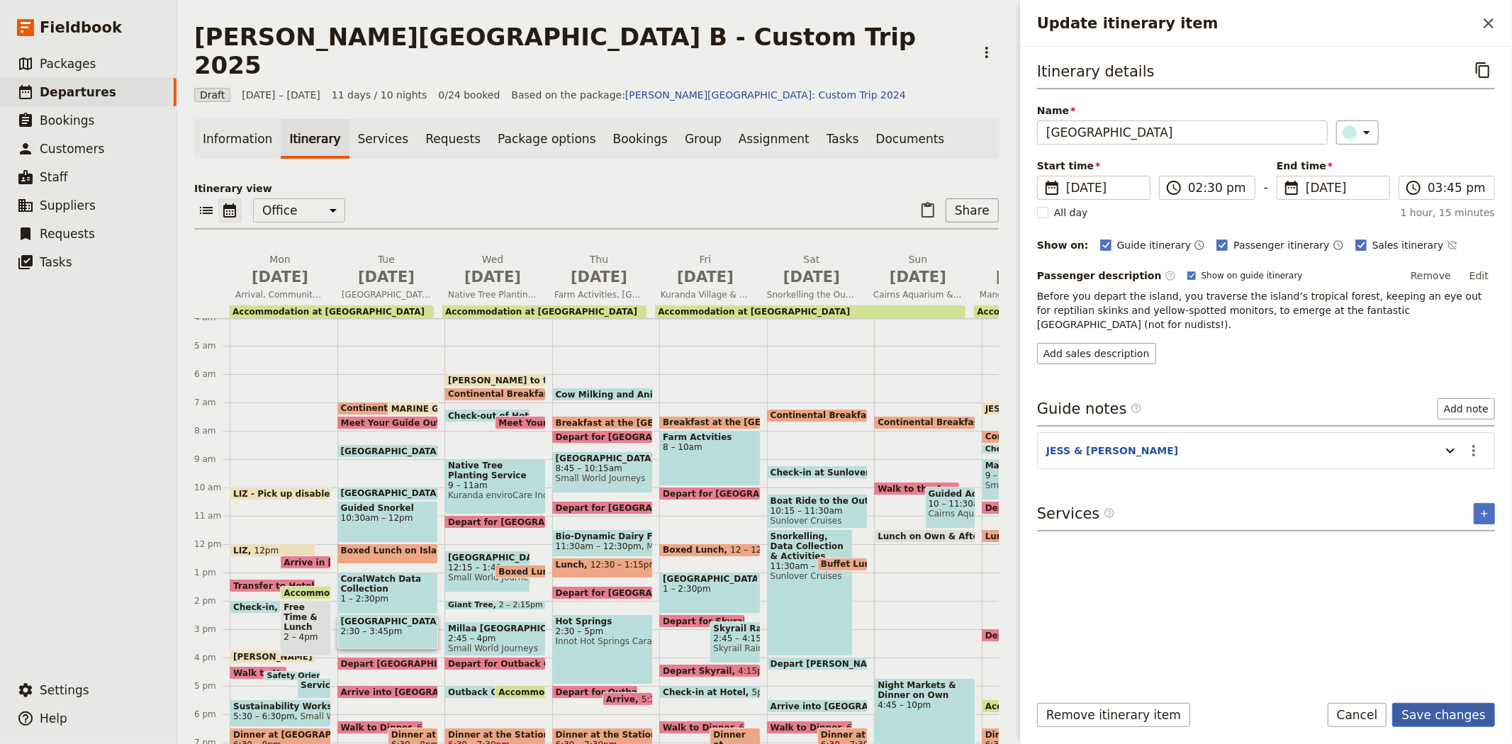
click at [1427, 726] on button "Save changes" at bounding box center [1443, 715] width 103 height 24
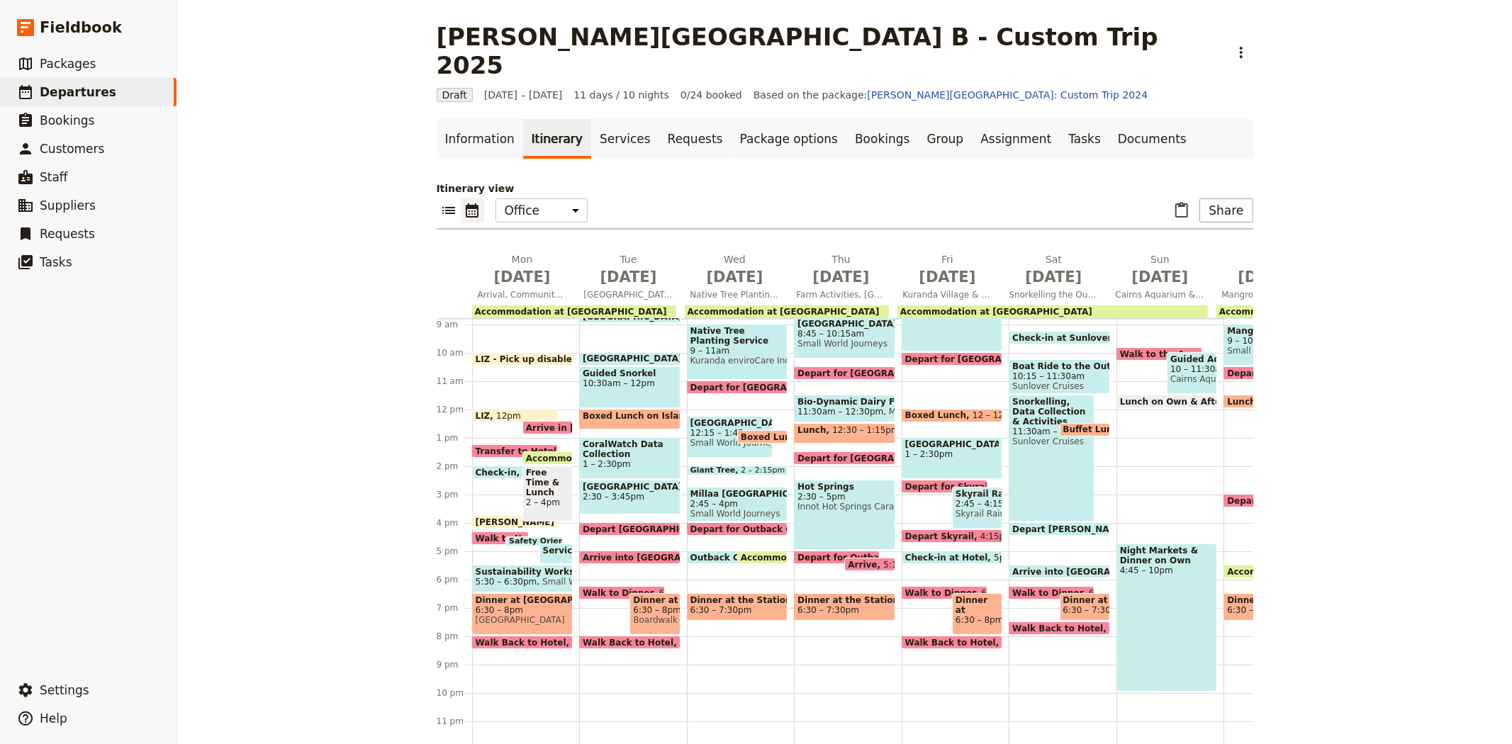
scroll to position [272, 0]
click at [618, 524] on span "Depart [GEOGRAPHIC_DATA]" at bounding box center [654, 528] width 142 height 9
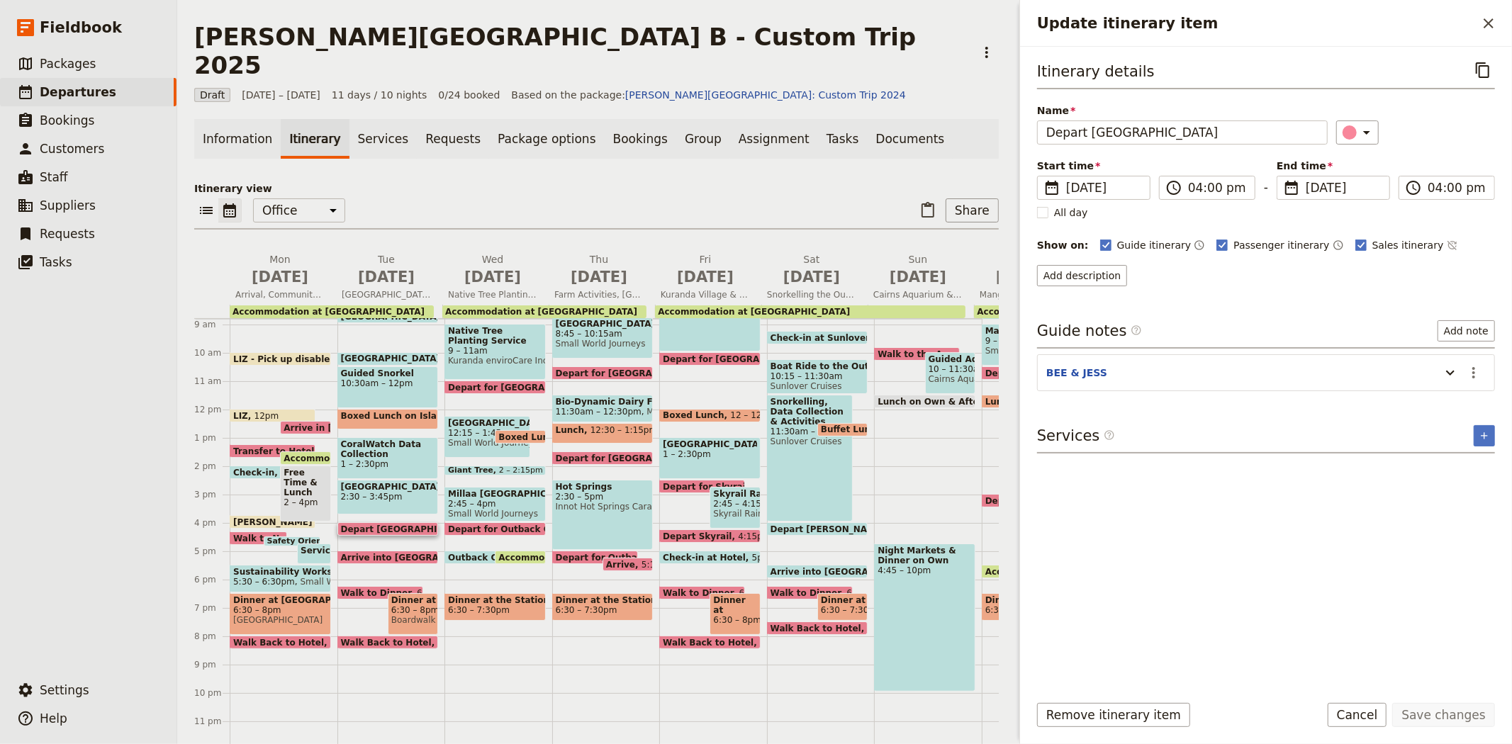
click at [386, 492] on span "2:30 – 3:45pm" at bounding box center [388, 497] width 94 height 10
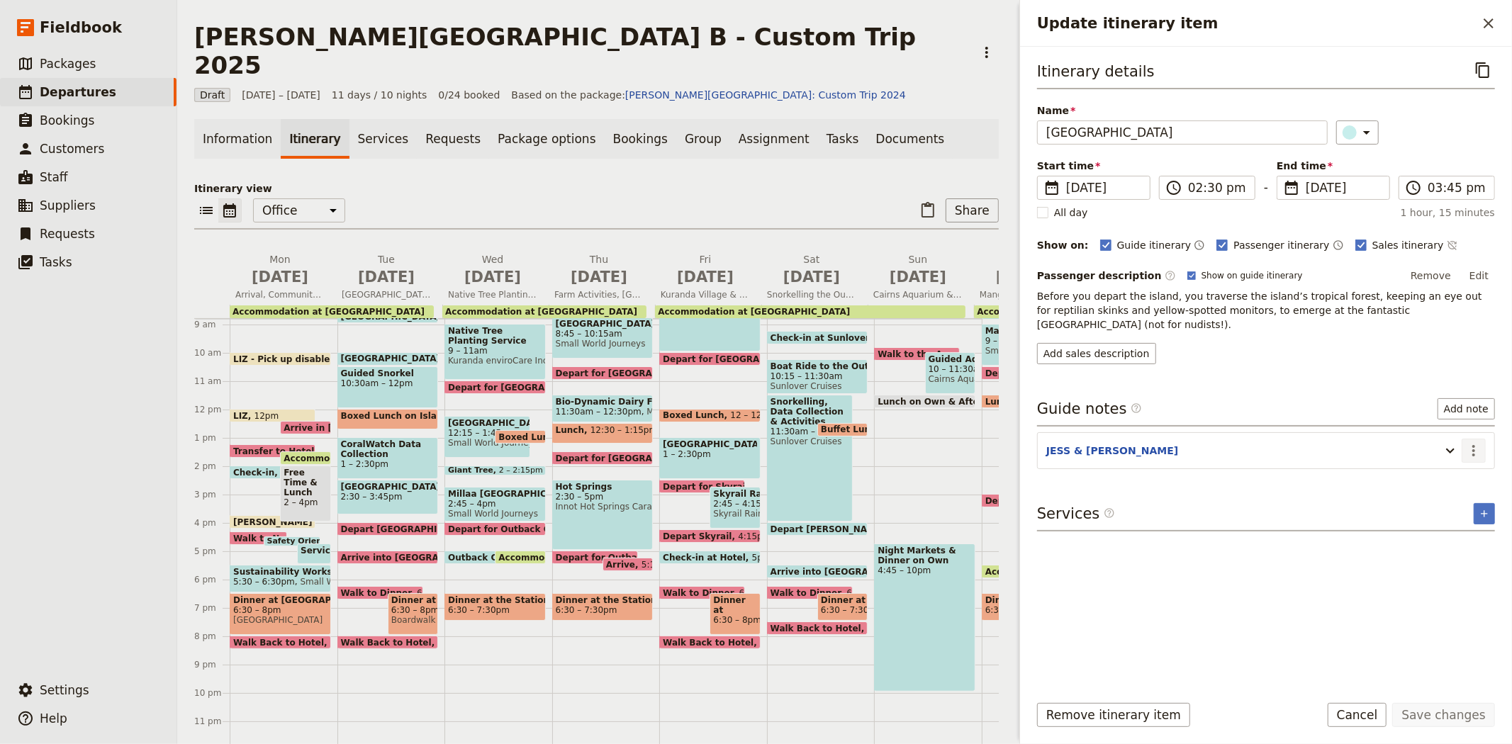
click at [1479, 442] on icon "Actions" at bounding box center [1473, 450] width 17 height 17
click at [1472, 473] on span "Edit note" at bounding box center [1443, 468] width 66 height 14
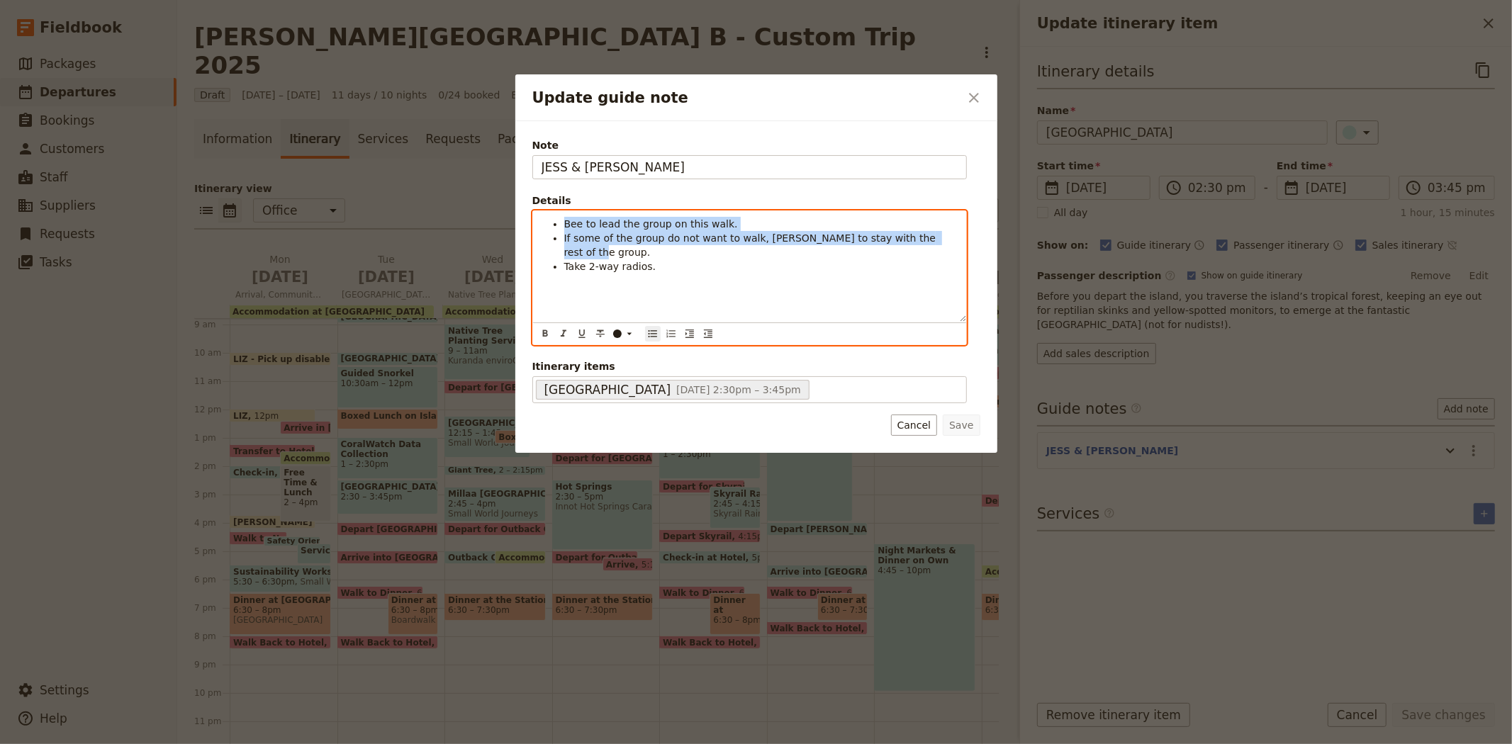
drag, startPoint x: 931, startPoint y: 242, endPoint x: 507, endPoint y: 227, distance: 424.8
click at [507, 743] on div "Update guide note ​ Note [PERSON_NAME] & [PERSON_NAME] Details Bee to lead the …" at bounding box center [756, 744] width 1512 height 0
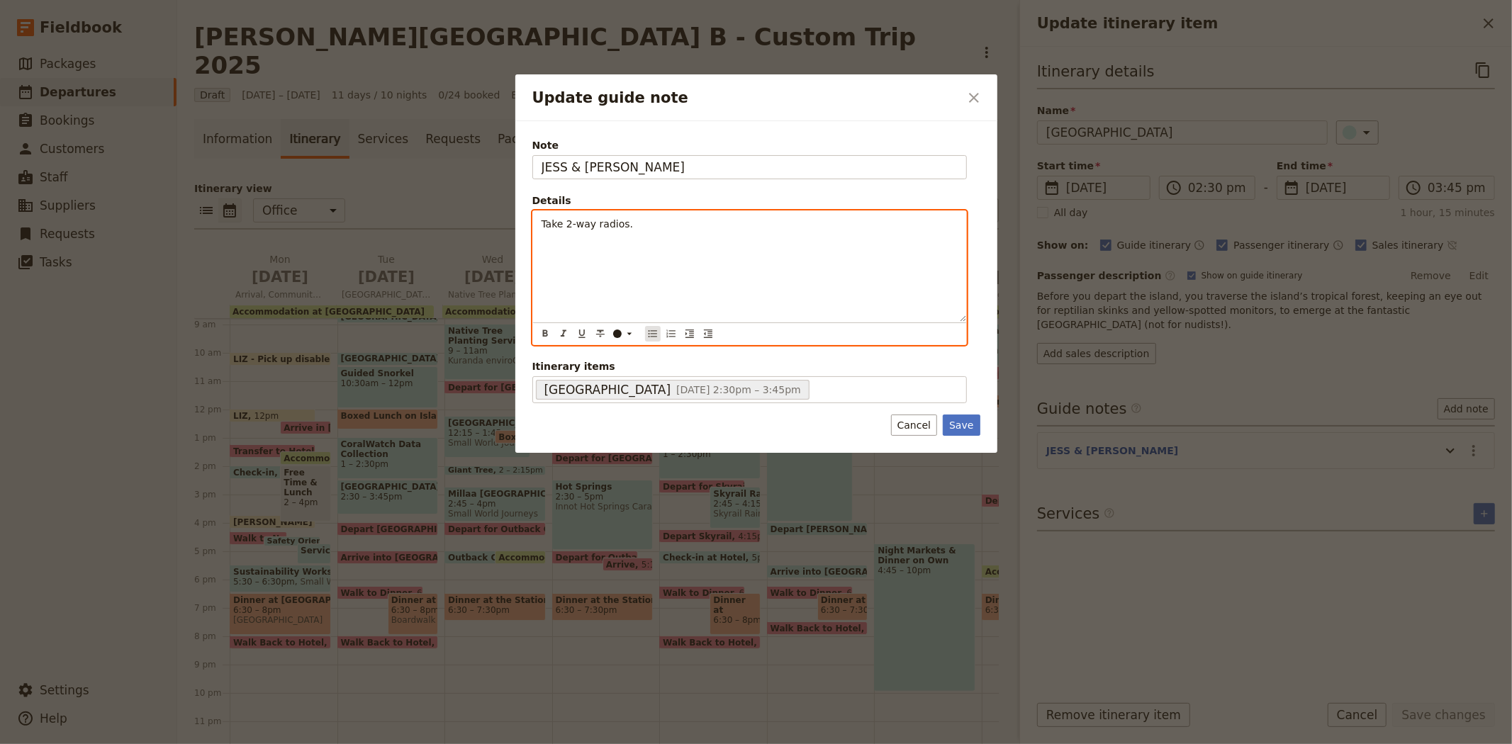
click at [659, 334] on button "​" at bounding box center [653, 334] width 16 height 16
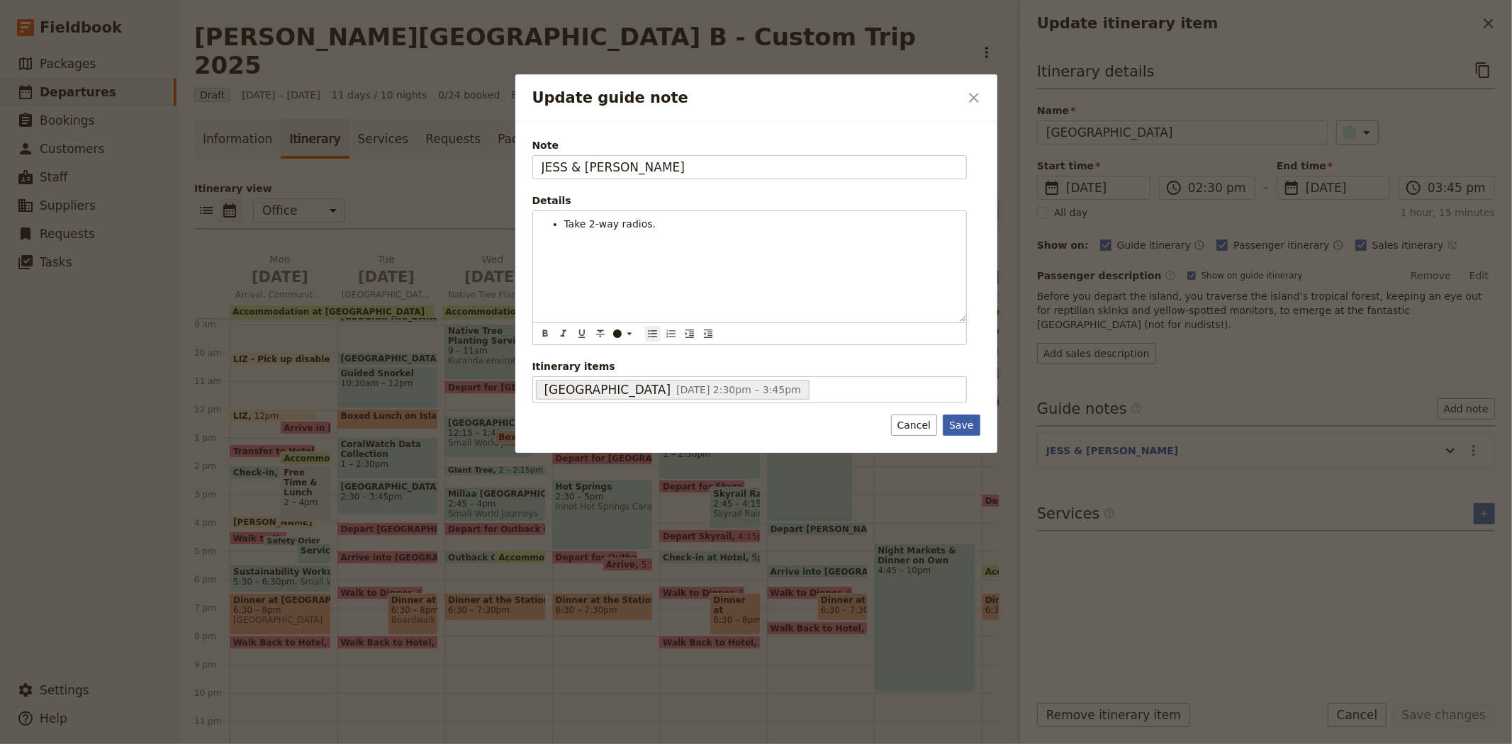
click at [965, 426] on button "Save" at bounding box center [961, 425] width 37 height 21
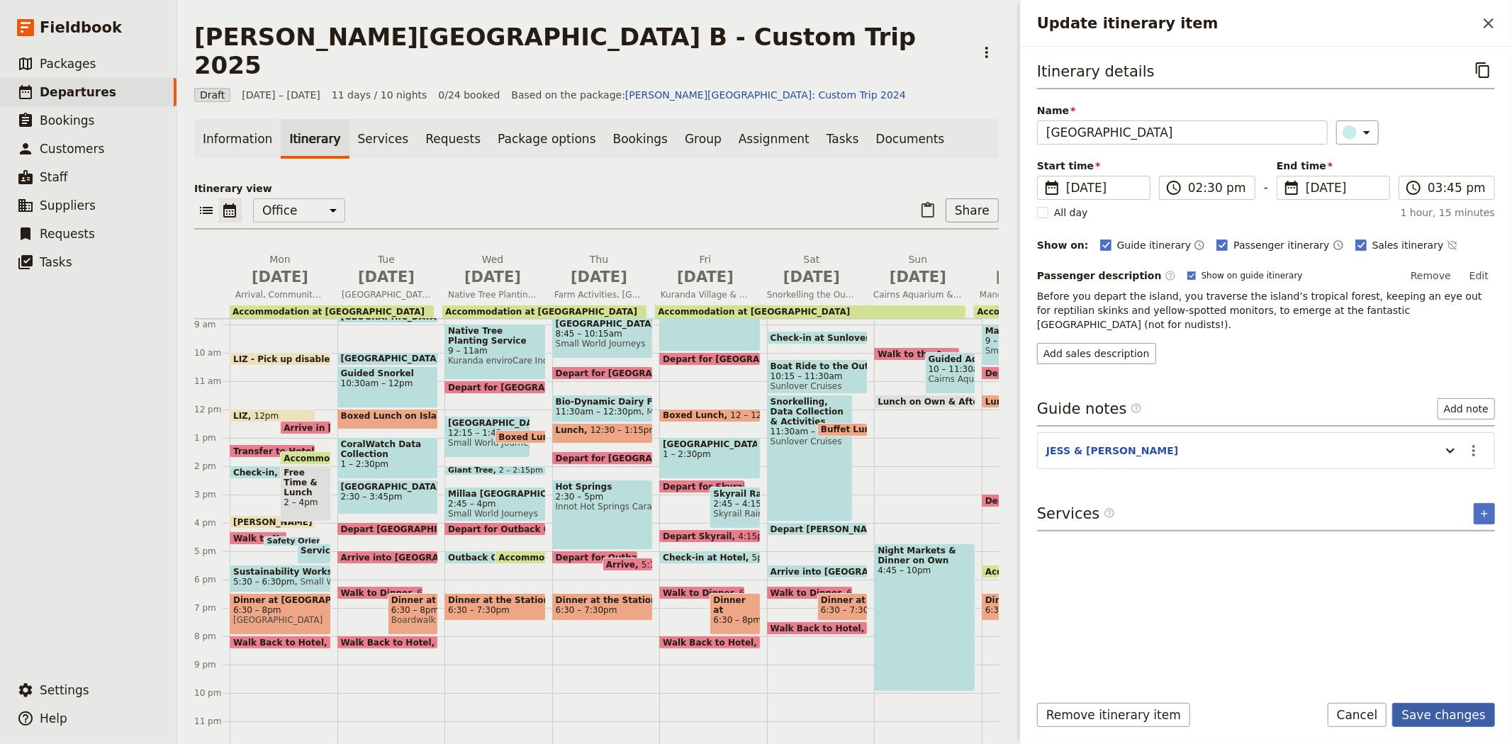
click at [1432, 717] on button "Save changes" at bounding box center [1443, 715] width 103 height 24
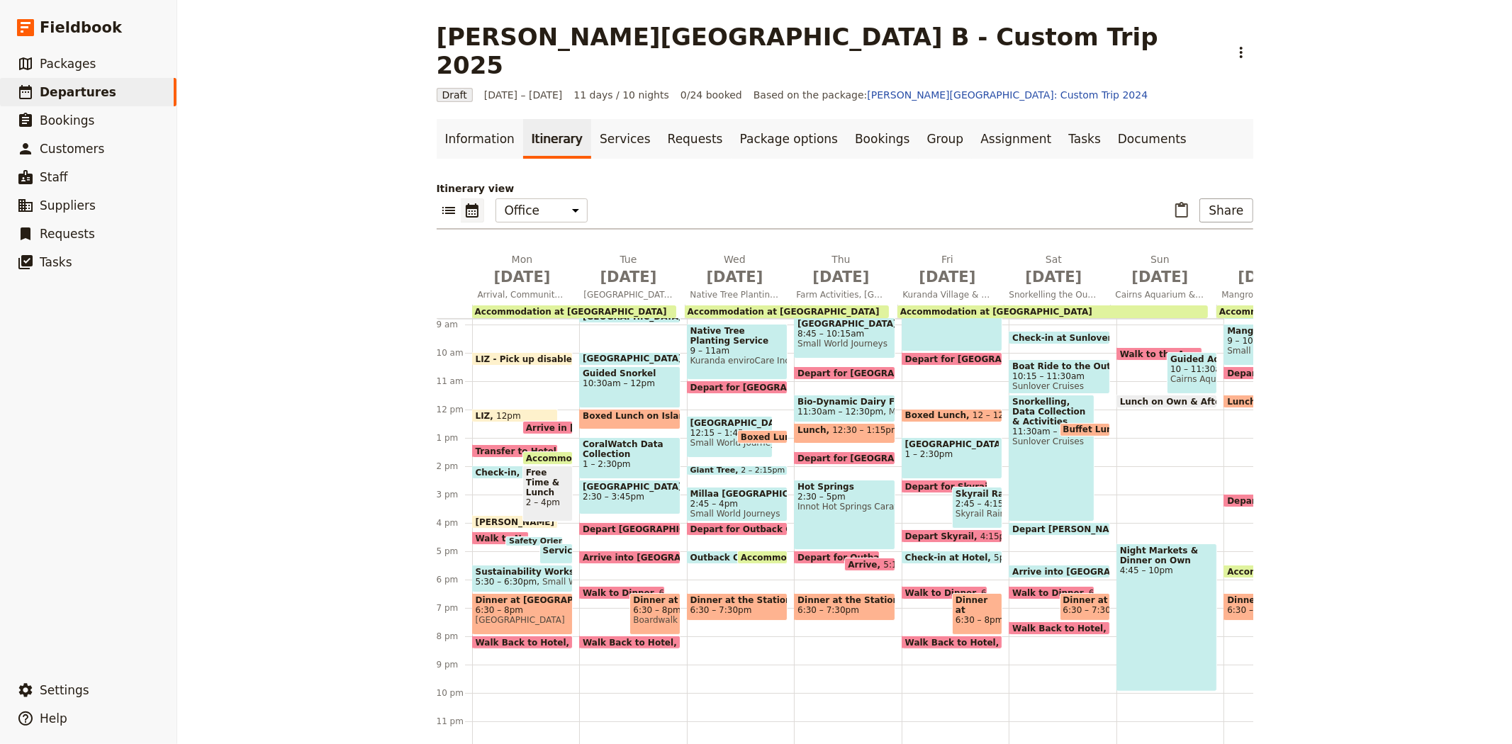
click at [586, 524] on span "Depart [GEOGRAPHIC_DATA]" at bounding box center [654, 528] width 142 height 9
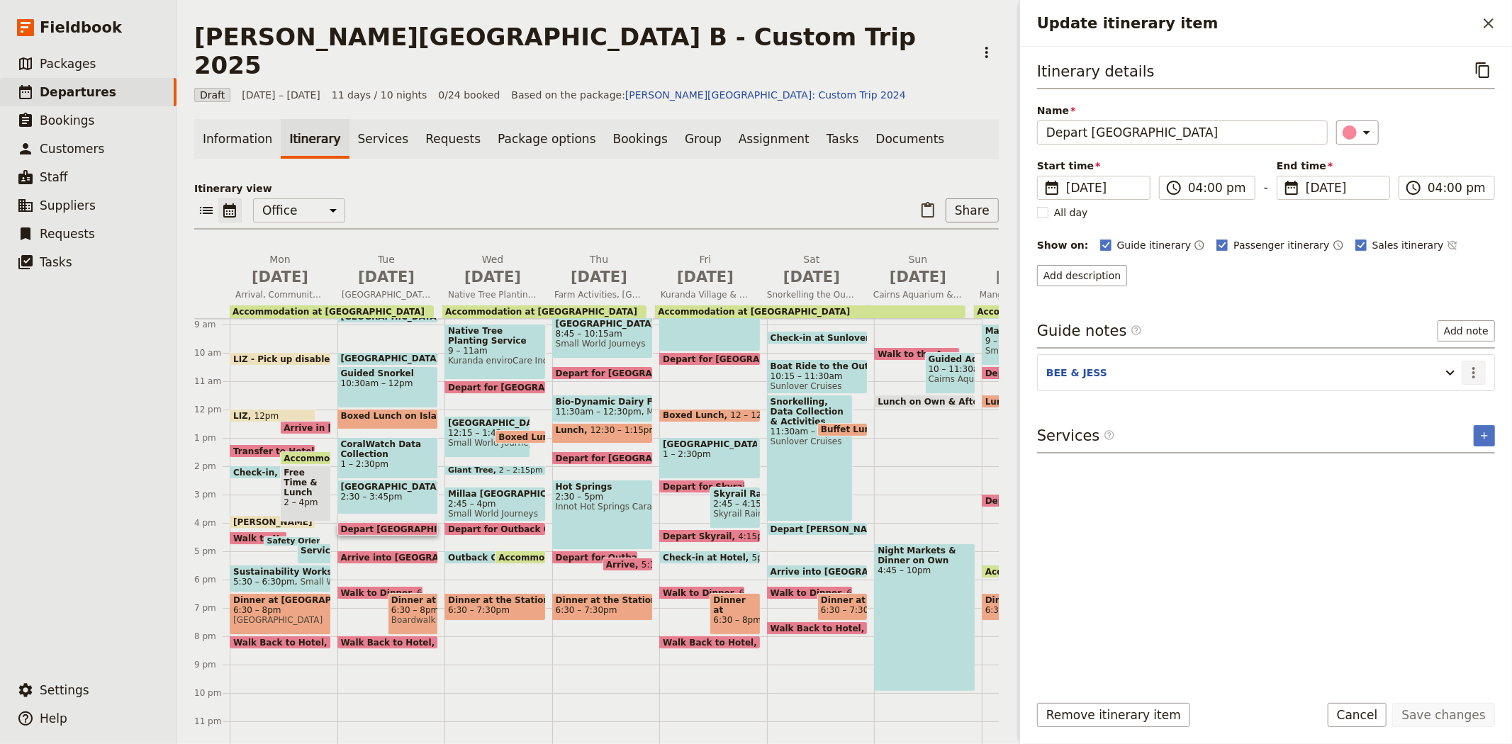
click at [1474, 372] on icon "Actions" at bounding box center [1473, 372] width 3 height 11
click at [1467, 402] on span "Edit note" at bounding box center [1443, 404] width 66 height 14
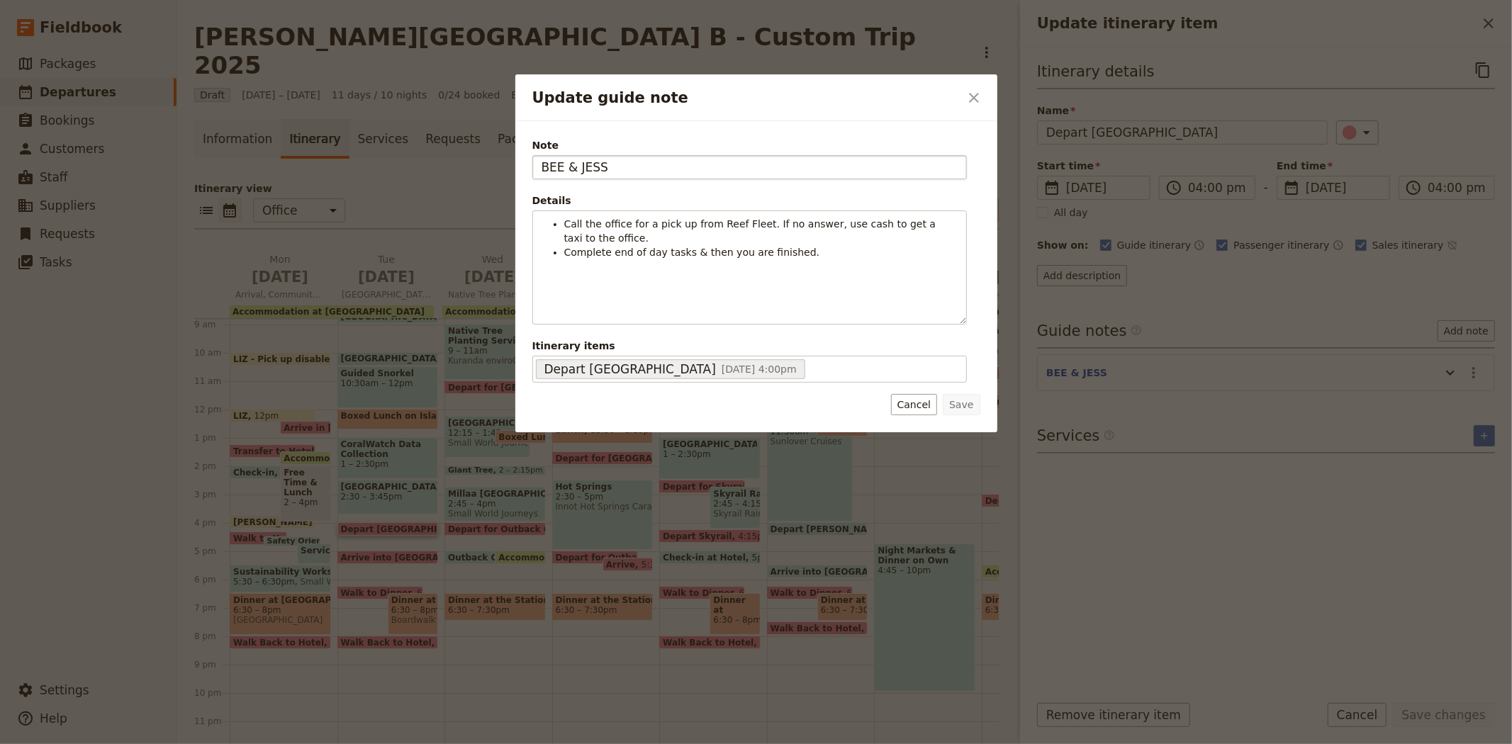
click at [590, 164] on input "BEE & JESS" at bounding box center [749, 167] width 434 height 24
type input "BEE & [PERSON_NAME]"
click at [965, 404] on button "Save" at bounding box center [961, 404] width 37 height 21
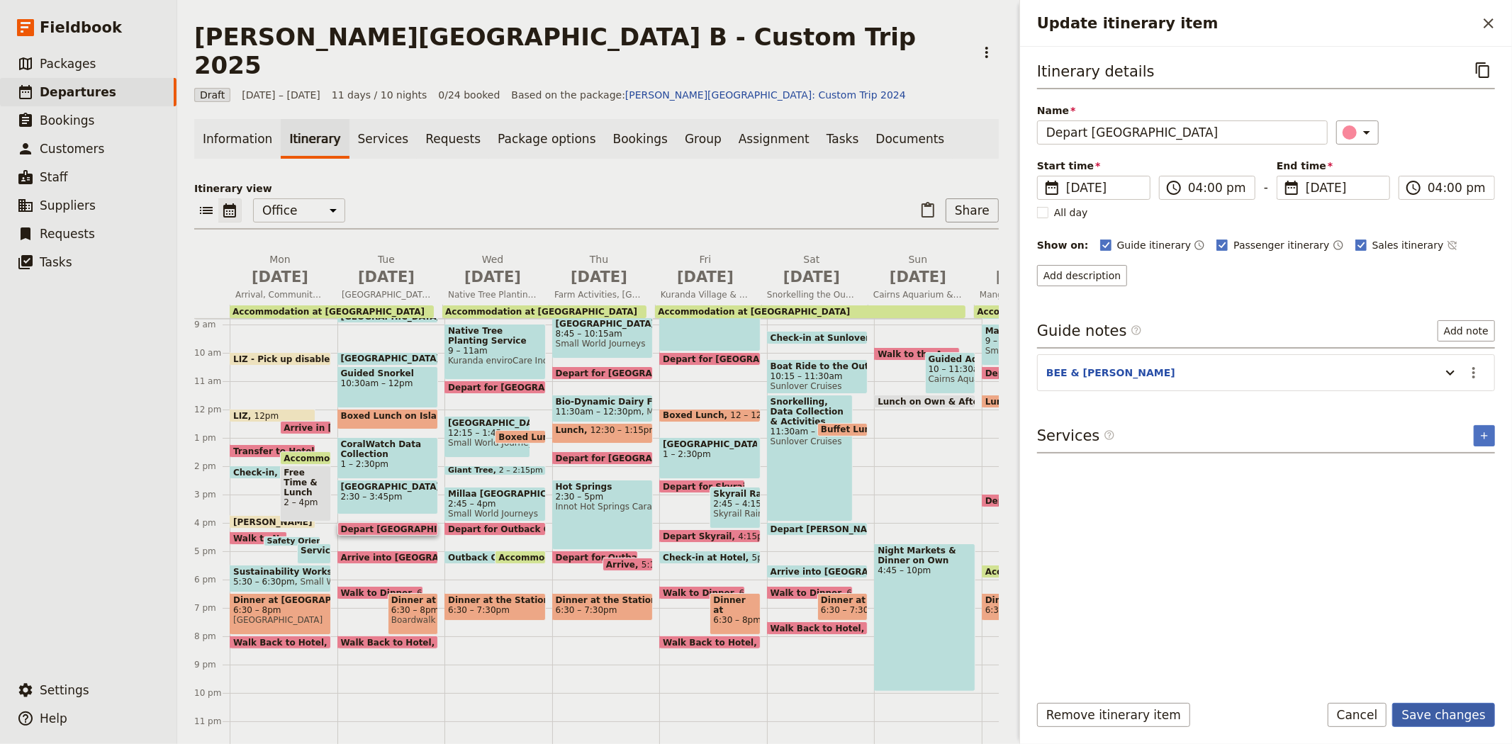
click at [1439, 720] on button "Save changes" at bounding box center [1443, 715] width 103 height 24
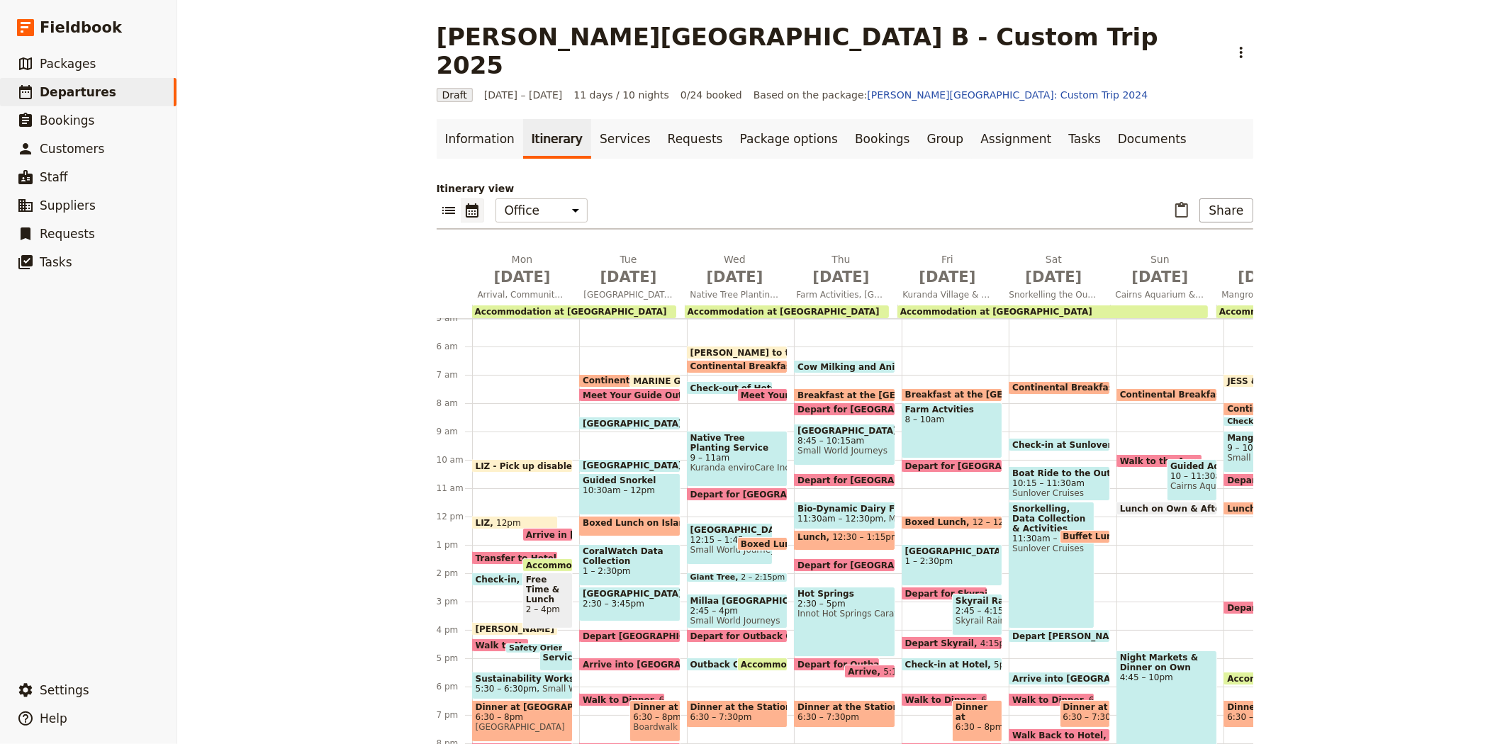
scroll to position [115, 0]
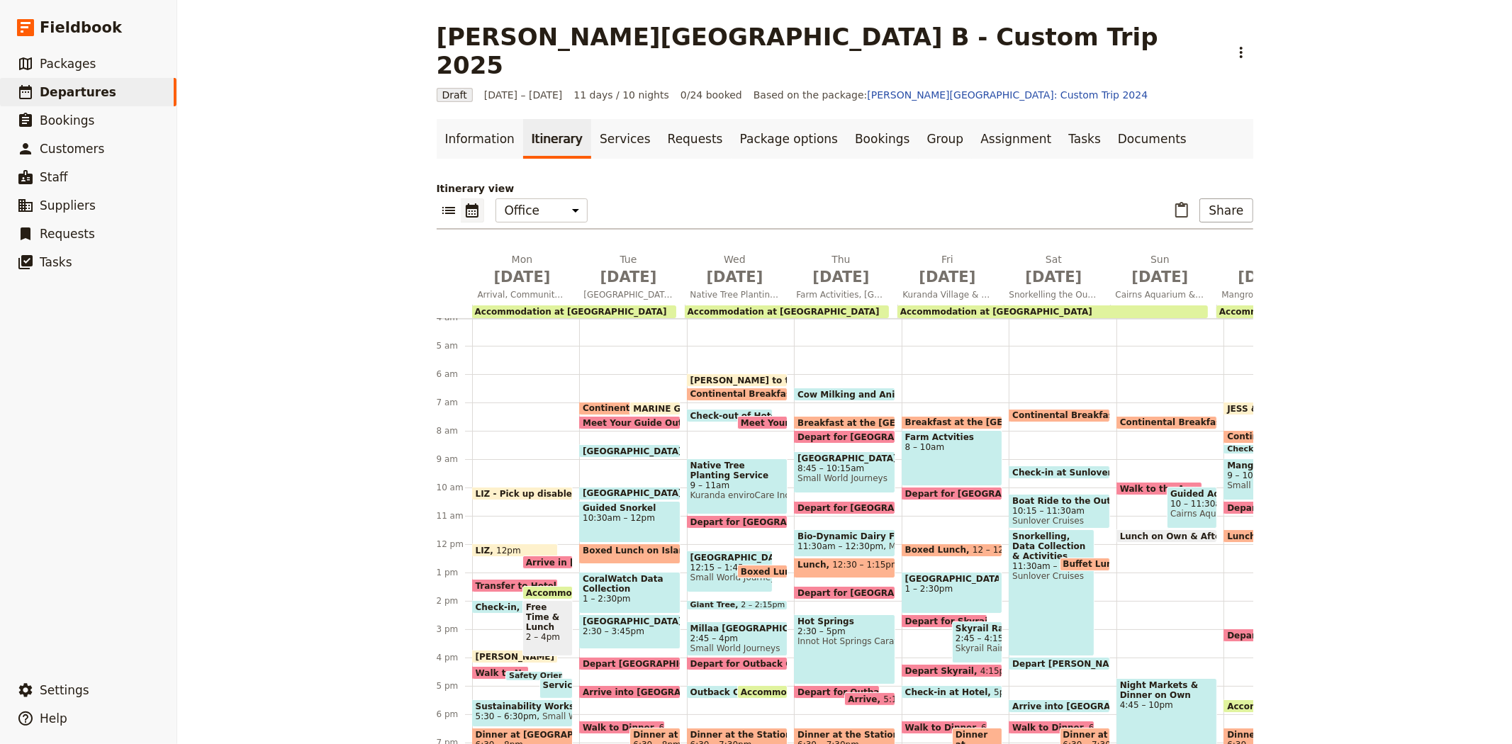
click at [639, 404] on span "MARINE GUIDES - Arrive at Office" at bounding box center [715, 408] width 165 height 9
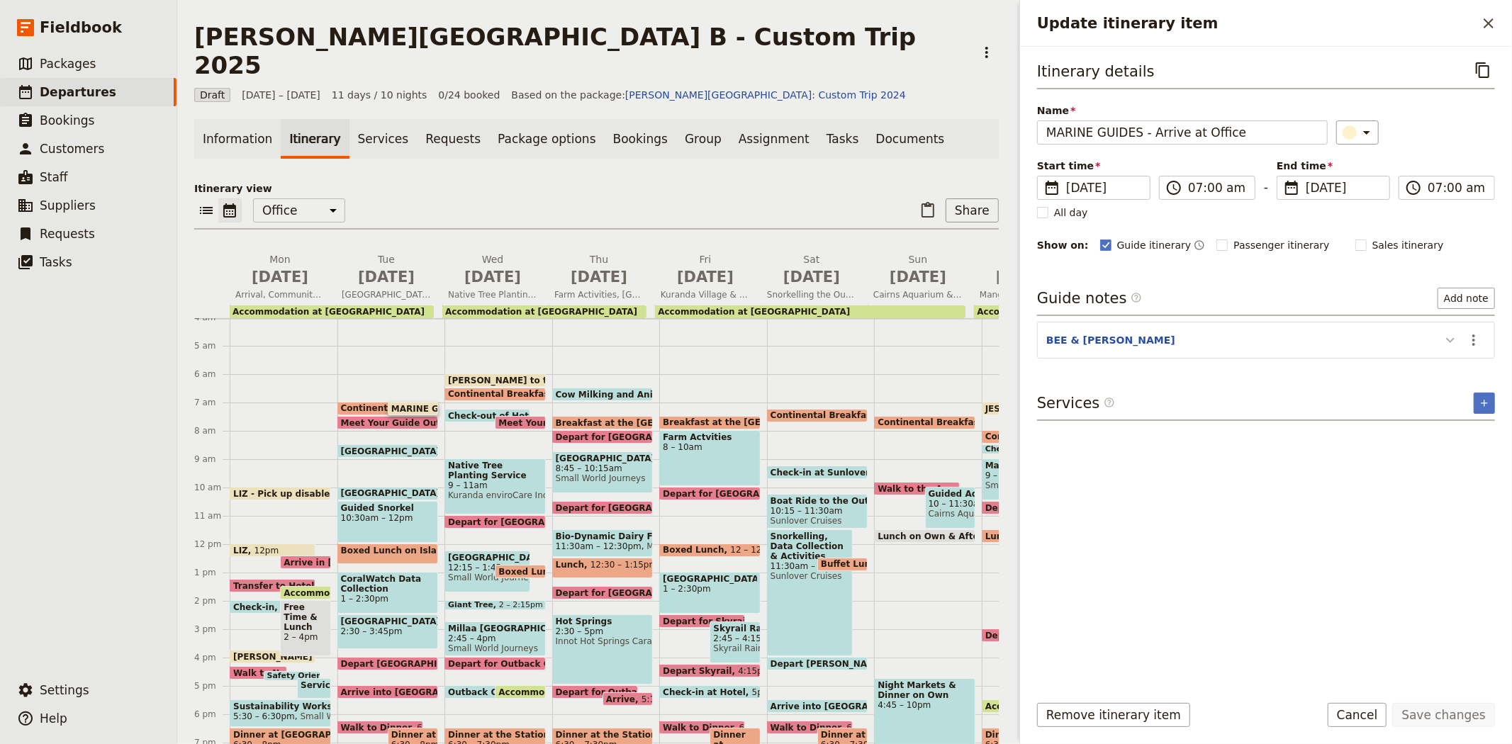
click at [1448, 335] on icon "Update itinerary item" at bounding box center [1450, 340] width 17 height 17
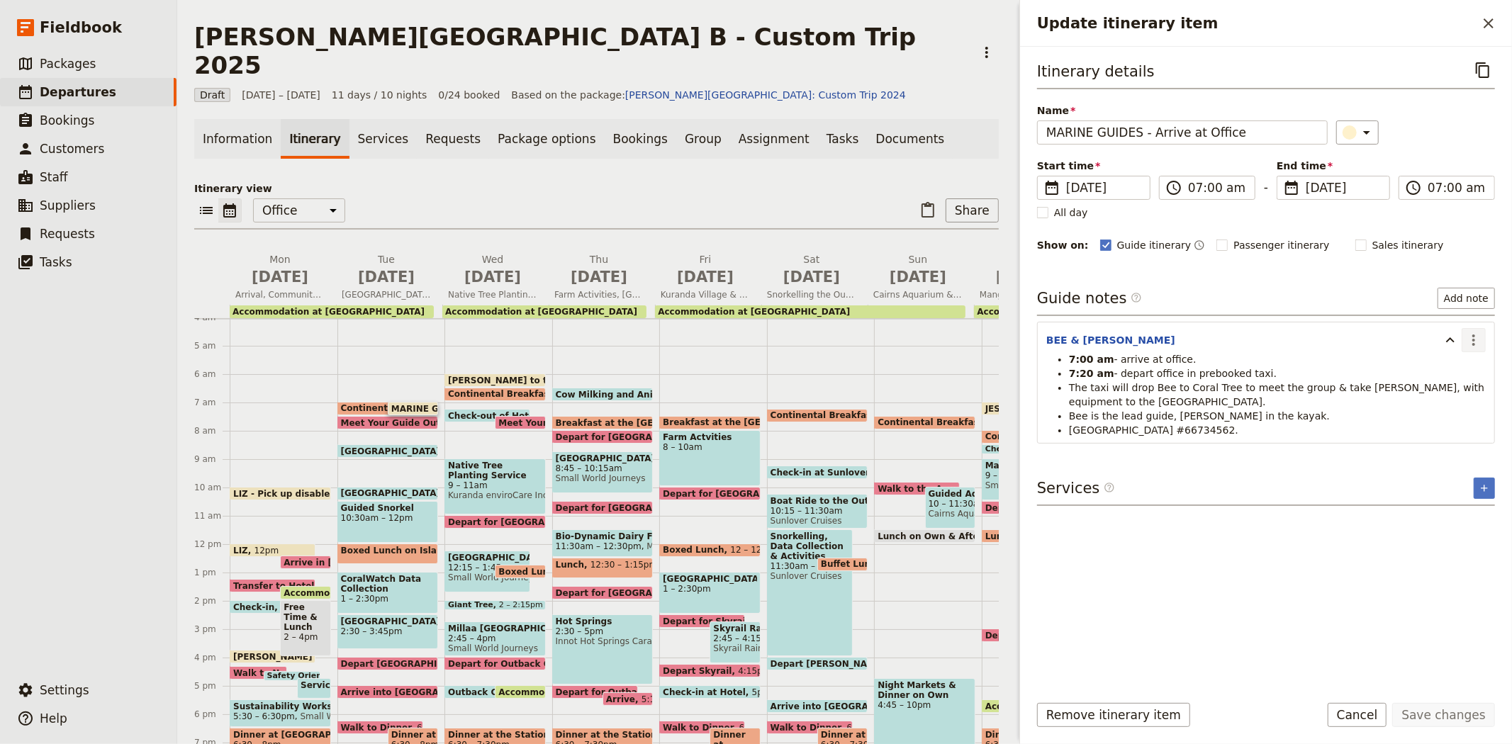
click at [1476, 346] on icon "Actions" at bounding box center [1473, 340] width 17 height 17
click at [1446, 376] on span "Edit note" at bounding box center [1432, 371] width 45 height 14
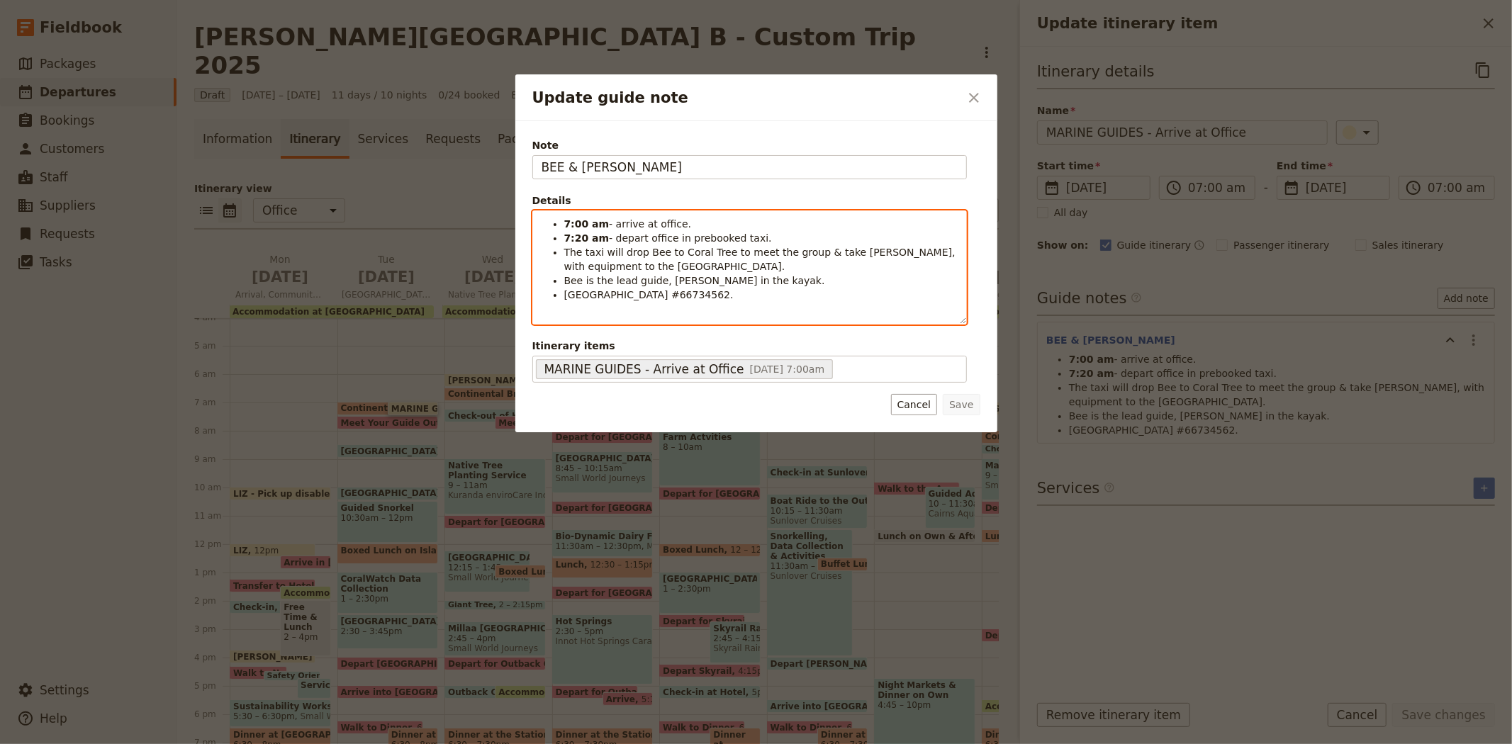
click at [688, 223] on li "7:00 am - arrive at office." at bounding box center [760, 224] width 393 height 14
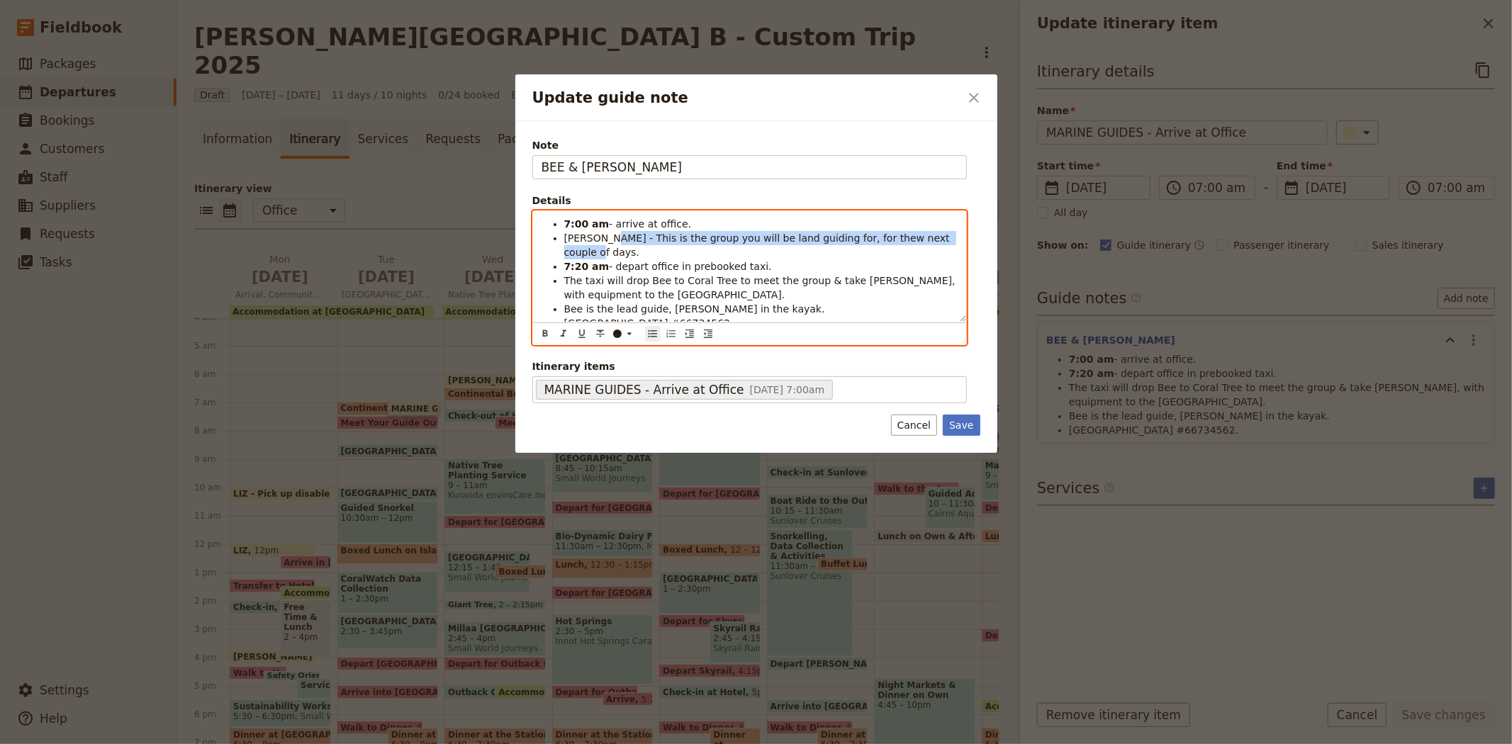
drag, startPoint x: 940, startPoint y: 239, endPoint x: 608, endPoint y: 237, distance: 332.4
click at [608, 237] on li "[PERSON_NAME] - This is the group you will be land guiding for, for thew next c…" at bounding box center [760, 245] width 393 height 28
copy span "This is the group you will be land guiding for, for thew next couple of days."
click at [575, 237] on span "[PERSON_NAME] - This is the group you'll be land guiding for the next few days." at bounding box center [749, 245] width 371 height 26
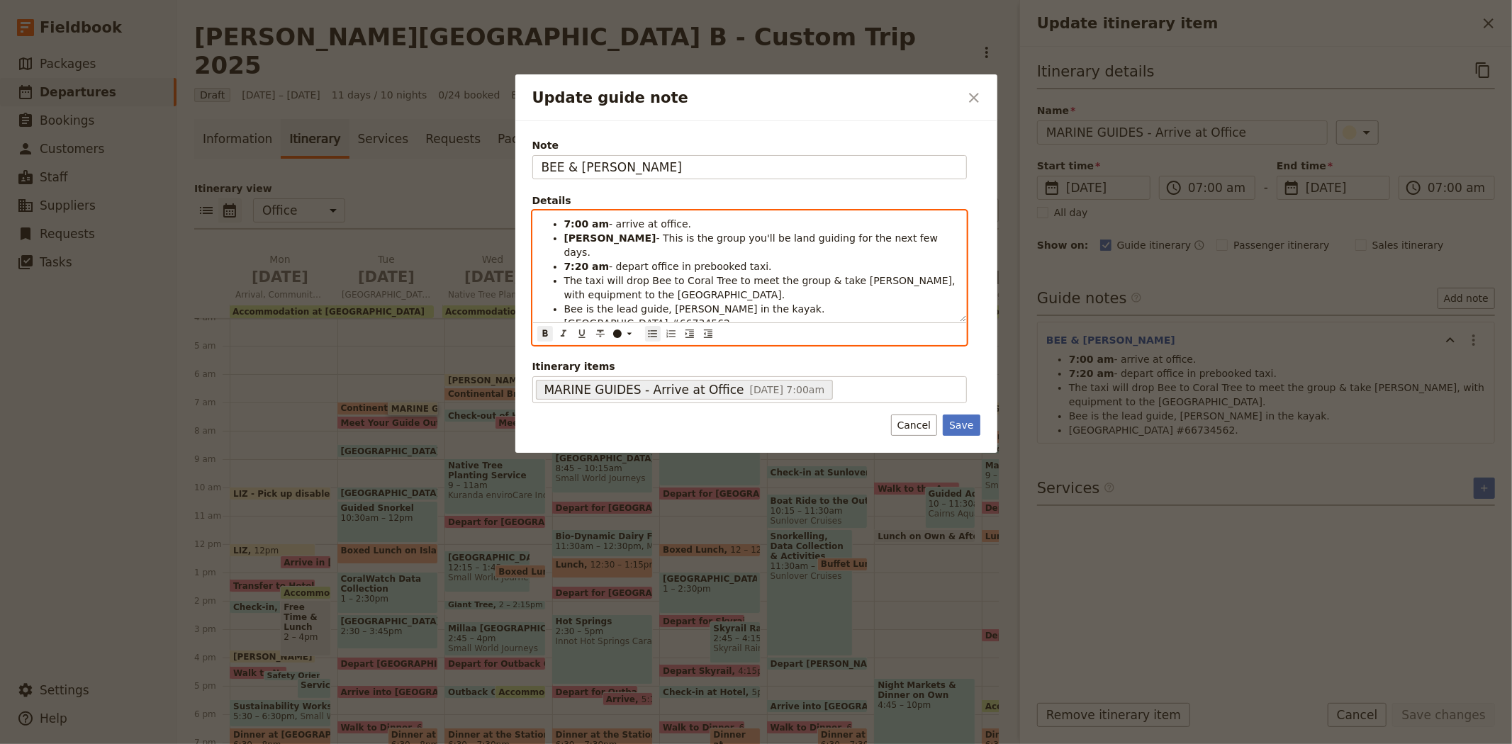
click at [773, 238] on span "- This is the group you'll be land guiding for the next few days." at bounding box center [752, 245] width 377 height 26
drag, startPoint x: 888, startPoint y: 240, endPoint x: 556, endPoint y: 240, distance: 331.7
click at [556, 240] on ul "7:00 am - arrive at office. [PERSON_NAME] - This is the group you'll be land gu…" at bounding box center [749, 273] width 416 height 113
click at [624, 336] on icon "Update guide note" at bounding box center [629, 333] width 11 height 11
click at [614, 384] on div "button" at bounding box center [618, 380] width 9 height 9
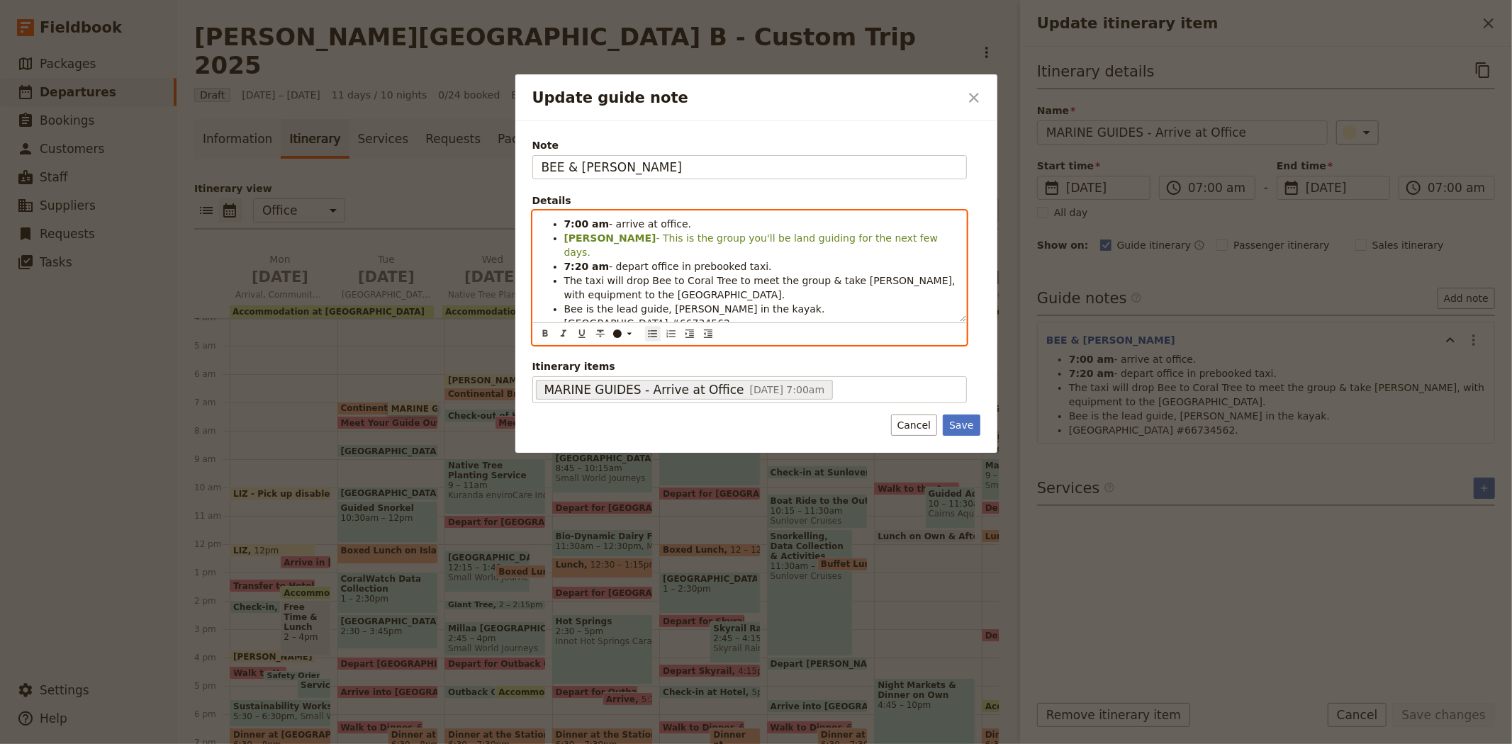
click at [643, 275] on span "The taxi will drop Bee to Coral Tree to meet the group & take [PERSON_NAME], wi…" at bounding box center [761, 288] width 395 height 26
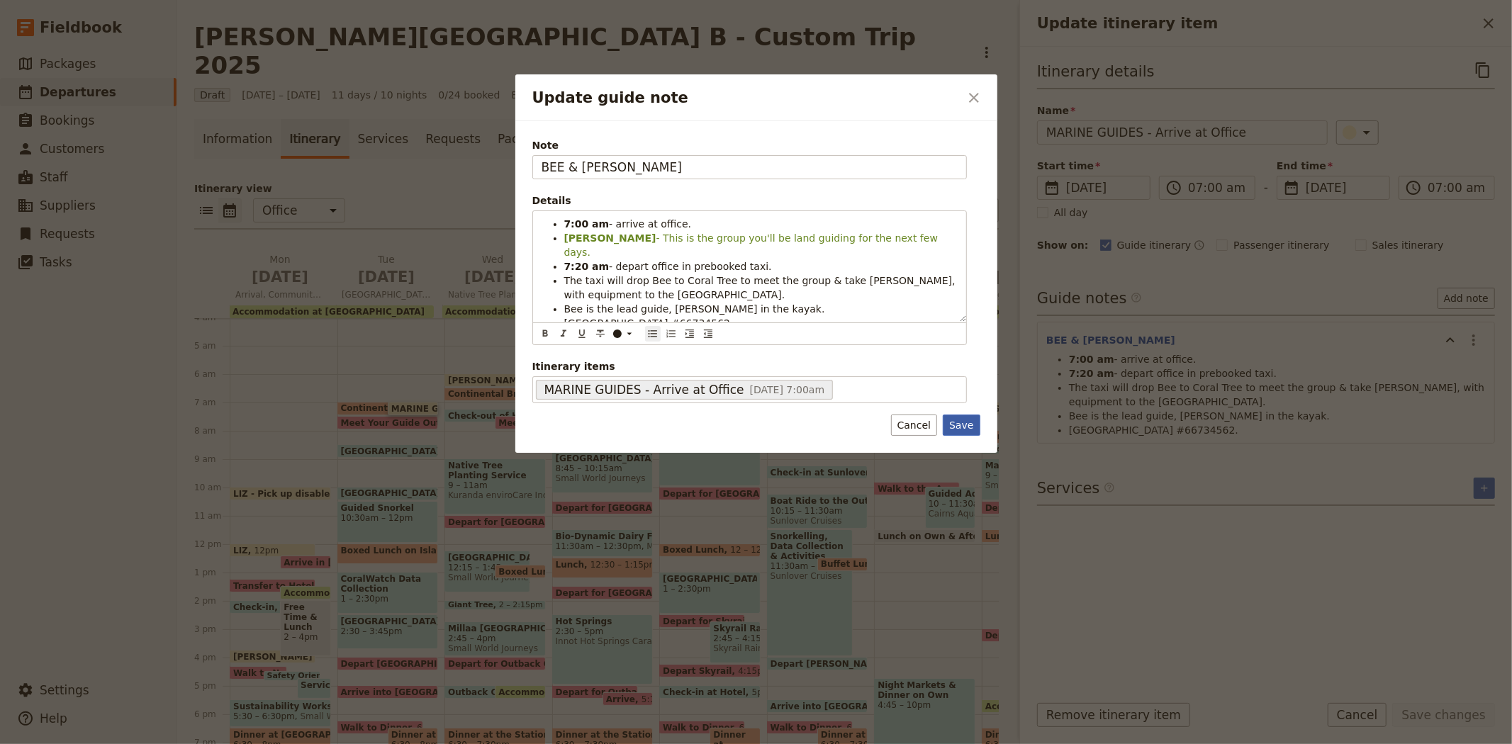
click at [966, 425] on button "Save" at bounding box center [961, 425] width 37 height 21
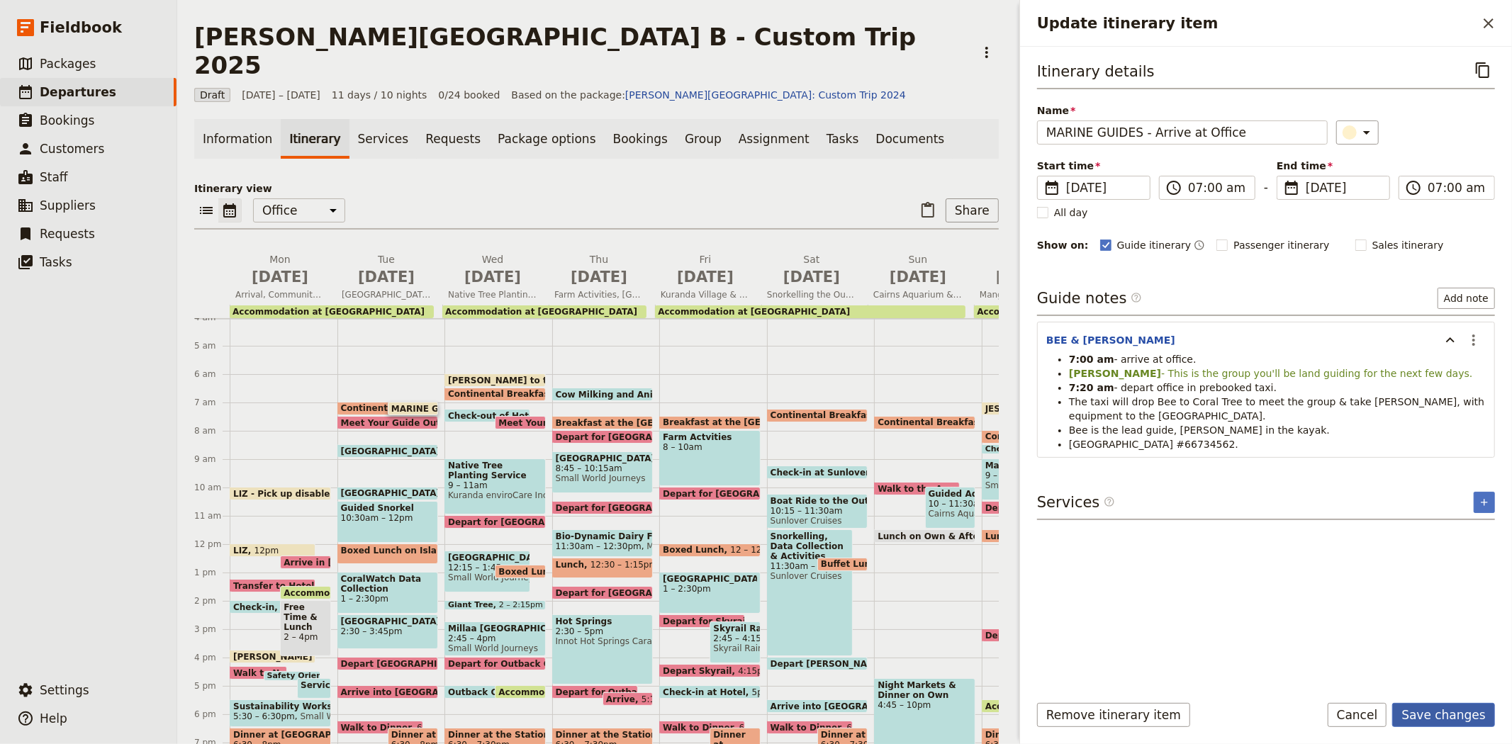
click at [1453, 717] on button "Save changes" at bounding box center [1443, 715] width 103 height 24
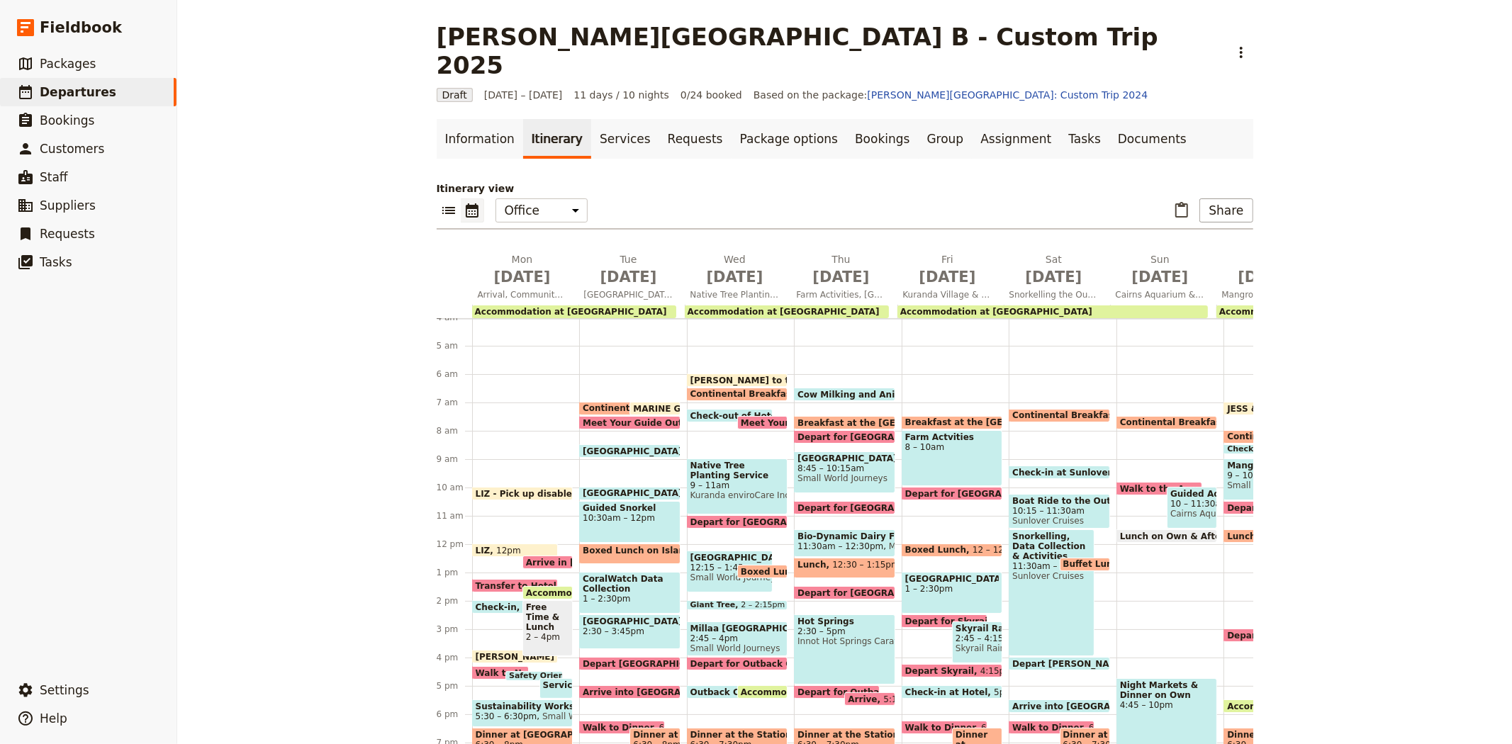
click at [713, 411] on span "Check-out of Hotel" at bounding box center [738, 415] width 96 height 9
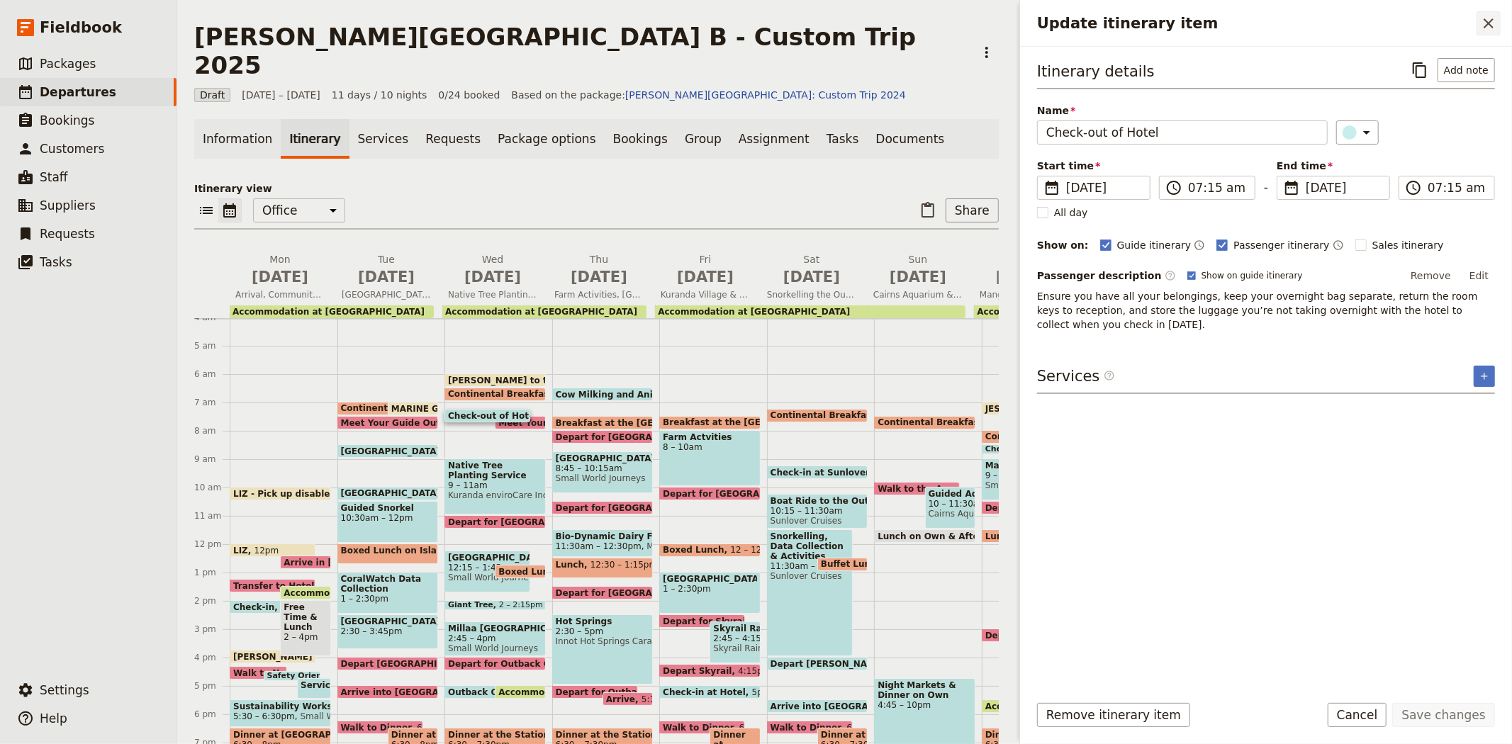
click at [1484, 23] on icon "Close drawer" at bounding box center [1488, 23] width 17 height 17
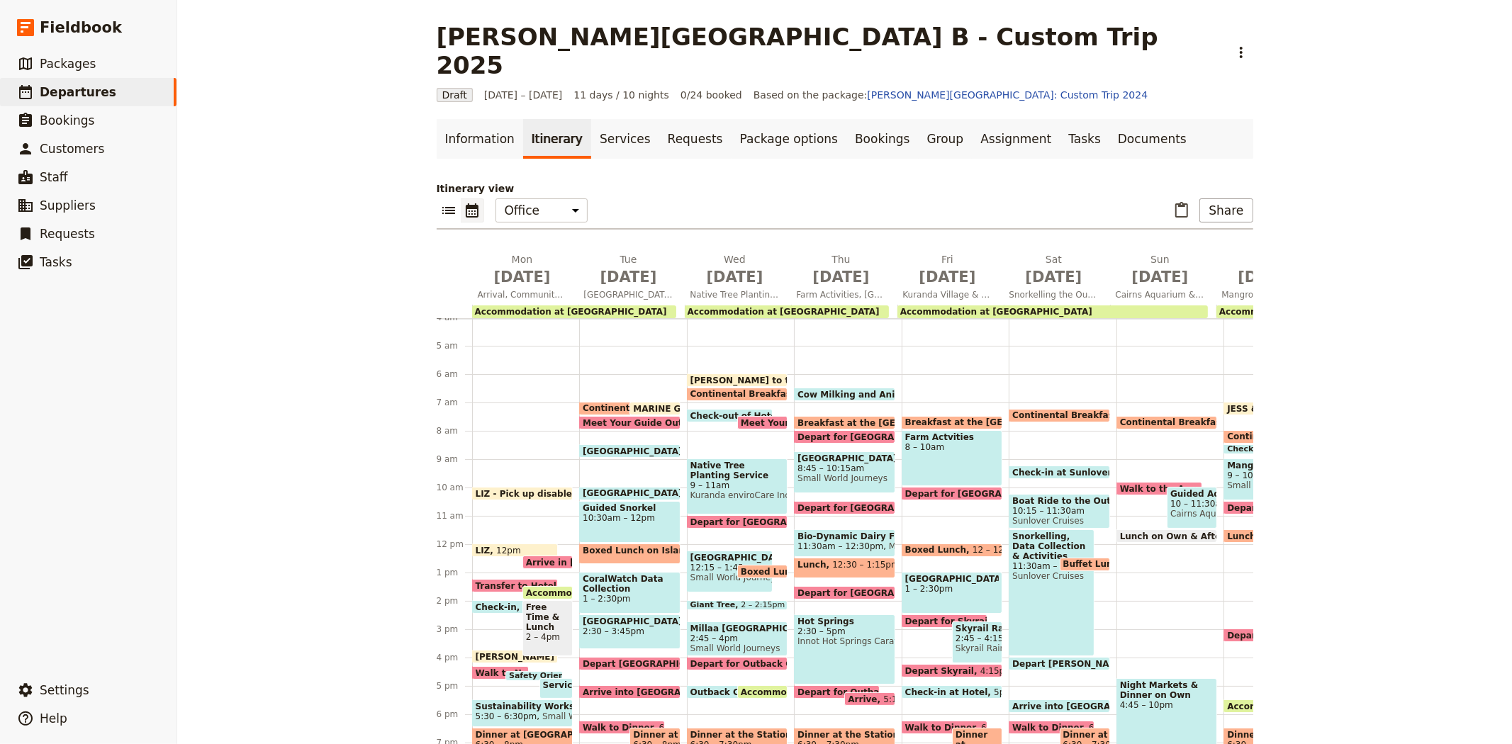
click at [738, 423] on span at bounding box center [762, 426] width 49 height 6
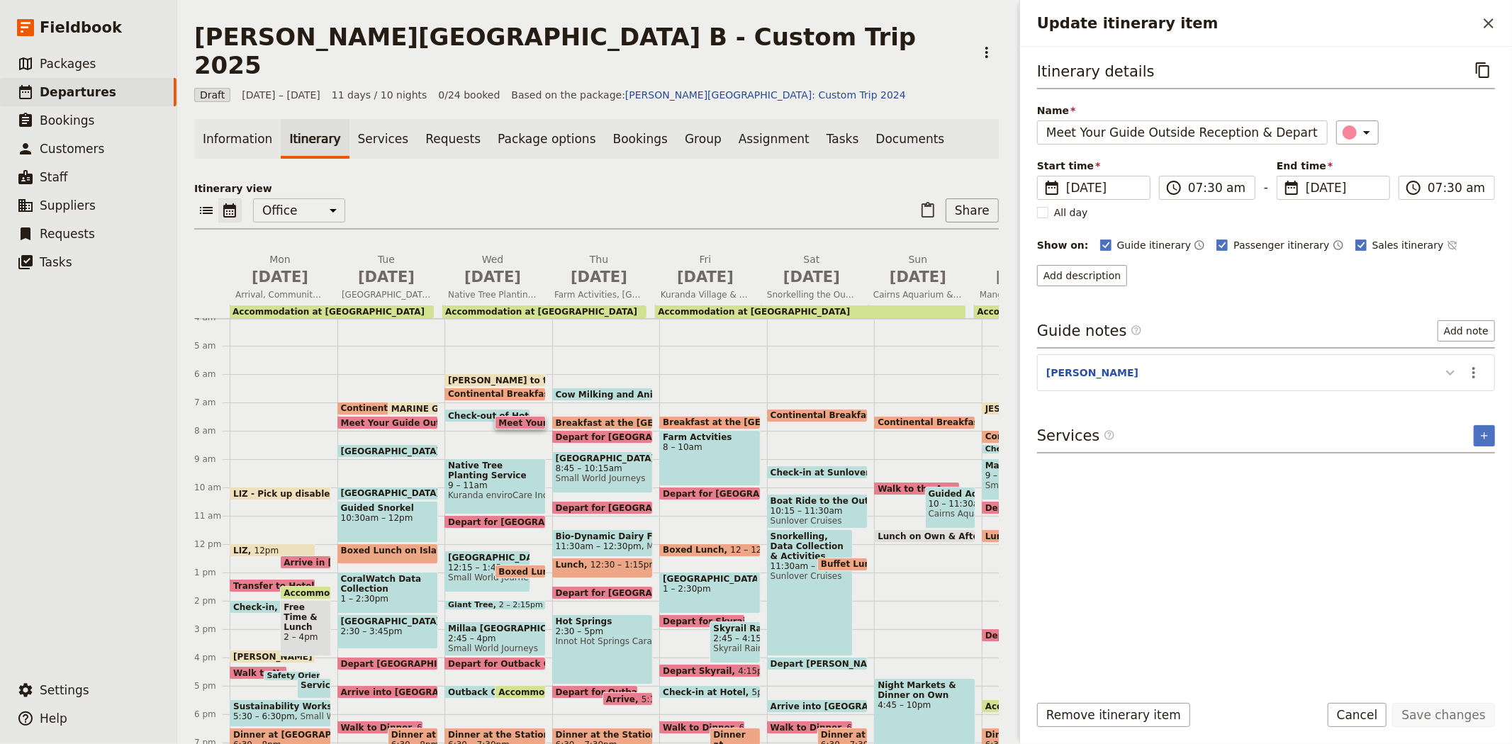
click at [1444, 372] on icon "Update itinerary item" at bounding box center [1450, 372] width 17 height 17
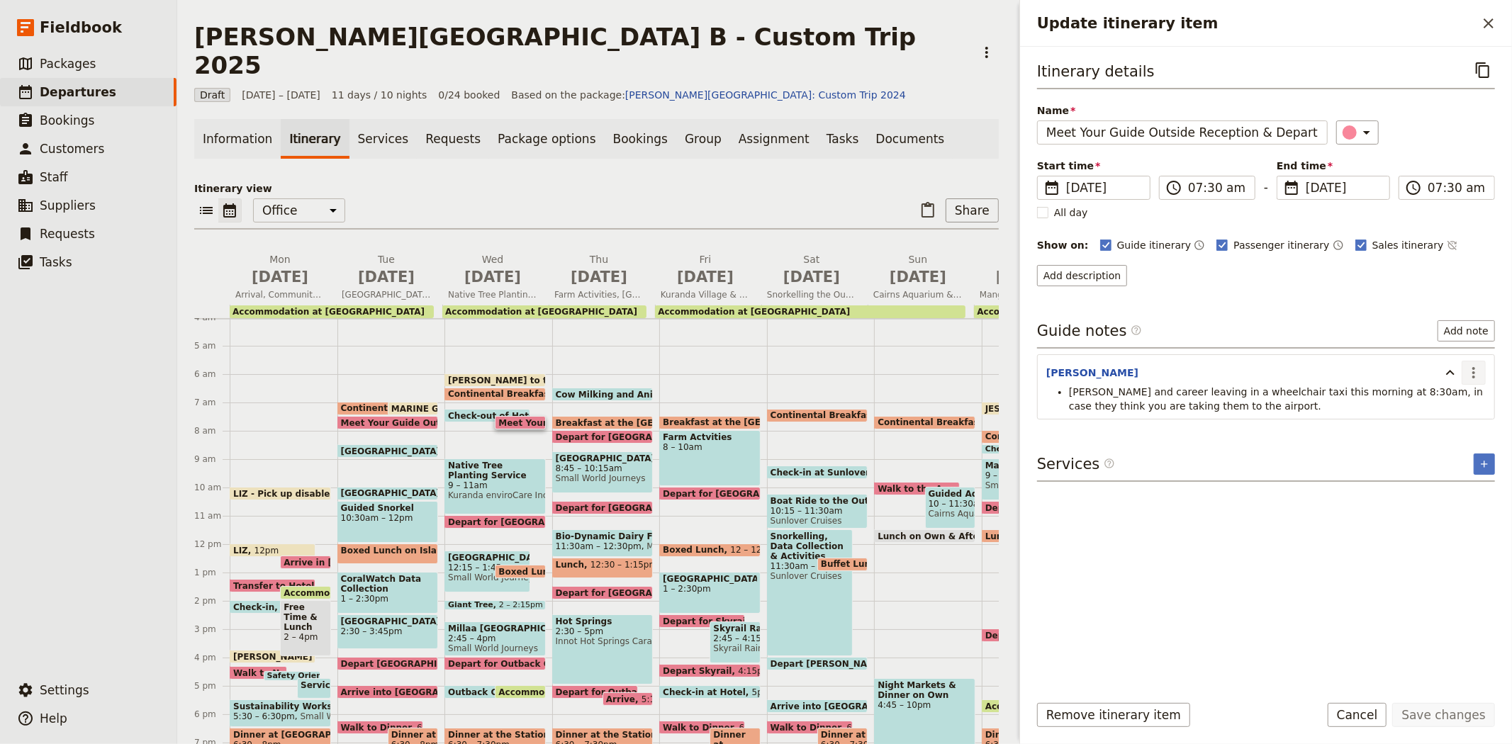
click at [1475, 369] on icon "Actions" at bounding box center [1473, 372] width 17 height 17
click at [1462, 421] on span "Remove note" at bounding box center [1443, 424] width 66 height 14
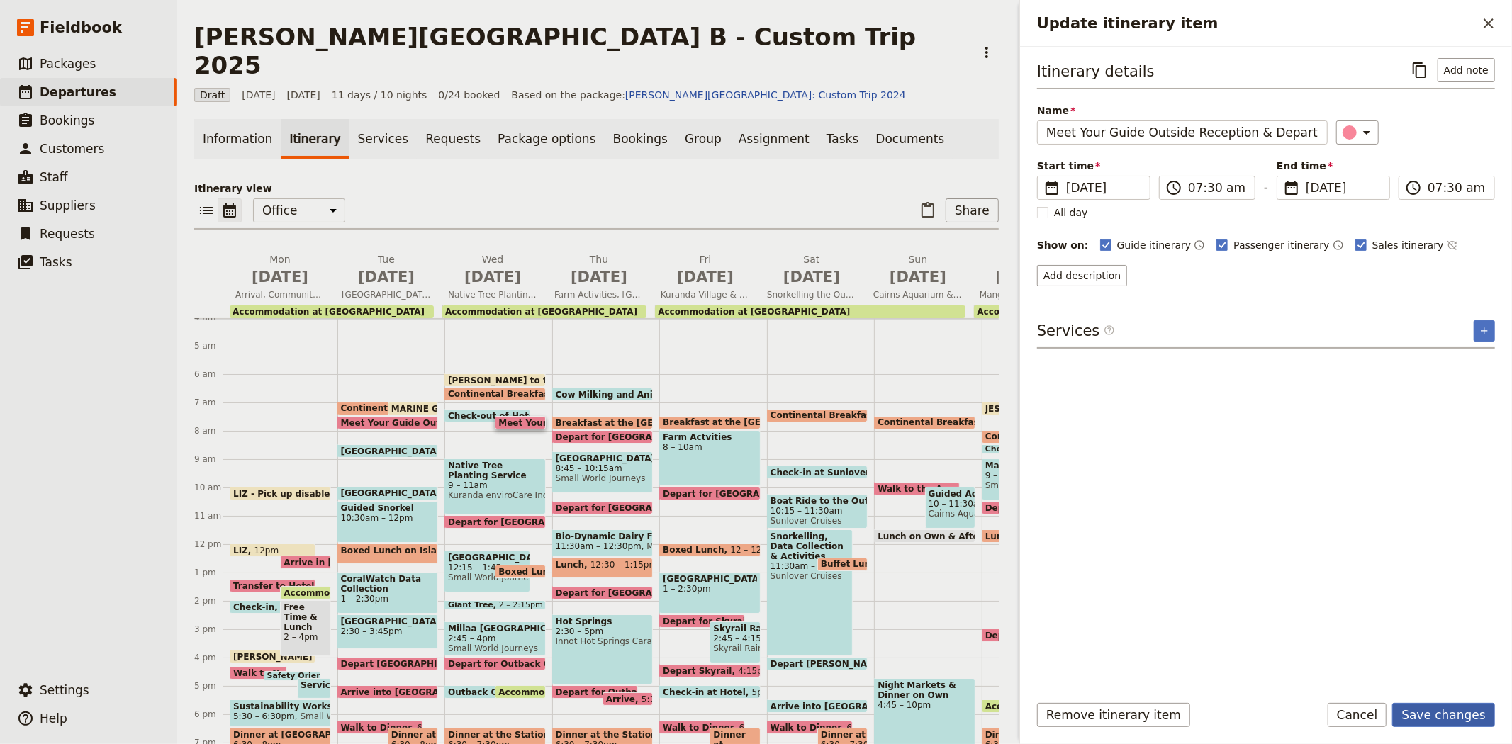
click at [1454, 712] on button "Save changes" at bounding box center [1443, 715] width 103 height 24
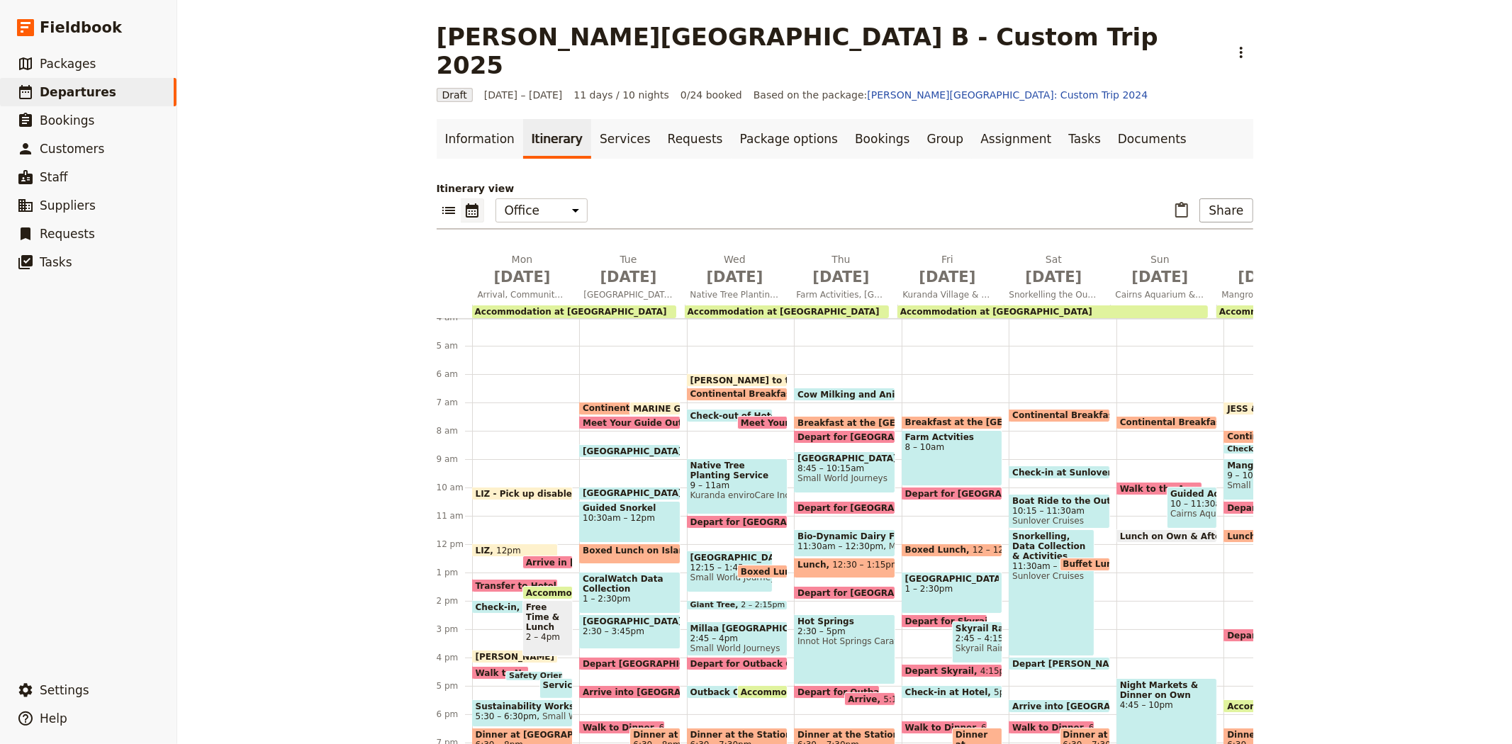
click at [730, 376] on span "[PERSON_NAME] to the Office" at bounding box center [763, 380] width 147 height 9
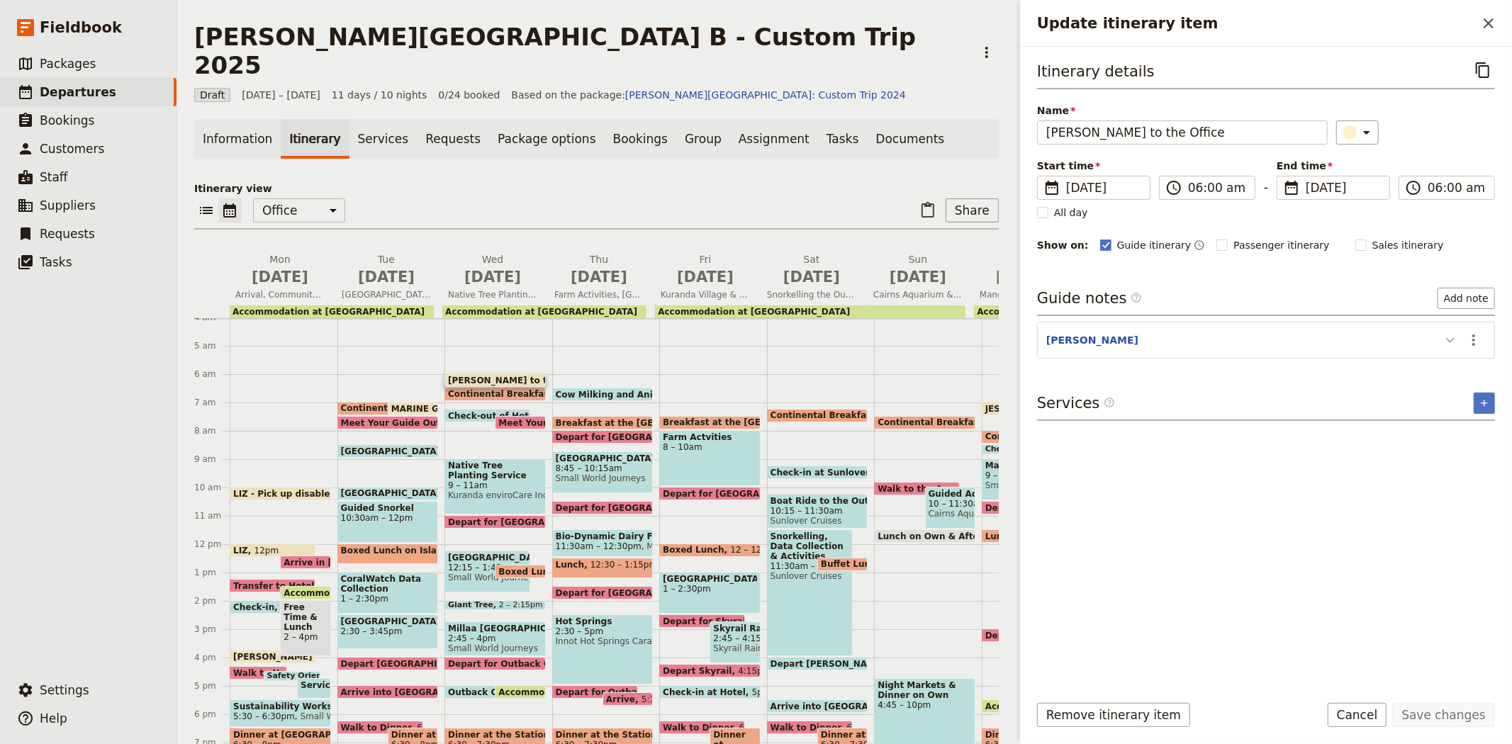
click at [1454, 342] on icon "Update itinerary item" at bounding box center [1450, 340] width 17 height 17
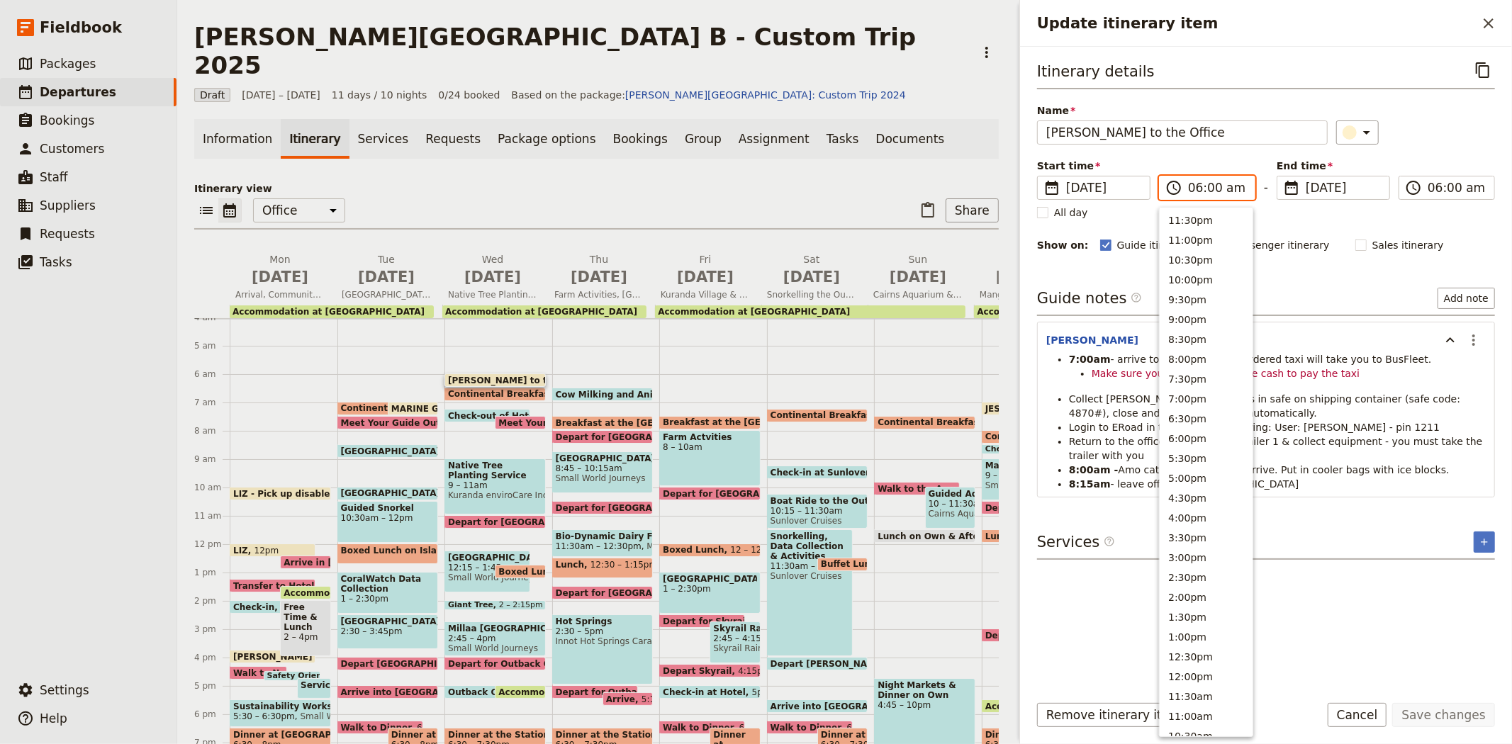
click at [1203, 187] on input "06:00 am" at bounding box center [1217, 187] width 58 height 17
click at [1208, 187] on input "06:00 am" at bounding box center [1217, 187] width 58 height 17
type input "06:15 am"
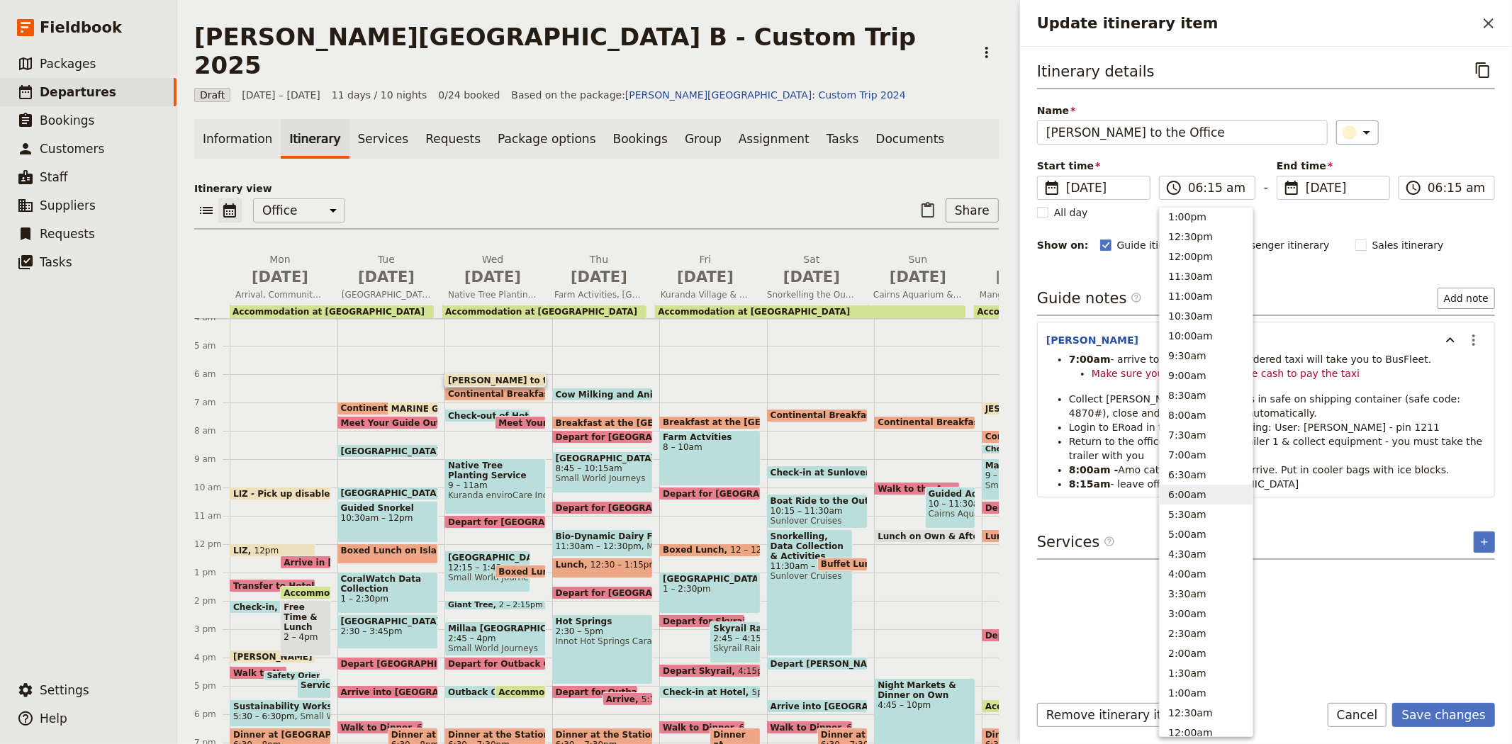
click at [1394, 149] on div "Itinerary details ​ Name [PERSON_NAME] - Arrive to the Office ​ Start time ​ [D…" at bounding box center [1266, 156] width 458 height 196
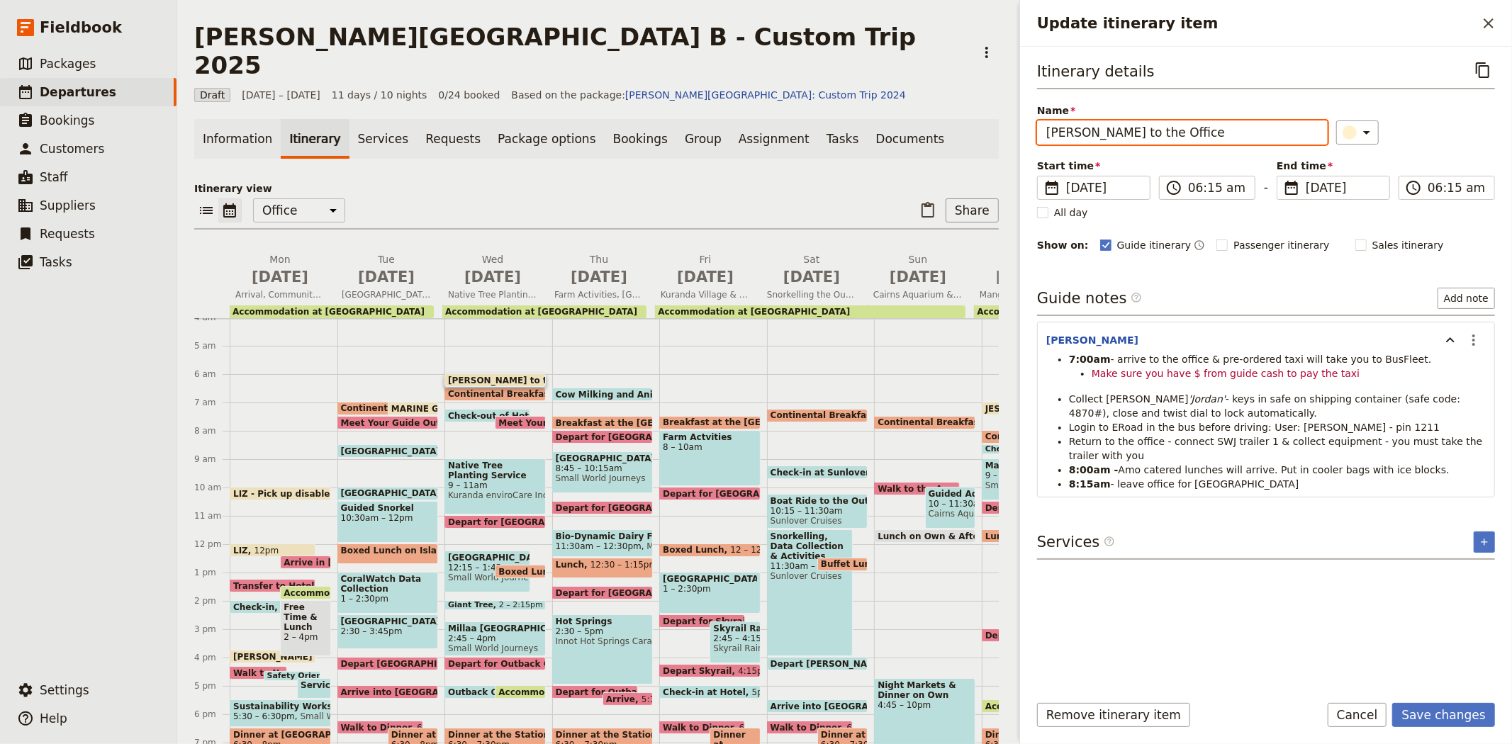
click at [1057, 128] on input "[PERSON_NAME] to the Office" at bounding box center [1182, 132] width 291 height 24
type input "[PERSON_NAME] to the Office"
click at [1474, 330] on button "​" at bounding box center [1473, 340] width 24 height 24
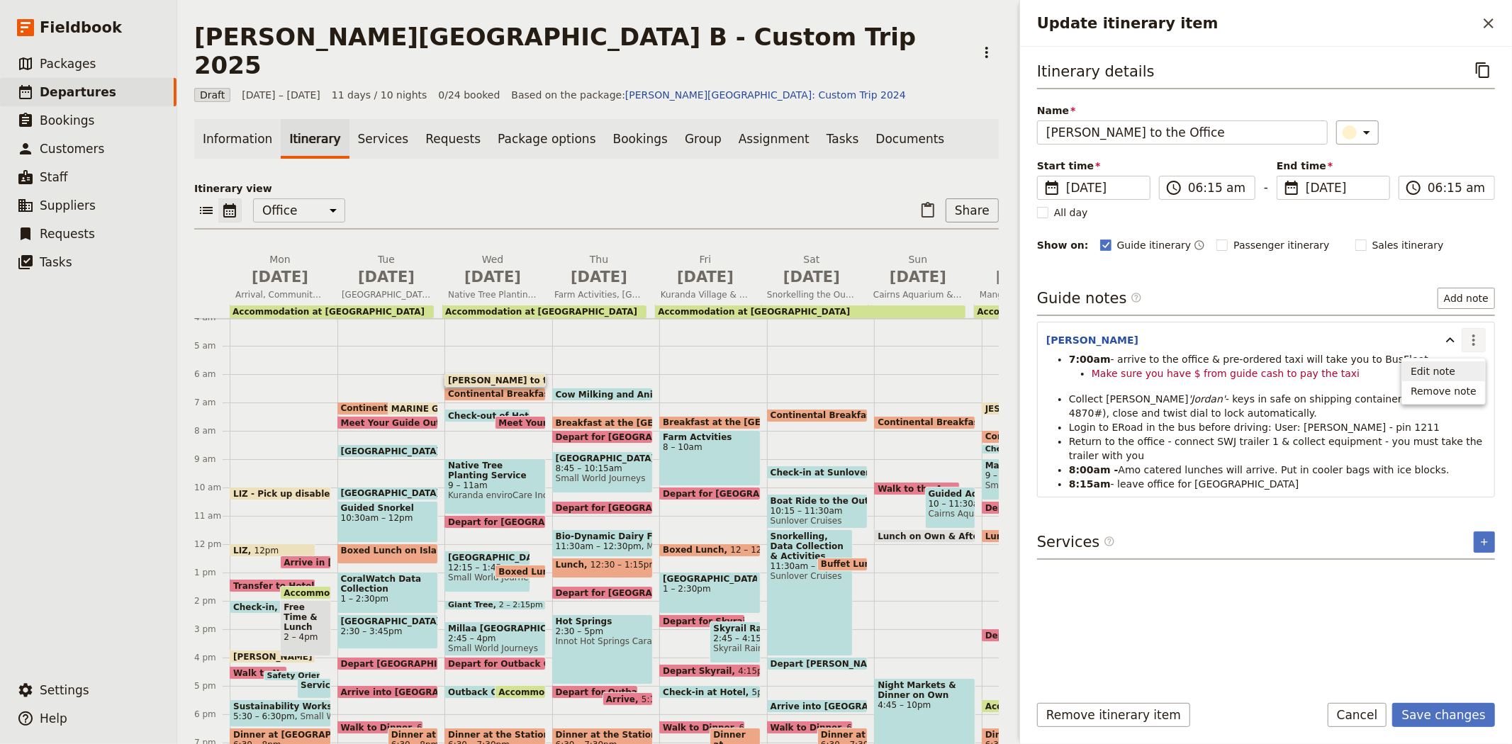
click at [1464, 369] on span "Edit note" at bounding box center [1443, 371] width 66 height 14
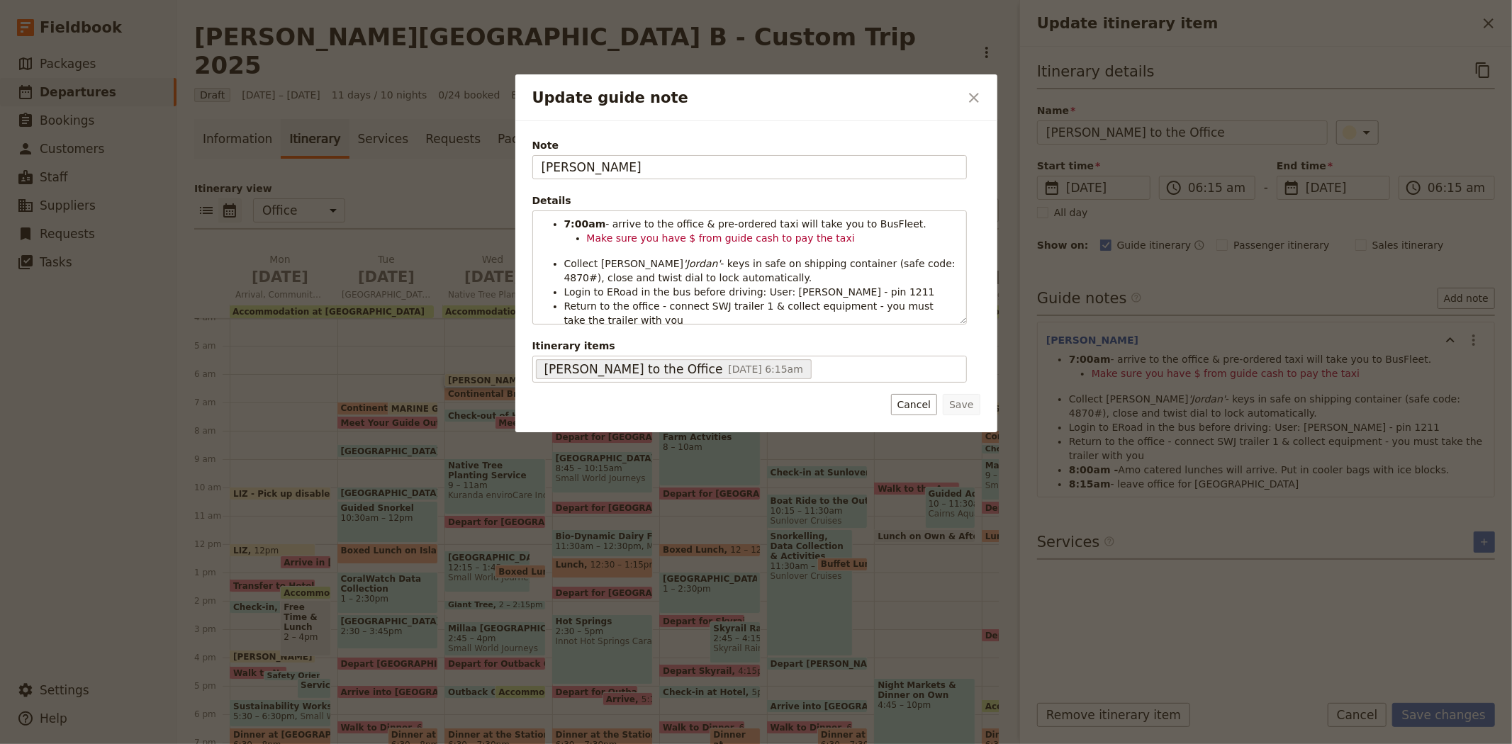
drag, startPoint x: 570, startPoint y: 170, endPoint x: 459, endPoint y: 164, distance: 111.5
click at [459, 743] on div "Update guide note ​ Note [PERSON_NAME] Details 7:00am - arrive to the office & …" at bounding box center [756, 744] width 1512 height 0
type input "[PERSON_NAME]"
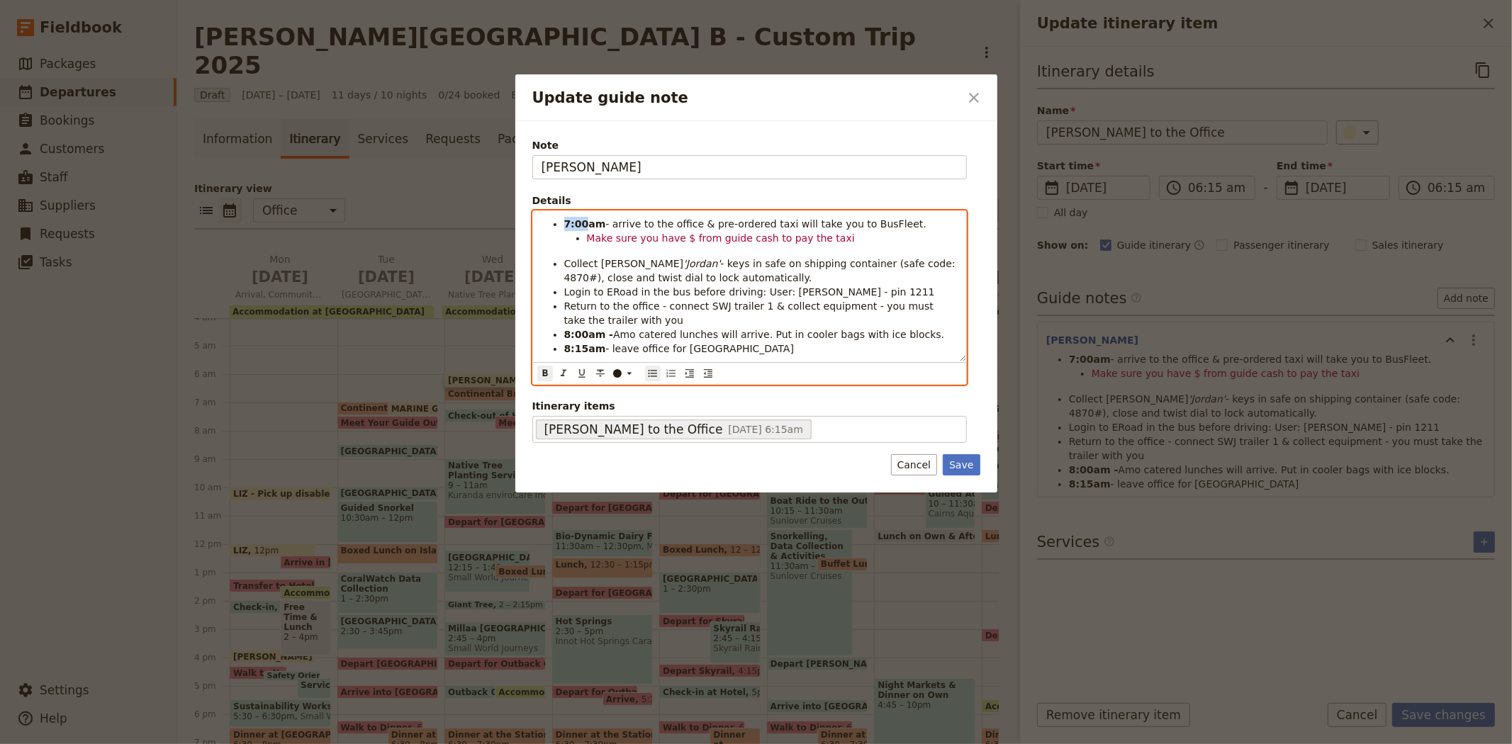
drag, startPoint x: 581, startPoint y: 221, endPoint x: 554, endPoint y: 221, distance: 26.9
click at [564, 221] on li "7:00am - arrive to the office & pre-ordered taxi will take you to BusFleet." at bounding box center [760, 224] width 393 height 14
drag, startPoint x: 831, startPoint y: 238, endPoint x: 702, endPoint y: 225, distance: 129.0
click at [702, 225] on ul "6:15am - arrive to the office & pre-ordered taxi will take you to BusFleet. Mak…" at bounding box center [749, 286] width 416 height 139
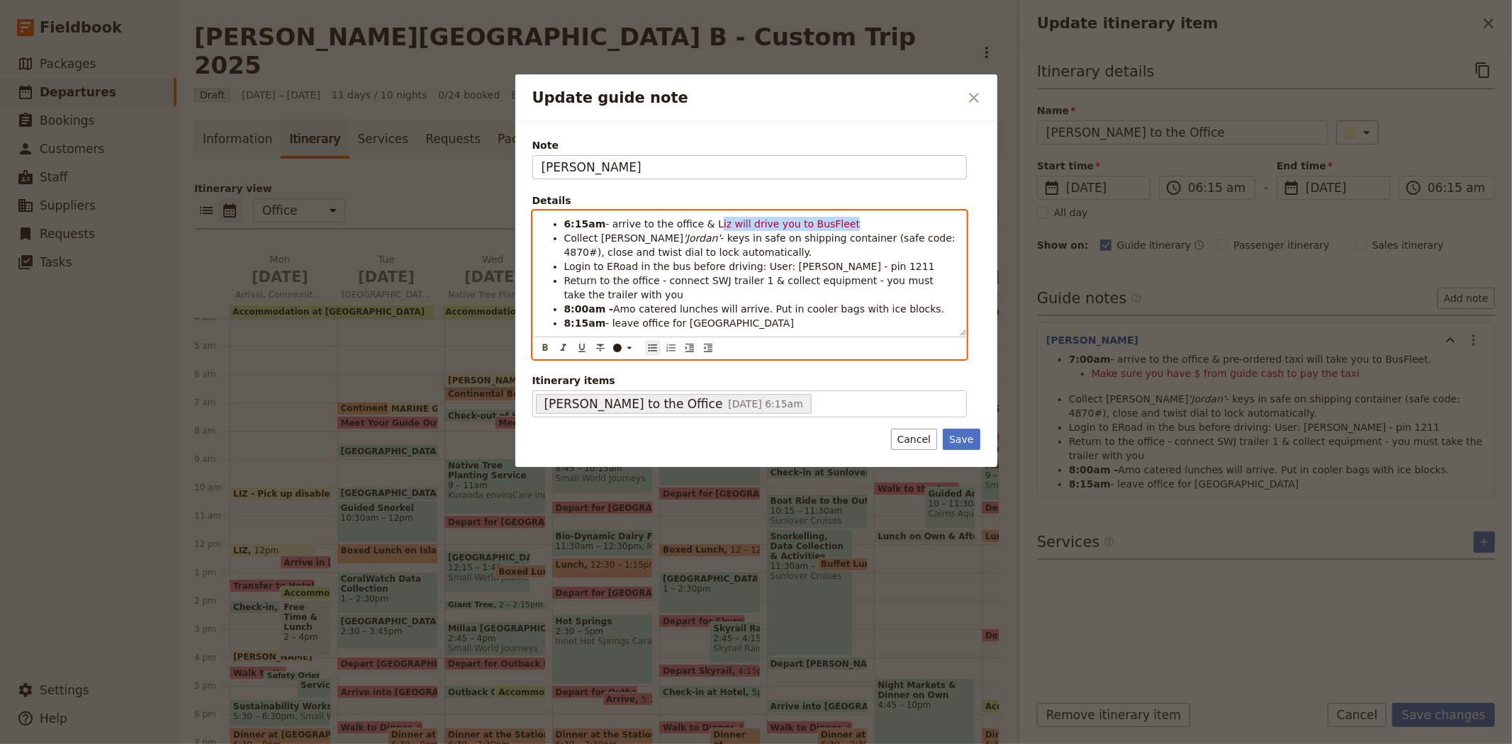
drag, startPoint x: 842, startPoint y: 221, endPoint x: 703, endPoint y: 223, distance: 138.9
click at [703, 223] on li "6:15am - arrive to the office & L iz will drive you to BusFleet" at bounding box center [760, 224] width 393 height 14
click at [625, 344] on icon "Update guide note" at bounding box center [629, 347] width 11 height 11
click at [615, 371] on div "button" at bounding box center [618, 371] width 9 height 9
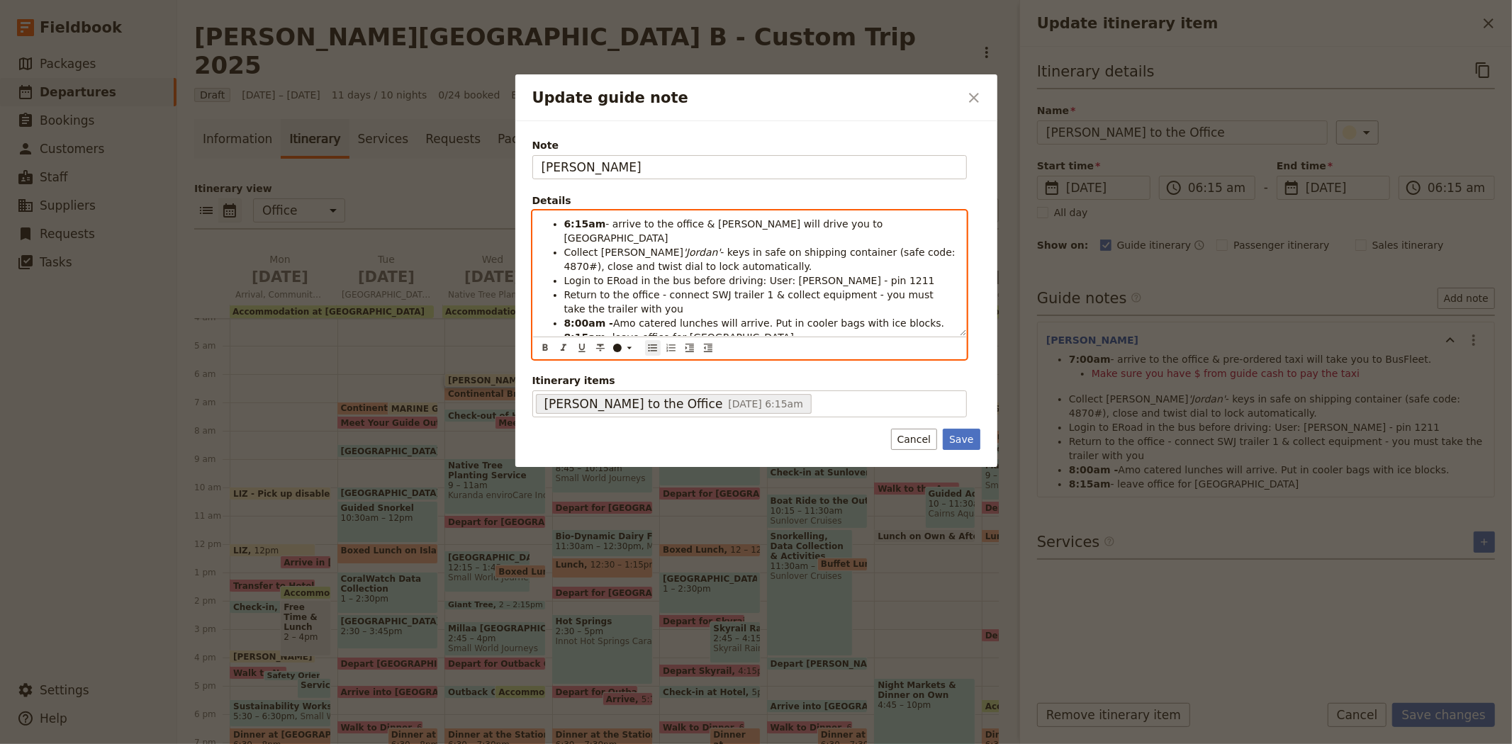
click at [683, 247] on em "'Jordan'" at bounding box center [701, 252] width 37 height 11
drag, startPoint x: 769, startPoint y: 268, endPoint x: 853, endPoint y: 268, distance: 83.6
click at [853, 275] on span "Login to ERoad in the bus before driving: User: [PERSON_NAME] - pin 1211" at bounding box center [749, 280] width 371 height 11
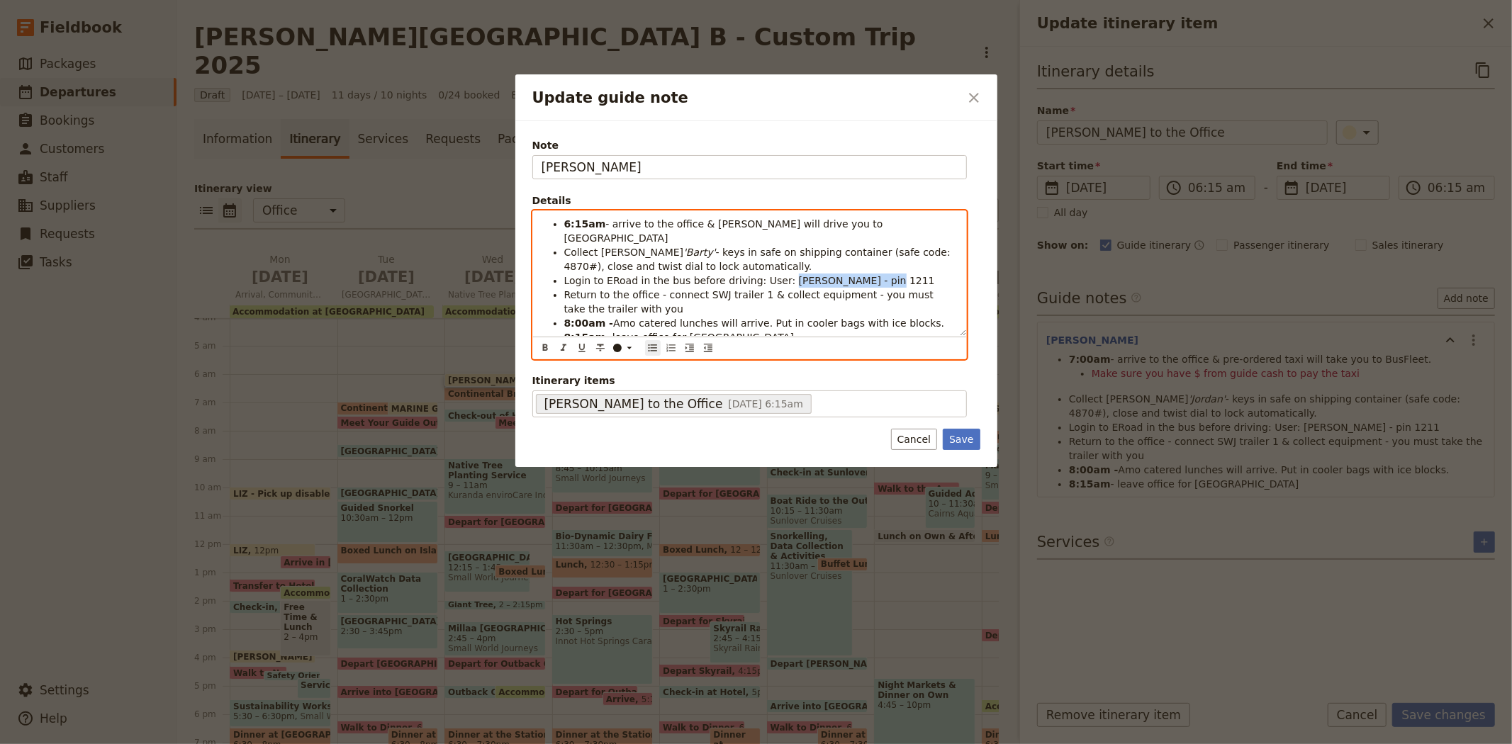
drag, startPoint x: 860, startPoint y: 267, endPoint x: 770, endPoint y: 264, distance: 90.8
click at [770, 274] on li "Login to ERoad in the bus before driving: User: [PERSON_NAME] - pin 1211" at bounding box center [760, 281] width 393 height 14
click at [791, 275] on span "Login to ERoad in the bus before driving: User: [PERSON_NAME].SWJ - Pin 0765" at bounding box center [760, 280] width 393 height 11
click at [746, 289] on span "Return to the office - connect SWJ trailer 1 & collect equipment - you must tak…" at bounding box center [750, 302] width 373 height 26
click at [631, 296] on li "Return to the office - connect SWJ trailer 2 & collect equipment - you must tak…" at bounding box center [760, 302] width 393 height 28
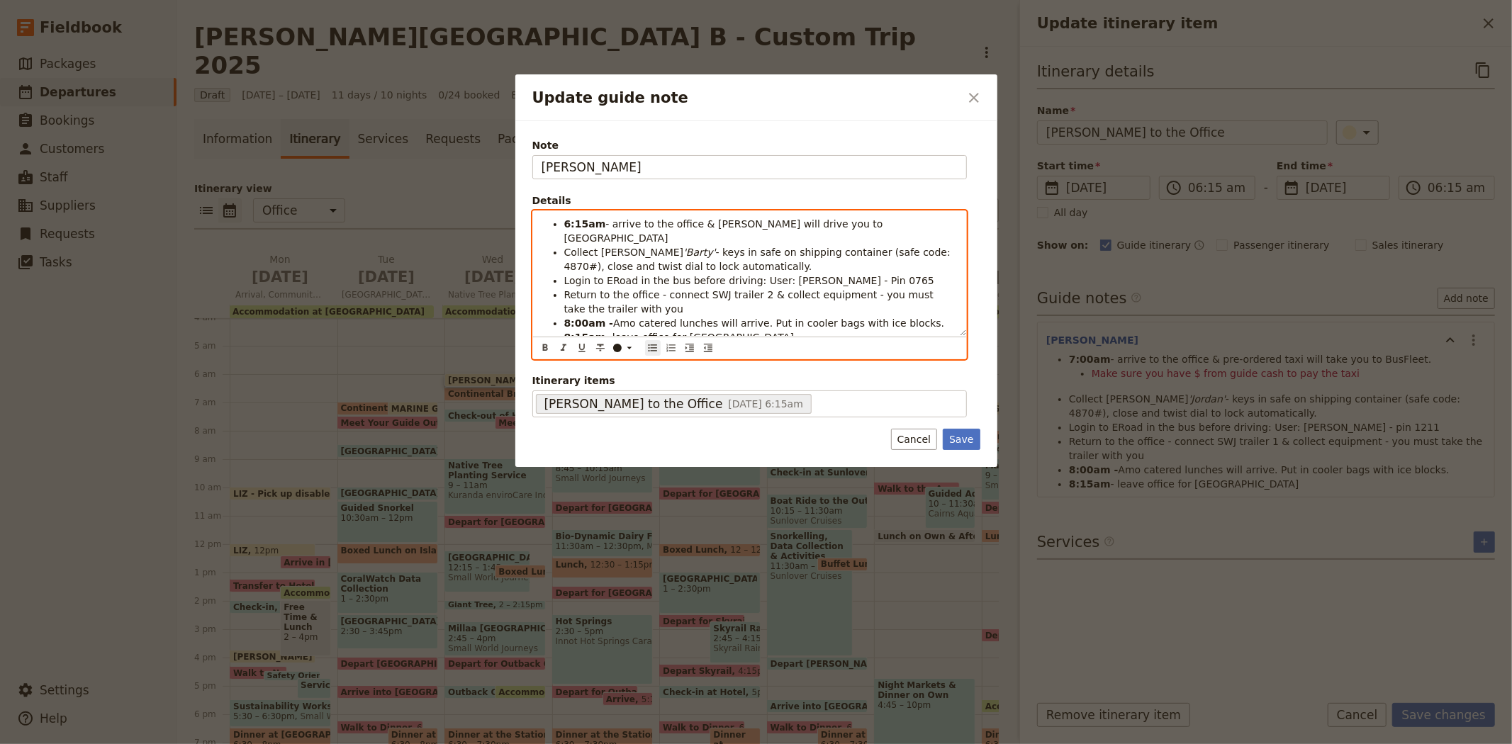
click at [569, 332] on strong "8:15am" at bounding box center [585, 337] width 42 height 11
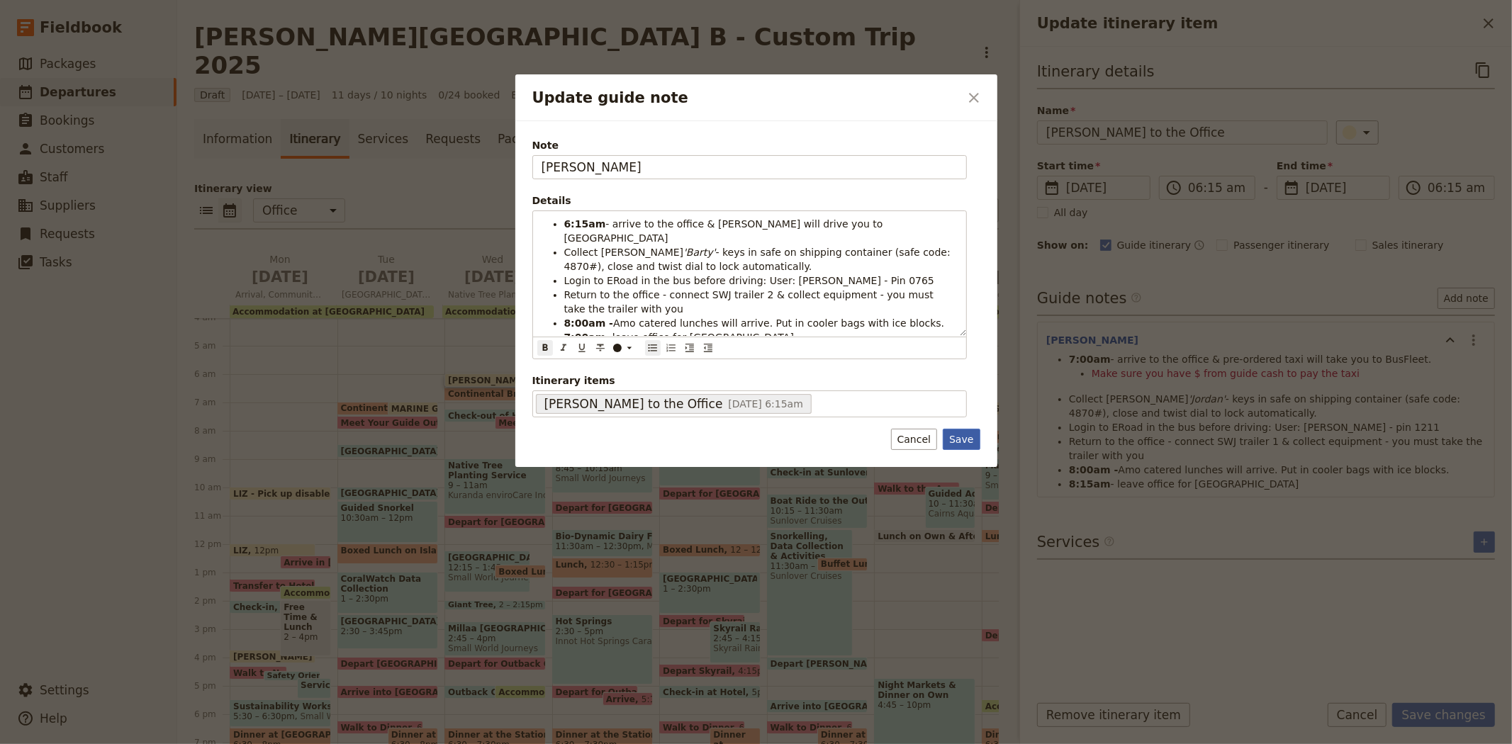
click at [972, 435] on button "Save" at bounding box center [961, 439] width 37 height 21
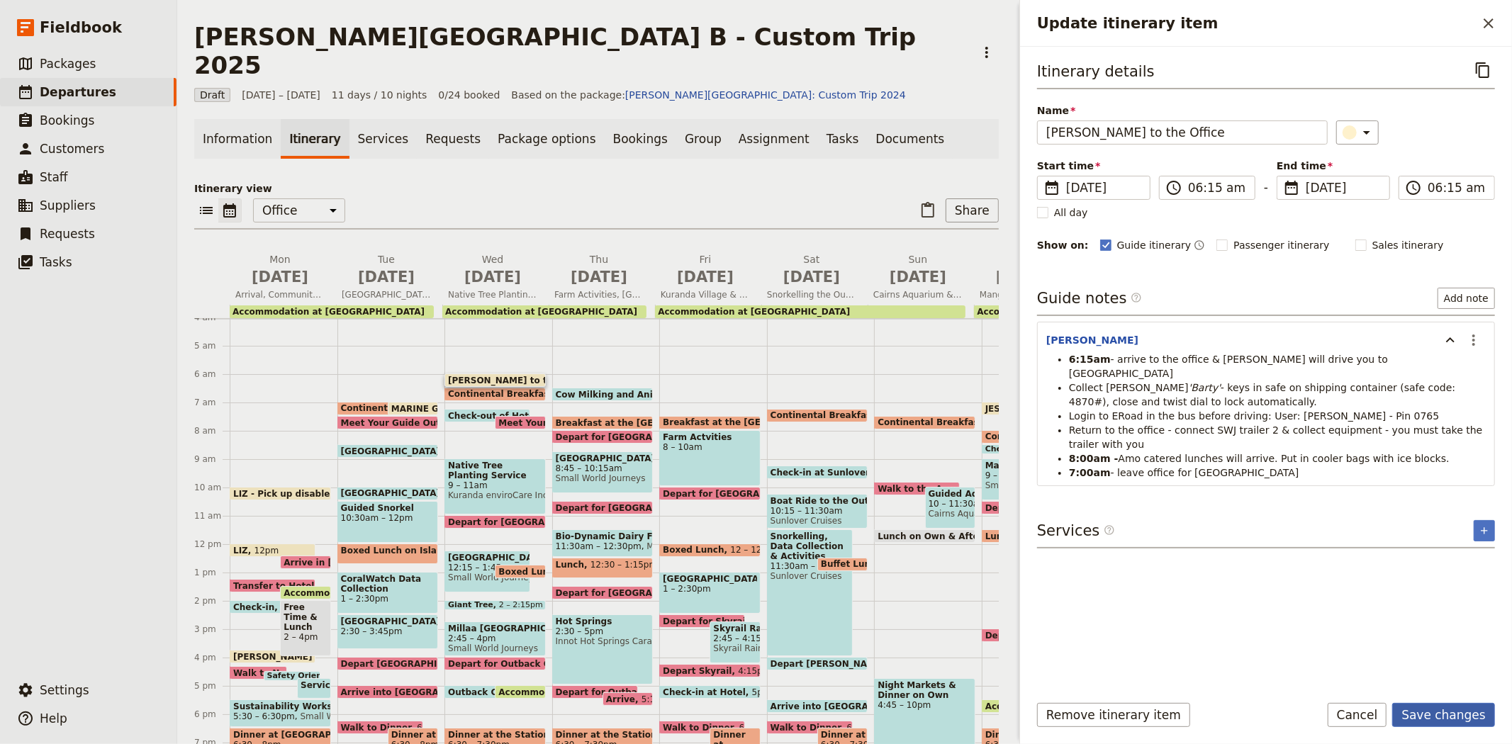
click at [1439, 717] on button "Save changes" at bounding box center [1443, 715] width 103 height 24
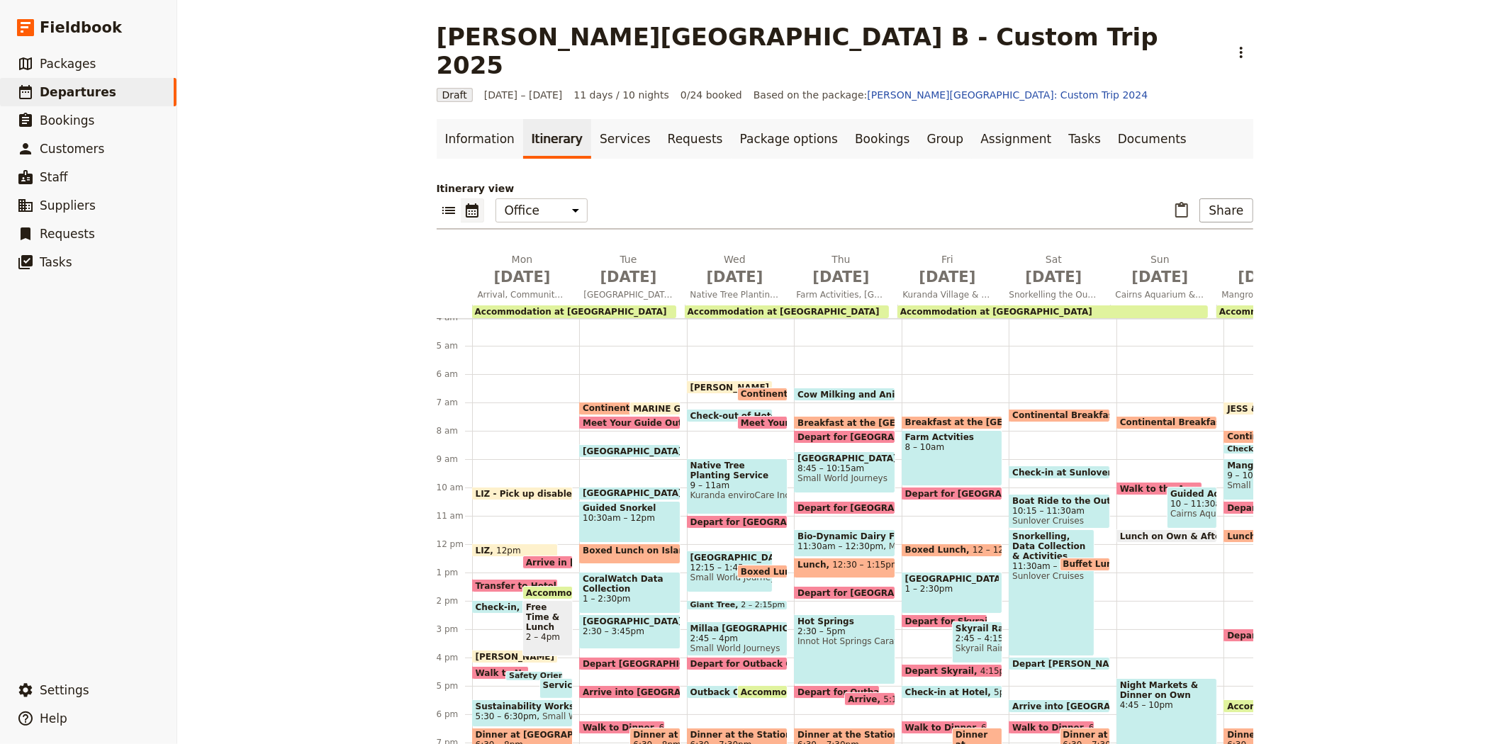
click at [744, 418] on span "Meet Your Guide Outside Reception & Depart" at bounding box center [852, 422] width 223 height 9
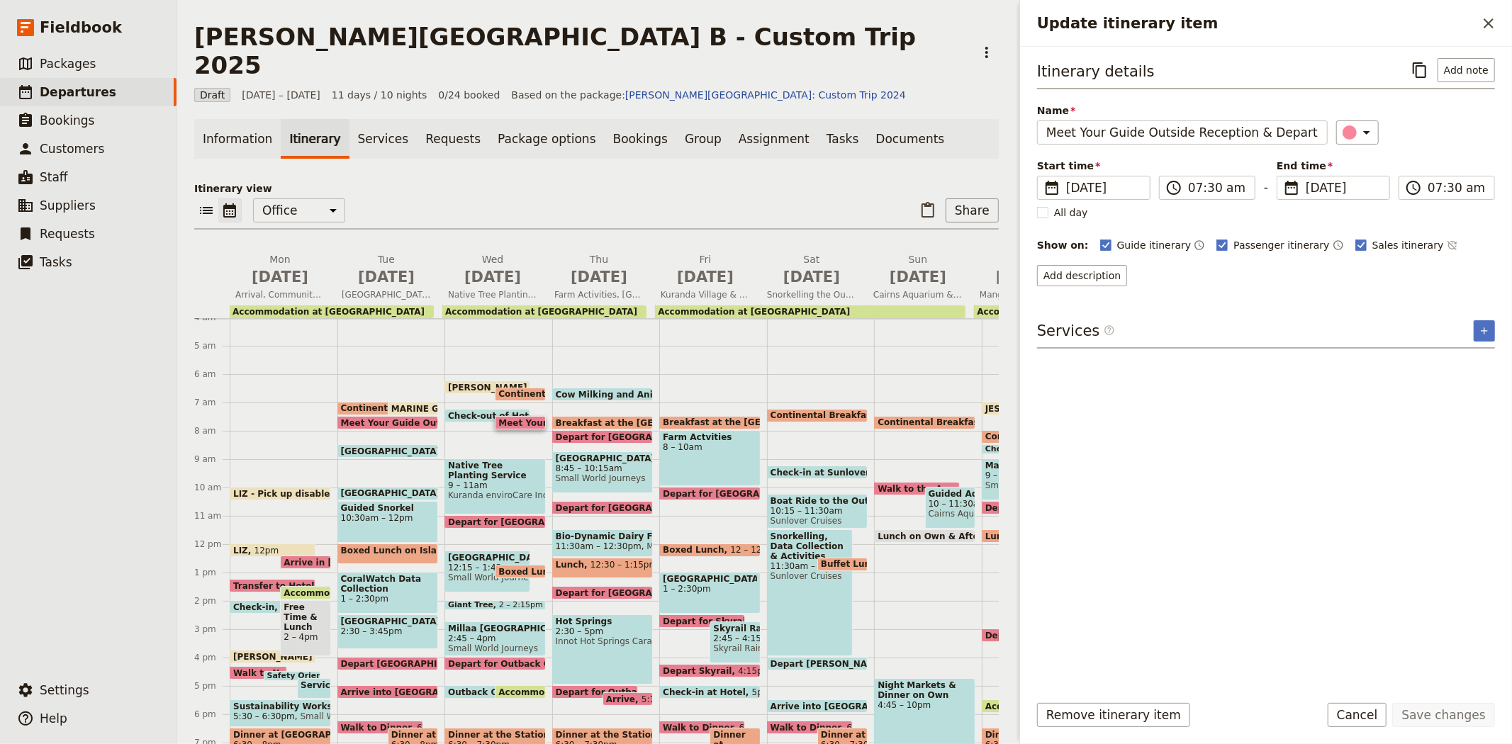
drag, startPoint x: 1484, startPoint y: 18, endPoint x: 1468, endPoint y: 44, distance: 30.9
click at [1484, 18] on icon "Close drawer" at bounding box center [1488, 23] width 17 height 17
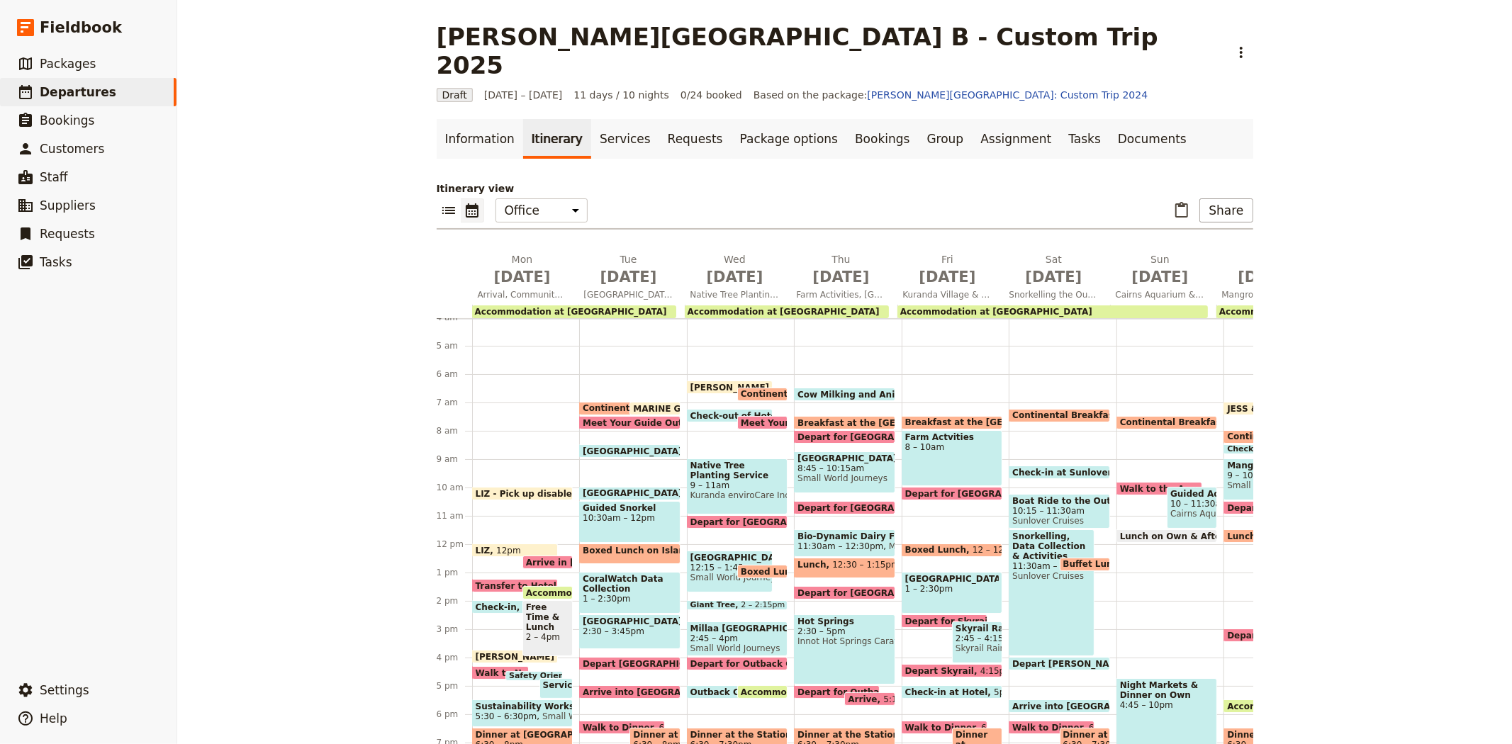
click at [710, 383] on span "[PERSON_NAME] to the Office" at bounding box center [763, 387] width 147 height 9
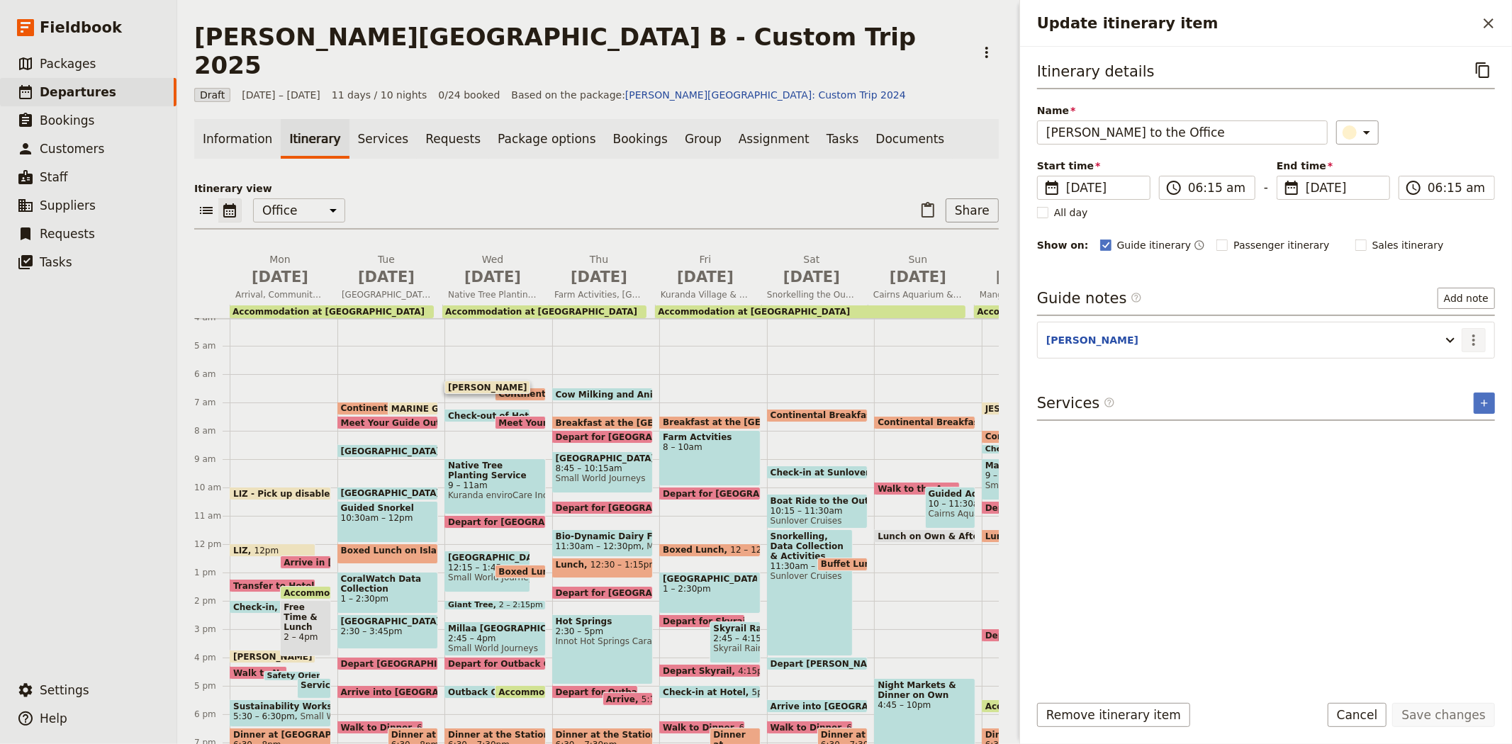
click at [1469, 344] on icon "Actions" at bounding box center [1473, 340] width 17 height 17
click at [1446, 371] on span "Edit note" at bounding box center [1432, 371] width 45 height 14
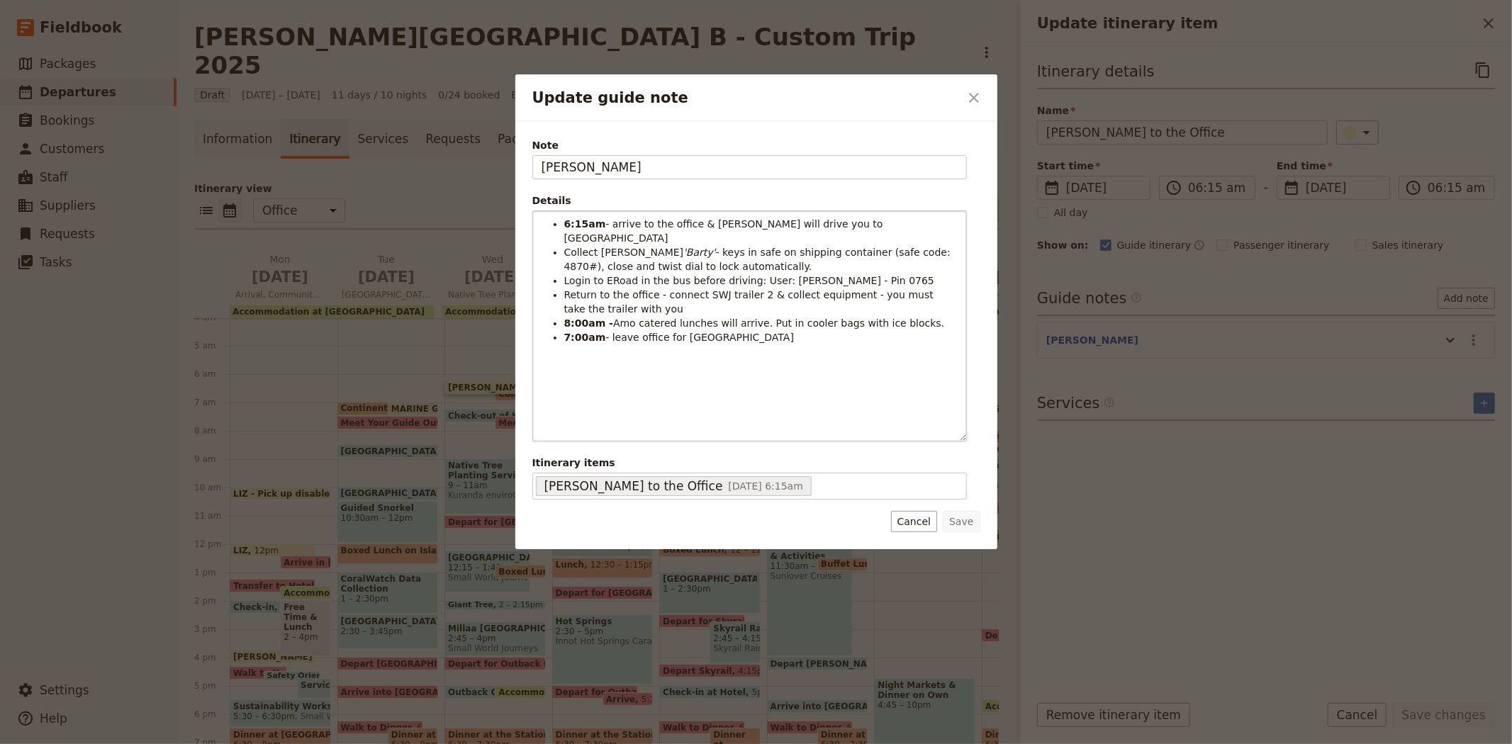
drag, startPoint x: 957, startPoint y: 319, endPoint x: 905, endPoint y: 436, distance: 128.2
click at [938, 438] on div "6:15am - arrive to the office & [PERSON_NAME] will drive you to BusFleet Collec…" at bounding box center [749, 326] width 433 height 230
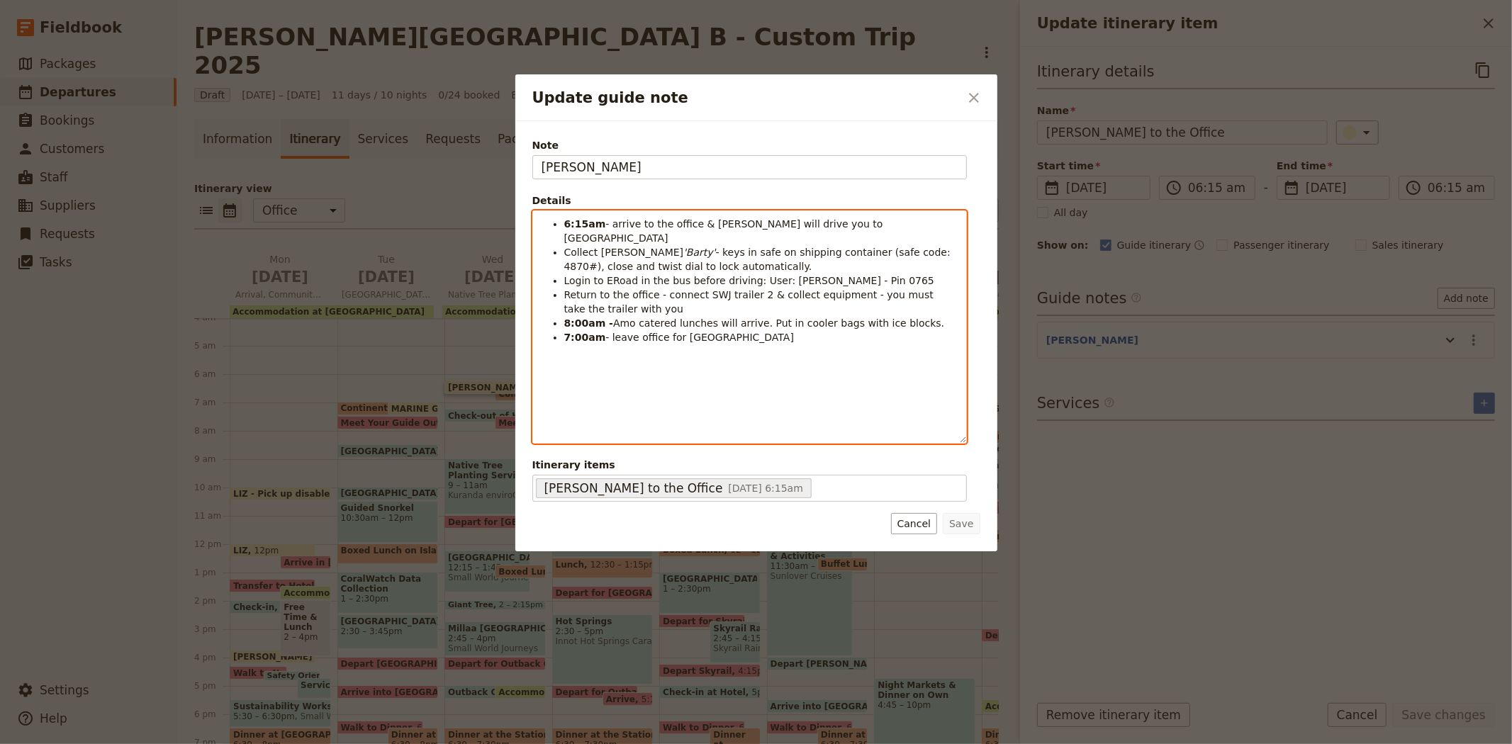
click at [582, 332] on strong "7:00am" at bounding box center [585, 337] width 42 height 11
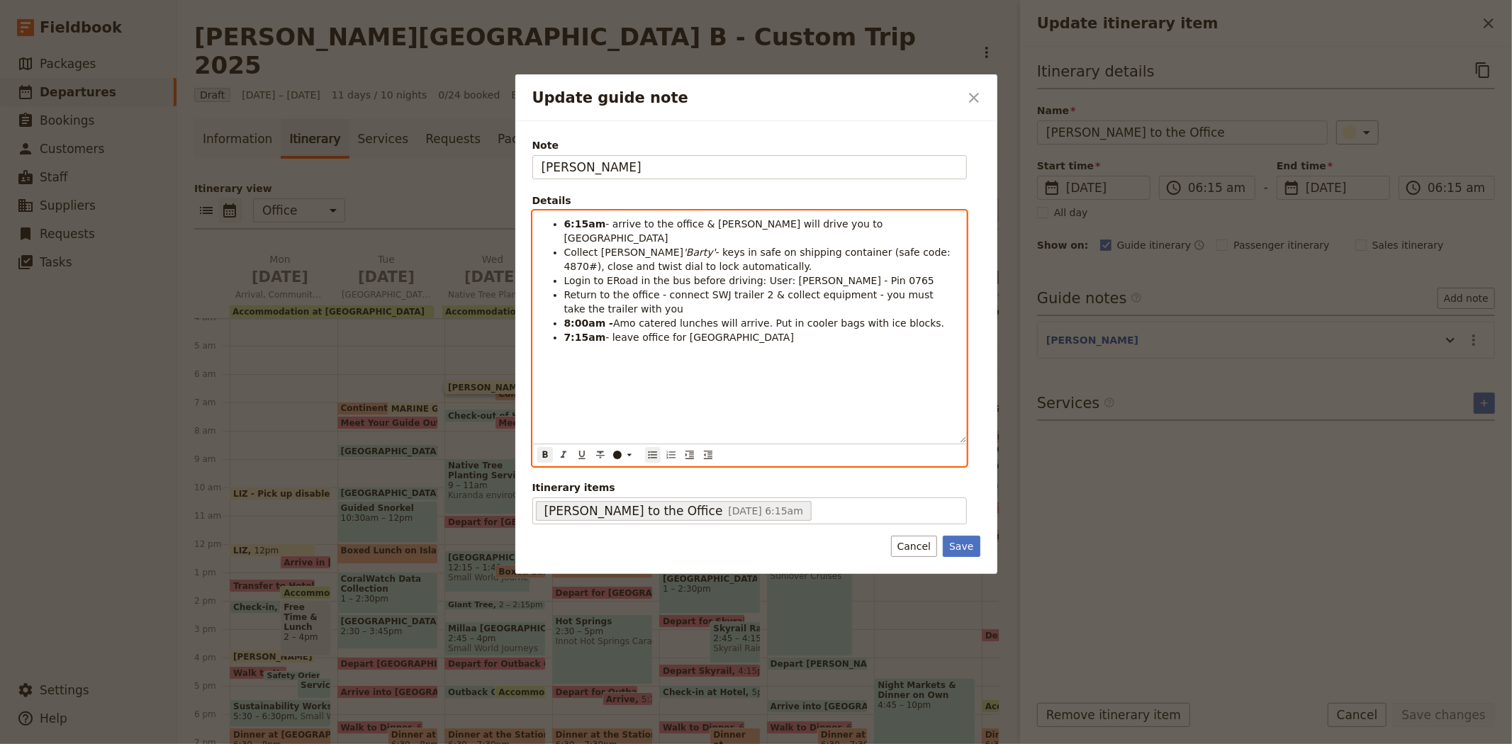
click at [568, 318] on strong "8:00am -" at bounding box center [589, 323] width 50 height 11
click at [739, 330] on li "7:15am - leave office for [GEOGRAPHIC_DATA]" at bounding box center [760, 337] width 393 height 14
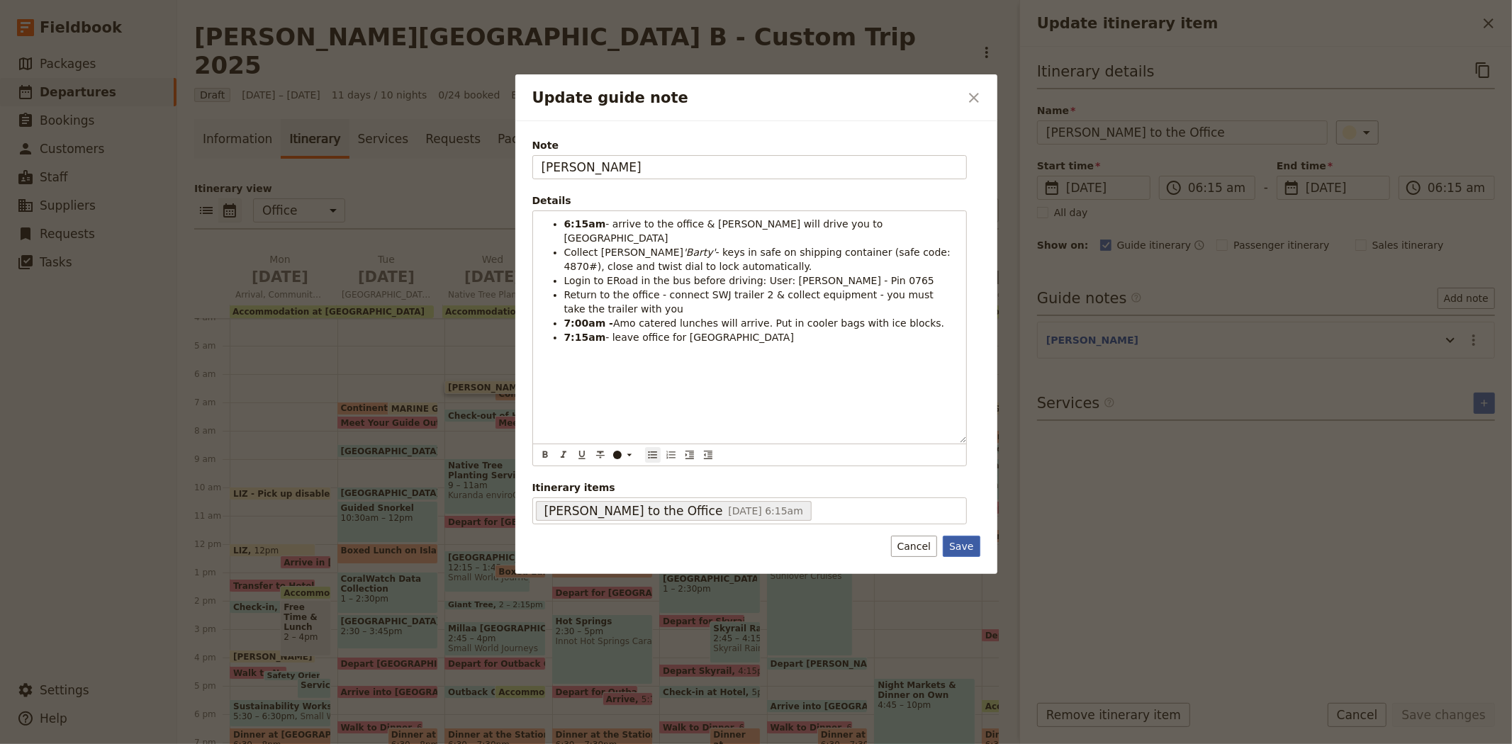
click at [962, 543] on button "Save" at bounding box center [961, 546] width 37 height 21
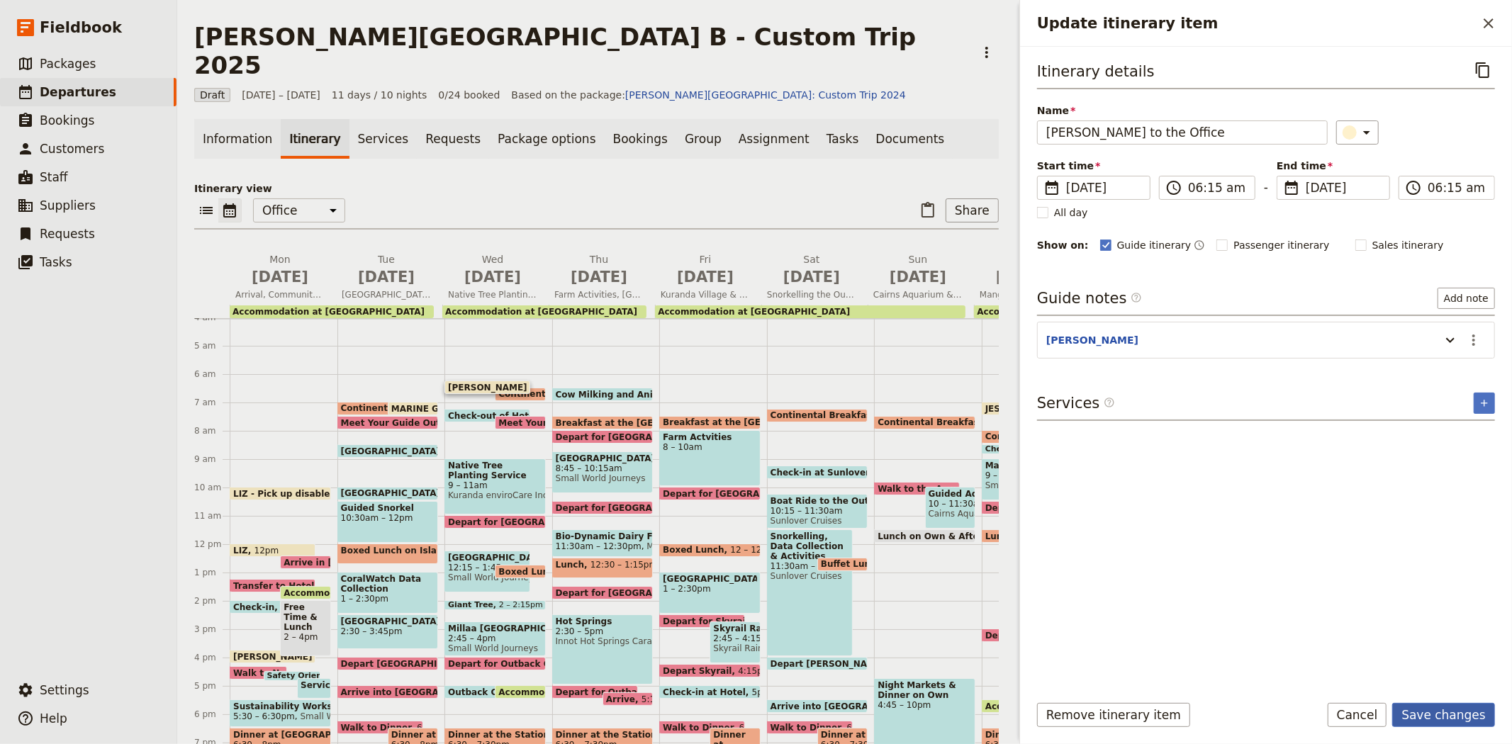
click at [1433, 719] on button "Save changes" at bounding box center [1443, 715] width 103 height 24
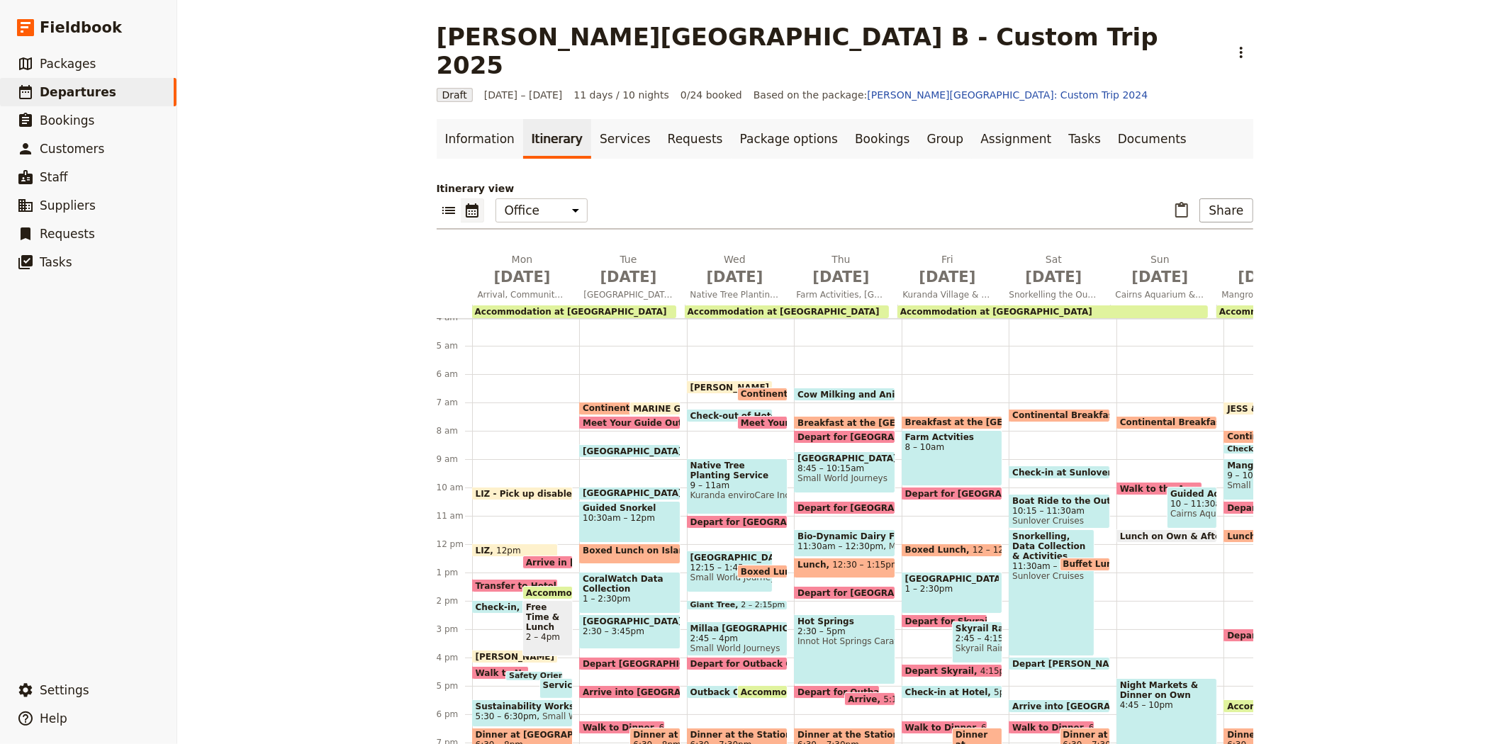
click at [703, 411] on span "Check-out of Hotel" at bounding box center [738, 415] width 96 height 9
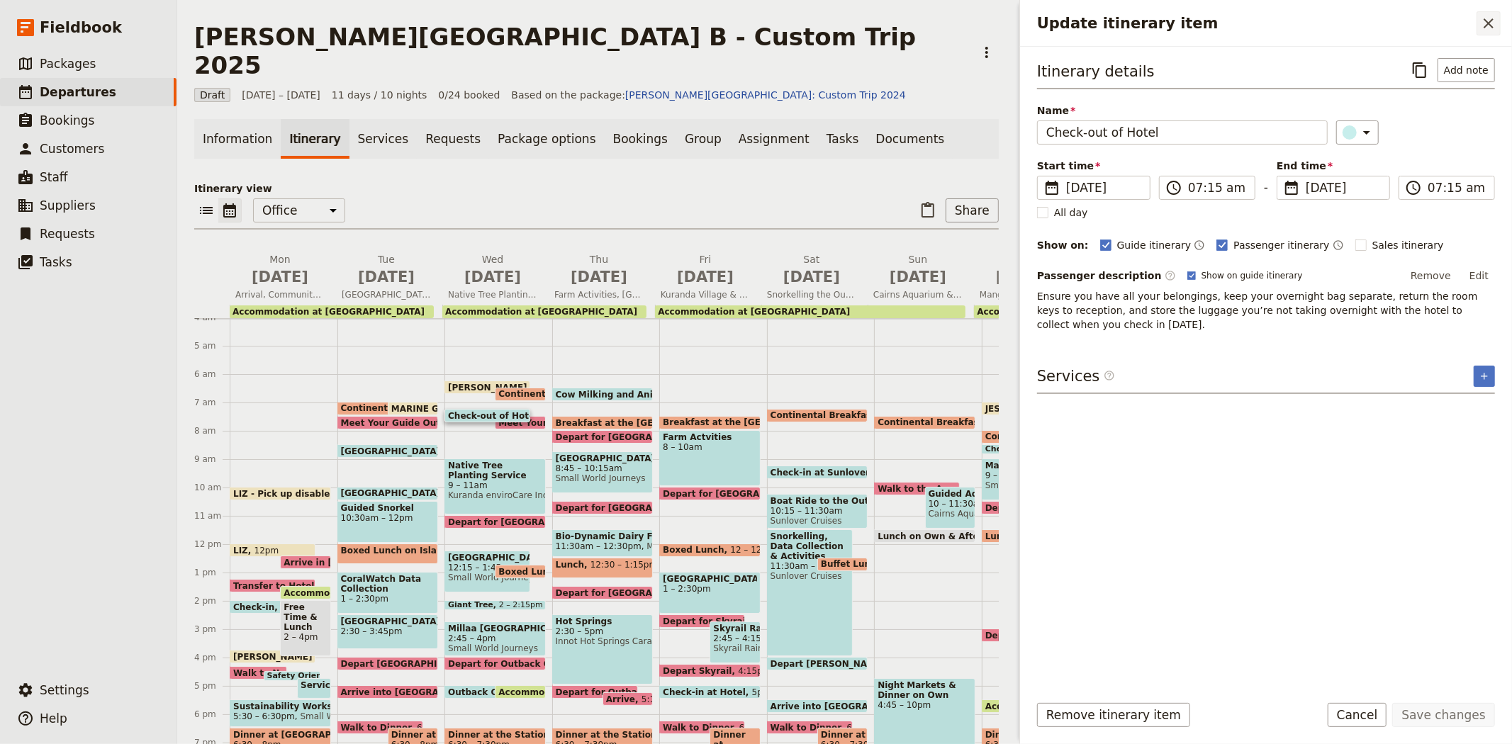
click at [1483, 19] on icon "Close drawer" at bounding box center [1488, 23] width 17 height 17
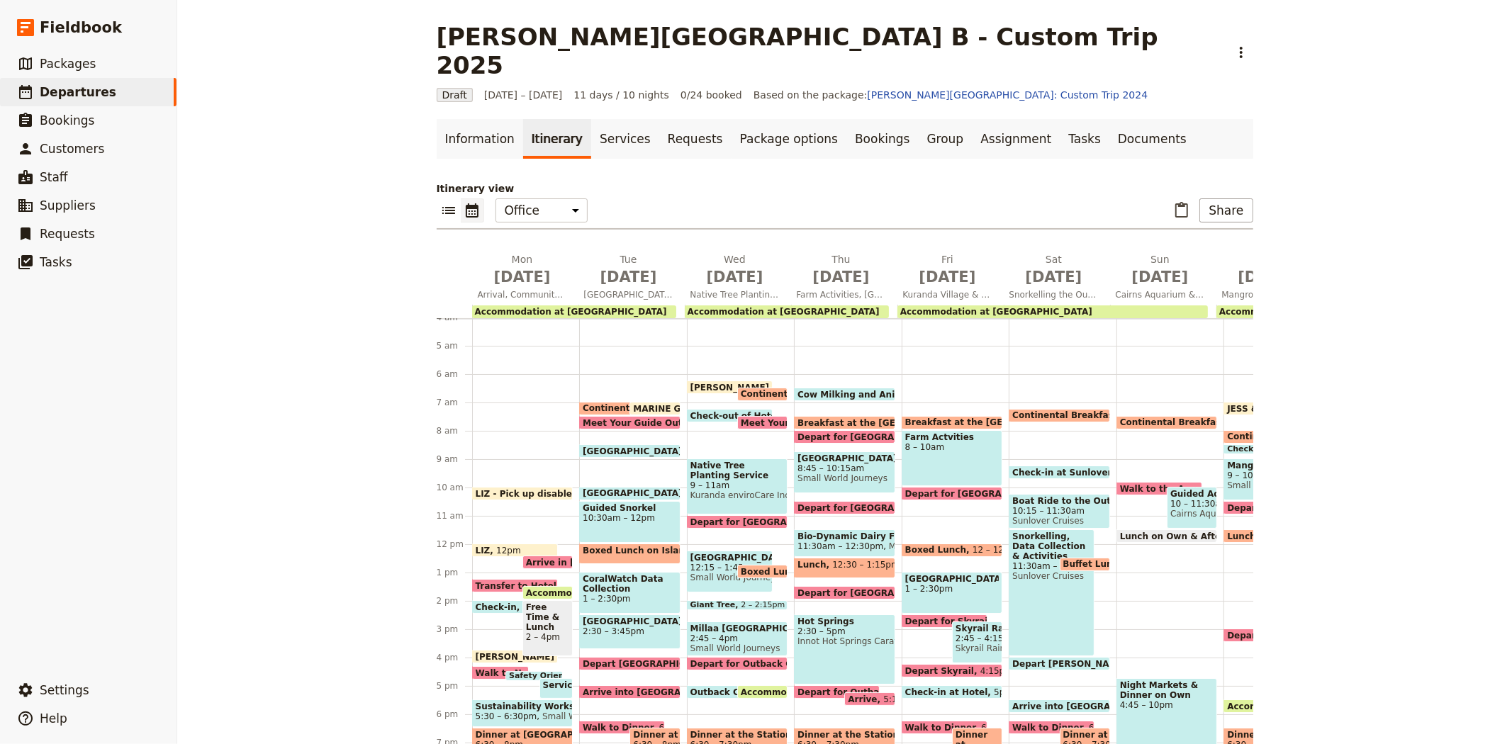
click at [746, 418] on span "Meet Your Guide Outside Reception & Depart" at bounding box center [852, 422] width 223 height 9
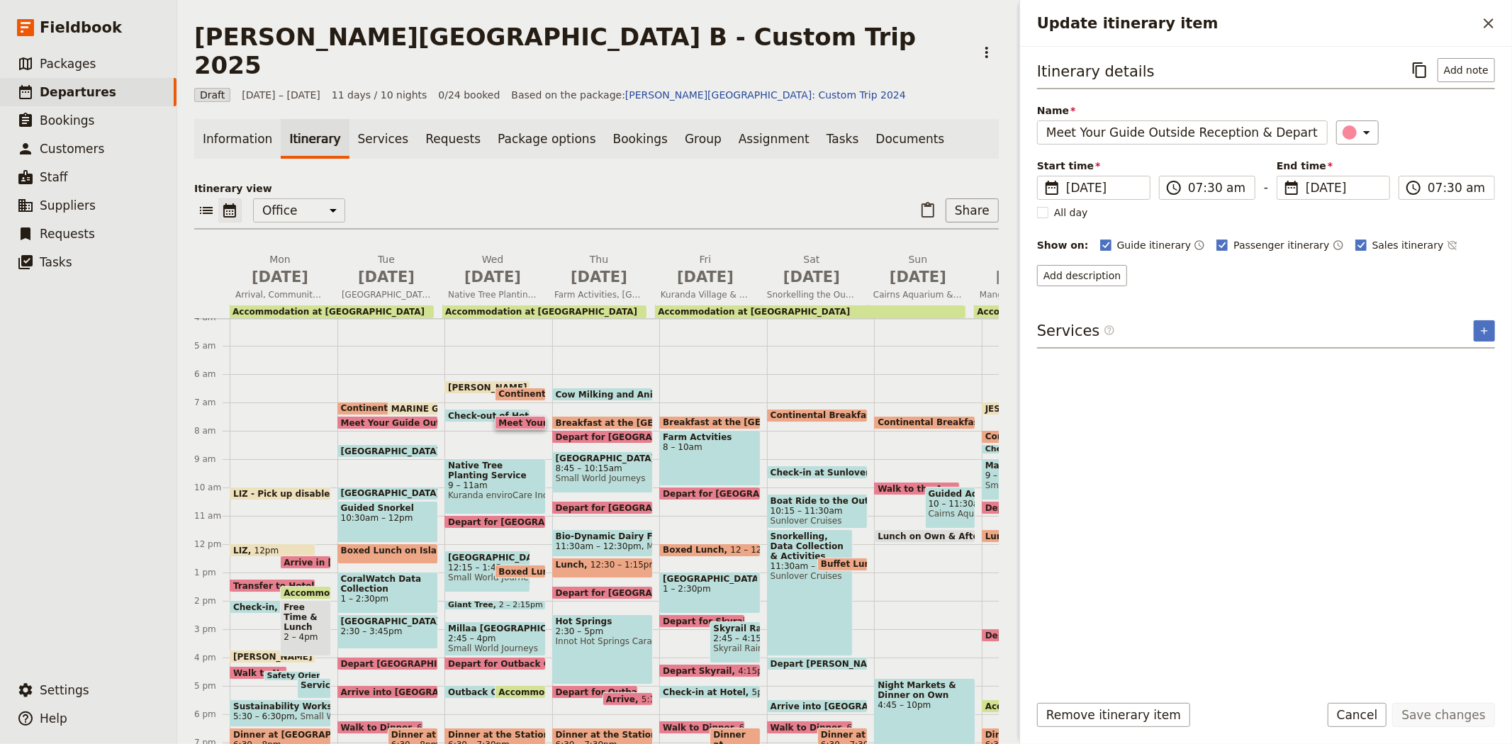
click at [471, 461] on span "Native Tree Planting Service Work" at bounding box center [495, 471] width 94 height 20
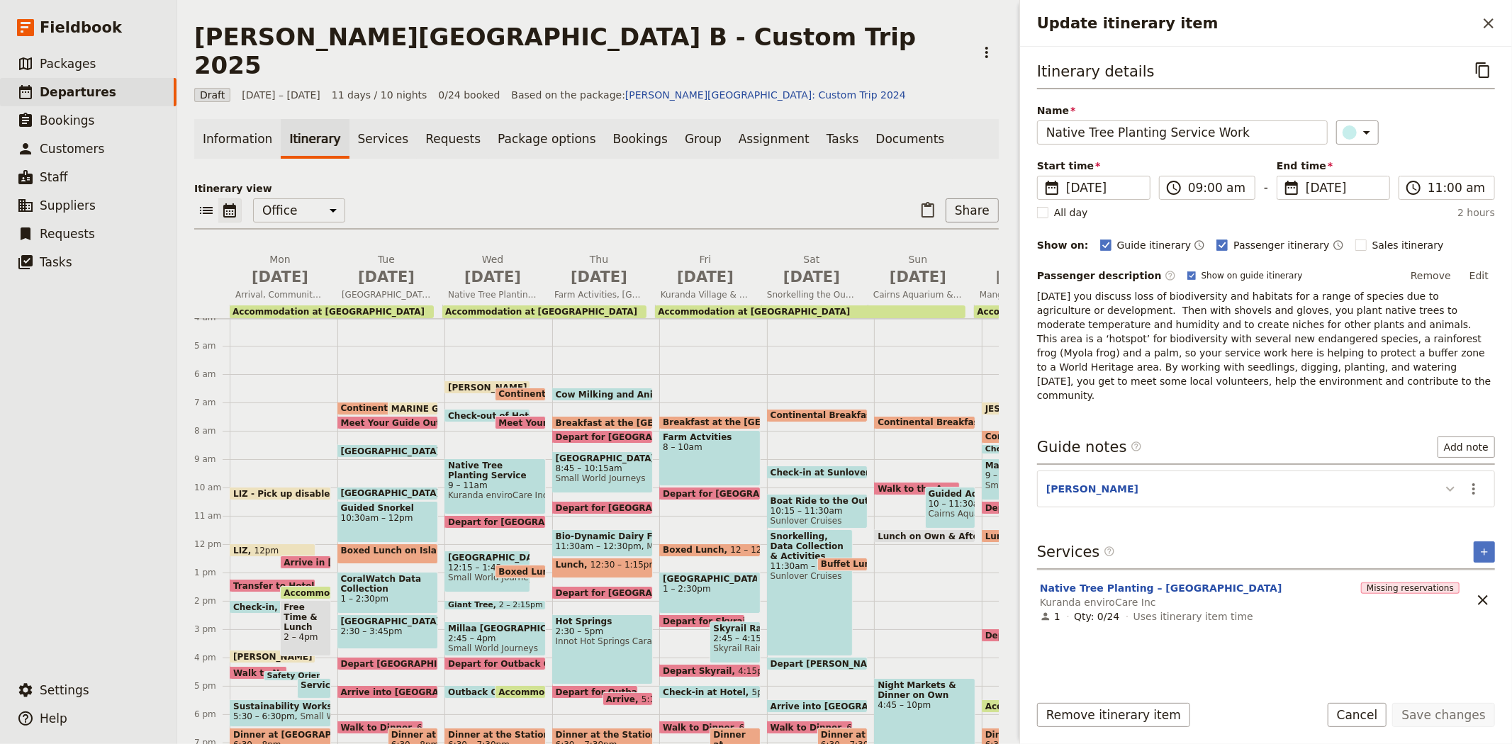
click at [1454, 481] on icon "Update itinerary item" at bounding box center [1450, 489] width 17 height 17
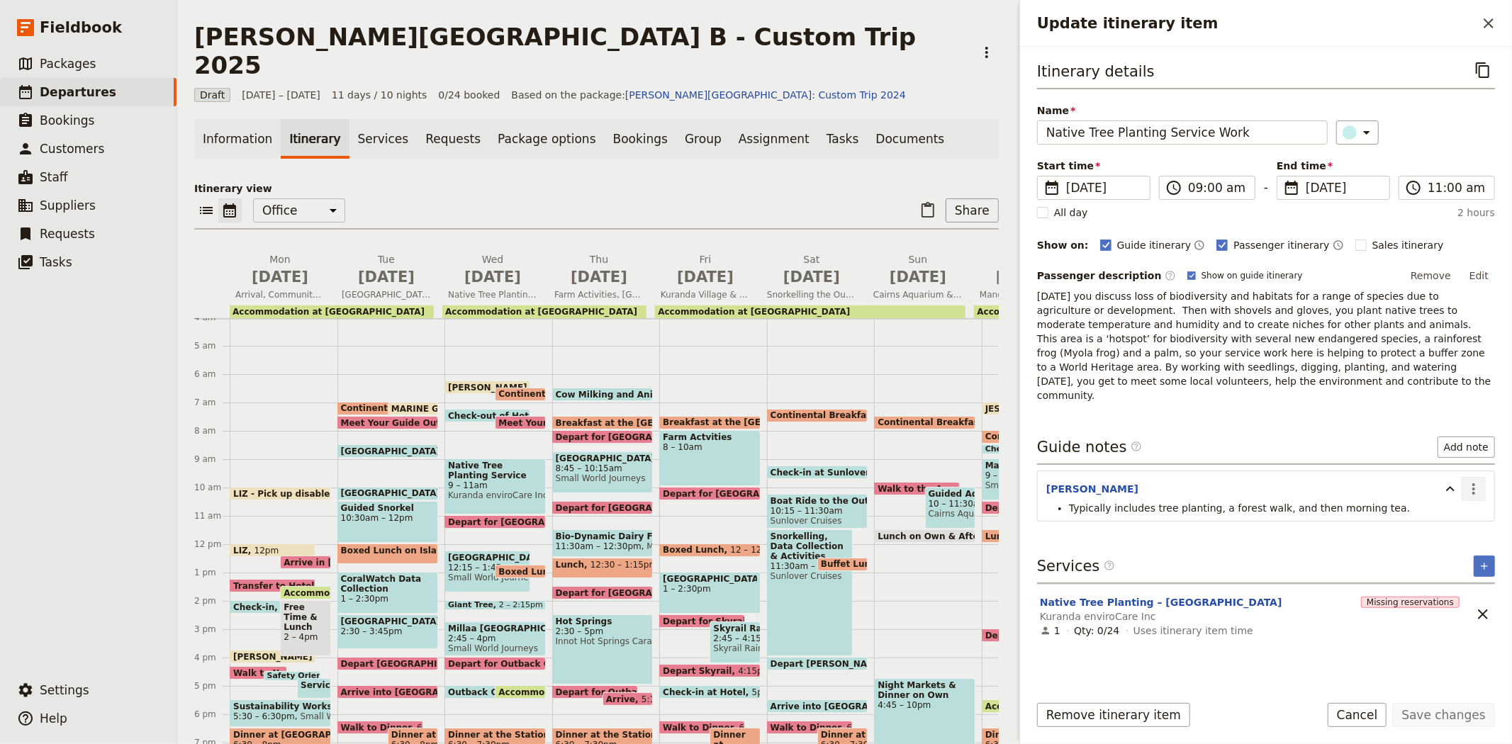
click at [1476, 481] on icon "Actions" at bounding box center [1473, 489] width 17 height 17
click at [1444, 498] on button "Edit note" at bounding box center [1443, 506] width 83 height 20
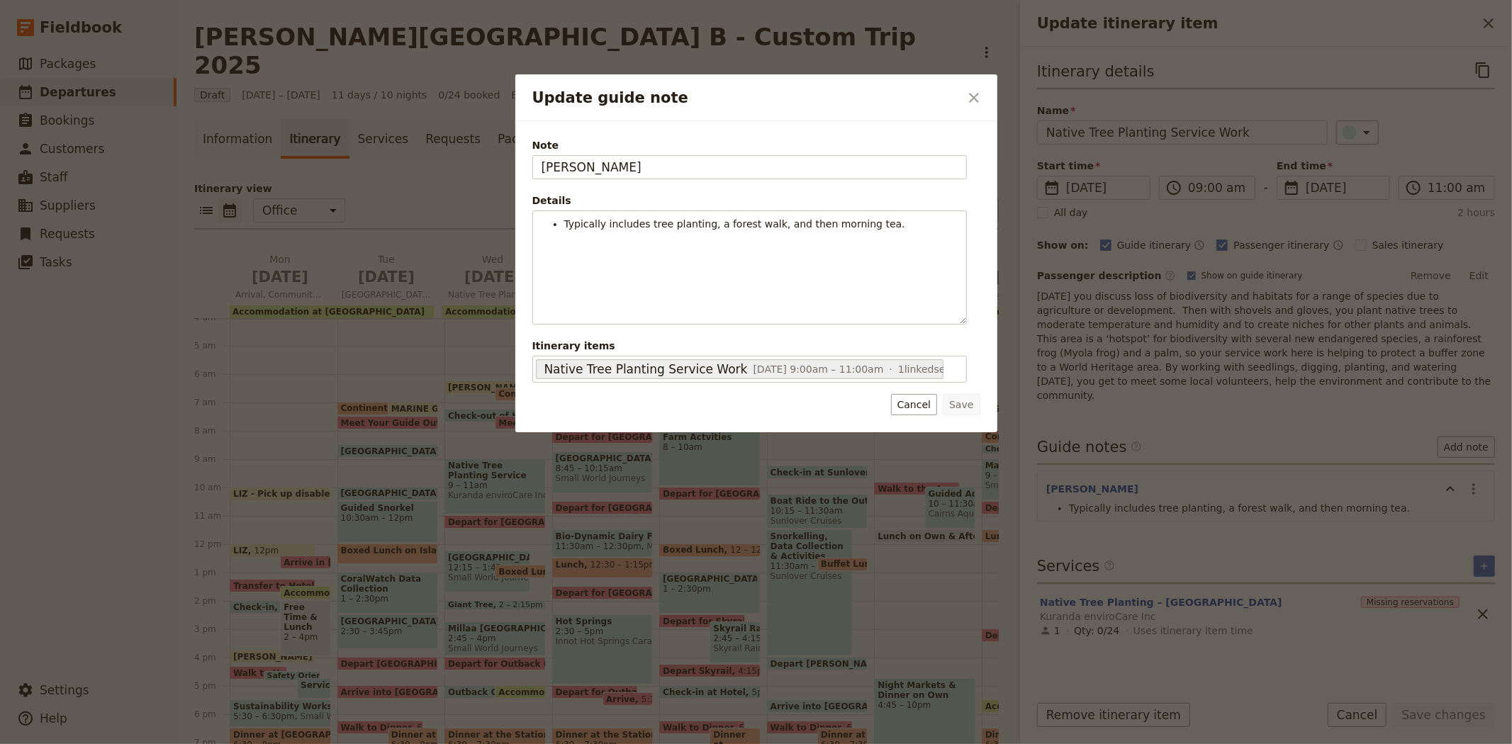
drag, startPoint x: 603, startPoint y: 164, endPoint x: 489, endPoint y: 161, distance: 114.1
click at [490, 743] on div "Update guide note ​ Note [PERSON_NAME] Details Typically includes tree planting…" at bounding box center [756, 744] width 1512 height 0
type input "[PERSON_NAME]"
click at [957, 404] on button "Save" at bounding box center [961, 404] width 37 height 21
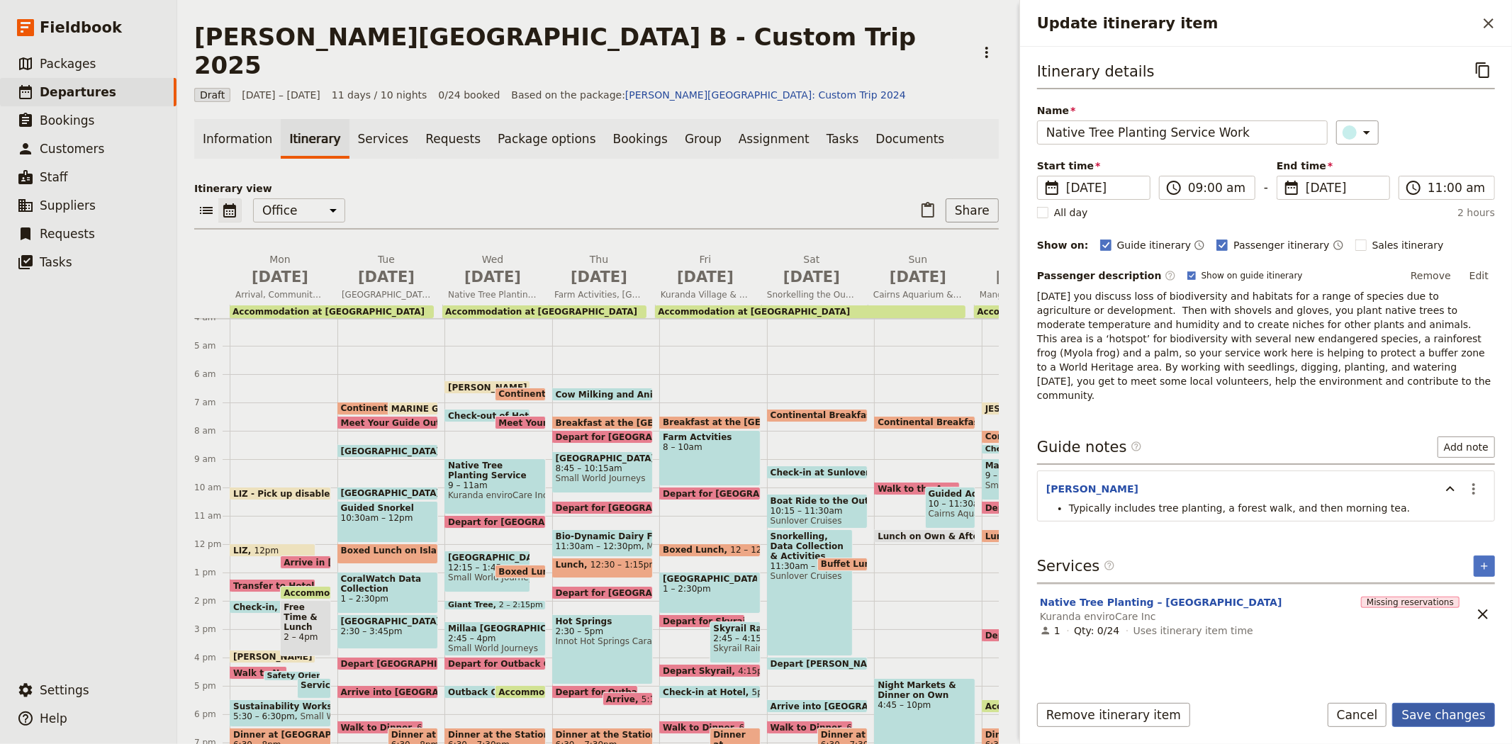
click at [1437, 704] on button "Save changes" at bounding box center [1443, 715] width 103 height 24
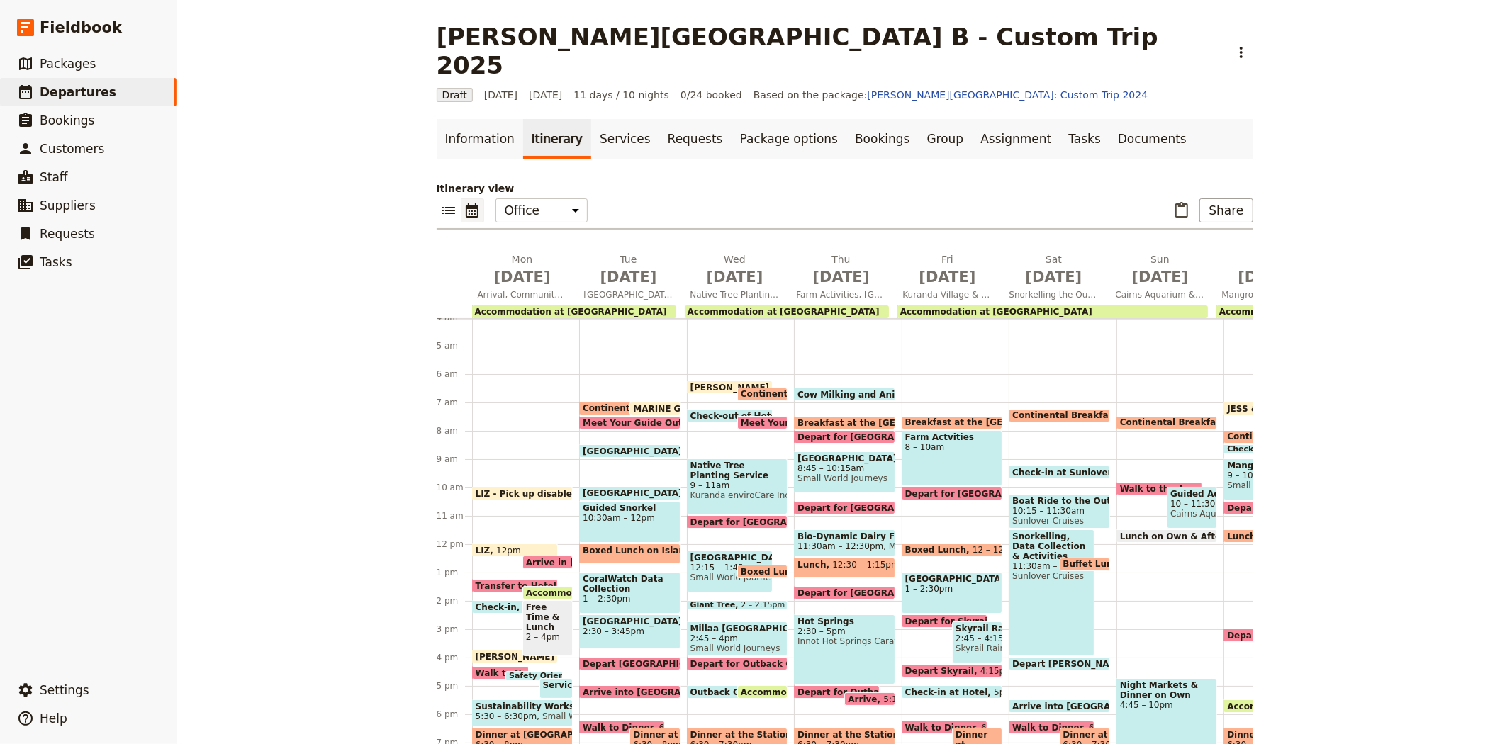
click at [957, 494] on span at bounding box center [952, 497] width 100 height 6
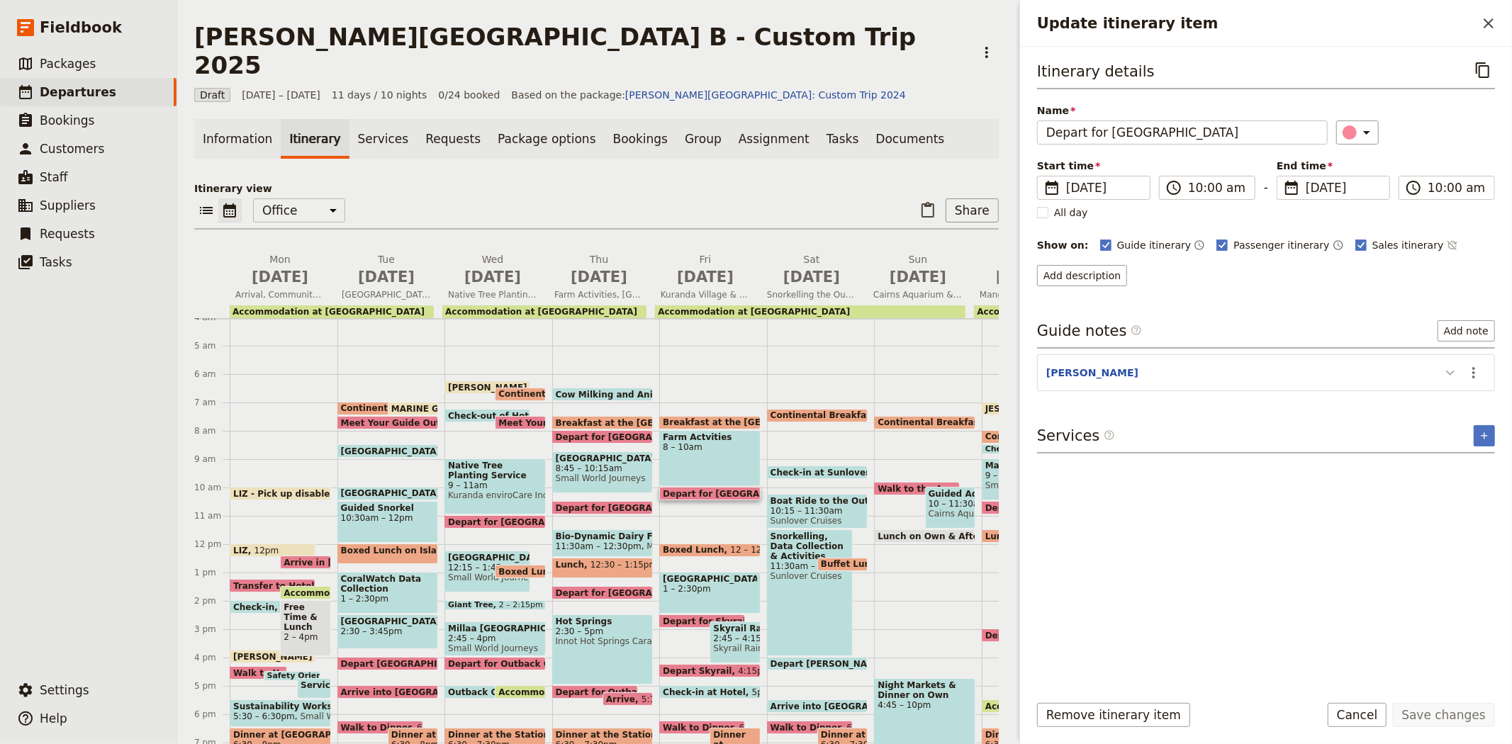
click at [1447, 377] on icon "Update itinerary item" at bounding box center [1450, 372] width 17 height 17
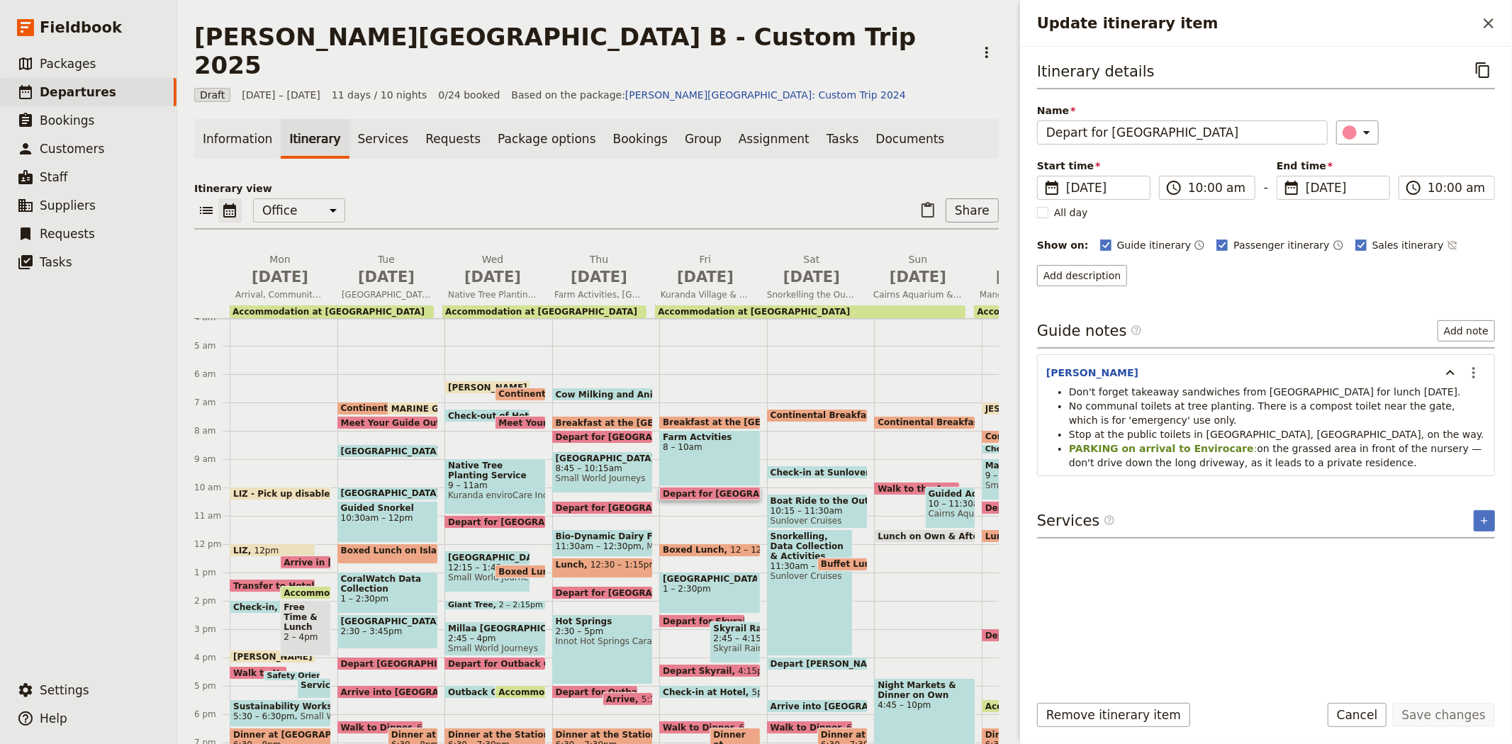
drag, startPoint x: 1070, startPoint y: 403, endPoint x: 1347, endPoint y: 459, distance: 282.2
click at [1347, 459] on ul "Don't forget takeaway sandwiches from [GEOGRAPHIC_DATA] for lunch [DATE]. No co…" at bounding box center [1265, 427] width 439 height 85
copy ul "No communal toilets at tree planting. There is a compost toilet near the gate, …"
click at [1486, 20] on icon "Close drawer" at bounding box center [1488, 23] width 17 height 17
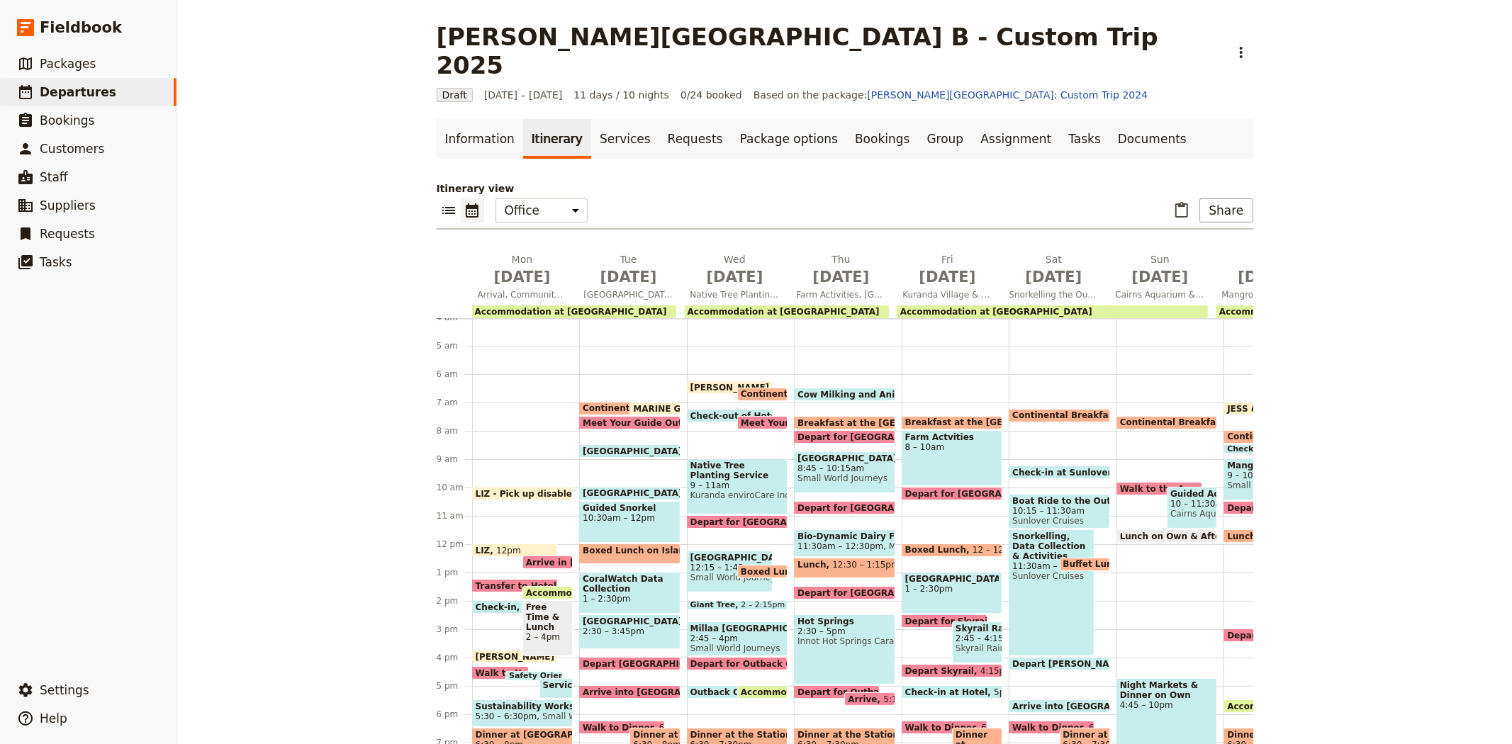
click at [756, 418] on span "Meet Your Guide Outside Reception & Depart" at bounding box center [852, 422] width 223 height 9
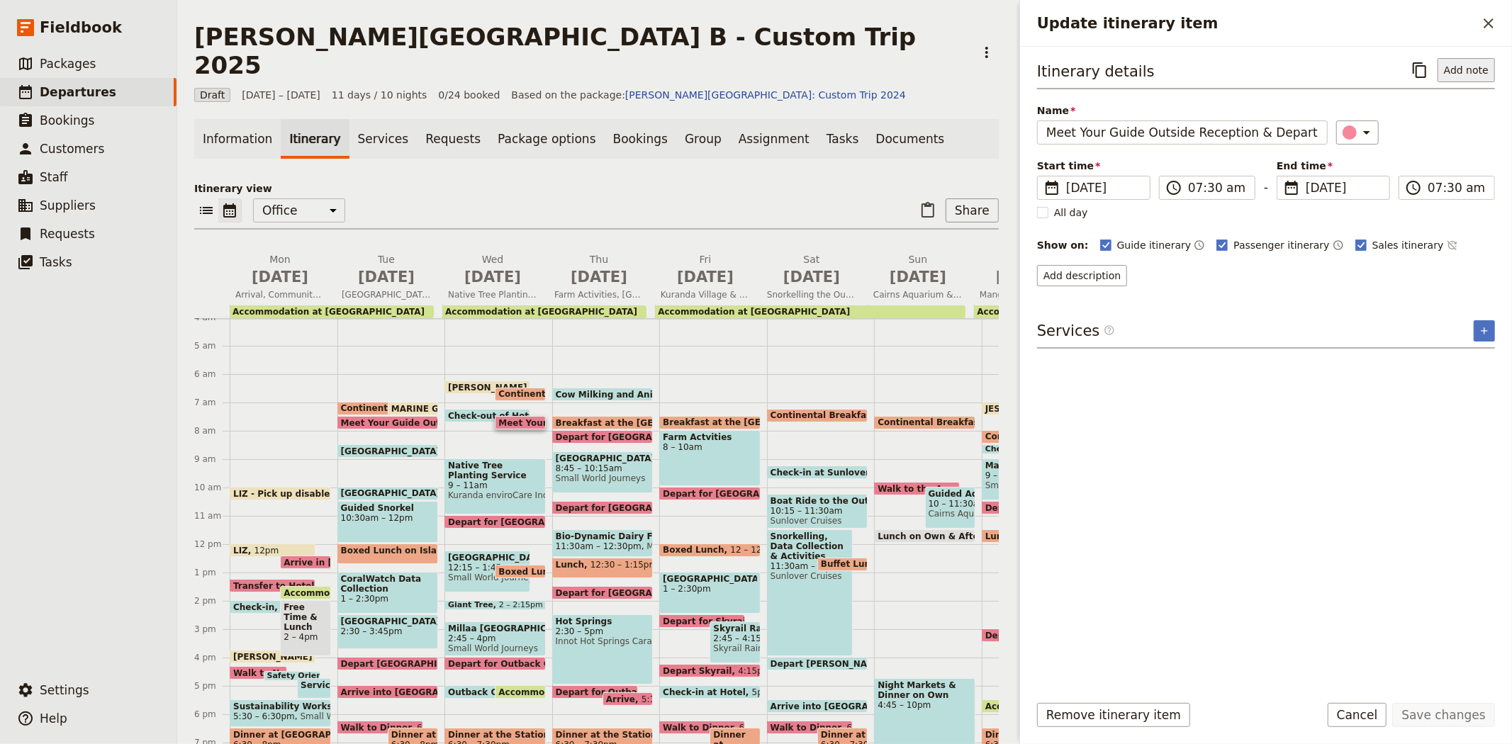
click at [1465, 76] on button "Add note" at bounding box center [1465, 70] width 57 height 24
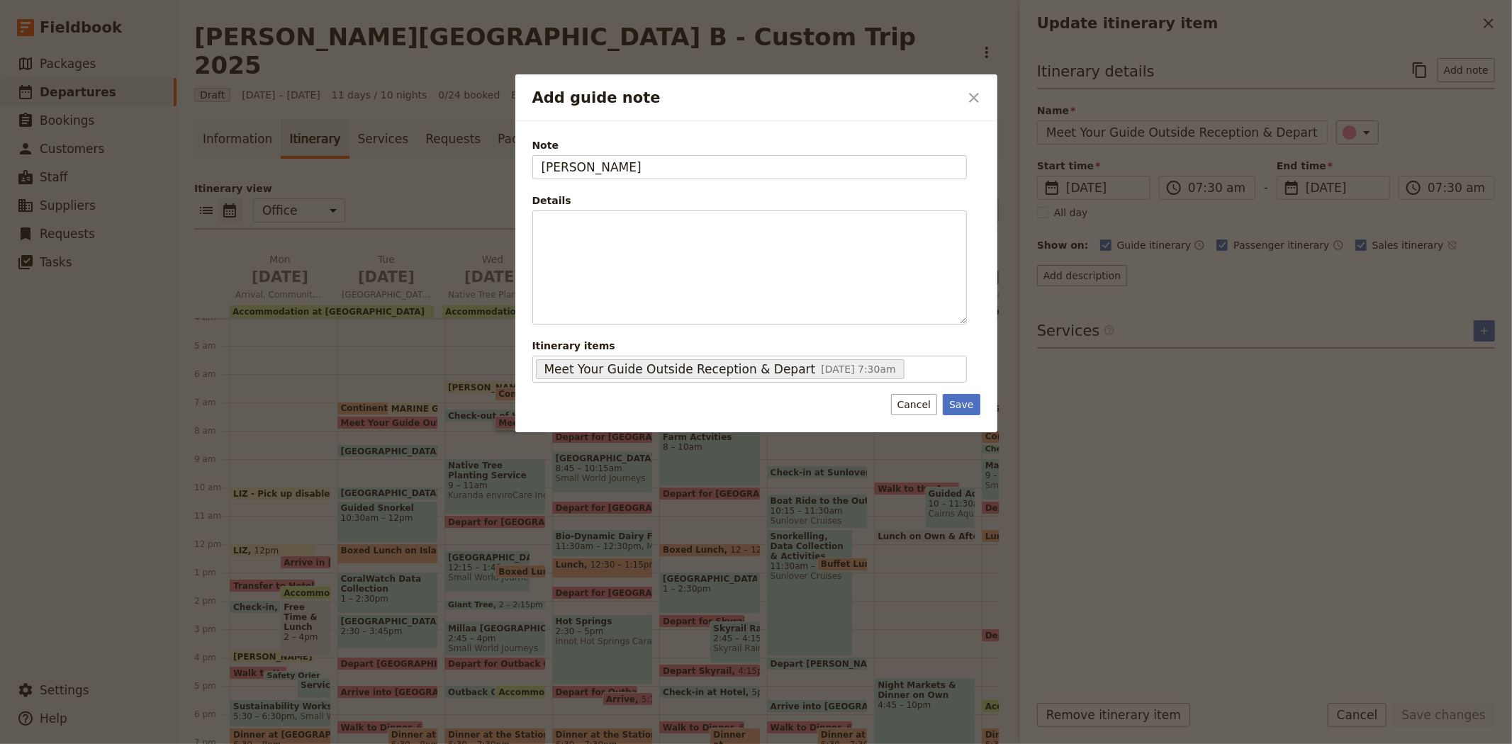
type input "[PERSON_NAME]"
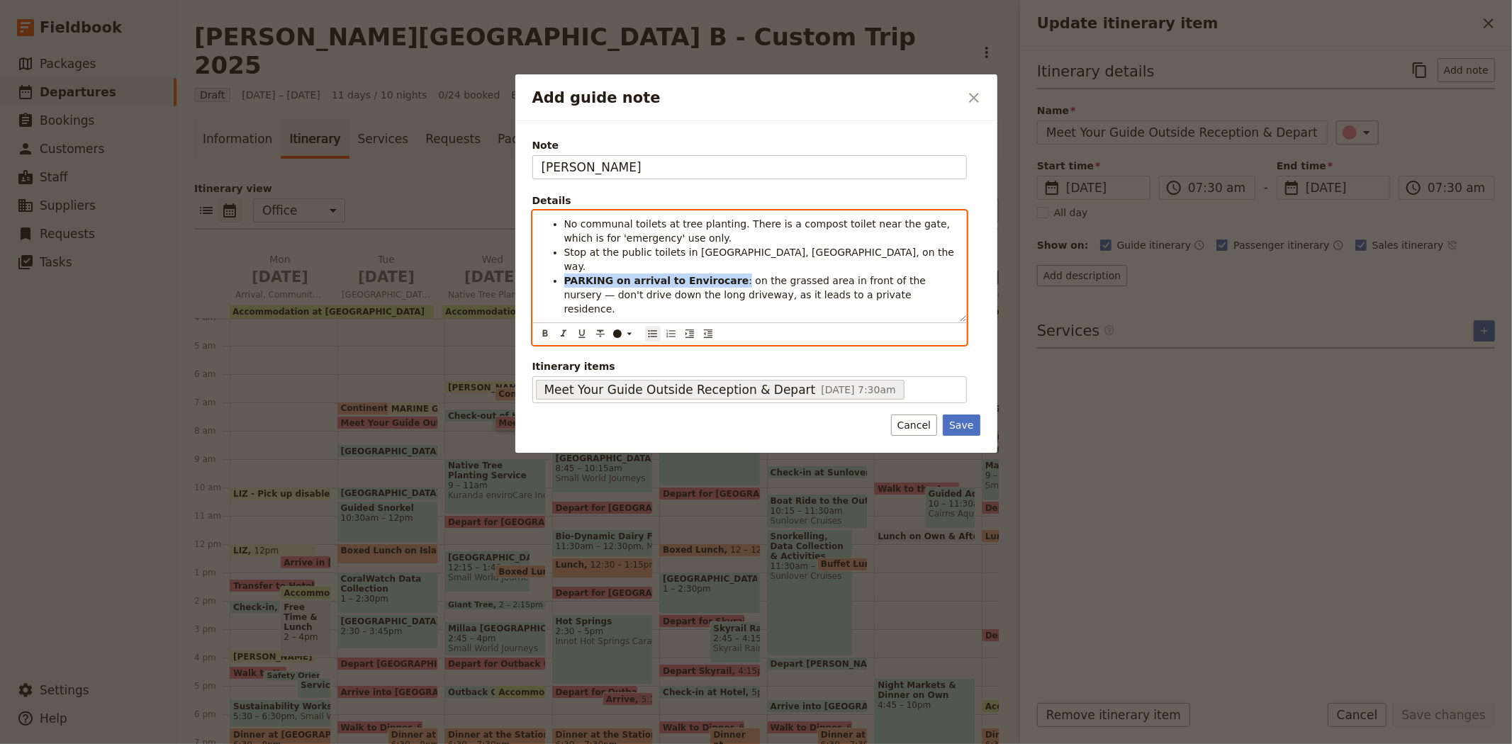
drag, startPoint x: 721, startPoint y: 268, endPoint x: 558, endPoint y: 271, distance: 162.3
click at [558, 271] on ul "No communal toilets at tree planting. There is a compost toilet near the gate, …" at bounding box center [749, 266] width 416 height 99
click at [622, 332] on div "​" at bounding box center [626, 333] width 28 height 11
click at [617, 384] on div "button" at bounding box center [618, 380] width 9 height 9
click at [654, 275] on strong "PARKING on arrival to Envirocare" at bounding box center [656, 280] width 185 height 11
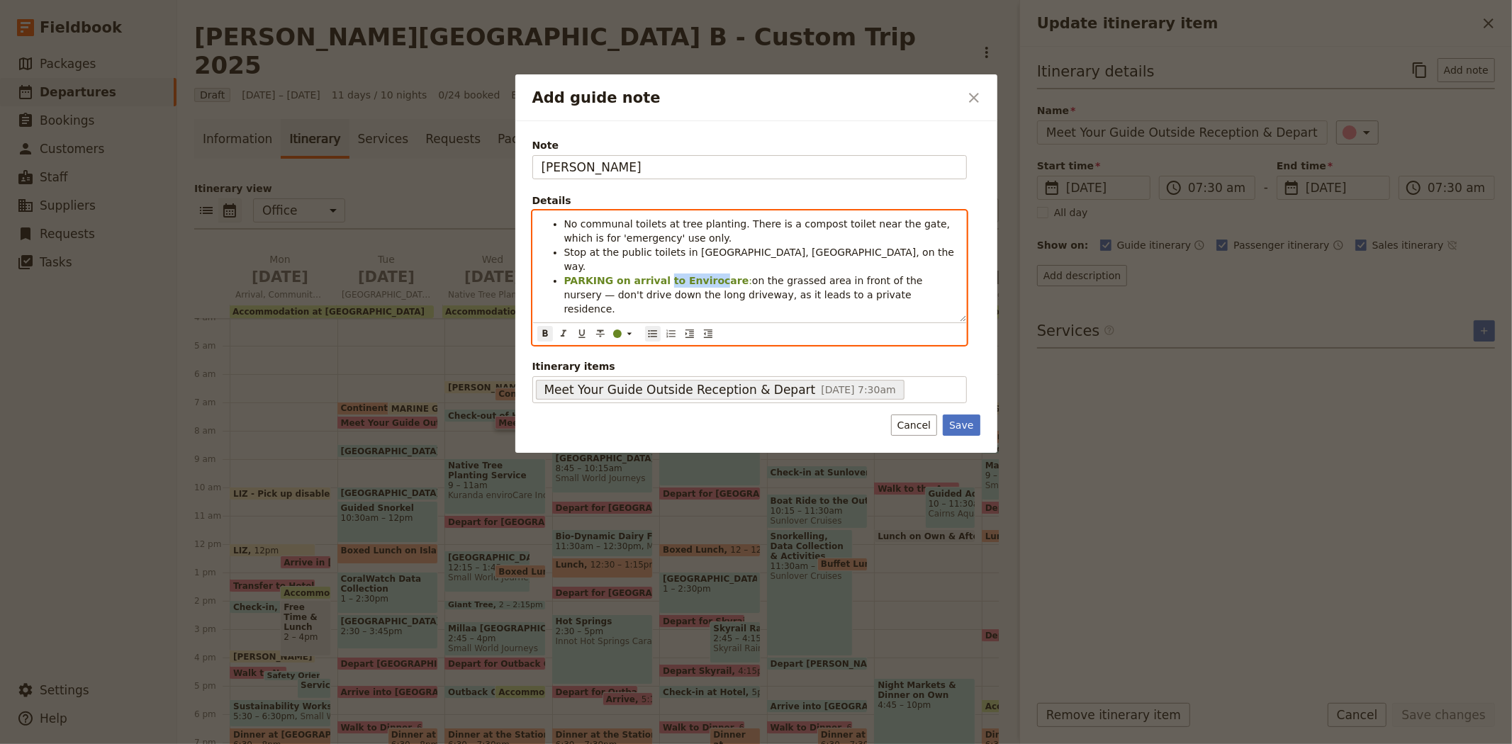
drag, startPoint x: 658, startPoint y: 265, endPoint x: 704, endPoint y: 264, distance: 46.8
click at [704, 275] on strong "PARKING on arrival to Envirocare" at bounding box center [656, 280] width 185 height 11
click at [824, 279] on span "on the grassed area in front of the nursery — don't drive down the long drivewa…" at bounding box center [745, 295] width 362 height 40
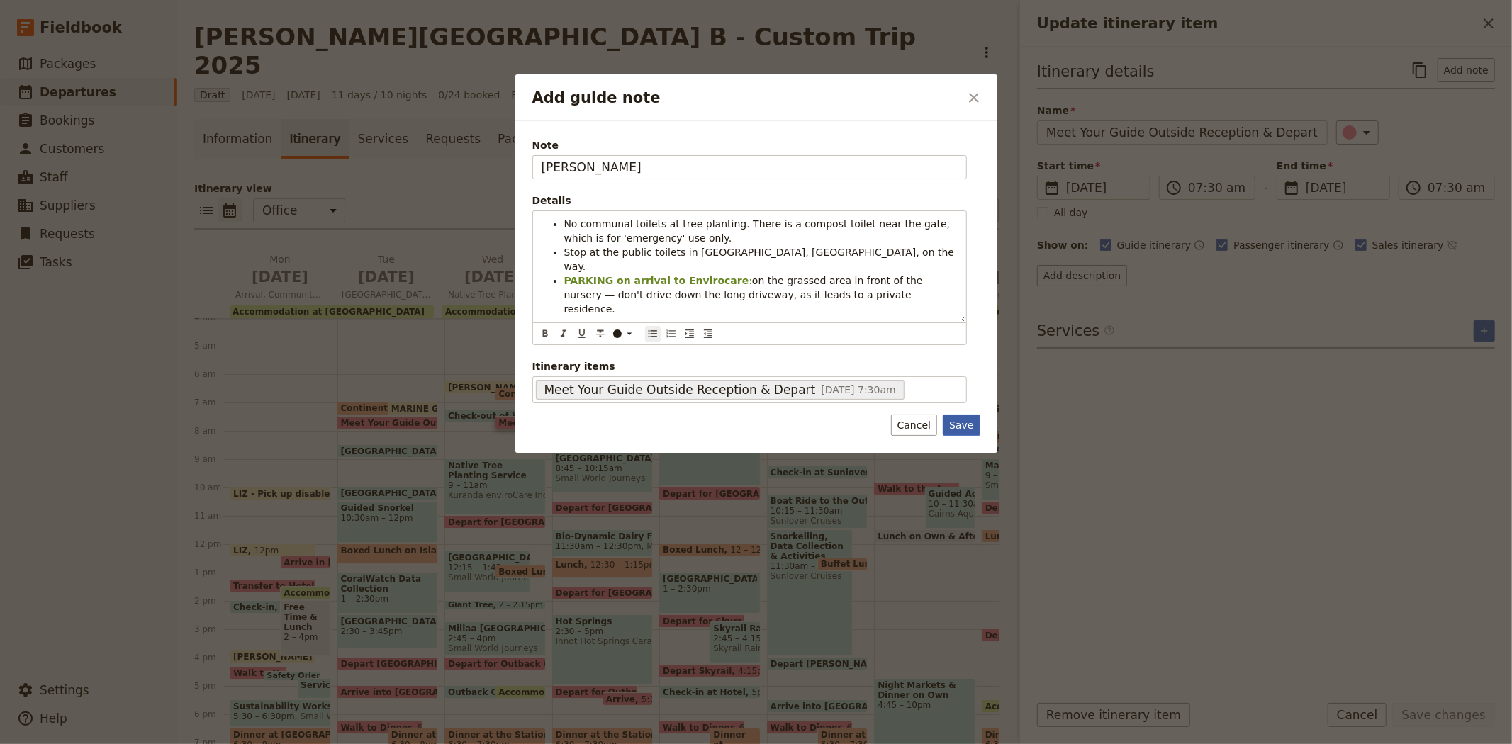
click at [962, 427] on button "Save" at bounding box center [961, 425] width 37 height 21
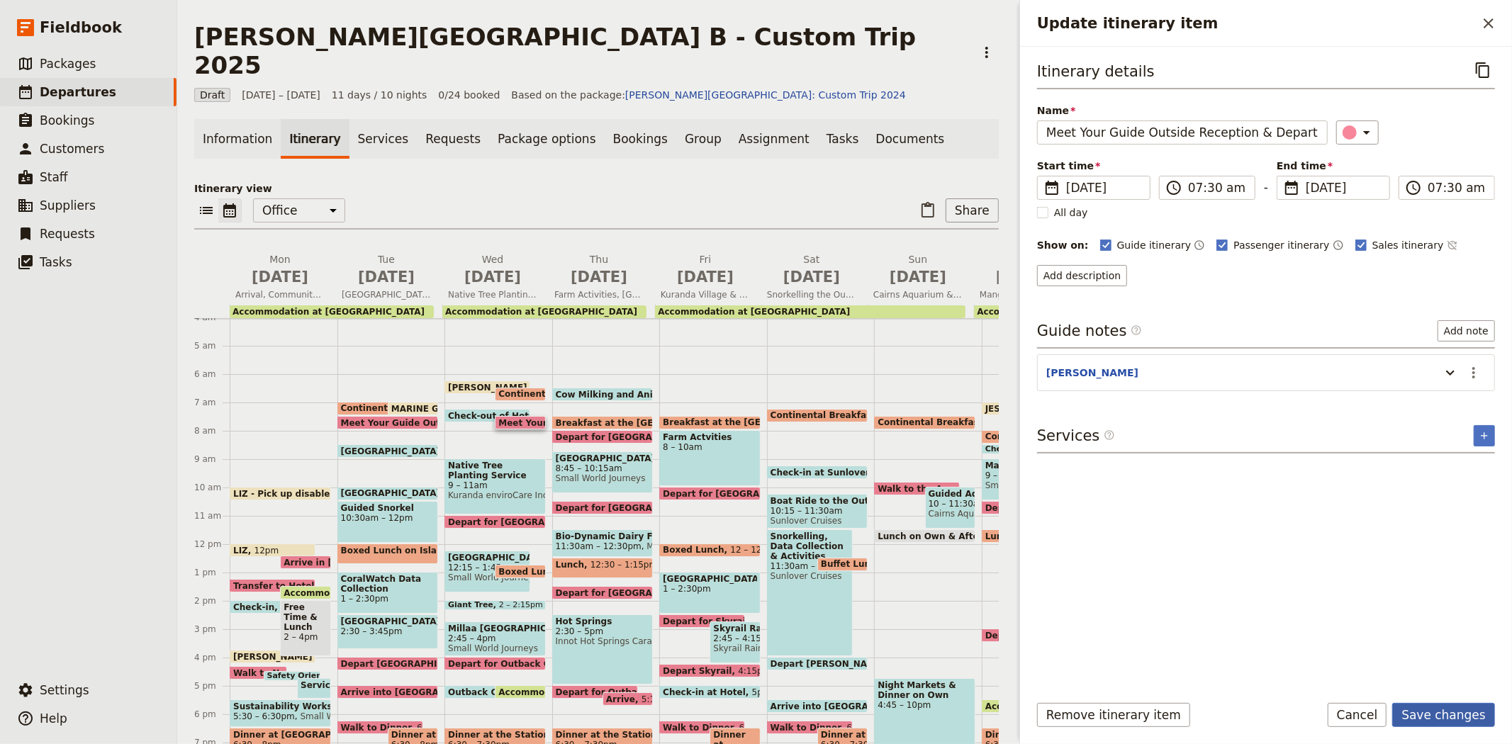
click at [1428, 721] on button "Save changes" at bounding box center [1443, 715] width 103 height 24
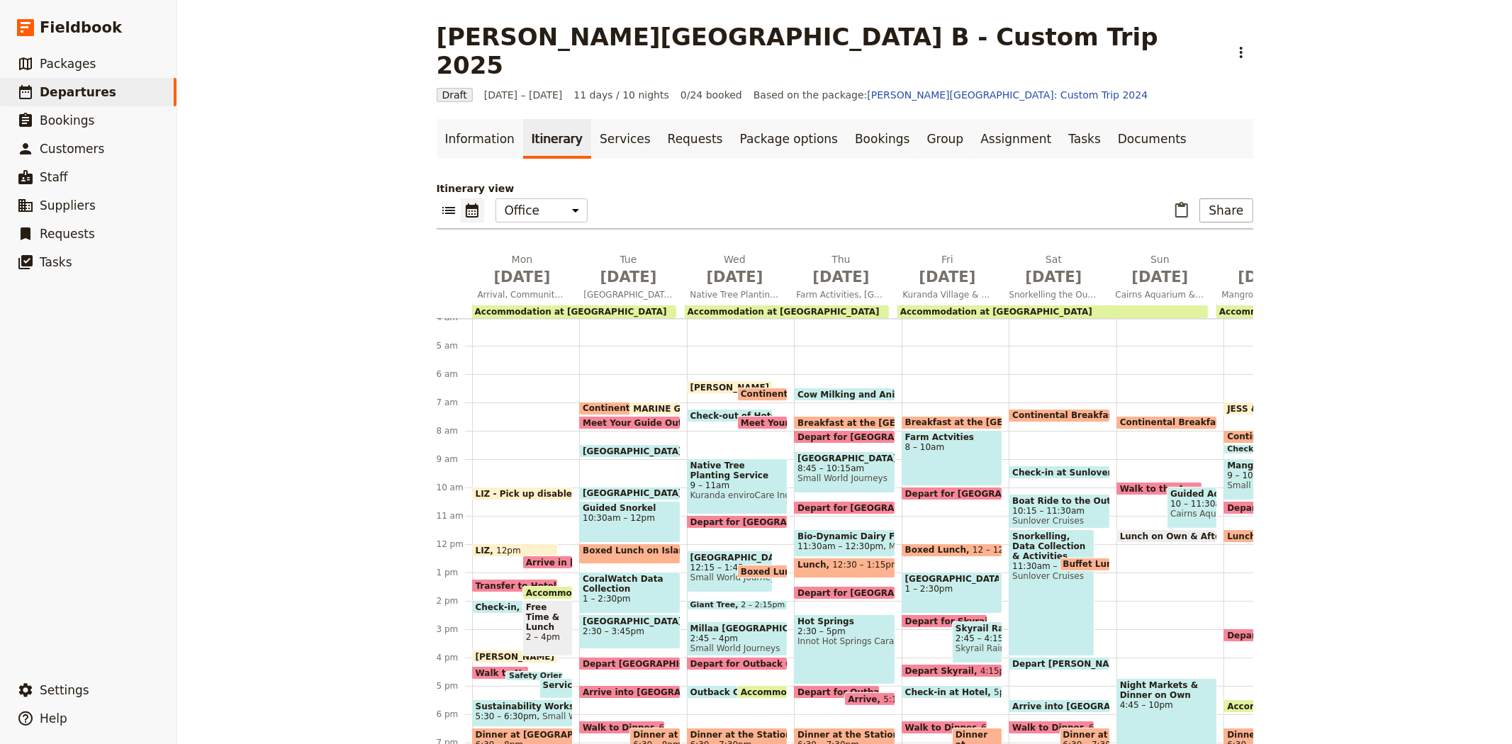
click at [730, 517] on span "Depart for [GEOGRAPHIC_DATA]" at bounding box center [769, 521] width 159 height 9
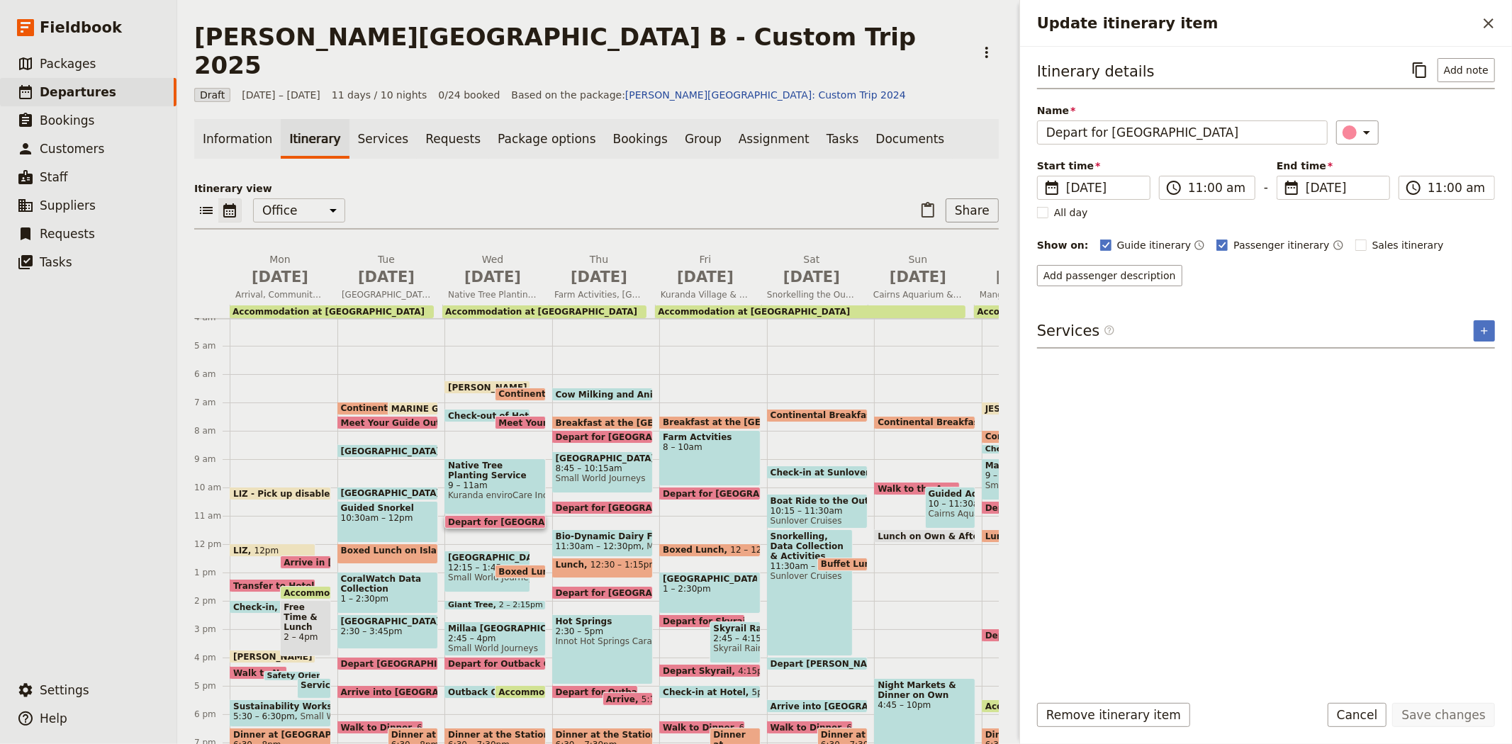
click at [468, 563] on span "12:15 – 1:45pm" at bounding box center [487, 568] width 79 height 10
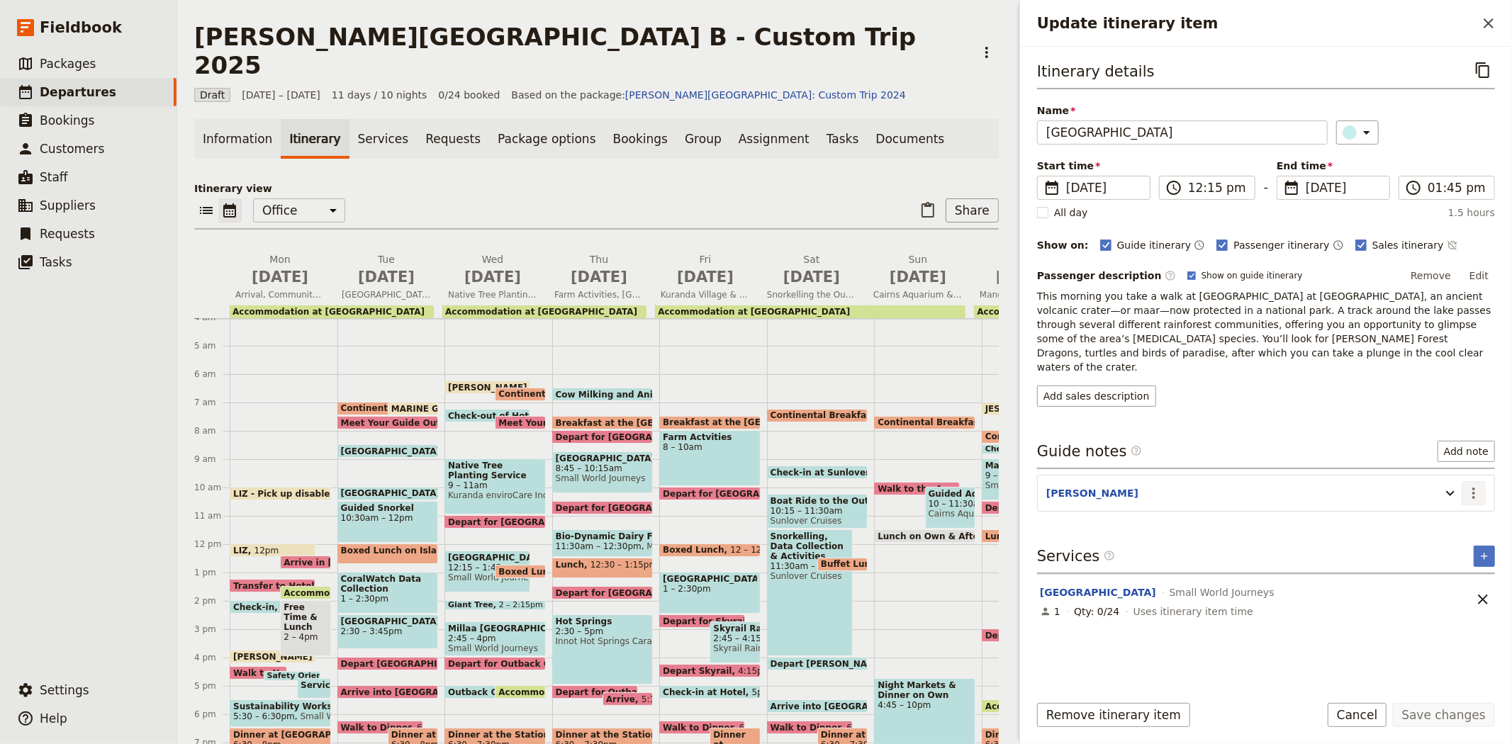
click at [1468, 485] on icon "Actions" at bounding box center [1473, 493] width 17 height 17
click at [1451, 507] on span "Edit note" at bounding box center [1432, 510] width 45 height 14
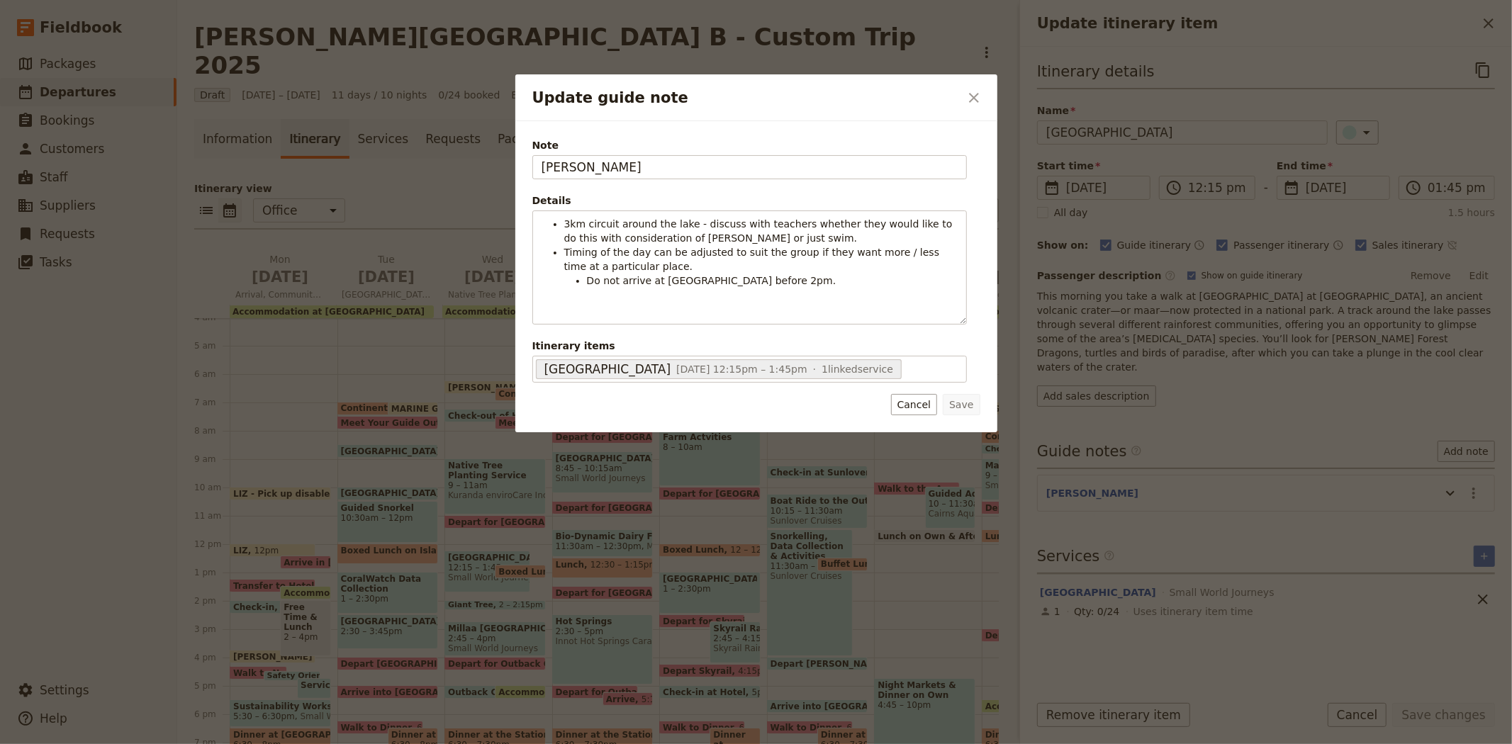
drag, startPoint x: 576, startPoint y: 172, endPoint x: 471, endPoint y: 167, distance: 105.0
click at [471, 743] on div "Update guide note ​ Note [PERSON_NAME] Details 3km circuit around the lake - di…" at bounding box center [756, 744] width 1512 height 0
type input "[PERSON_NAME]"
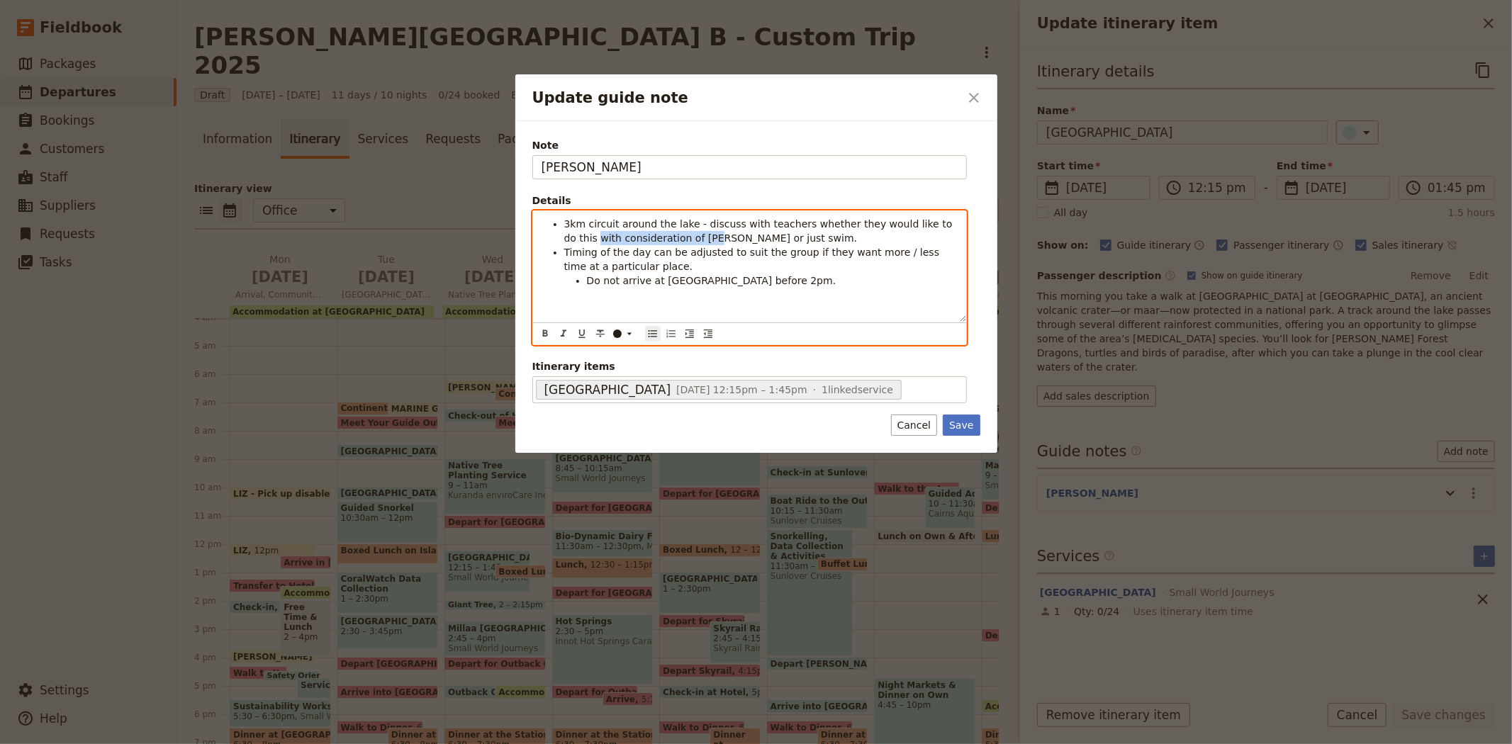
drag, startPoint x: 670, startPoint y: 238, endPoint x: 556, endPoint y: 238, distance: 113.4
click at [556, 238] on ul "3km circuit around the lake - discuss with teachers whether they would like to …" at bounding box center [749, 252] width 416 height 71
drag, startPoint x: 780, startPoint y: 280, endPoint x: 584, endPoint y: 281, distance: 196.3
click at [584, 281] on ul "Do not arrive at [GEOGRAPHIC_DATA] before 2pm." at bounding box center [760, 281] width 393 height 14
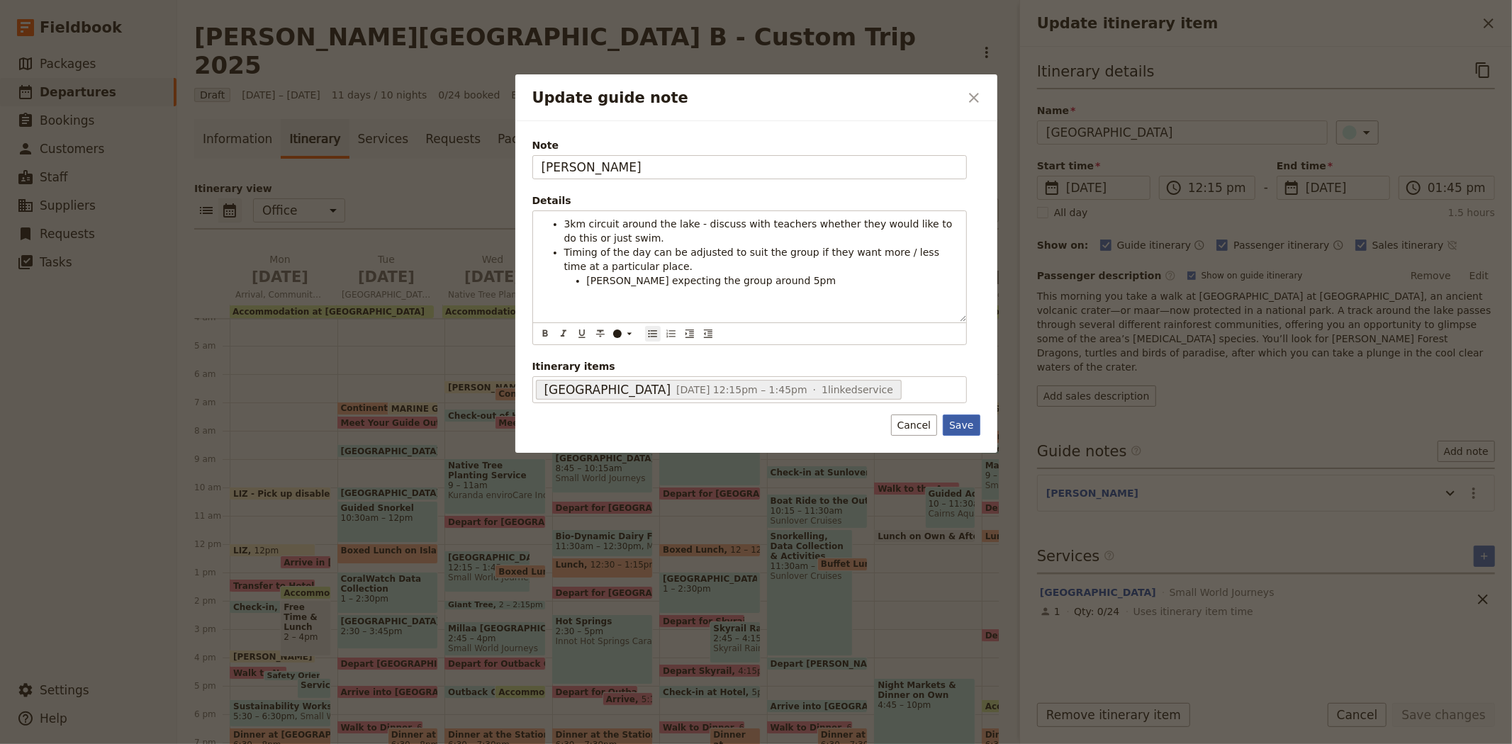
click at [960, 431] on button "Save" at bounding box center [961, 425] width 37 height 21
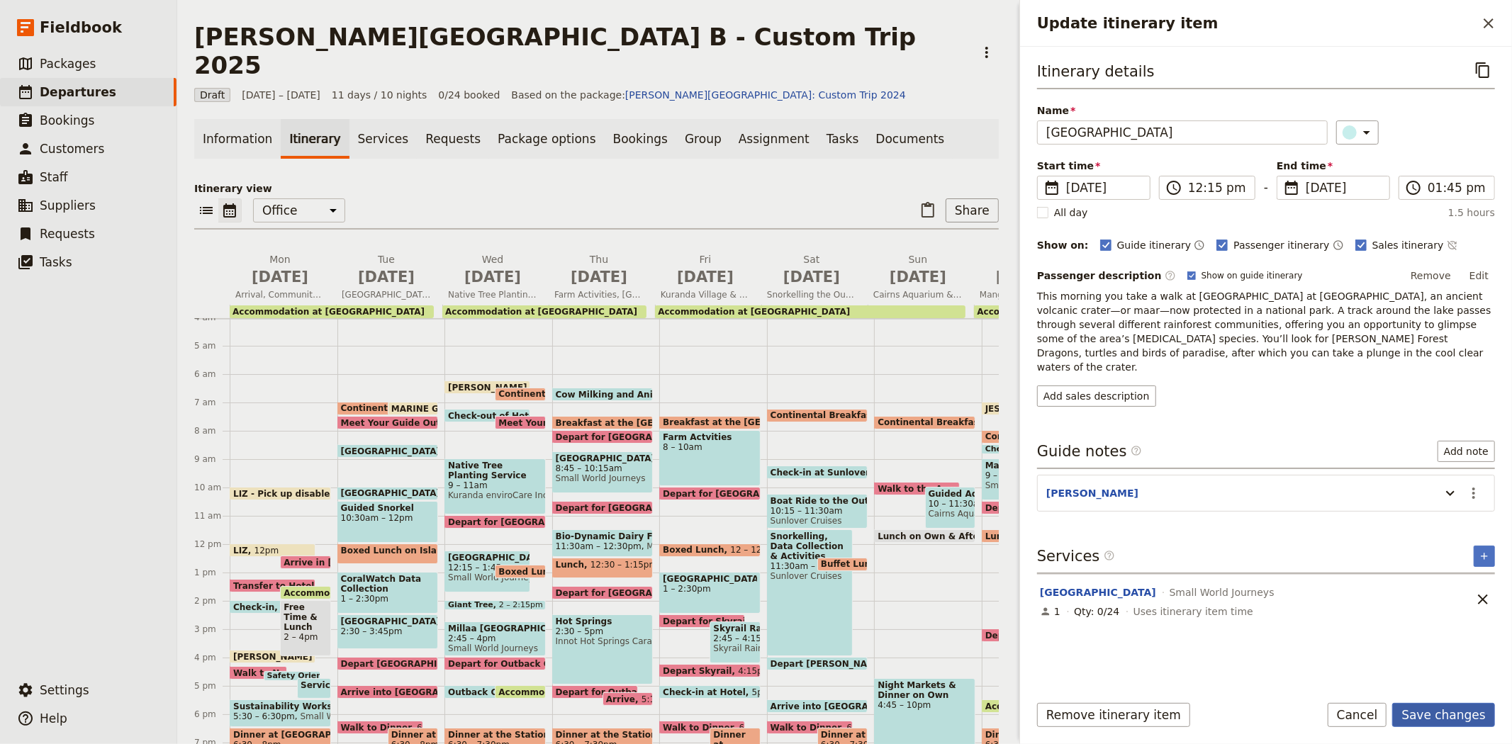
click at [1436, 712] on button "Save changes" at bounding box center [1443, 715] width 103 height 24
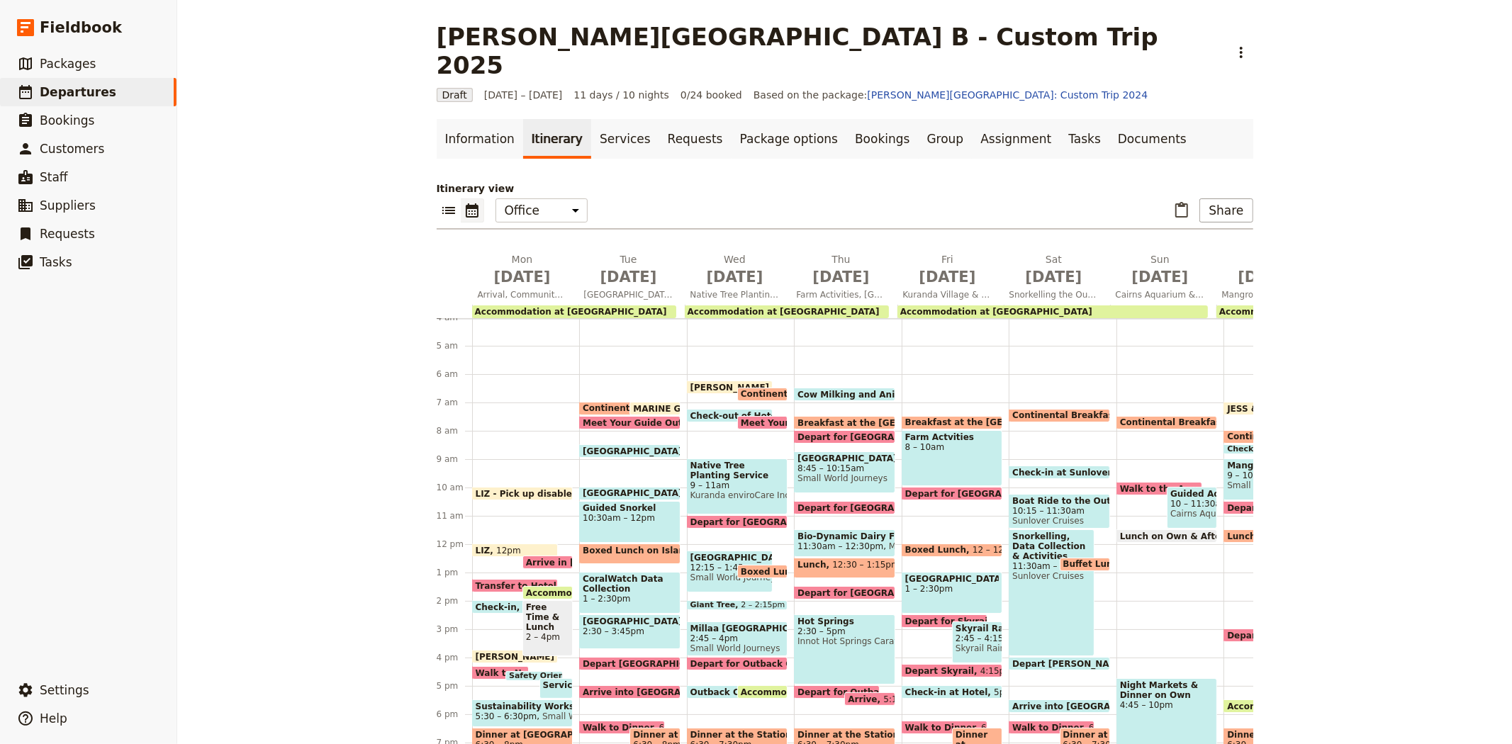
click at [750, 567] on span "Boxed Lunch" at bounding box center [774, 571] width 67 height 9
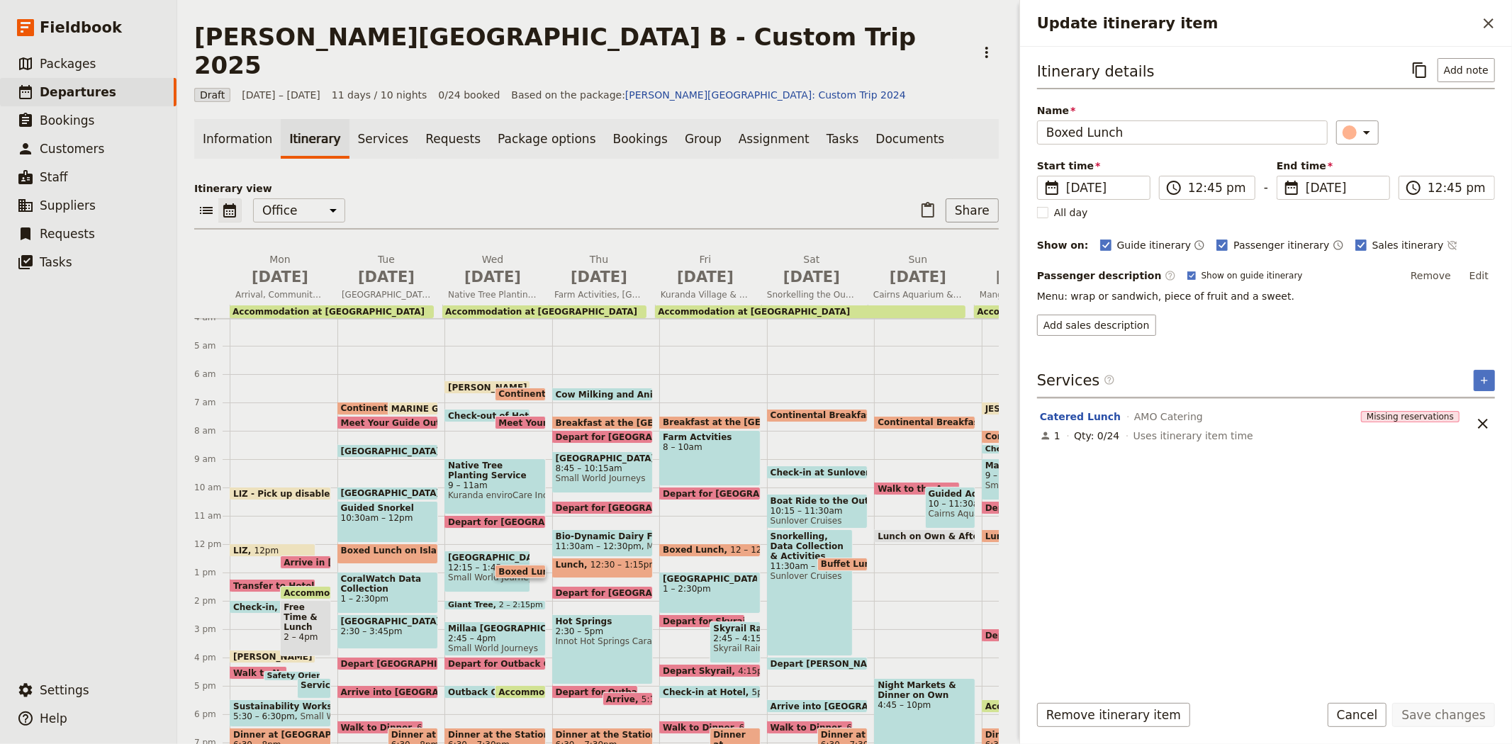
click at [479, 601] on span "Giant Tree" at bounding box center [473, 605] width 51 height 9
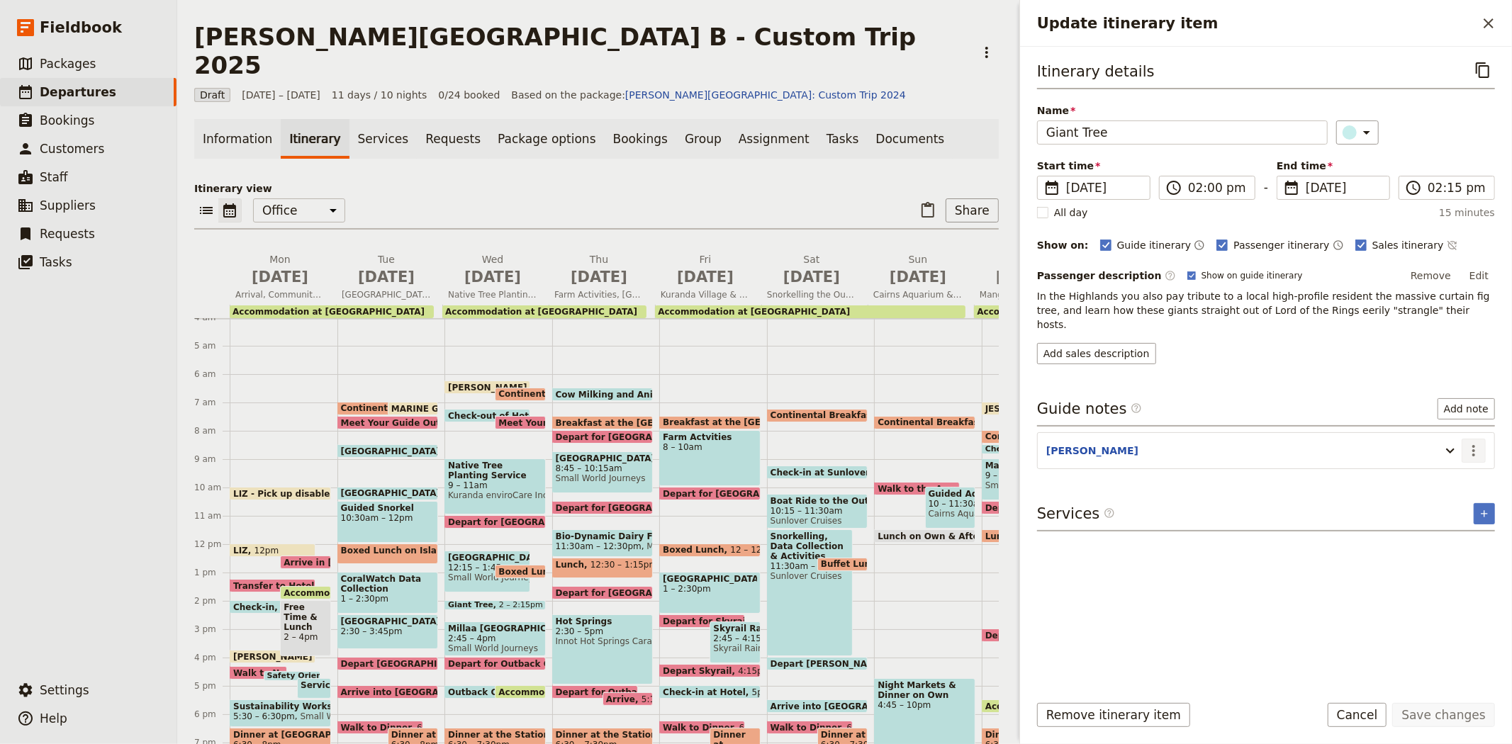
click at [1473, 445] on icon "Actions" at bounding box center [1473, 450] width 3 height 11
click at [1448, 458] on button "Edit note" at bounding box center [1443, 468] width 83 height 20
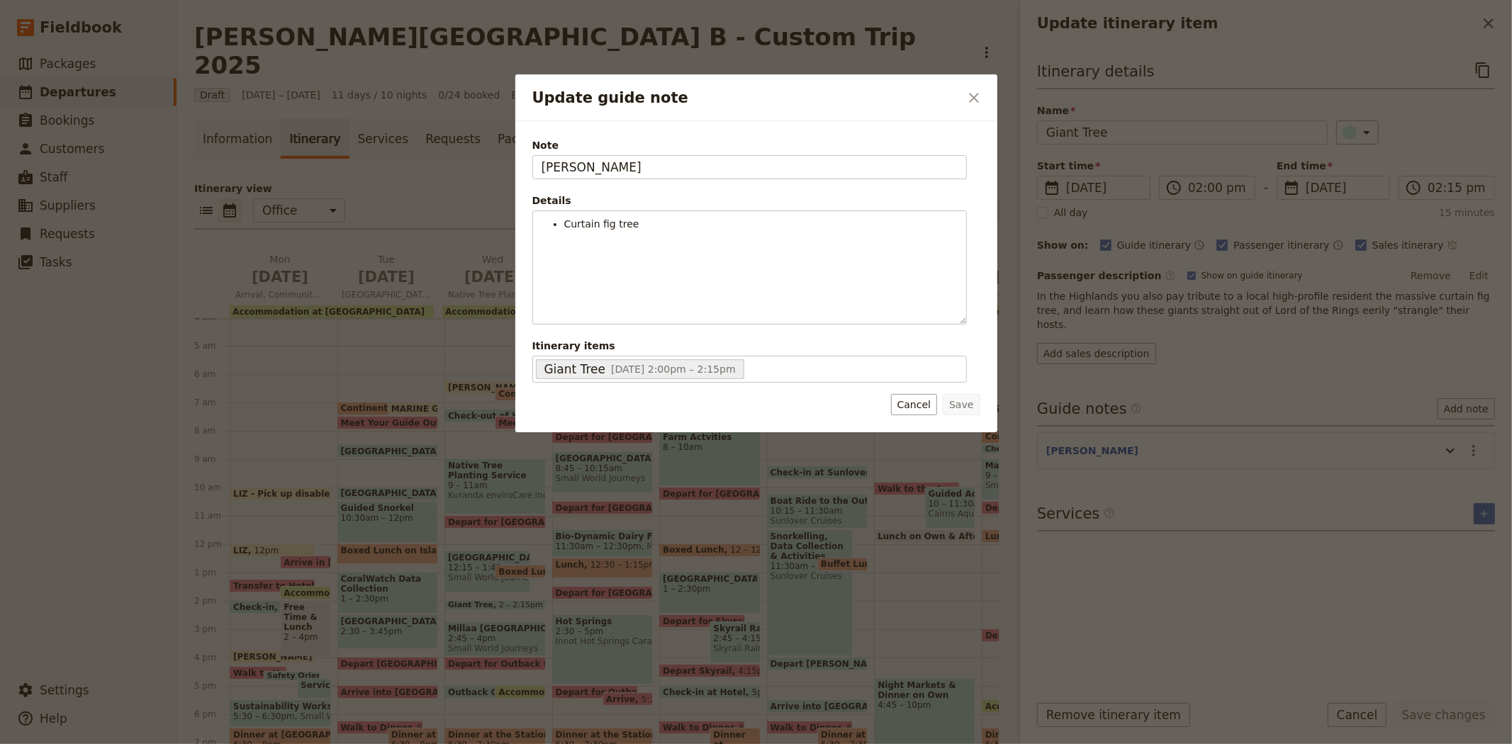
drag, startPoint x: 617, startPoint y: 160, endPoint x: 415, endPoint y: 154, distance: 202.1
click at [422, 743] on div "Update guide note ​ Note [PERSON_NAME] Details Curtain fig tree ​ ​ ​ ​ ​ ​ ​ ​…" at bounding box center [756, 744] width 1512 height 0
type input "[PERSON_NAME]"
click at [977, 406] on button "Save" at bounding box center [961, 404] width 37 height 21
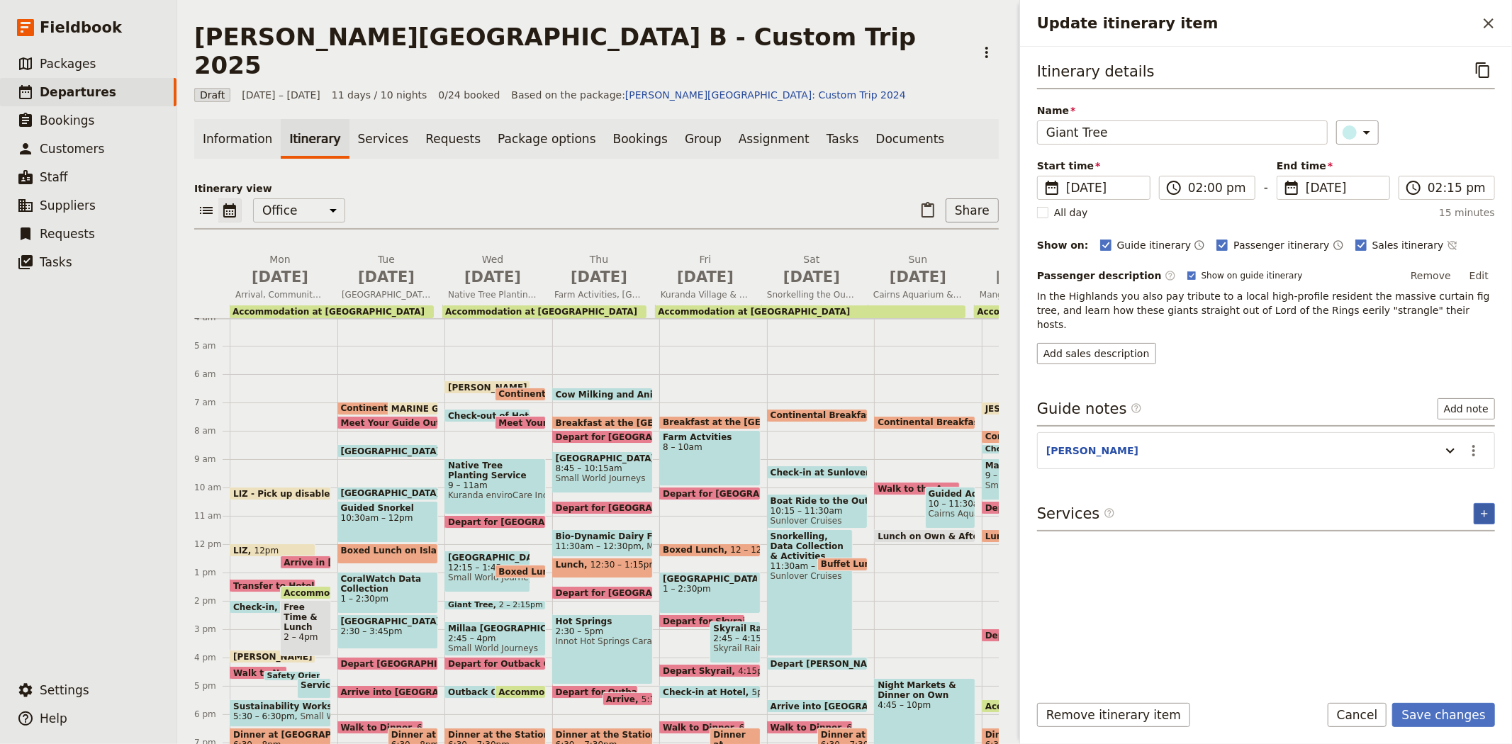
click at [1487, 508] on icon "Add service inclusion" at bounding box center [1483, 513] width 11 height 11
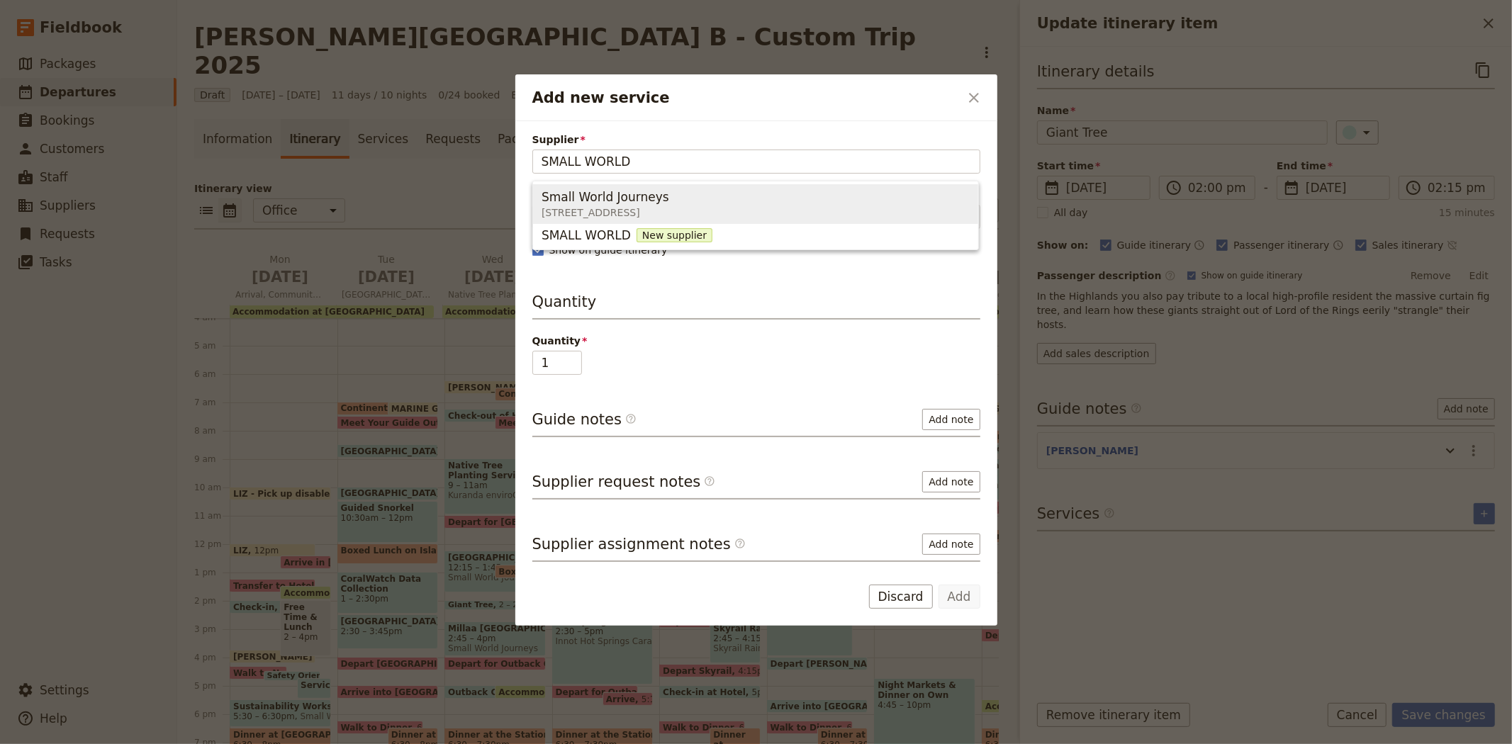
click at [669, 199] on div "Small World Journeys" at bounding box center [605, 197] width 128 height 17
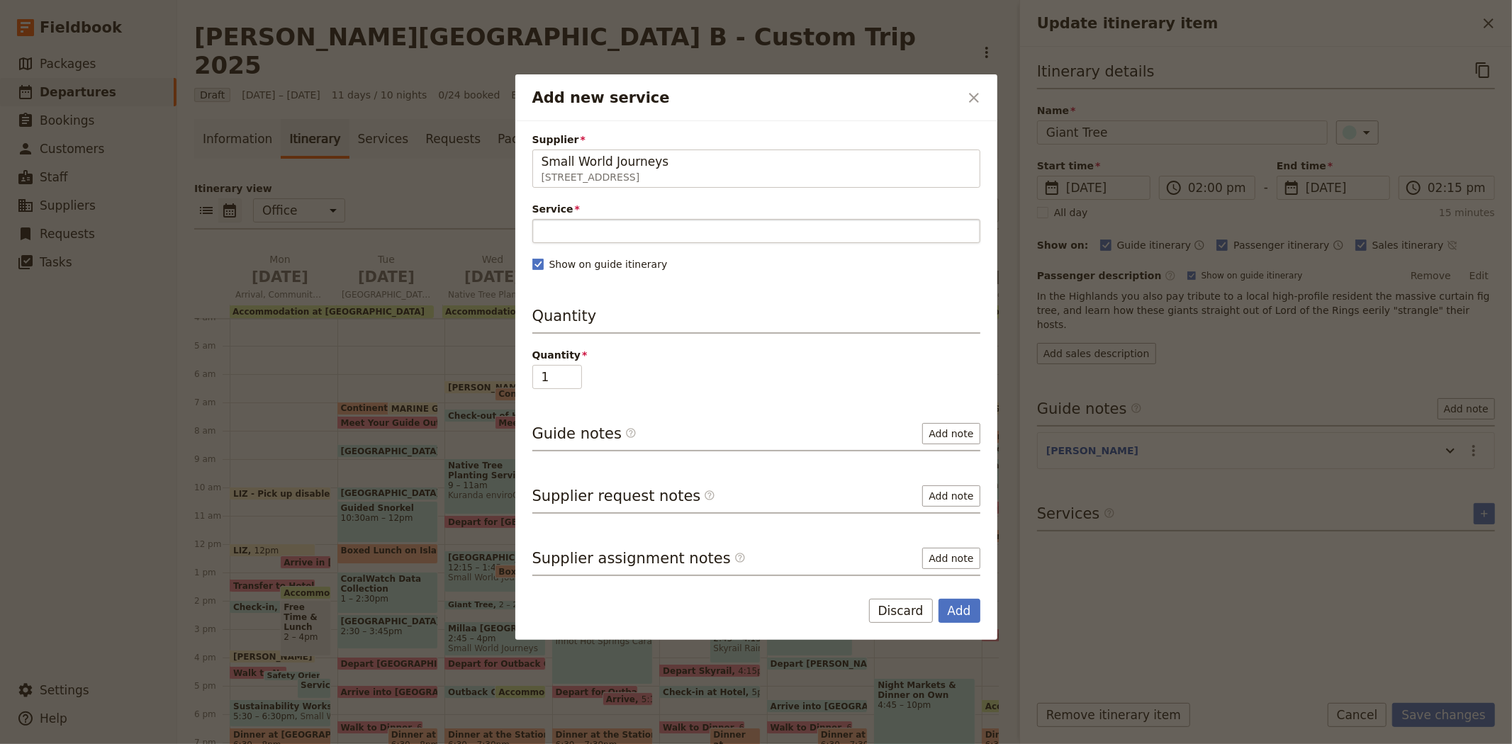
type input "Small World Journeys"
click at [591, 231] on input "Service" at bounding box center [756, 231] width 448 height 24
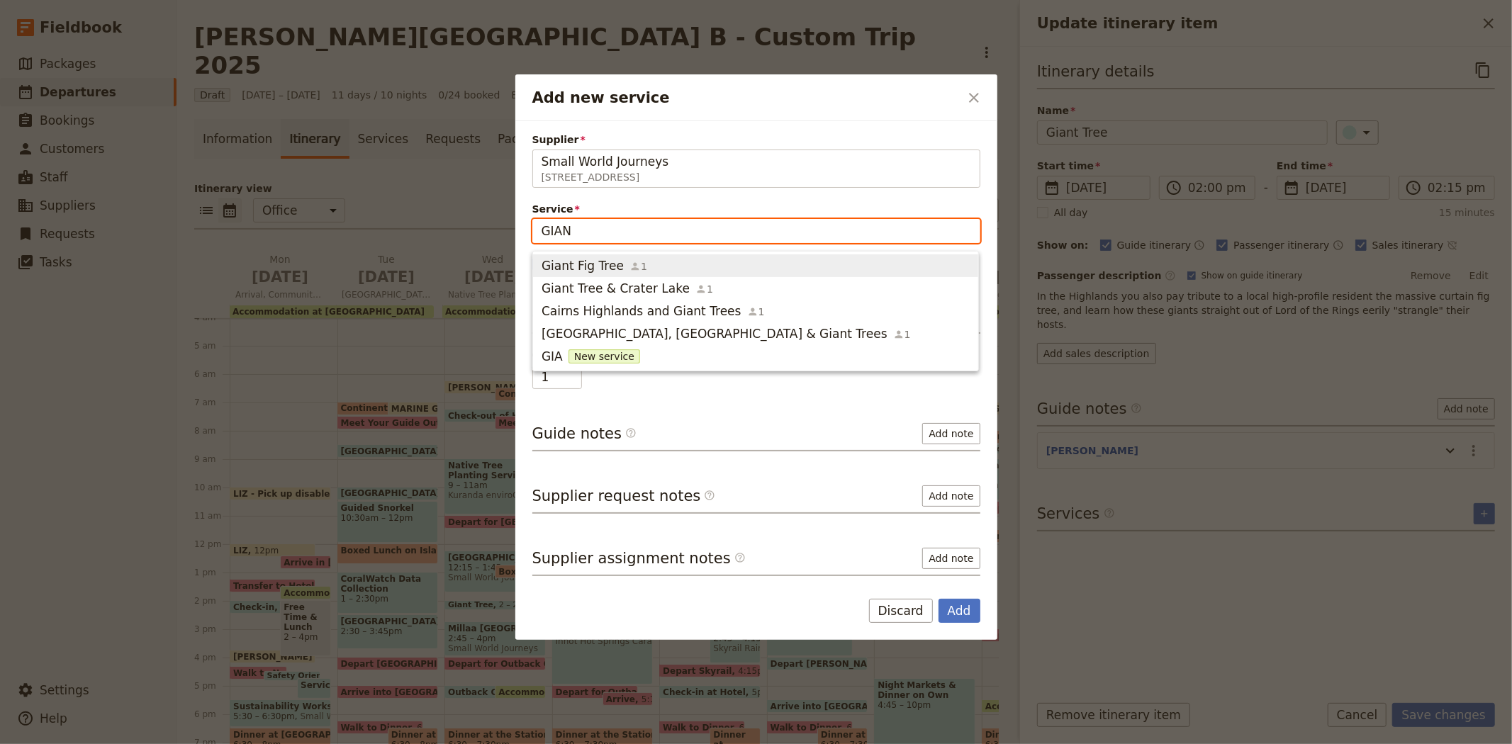
type input "GIANT"
click at [604, 260] on span "Giant Fig Tree" at bounding box center [582, 265] width 82 height 17
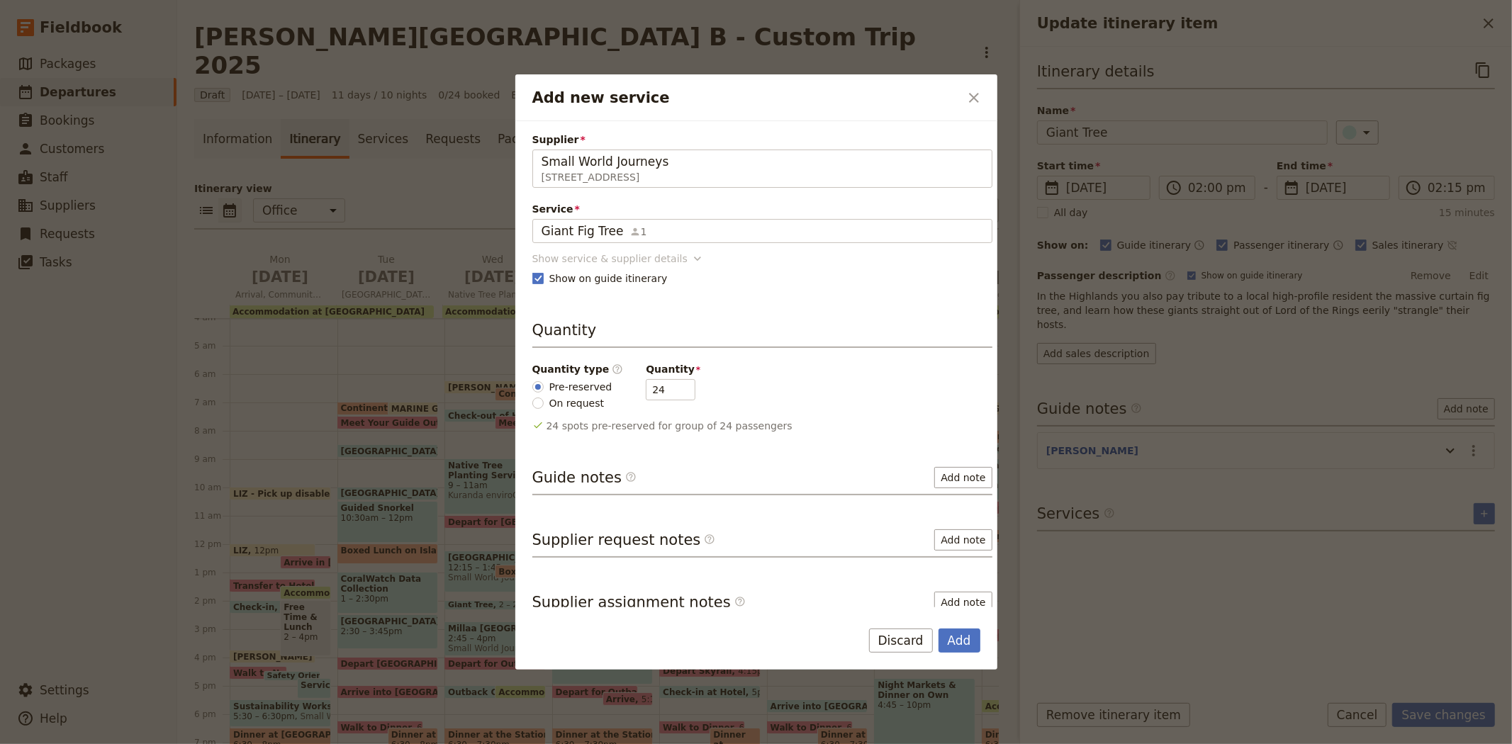
click at [592, 258] on div "Show service & supplier details" at bounding box center [609, 259] width 155 height 14
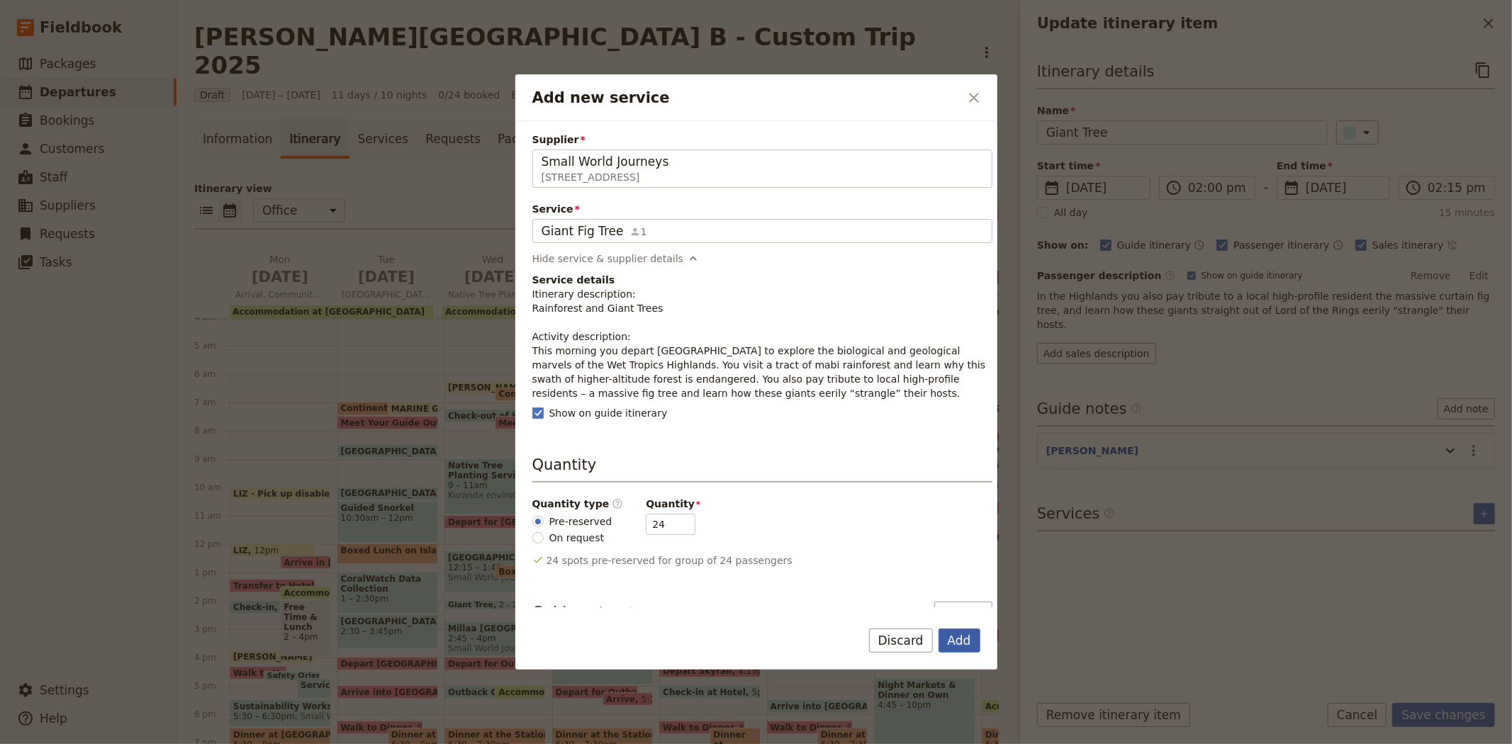
click at [965, 634] on button "Add" at bounding box center [959, 641] width 42 height 24
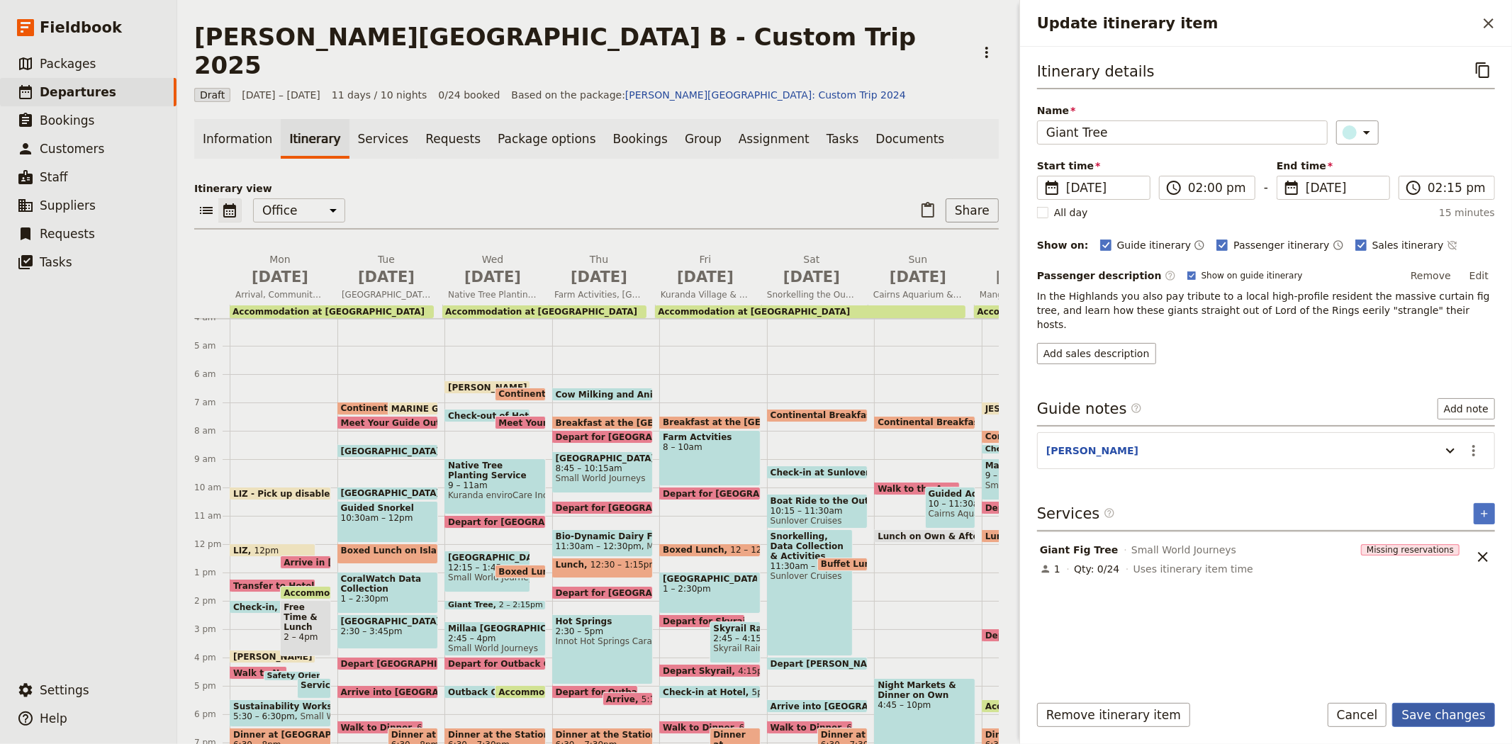
click at [1451, 706] on button "Save changes" at bounding box center [1443, 715] width 103 height 24
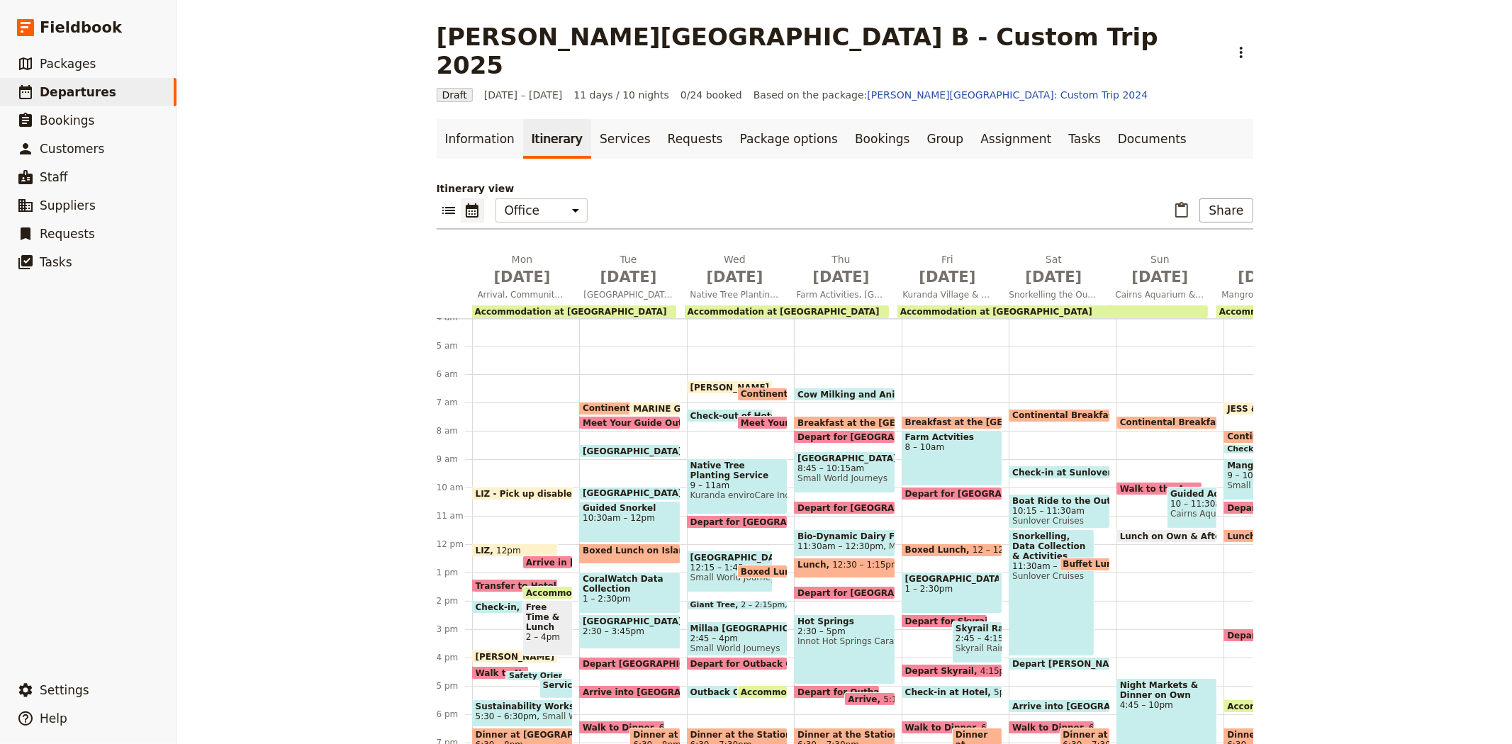
click at [707, 601] on span "Giant Tree" at bounding box center [715, 605] width 51 height 9
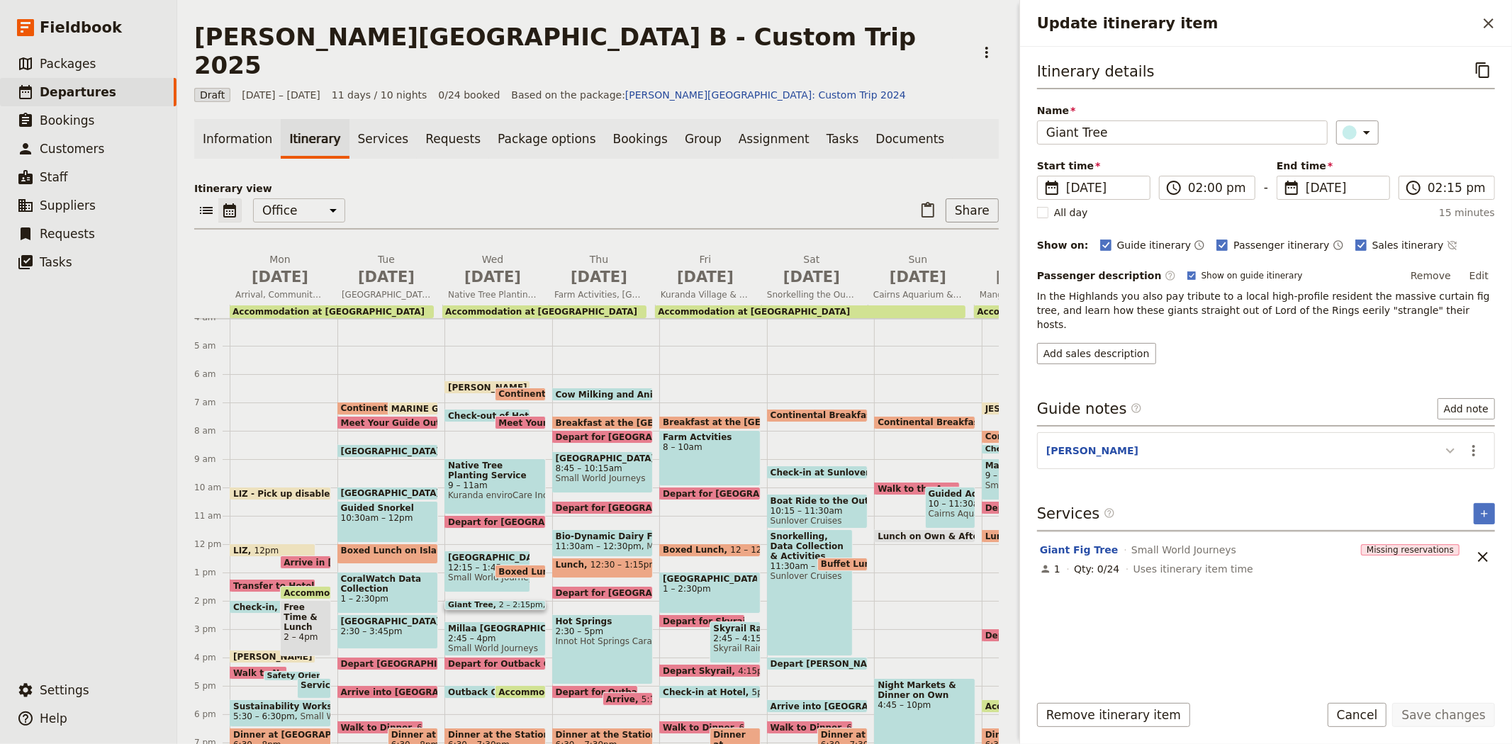
click at [1451, 442] on icon "Update itinerary item" at bounding box center [1450, 450] width 17 height 17
click at [1485, 34] on button "​" at bounding box center [1488, 23] width 24 height 24
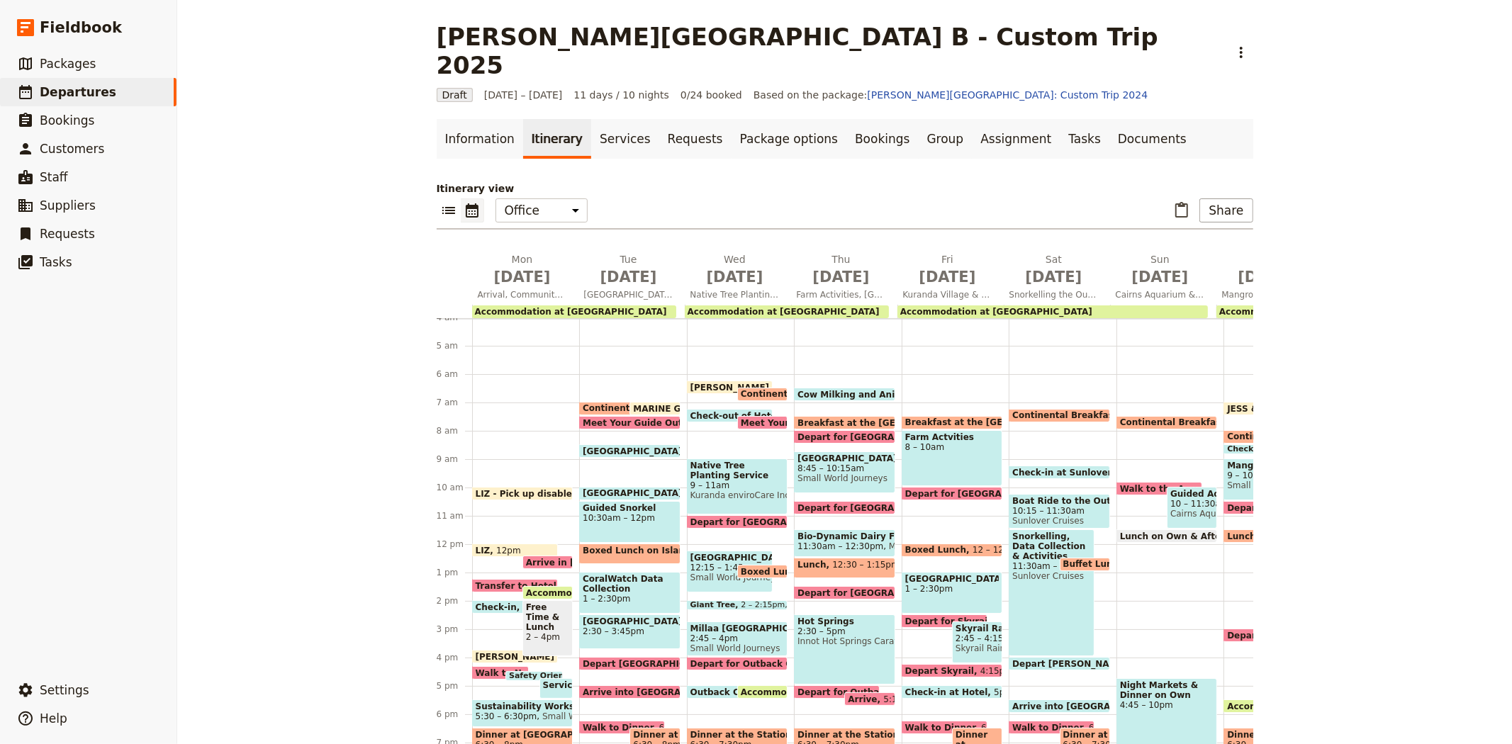
click at [746, 624] on span "Millaa [GEOGRAPHIC_DATA]" at bounding box center [737, 629] width 94 height 10
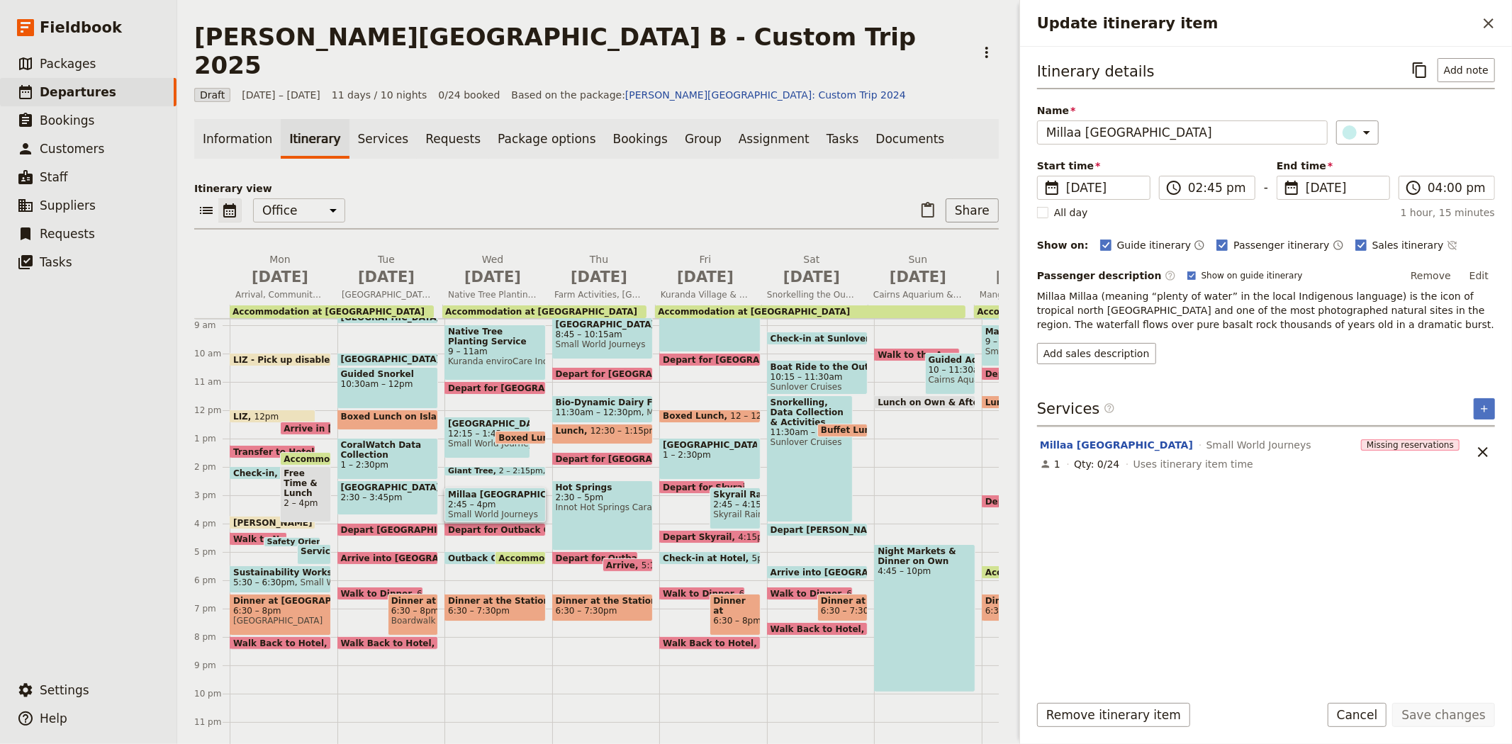
scroll to position [272, 0]
click at [483, 524] on span "Depart for Outback Cattle Station" at bounding box center [532, 528] width 168 height 9
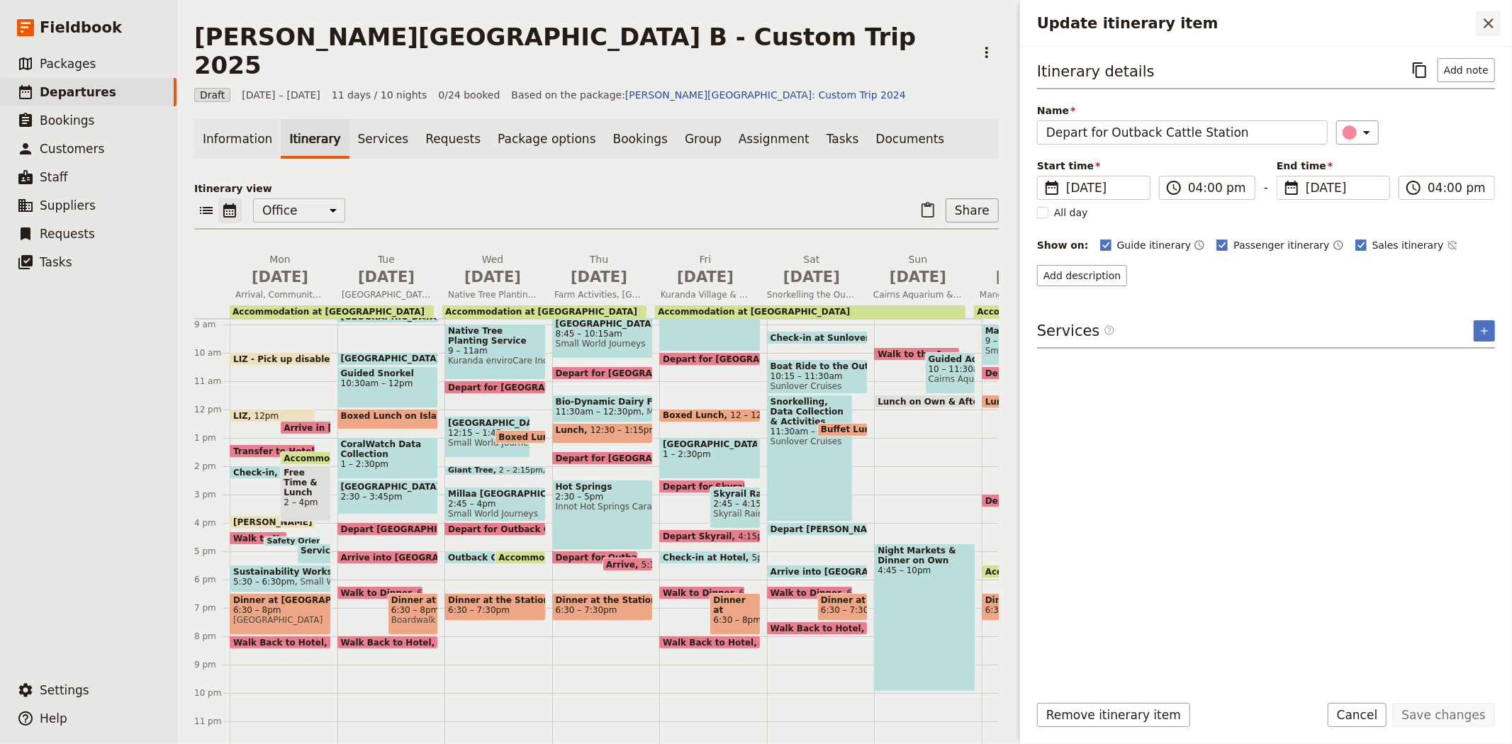
click at [1490, 17] on icon "Close drawer" at bounding box center [1488, 23] width 17 height 17
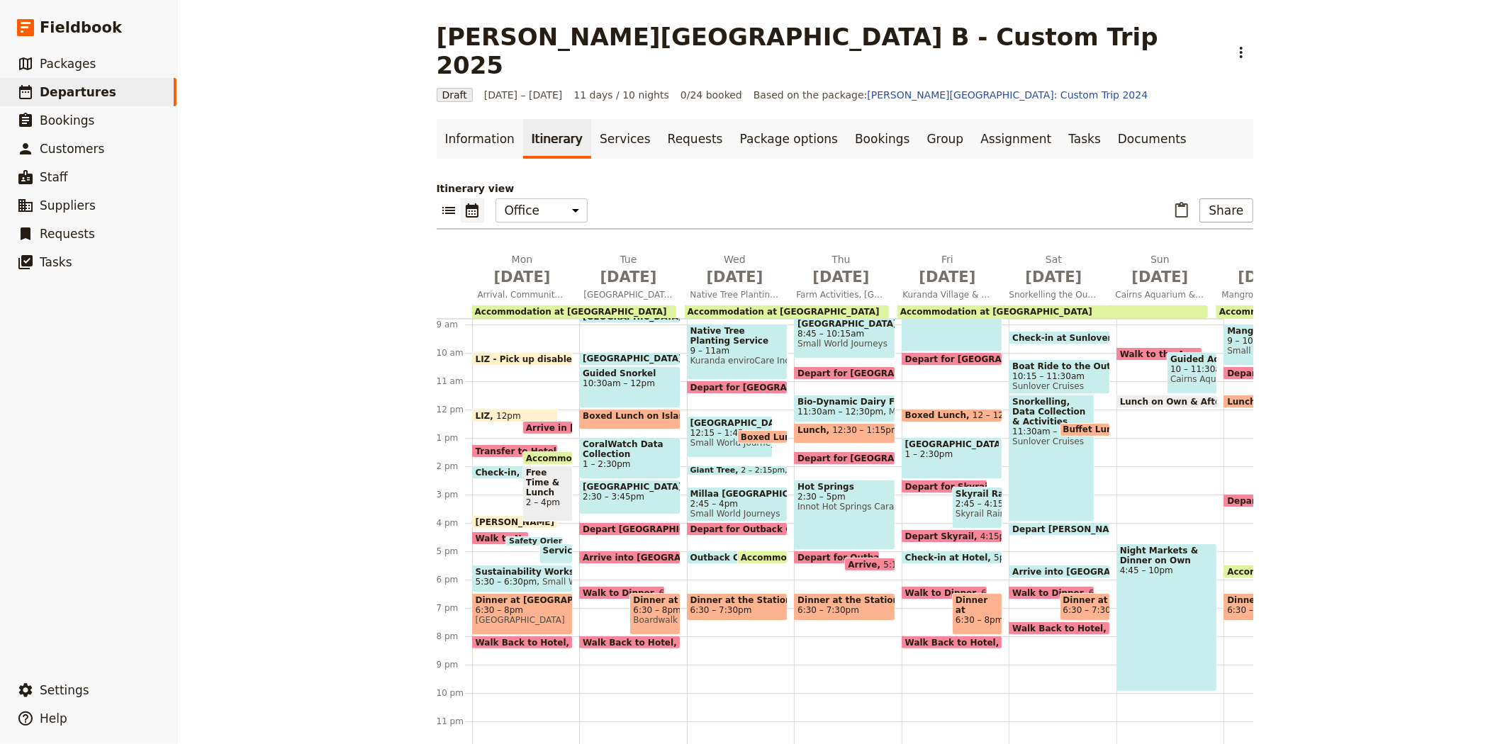
click at [706, 524] on span "Depart for Outback Cattle Station" at bounding box center [774, 528] width 168 height 9
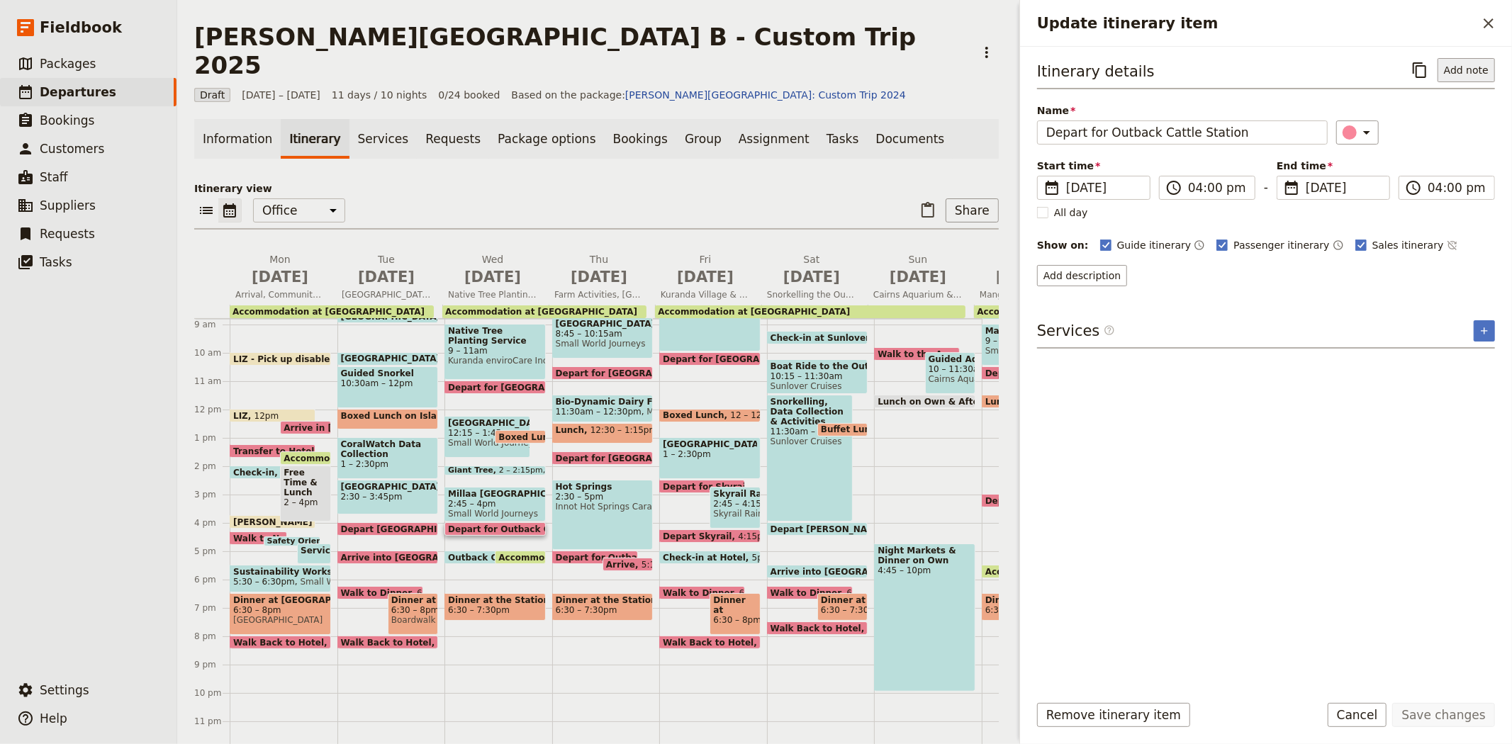
click at [1453, 64] on button "Add note" at bounding box center [1465, 70] width 57 height 24
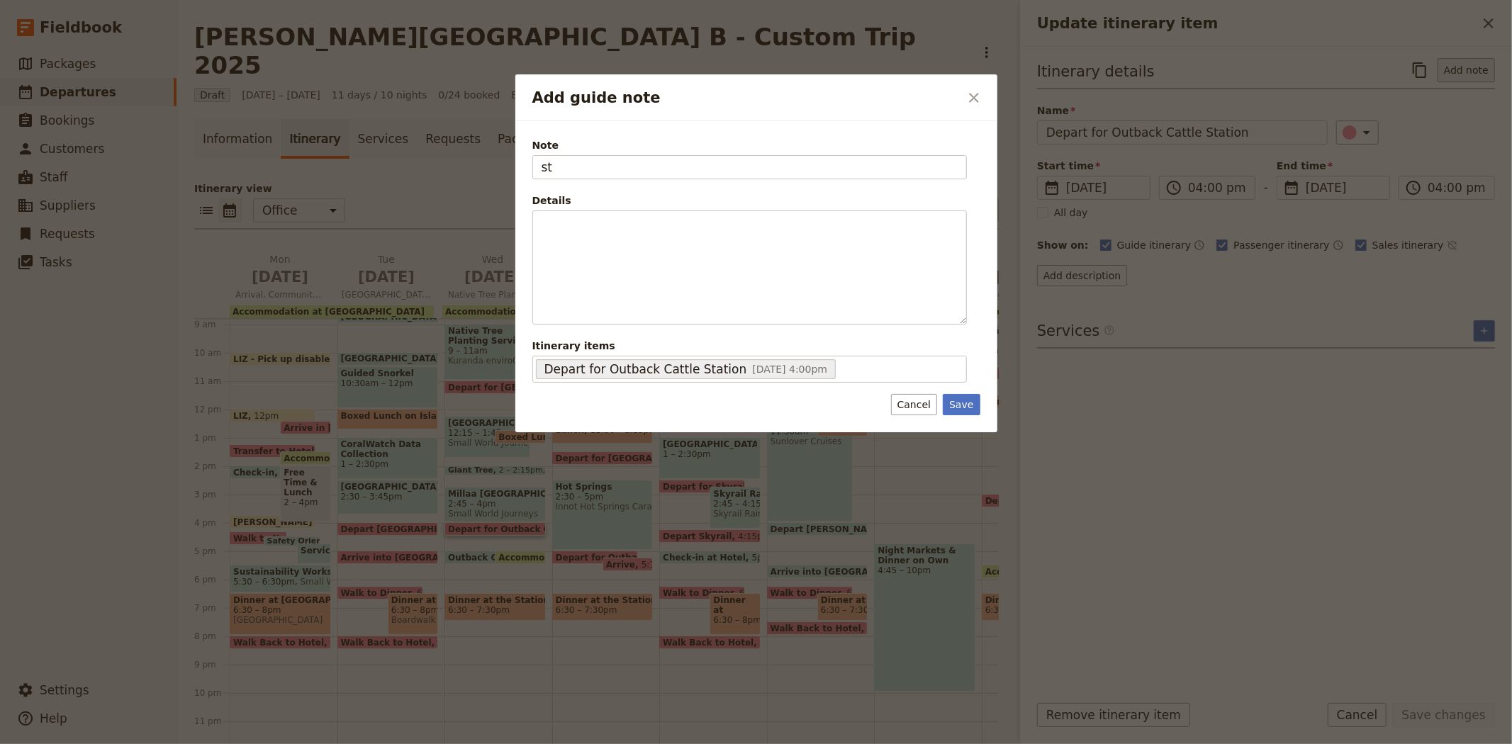
type input "s"
type input "[PERSON_NAME]"
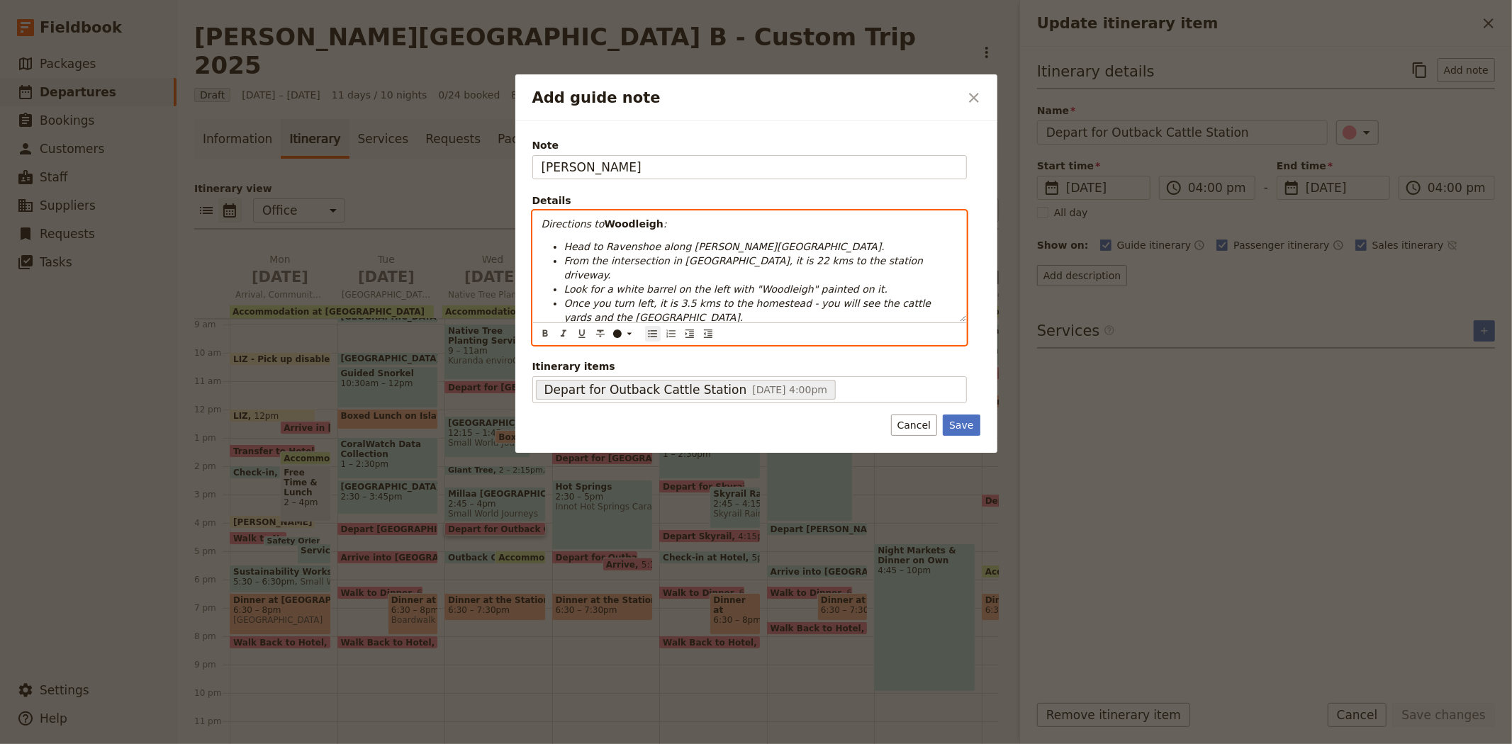
drag, startPoint x: 665, startPoint y: 305, endPoint x: 519, endPoint y: 210, distance: 173.2
click at [519, 210] on div "Note [PERSON_NAME] Details Directions to [GEOGRAPHIC_DATA] : Head to [GEOGRAPHI…" at bounding box center [756, 287] width 482 height 332
click at [558, 334] on icon "Format italic" at bounding box center [563, 333] width 11 height 11
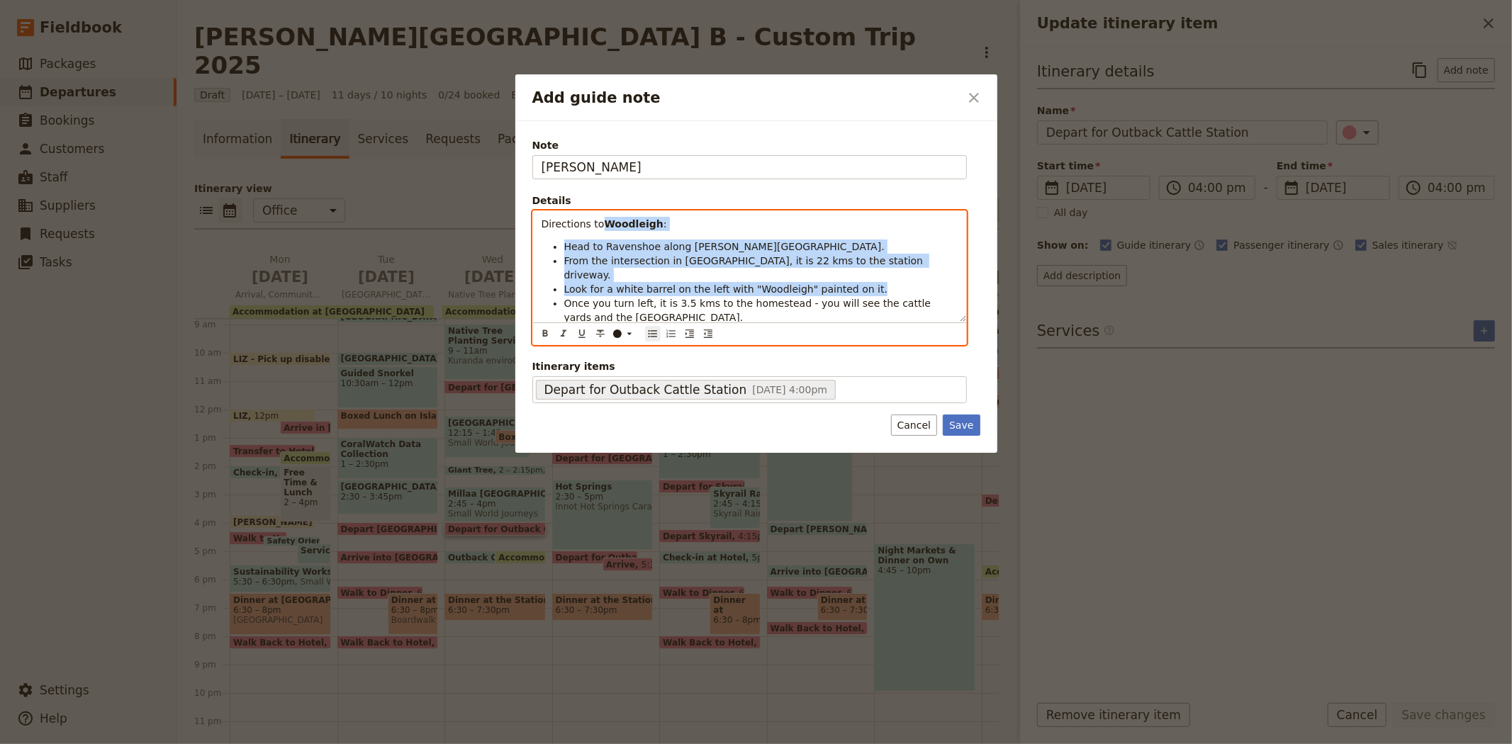
click at [675, 298] on span "Once you turn left, it is 3.5 kms to the homestead - you will see the cattle ya…" at bounding box center [749, 311] width 370 height 26
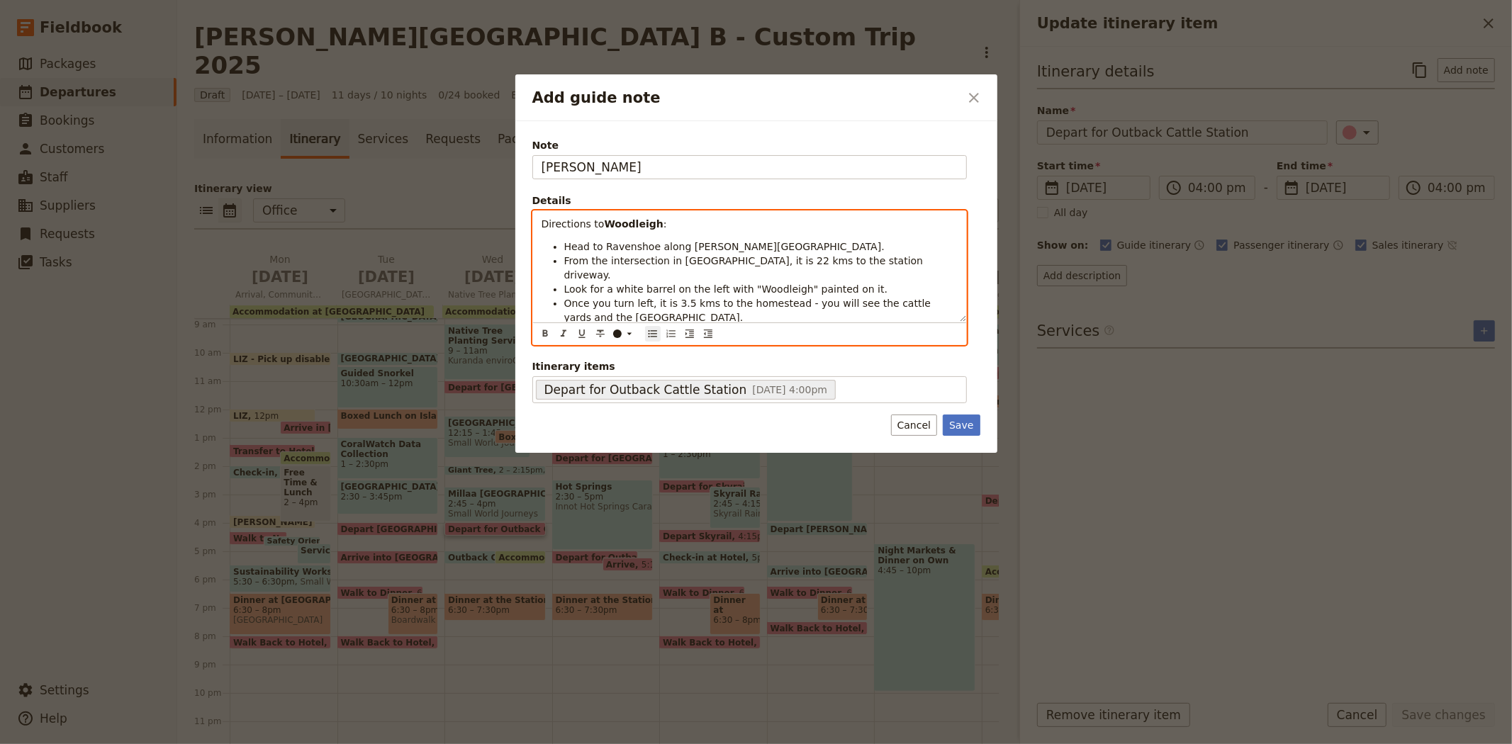
click at [629, 227] on strong "Woodleigh" at bounding box center [634, 223] width 59 height 11
click at [671, 302] on li "Once you turn left, it is 3.5 kms to the homestead - you will see the cattle ya…" at bounding box center [760, 310] width 393 height 28
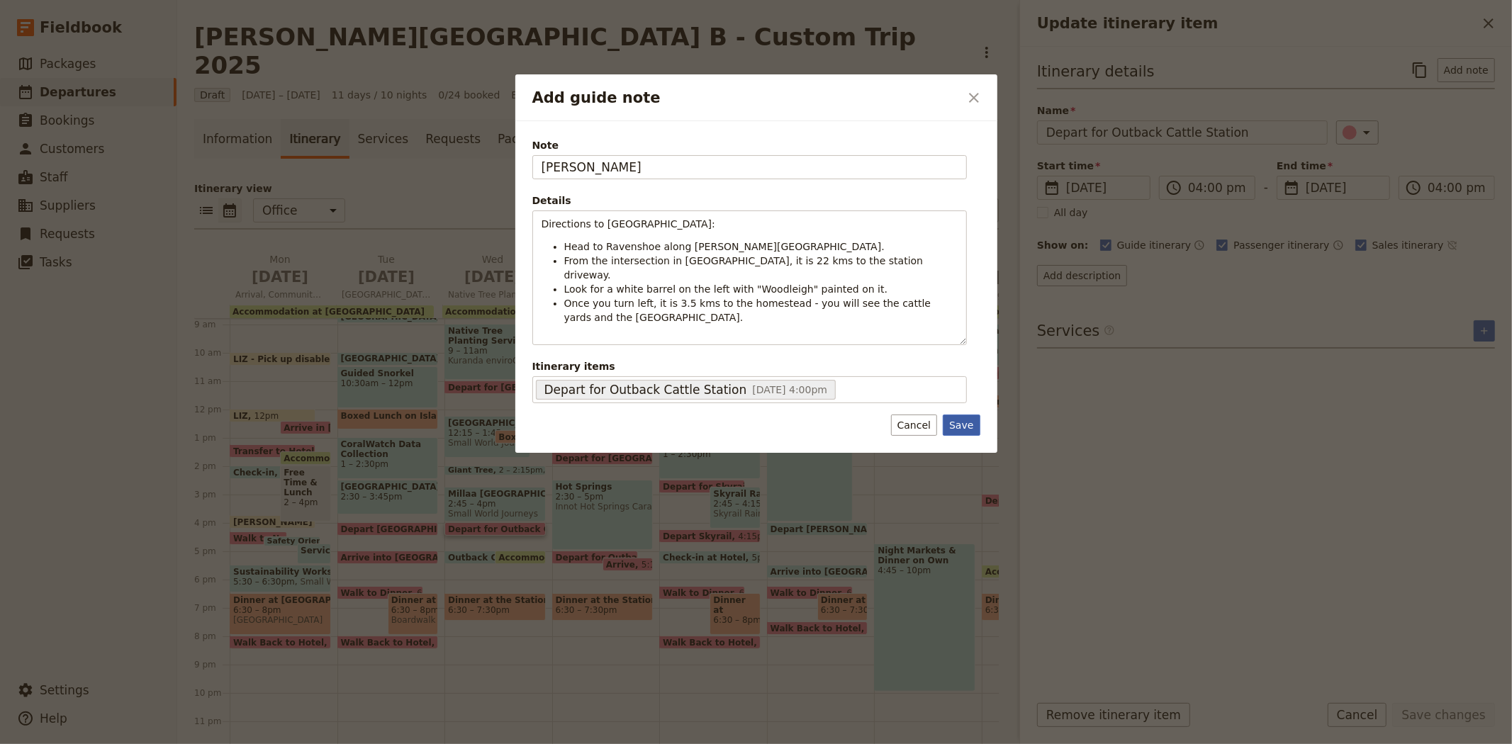
click at [965, 422] on button "Save" at bounding box center [961, 425] width 37 height 21
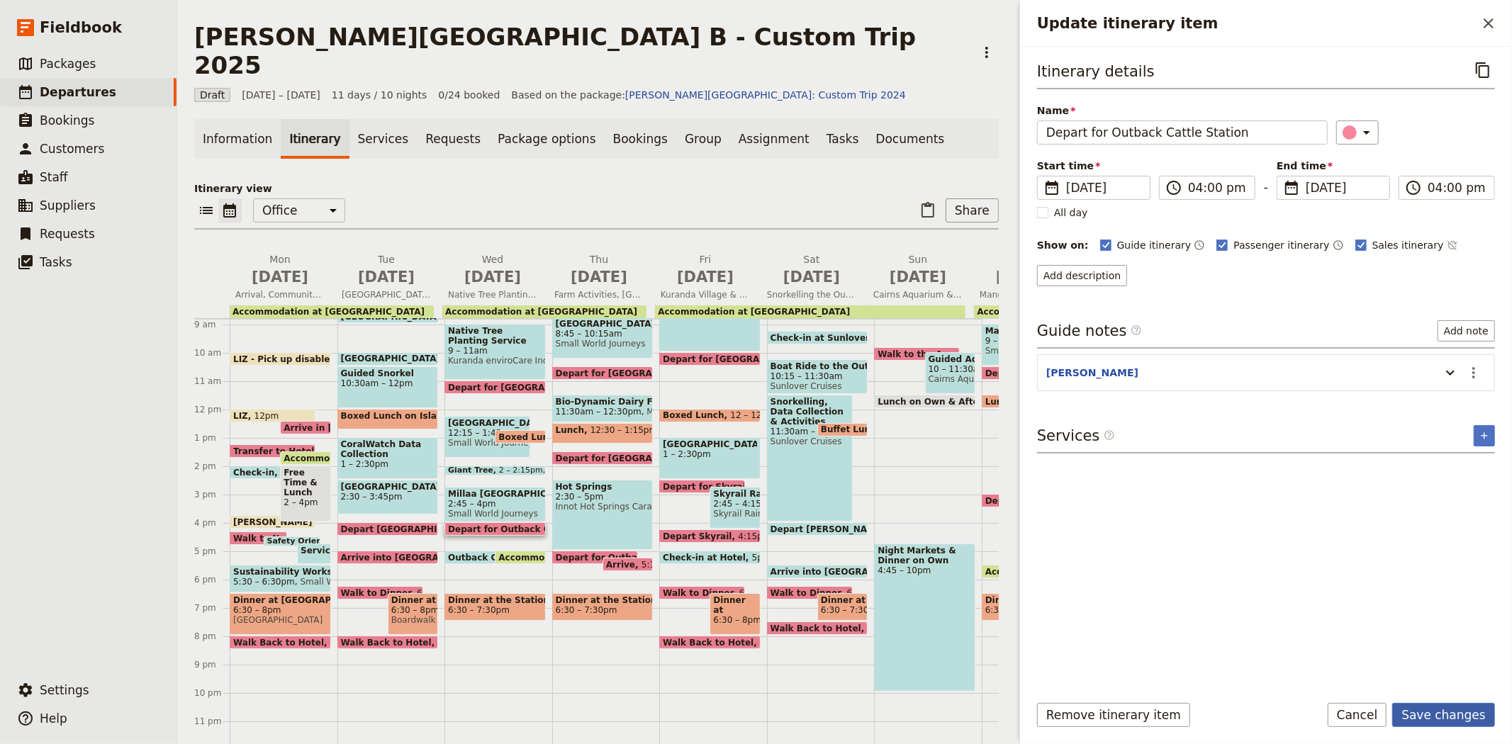
click at [1439, 706] on button "Save changes" at bounding box center [1443, 715] width 103 height 24
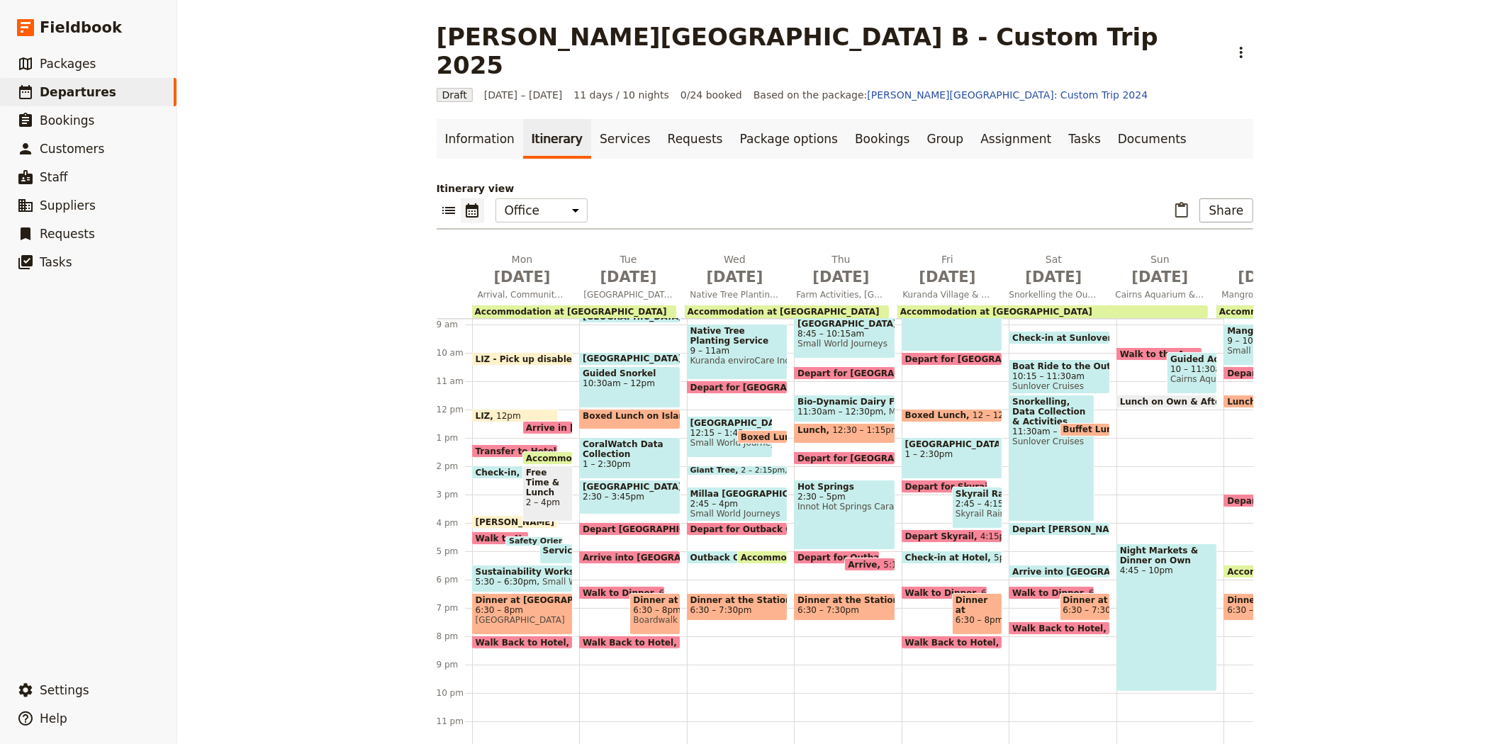
click at [704, 553] on span "Outback Cattle Station" at bounding box center [748, 557] width 116 height 9
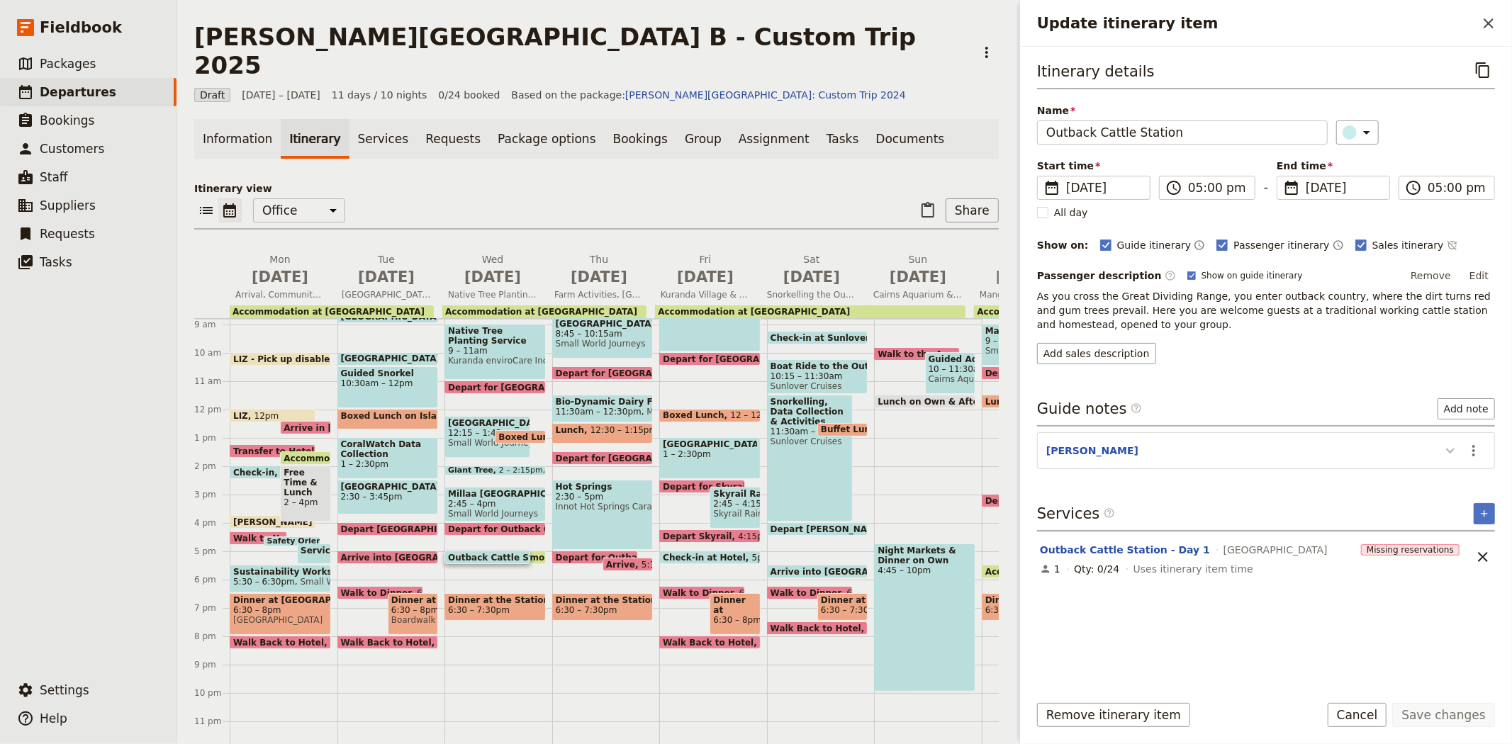
click at [1451, 458] on icon "Update itinerary item" at bounding box center [1450, 450] width 17 height 17
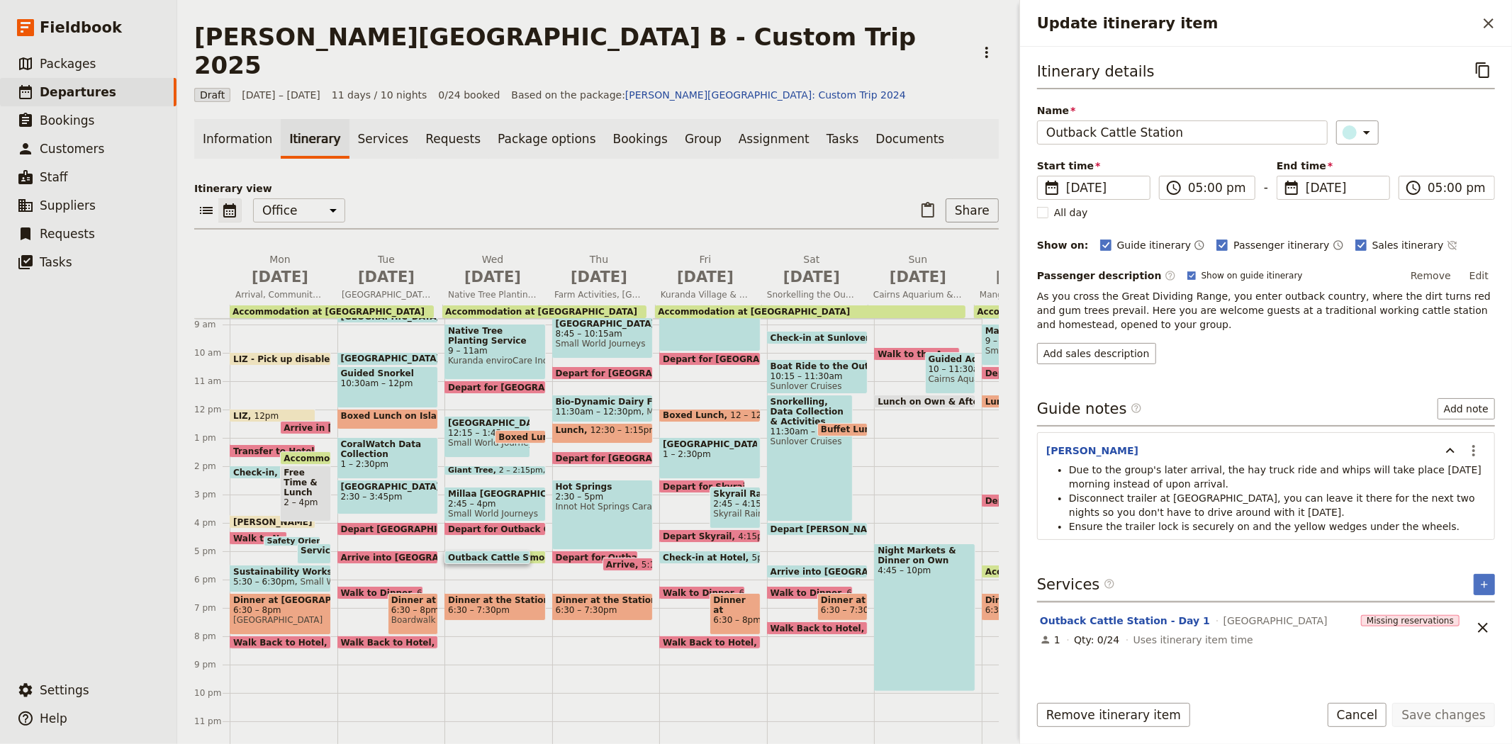
click at [529, 553] on span "Accommodation at [GEOGRAPHIC_DATA]" at bounding box center [597, 557] width 198 height 9
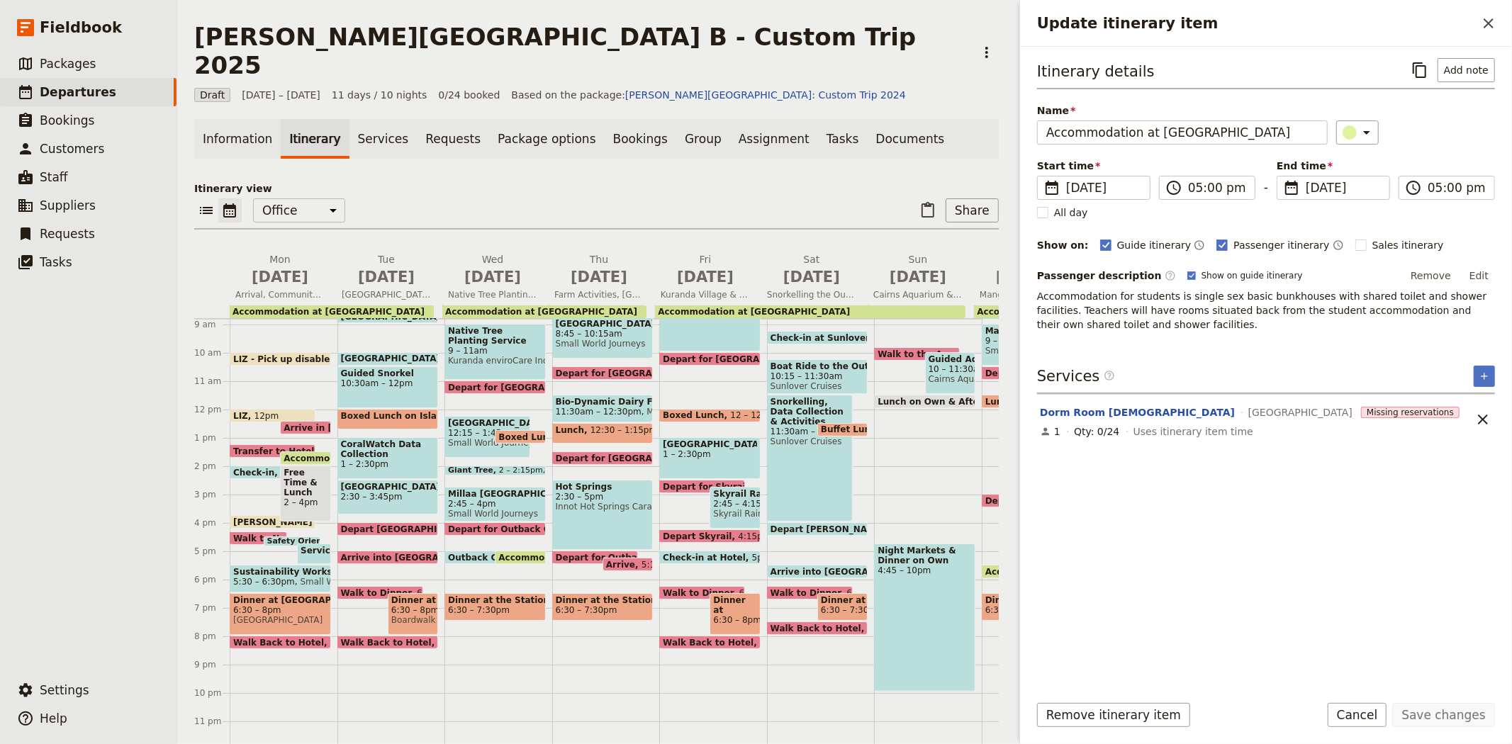
click at [476, 595] on span "Dinner at the Station" at bounding box center [495, 600] width 94 height 10
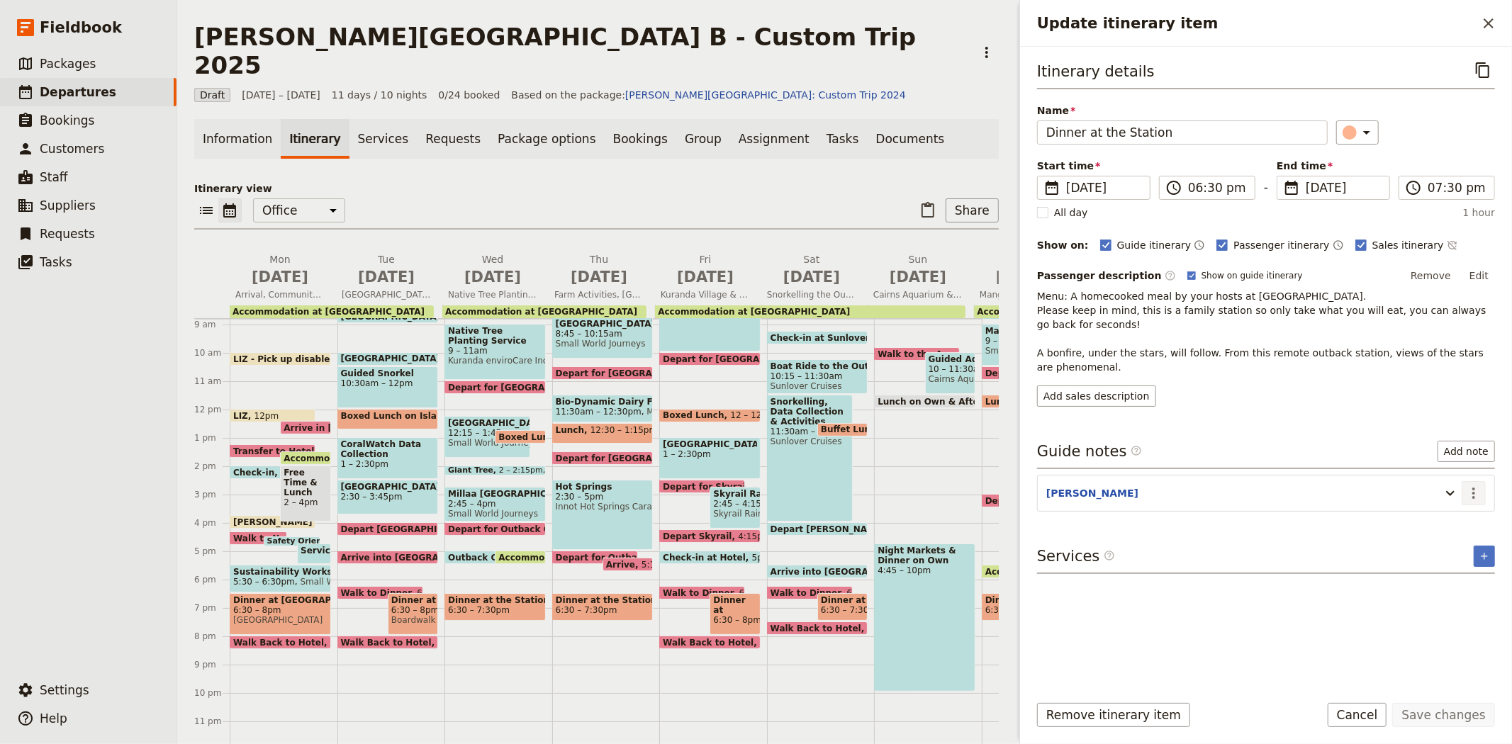
click at [1467, 500] on icon "Actions" at bounding box center [1473, 493] width 17 height 17
click at [1451, 523] on span "Edit note" at bounding box center [1432, 524] width 45 height 14
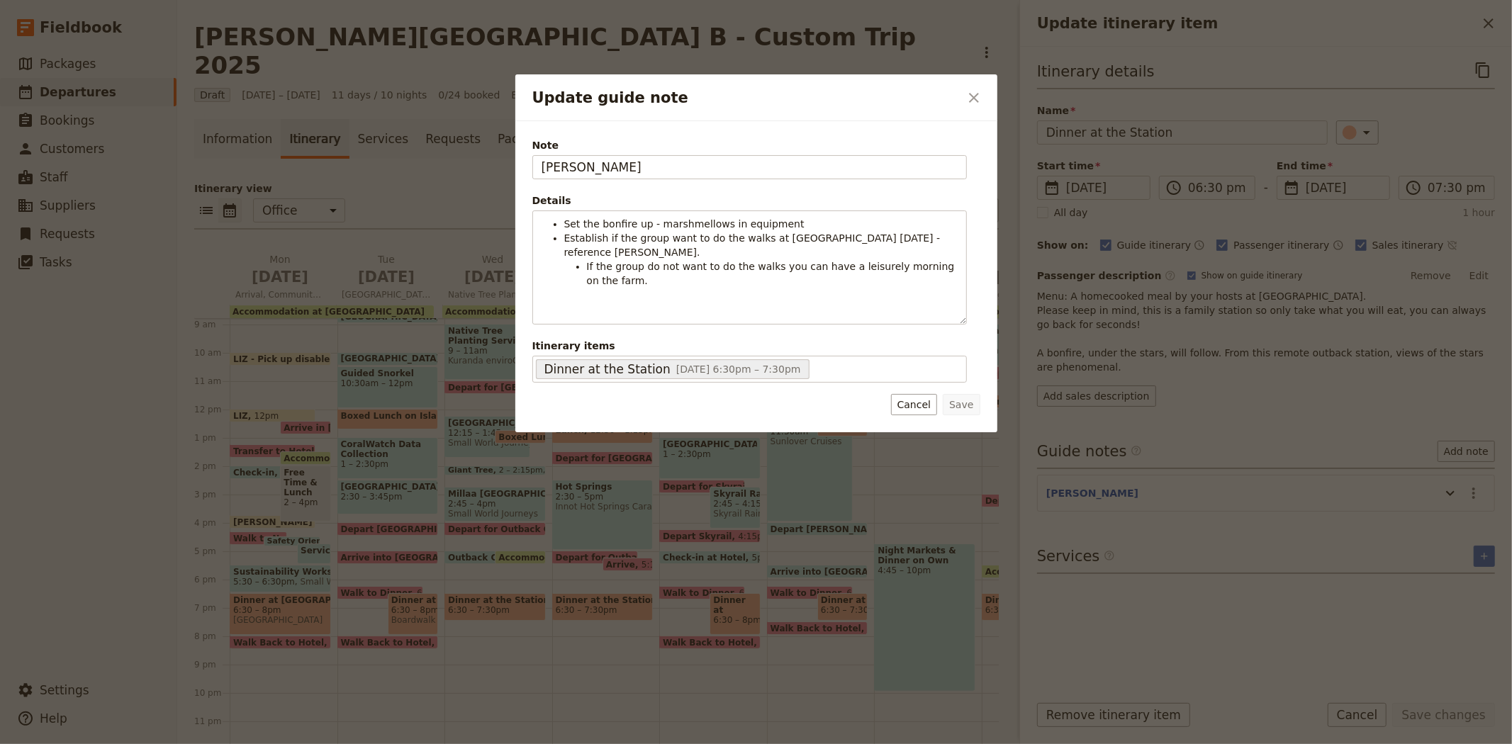
drag, startPoint x: 614, startPoint y: 167, endPoint x: 464, endPoint y: 167, distance: 149.5
click at [464, 743] on div "Update guide note ​ Note [PERSON_NAME] Details Set the bonfire up - marshmellow…" at bounding box center [756, 744] width 1512 height 0
type input "[PERSON_NAME]"
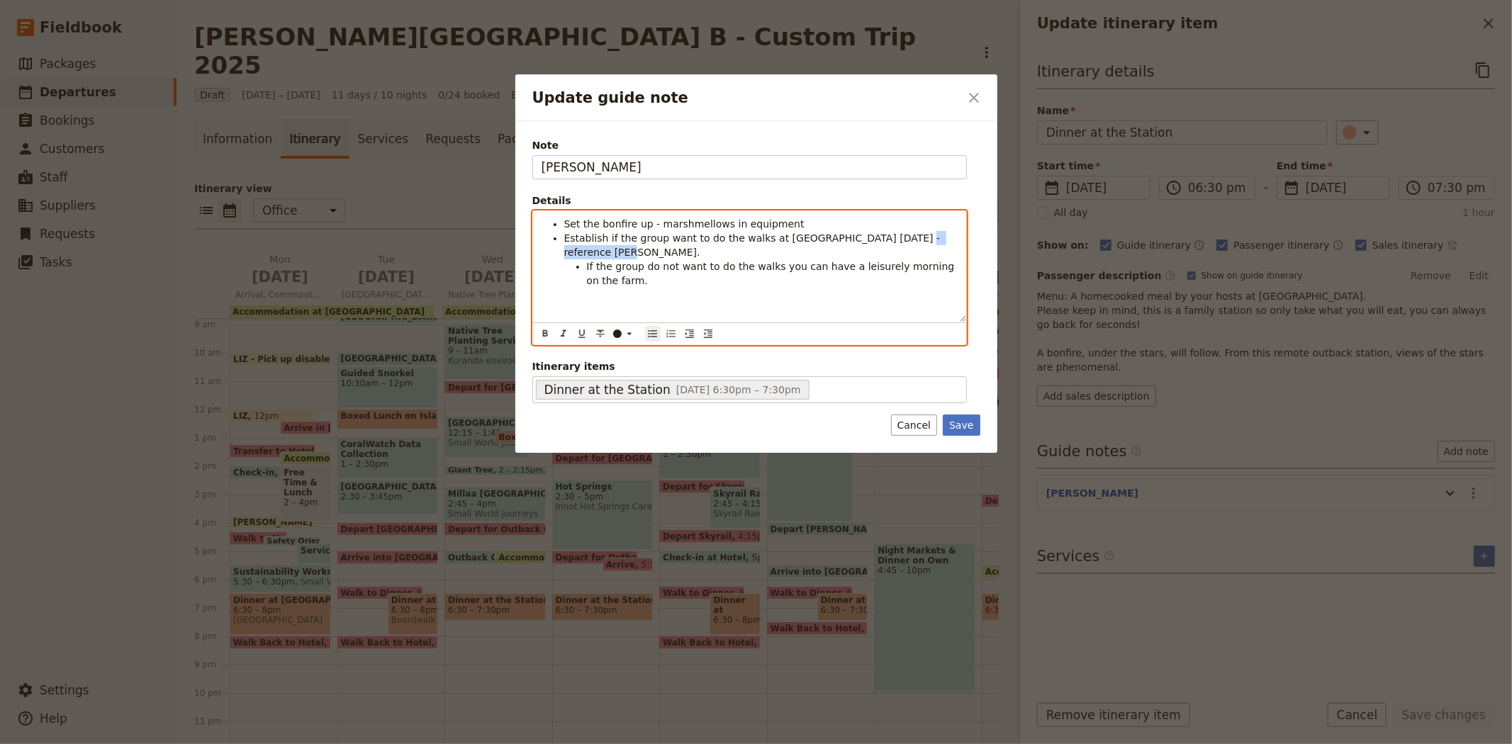
drag, startPoint x: 578, startPoint y: 252, endPoint x: 895, endPoint y: 244, distance: 317.6
click at [895, 244] on span "Establish if the group want to do the walks at [GEOGRAPHIC_DATA] [DATE] - refer…" at bounding box center [753, 245] width 379 height 26
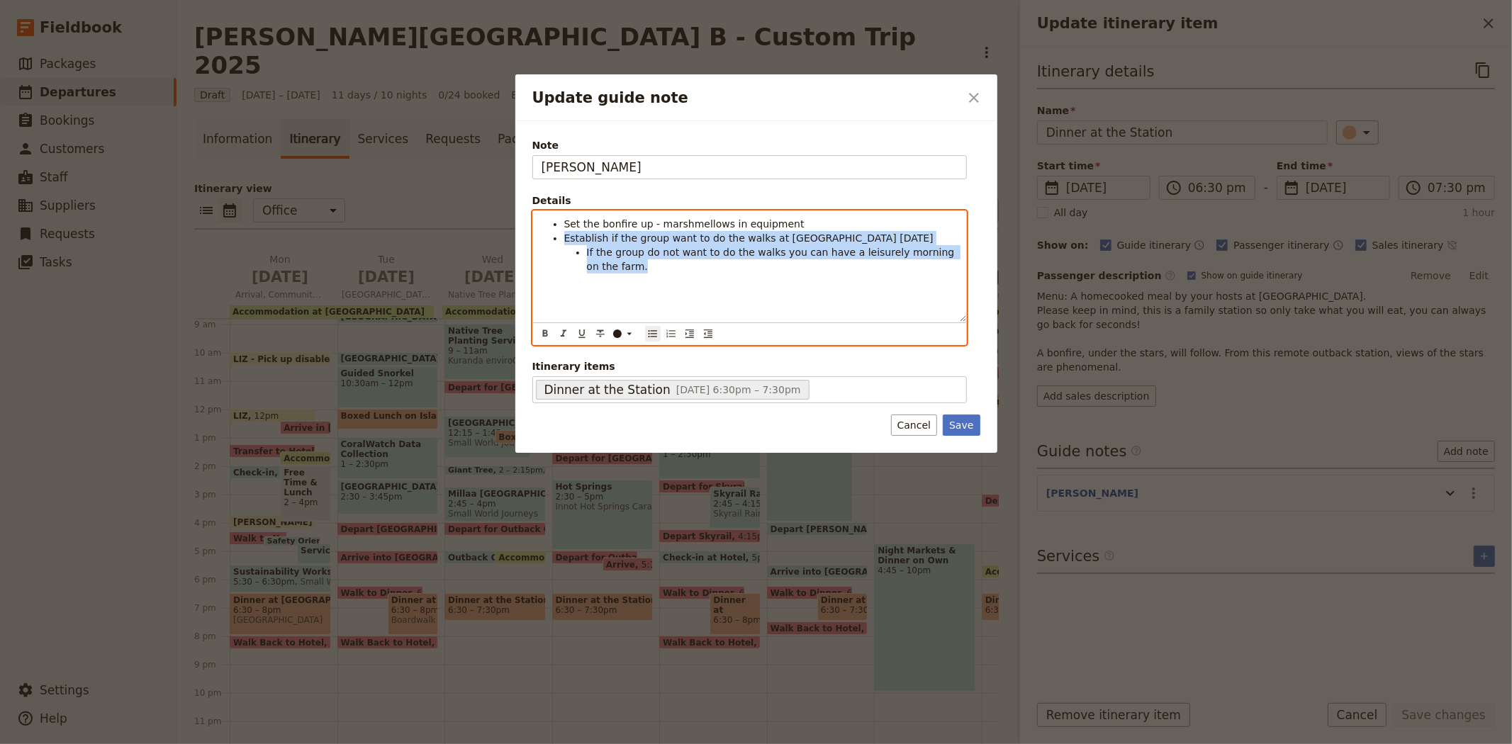
drag, startPoint x: 621, startPoint y: 269, endPoint x: 556, endPoint y: 237, distance: 72.9
click at [556, 237] on ul "Set the bonfire up - marshmellows in equipment Establish if the group want to d…" at bounding box center [749, 245] width 416 height 57
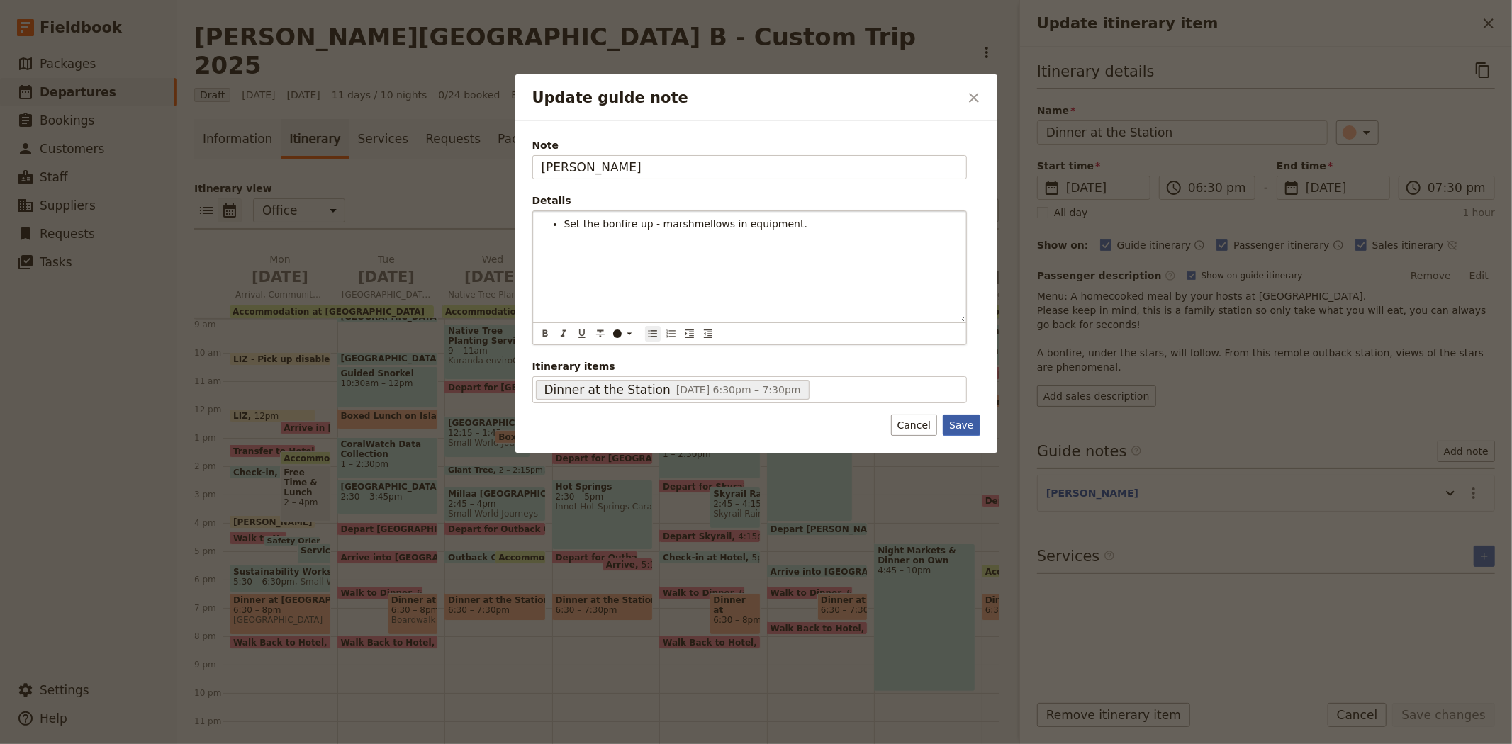
click at [953, 423] on button "Save" at bounding box center [961, 425] width 37 height 21
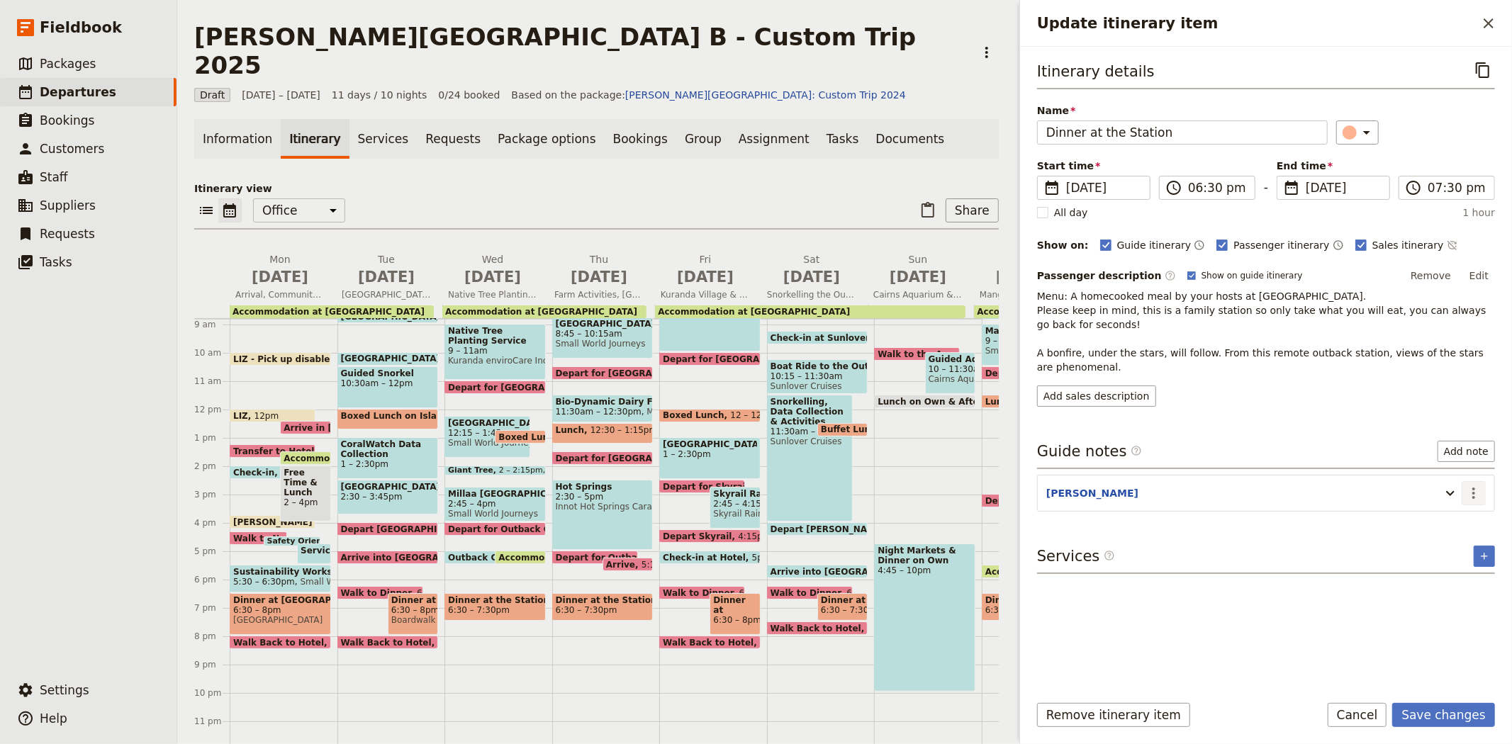
click at [1481, 498] on icon "Actions" at bounding box center [1473, 493] width 17 height 17
click at [1465, 529] on span "Edit note" at bounding box center [1443, 524] width 66 height 14
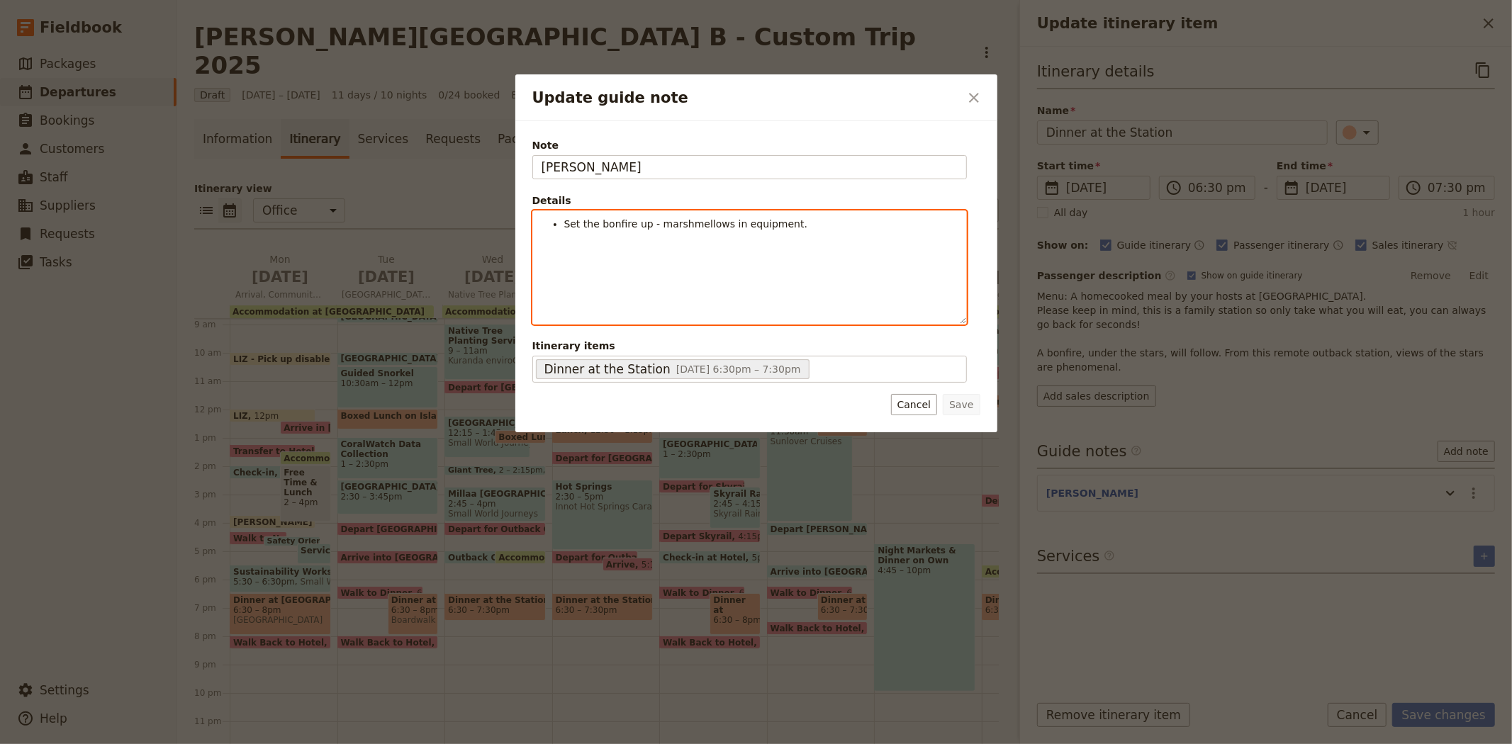
click at [819, 224] on li "Set the bonfire up - marshmellows in equipment." at bounding box center [760, 224] width 393 height 14
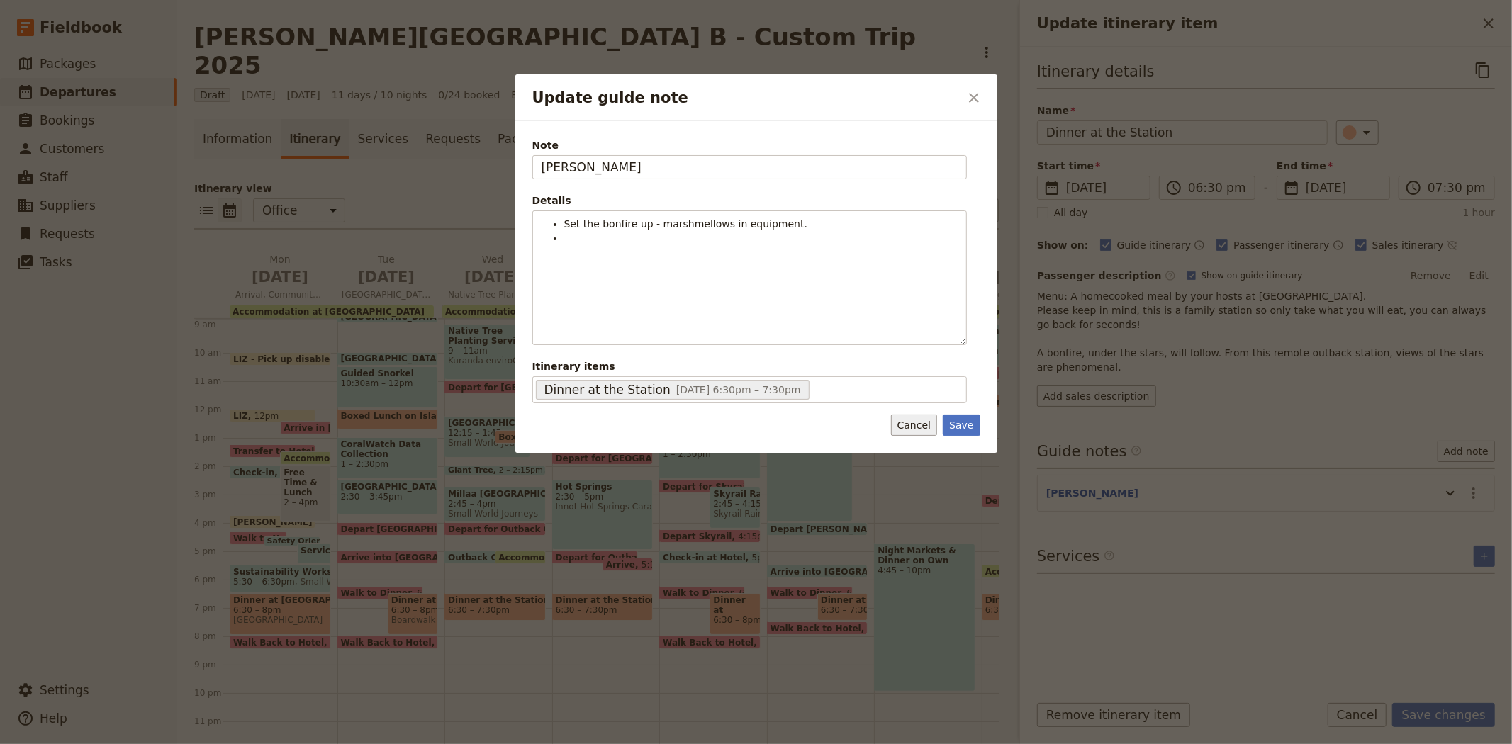
click at [916, 419] on button "Cancel" at bounding box center [914, 425] width 46 height 21
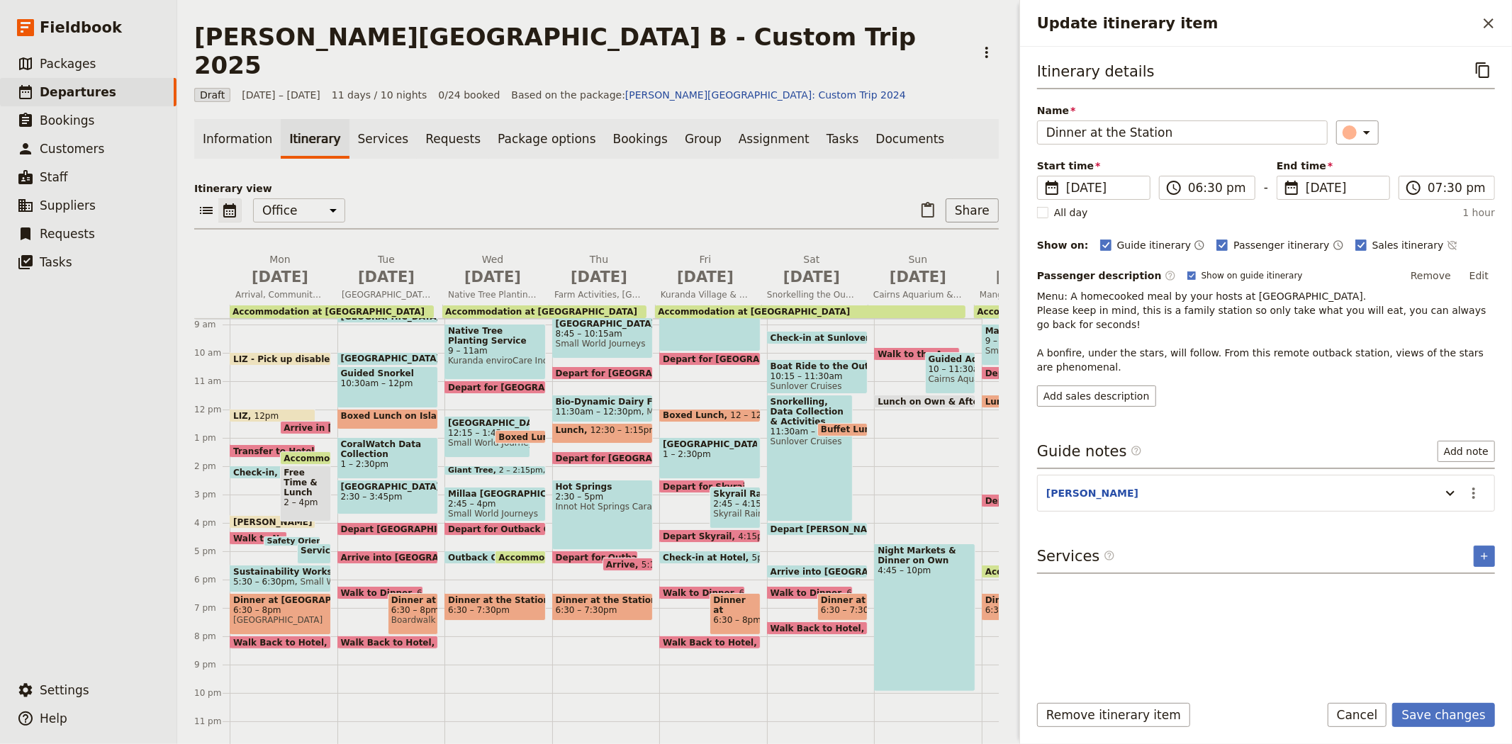
click at [1385, 719] on button "Cancel" at bounding box center [1357, 715] width 60 height 24
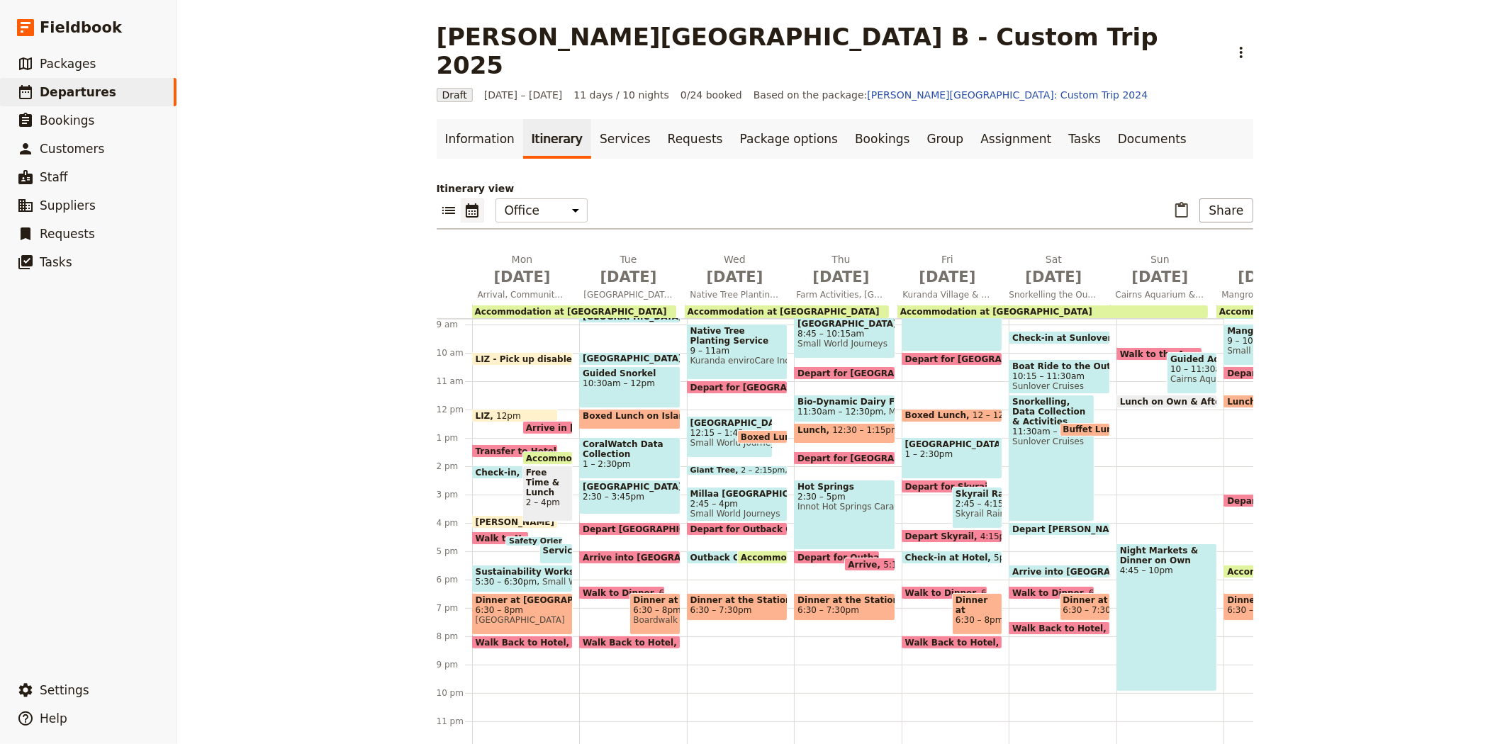
click at [725, 595] on span "Dinner at the Station" at bounding box center [737, 600] width 94 height 10
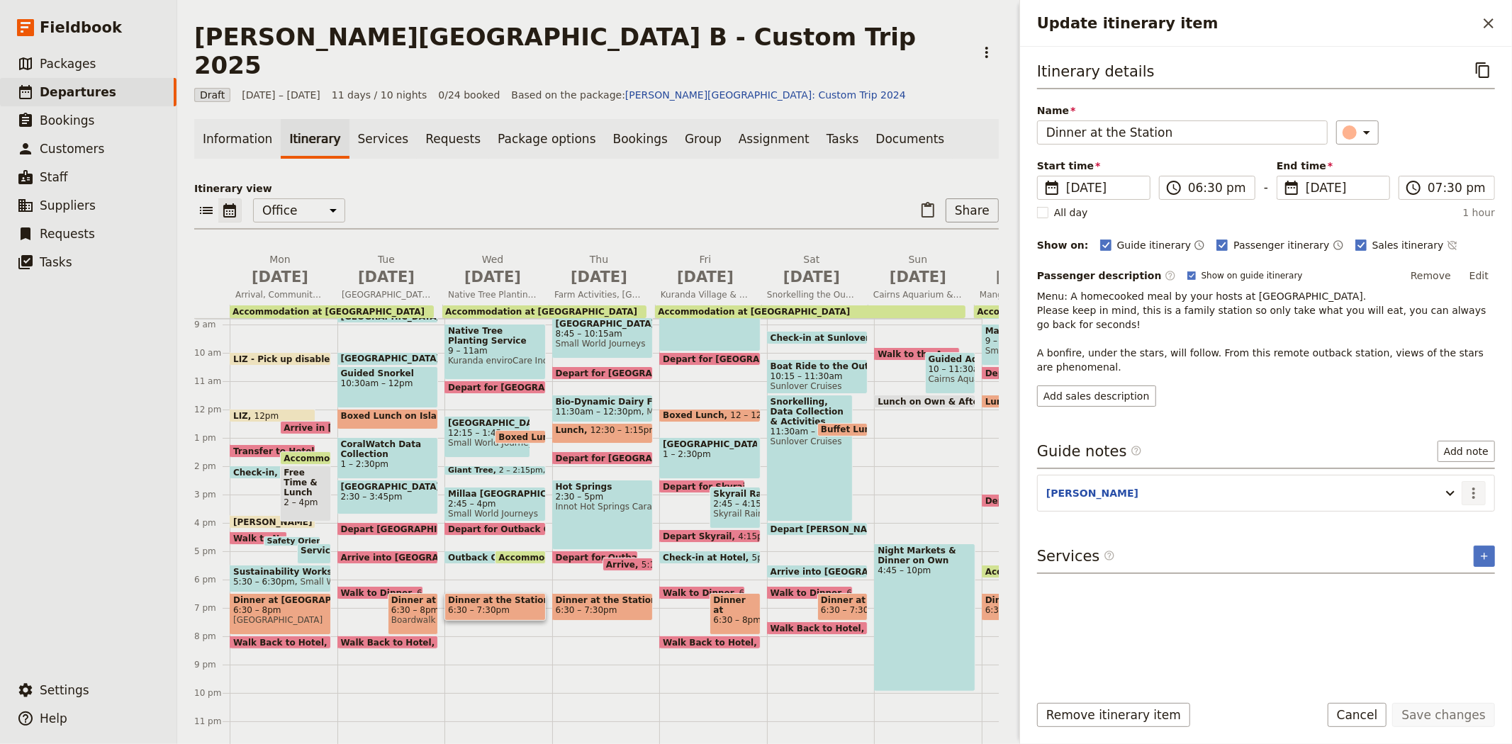
click at [1473, 485] on icon "Actions" at bounding box center [1473, 493] width 17 height 17
click at [1463, 525] on span "Edit note" at bounding box center [1443, 524] width 66 height 14
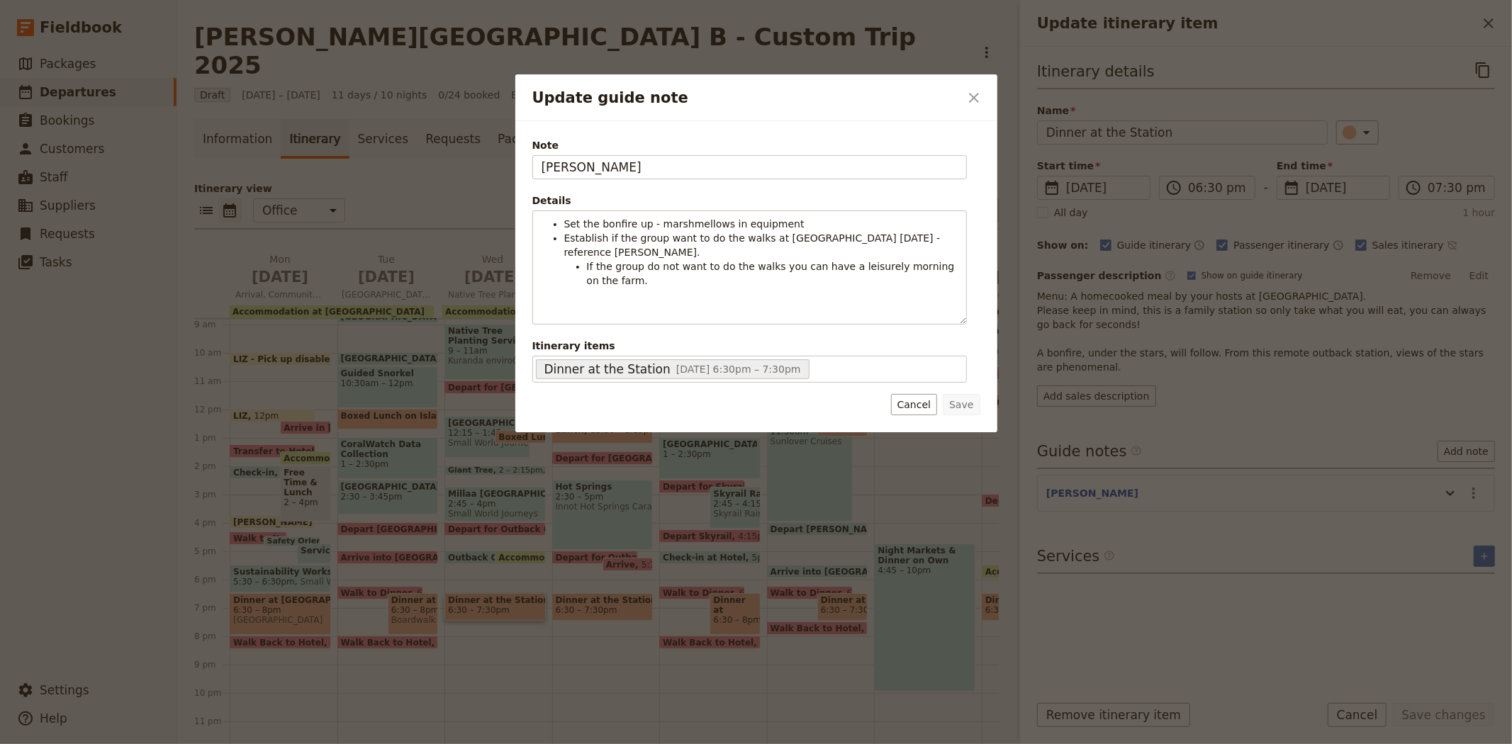
drag, startPoint x: 571, startPoint y: 167, endPoint x: 434, endPoint y: 168, distance: 136.8
click at [434, 743] on div "Update guide note ​ Note [PERSON_NAME] Details Set the bonfire up - marshmellow…" at bounding box center [756, 744] width 1512 height 0
type input "[PERSON_NAME]"
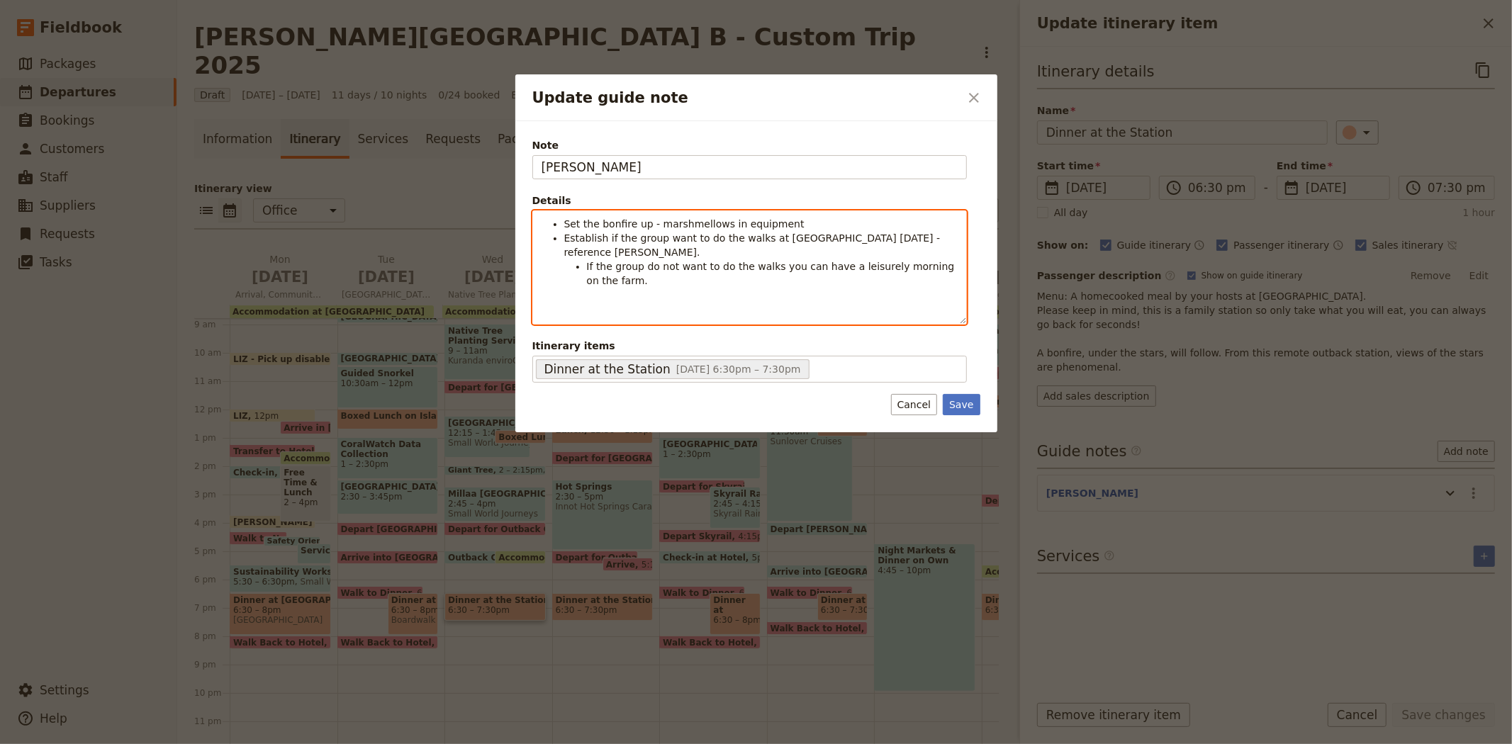
click at [633, 281] on li "If the group do not want to do the walks you can have a leisurely morning on th…" at bounding box center [772, 273] width 371 height 28
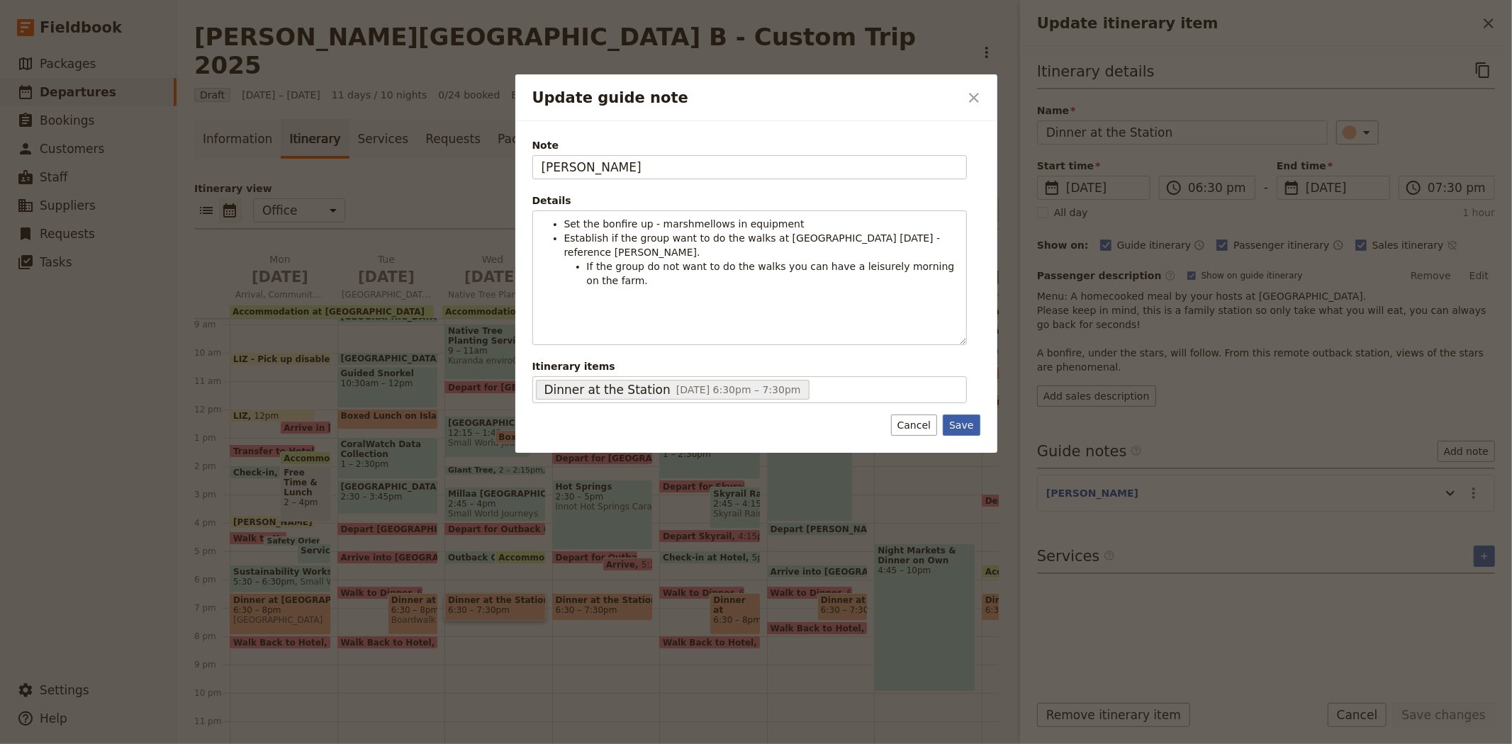
click at [970, 429] on button "Save" at bounding box center [961, 425] width 37 height 21
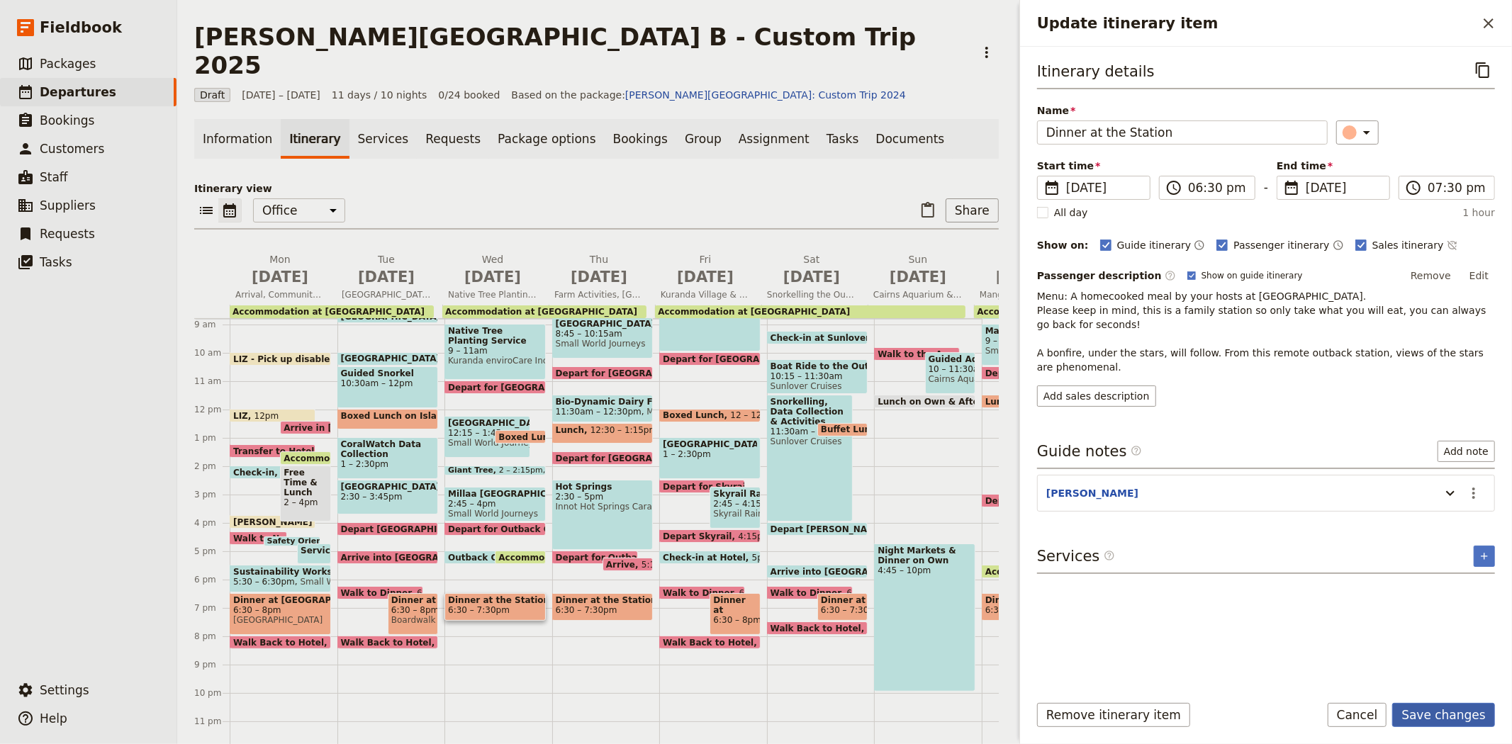
click at [1451, 705] on button "Save changes" at bounding box center [1443, 715] width 103 height 24
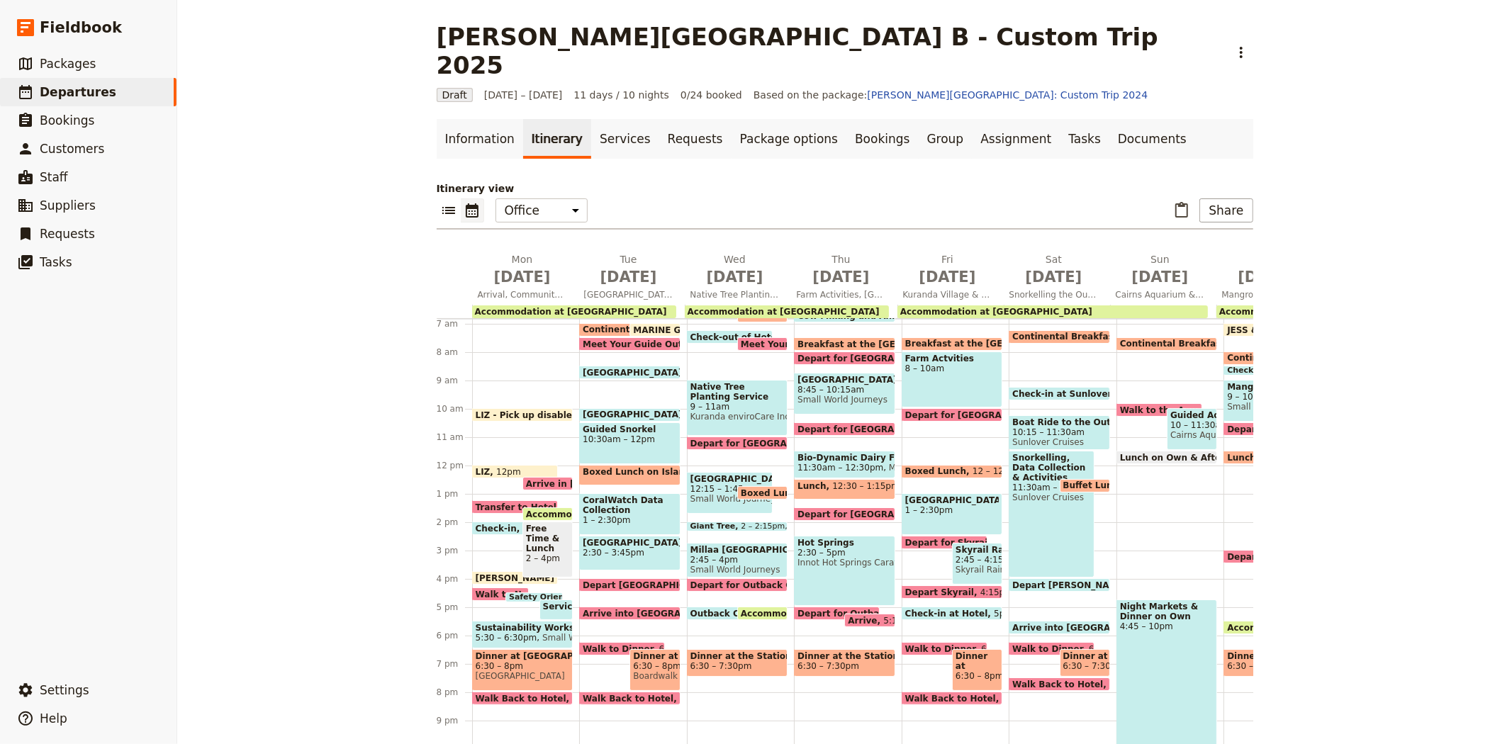
scroll to position [115, 0]
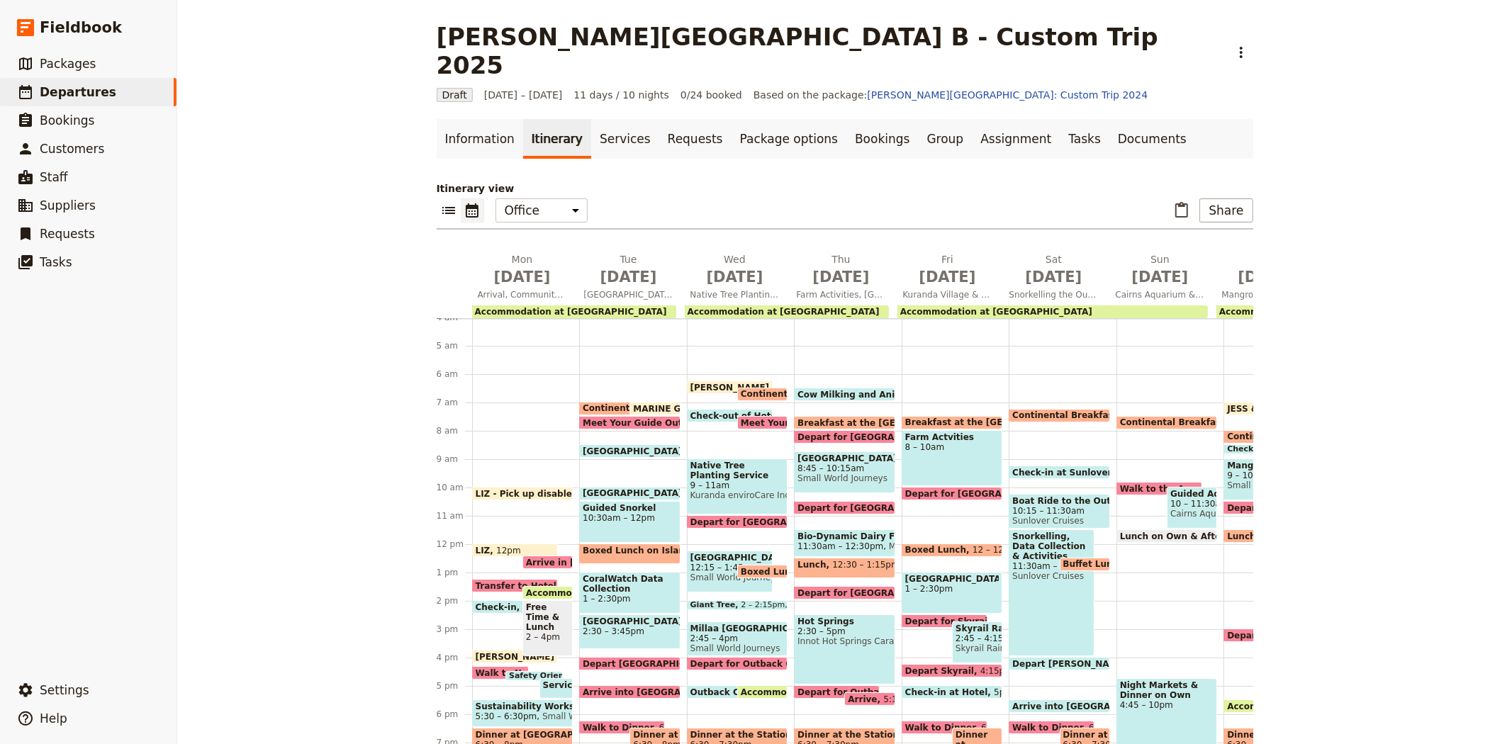
click at [809, 418] on span "Breakfast at the [GEOGRAPHIC_DATA]" at bounding box center [890, 422] width 187 height 9
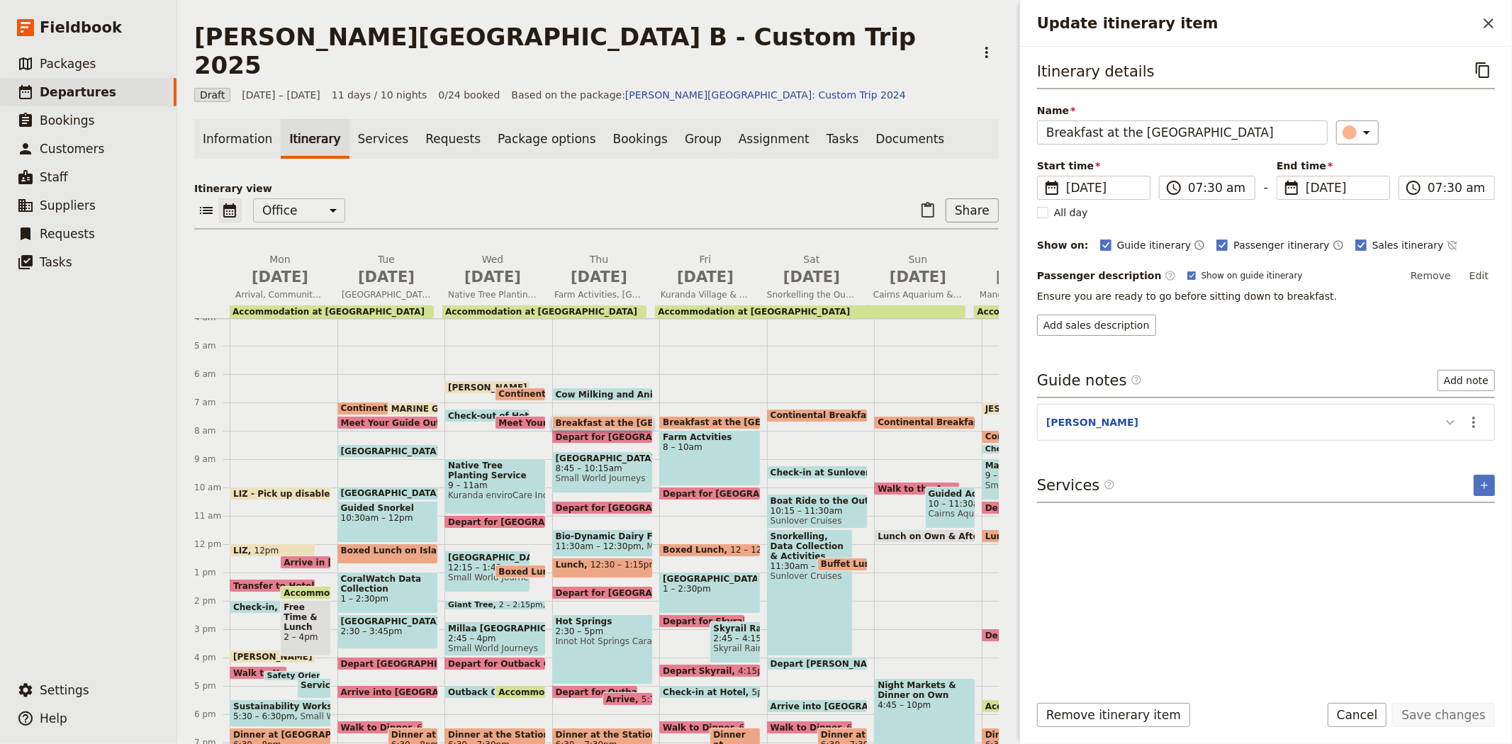
click at [1447, 422] on icon "Update itinerary item" at bounding box center [1450, 422] width 17 height 17
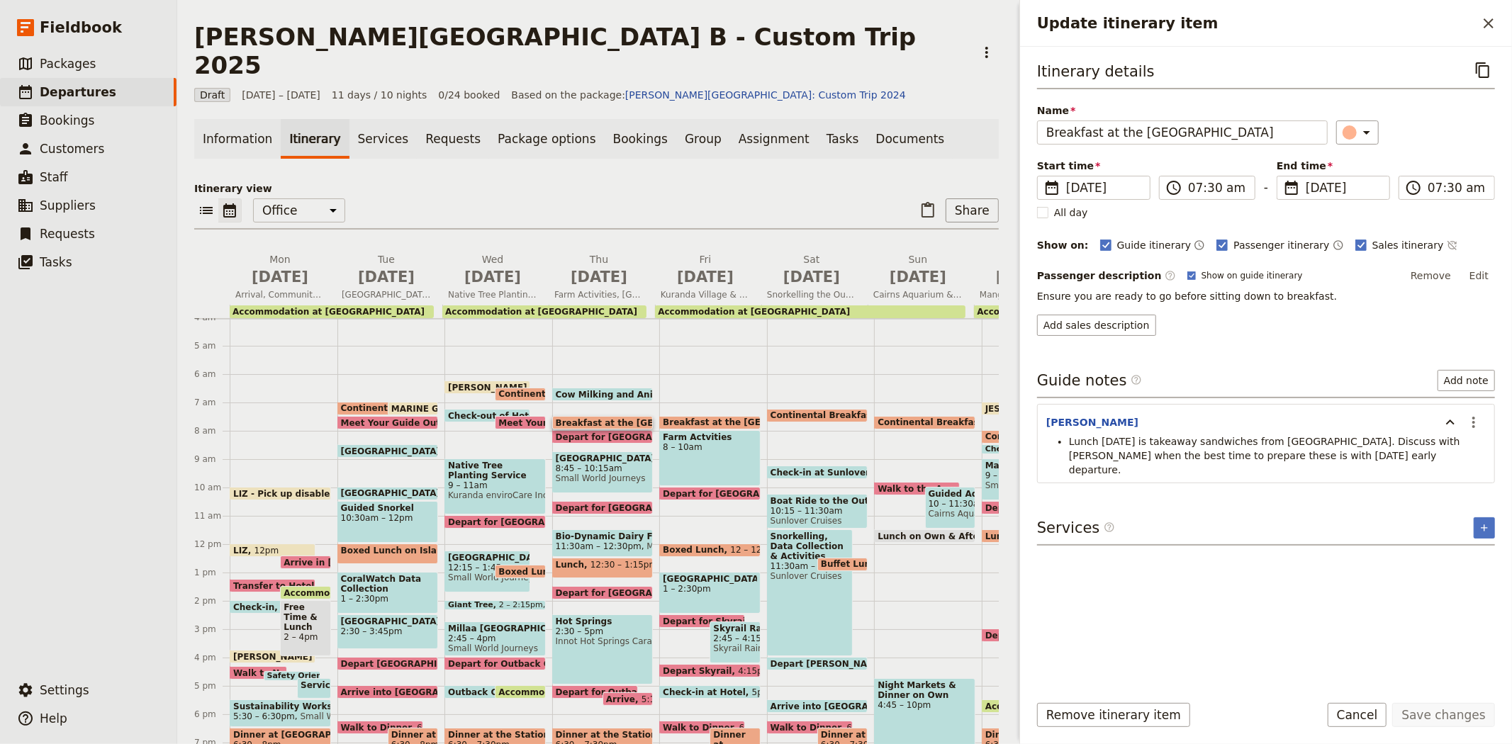
click at [575, 390] on span "Cow Milking and Animals" at bounding box center [619, 394] width 126 height 9
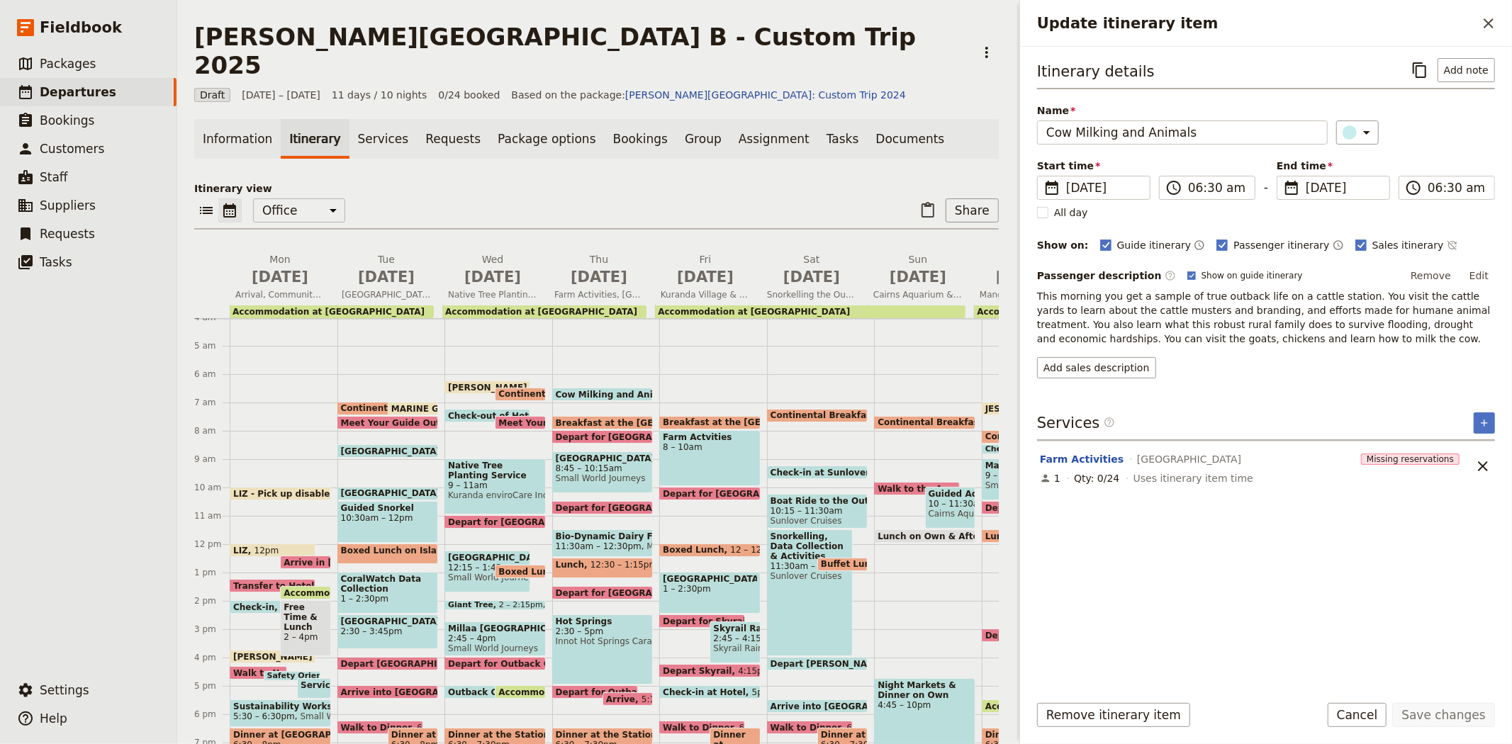
click at [577, 432] on span "Depart for [GEOGRAPHIC_DATA] Hike" at bounding box center [647, 436] width 183 height 9
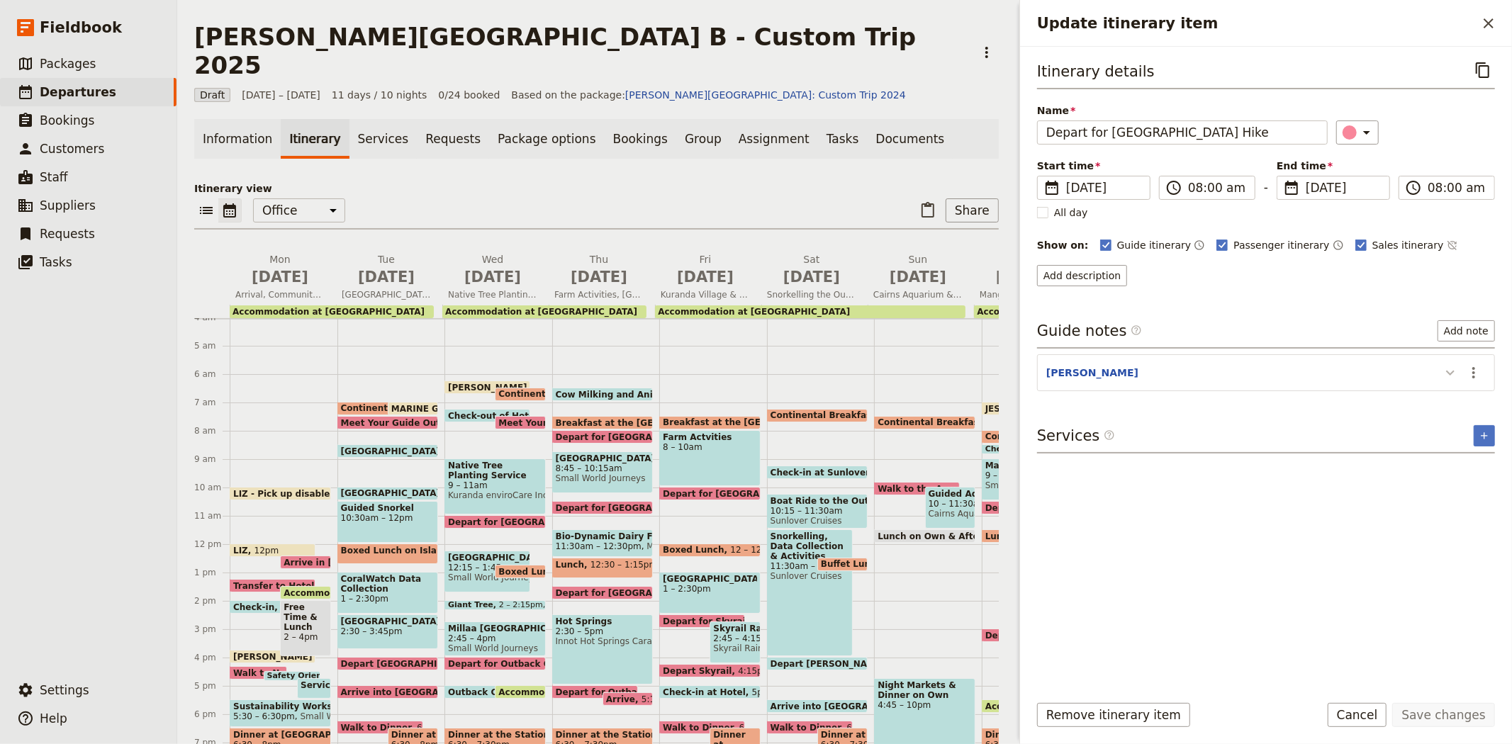
click at [1446, 371] on icon "Update itinerary item" at bounding box center [1450, 372] width 17 height 17
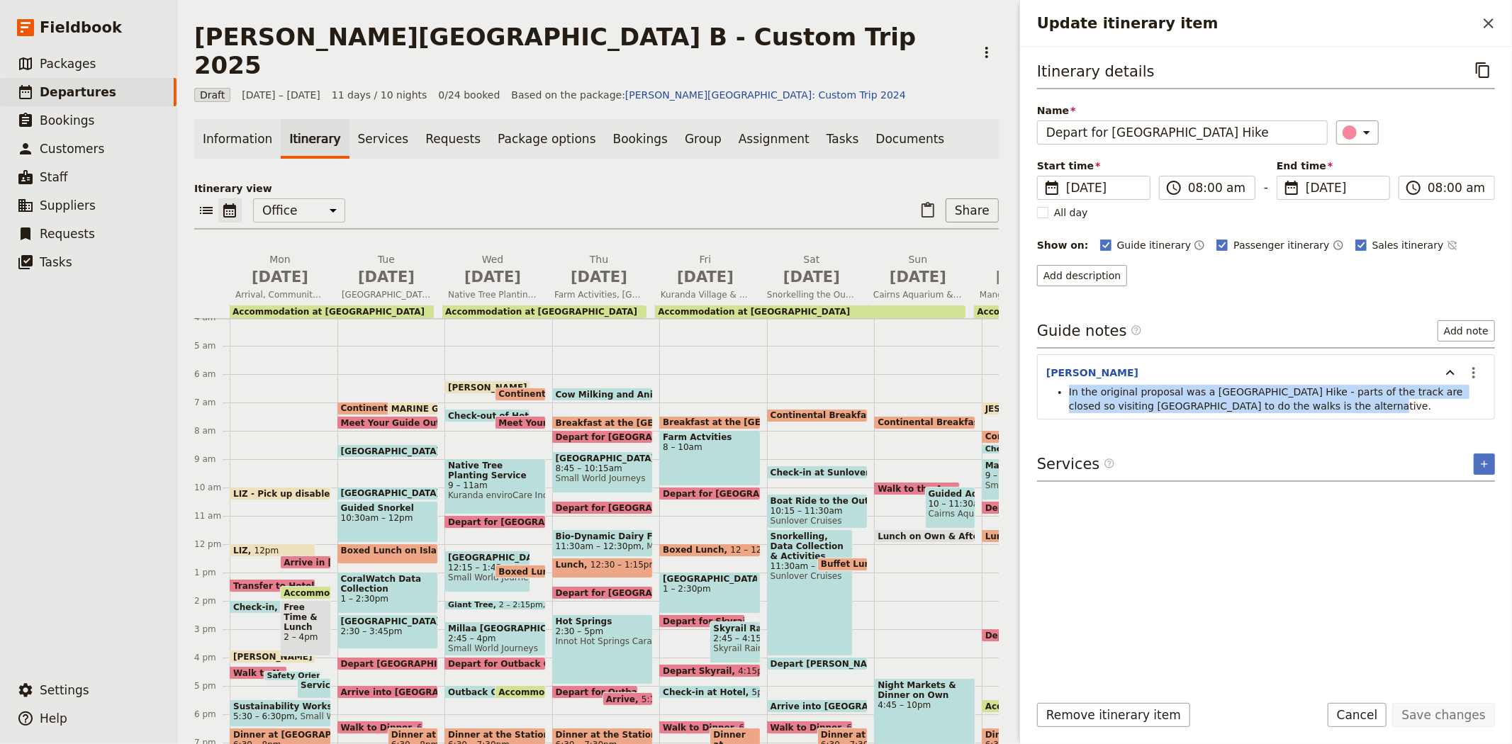
drag, startPoint x: 1315, startPoint y: 409, endPoint x: 1063, endPoint y: 395, distance: 252.0
click at [1063, 395] on ul "In the original proposal was a [GEOGRAPHIC_DATA] Hike - parts of the track are …" at bounding box center [1265, 399] width 439 height 28
copy span "In the original proposal was a [GEOGRAPHIC_DATA] Hike - parts of the track are …"
click at [1373, 711] on button "Cancel" at bounding box center [1357, 715] width 60 height 24
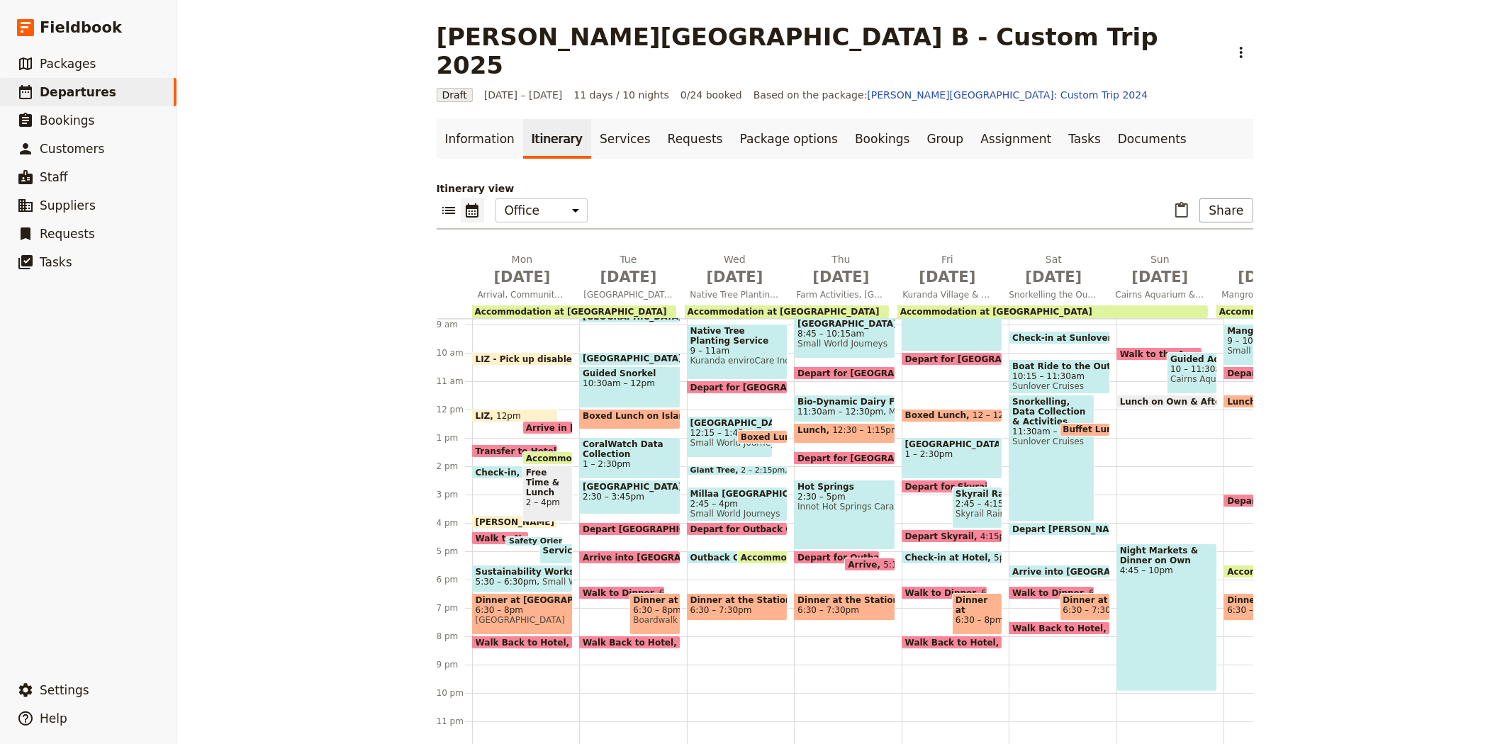
scroll to position [272, 0]
click at [718, 595] on span "Dinner at the Station" at bounding box center [737, 600] width 94 height 10
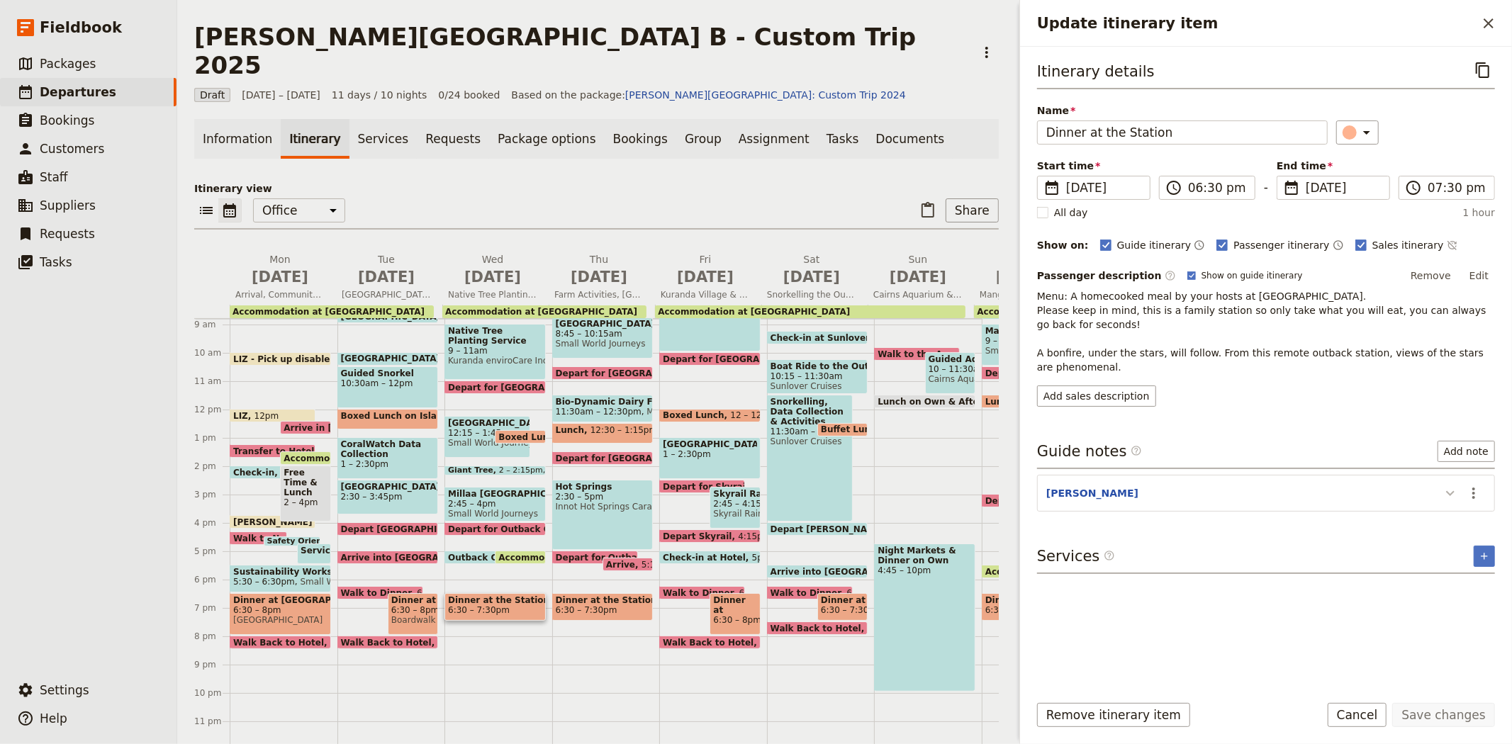
click at [1449, 491] on icon "Update itinerary item" at bounding box center [1450, 493] width 17 height 17
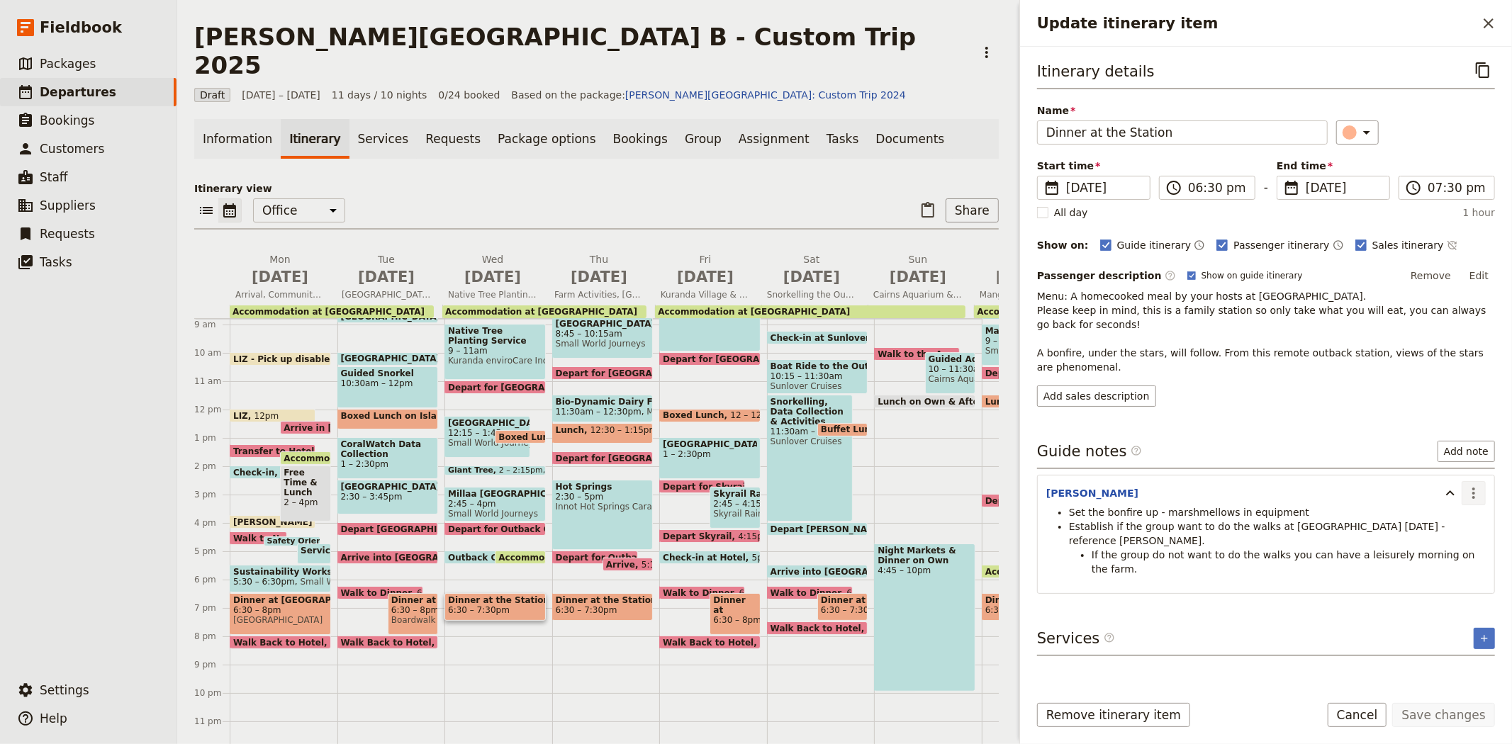
click at [1480, 496] on icon "Actions" at bounding box center [1473, 493] width 17 height 17
click at [1460, 522] on span "Edit note" at bounding box center [1443, 524] width 66 height 14
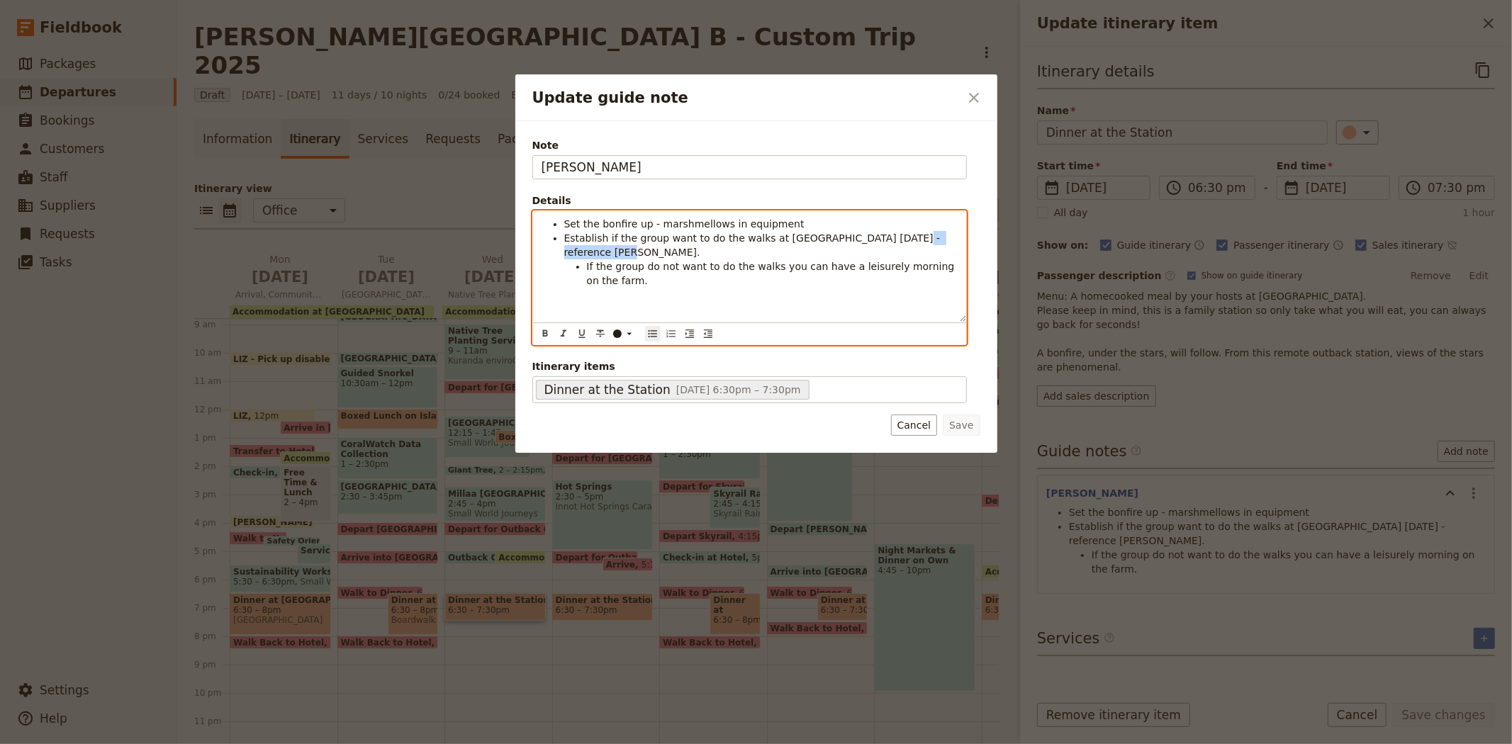
drag, startPoint x: 579, startPoint y: 253, endPoint x: 893, endPoint y: 241, distance: 314.2
click at [893, 241] on li "Establish if the group want to do the walks at [GEOGRAPHIC_DATA] [DATE] - refer…" at bounding box center [760, 245] width 393 height 28
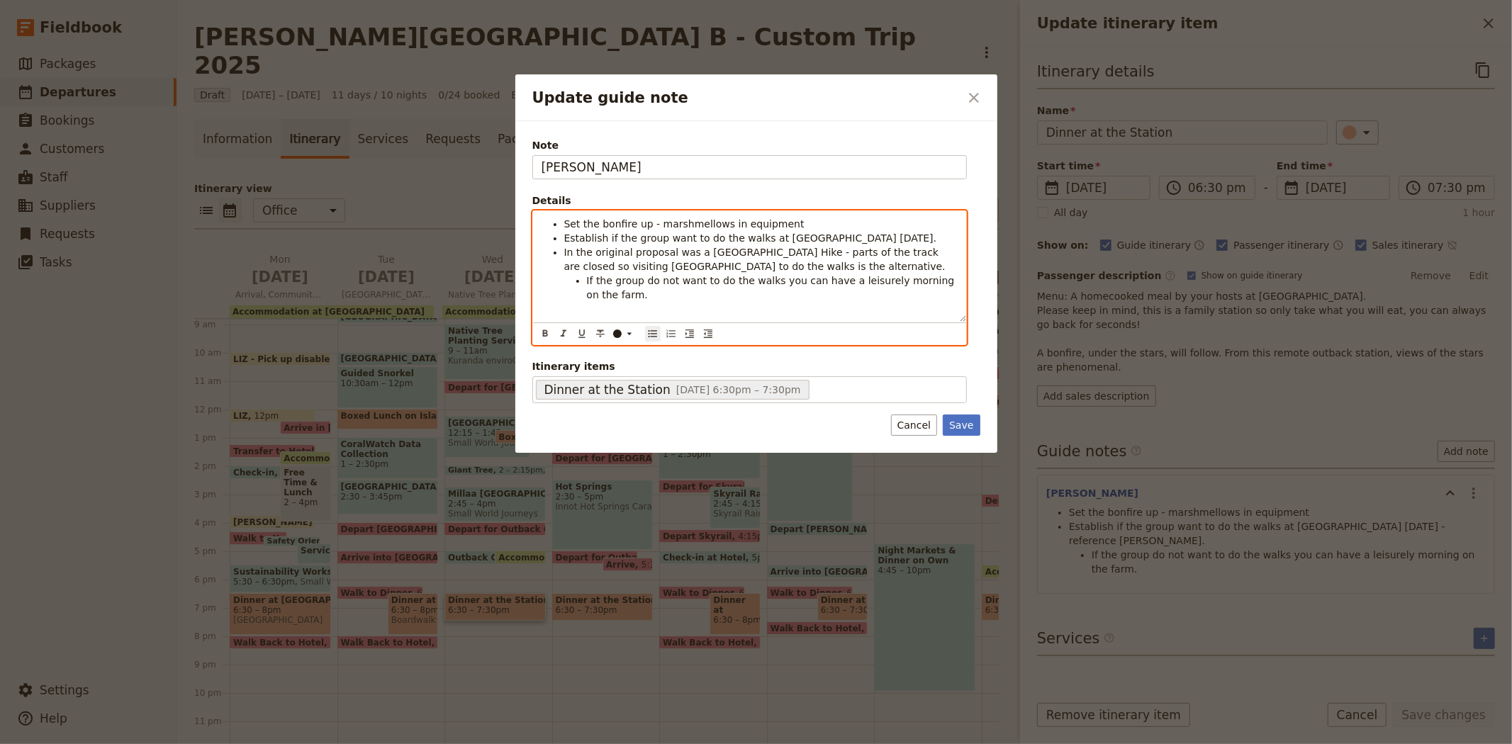
click at [564, 257] on span "In the original proposal was a [GEOGRAPHIC_DATA] Hike - parts of the track are …" at bounding box center [754, 260] width 381 height 26
click at [601, 260] on span "In the original proposal was a [GEOGRAPHIC_DATA] Hike - parts of the track are …" at bounding box center [763, 267] width 353 height 40
drag, startPoint x: 670, startPoint y: 266, endPoint x: 737, endPoint y: 264, distance: 66.6
click at [737, 264] on span "In the original proposal was a [GEOGRAPHIC_DATA] Hike - parts of the track are …" at bounding box center [761, 267] width 349 height 40
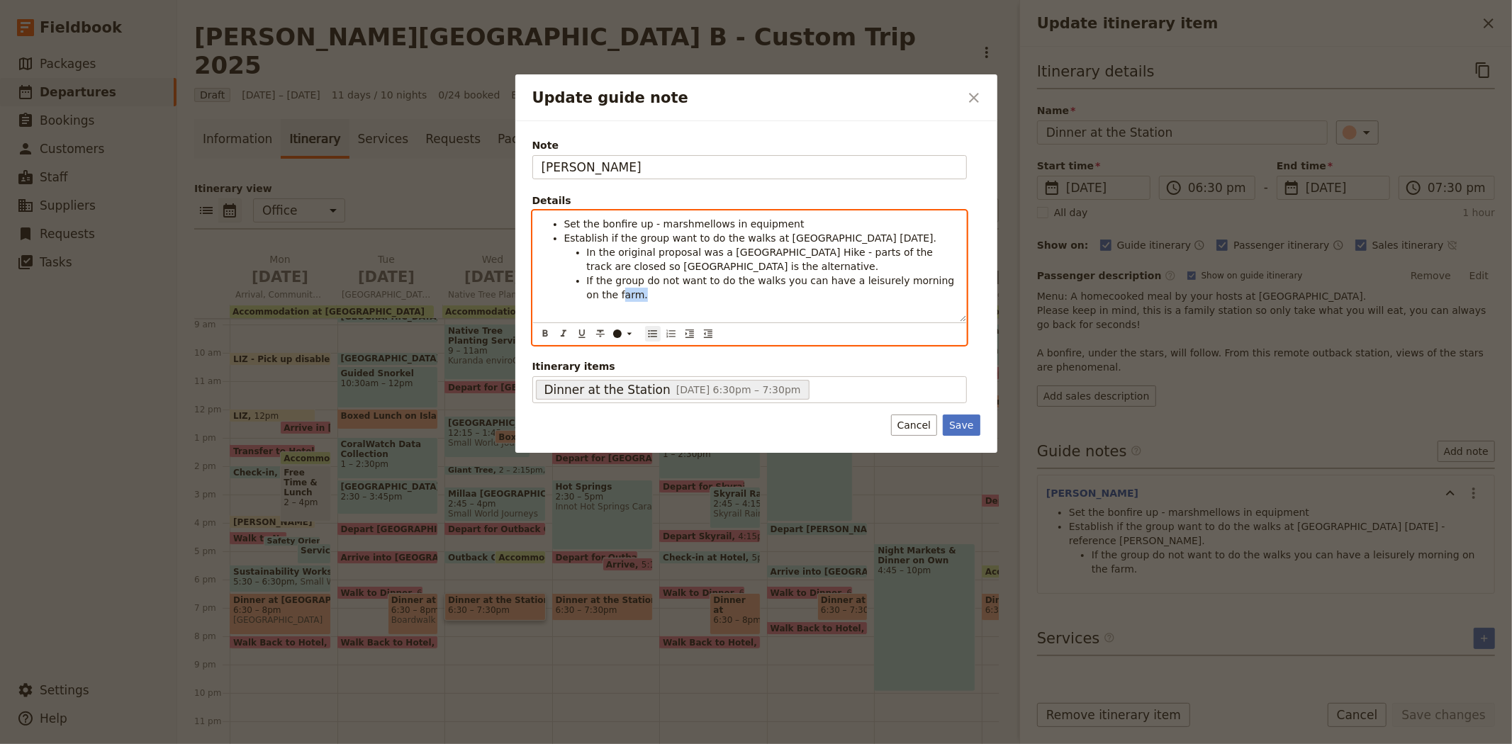
drag, startPoint x: 614, startPoint y: 296, endPoint x: 590, endPoint y: 288, distance: 24.9
click at [590, 288] on li "If the group do not want to do the walks you can have a leisurely morning on th…" at bounding box center [772, 288] width 371 height 28
click at [587, 284] on span "If the group do not want to do the walks you can have a leisurely morning on th…" at bounding box center [772, 288] width 371 height 26
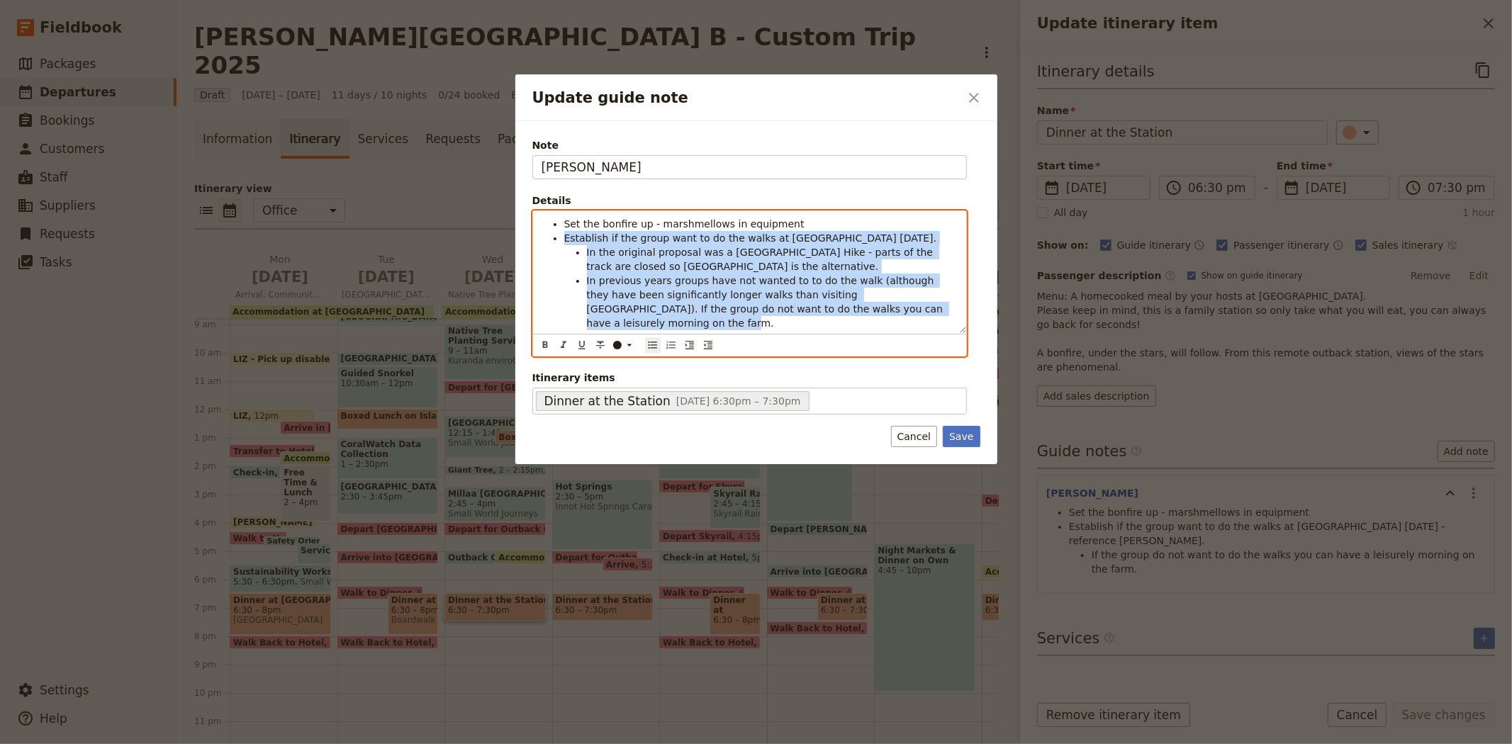
drag, startPoint x: 895, startPoint y: 315, endPoint x: 490, endPoint y: 242, distance: 411.2
click at [490, 743] on div "Update guide note ​ Note [PERSON_NAME] Details Set the bonfire up - marshmellow…" at bounding box center [756, 744] width 1512 height 0
copy ul "Establish if the group want to do the walks at [GEOGRAPHIC_DATA] [DATE]. In the…"
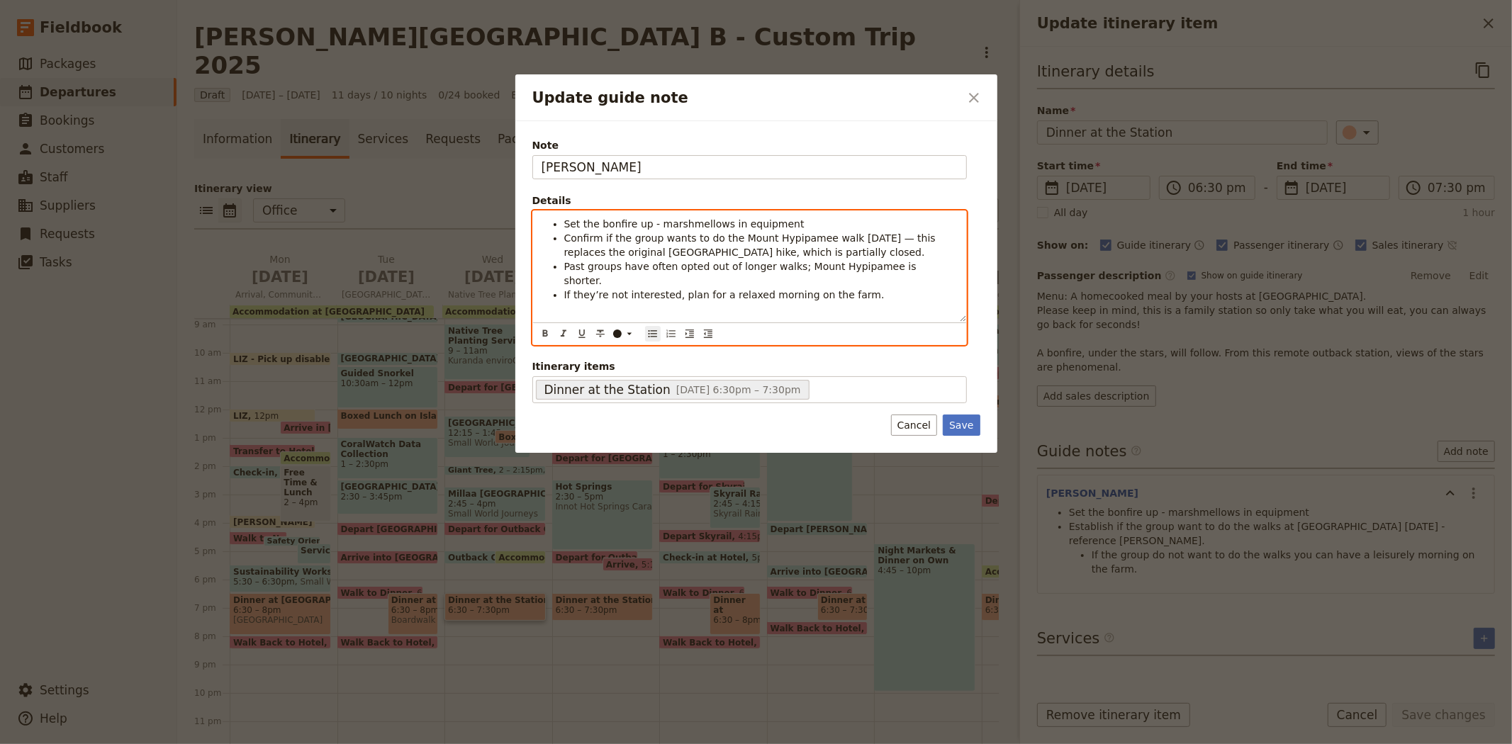
click at [698, 253] on span "Confirm if the group wants to do the Mount Hypipamee walk [DATE] — this replace…" at bounding box center [751, 245] width 375 height 26
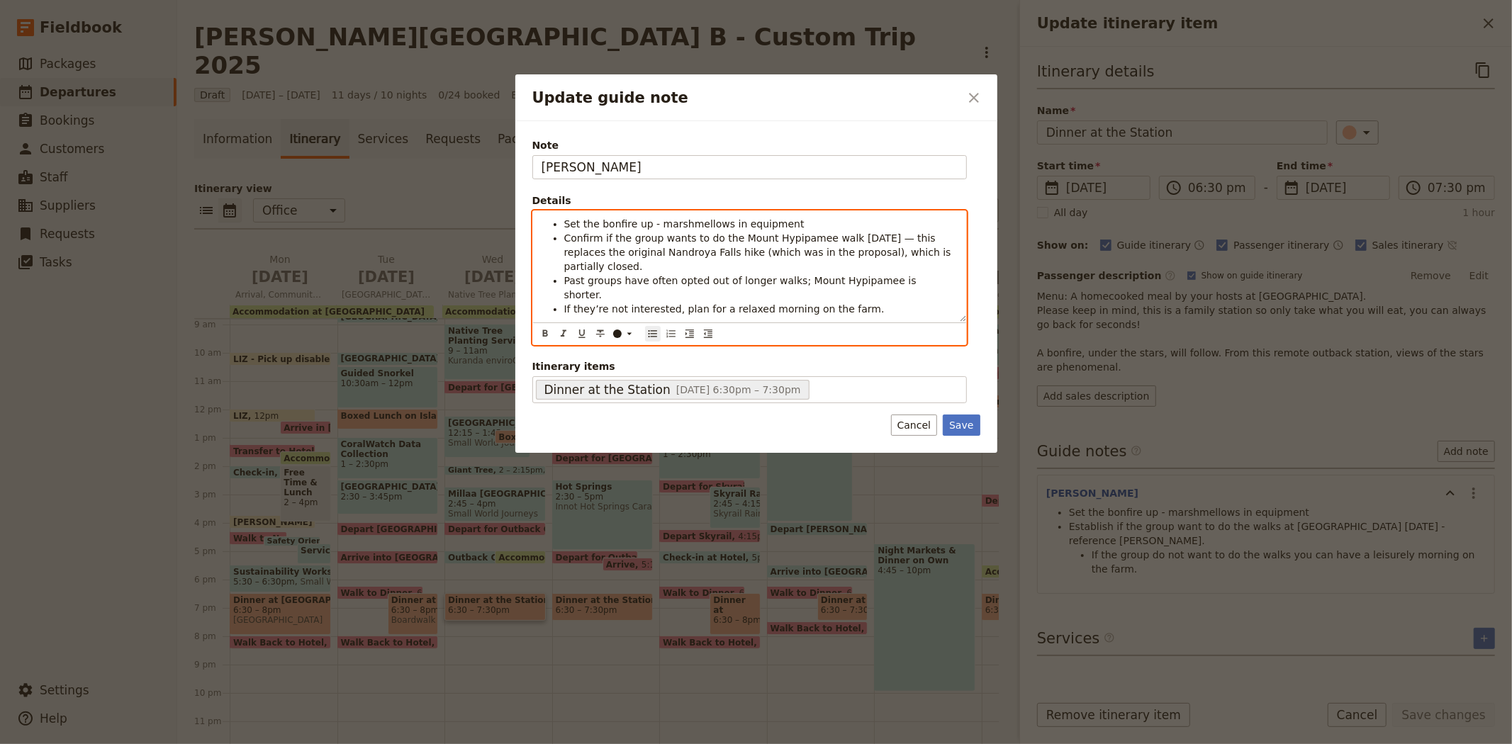
click at [938, 254] on li "Confirm if the group wants to do the Mount Hypipamee walk [DATE] — this replace…" at bounding box center [760, 252] width 393 height 43
click at [785, 300] on span "Past groups have often opted out of longer walks; Mount Hypipamee is shorter." at bounding box center [742, 313] width 356 height 26
click at [901, 300] on span "Past groups have often opted out of longer walks; though Mount Hypipamee is sho…" at bounding box center [761, 313] width 394 height 26
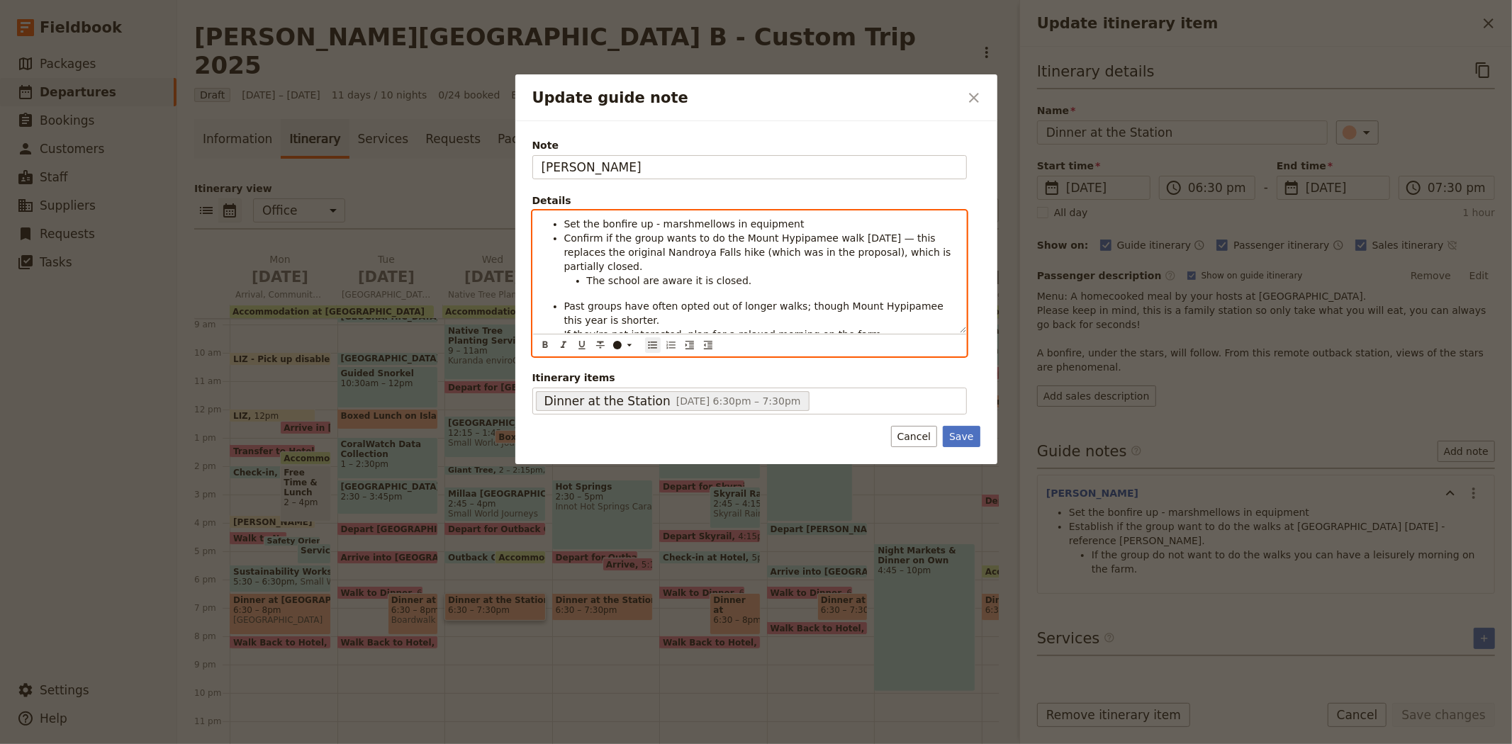
click at [682, 329] on span "If they’re not interested, plan for a relaxed morning on the farm." at bounding box center [724, 334] width 320 height 11
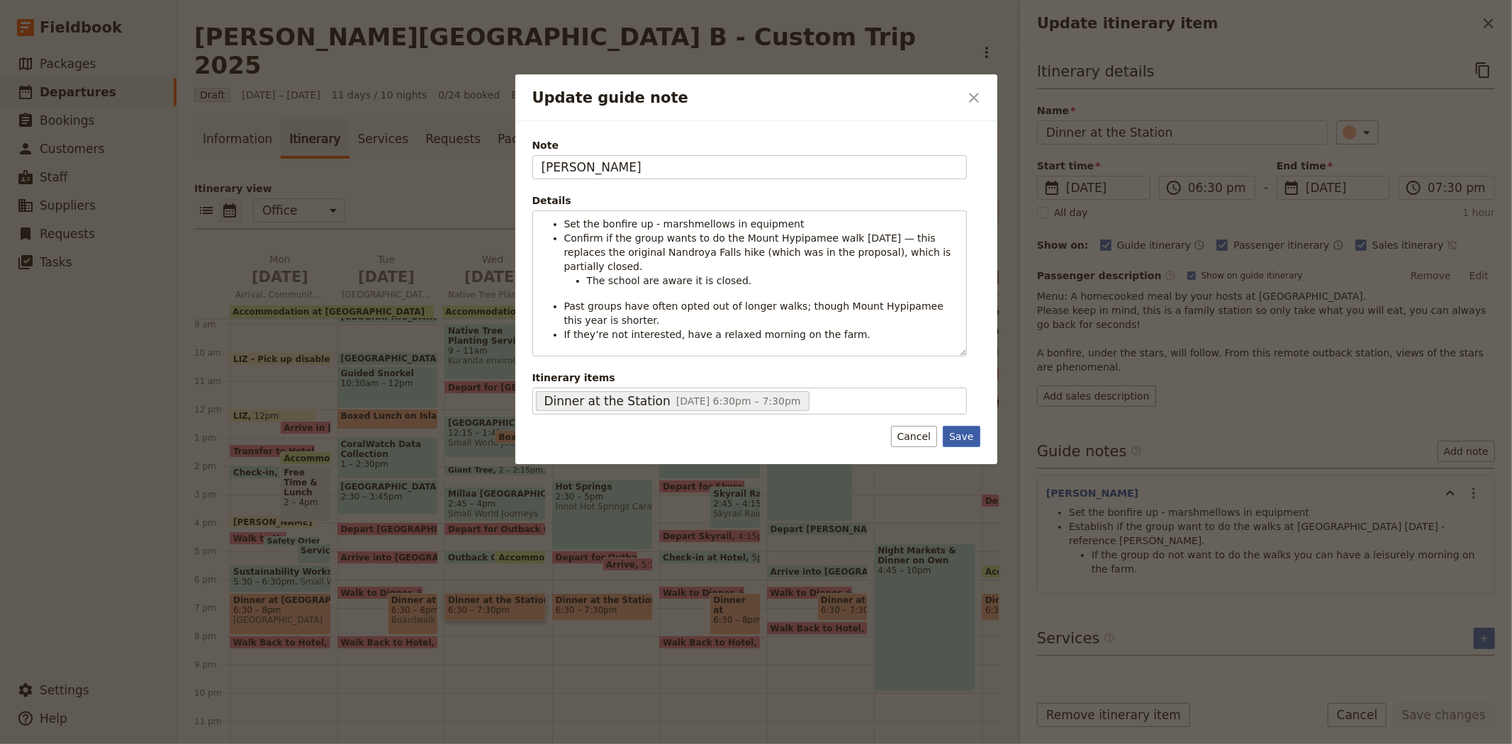
click at [960, 434] on button "Save" at bounding box center [961, 436] width 37 height 21
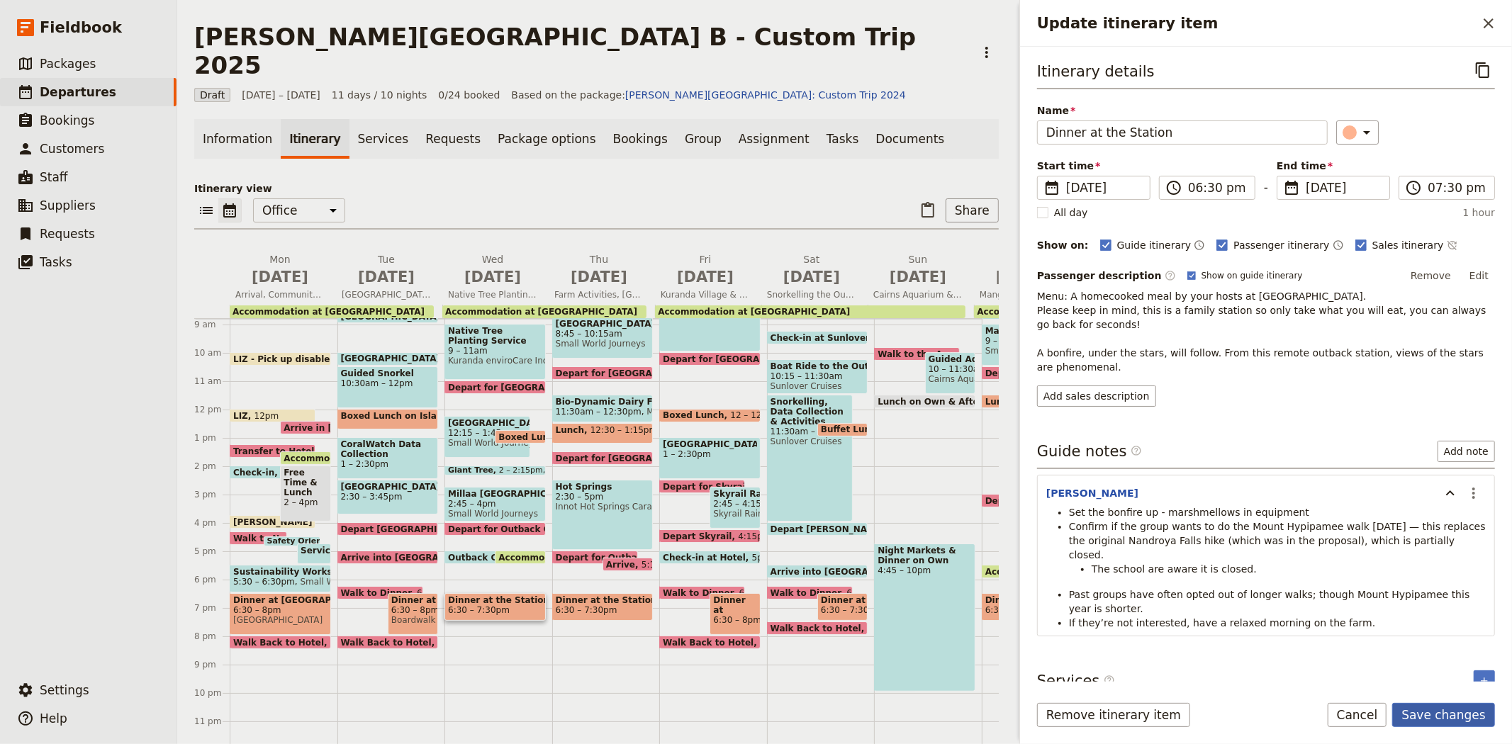
click at [1440, 707] on button "Save changes" at bounding box center [1443, 715] width 103 height 24
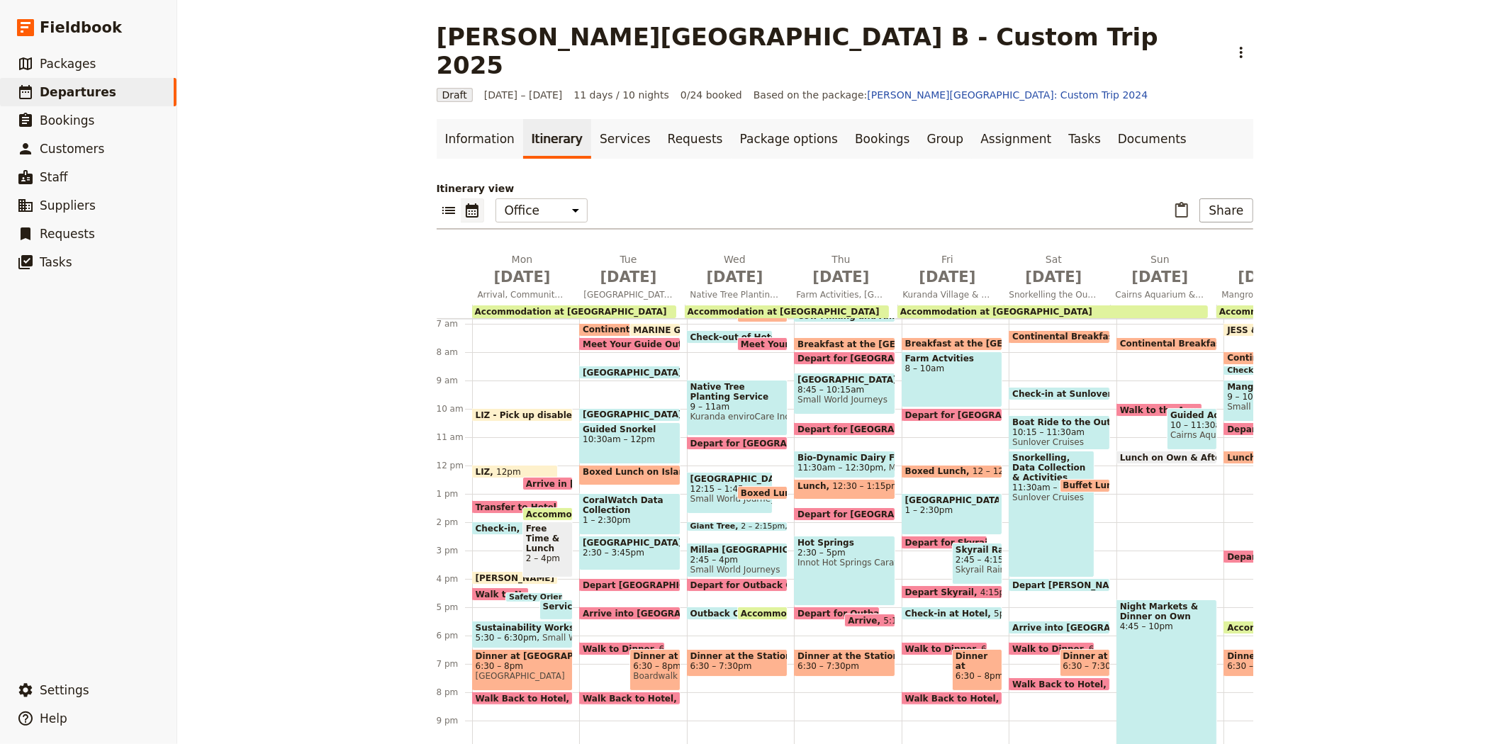
scroll to position [115, 0]
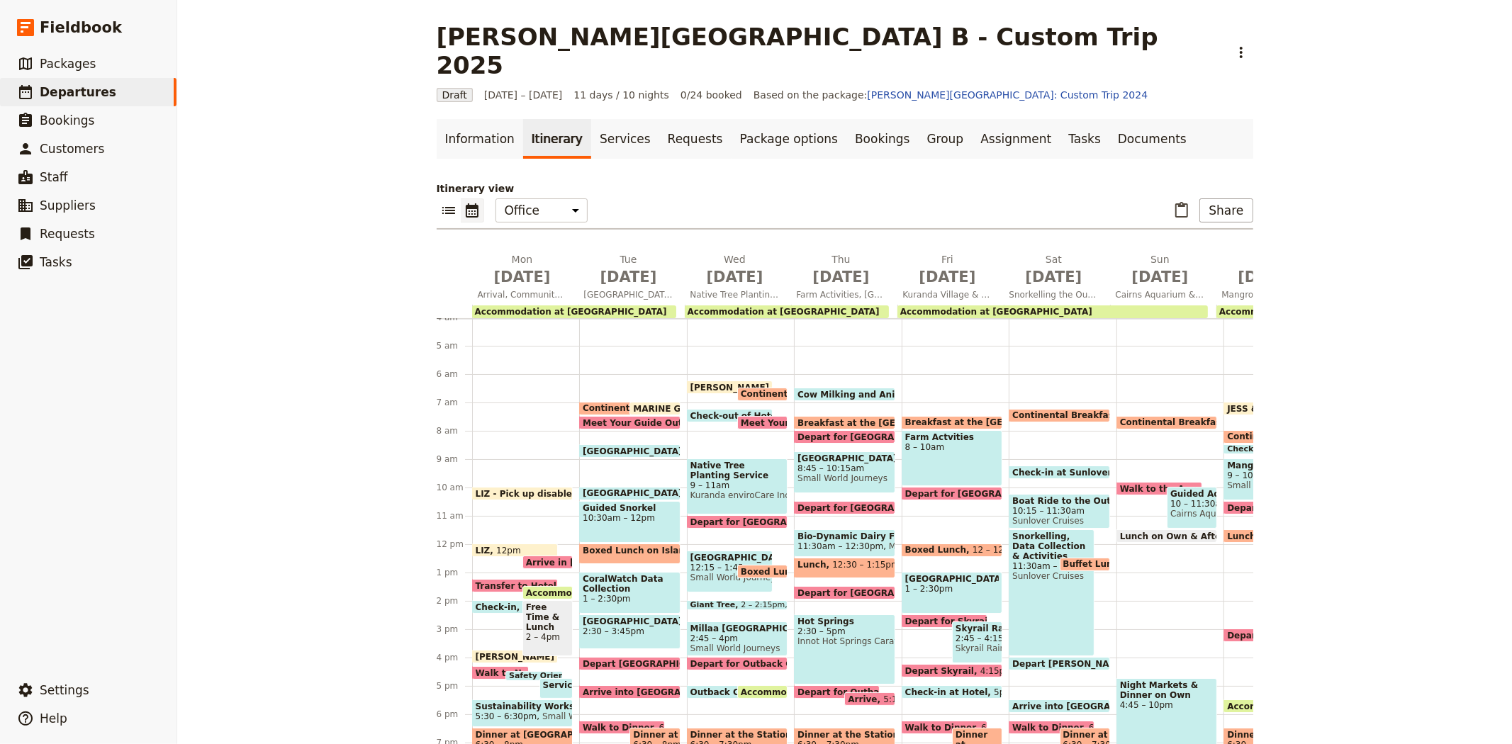
click at [823, 390] on span "Cow Milking and Animals" at bounding box center [860, 394] width 126 height 9
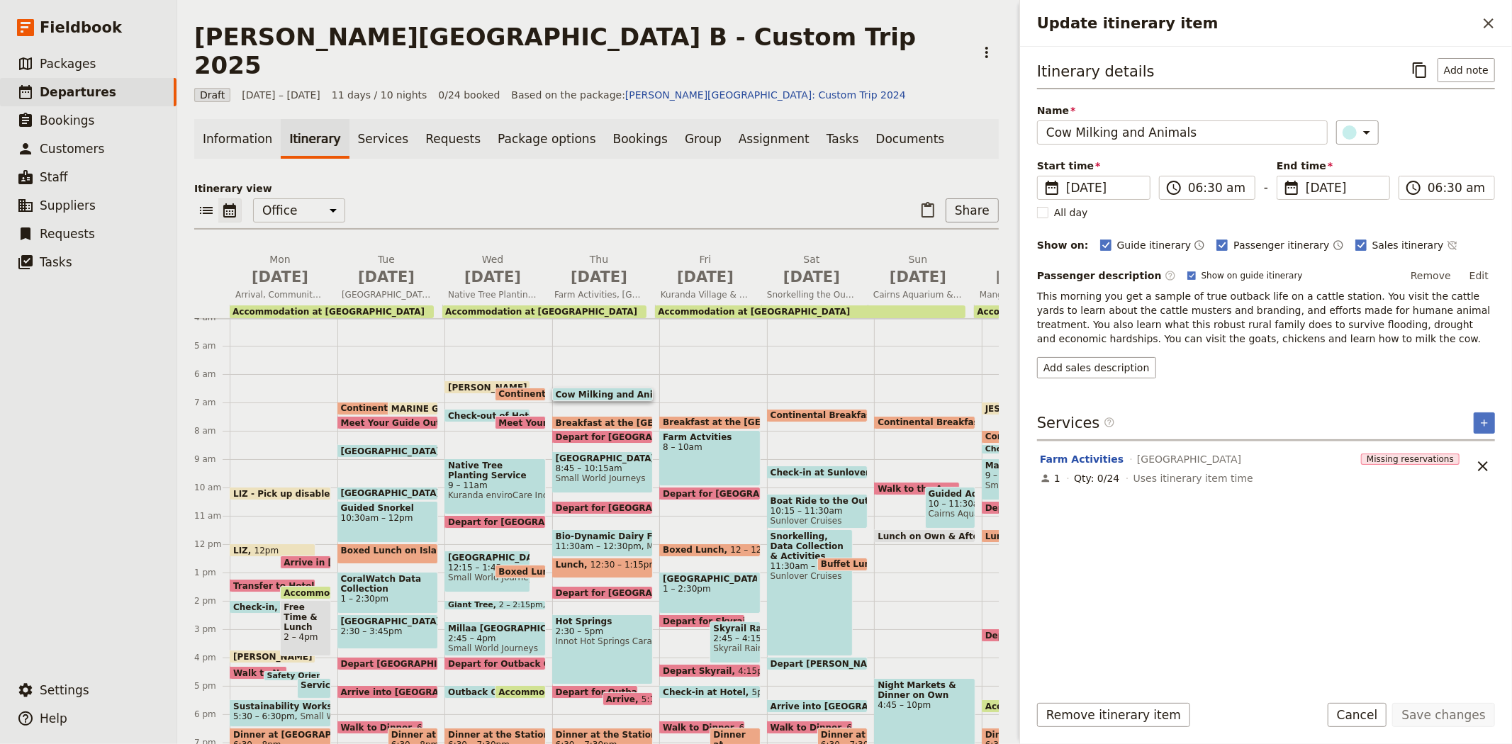
click at [584, 418] on span "Breakfast at the [GEOGRAPHIC_DATA]" at bounding box center [649, 422] width 187 height 9
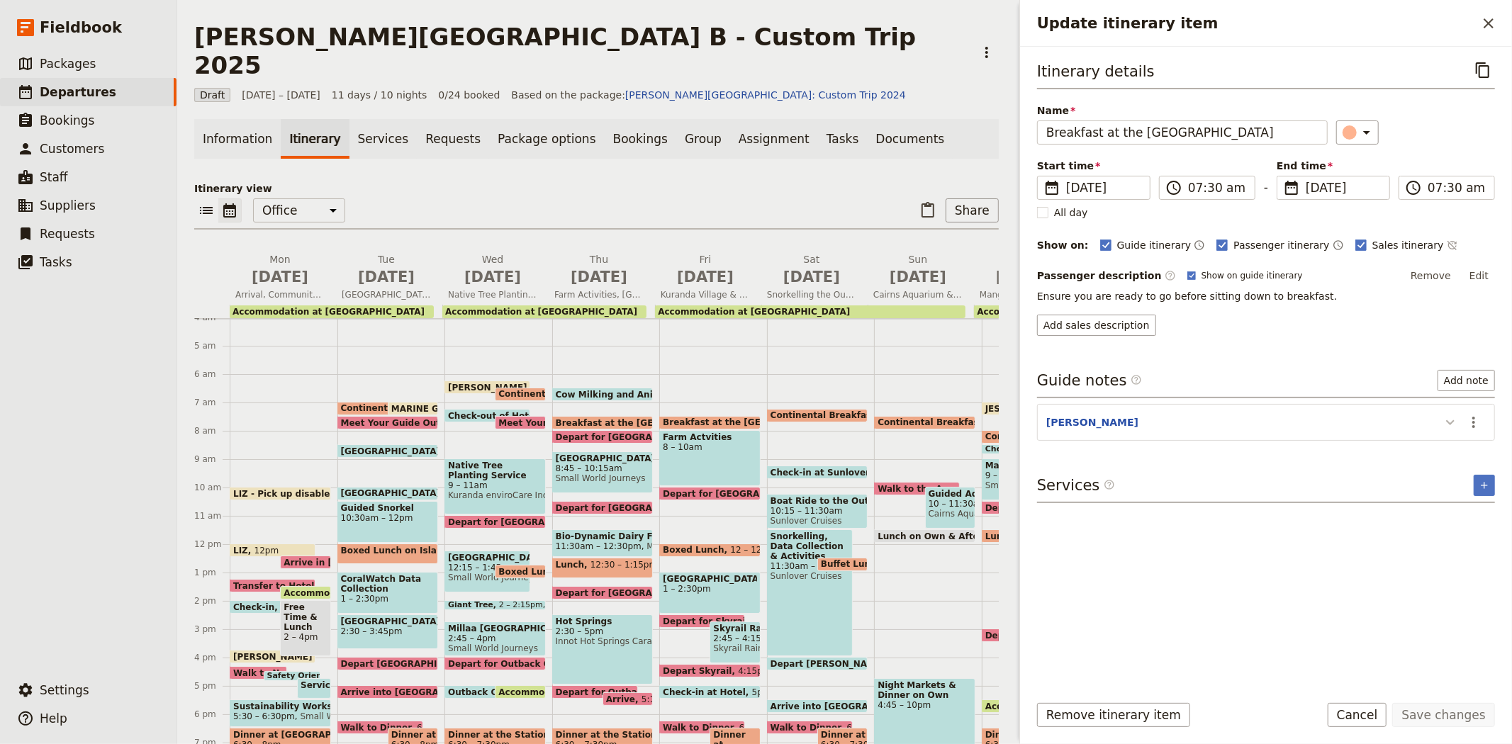
click at [1446, 420] on icon "Update itinerary item" at bounding box center [1450, 422] width 17 height 17
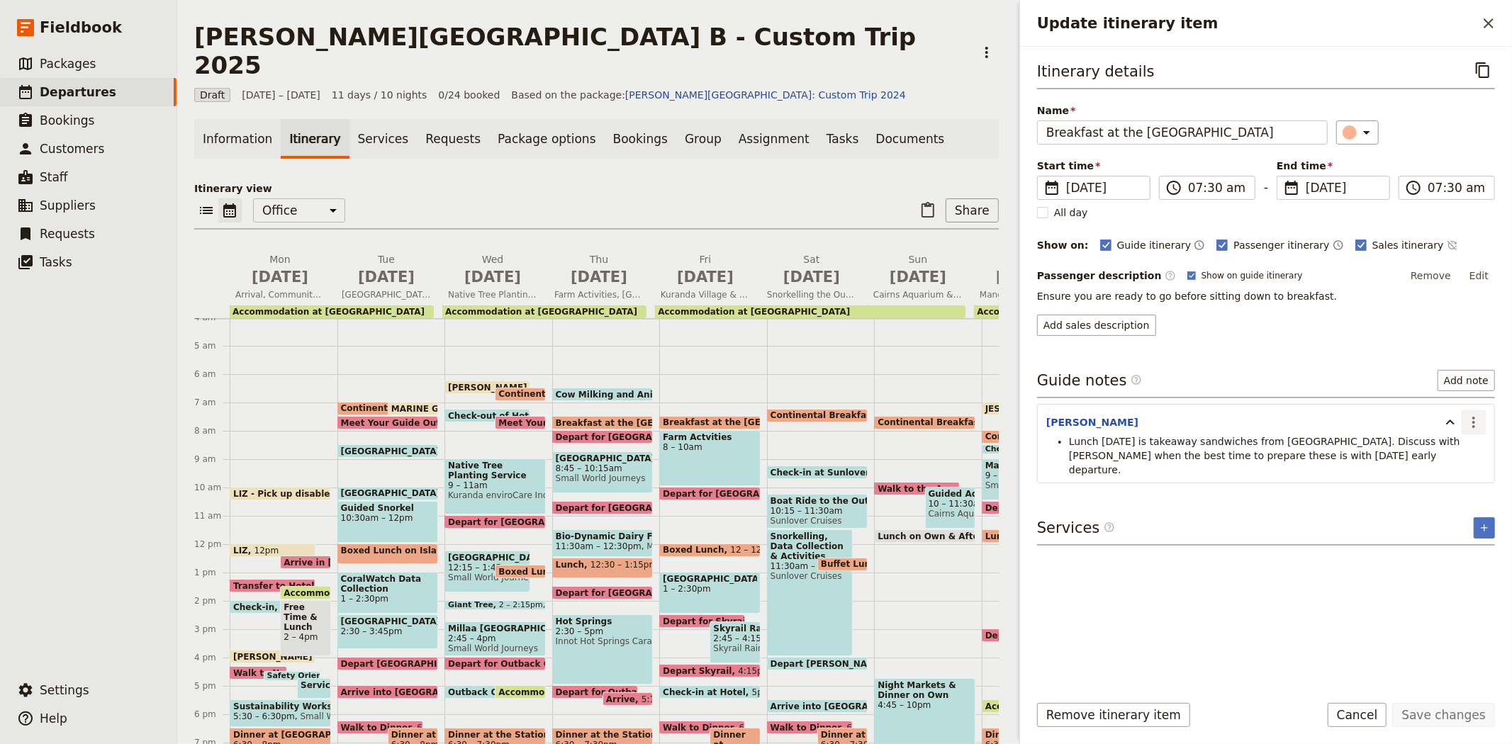
click at [1478, 424] on icon "Actions" at bounding box center [1473, 422] width 17 height 17
click at [1442, 456] on span "Edit note" at bounding box center [1432, 453] width 45 height 14
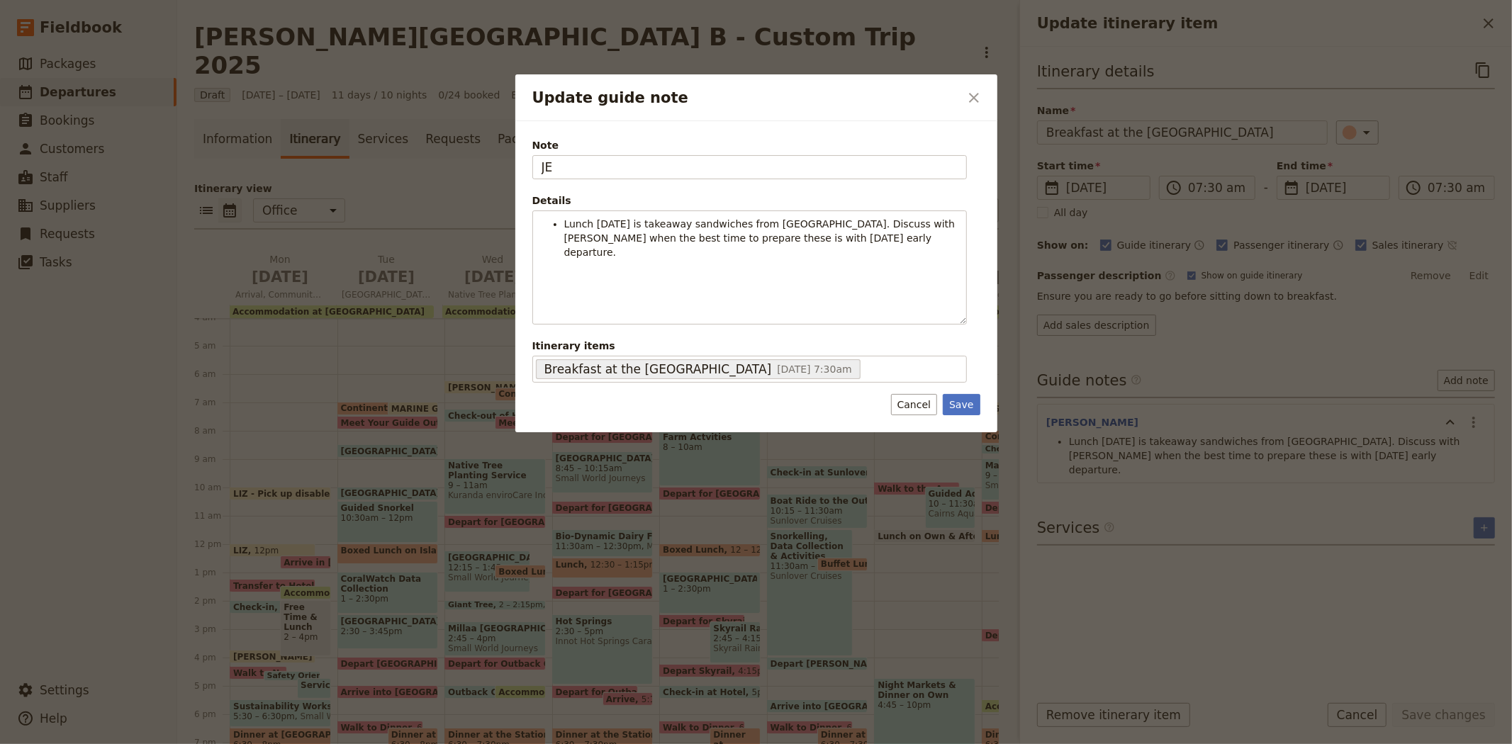
type input "J"
type input "[PERSON_NAME]"
click at [965, 410] on button "Save" at bounding box center [961, 404] width 37 height 21
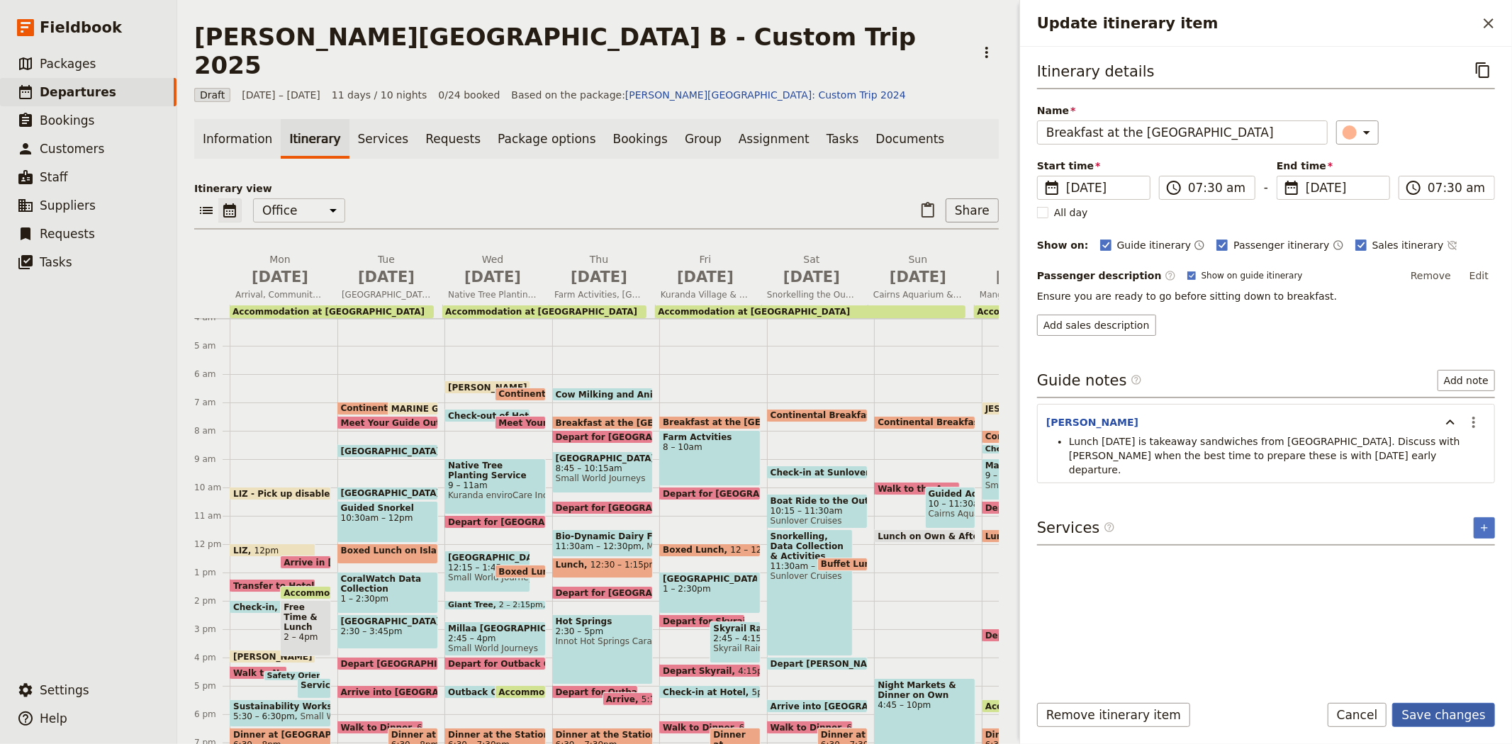
click at [1429, 717] on button "Save changes" at bounding box center [1443, 715] width 103 height 24
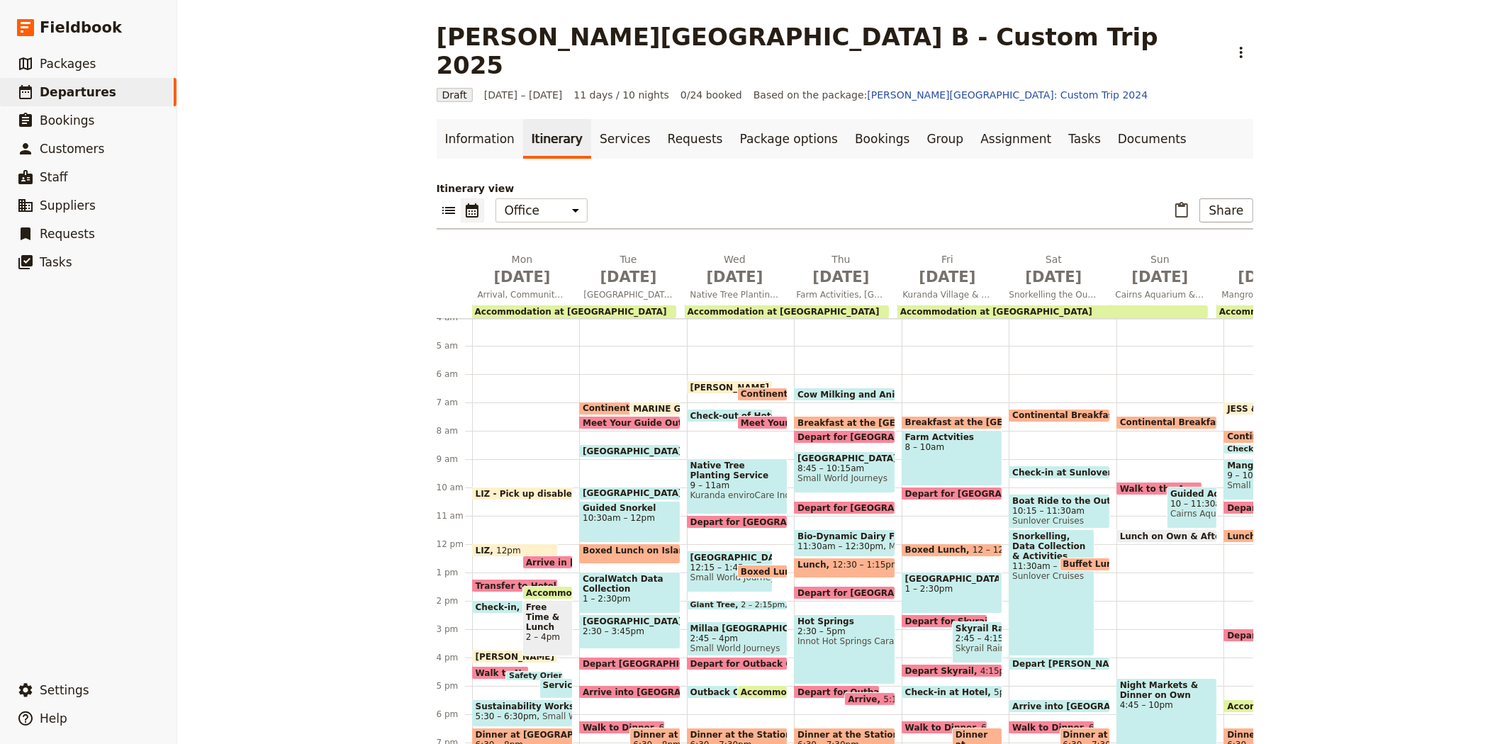
click at [820, 432] on span "Depart for [GEOGRAPHIC_DATA] Hike" at bounding box center [888, 436] width 183 height 9
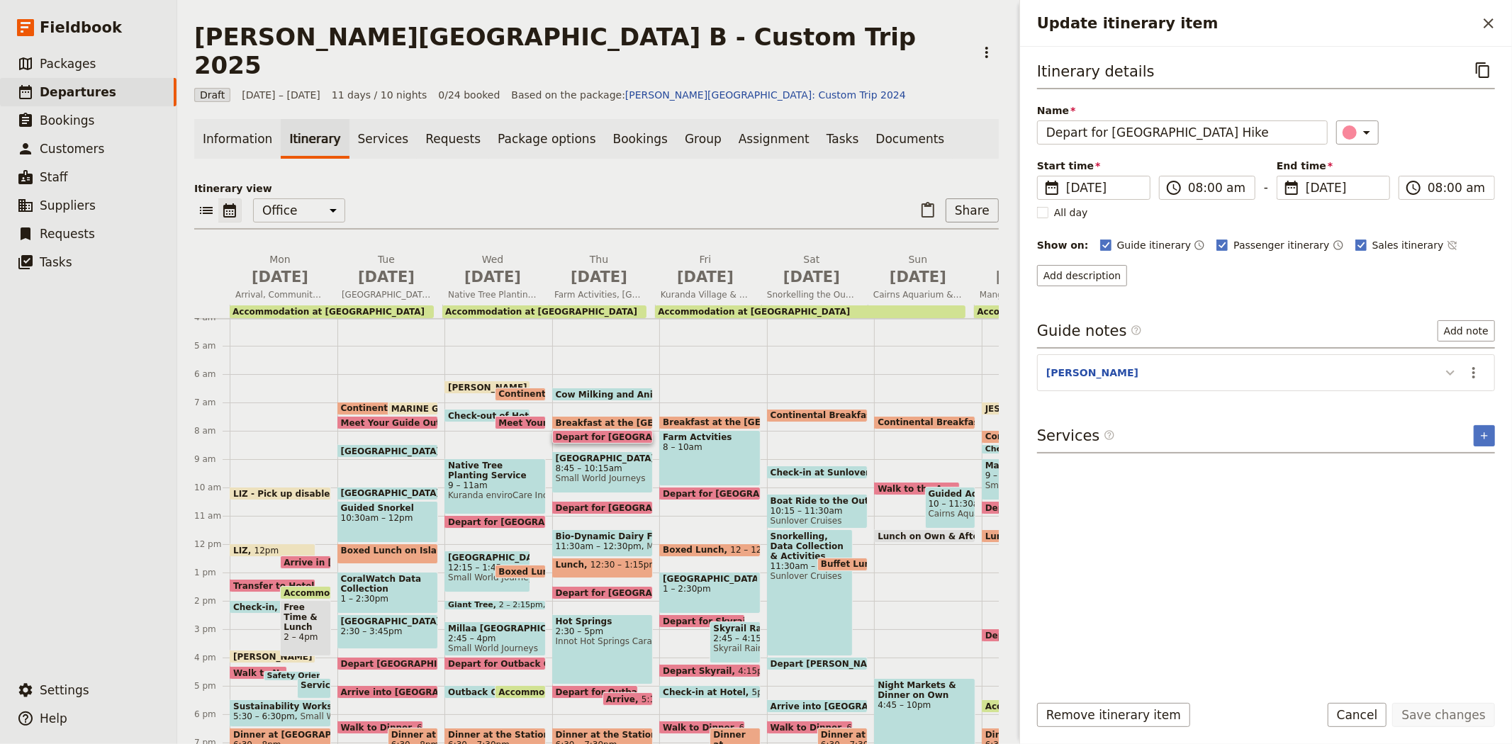
click at [1440, 371] on button "Update itinerary item" at bounding box center [1450, 372] width 23 height 23
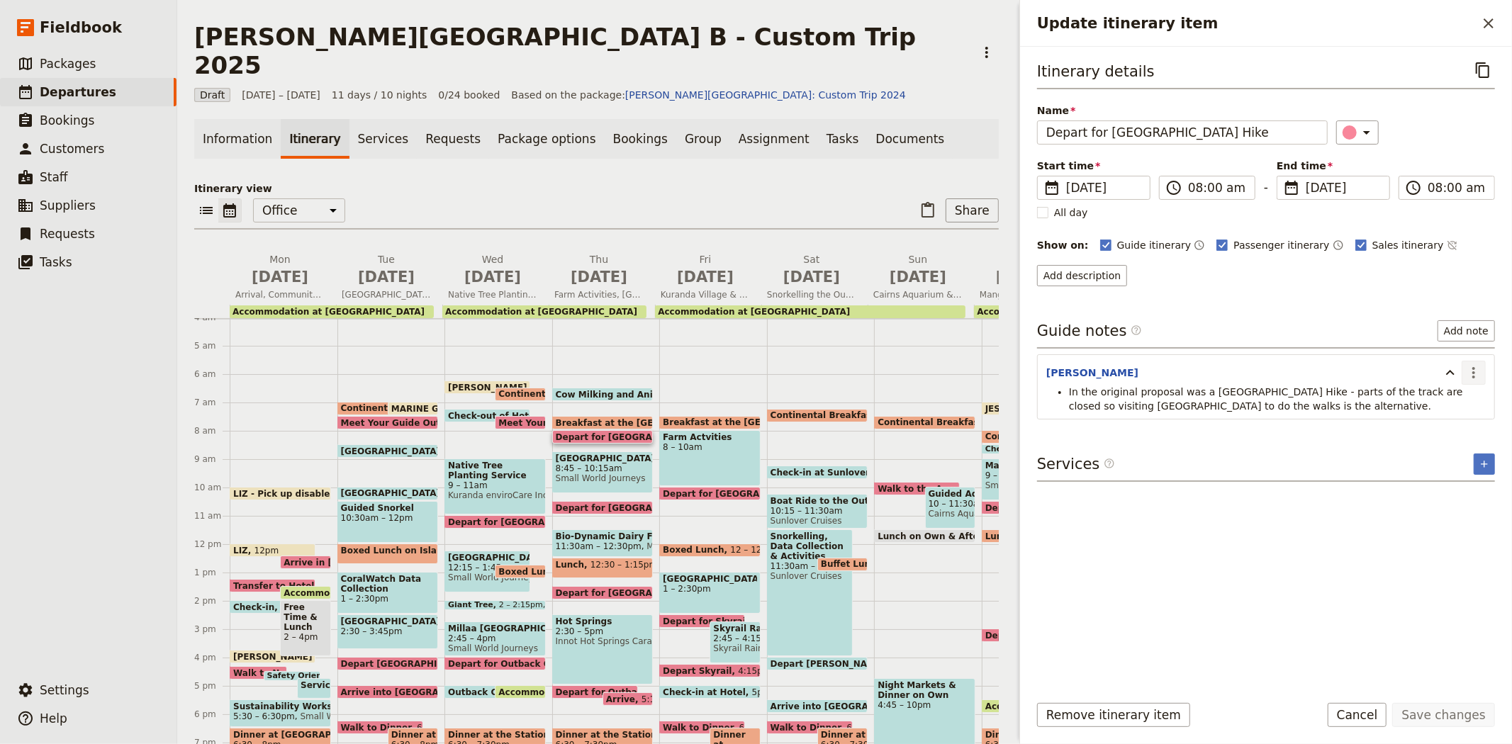
click at [1478, 380] on icon "Actions" at bounding box center [1473, 372] width 17 height 17
click at [1464, 420] on span "Remove note" at bounding box center [1443, 424] width 66 height 14
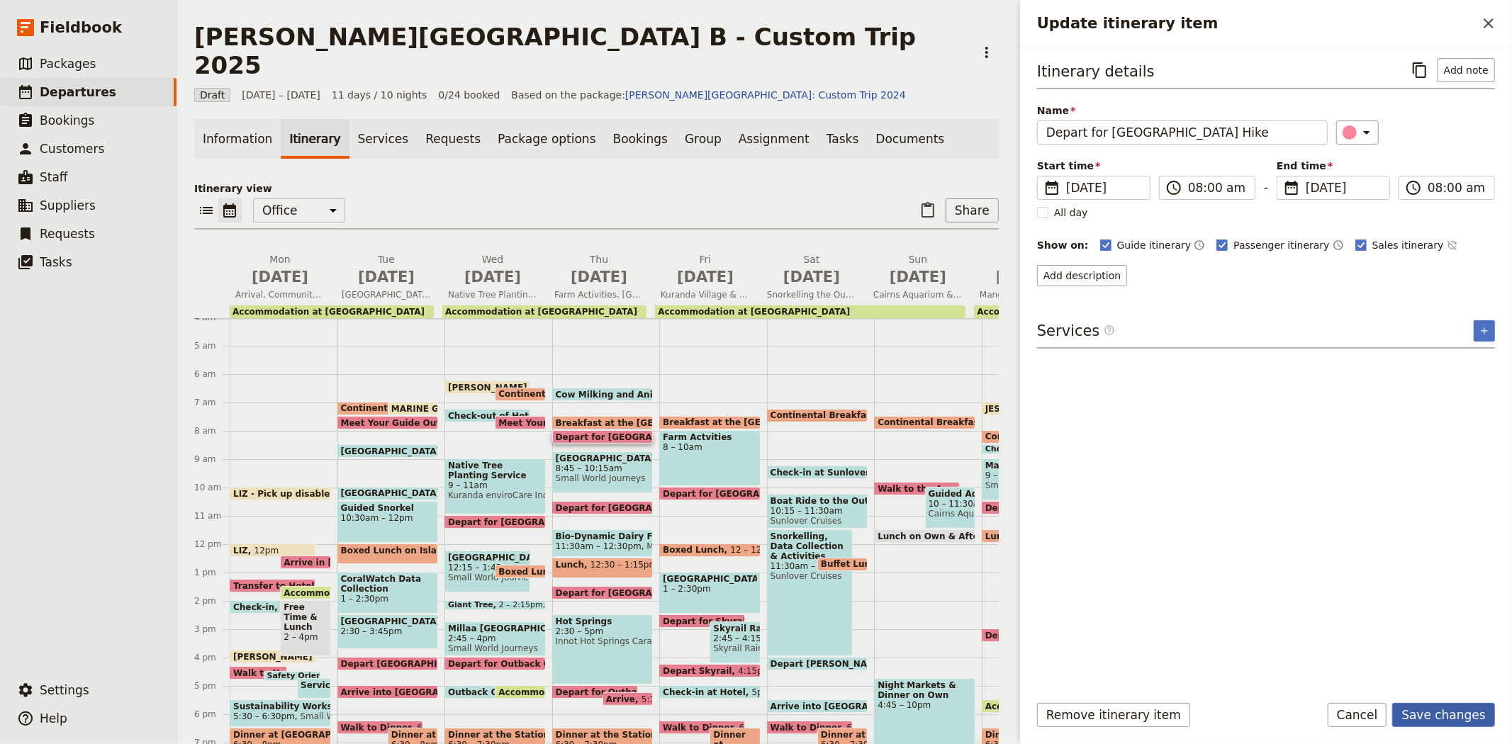
click at [1473, 721] on button "Save changes" at bounding box center [1443, 715] width 103 height 24
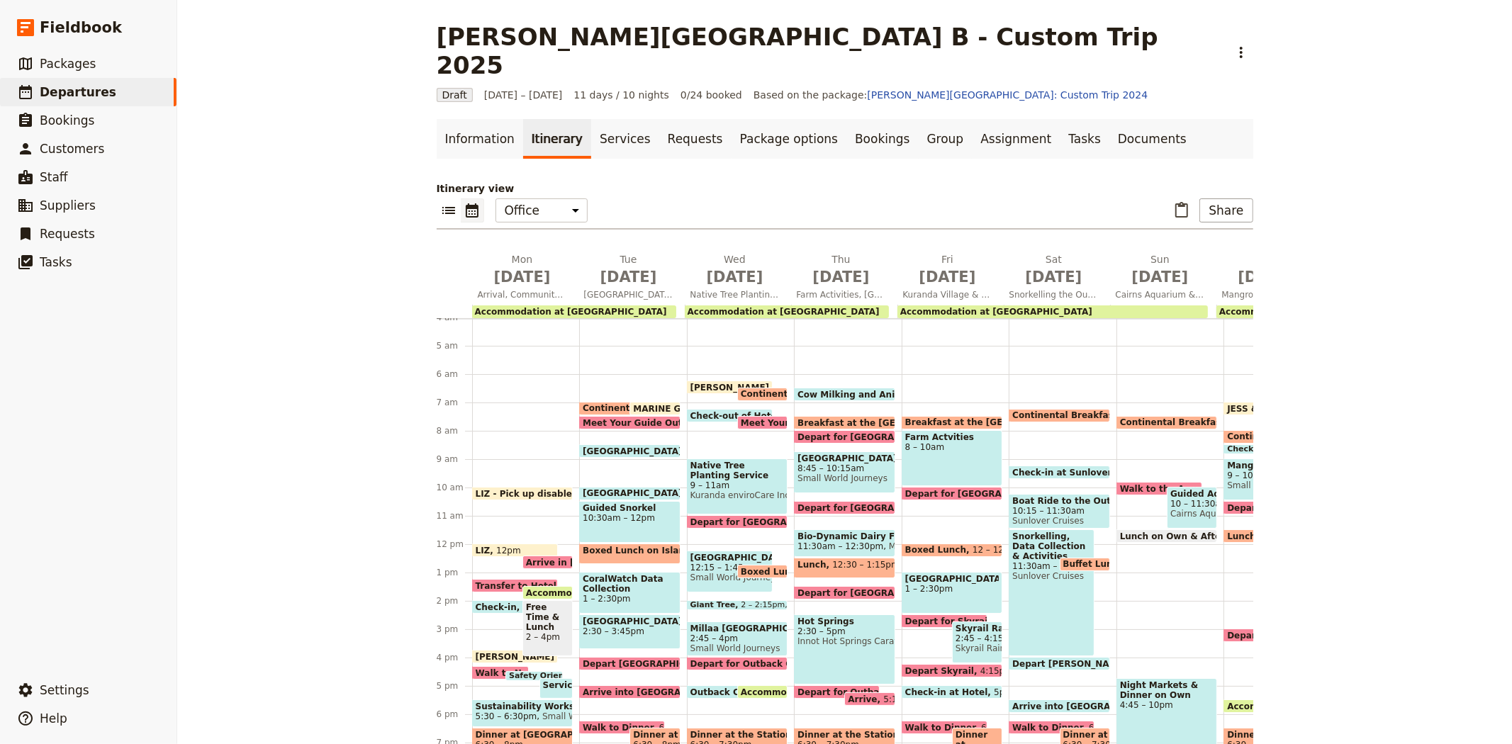
click at [848, 473] on span "Small World Journeys" at bounding box center [844, 478] width 94 height 10
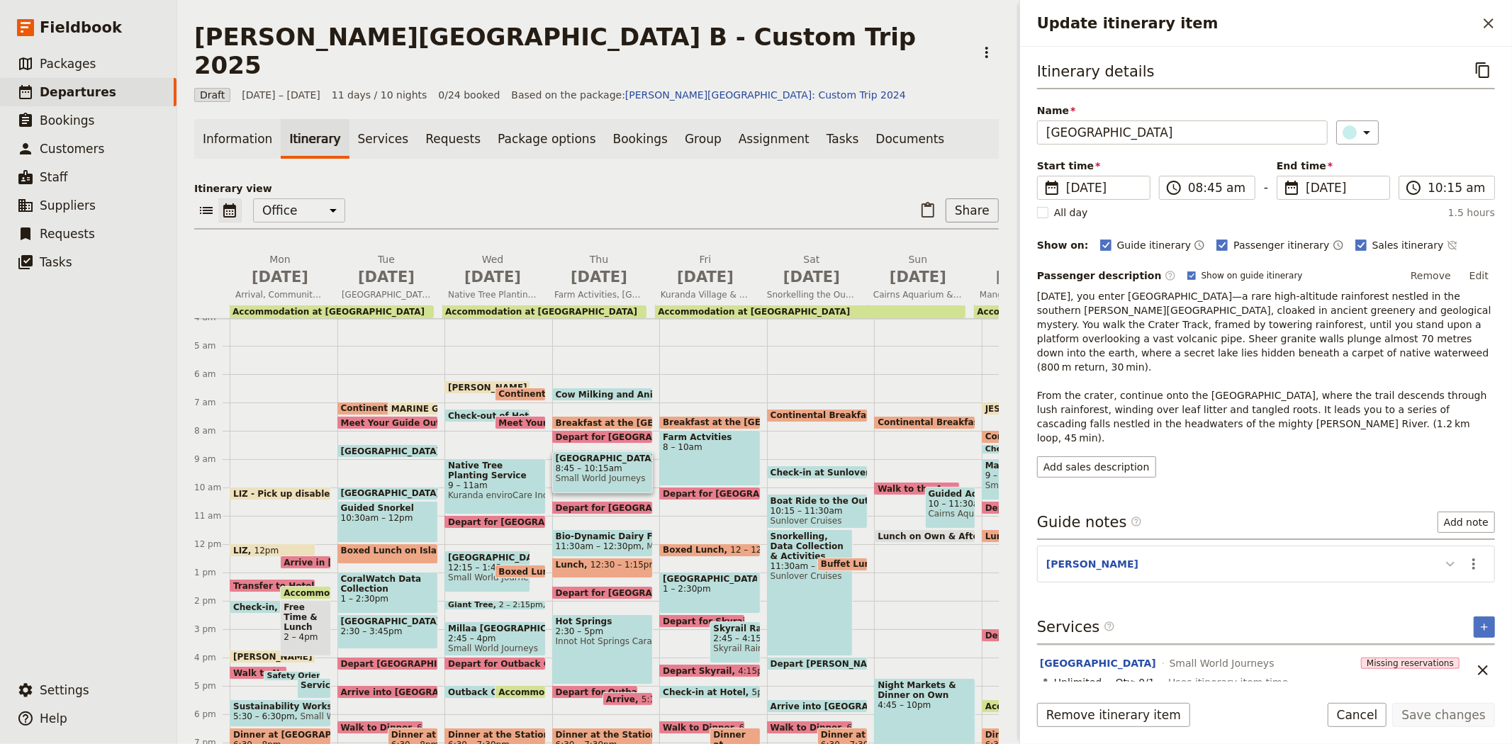
click at [1450, 556] on icon "Update itinerary item" at bounding box center [1450, 564] width 17 height 17
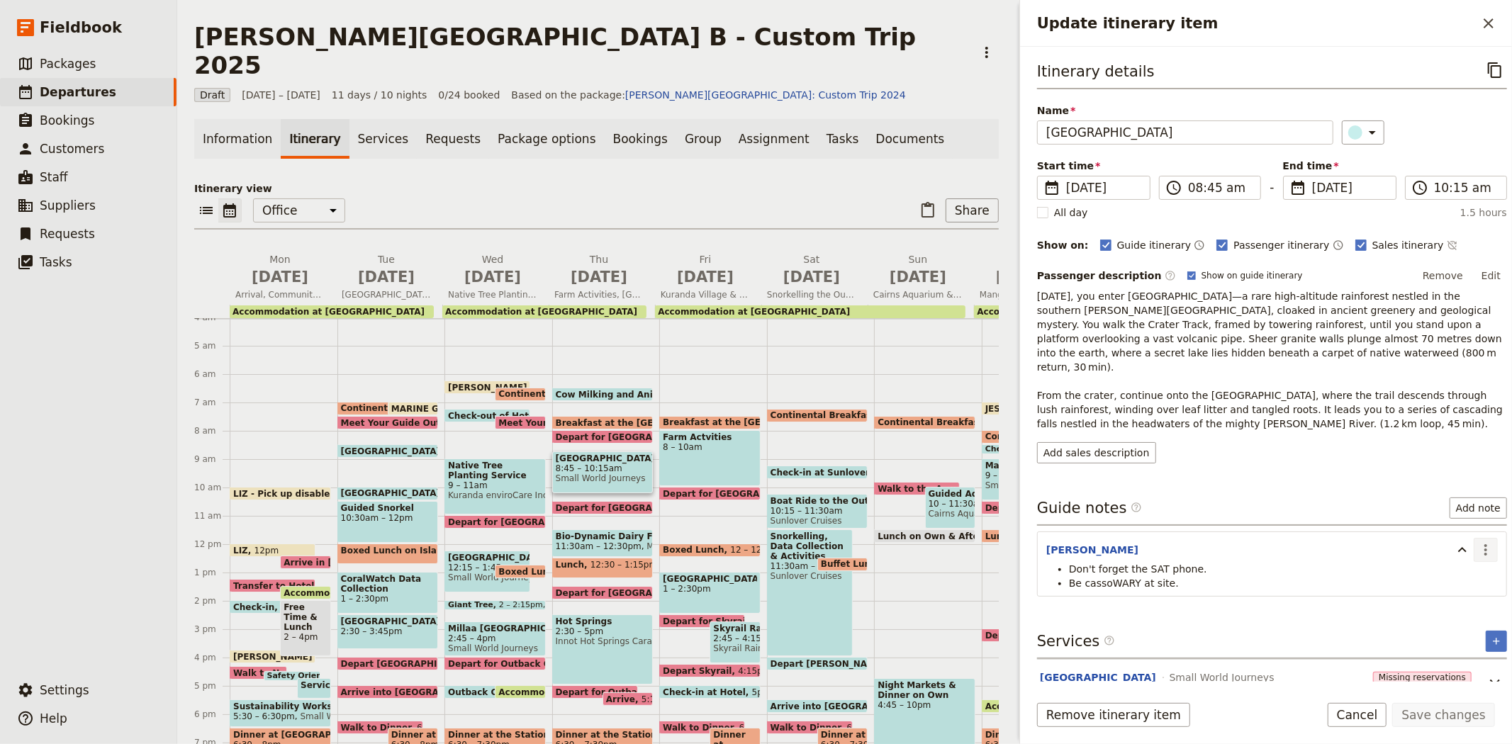
click at [1473, 546] on button "​" at bounding box center [1485, 550] width 24 height 24
click at [1449, 571] on span "Edit note" at bounding box center [1433, 567] width 45 height 14
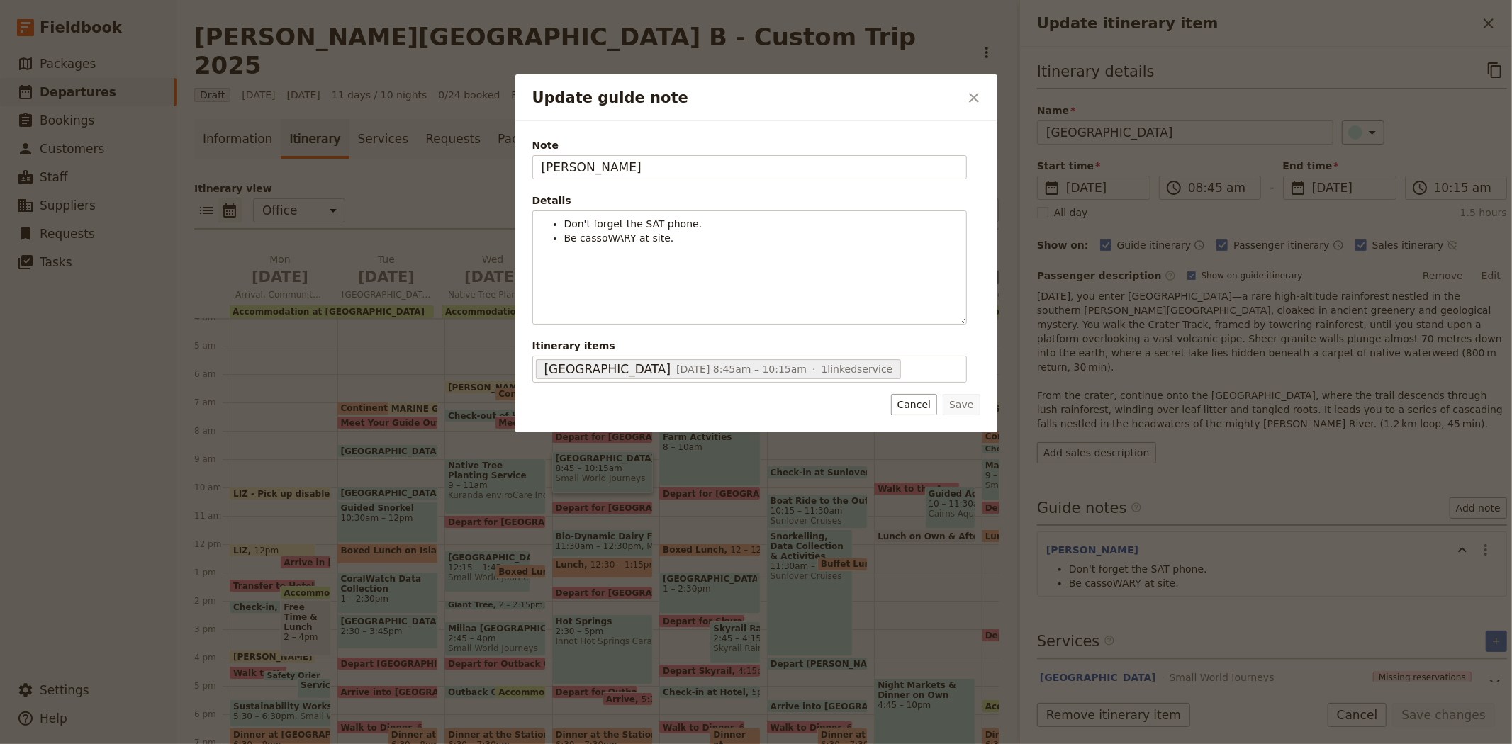
drag, startPoint x: 575, startPoint y: 169, endPoint x: 509, endPoint y: 167, distance: 65.9
click at [509, 743] on div "Update guide note ​ Note [PERSON_NAME] Details Don't forget the SAT phone. Be c…" at bounding box center [756, 744] width 1512 height 0
type input "[PERSON_NAME]"
click at [955, 403] on button "Save" at bounding box center [961, 404] width 37 height 21
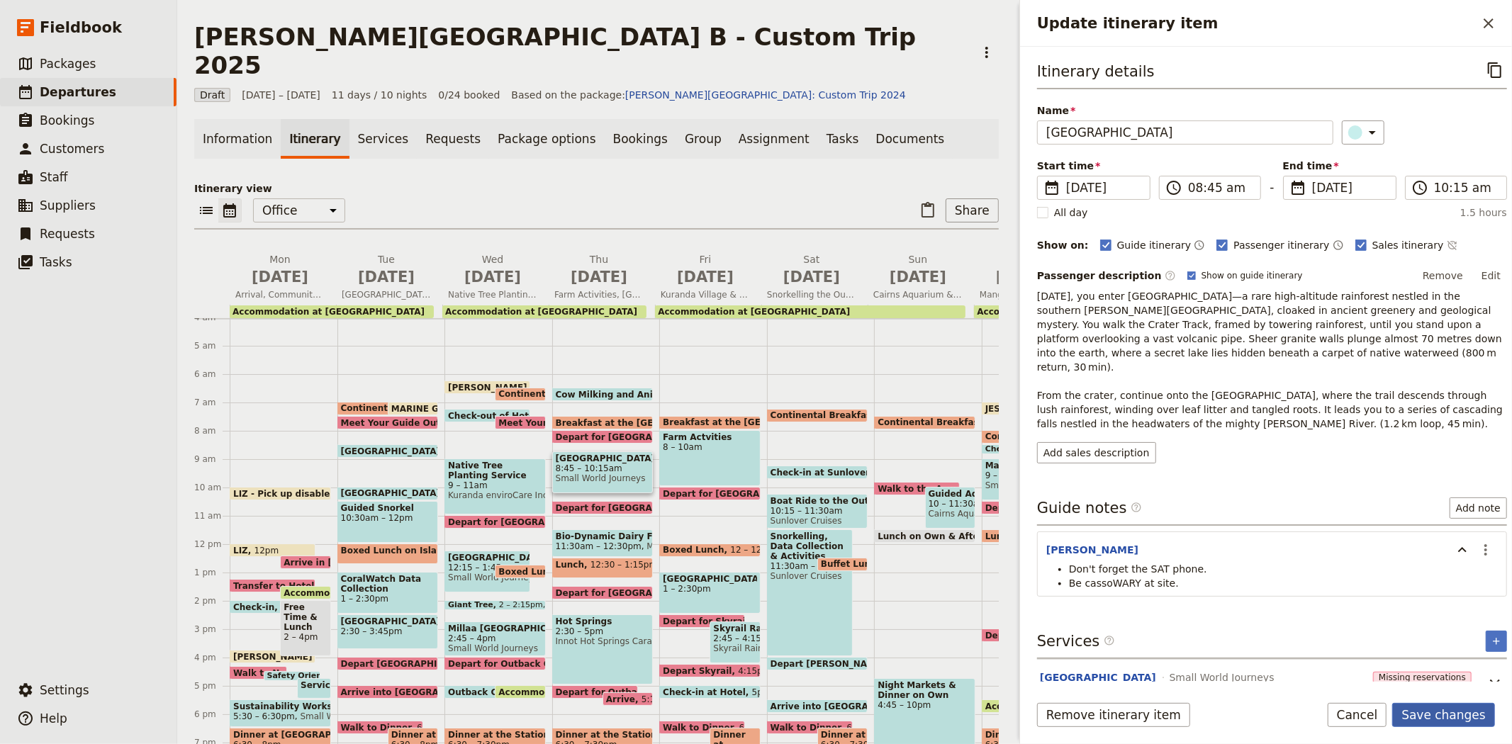
click at [1463, 725] on button "Save changes" at bounding box center [1443, 715] width 103 height 24
